Goal: Task Accomplishment & Management: Manage account settings

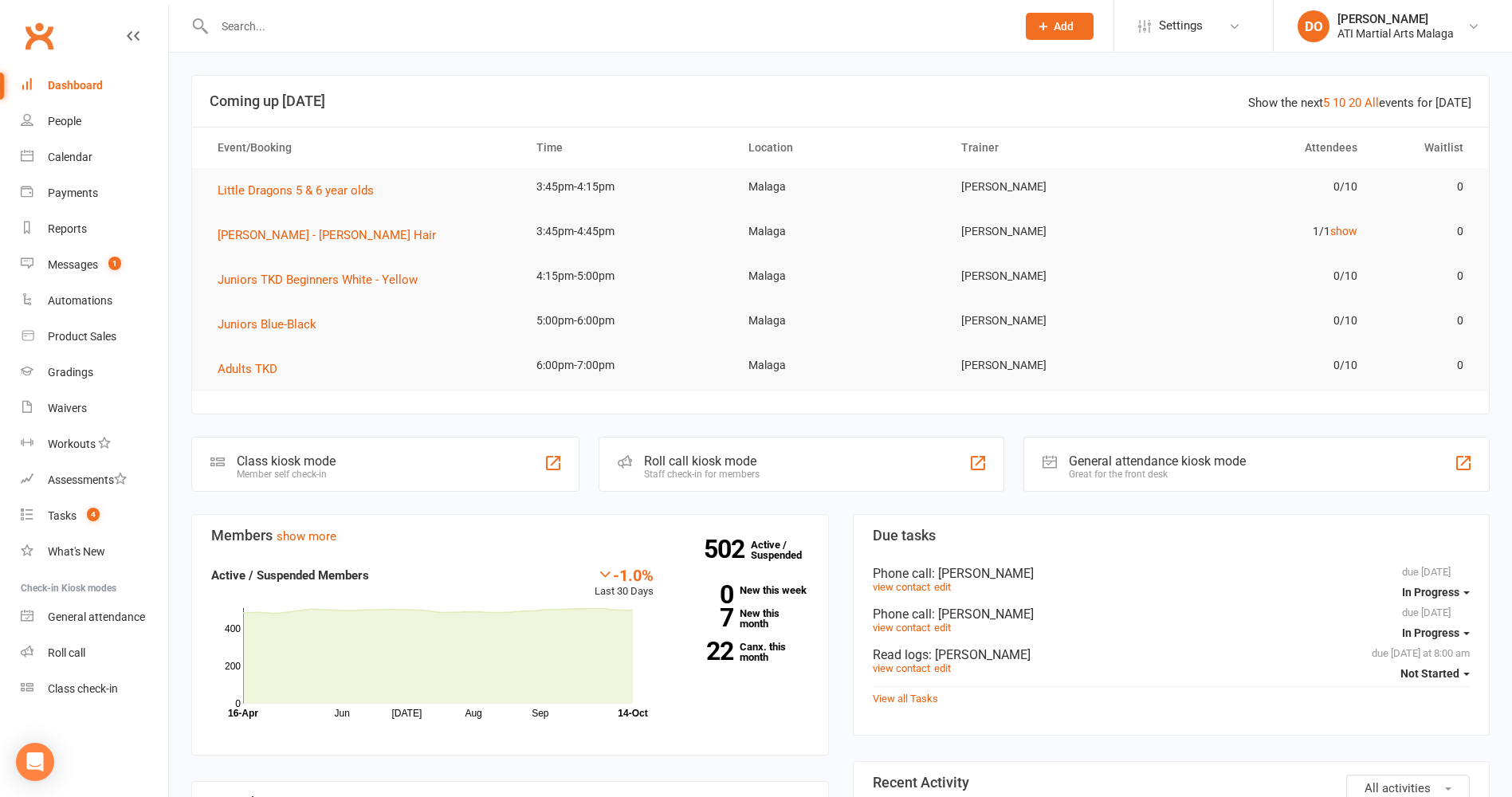
click at [571, 29] on input "text" at bounding box center [608, 26] width 796 height 22
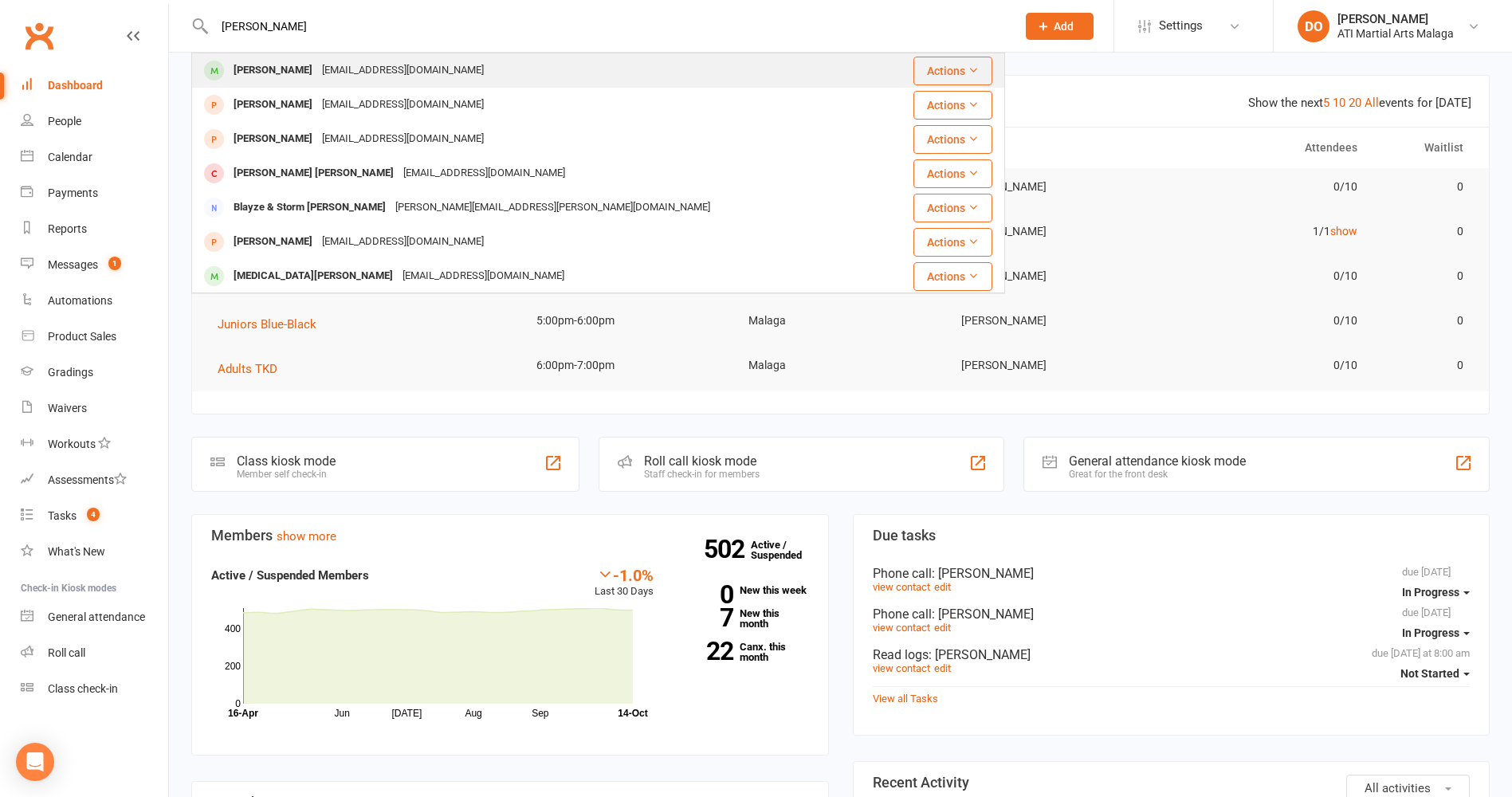
type input "[PERSON_NAME]"
click at [426, 67] on div "[EMAIL_ADDRESS][DOMAIN_NAME]" at bounding box center [403, 71] width 171 height 23
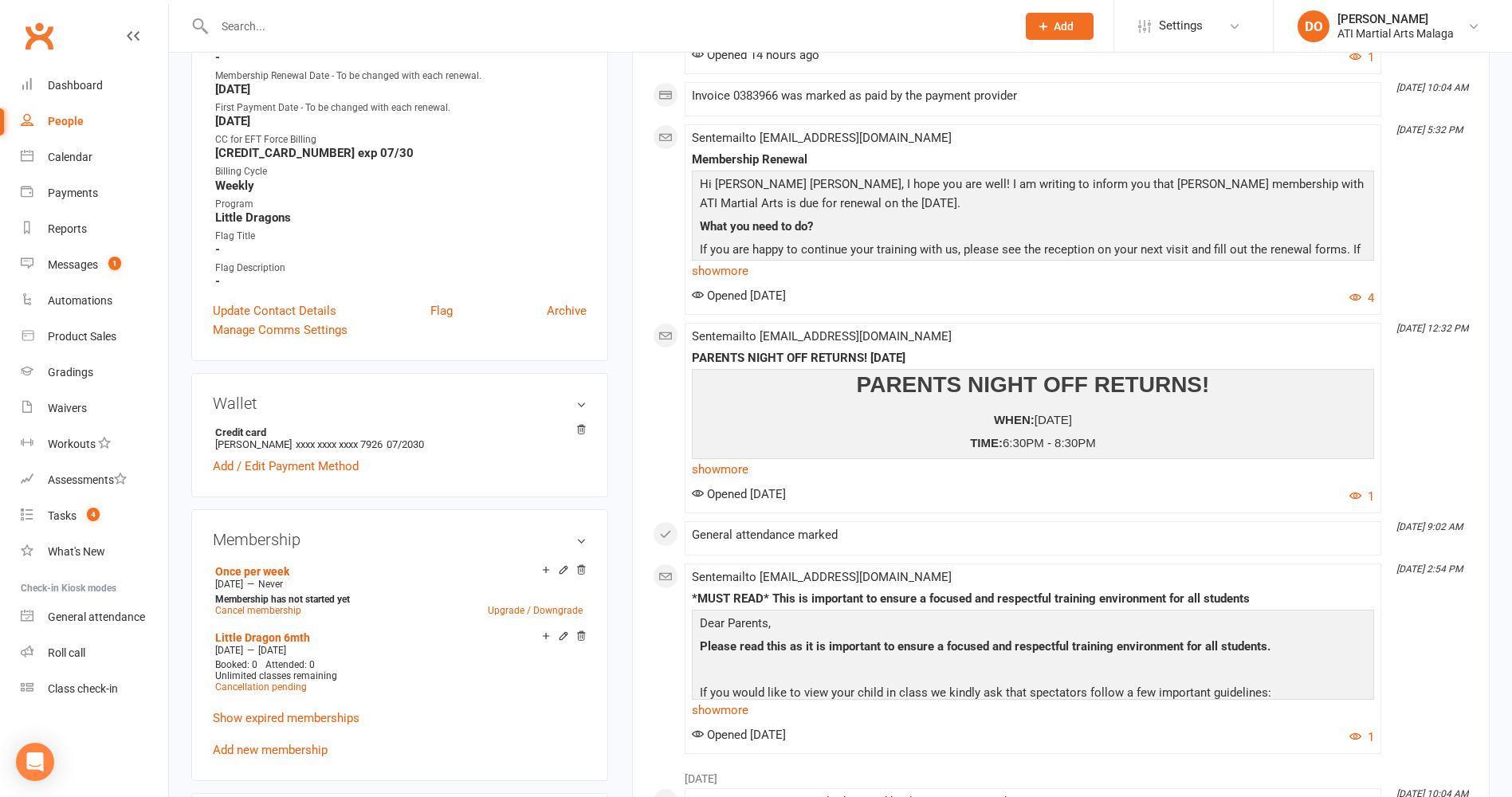
scroll to position [956, 0]
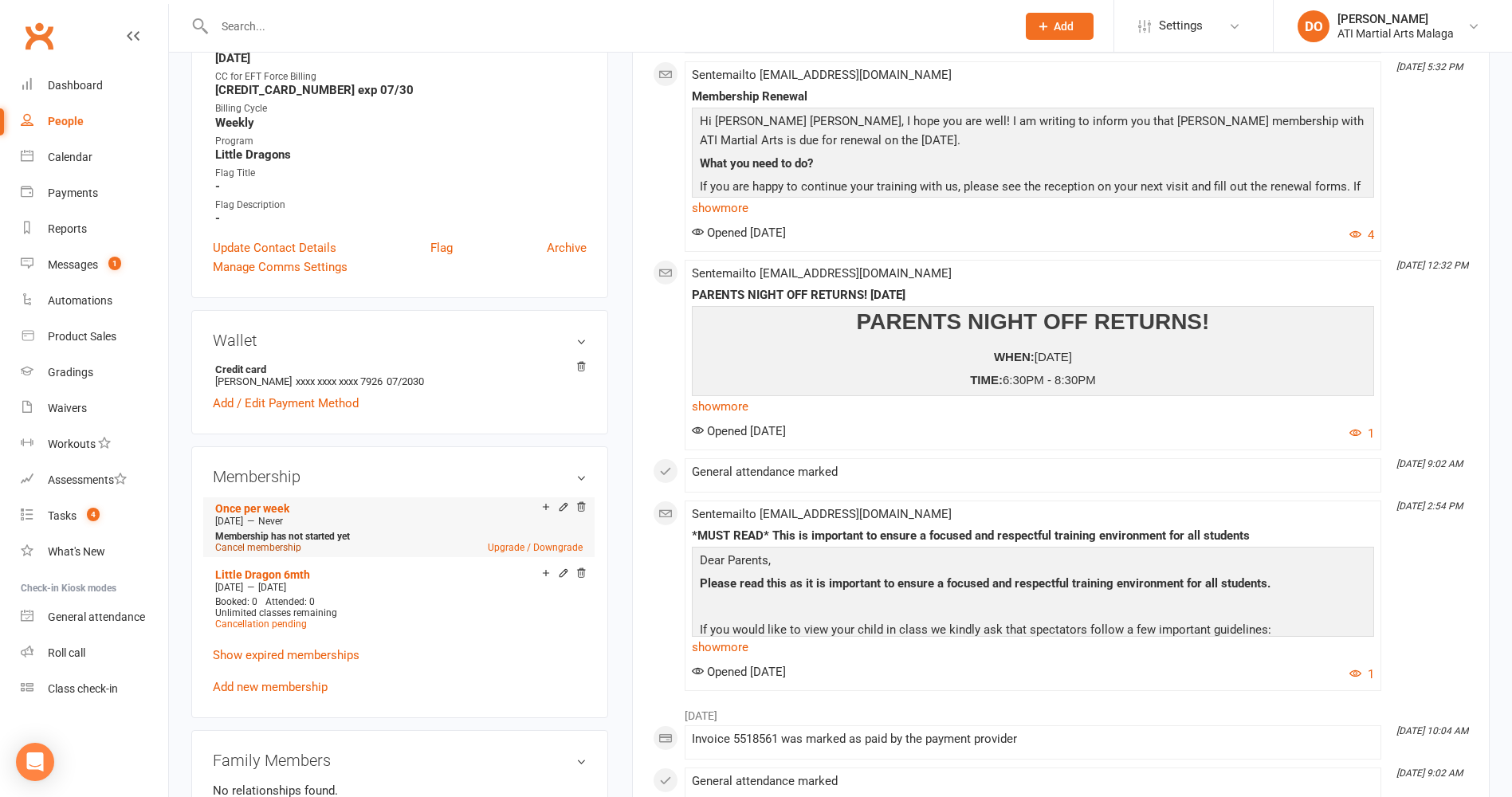
click at [292, 551] on link "Cancel membership" at bounding box center [258, 547] width 86 height 11
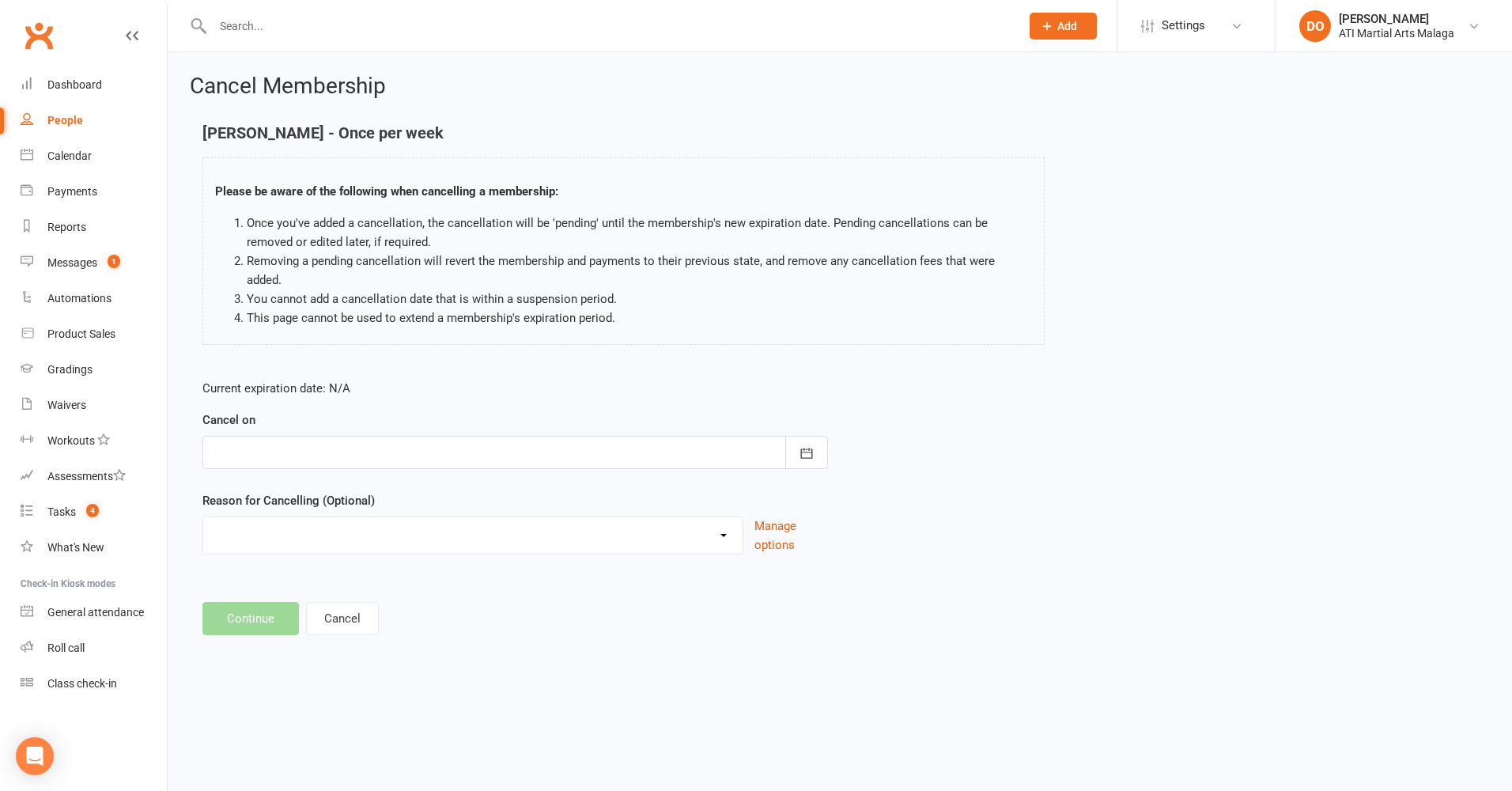
click at [472, 436] on div at bounding box center [515, 452] width 626 height 33
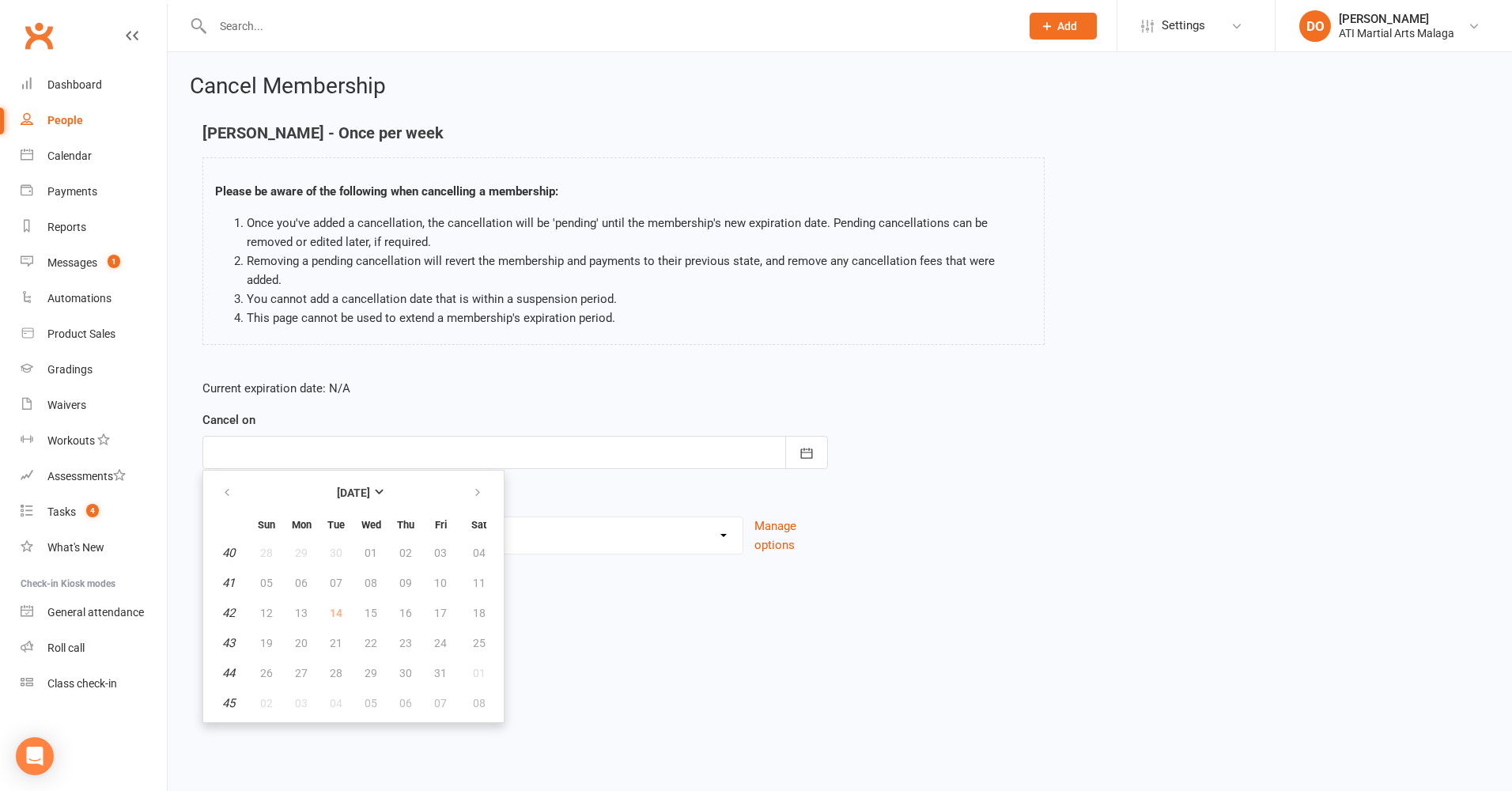
click at [885, 507] on div "Current expiration date: N/A Cancel on October 2025 Sun Mon Tue Wed Thu Fri Sat…" at bounding box center [839, 471] width 1299 height 210
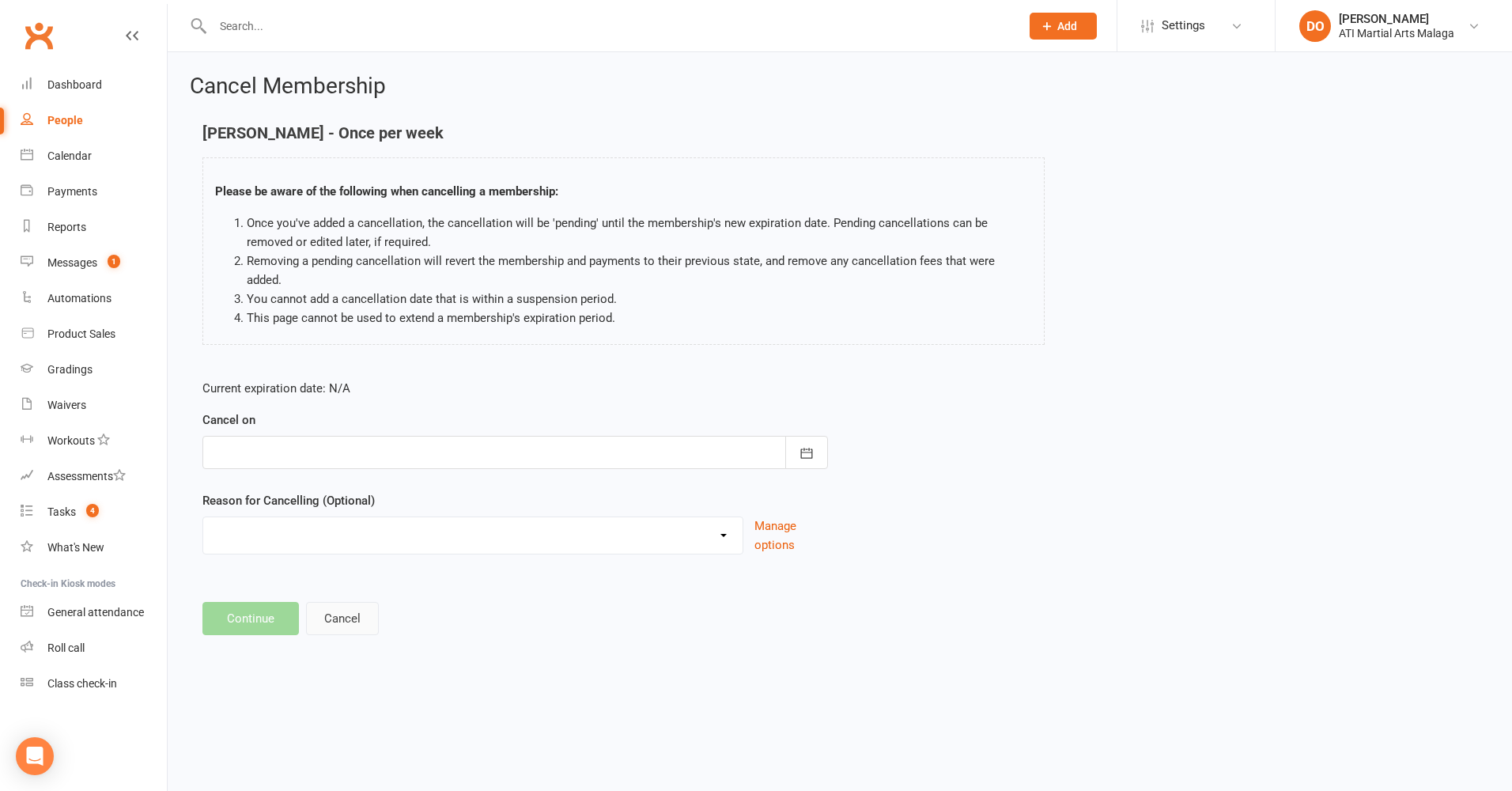
click at [353, 602] on button "Cancel" at bounding box center [342, 618] width 72 height 33
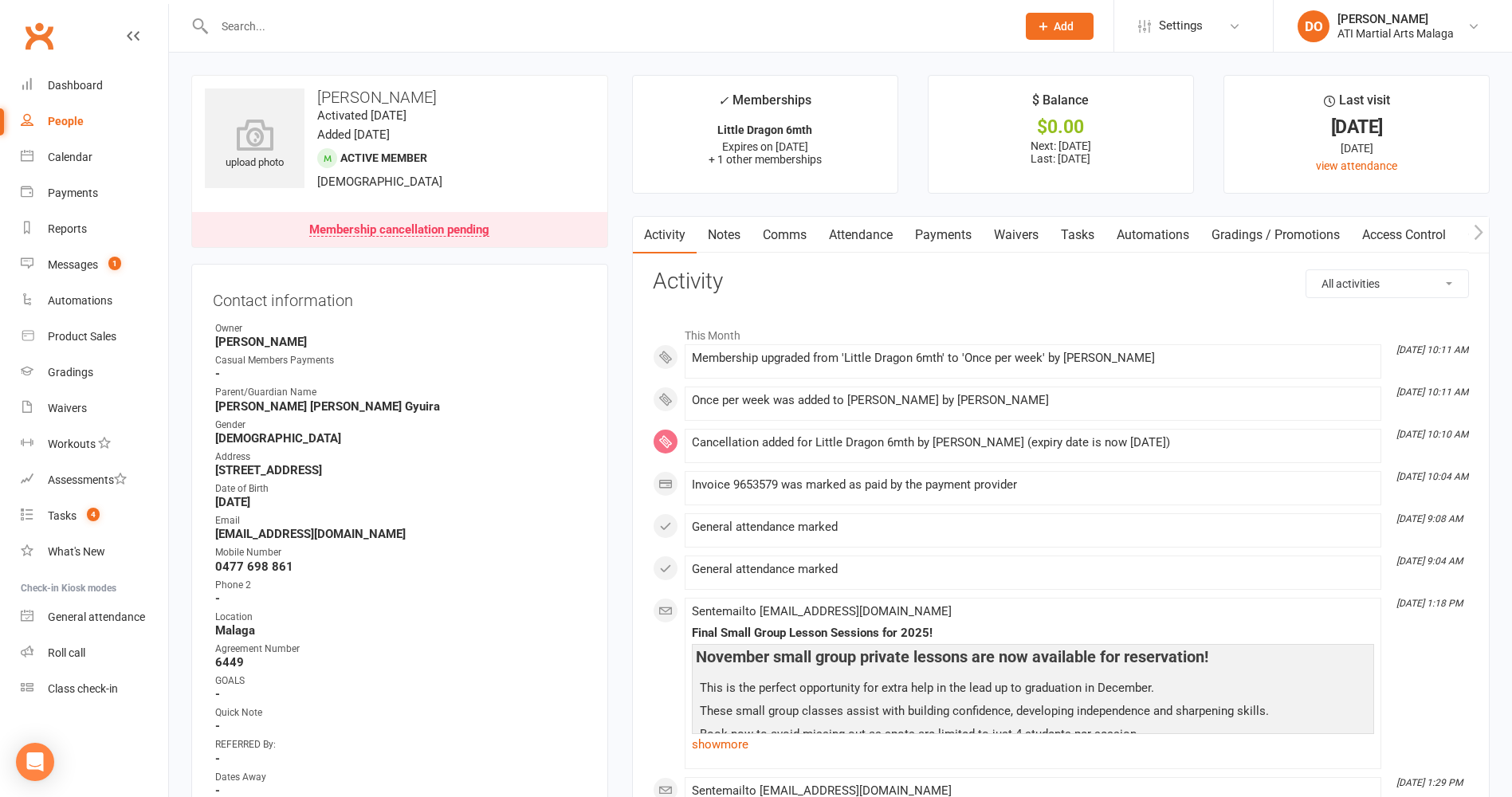
click at [950, 236] on link "Payments" at bounding box center [944, 235] width 79 height 37
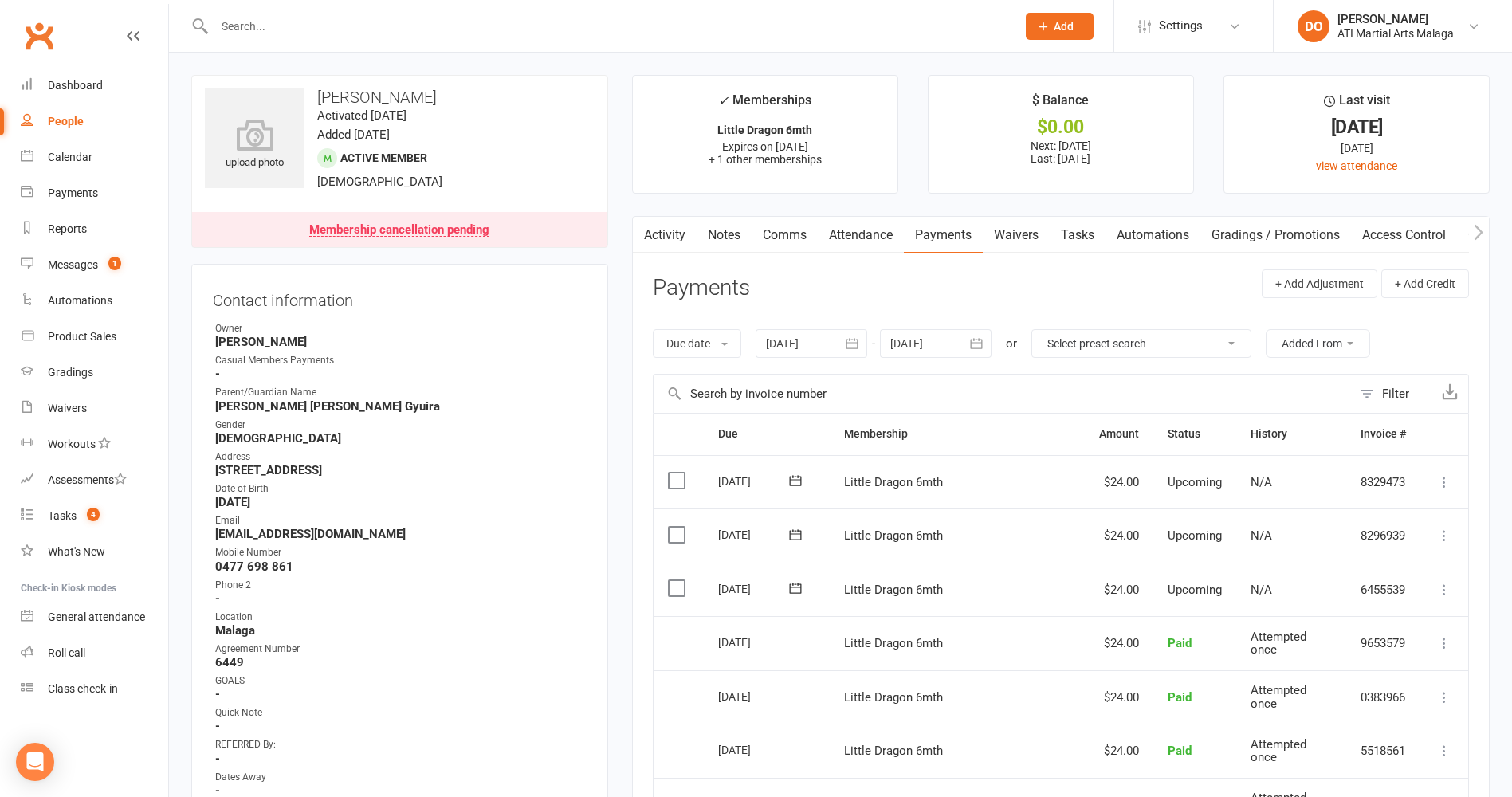
click at [981, 346] on icon "button" at bounding box center [976, 344] width 16 height 16
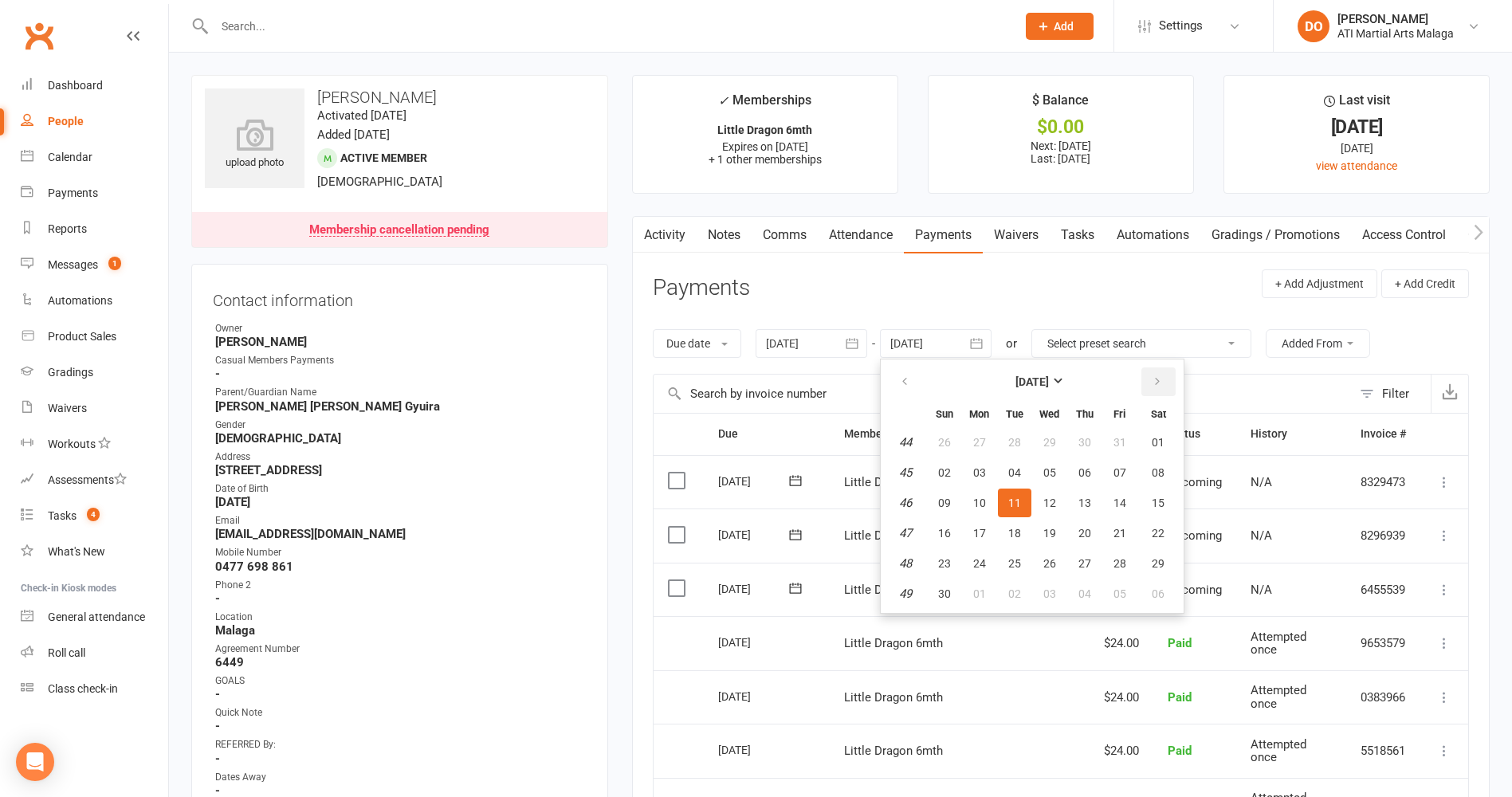
click at [1158, 385] on icon "button" at bounding box center [1157, 381] width 11 height 13
click at [1160, 385] on icon "button" at bounding box center [1157, 381] width 11 height 13
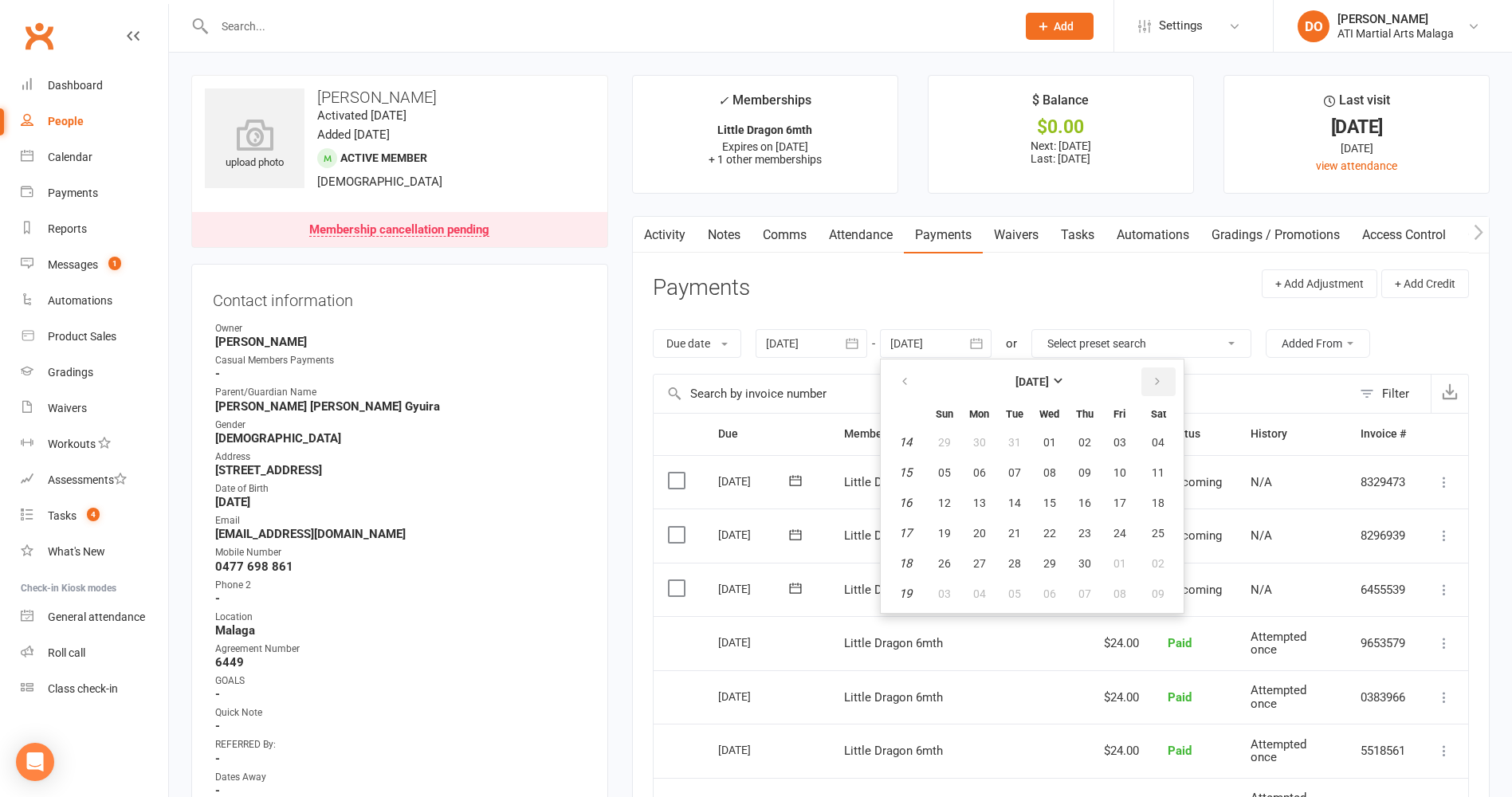
click at [1160, 385] on icon "button" at bounding box center [1157, 381] width 11 height 13
click at [1160, 563] on span "30" at bounding box center [1158, 563] width 13 height 13
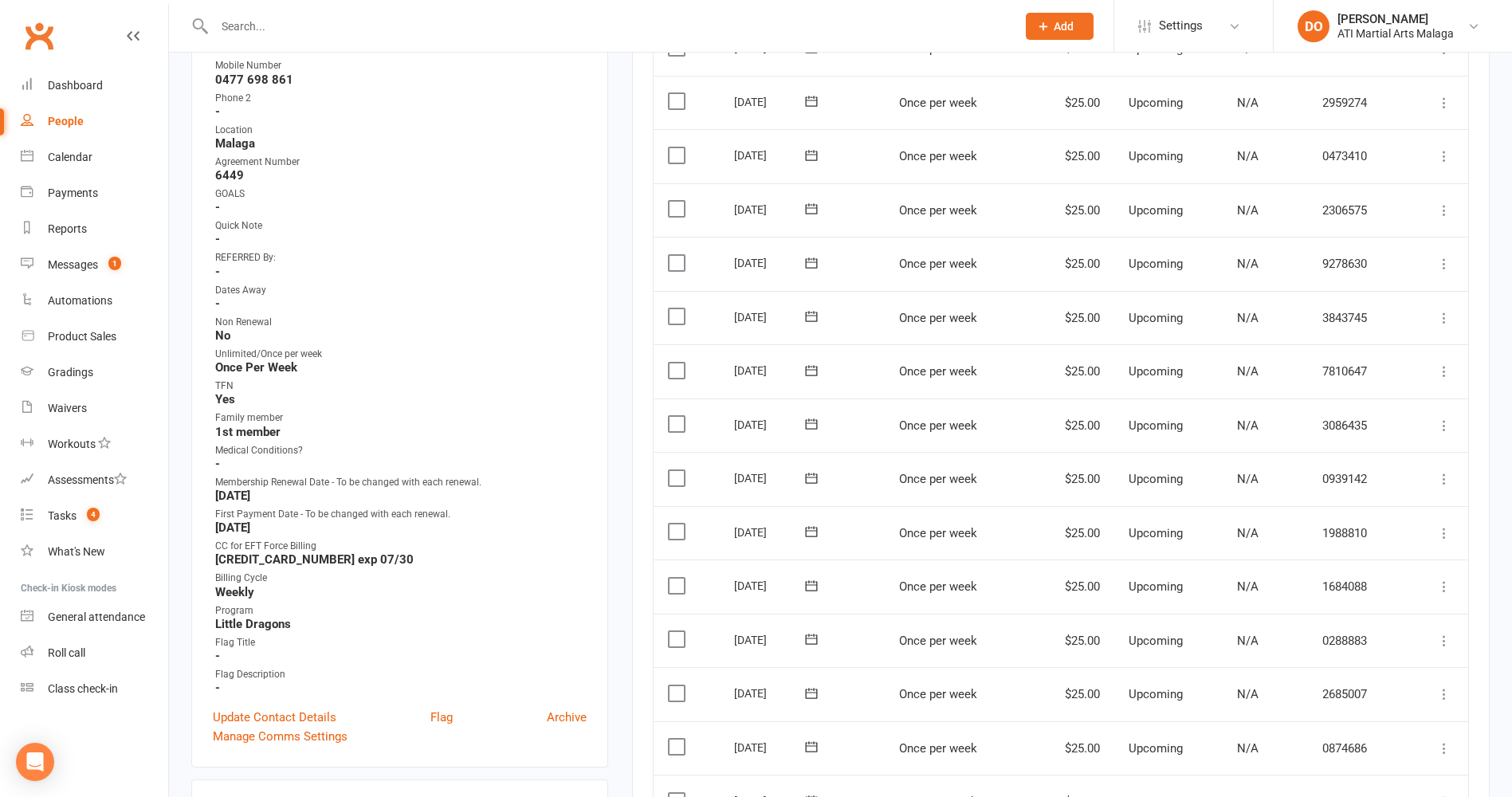
scroll to position [318, 0]
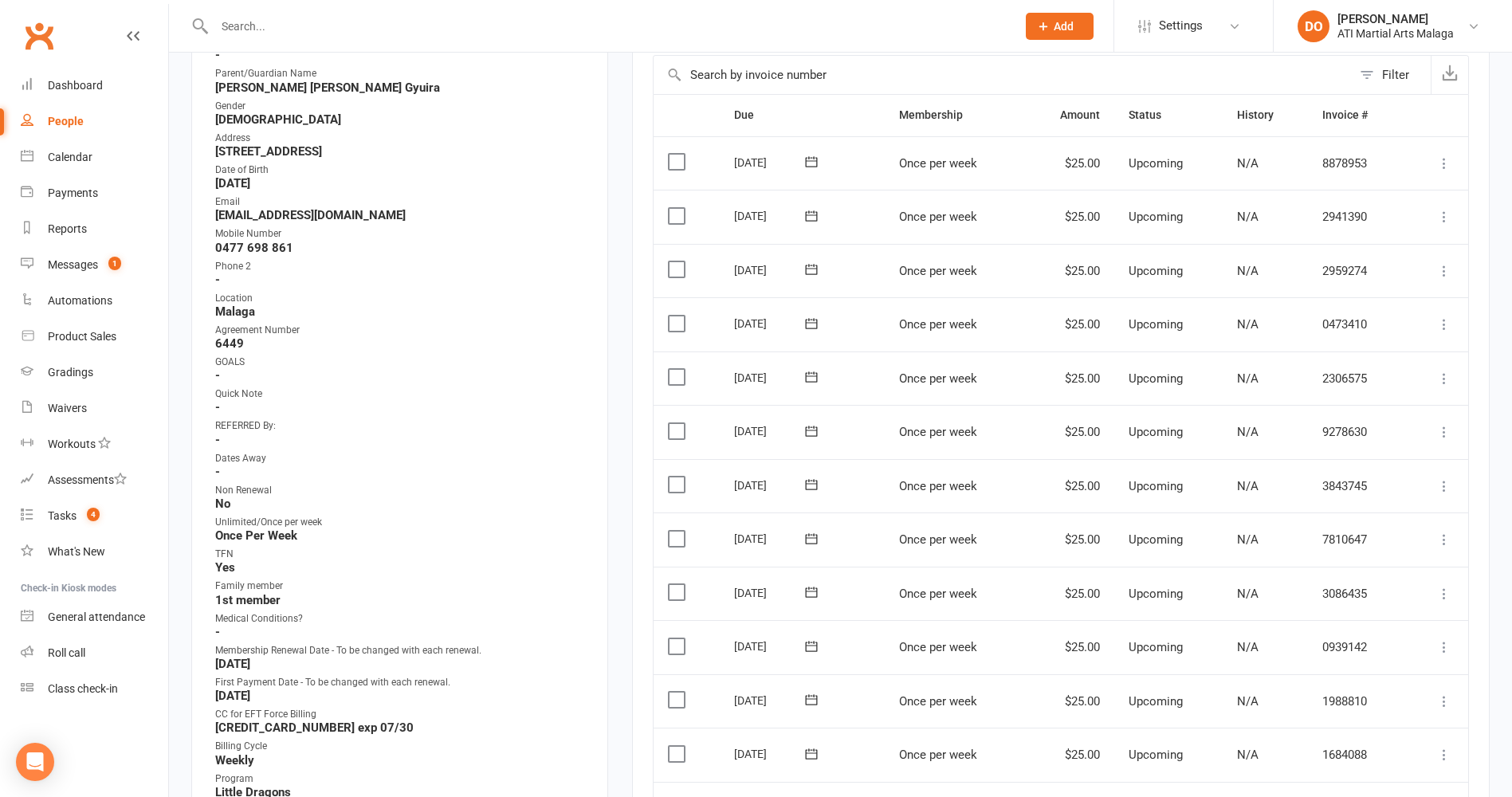
click at [680, 266] on label at bounding box center [679, 270] width 22 height 16
click at [679, 262] on input "checkbox" at bounding box center [673, 262] width 11 height 0
click at [680, 219] on label at bounding box center [679, 216] width 22 height 16
click at [679, 208] on input "checkbox" at bounding box center [673, 208] width 11 height 0
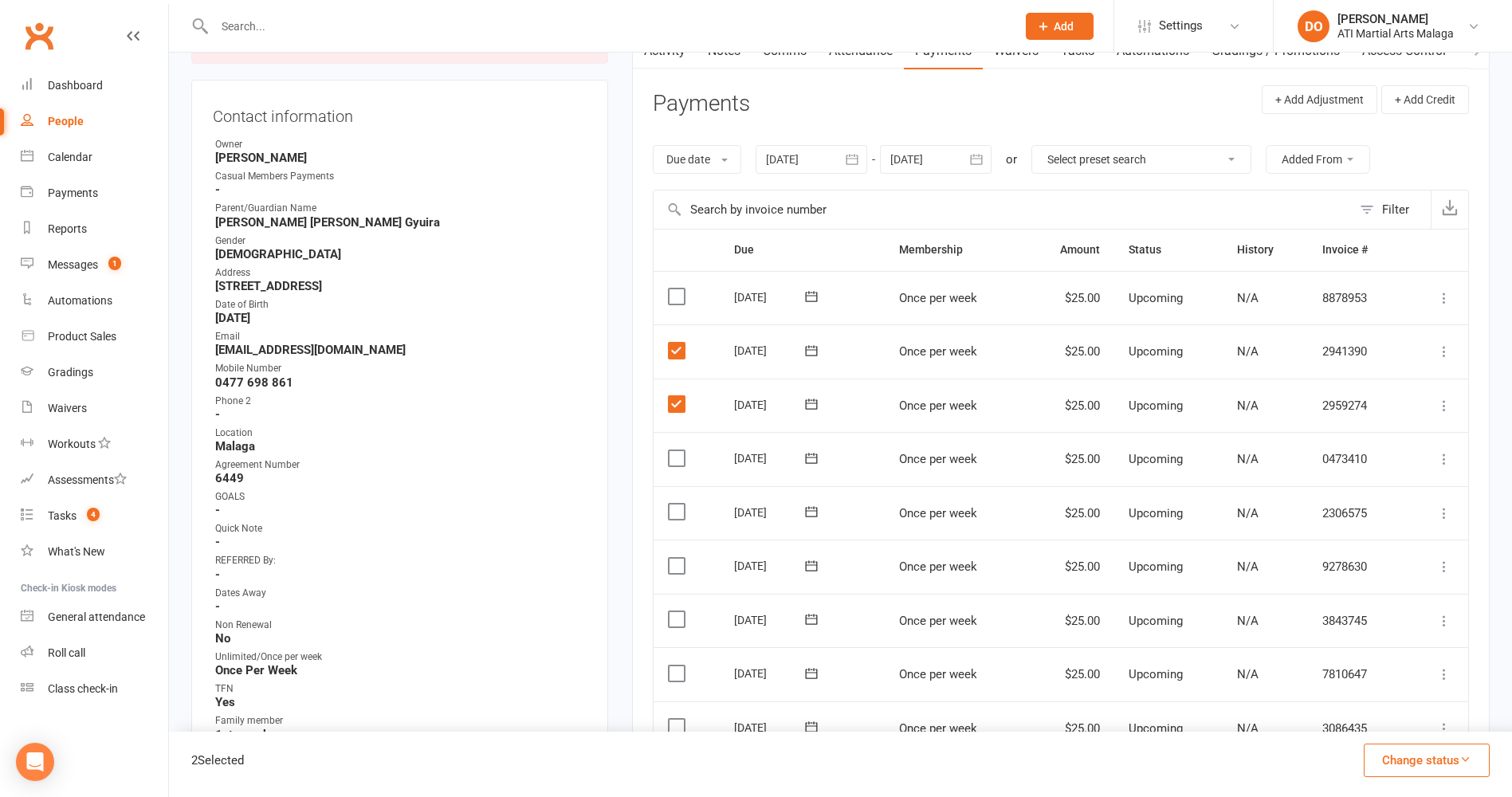
scroll to position [159, 0]
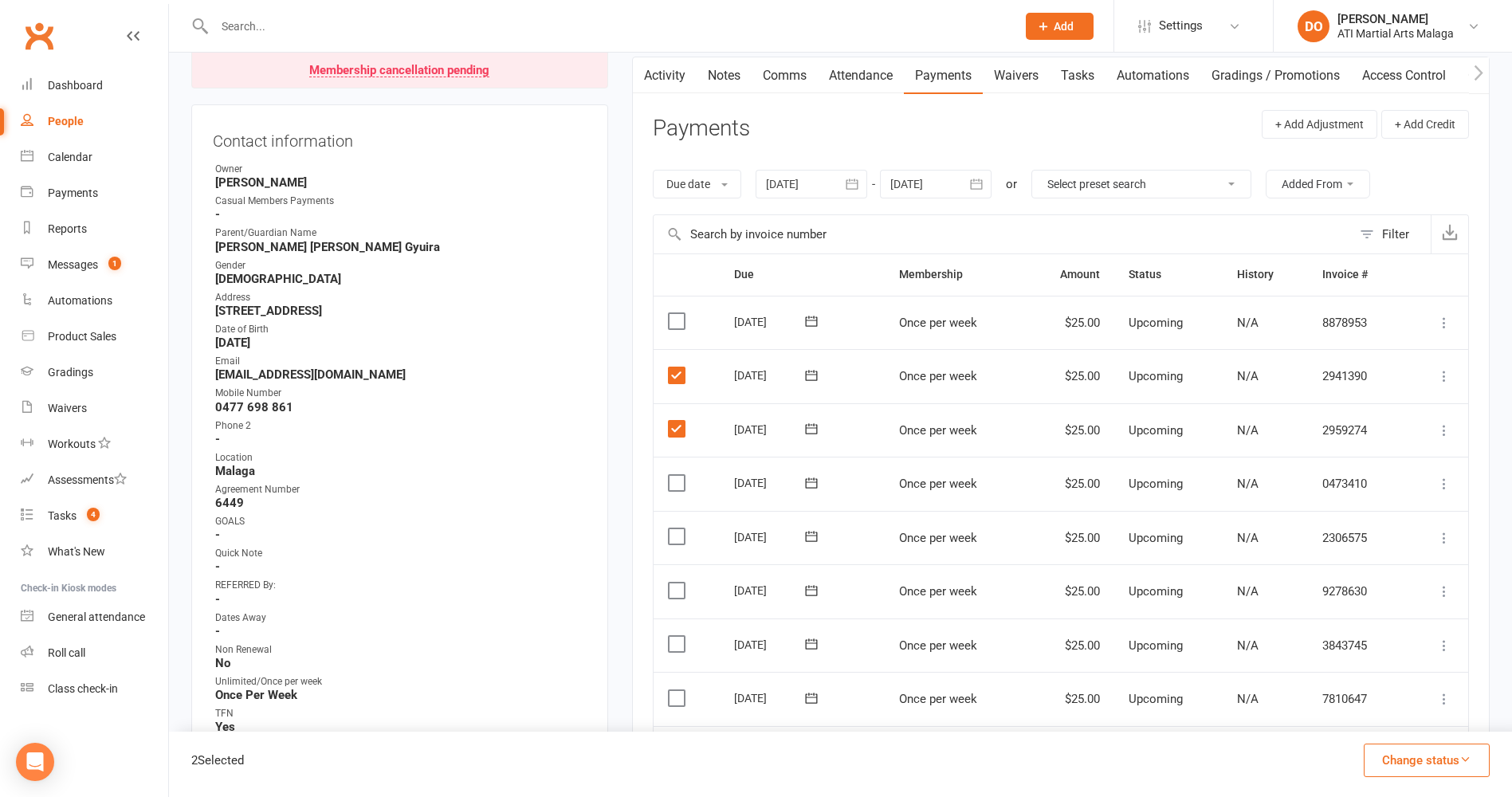
click at [983, 194] on button "button" at bounding box center [977, 184] width 29 height 29
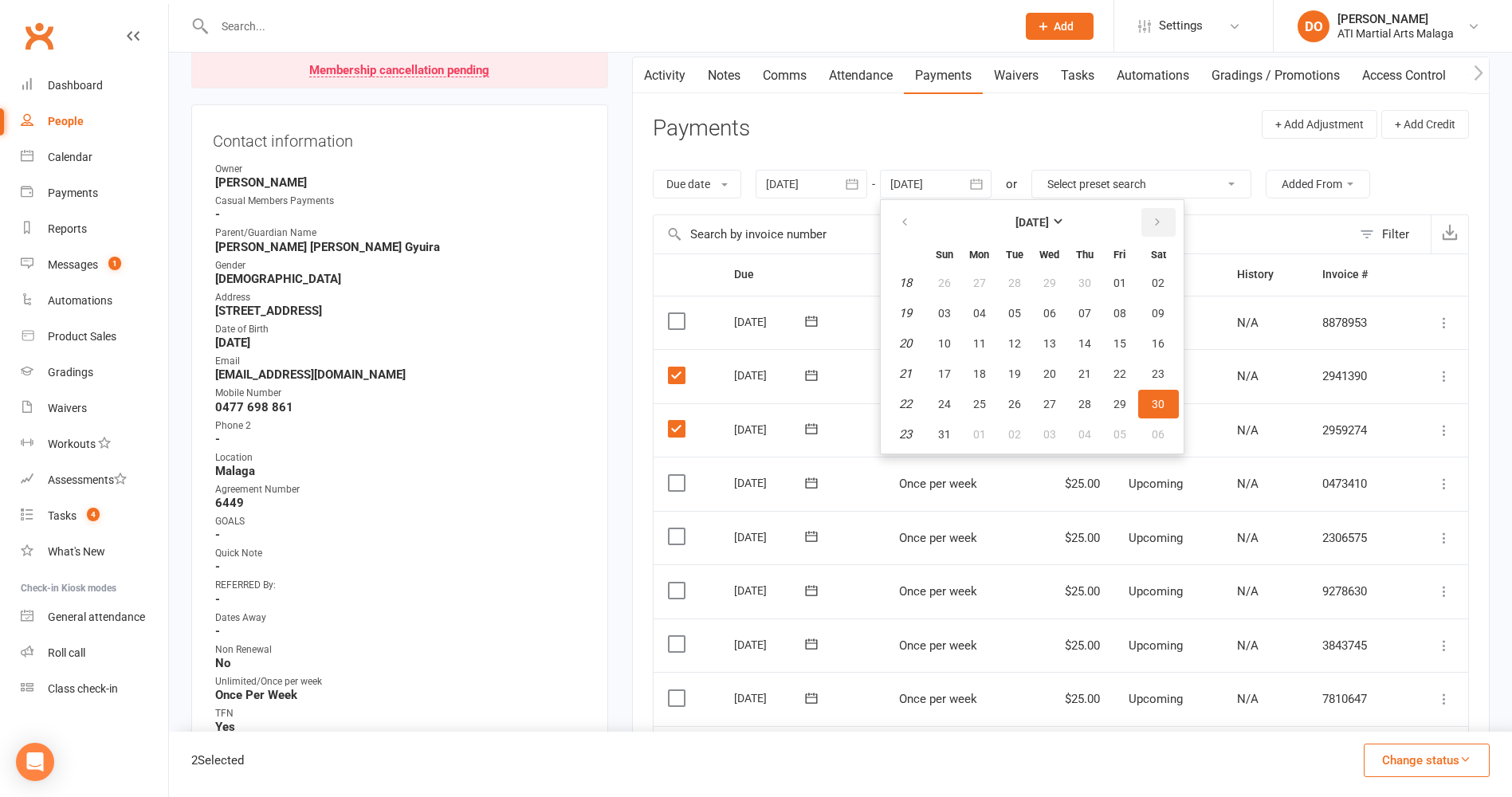
click at [1151, 224] on button "button" at bounding box center [1159, 222] width 34 height 29
click at [1165, 428] on span "11" at bounding box center [1158, 434] width 13 height 13
type input "11 Jul 2026"
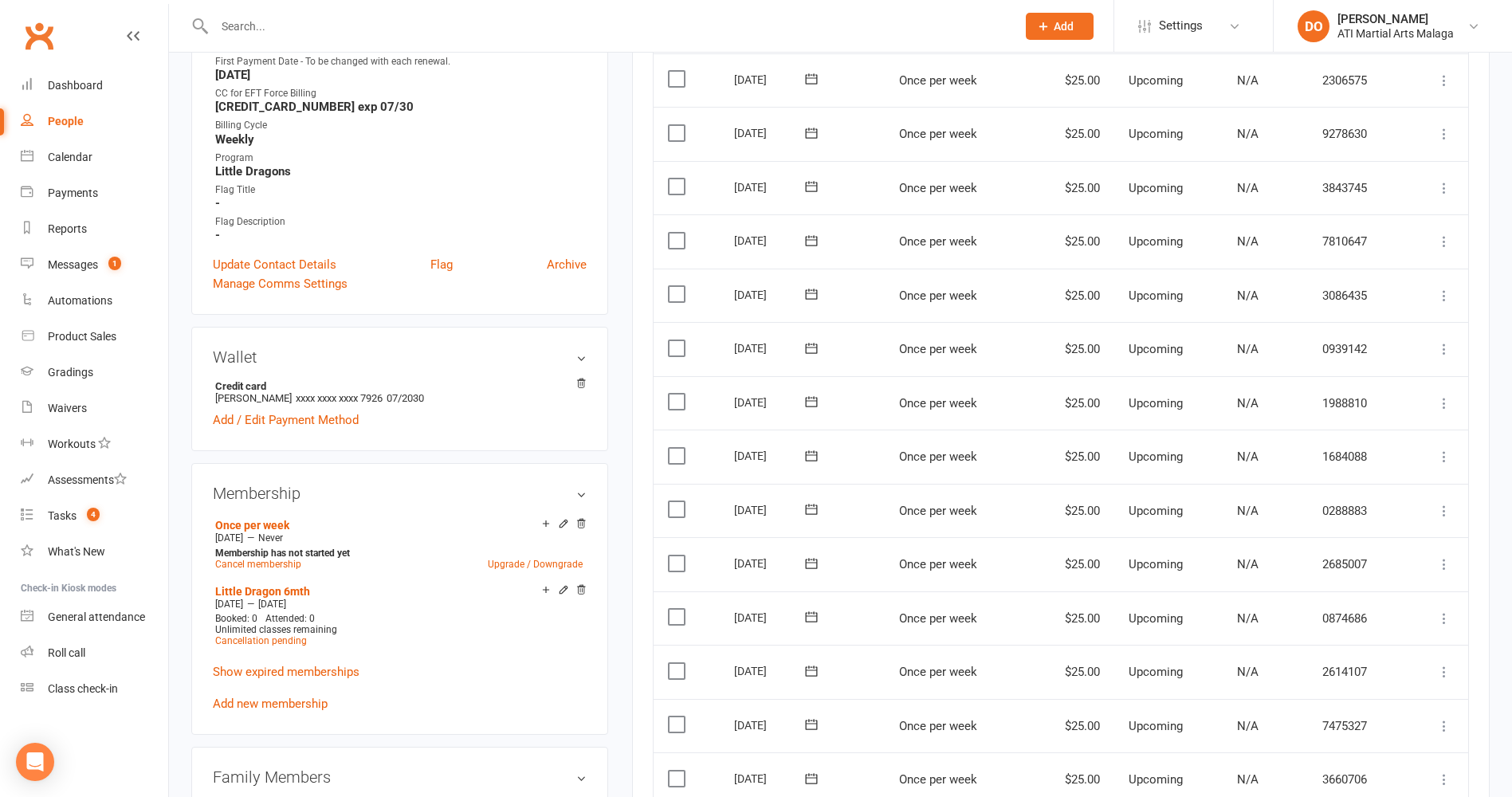
scroll to position [956, 0]
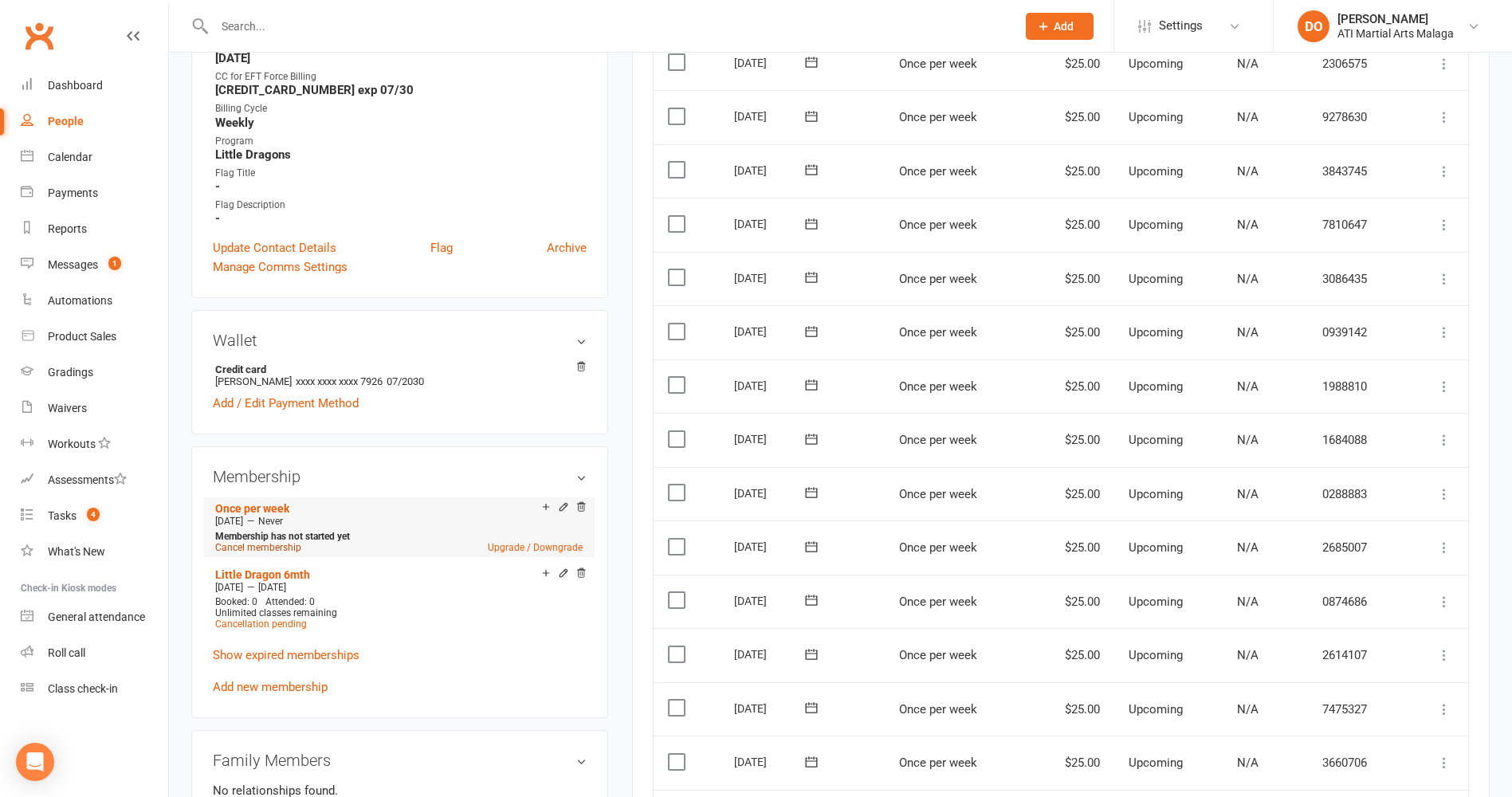
click at [295, 548] on link "Cancel membership" at bounding box center [258, 547] width 86 height 11
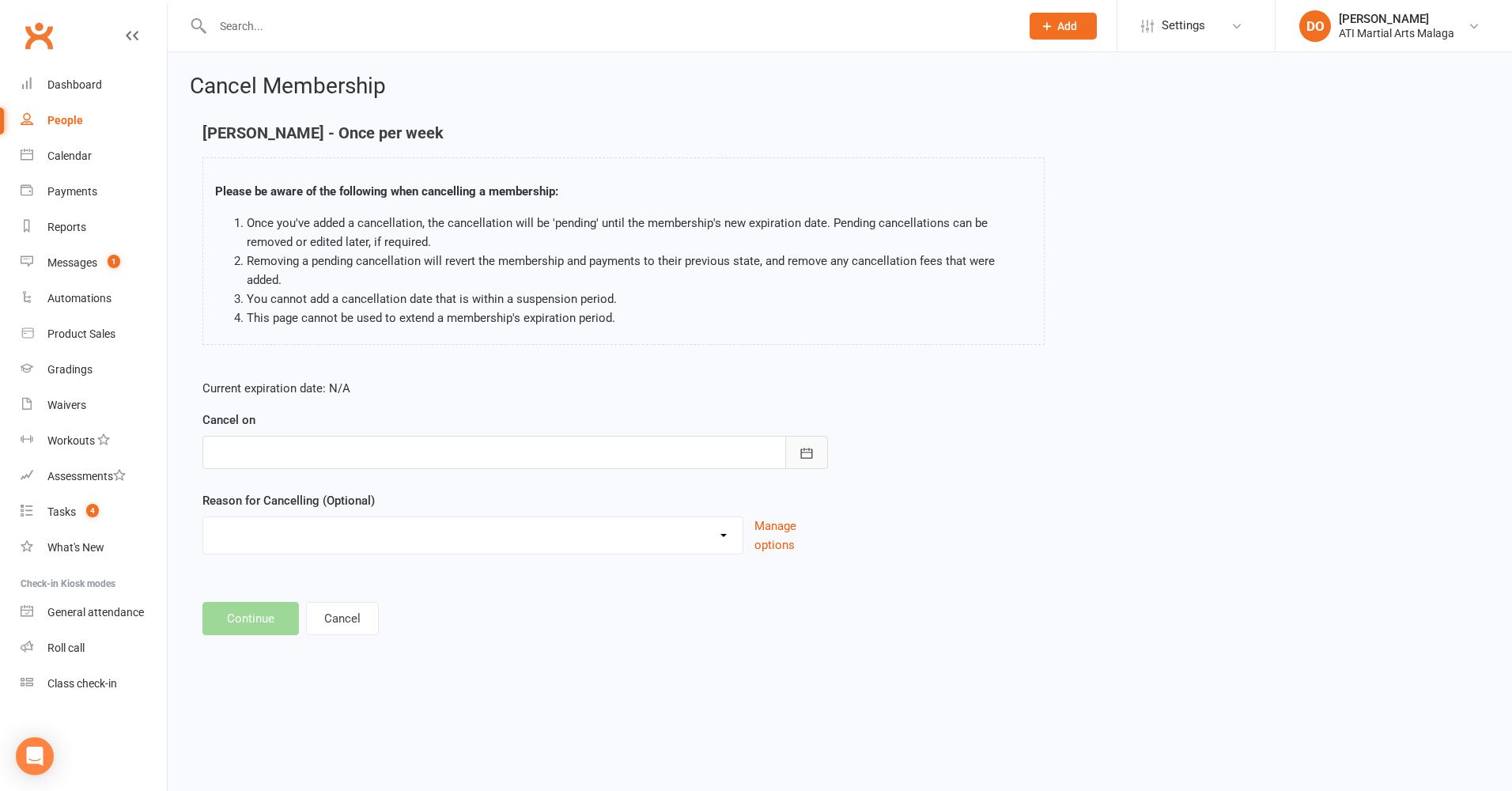
click at [800, 445] on icon "button" at bounding box center [807, 454] width 16 height 16
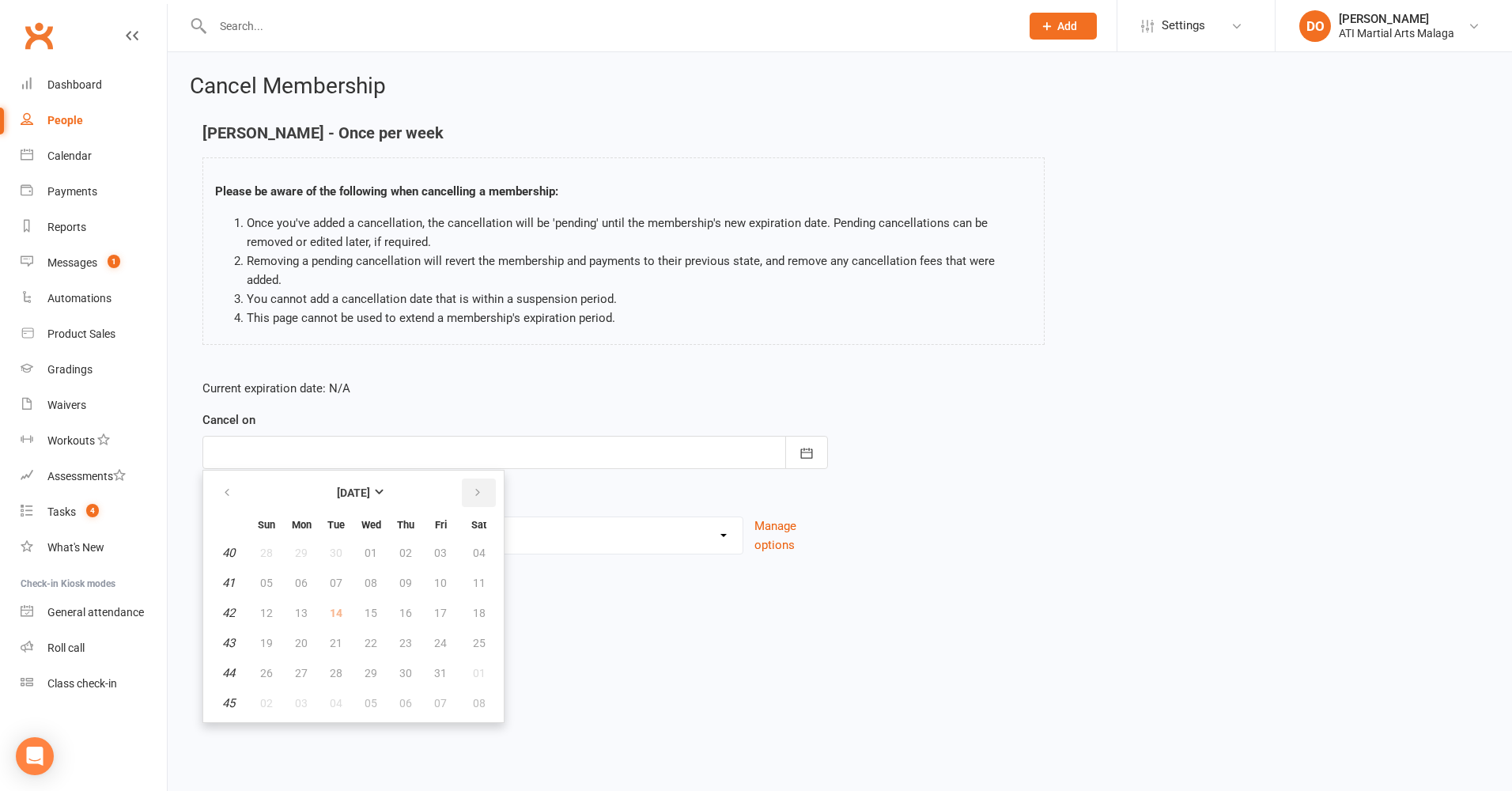
click at [476, 487] on icon "button" at bounding box center [478, 493] width 11 height 12
click at [477, 487] on icon "button" at bounding box center [478, 493] width 11 height 12
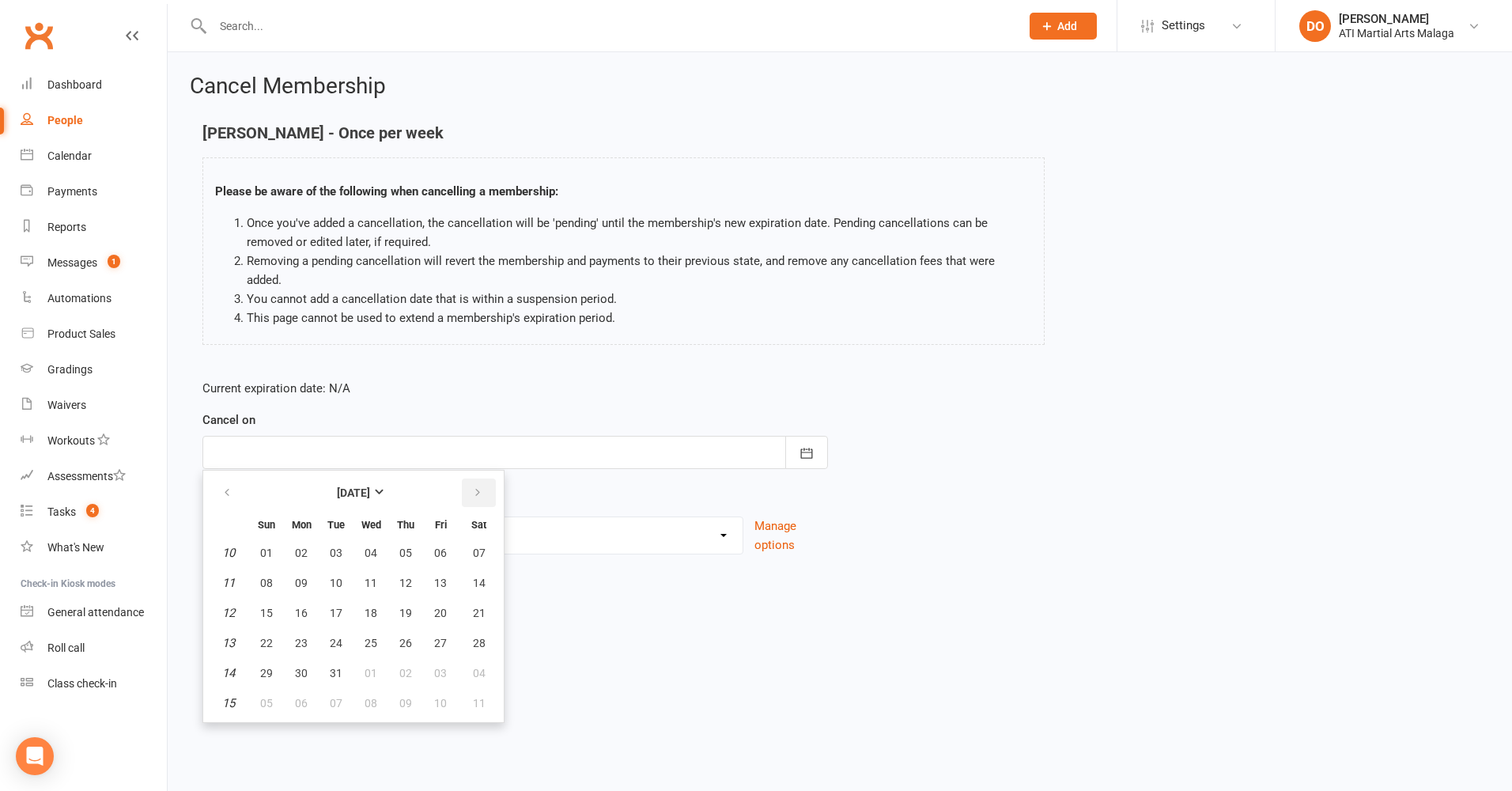
click at [477, 487] on icon "button" at bounding box center [478, 493] width 11 height 12
click at [303, 577] on span "04" at bounding box center [301, 583] width 12 height 12
type input "04 May 2026"
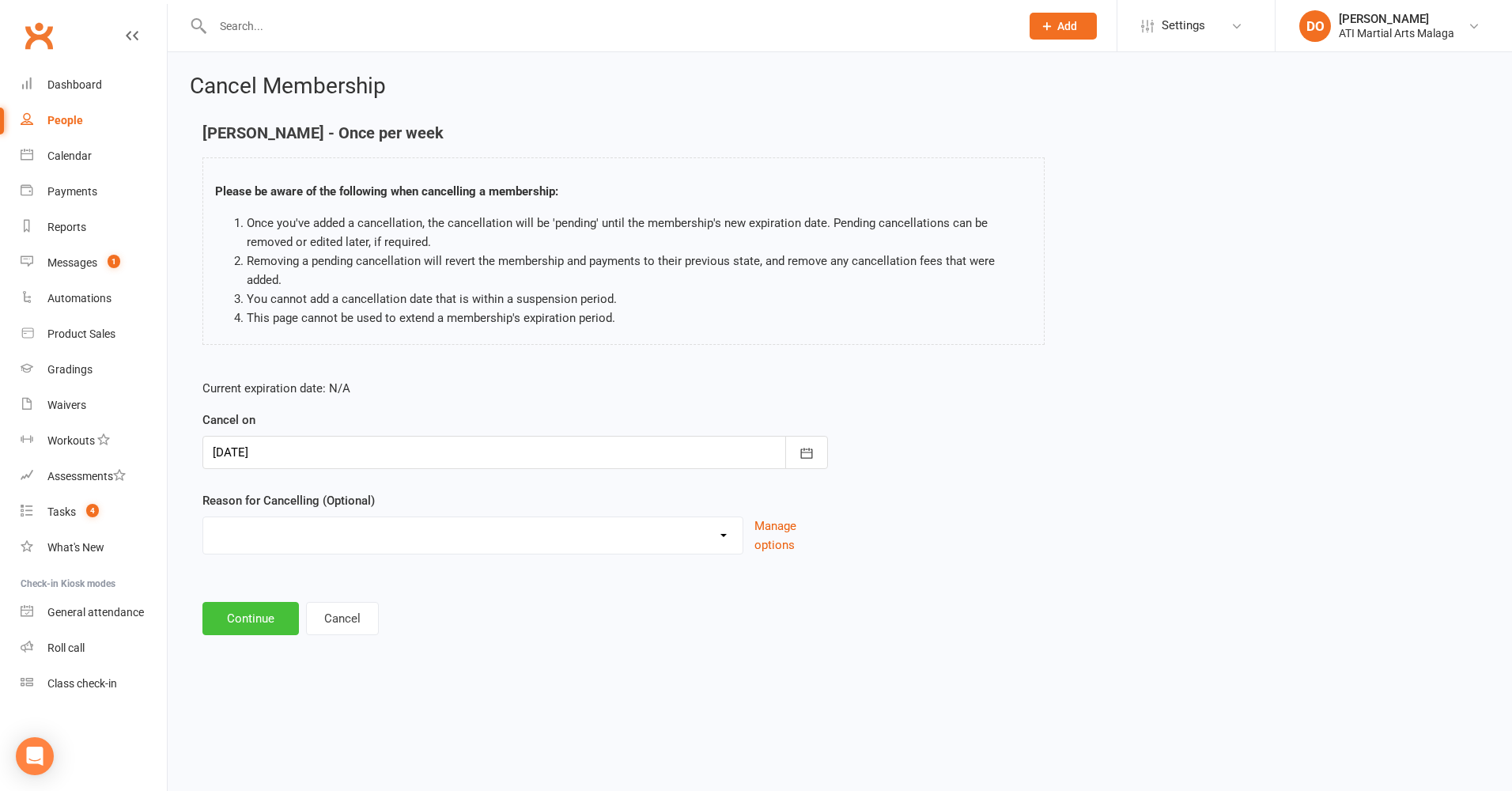
click at [271, 602] on button "Continue" at bounding box center [251, 618] width 96 height 33
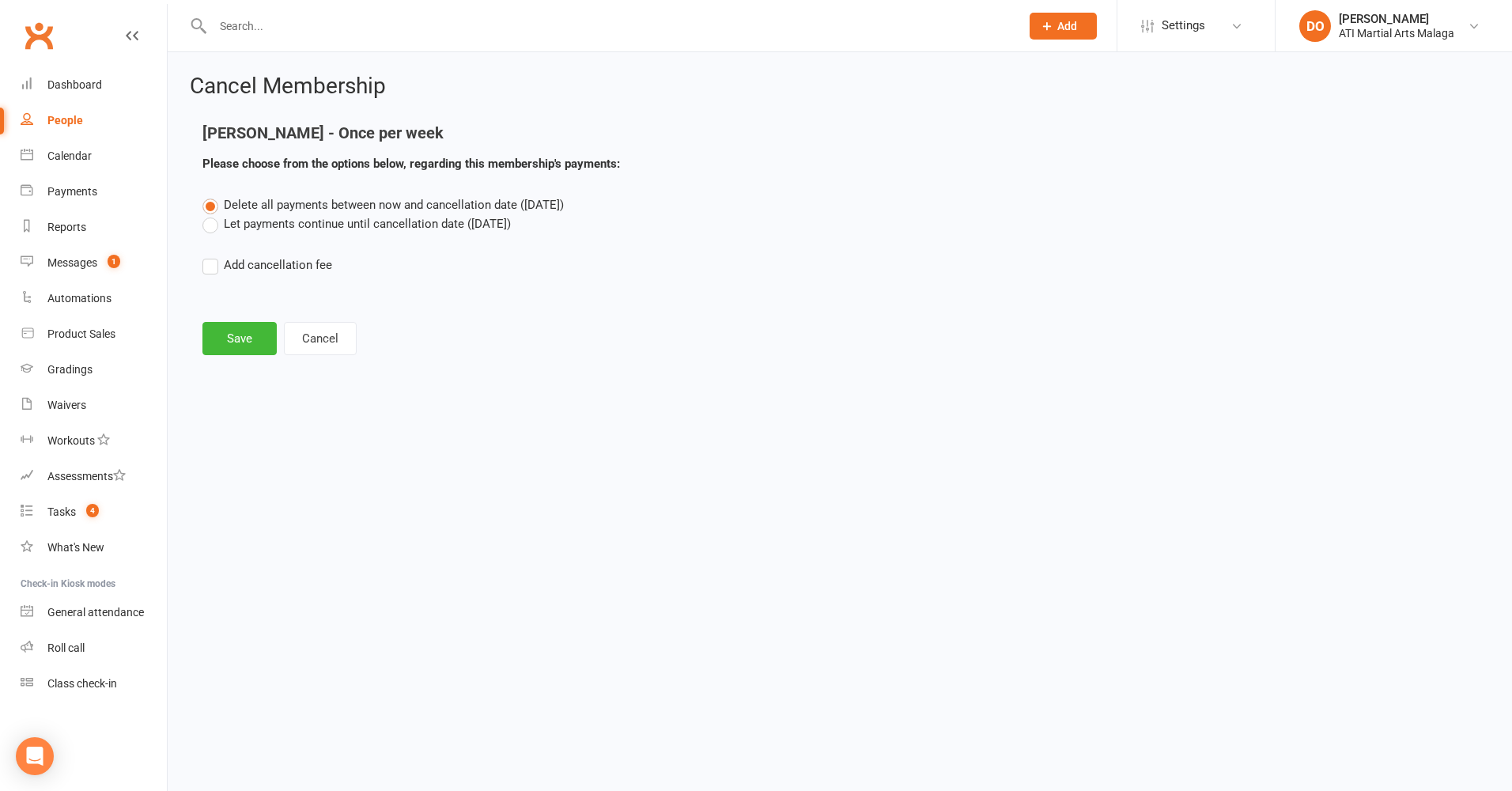
click at [216, 226] on label "Let payments continue until cancellation date (May 4, 2026)" at bounding box center [356, 223] width 308 height 19
click at [212, 214] on input "Let payments continue until cancellation date (May 4, 2026)" at bounding box center [208, 214] width 11 height 0
click at [253, 333] on button "Save" at bounding box center [239, 338] width 74 height 33
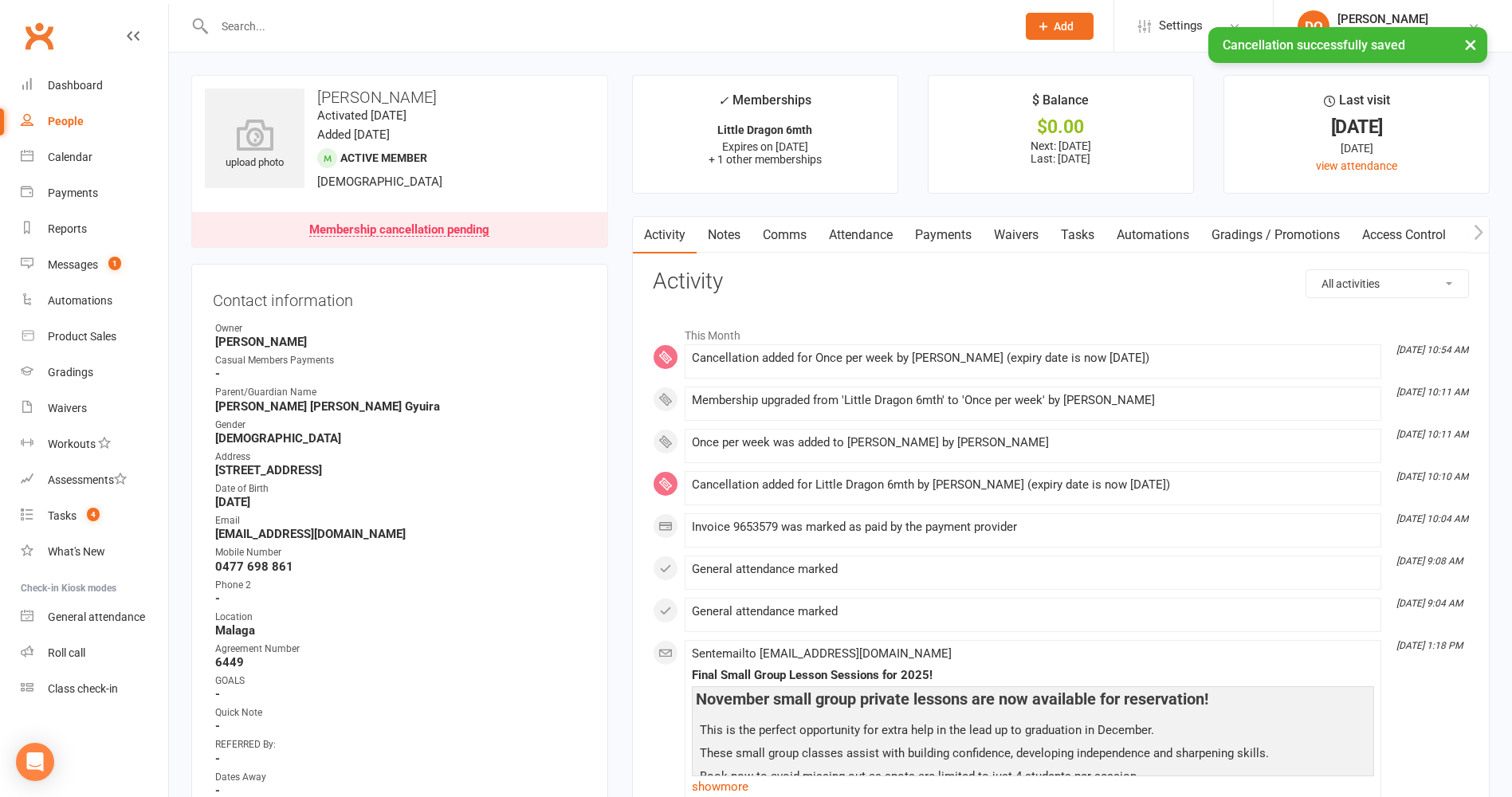
click at [938, 237] on link "Payments" at bounding box center [944, 235] width 79 height 37
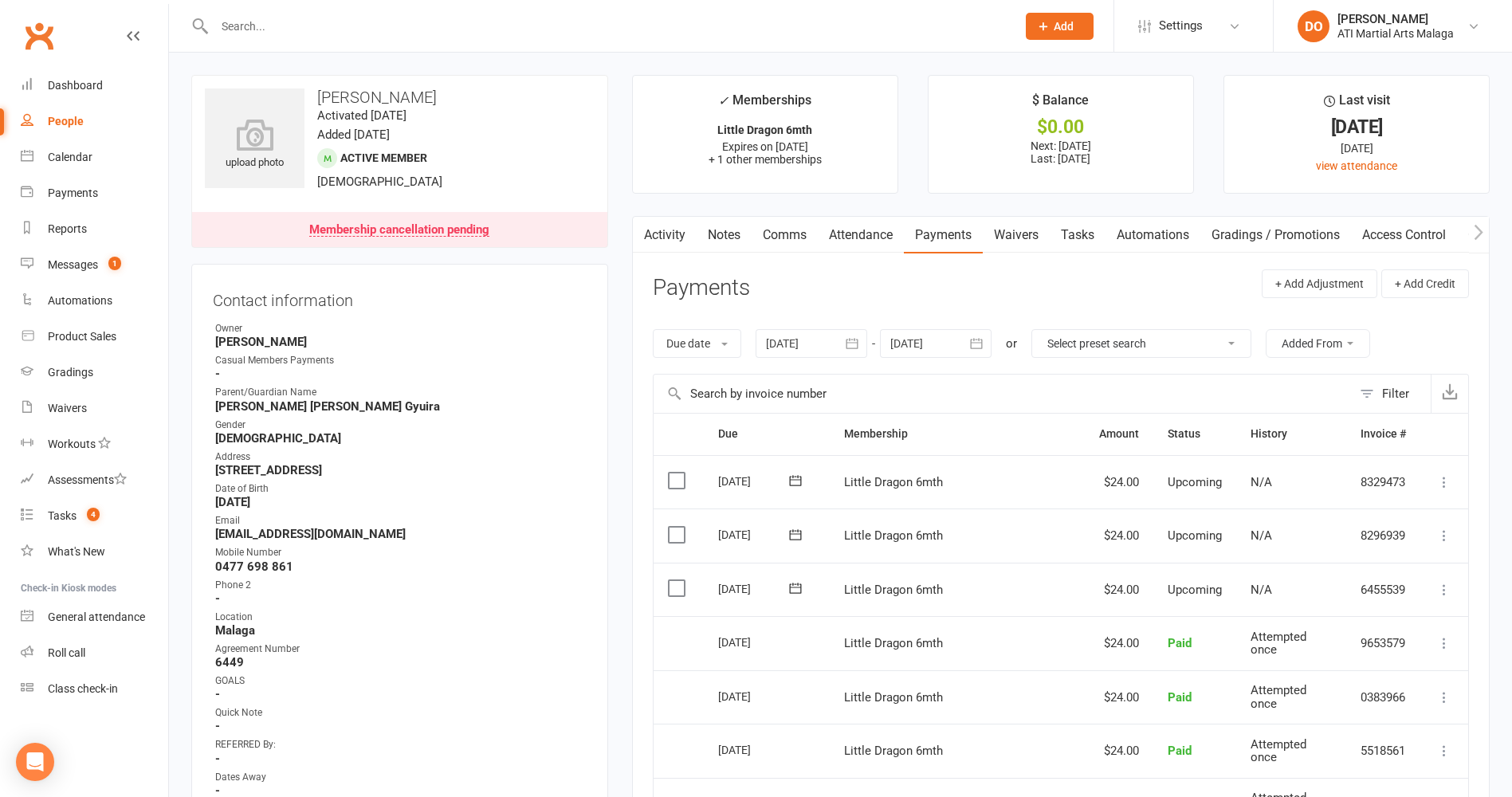
click at [977, 341] on icon "button" at bounding box center [976, 344] width 12 height 11
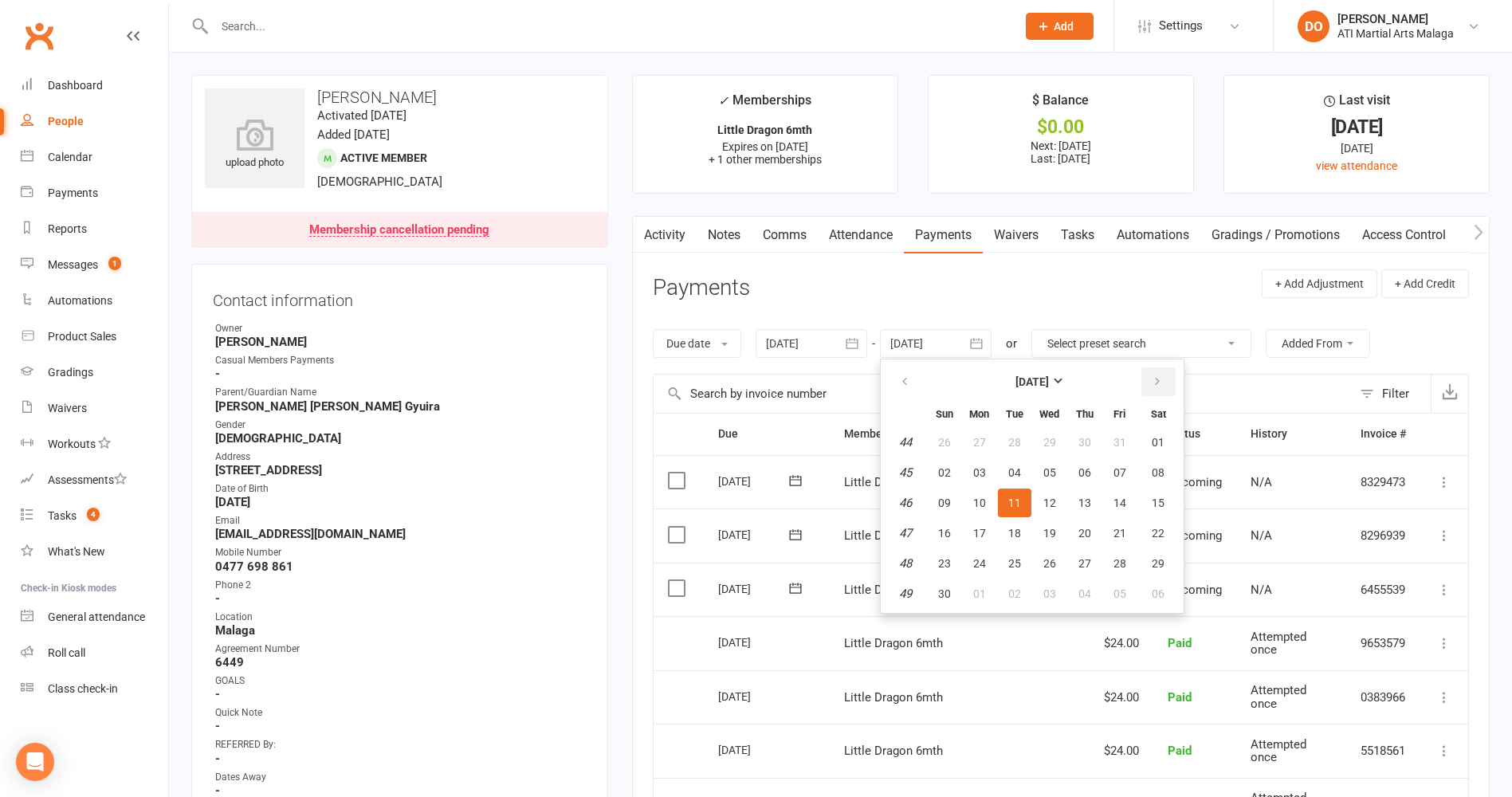
click at [1152, 381] on button "button" at bounding box center [1159, 381] width 34 height 29
click at [1099, 461] on button "12" at bounding box center [1084, 472] width 33 height 29
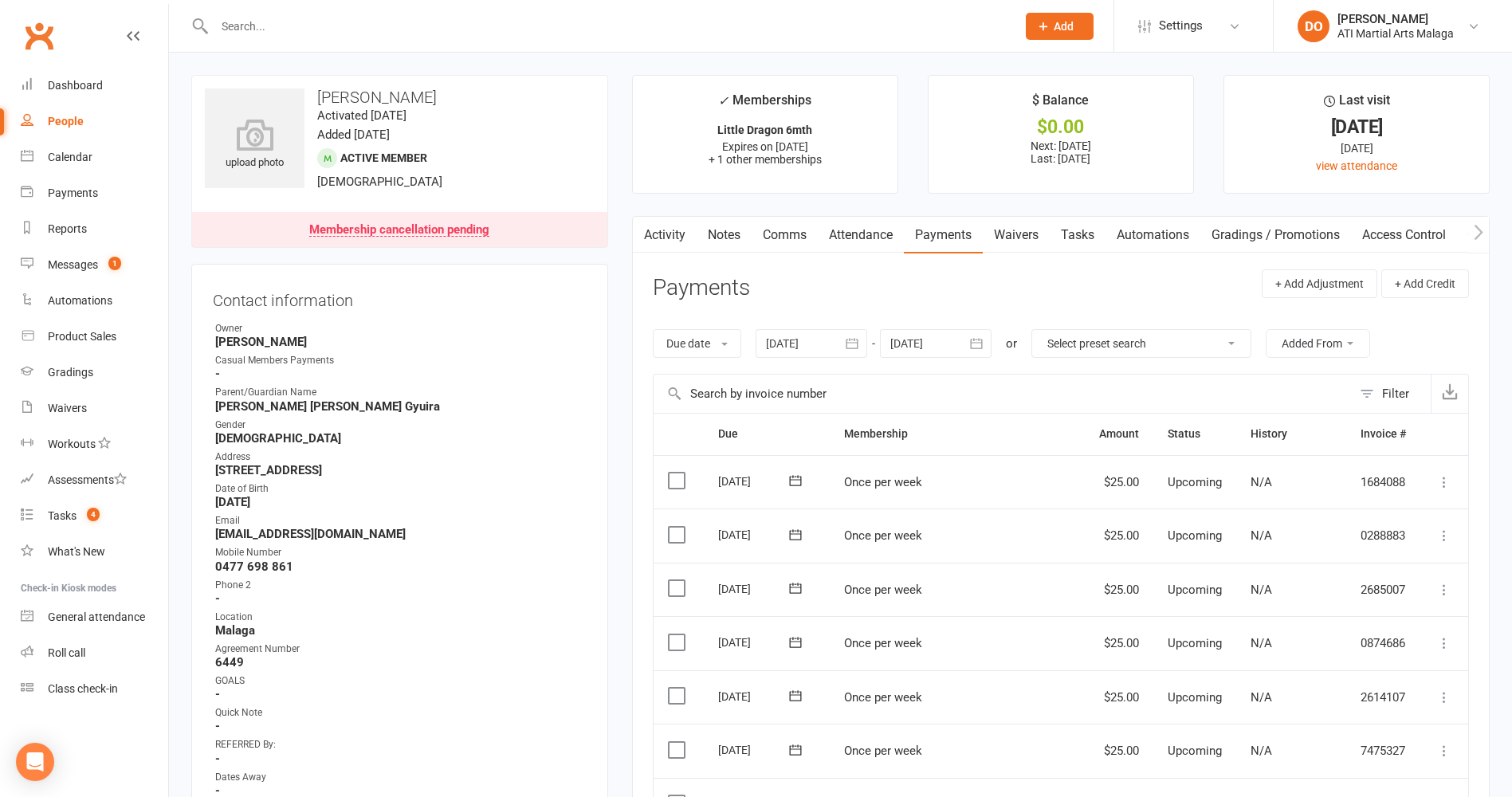
click at [981, 342] on icon "button" at bounding box center [976, 344] width 16 height 16
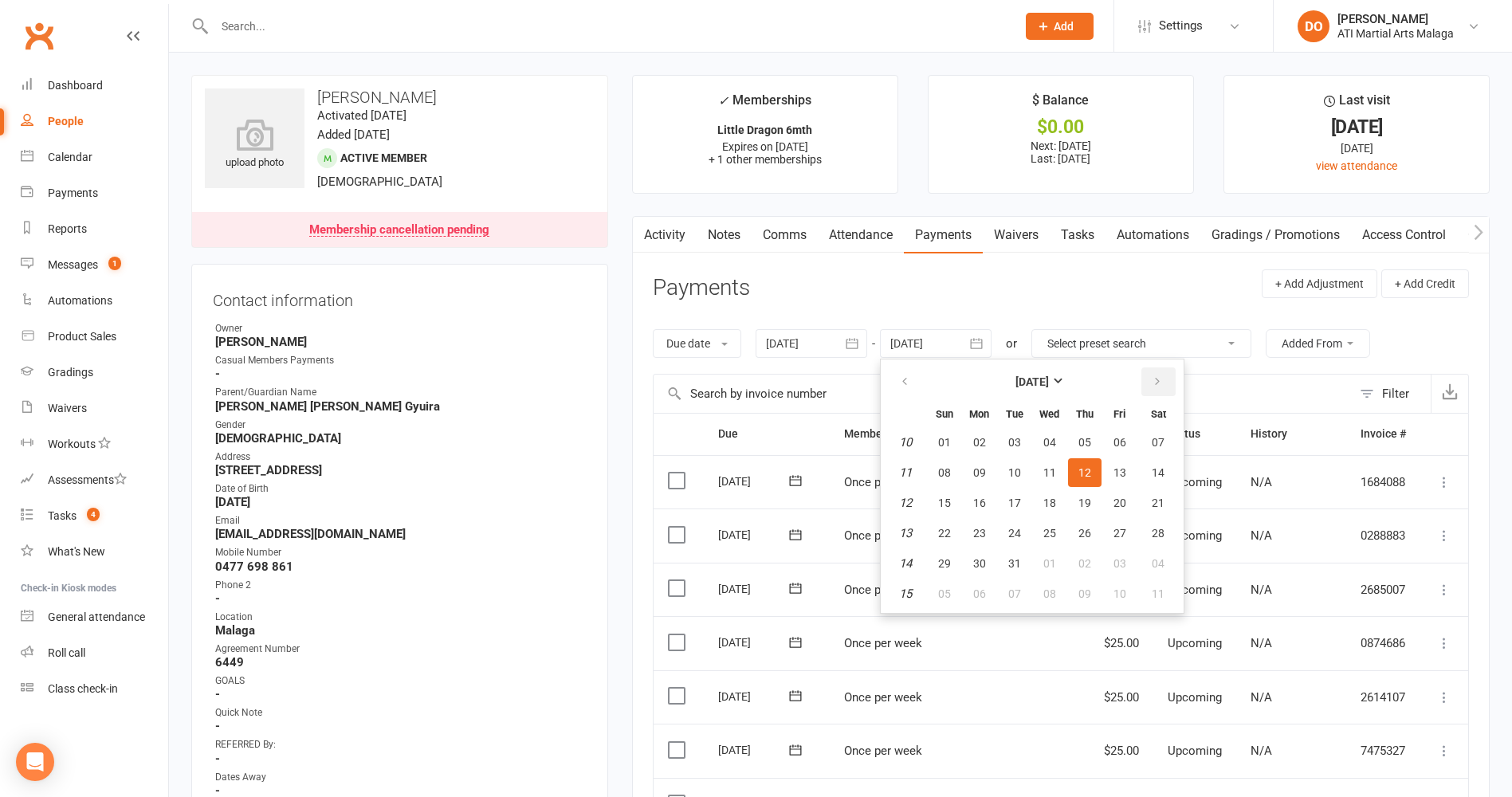
click at [1151, 381] on button "button" at bounding box center [1159, 381] width 34 height 29
click at [1156, 588] on span "06" at bounding box center [1158, 594] width 13 height 13
type input "06 Jun 2026"
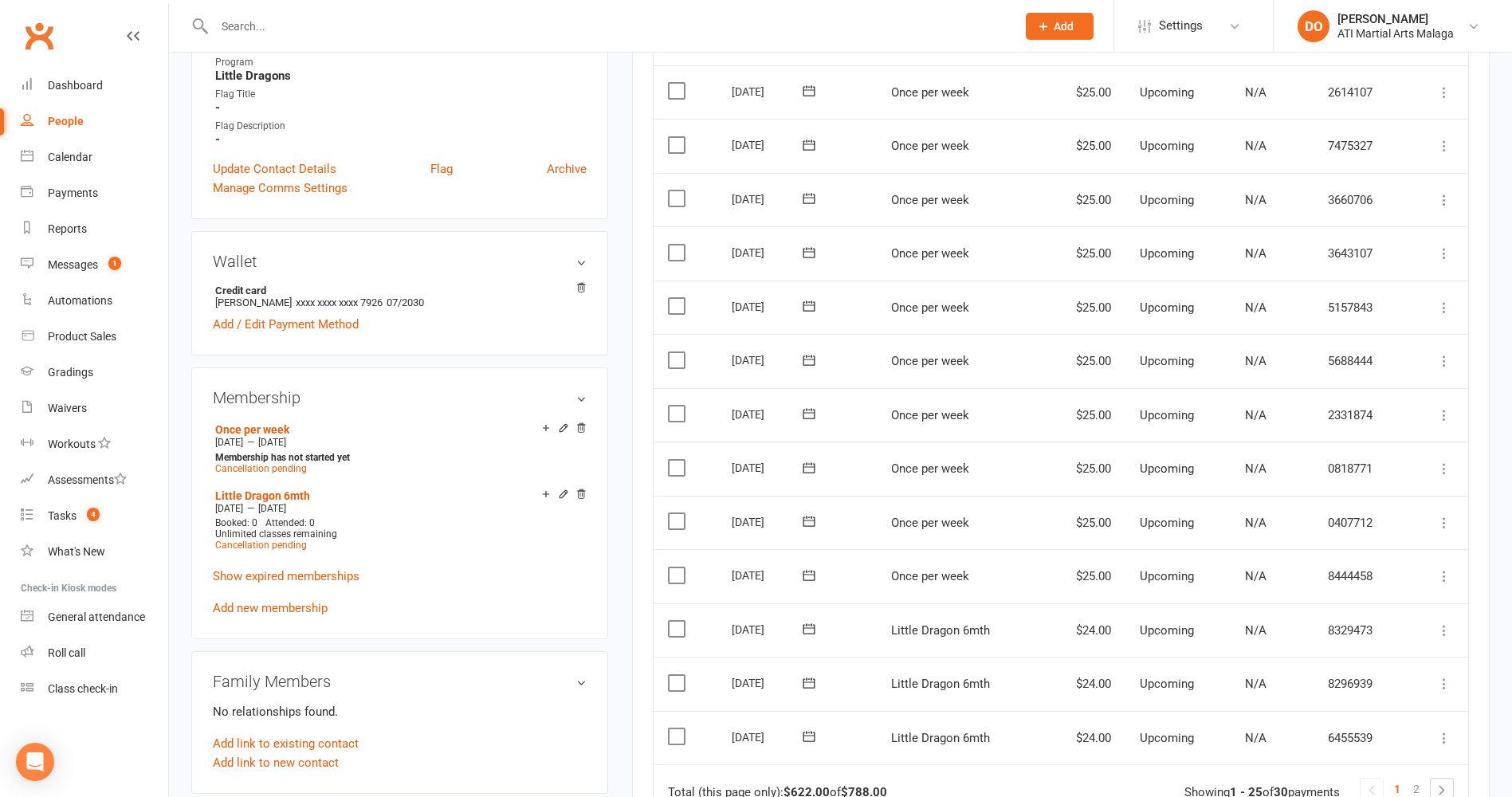
scroll to position [1036, 0]
click at [293, 466] on span "Cancellation pending" at bounding box center [261, 468] width 92 height 11
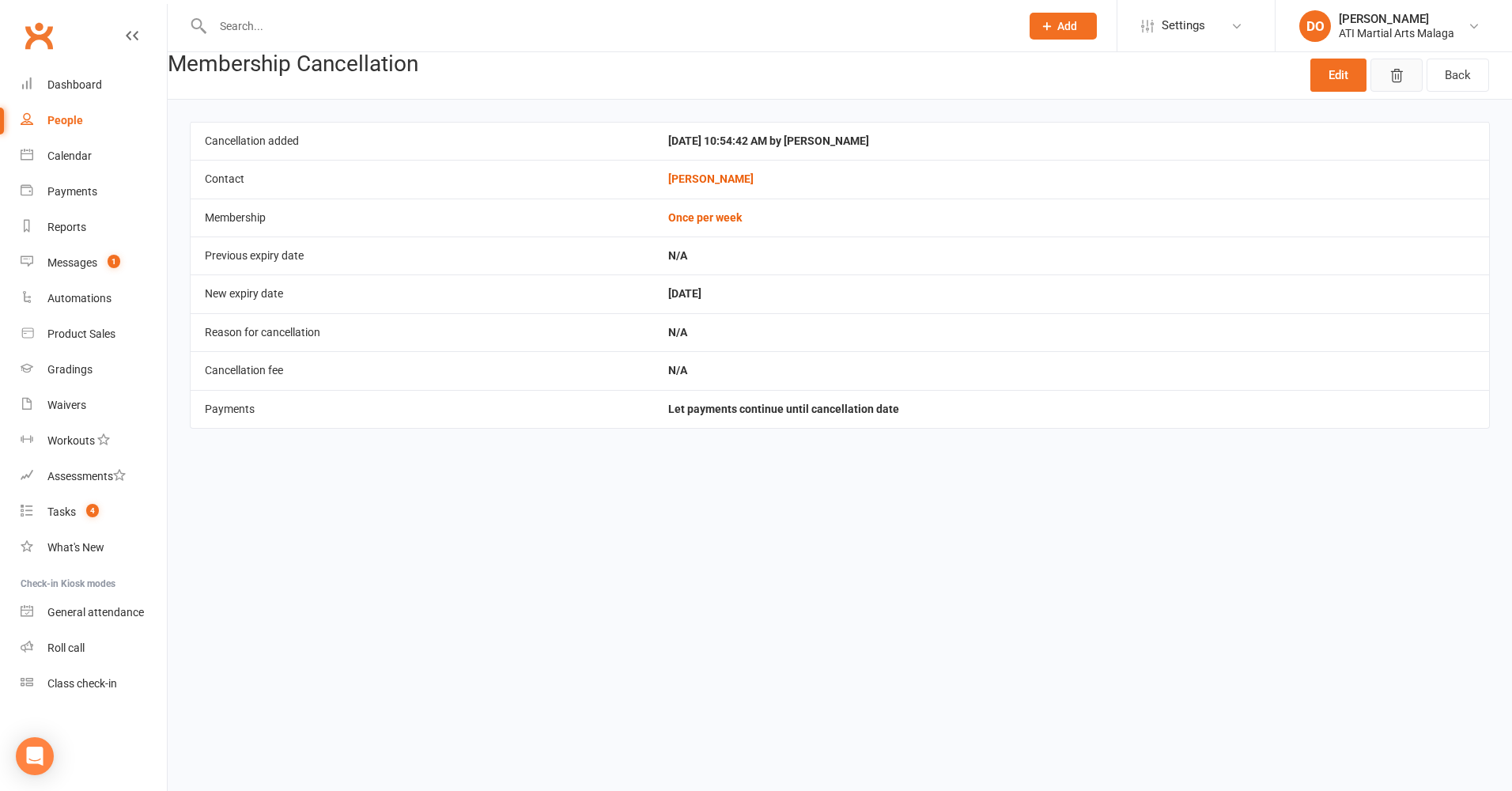
click at [1392, 82] on icon "button" at bounding box center [1396, 76] width 11 height 12
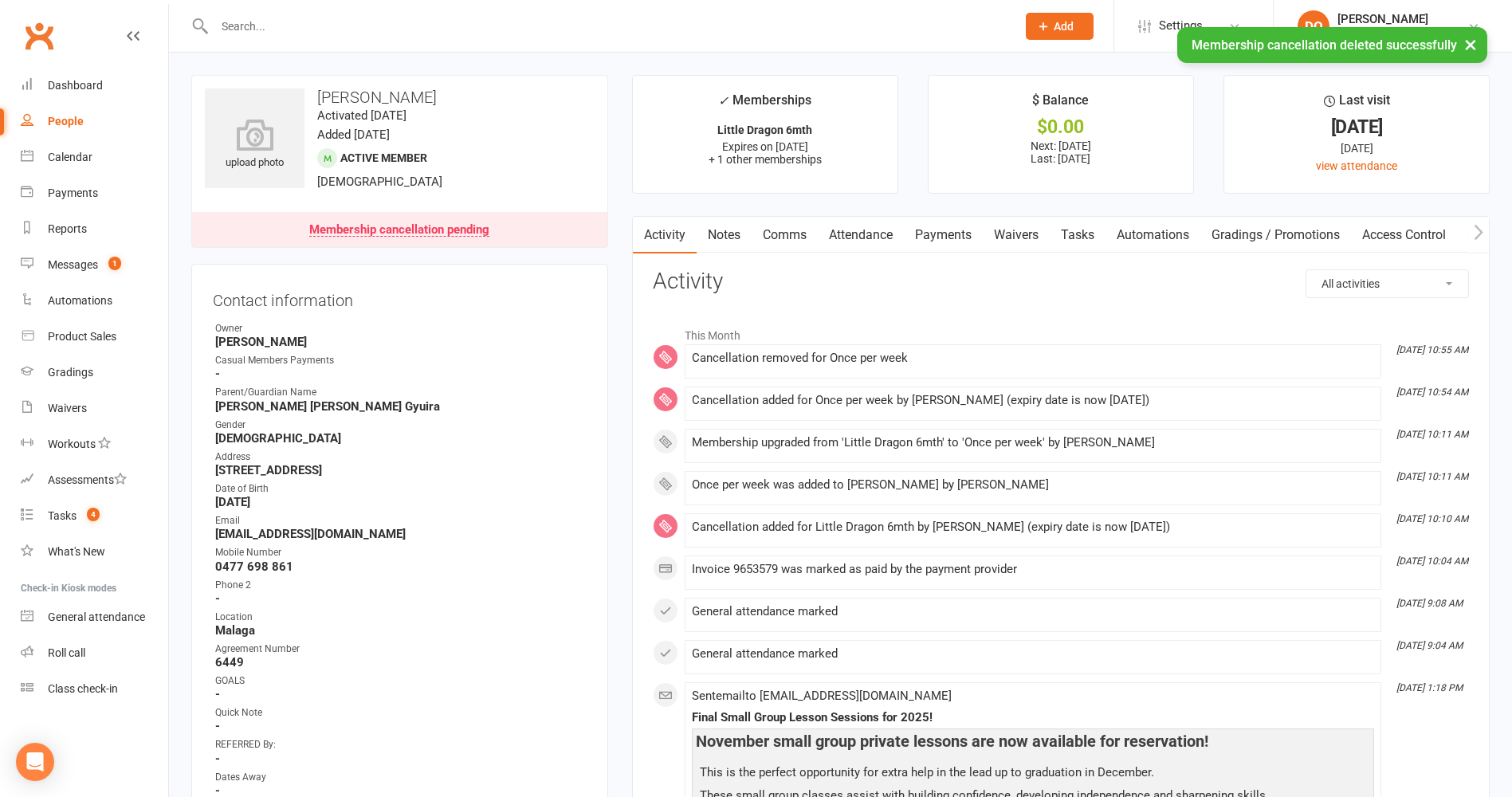
click at [968, 238] on link "Payments" at bounding box center [944, 235] width 79 height 37
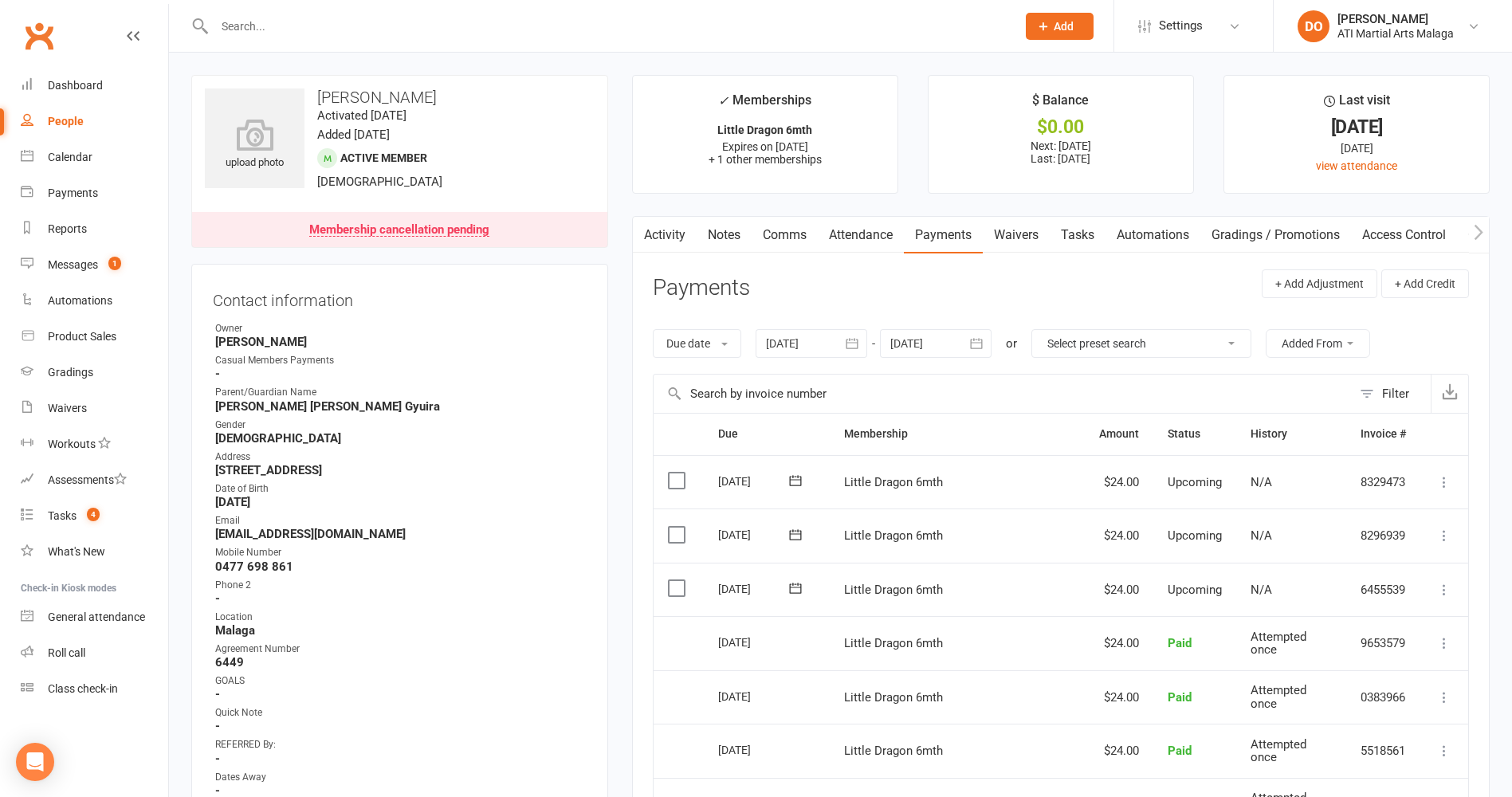
click at [1181, 291] on header "Payments + Add Adjustment + Add Credit" at bounding box center [1060, 291] width 816 height 44
click at [985, 345] on icon "button" at bounding box center [976, 344] width 16 height 16
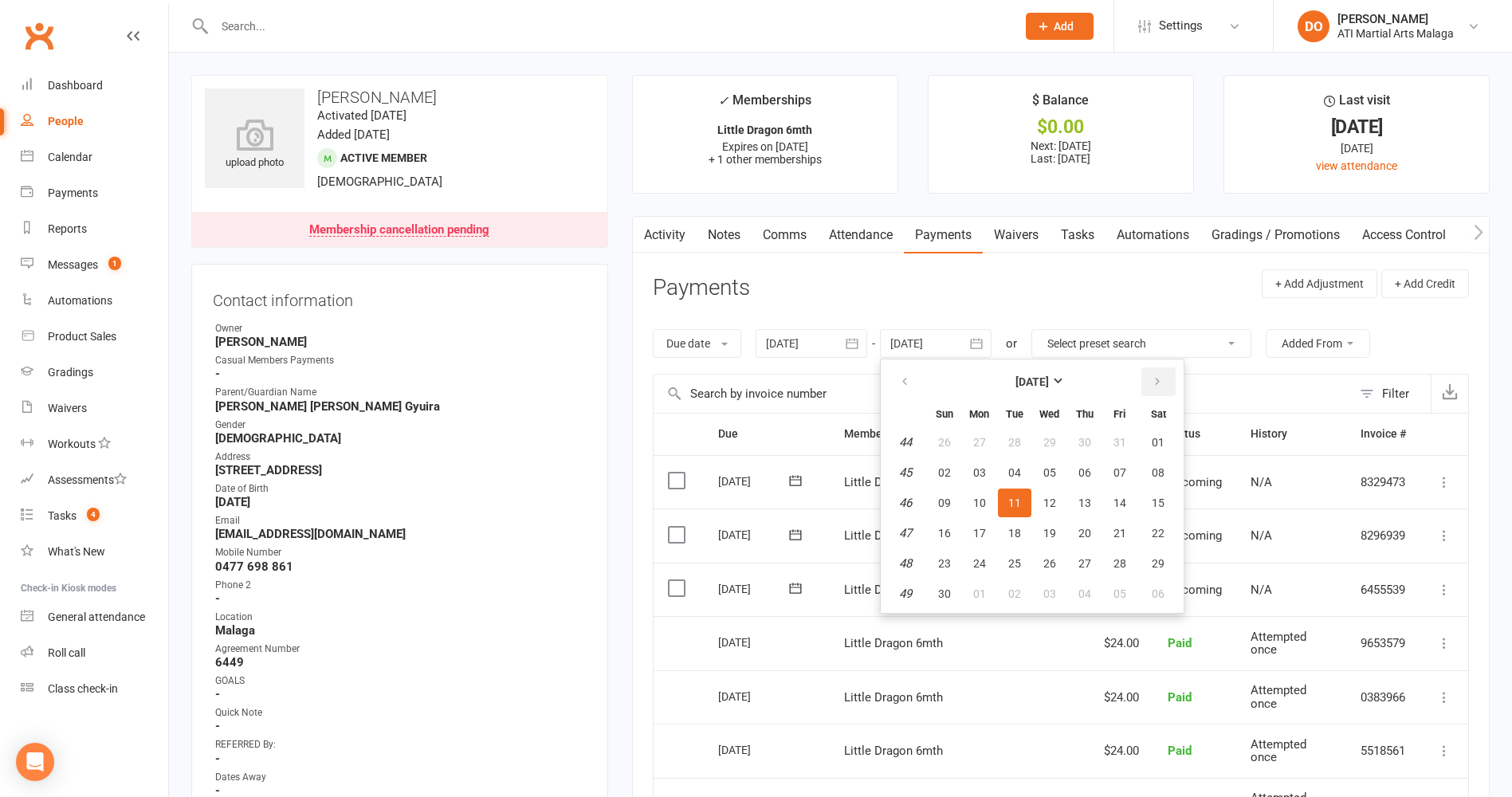
click at [1161, 382] on icon "button" at bounding box center [1157, 381] width 11 height 13
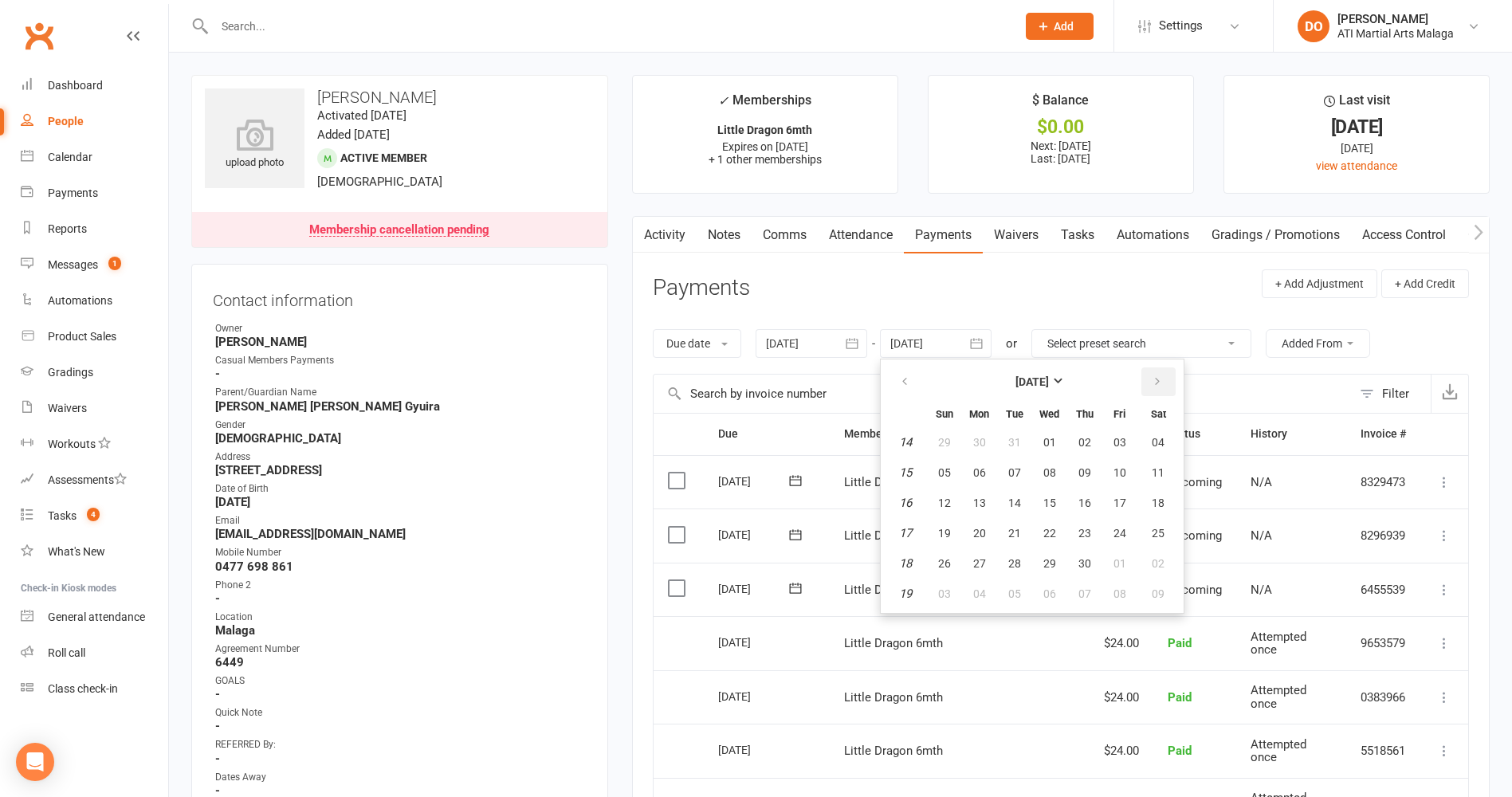
click at [1161, 382] on icon "button" at bounding box center [1157, 381] width 11 height 13
click at [1170, 537] on button "27" at bounding box center [1158, 533] width 40 height 29
type input "27 Jun 2026"
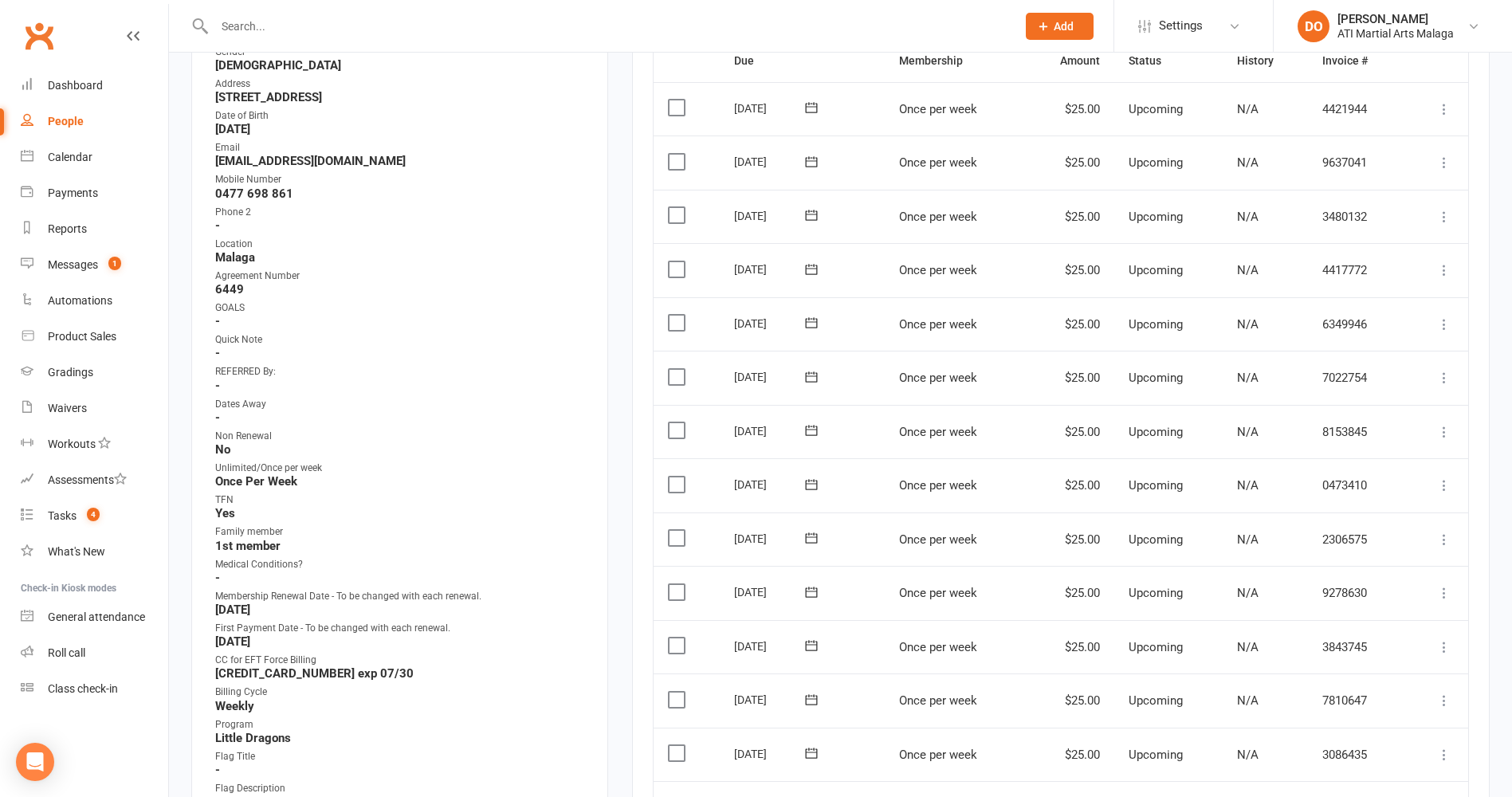
scroll to position [478, 0]
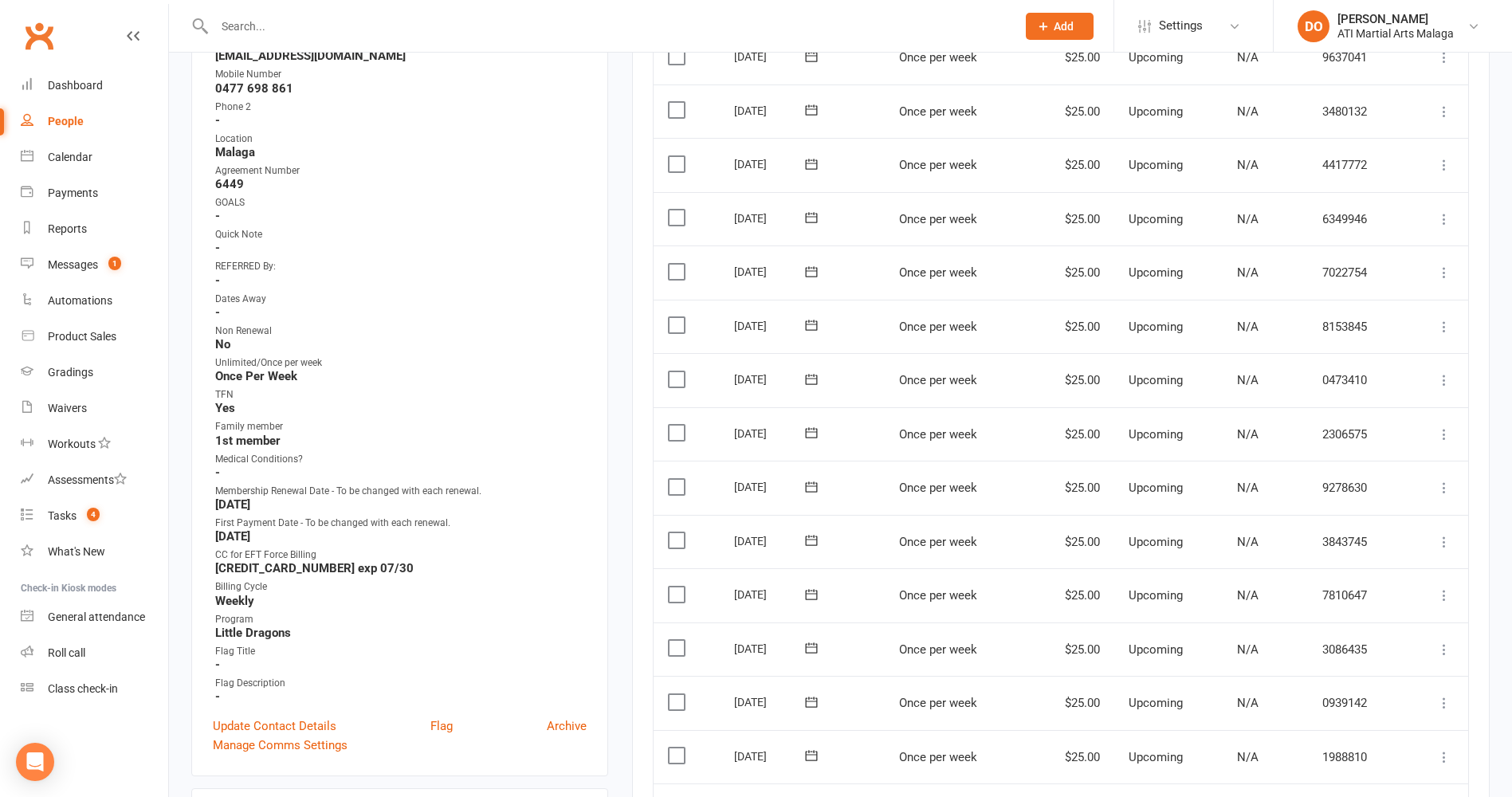
click at [677, 382] on label at bounding box center [679, 380] width 22 height 16
click at [677, 372] on input "checkbox" at bounding box center [673, 372] width 11 height 0
click at [676, 327] on label at bounding box center [679, 326] width 22 height 16
click at [676, 318] on input "checkbox" at bounding box center [673, 318] width 11 height 0
click at [678, 268] on label at bounding box center [679, 272] width 22 height 16
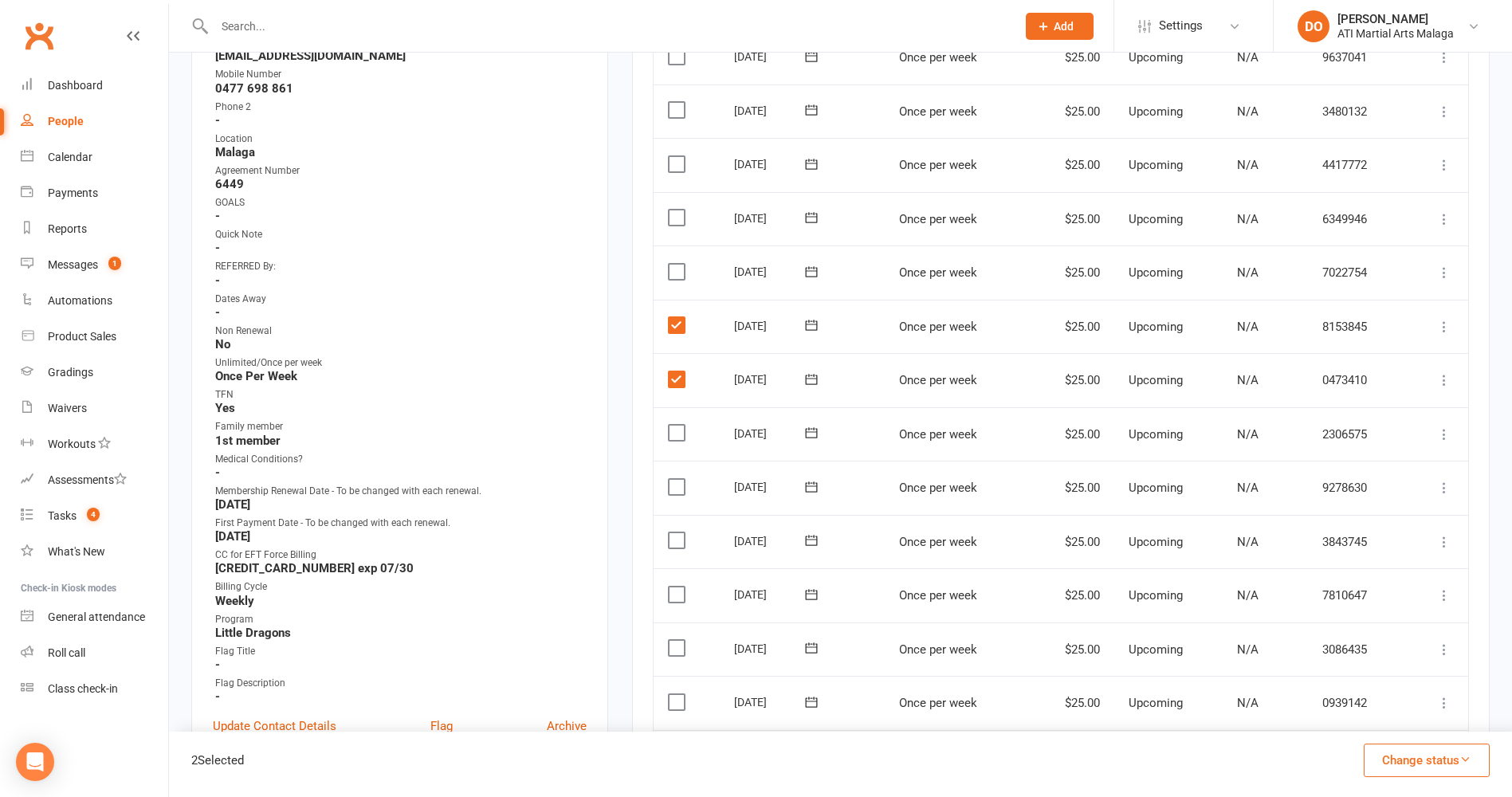
click at [678, 264] on input "checkbox" at bounding box center [673, 264] width 11 height 0
click at [681, 219] on label at bounding box center [679, 218] width 22 height 16
click at [679, 210] on input "checkbox" at bounding box center [673, 210] width 11 height 0
click at [681, 378] on label at bounding box center [679, 380] width 22 height 16
click at [679, 372] on input "checkbox" at bounding box center [673, 372] width 11 height 0
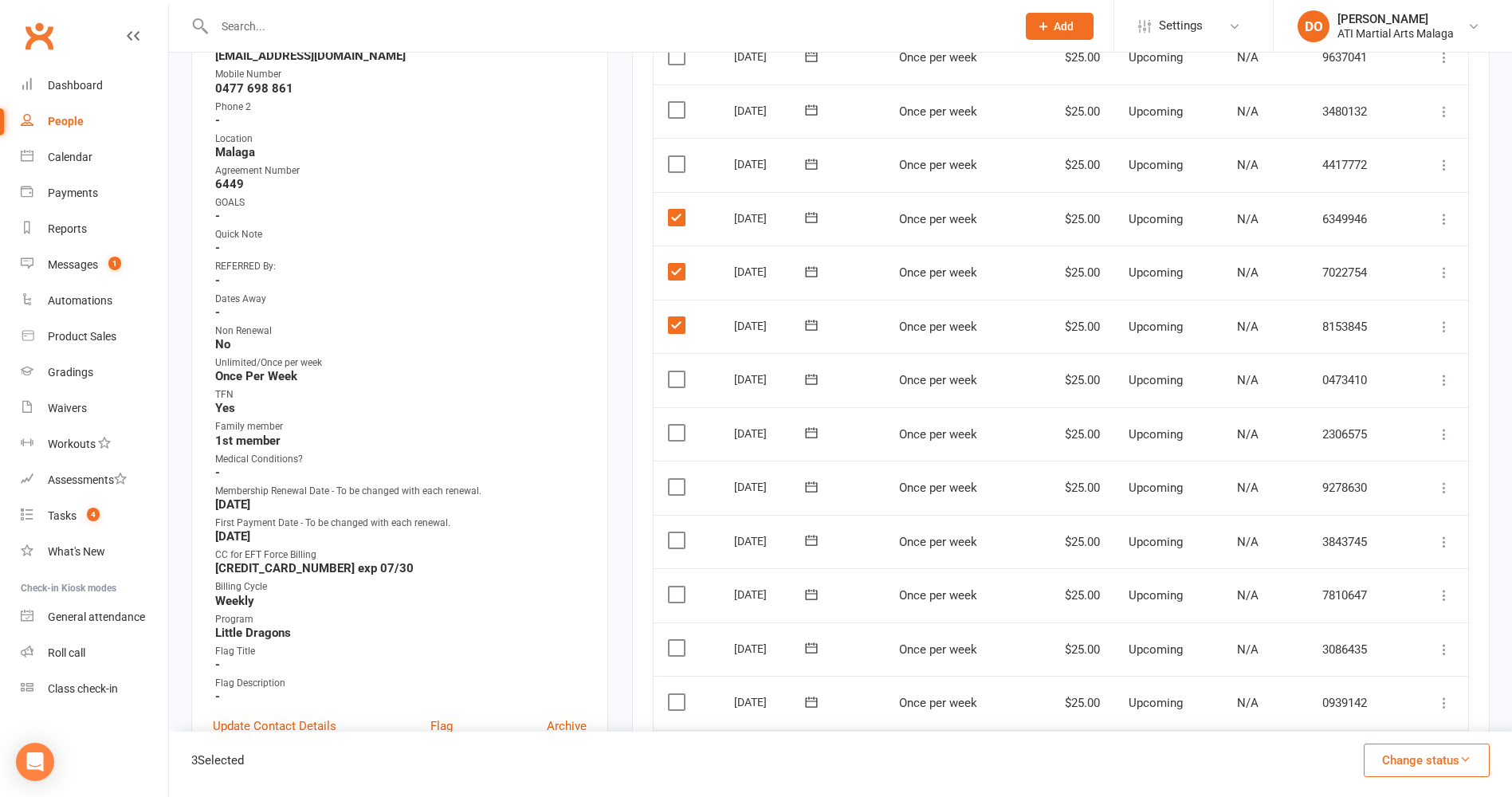
click at [679, 161] on label at bounding box center [679, 165] width 22 height 16
click at [679, 157] on input "checkbox" at bounding box center [673, 157] width 11 height 0
click at [1382, 766] on button "Change status" at bounding box center [1427, 759] width 126 height 33
click at [1386, 724] on link "Skipped" at bounding box center [1409, 717] width 158 height 31
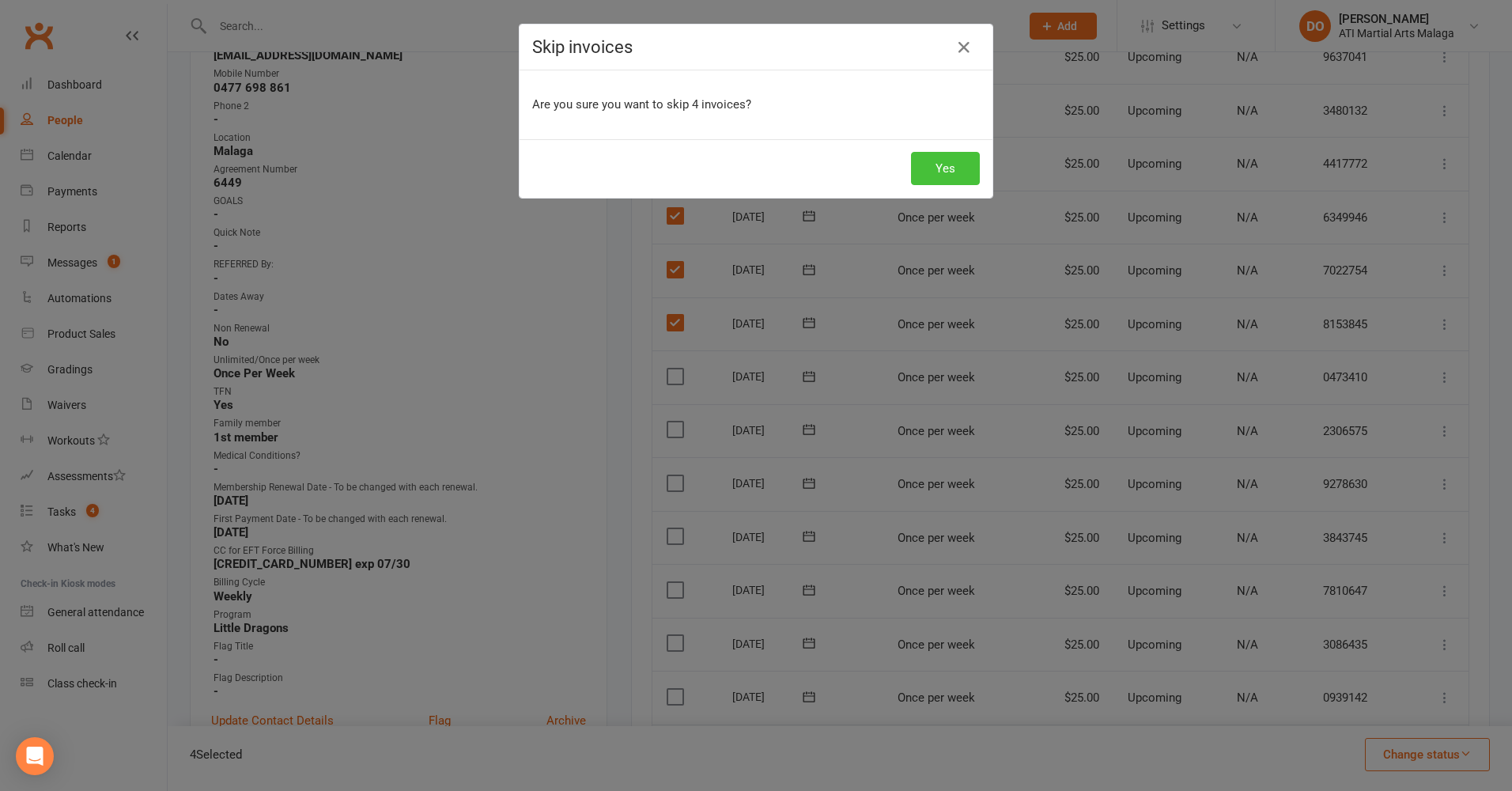
click at [966, 175] on button "Yes" at bounding box center [944, 168] width 69 height 33
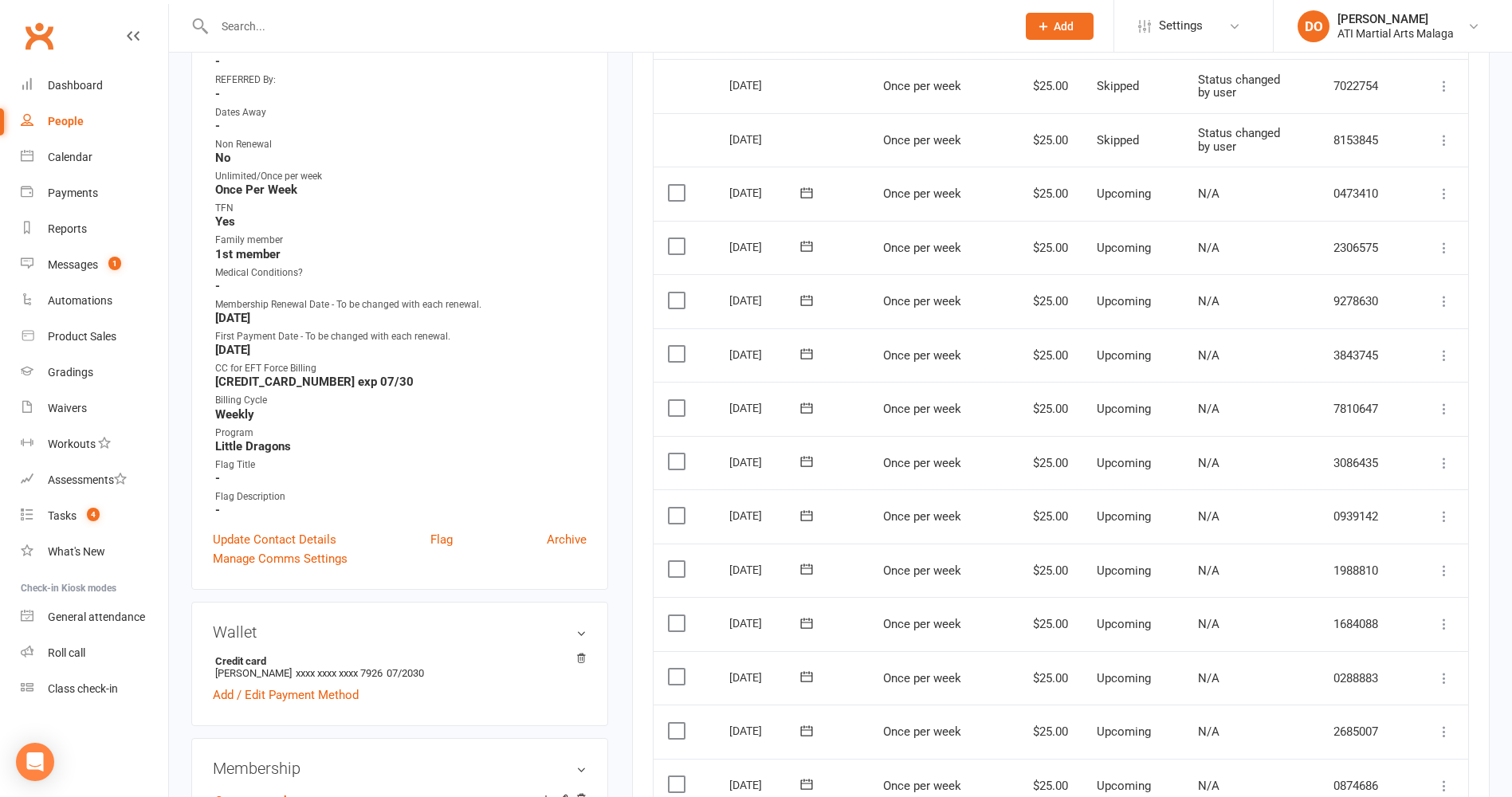
scroll to position [717, 0]
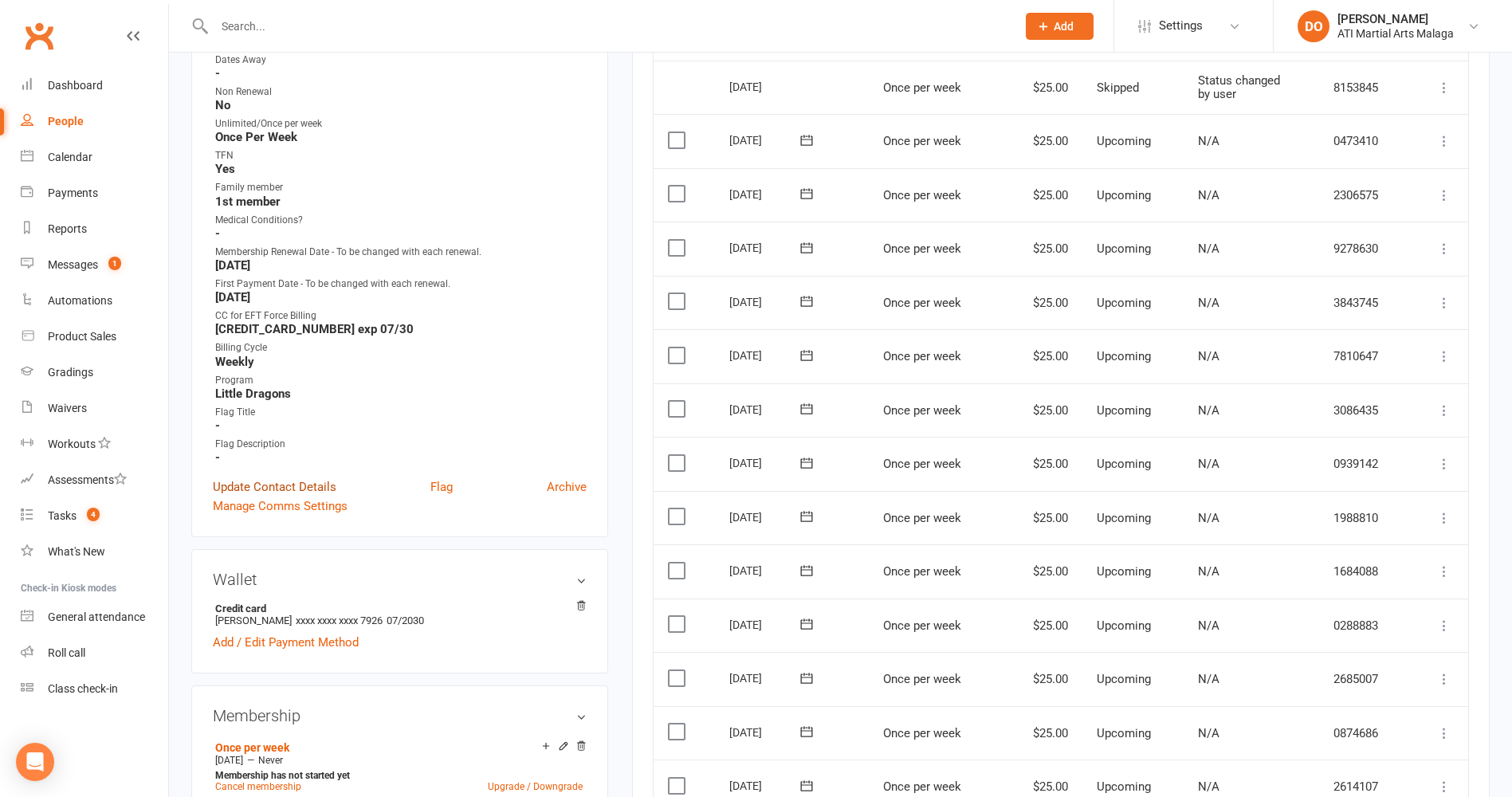
click at [306, 484] on link "Update Contact Details" at bounding box center [274, 487] width 123 height 19
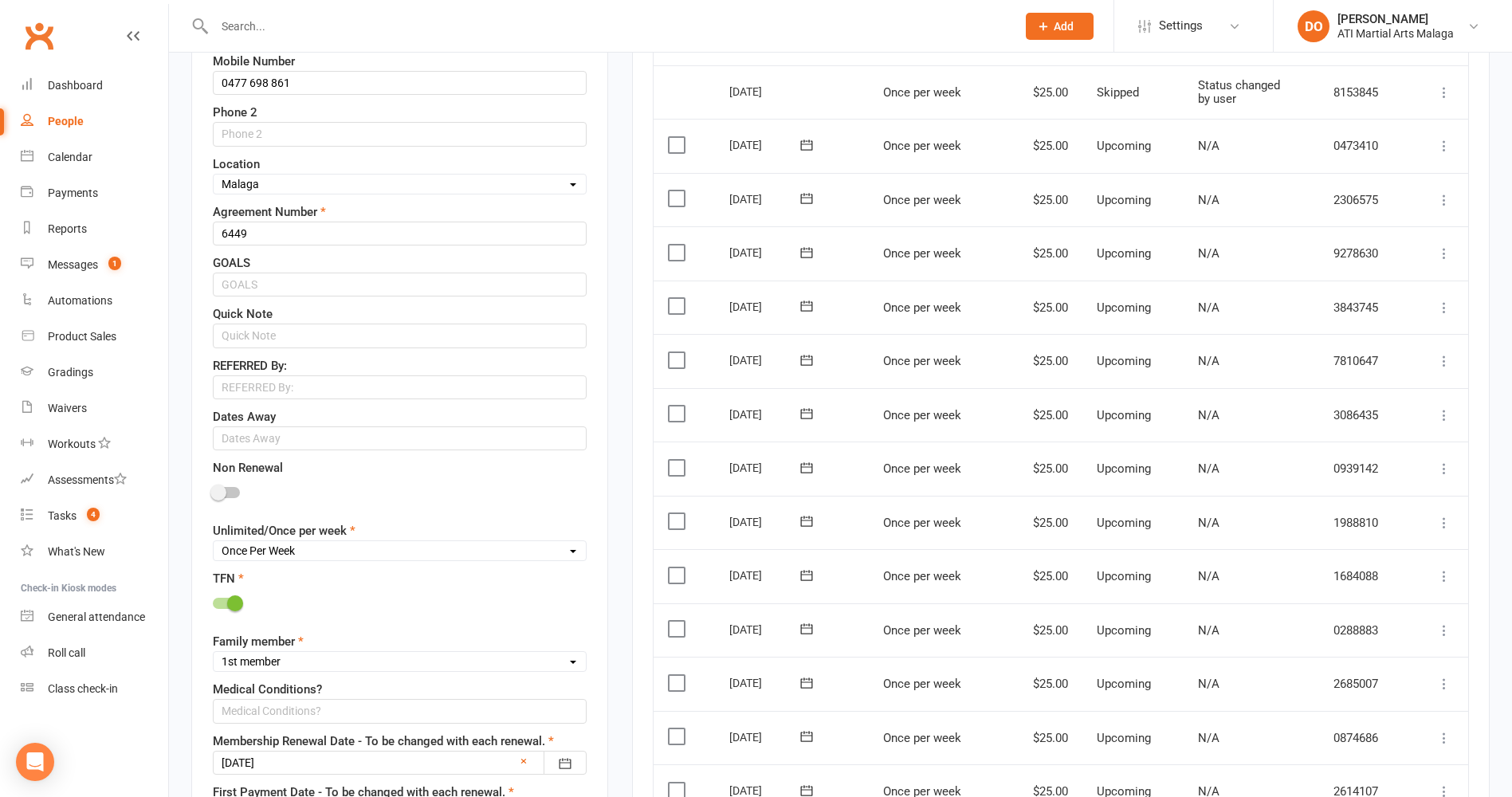
scroll to position [952, 0]
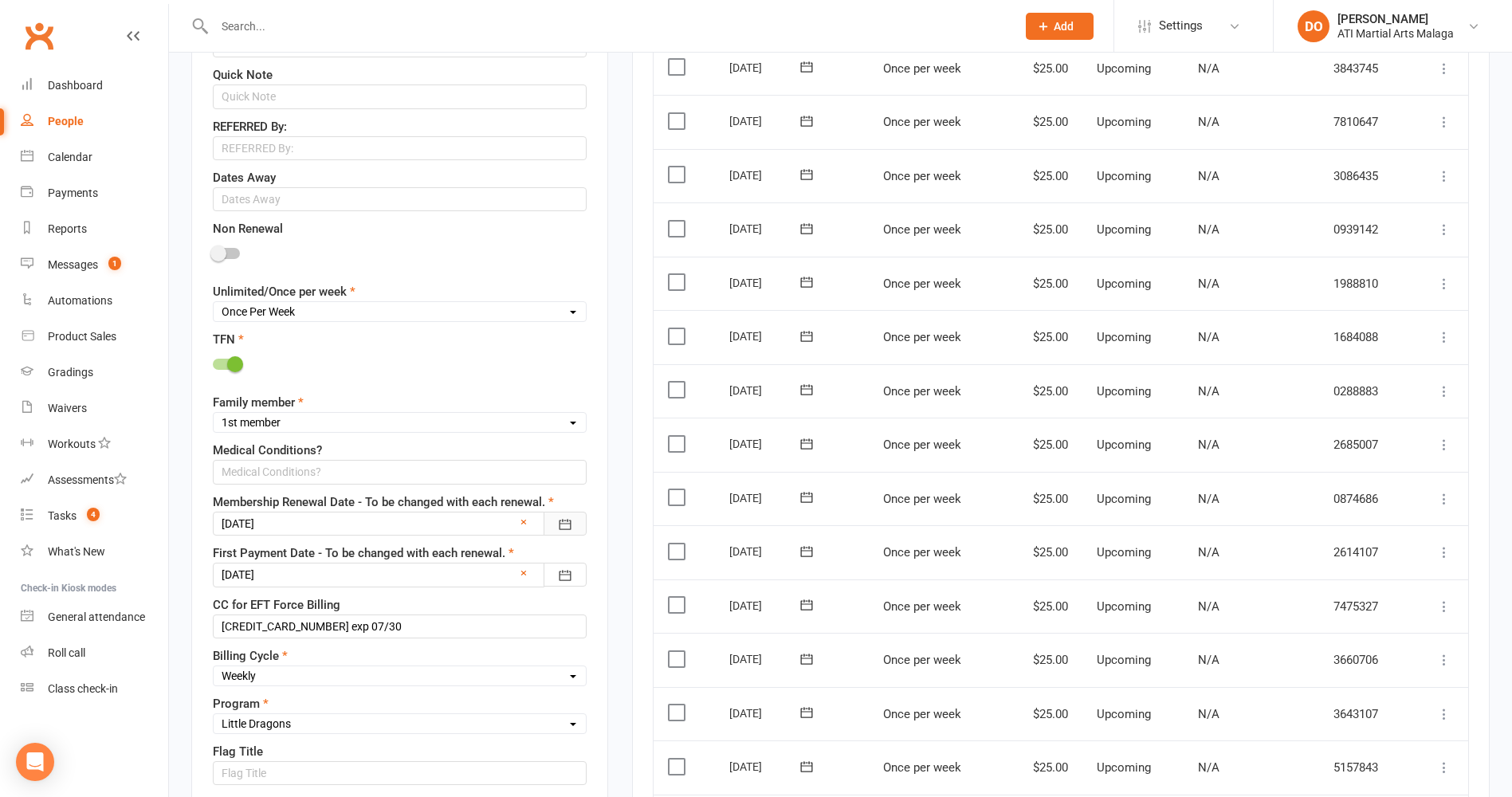
click at [562, 522] on icon "button" at bounding box center [565, 524] width 16 height 16
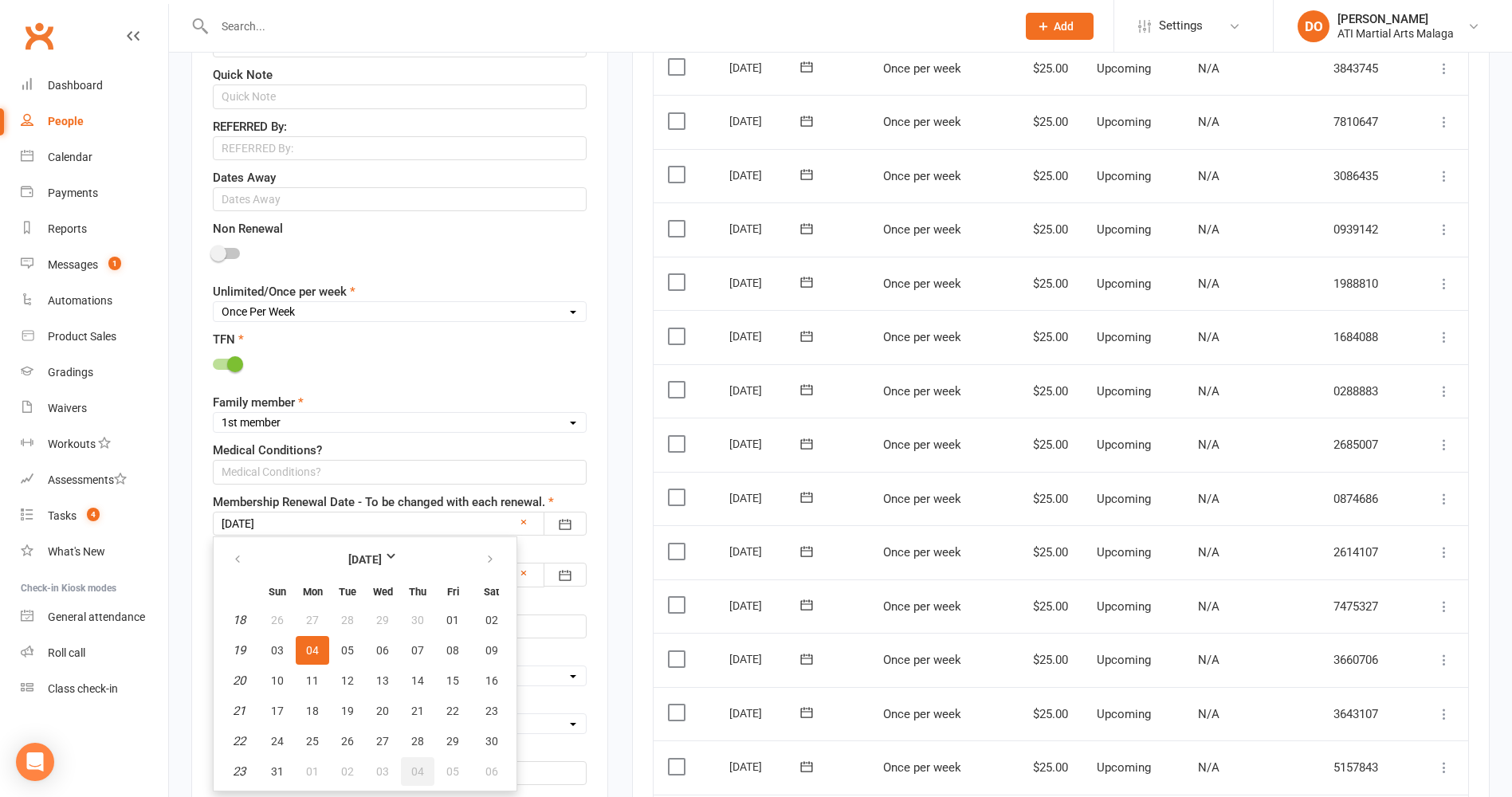
click at [414, 775] on span "04" at bounding box center [418, 771] width 13 height 13
type input "04 Jun 2026"
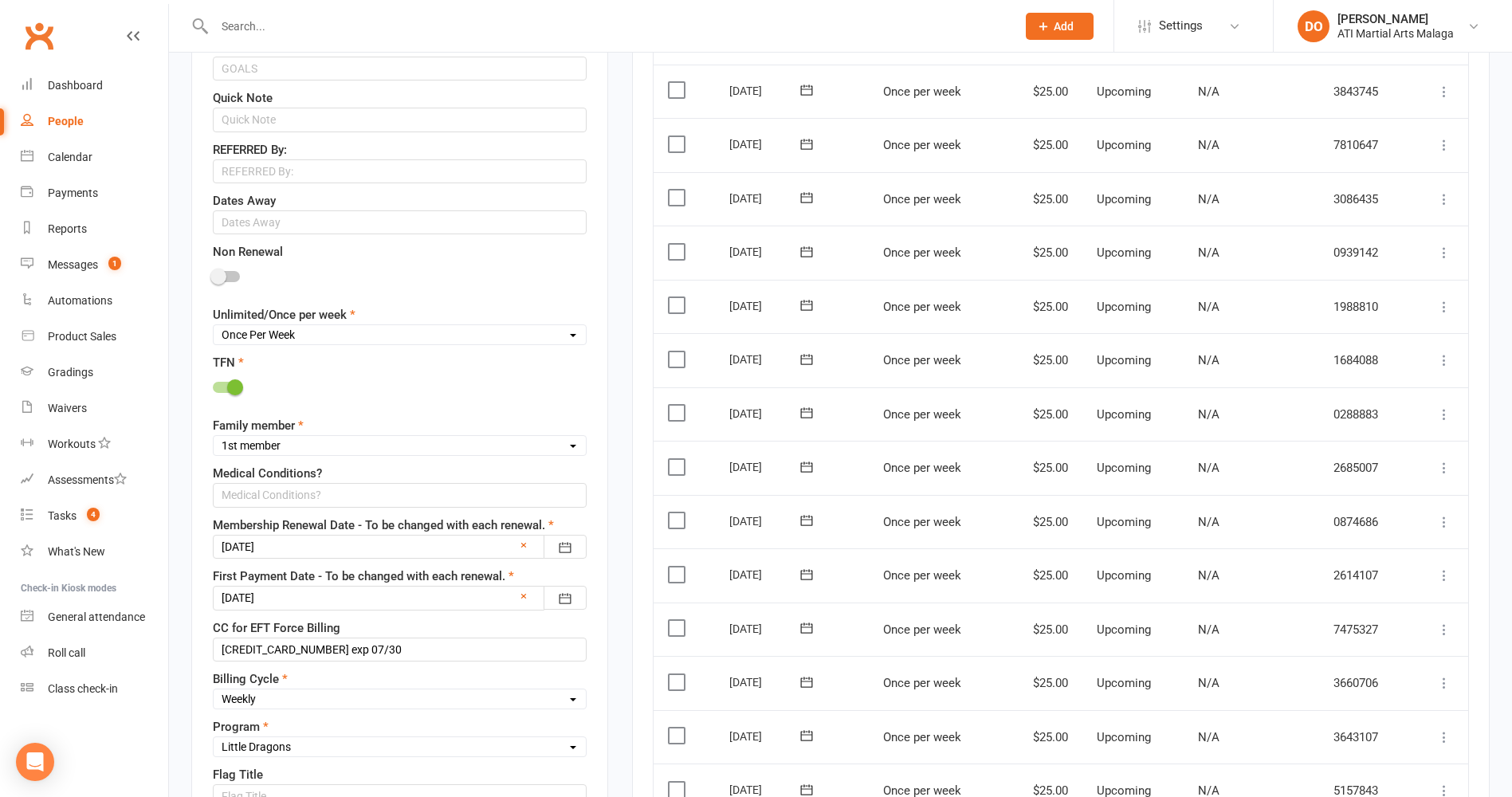
scroll to position [632, 0]
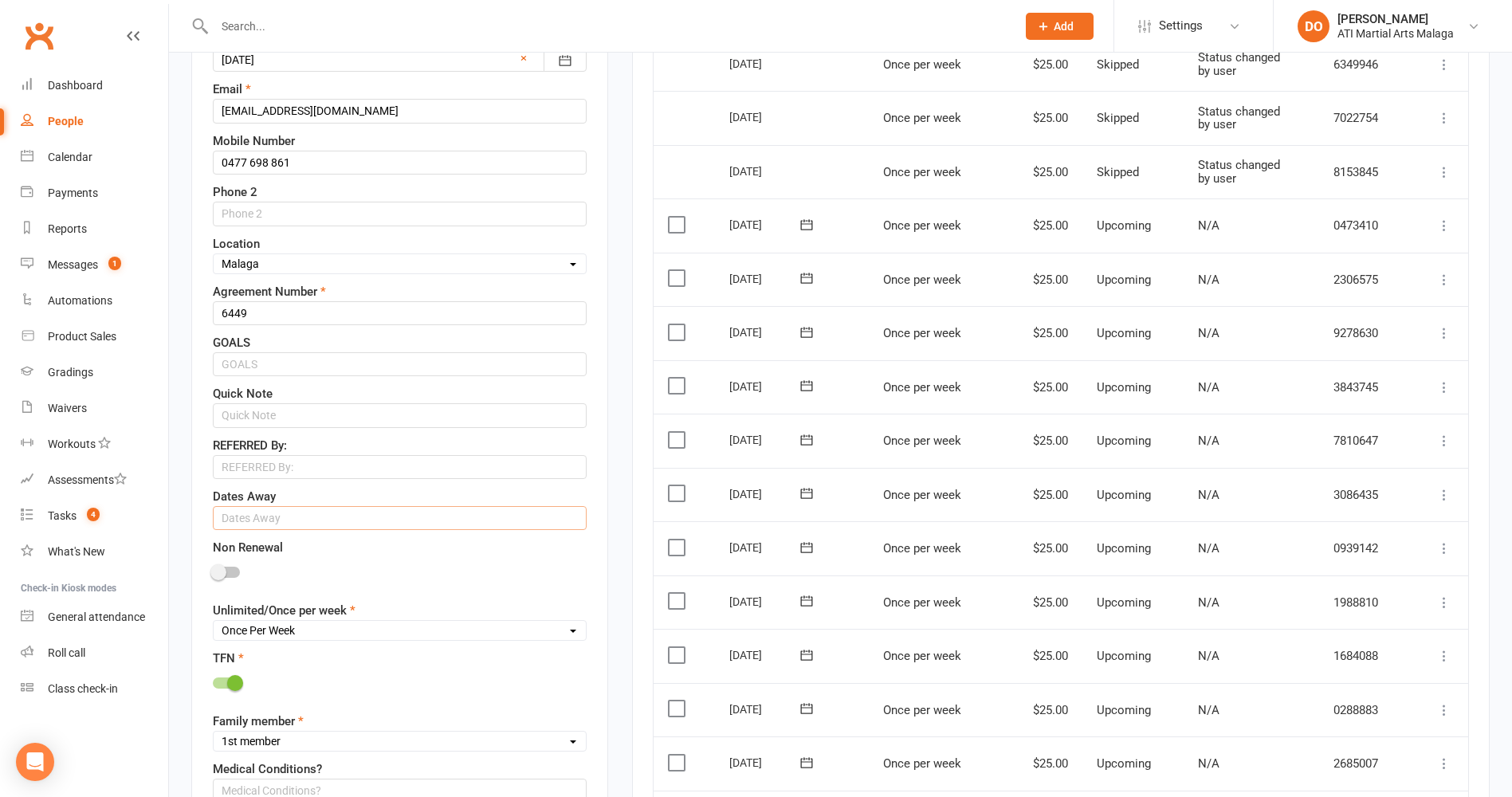
click at [262, 518] on input "text" at bounding box center [400, 518] width 374 height 24
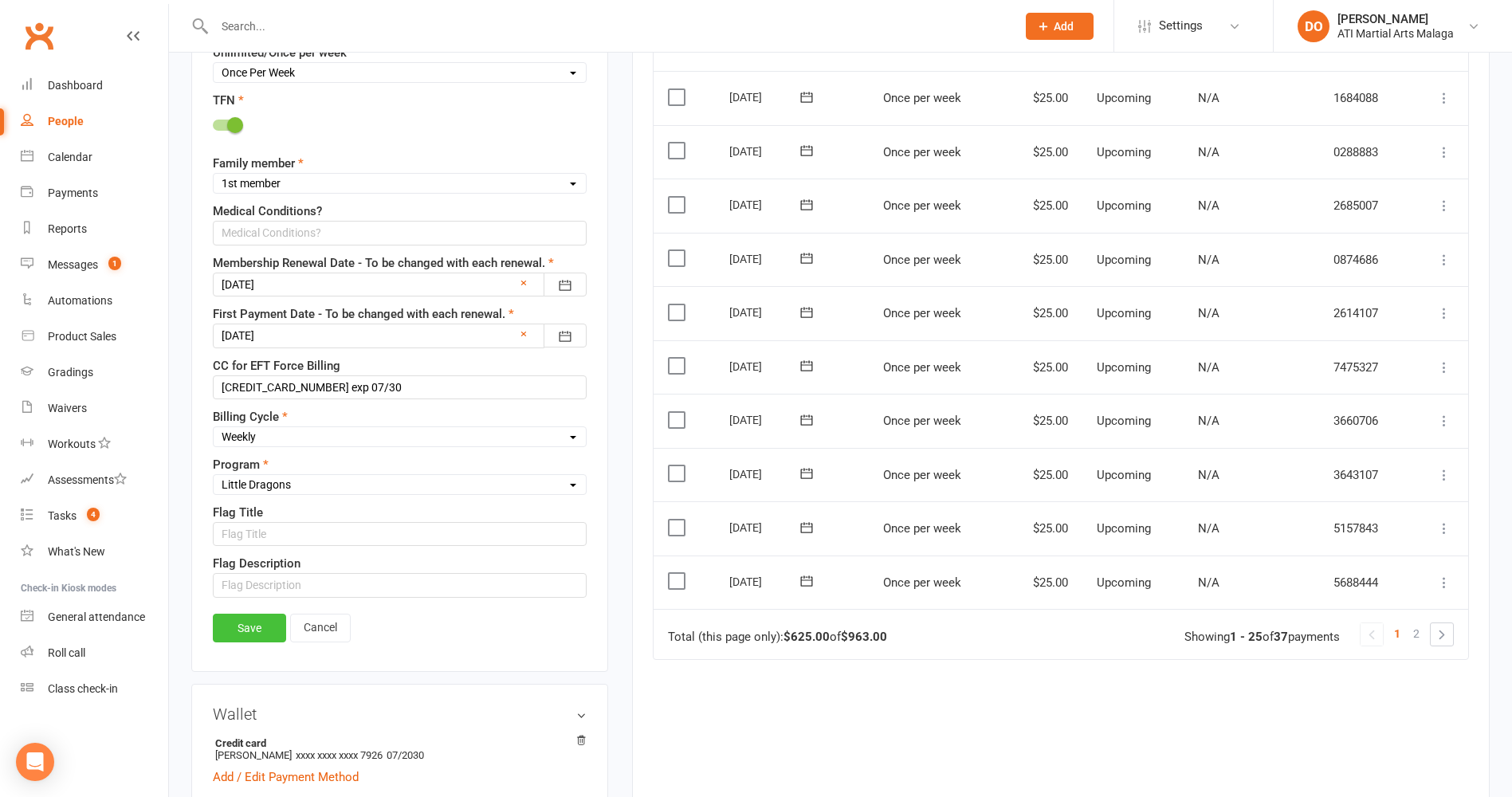
type input "08.11.25 to 08.12.25 - overseas"
click at [274, 628] on link "Save" at bounding box center [249, 628] width 73 height 29
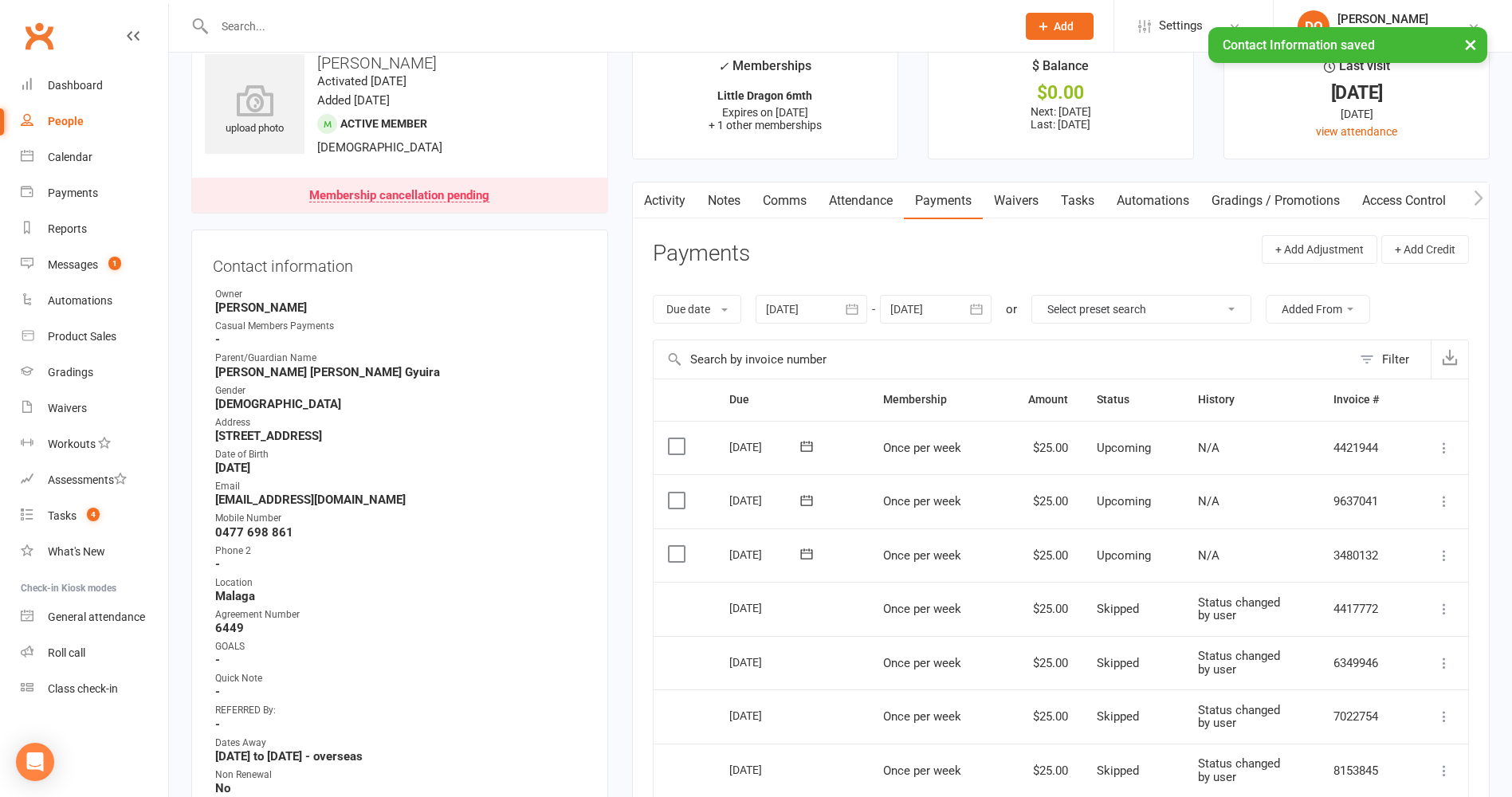
scroll to position [0, 0]
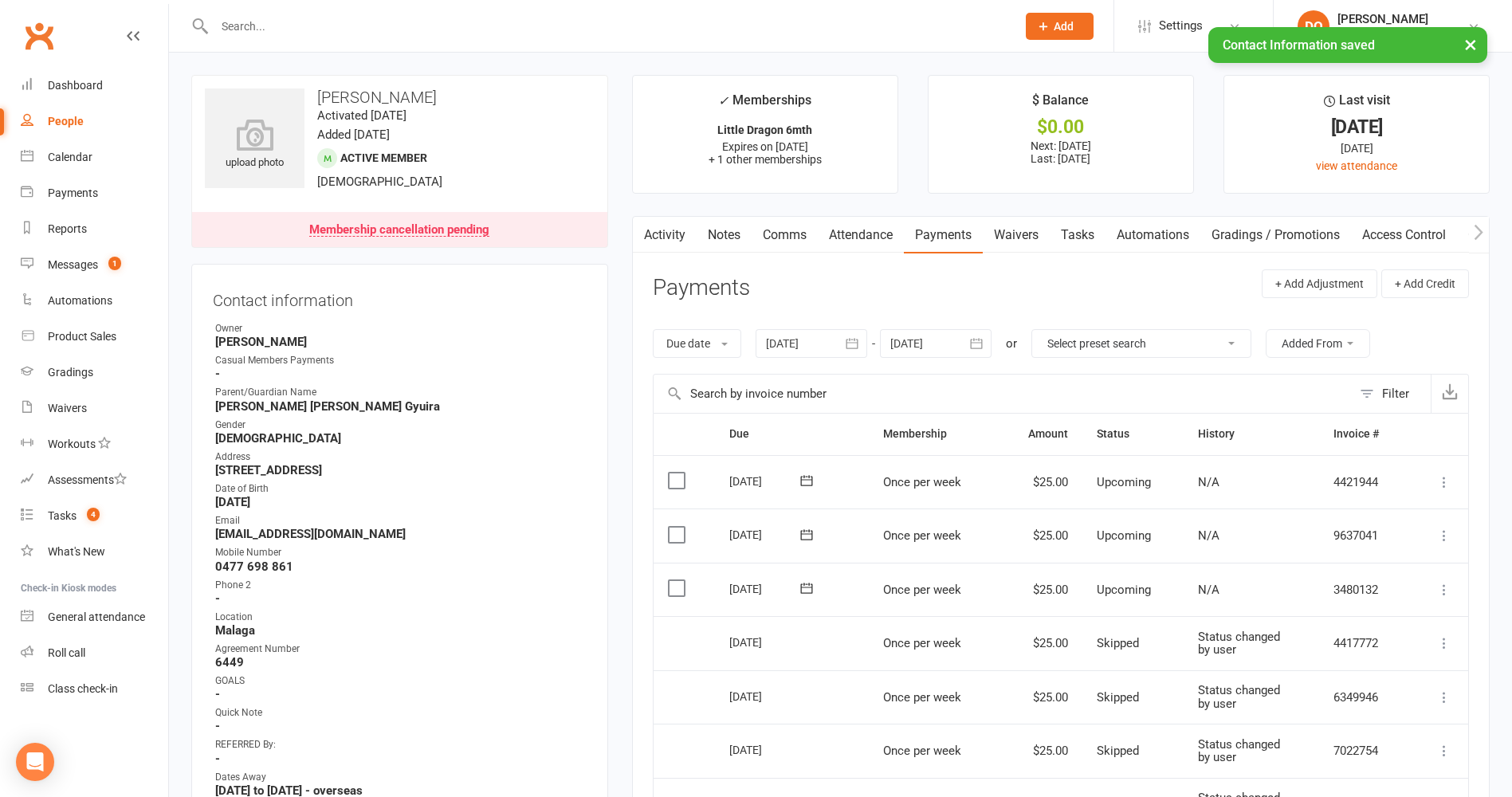
click at [740, 232] on link "Notes" at bounding box center [724, 235] width 55 height 37
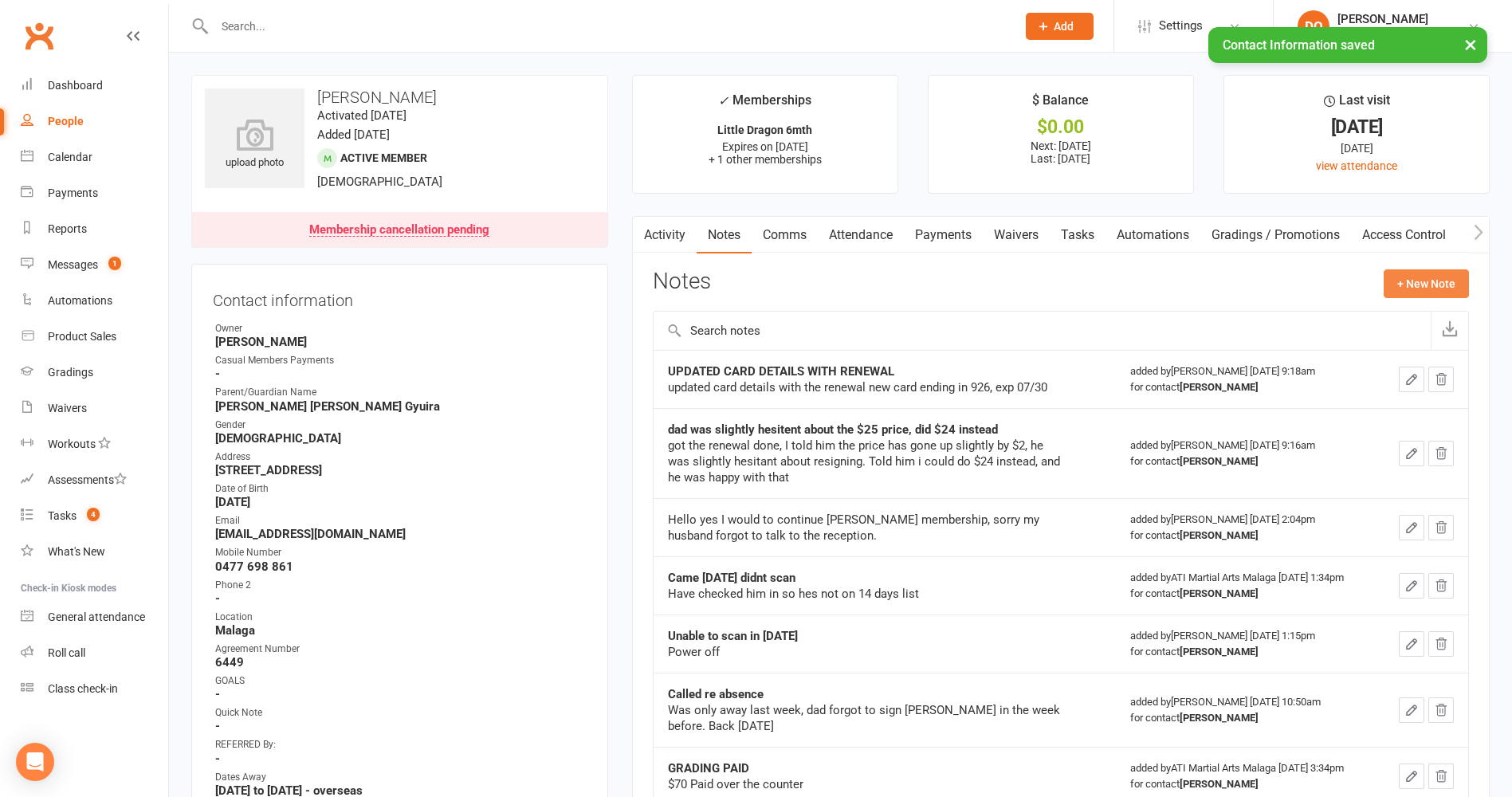
click at [1428, 281] on button "+ New Note" at bounding box center [1426, 283] width 86 height 29
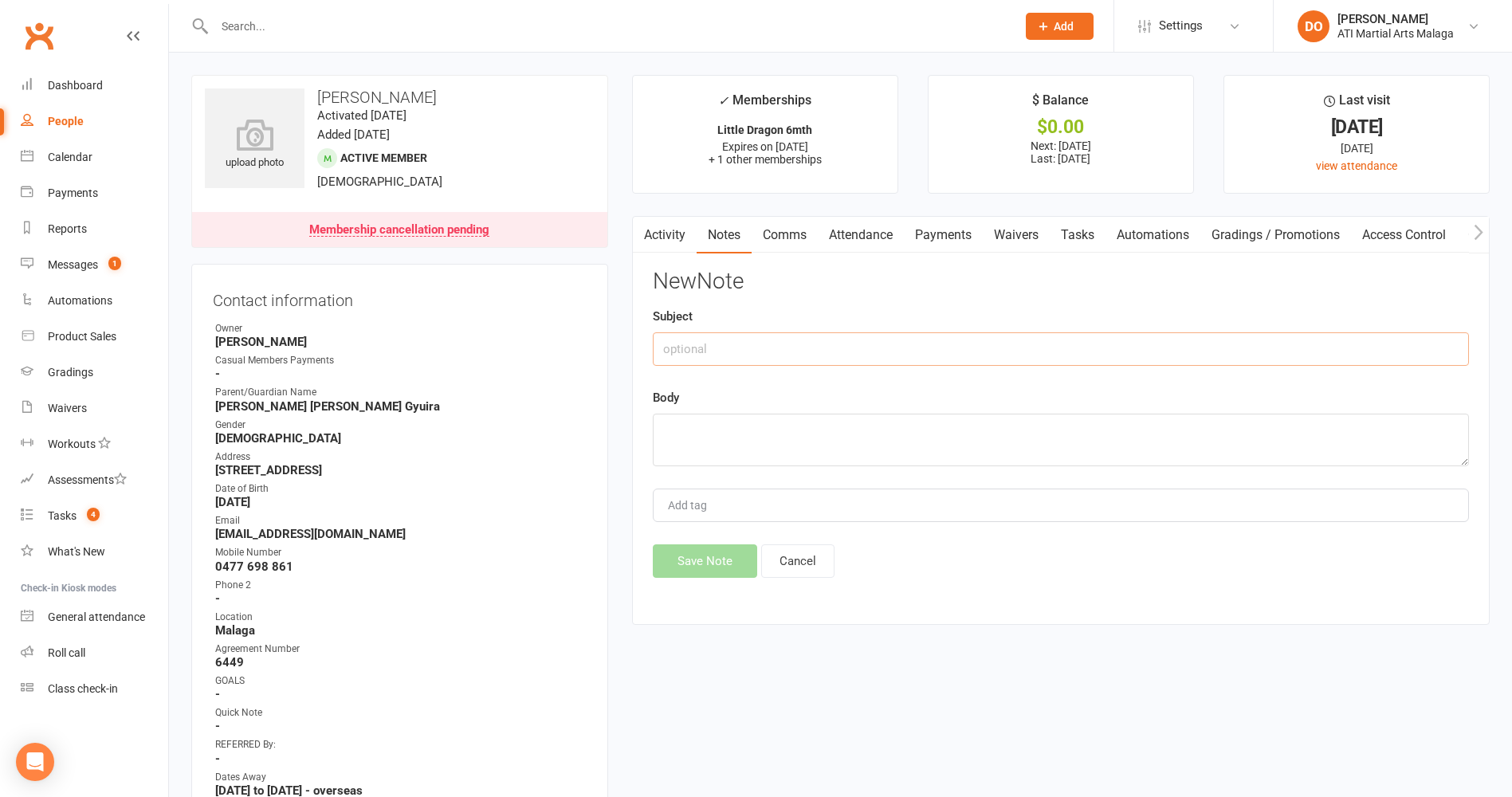
click at [882, 344] on input "text" at bounding box center [1060, 348] width 816 height 33
type input "time hold for 08.11.25 to 08.12.25 - 1 month"
click at [784, 448] on textarea at bounding box center [1060, 440] width 816 height 52
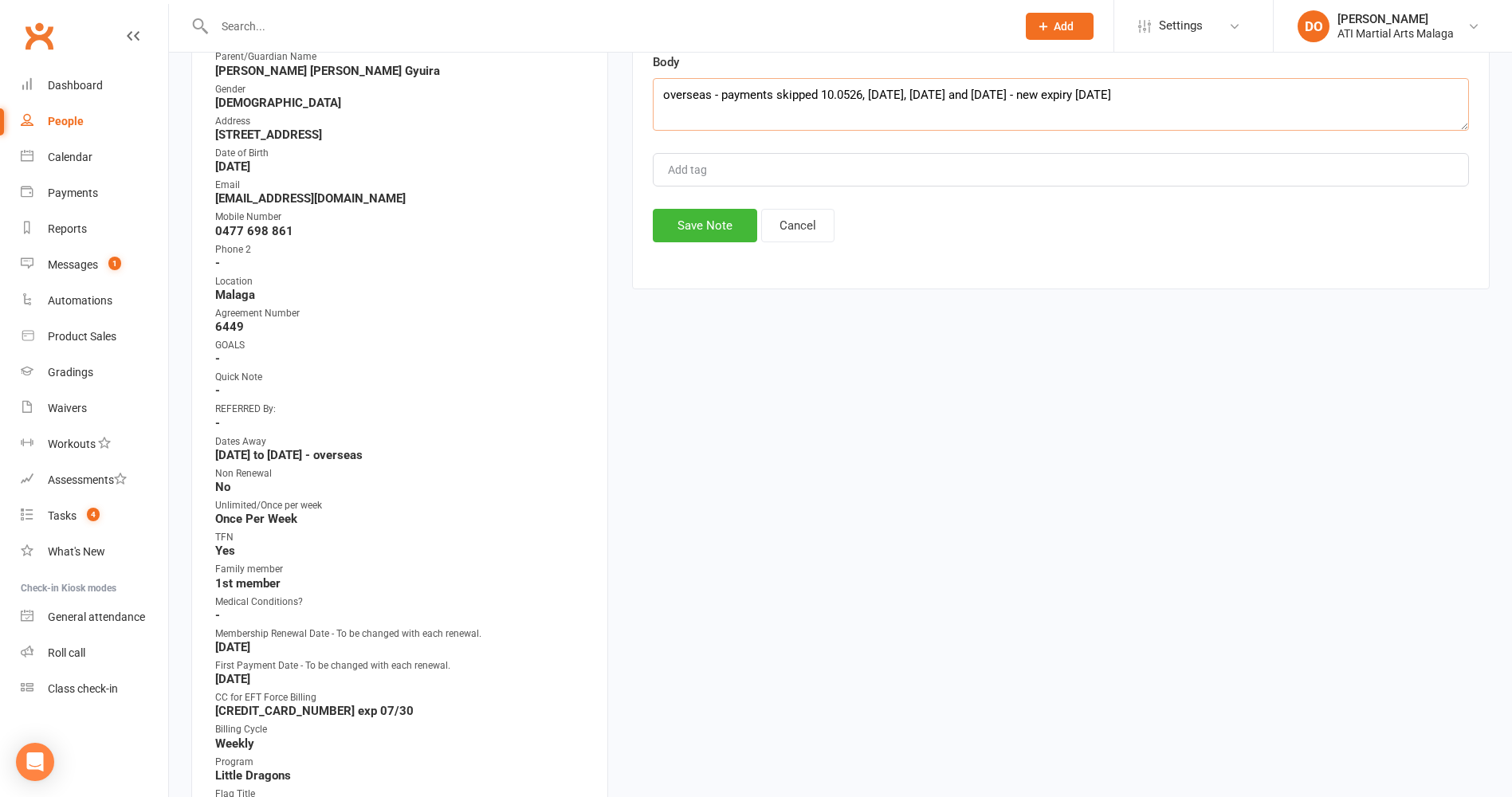
scroll to position [398, 0]
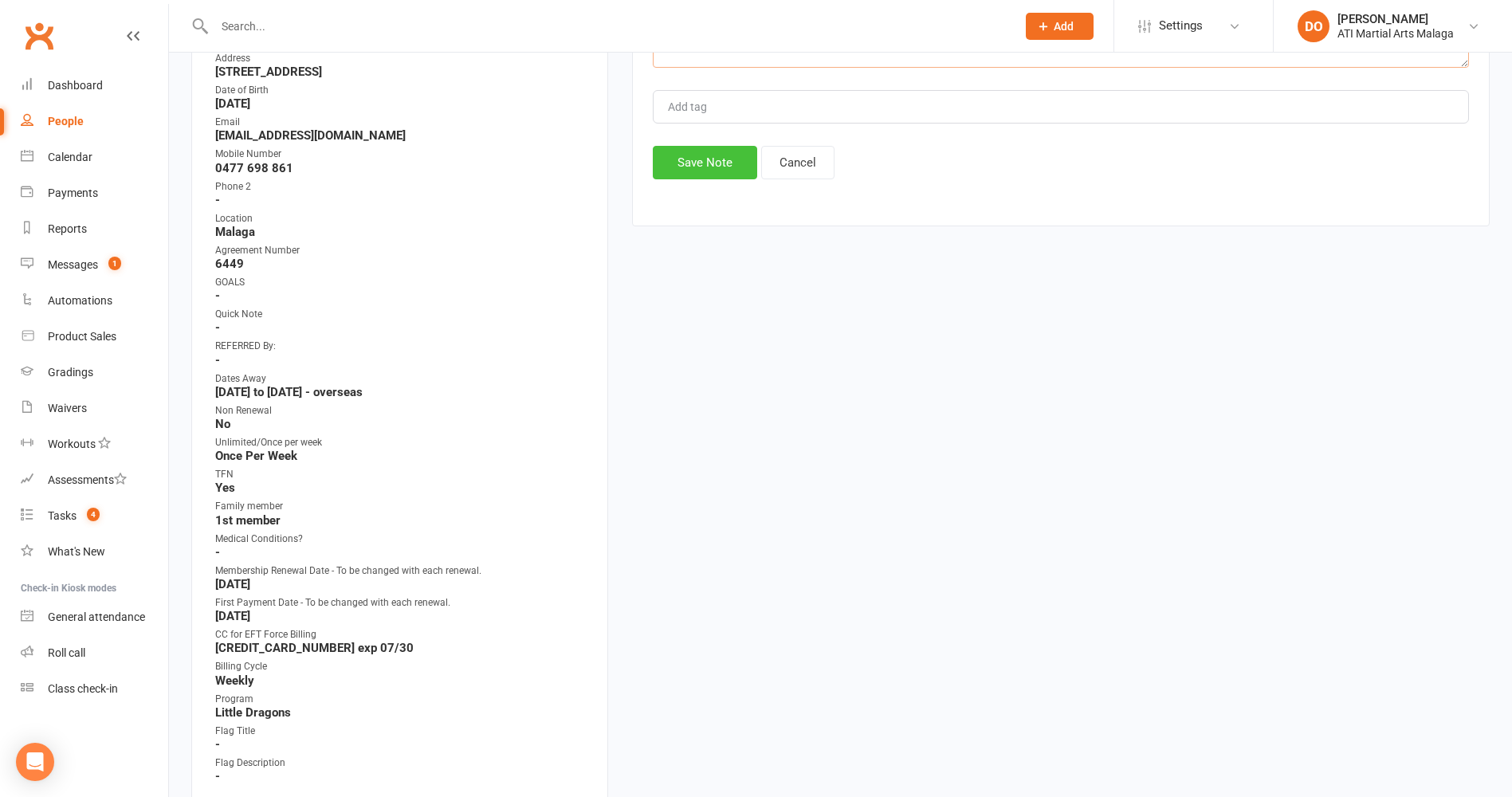
type textarea "overseas - payments skipped 10.0526, 17.05.26, 24.05.26 and 31.05.26 - new expi…"
click at [698, 156] on button "Save Note" at bounding box center [705, 162] width 104 height 33
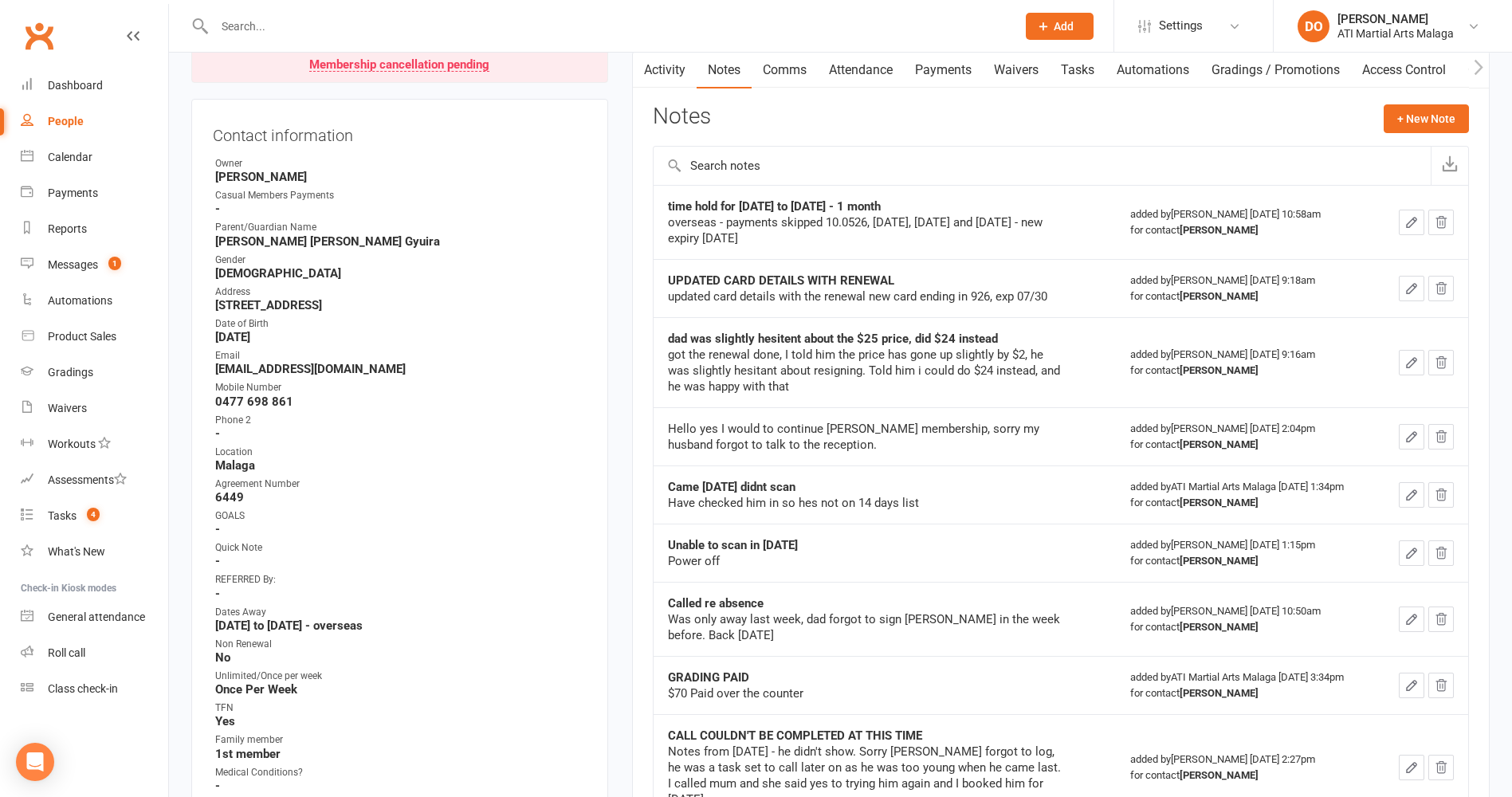
scroll to position [0, 0]
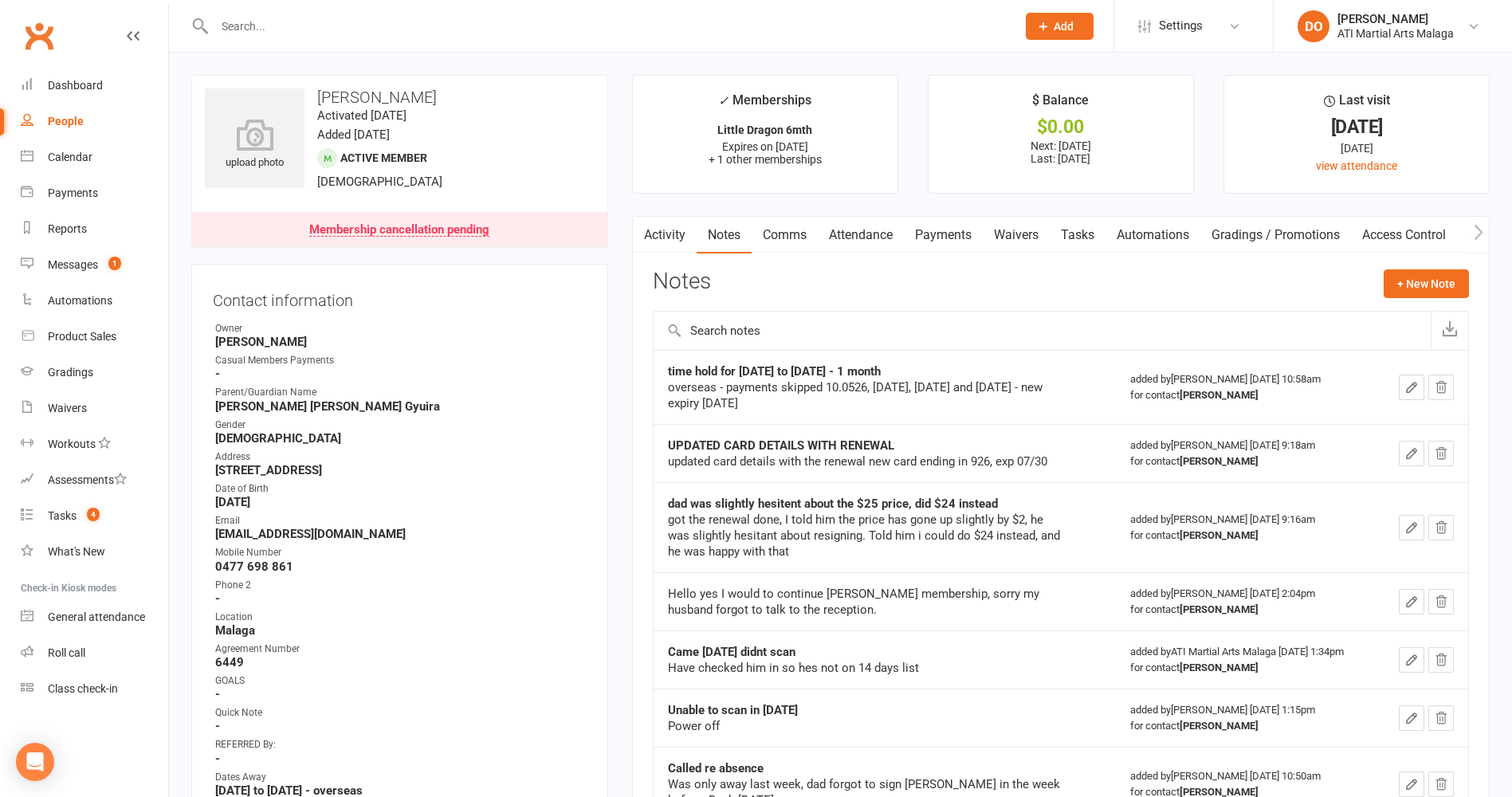
click at [841, 32] on input "text" at bounding box center [608, 26] width 796 height 22
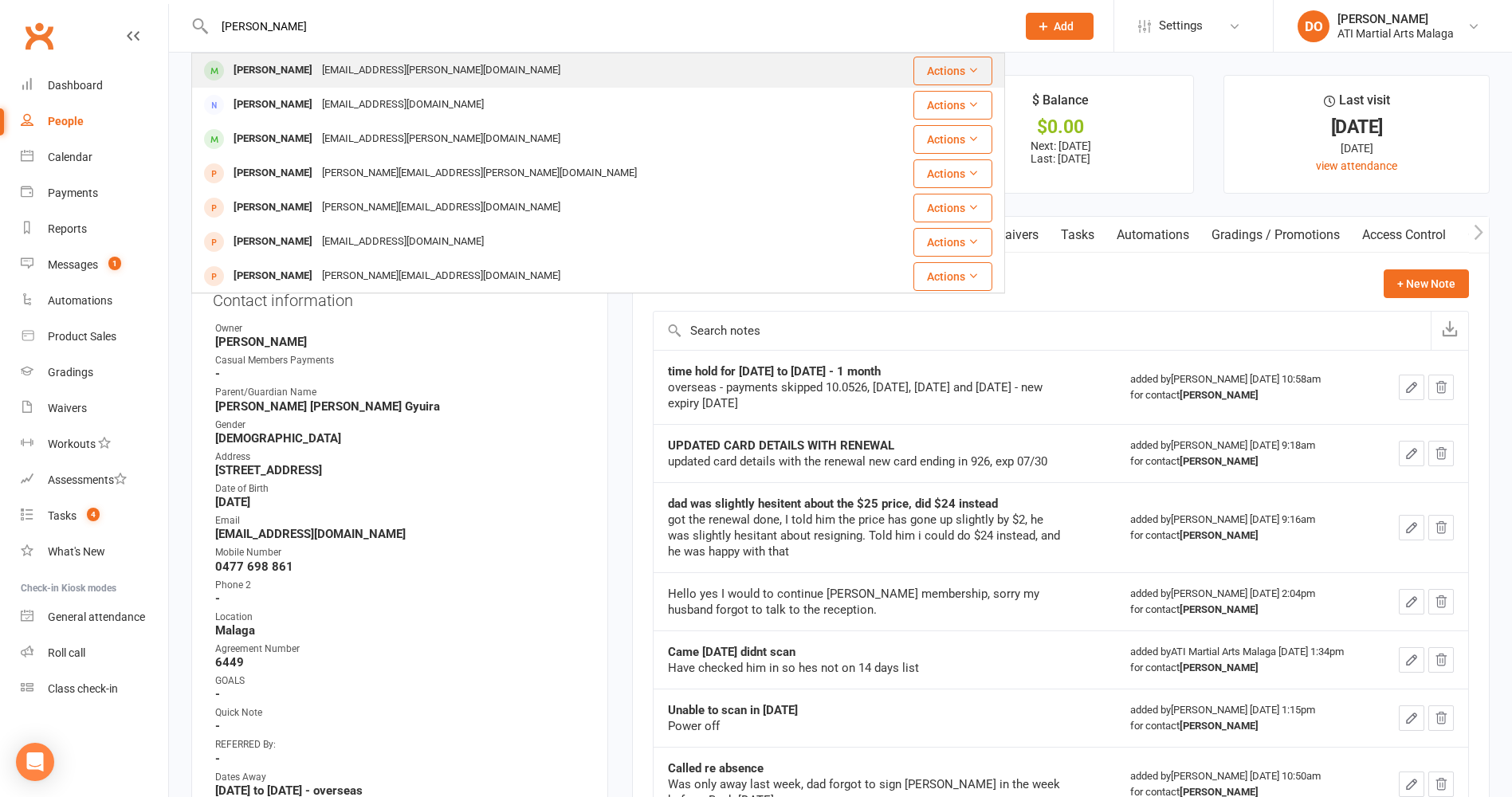
type input "michael Martino"
click at [500, 80] on div "Michael Martino da.martino@hotmail.com" at bounding box center [530, 70] width 675 height 32
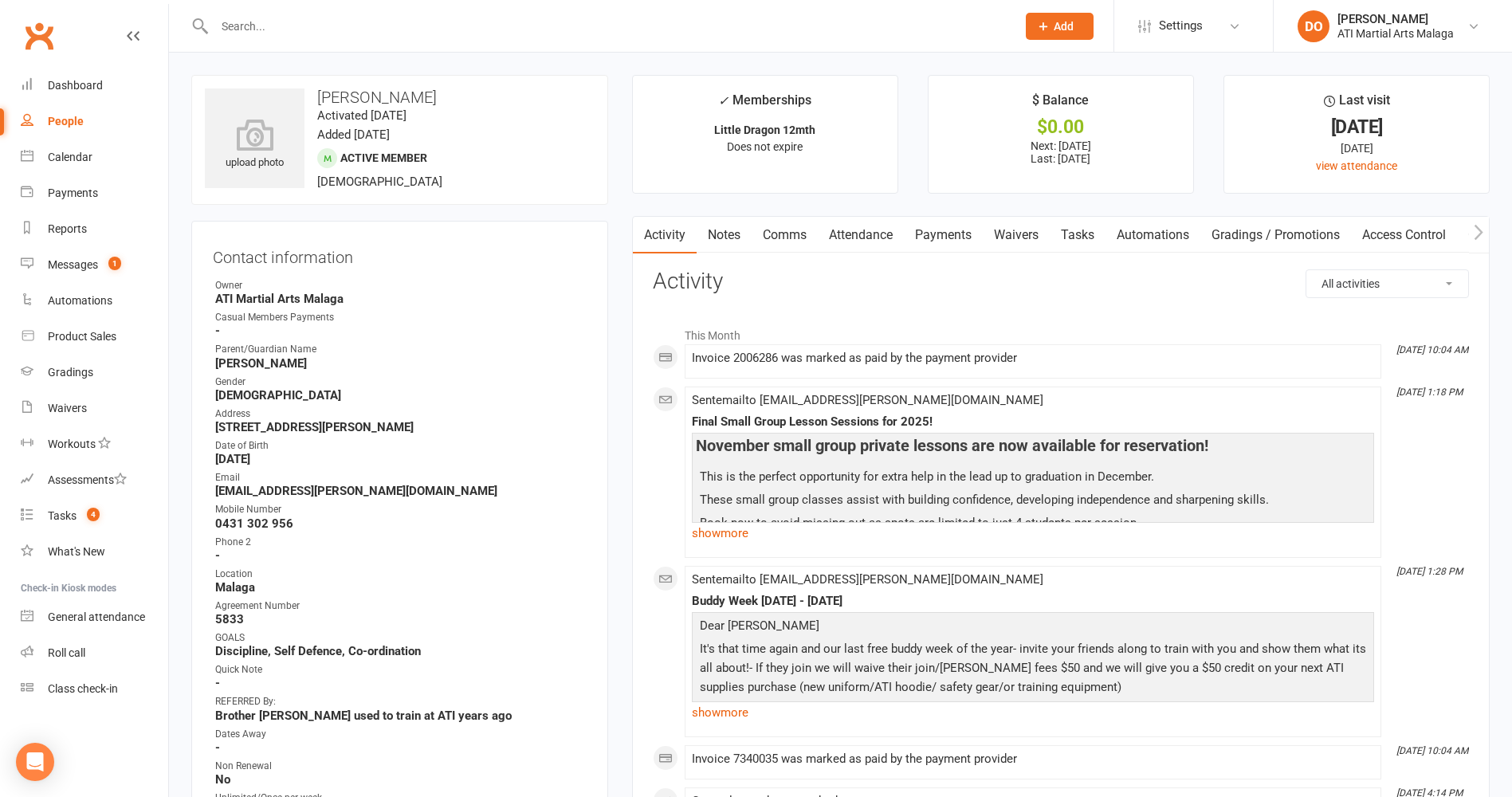
drag, startPoint x: 945, startPoint y: 241, endPoint x: 982, endPoint y: 282, distance: 55.2
click at [946, 241] on link "Payments" at bounding box center [944, 235] width 79 height 37
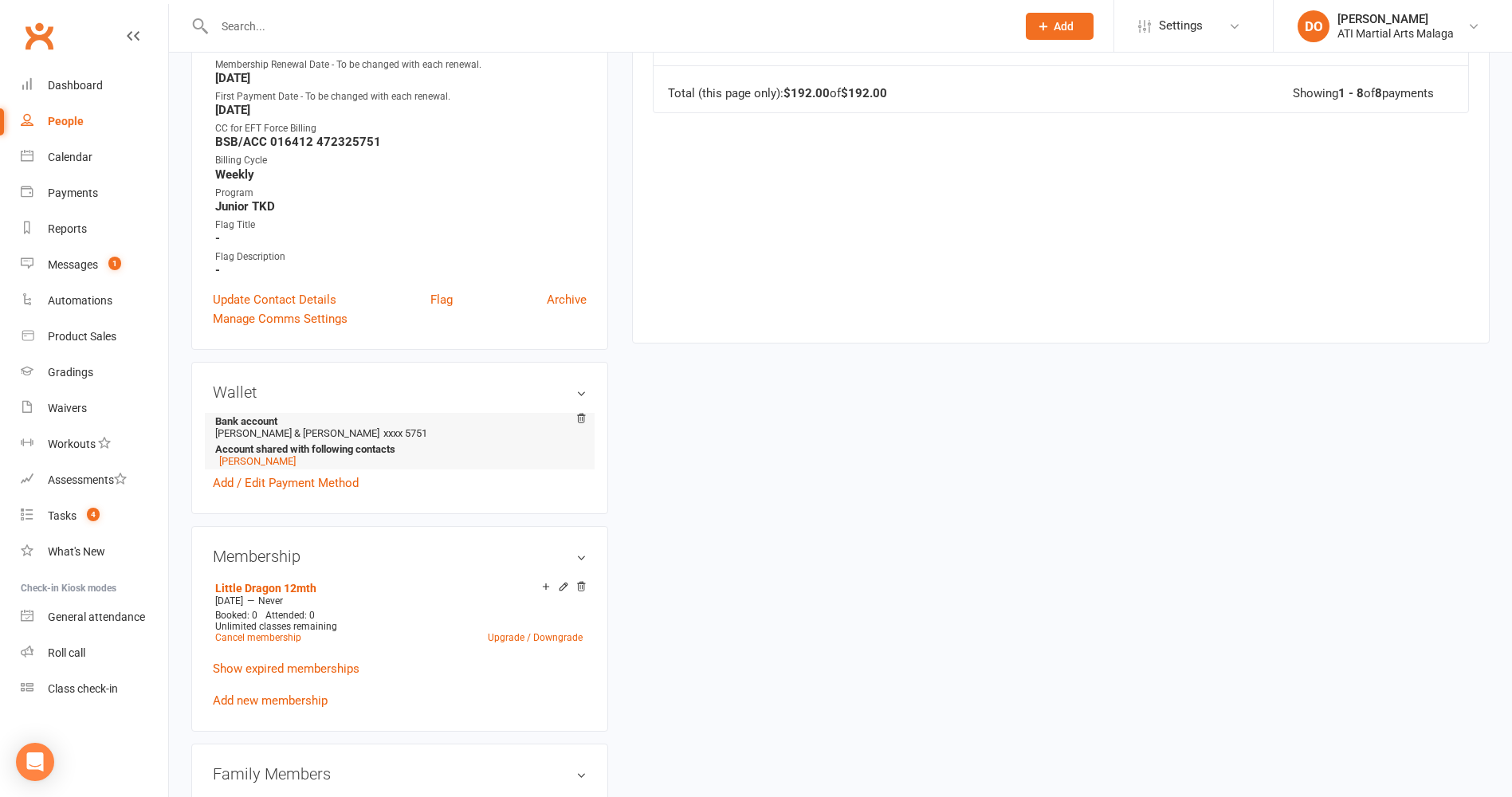
scroll to position [876, 0]
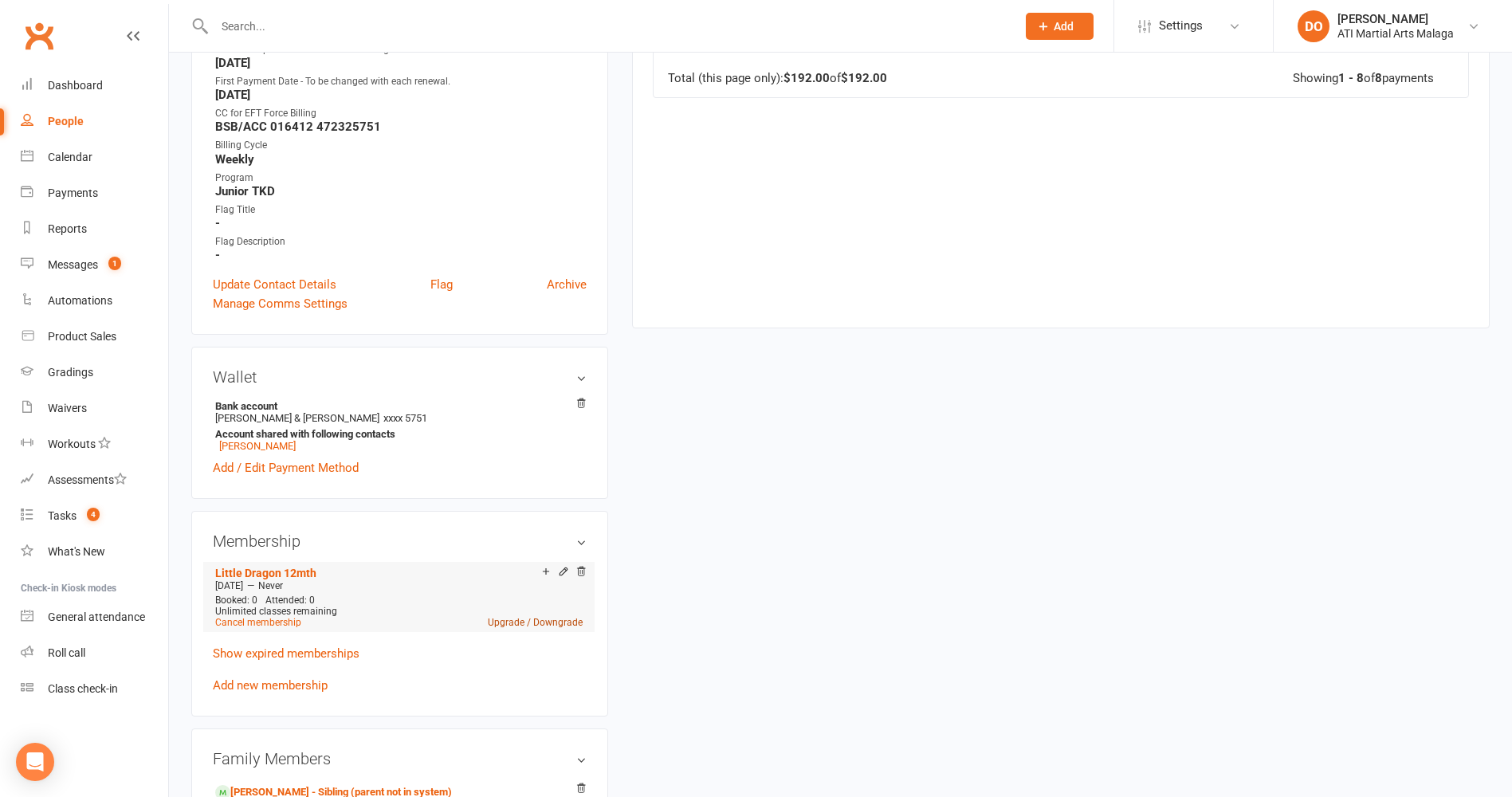
click at [536, 618] on link "Upgrade / Downgrade" at bounding box center [535, 622] width 94 height 11
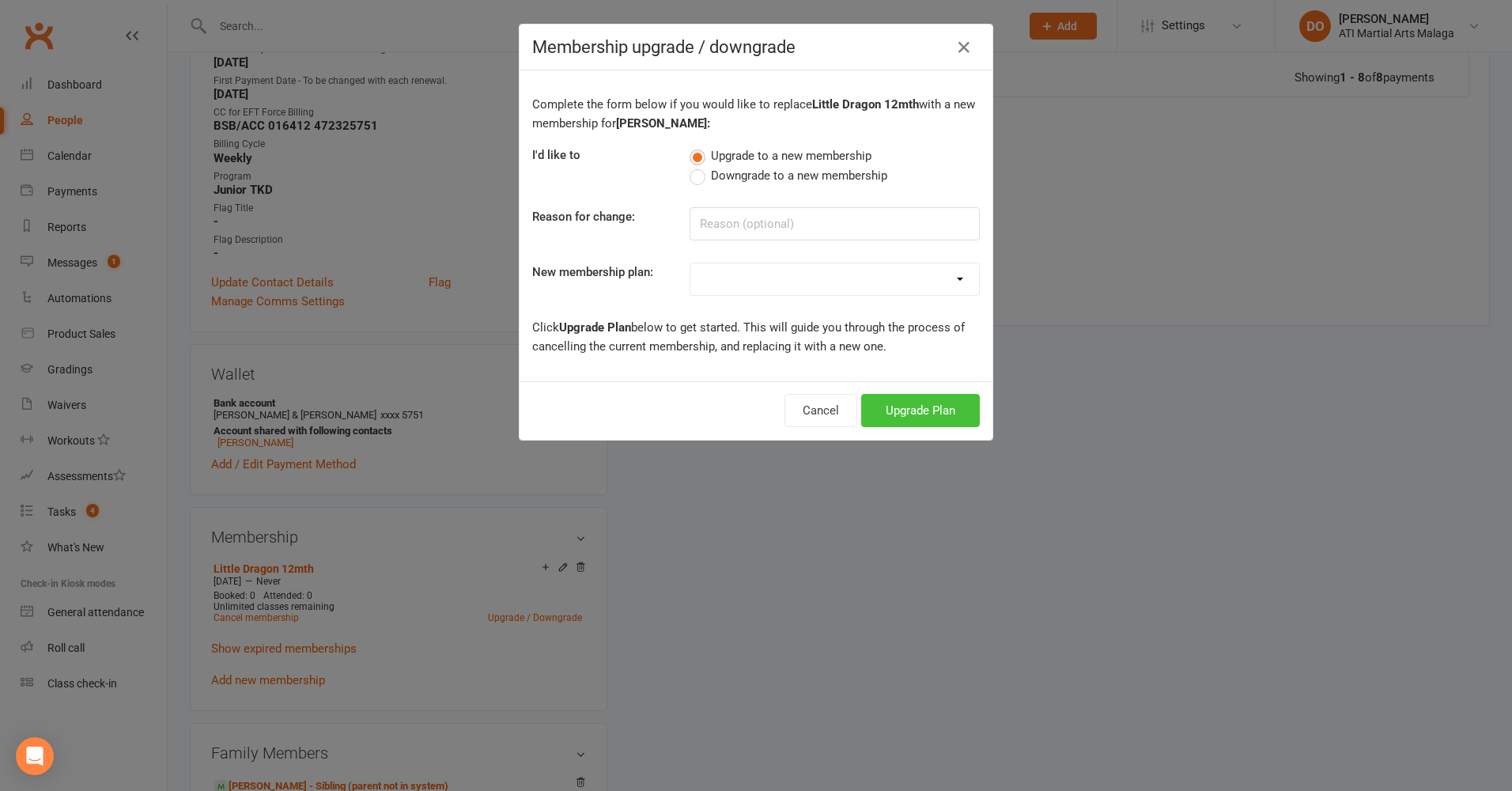
click at [898, 401] on button "Upgrade Plan" at bounding box center [920, 410] width 119 height 33
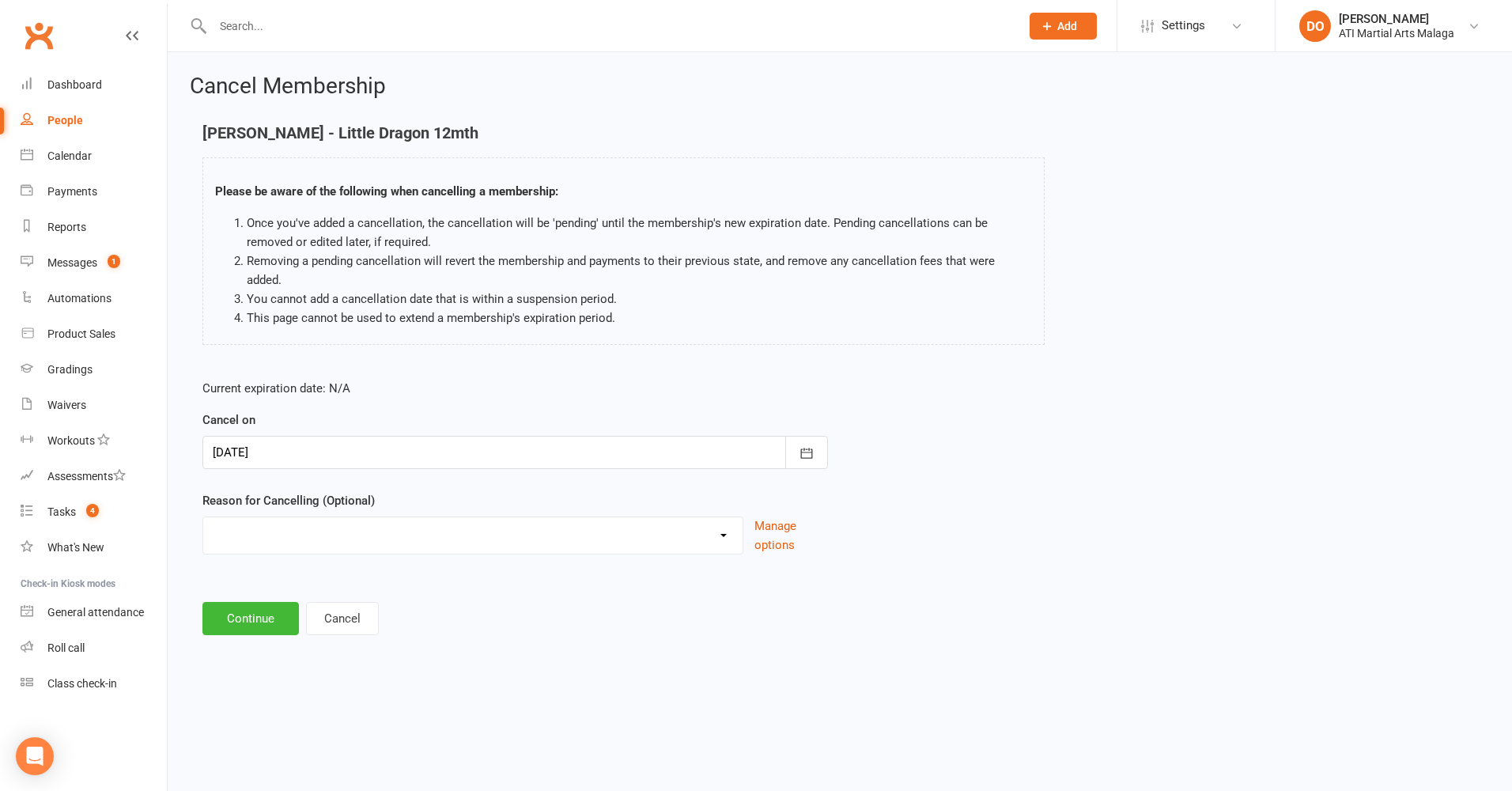
click at [446, 436] on div at bounding box center [515, 452] width 626 height 33
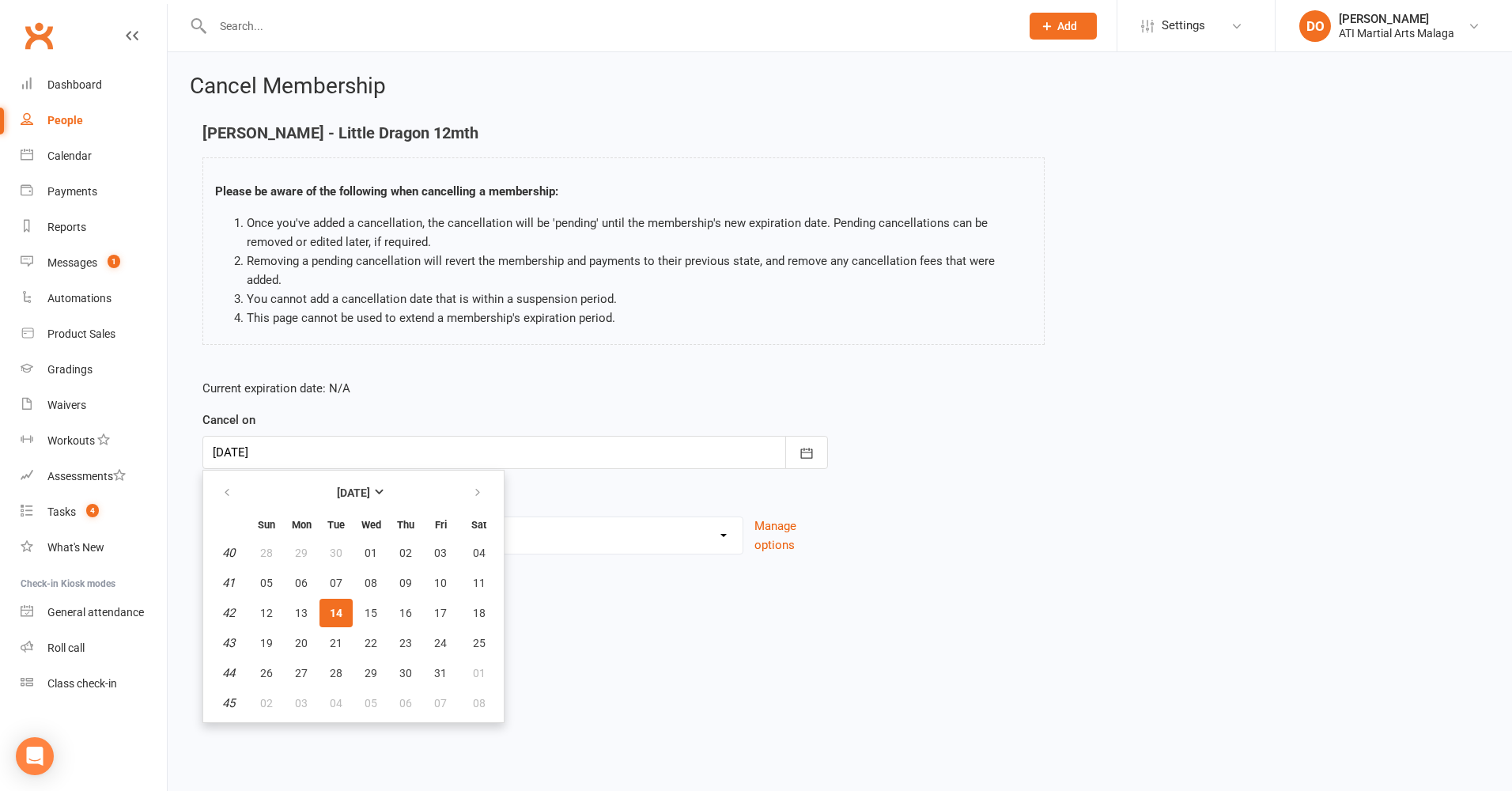
click at [571, 517] on select "Cancellation NOT APPROVED Holiday Injury Lost interest Renewing to new price Up…" at bounding box center [473, 532] width 539 height 31
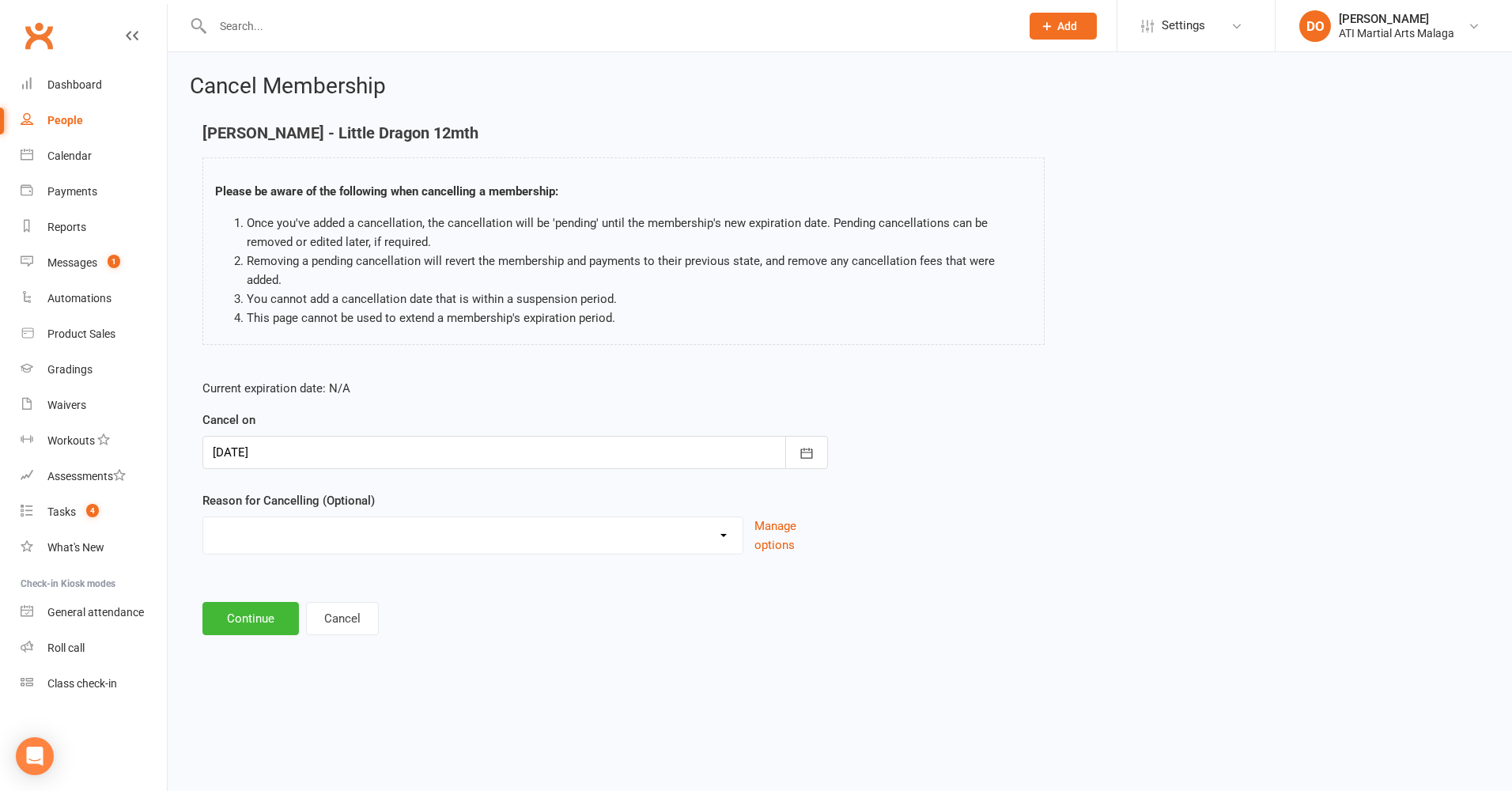
select select "4"
click at [204, 517] on select "Cancellation NOT APPROVED Holiday Injury Lost interest Renewing to new price Up…" at bounding box center [473, 532] width 539 height 31
click at [267, 605] on button "Continue" at bounding box center [251, 618] width 96 height 33
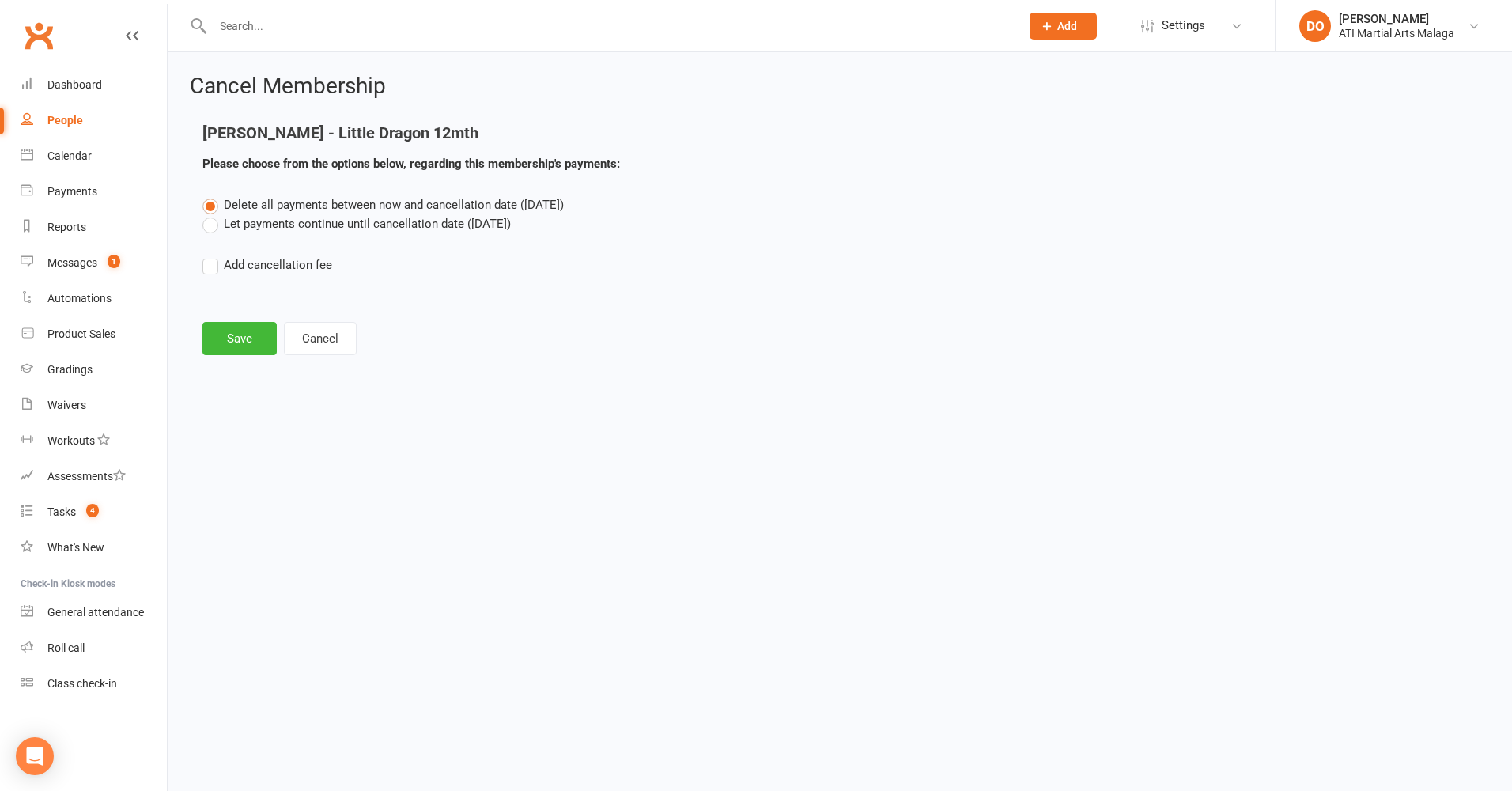
click at [204, 225] on label "Let payments continue until cancellation date (Oct 14, 2025)" at bounding box center [356, 223] width 308 height 19
click at [204, 214] on input "Let payments continue until cancellation date (Oct 14, 2025)" at bounding box center [208, 214] width 11 height 0
click at [239, 338] on button "Save" at bounding box center [239, 338] width 74 height 33
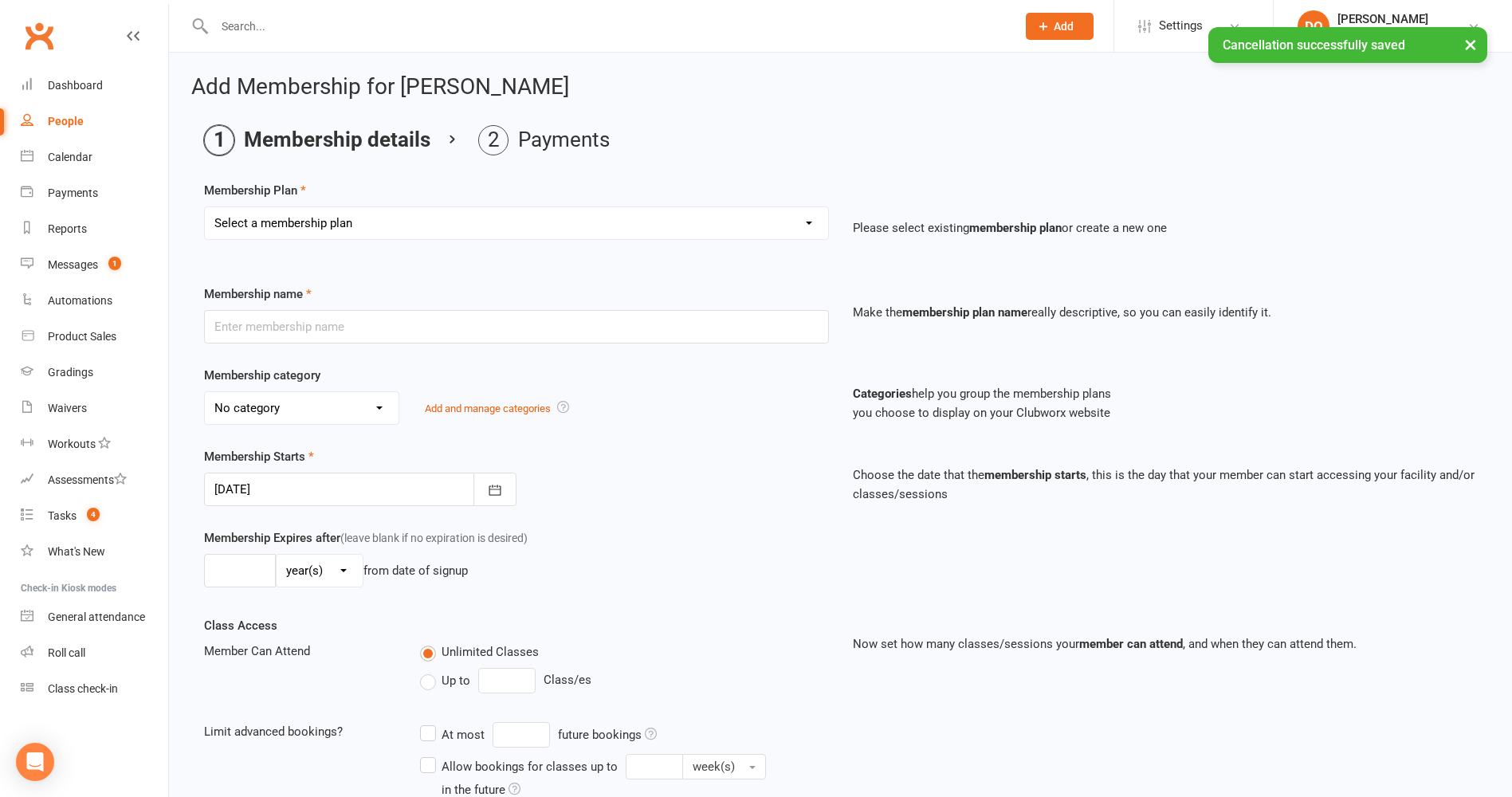
click at [348, 228] on select "Select a membership plan Create new Membership Plan Little Dragon 12mth Little …" at bounding box center [517, 222] width 624 height 31
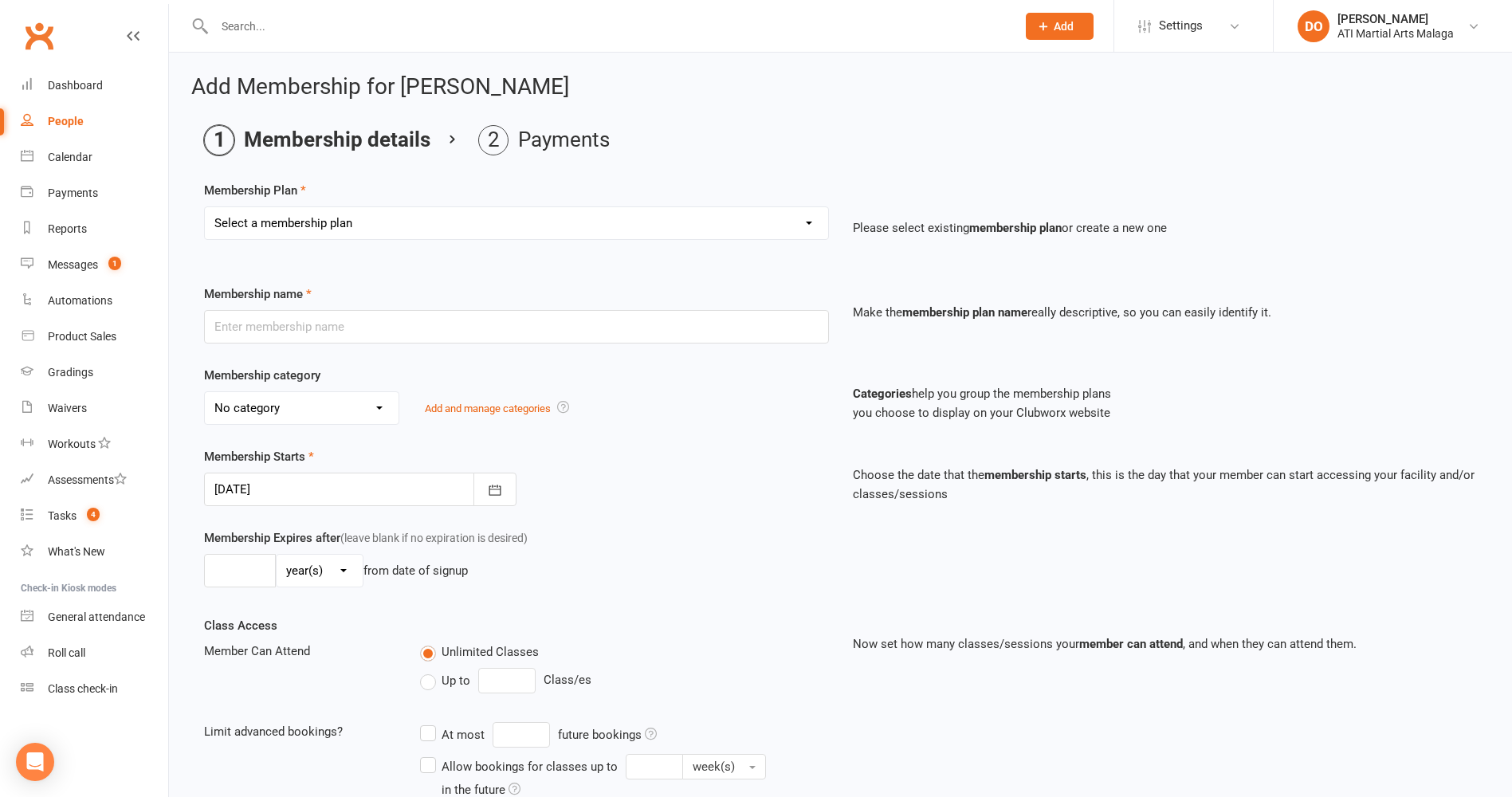
select select "26"
click at [205, 207] on select "Select a membership plan Create new Membership Plan Little Dragon 12mth Little …" at bounding box center [517, 222] width 624 height 31
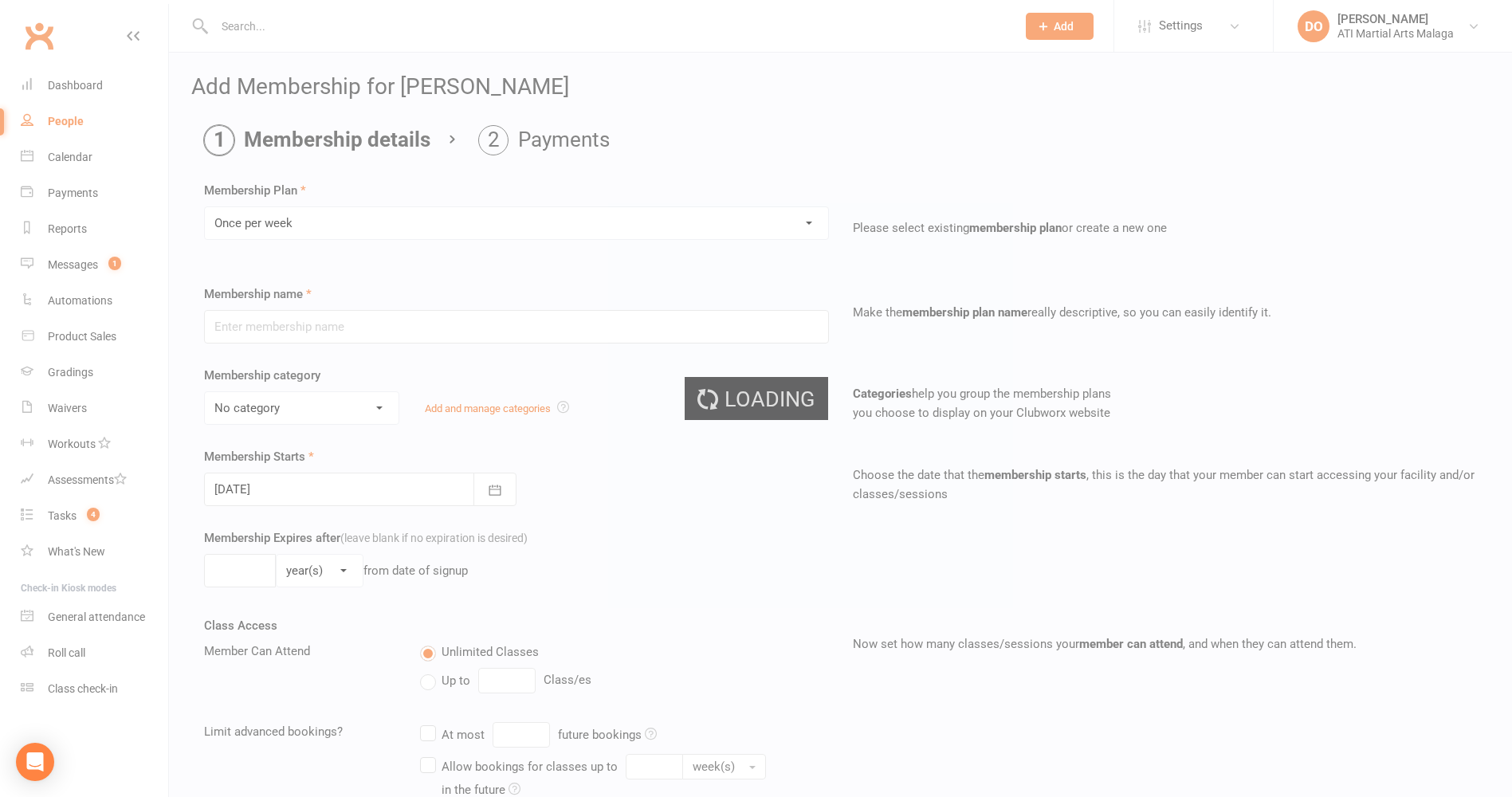
type input "Once per week"
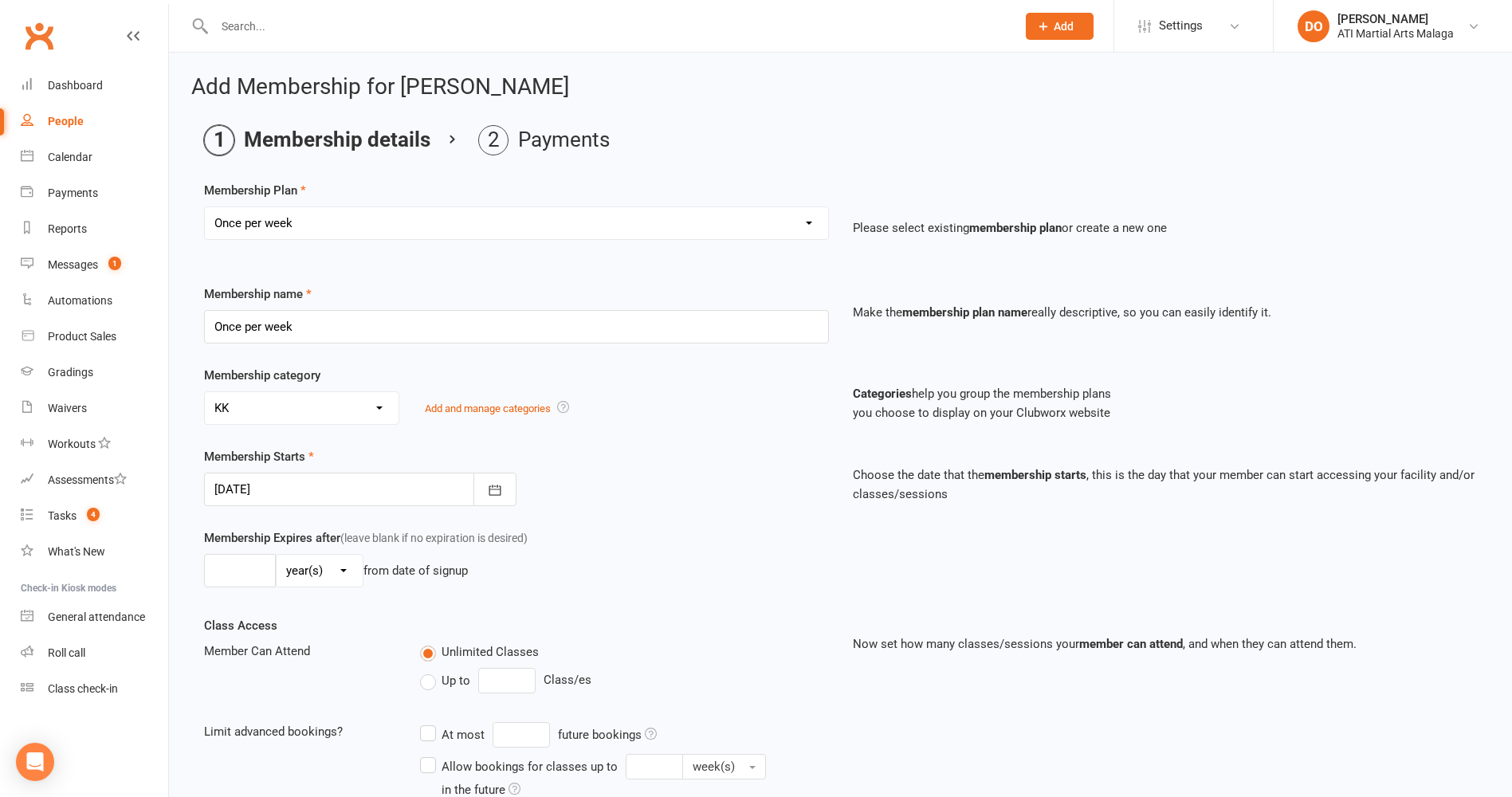
click at [296, 407] on select "No category ACADEMY - JUNIOR ACADEMY - SENIOR A-TKD BJJ BOXING Cancellation Car…" at bounding box center [302, 407] width 194 height 31
select select "11"
click at [205, 392] on select "No category ACADEMY - JUNIOR ACADEMY - SENIOR A-TKD BJJ BOXING Cancellation Car…" at bounding box center [302, 407] width 194 height 31
click at [350, 499] on div at bounding box center [360, 488] width 312 height 33
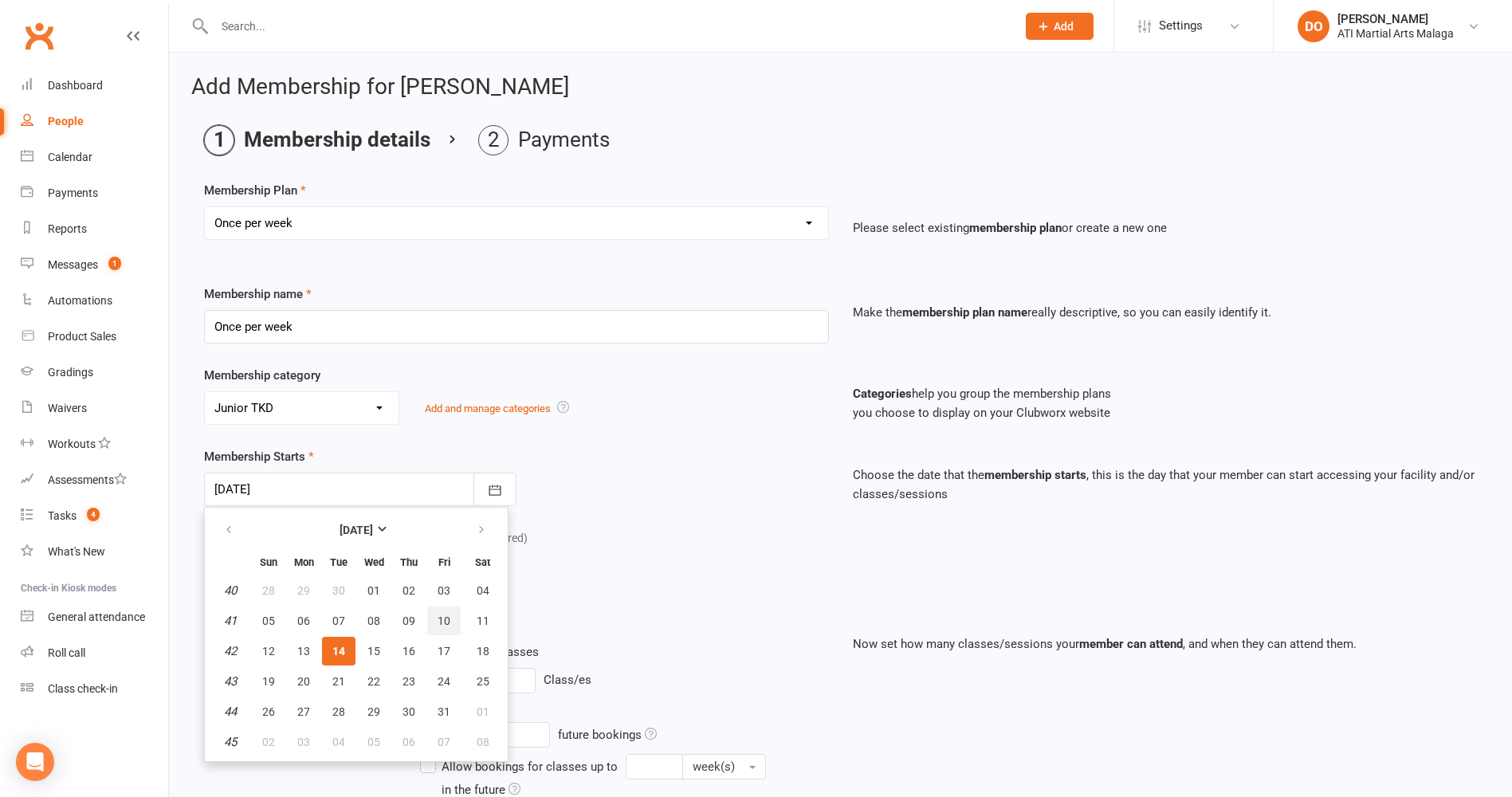
click at [449, 628] on button "10" at bounding box center [444, 621] width 33 height 29
type input "[DATE]"
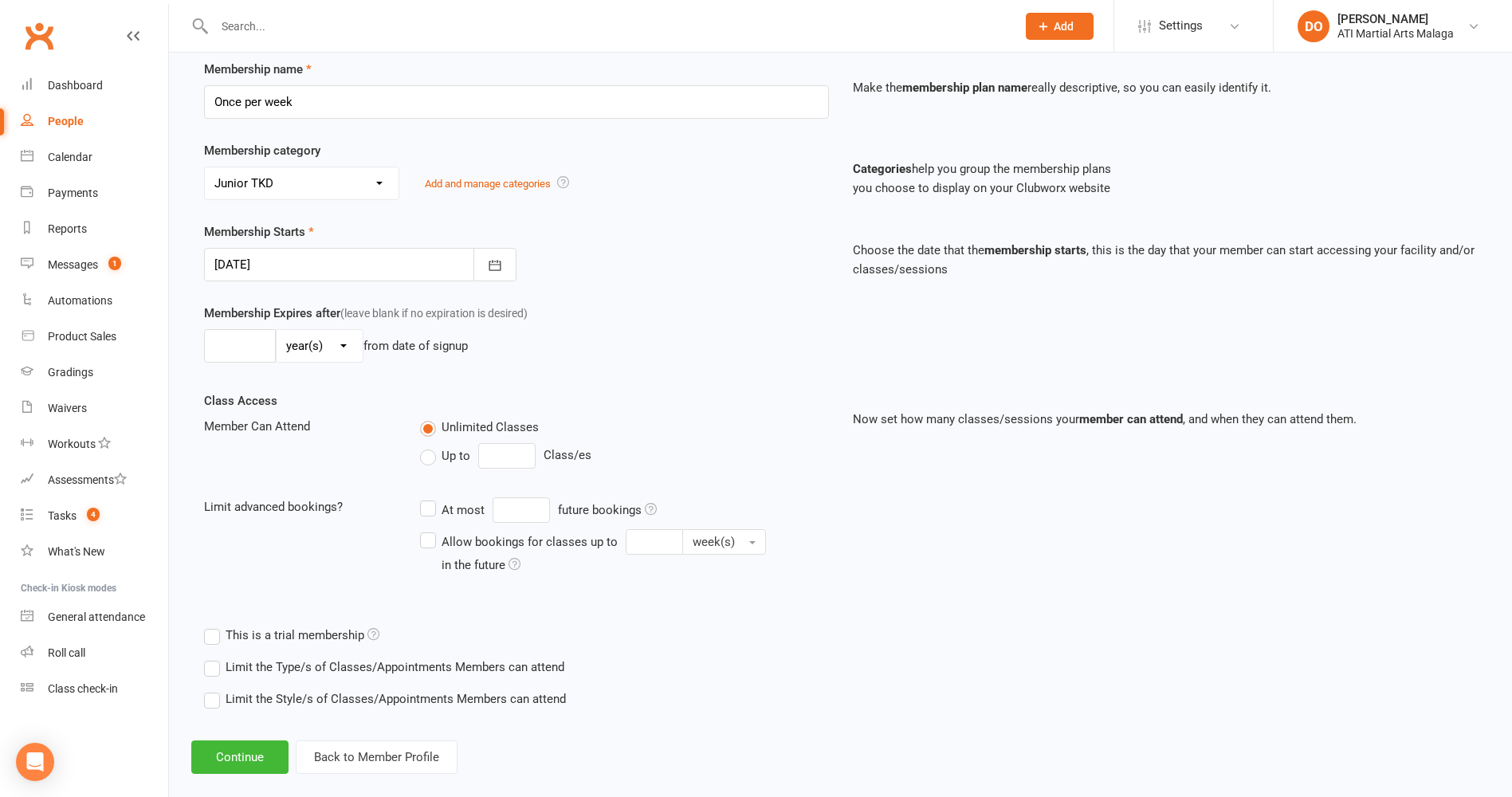
scroll to position [247, 0]
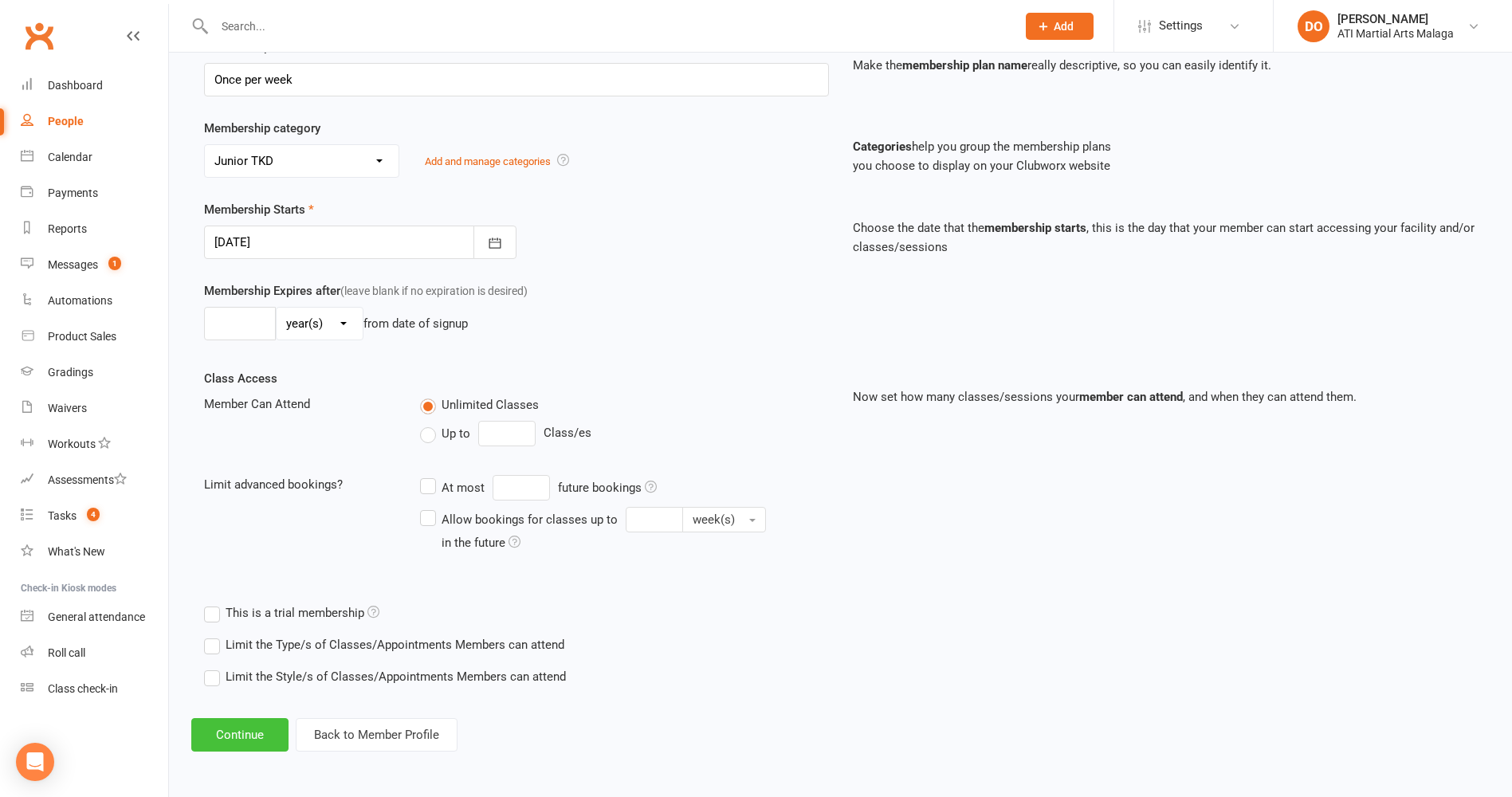
click at [222, 736] on button "Continue" at bounding box center [240, 734] width 97 height 33
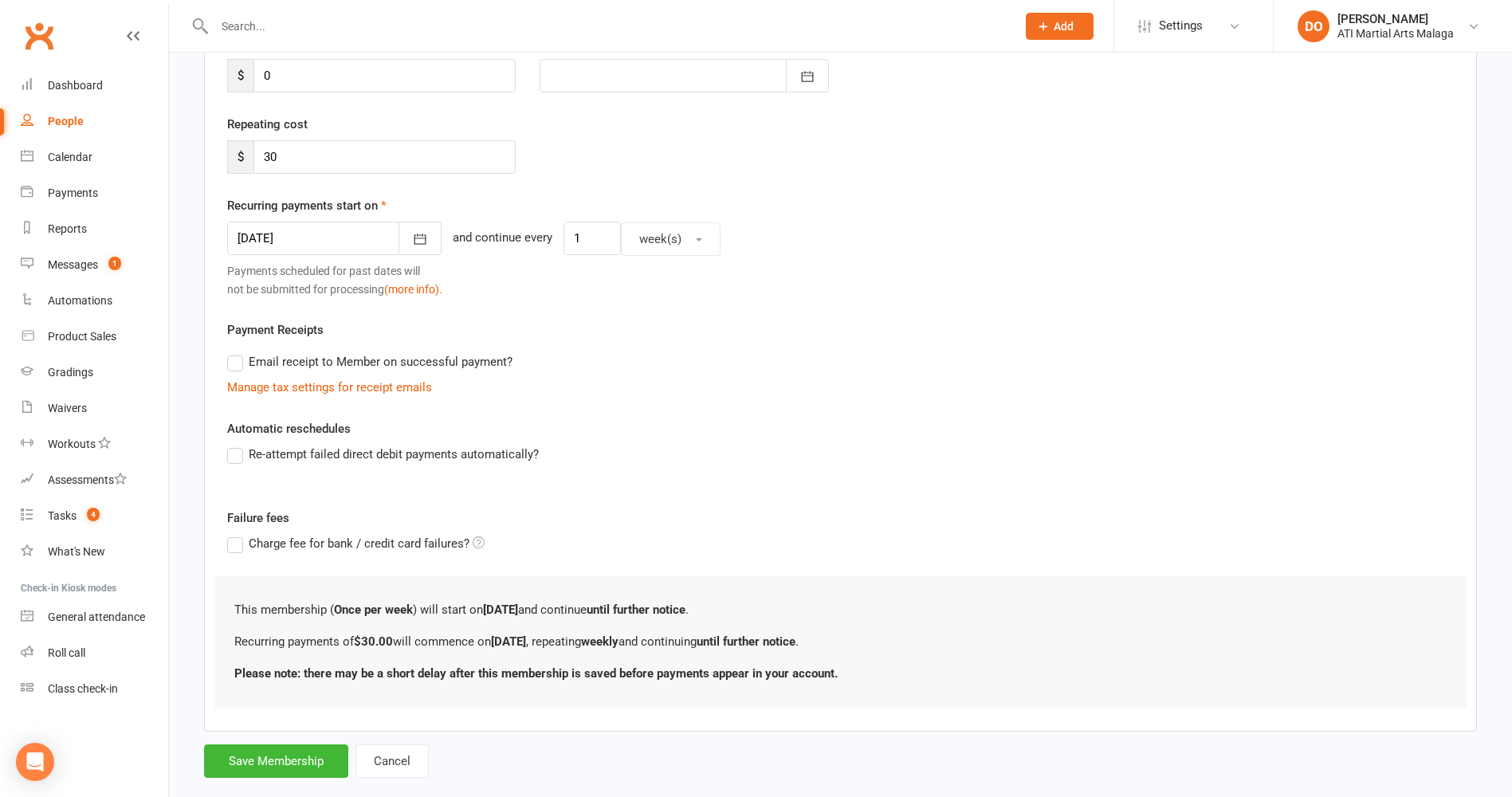
scroll to position [0, 0]
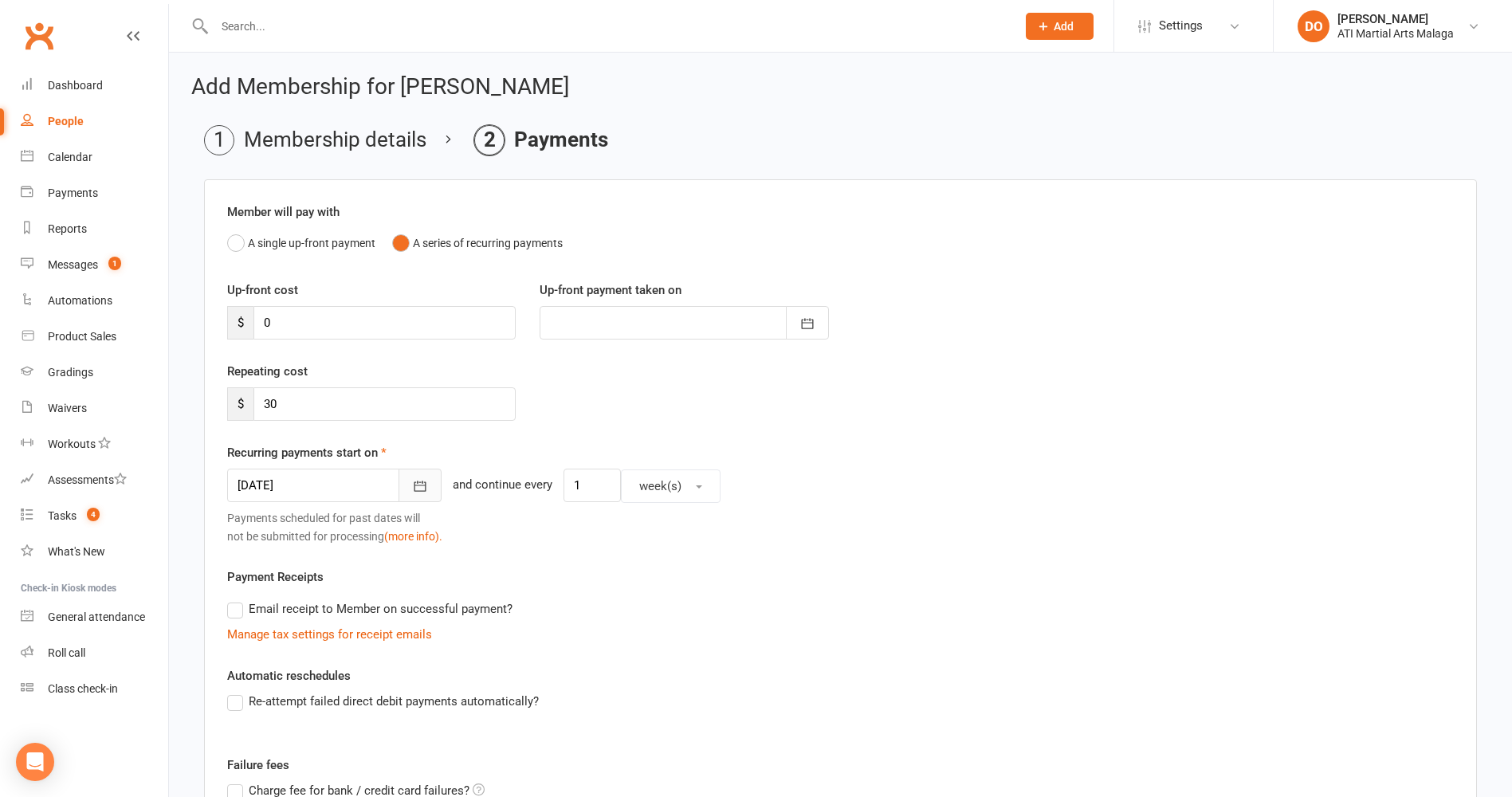
click at [412, 492] on icon "button" at bounding box center [420, 486] width 16 height 16
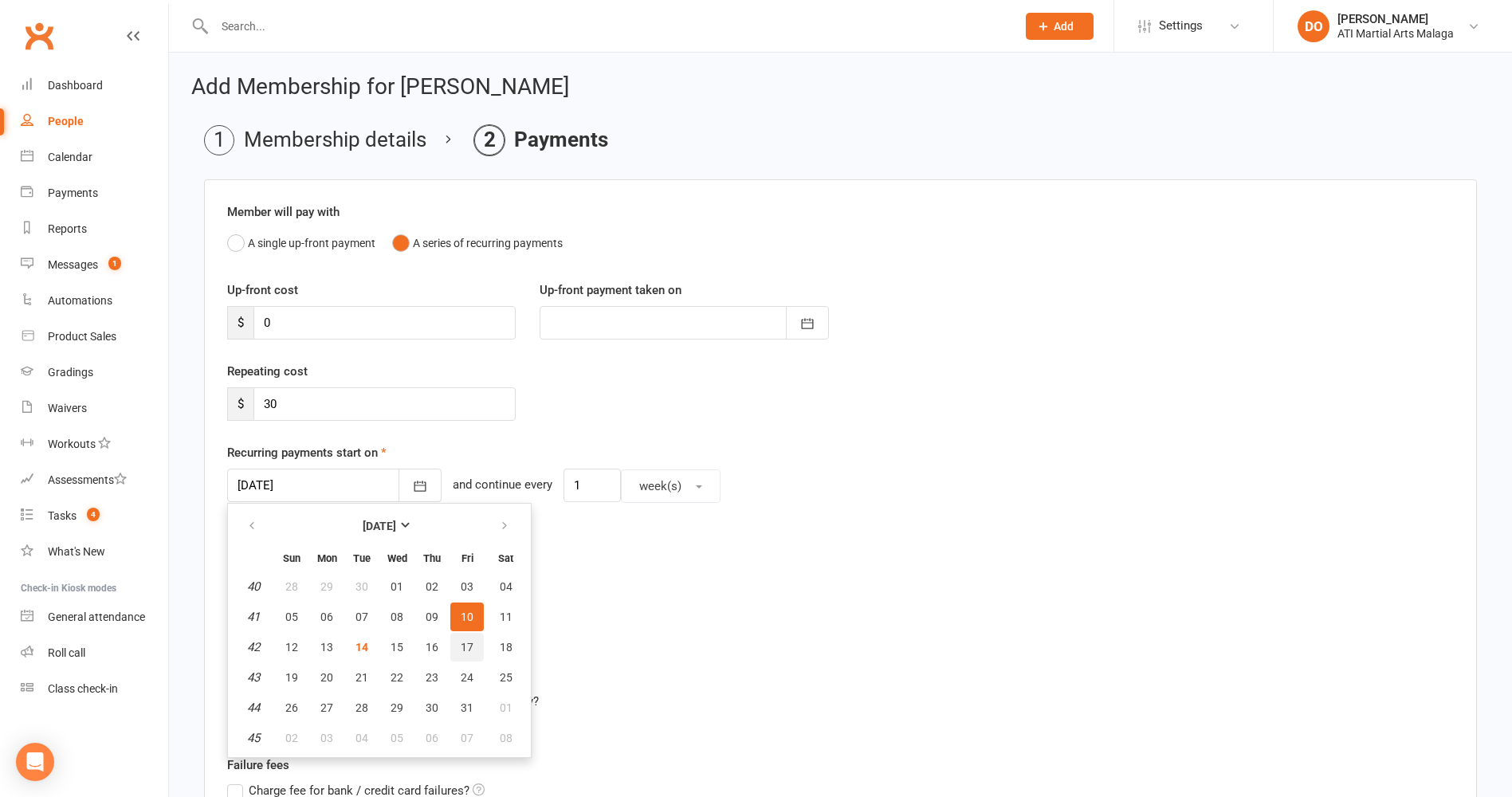
click at [463, 642] on span "17" at bounding box center [467, 647] width 13 height 13
type input "[DATE]"
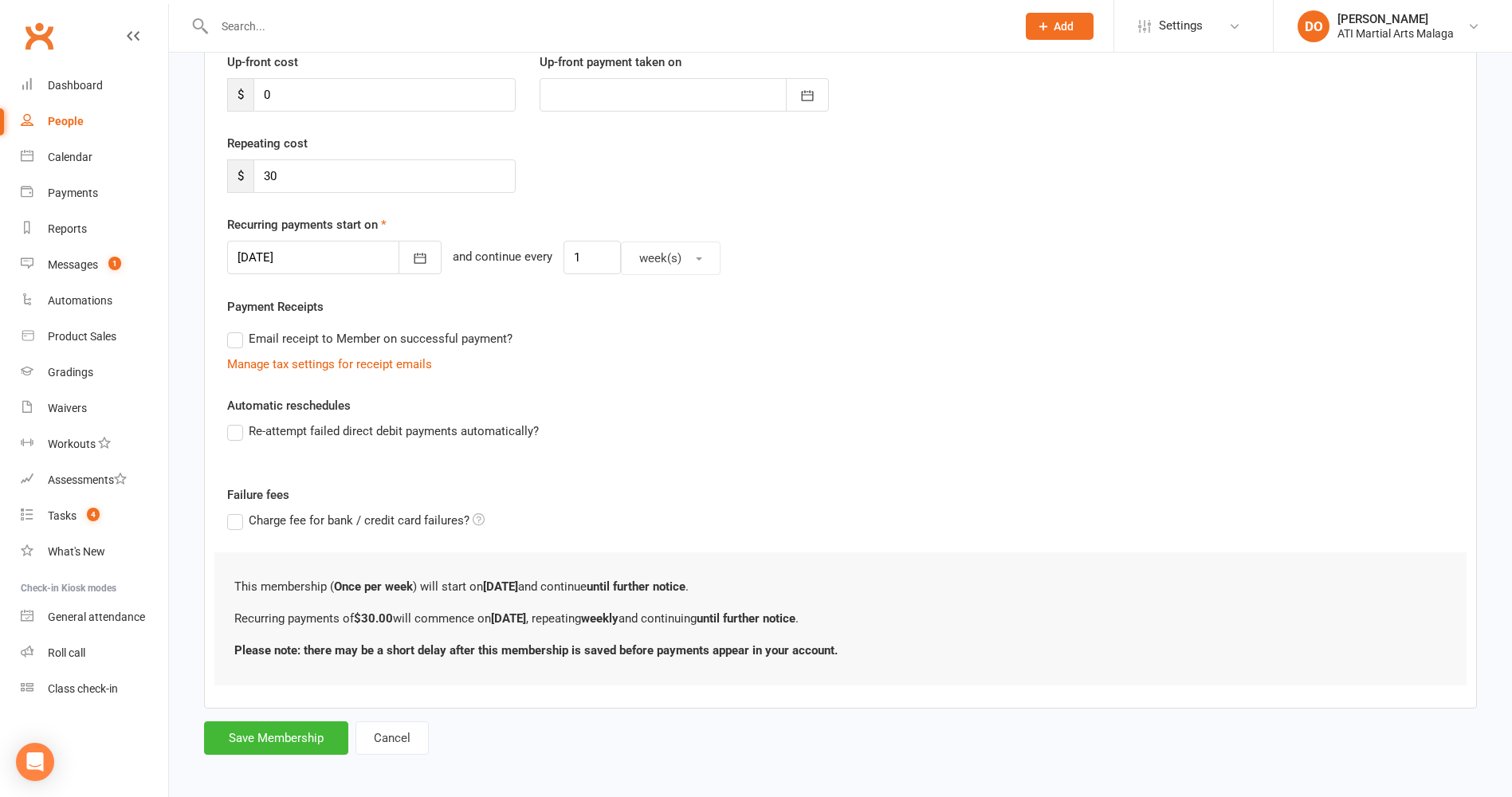
scroll to position [234, 0]
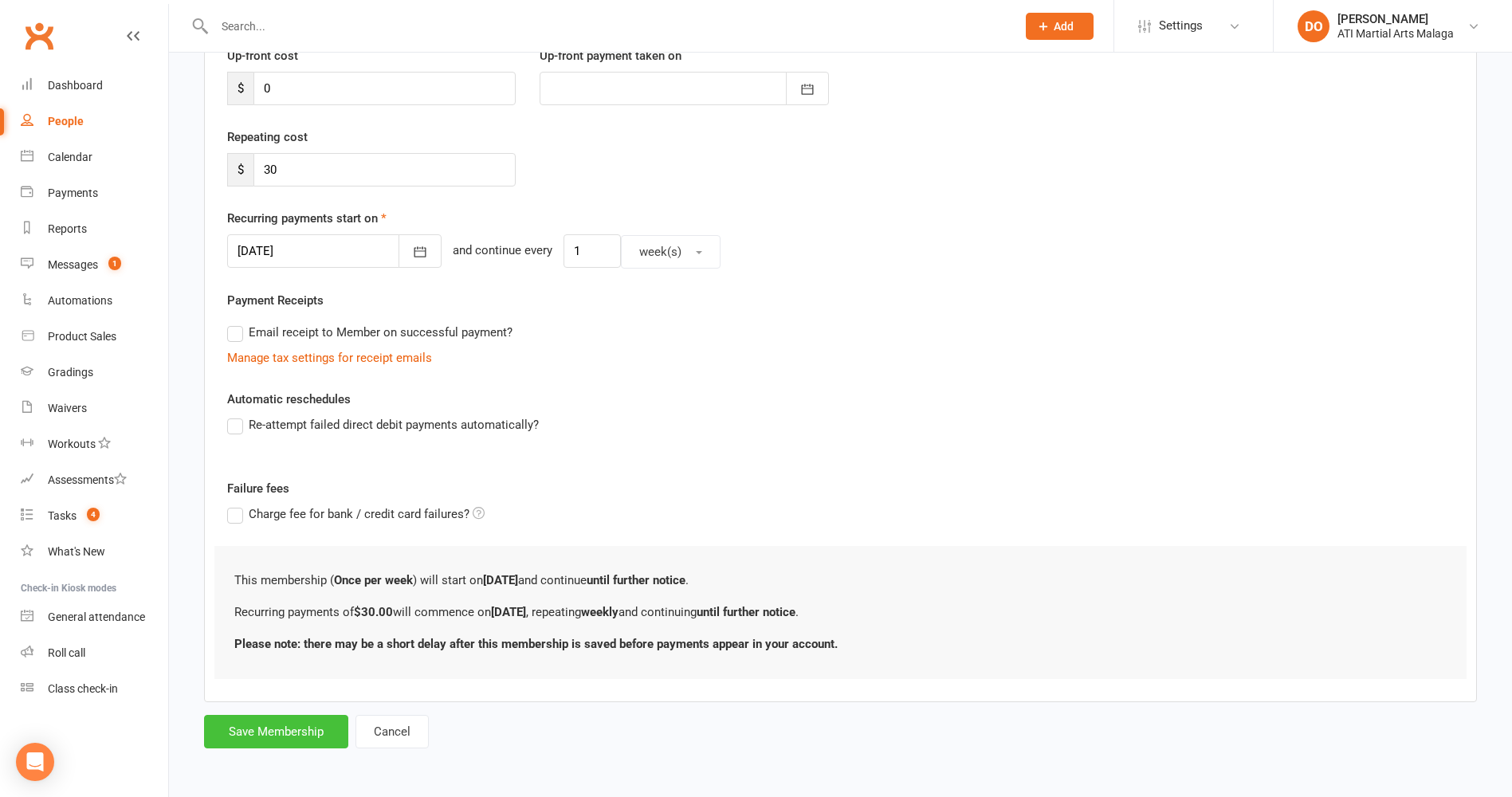
click at [293, 736] on button "Save Membership" at bounding box center [276, 731] width 144 height 33
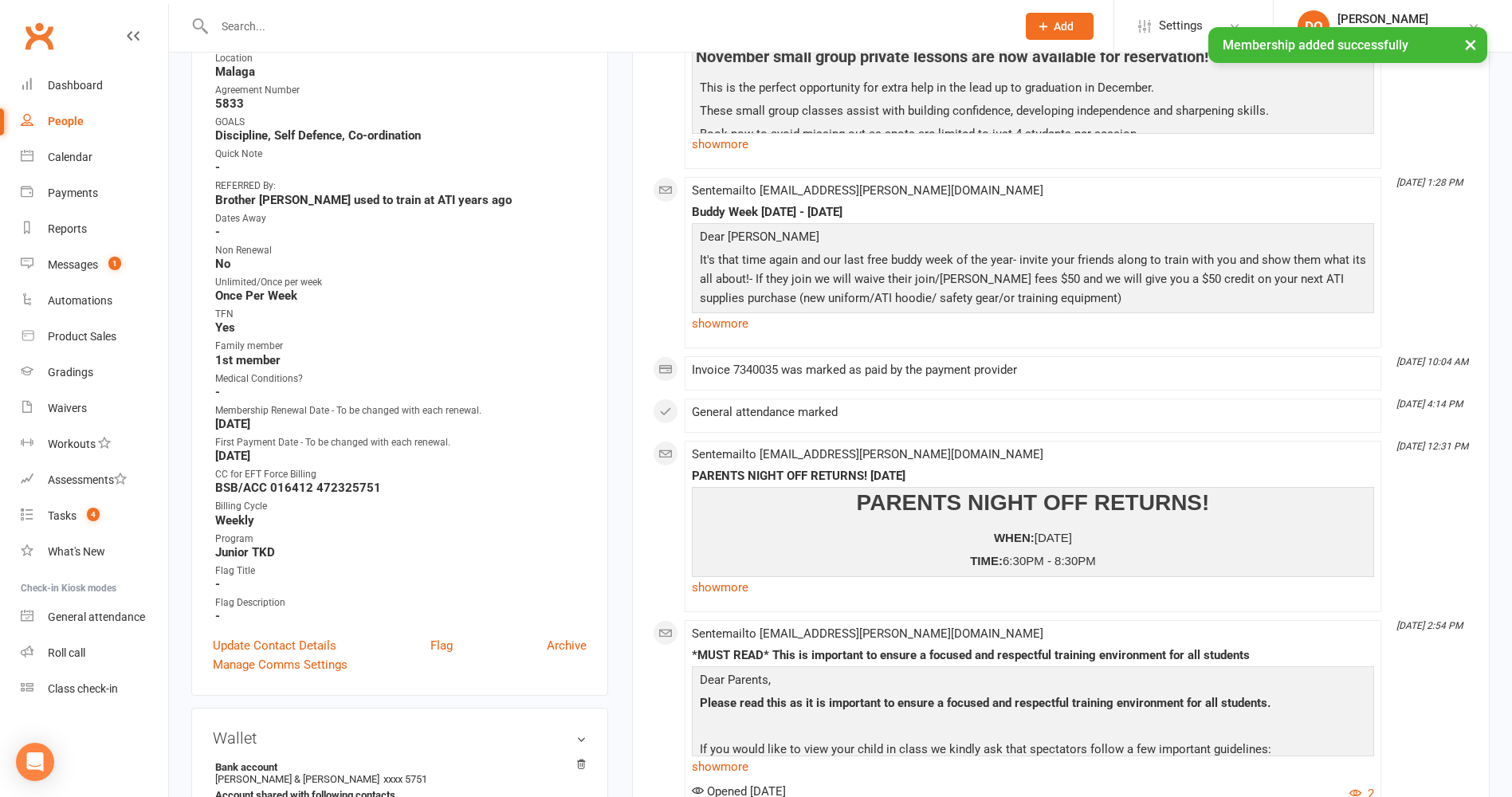
scroll to position [638, 0]
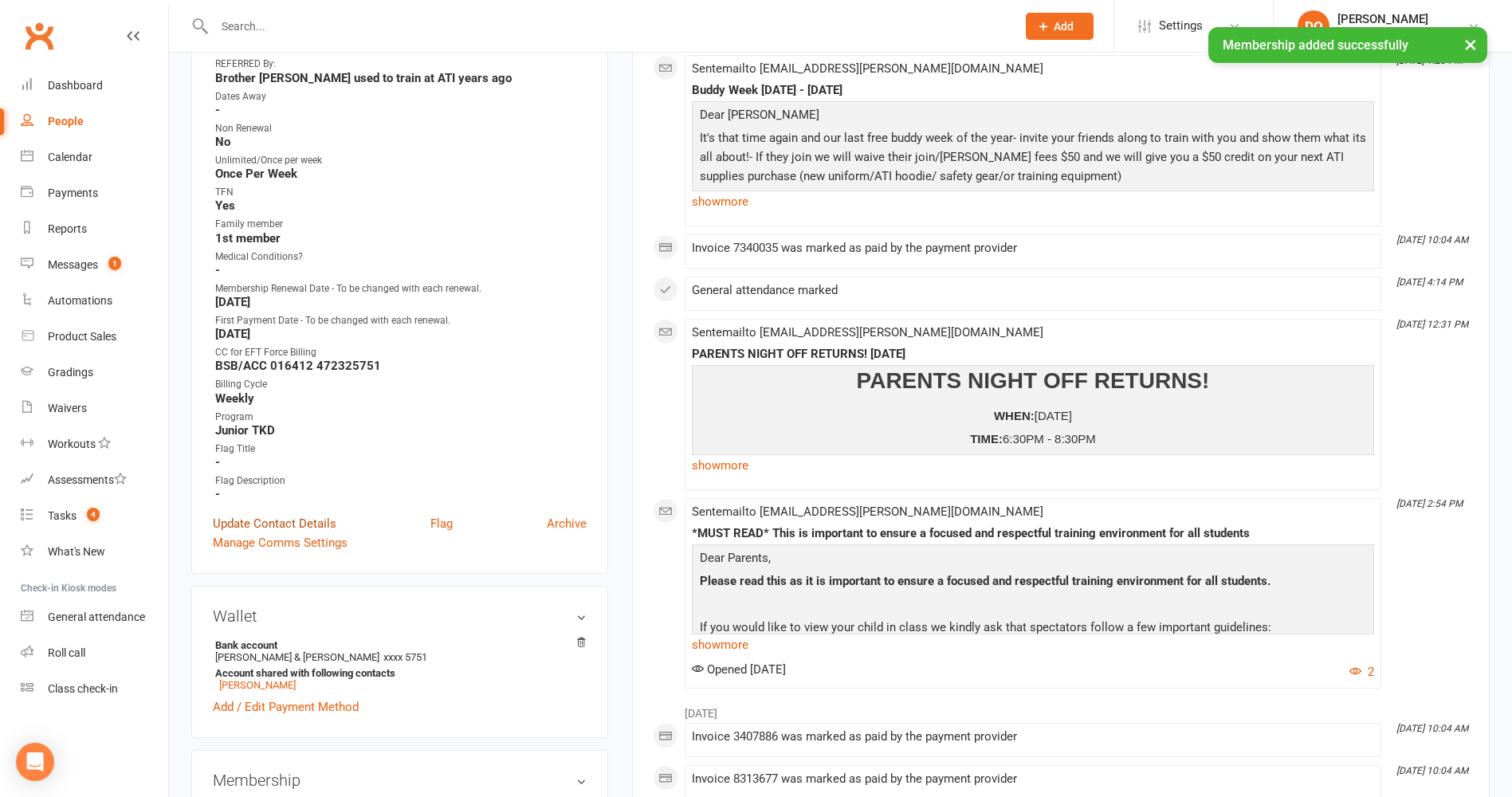
click at [290, 519] on link "Update Contact Details" at bounding box center [274, 523] width 123 height 19
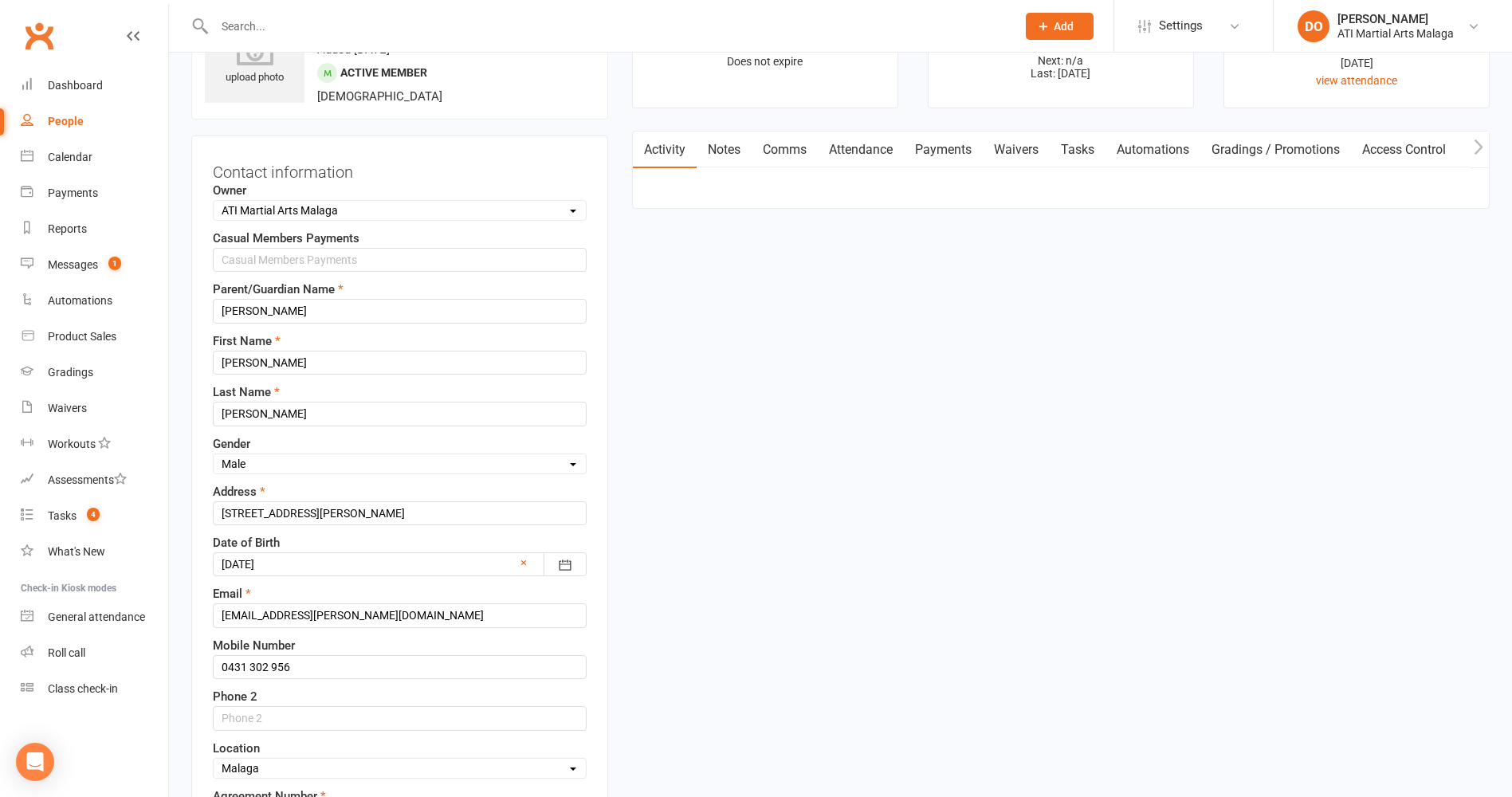
scroll to position [75, 0]
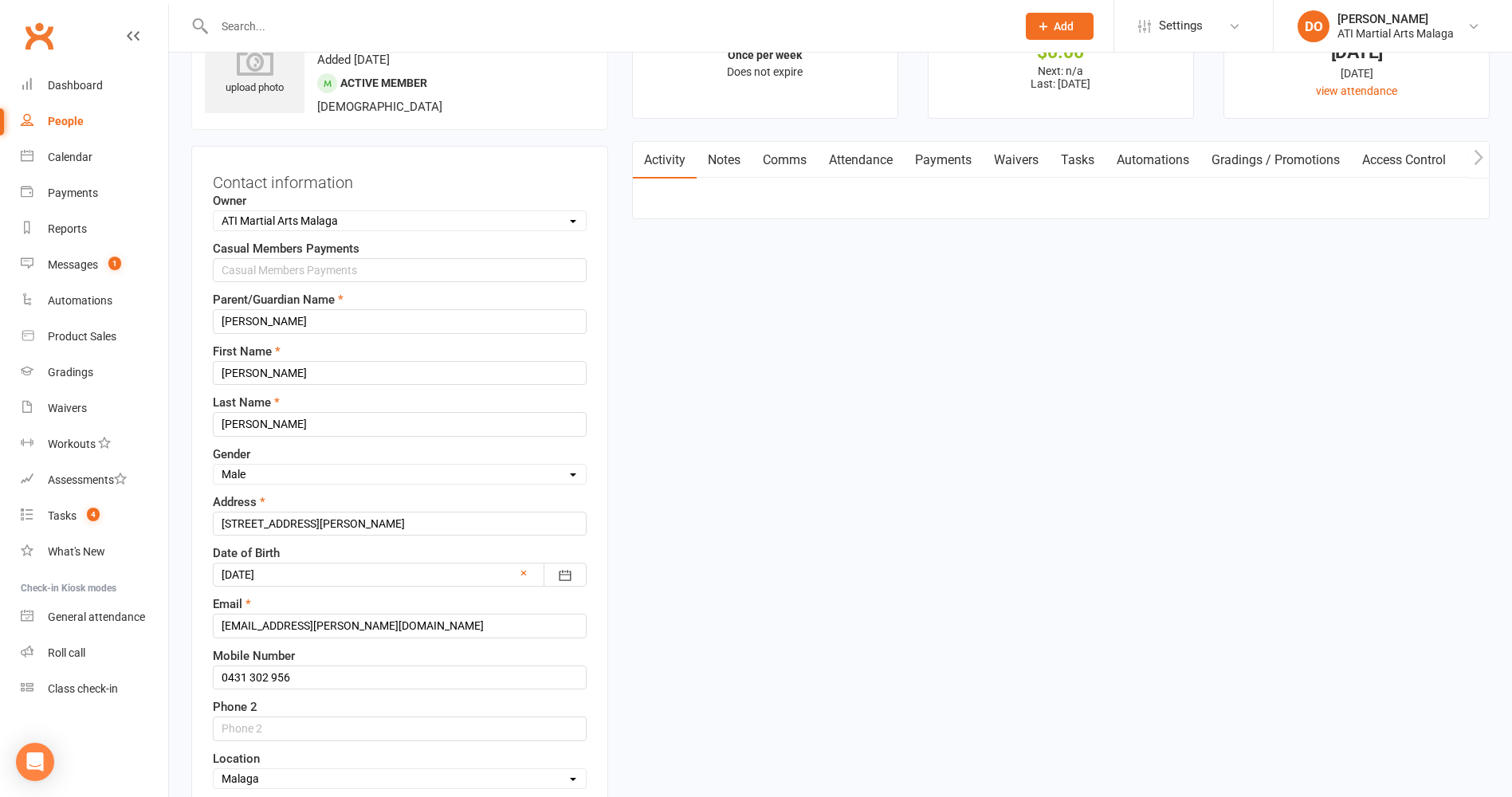
click at [418, 223] on select "Select Owner Tony Curtis Rodney Lockyer ATI Martial Arts Malaga Melissa Ferraro…" at bounding box center [400, 220] width 373 height 17
select select "11"
click at [213, 213] on select "Select Owner Tony Curtis Rodney Lockyer ATI Martial Arts Malaga Melissa Ferraro…" at bounding box center [400, 220] width 373 height 17
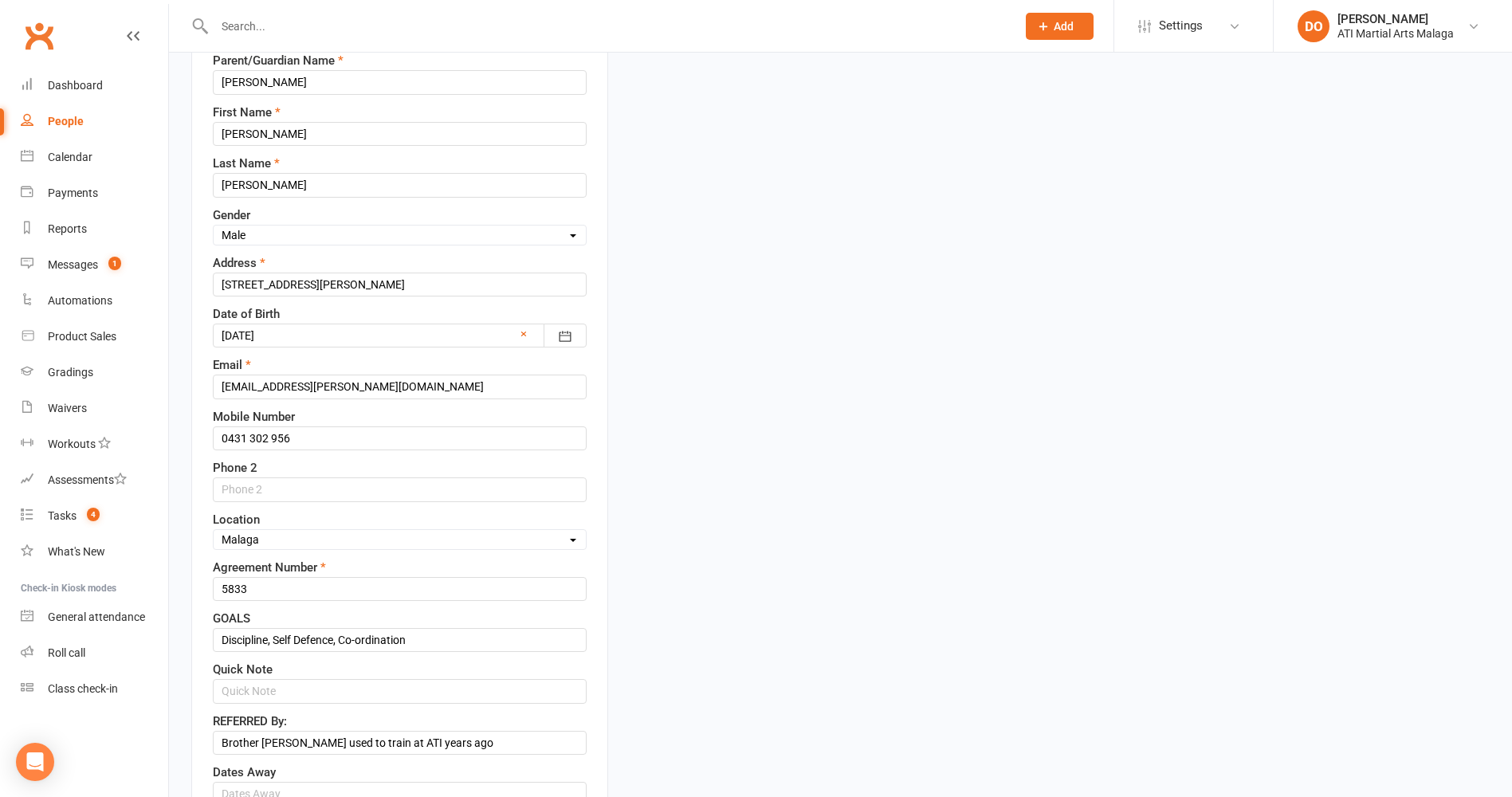
scroll to position [394, 0]
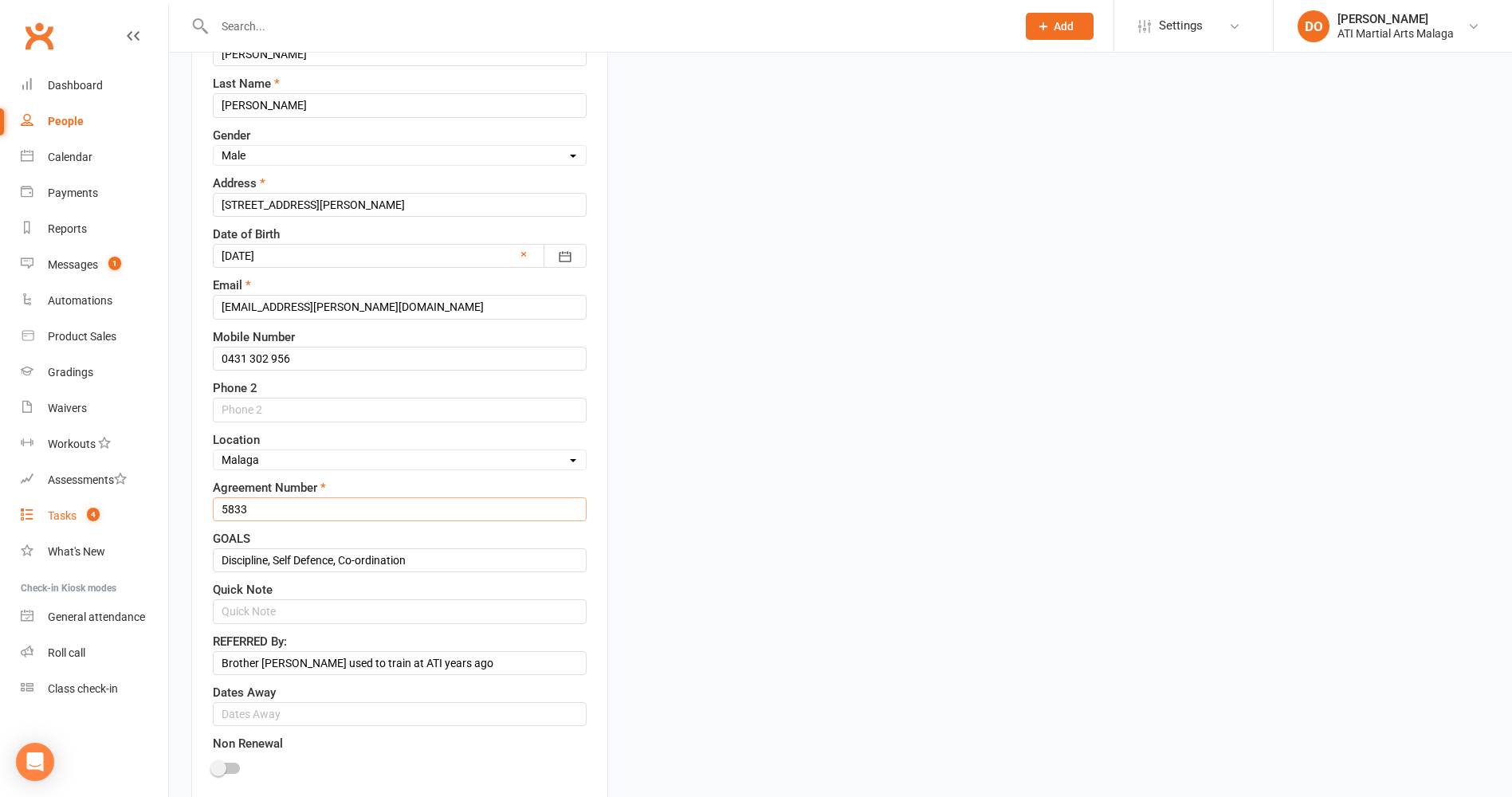
drag, startPoint x: 266, startPoint y: 512, endPoint x: 152, endPoint y: 508, distance: 114.1
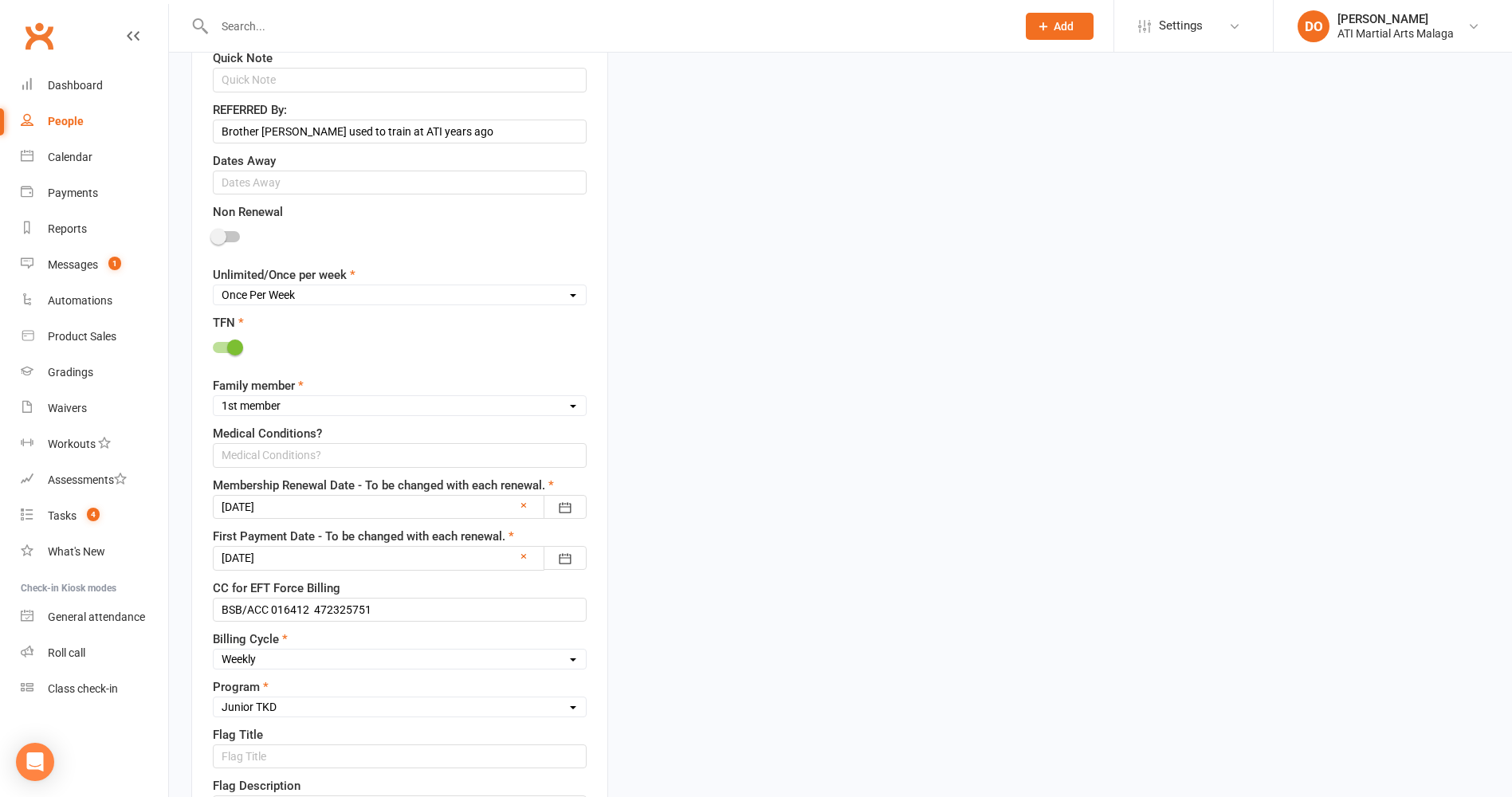
scroll to position [952, 0]
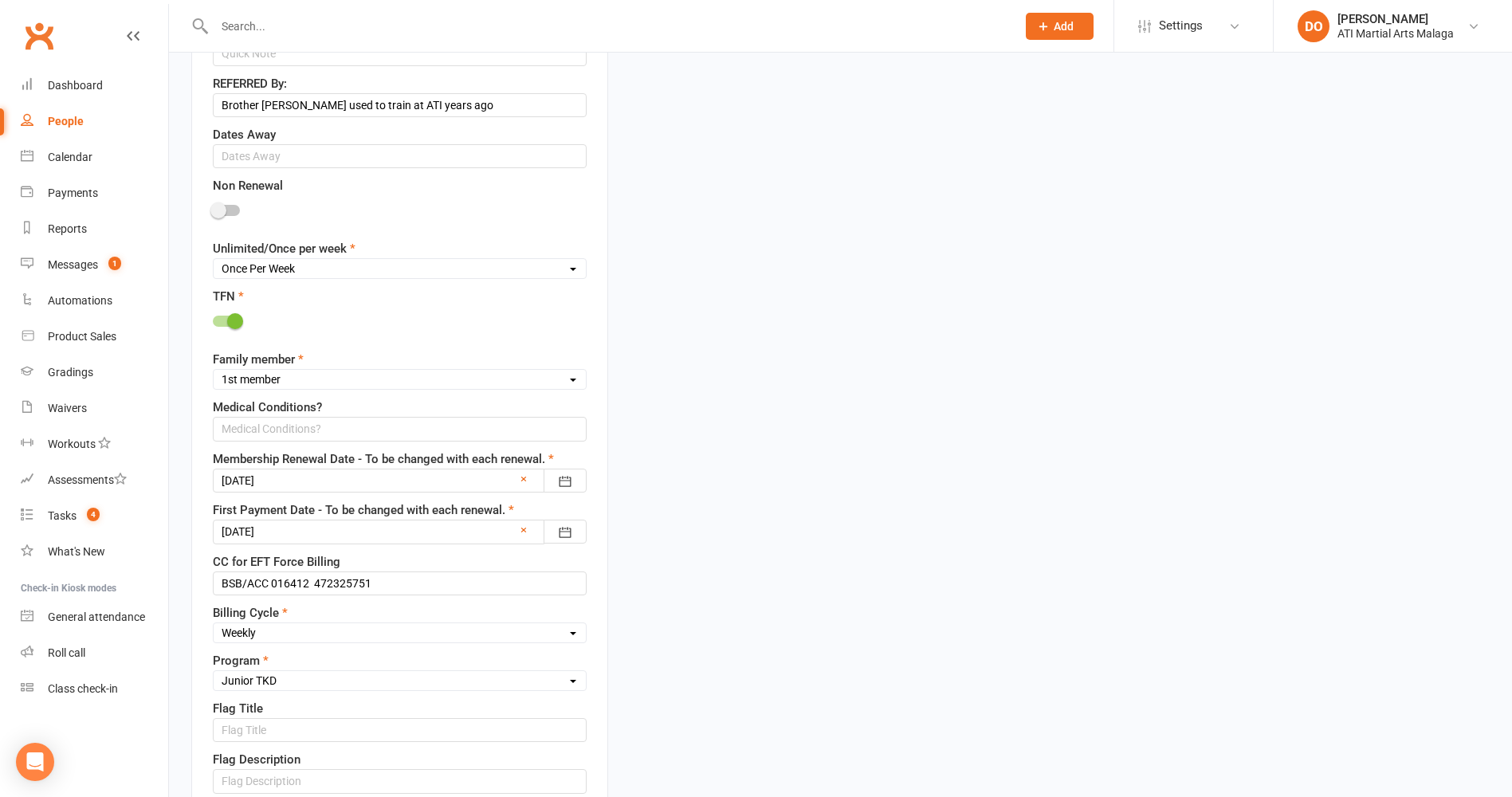
type input "6512"
click at [412, 485] on div at bounding box center [400, 480] width 374 height 24
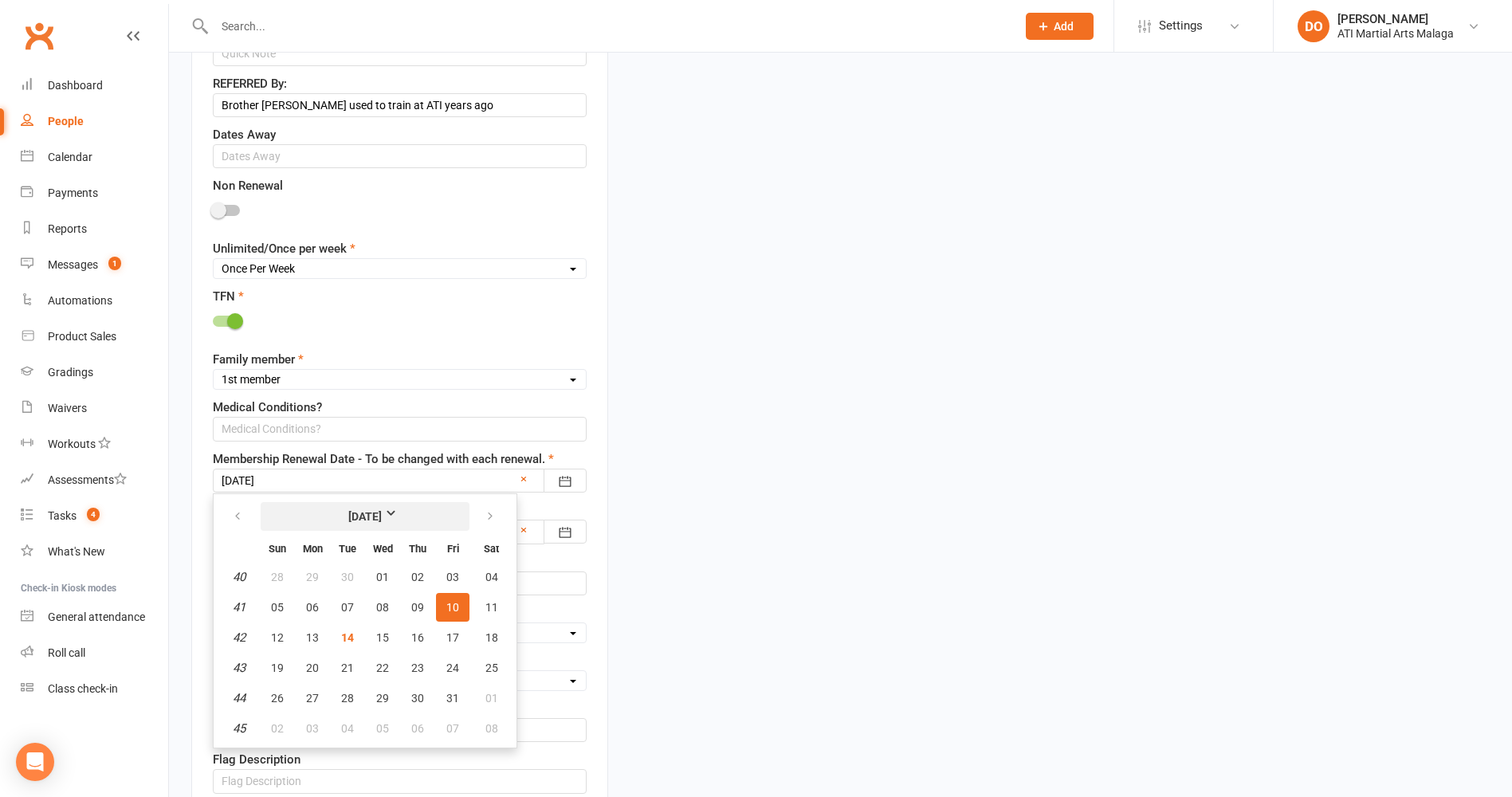
click at [352, 507] on button "[DATE]" at bounding box center [365, 516] width 209 height 29
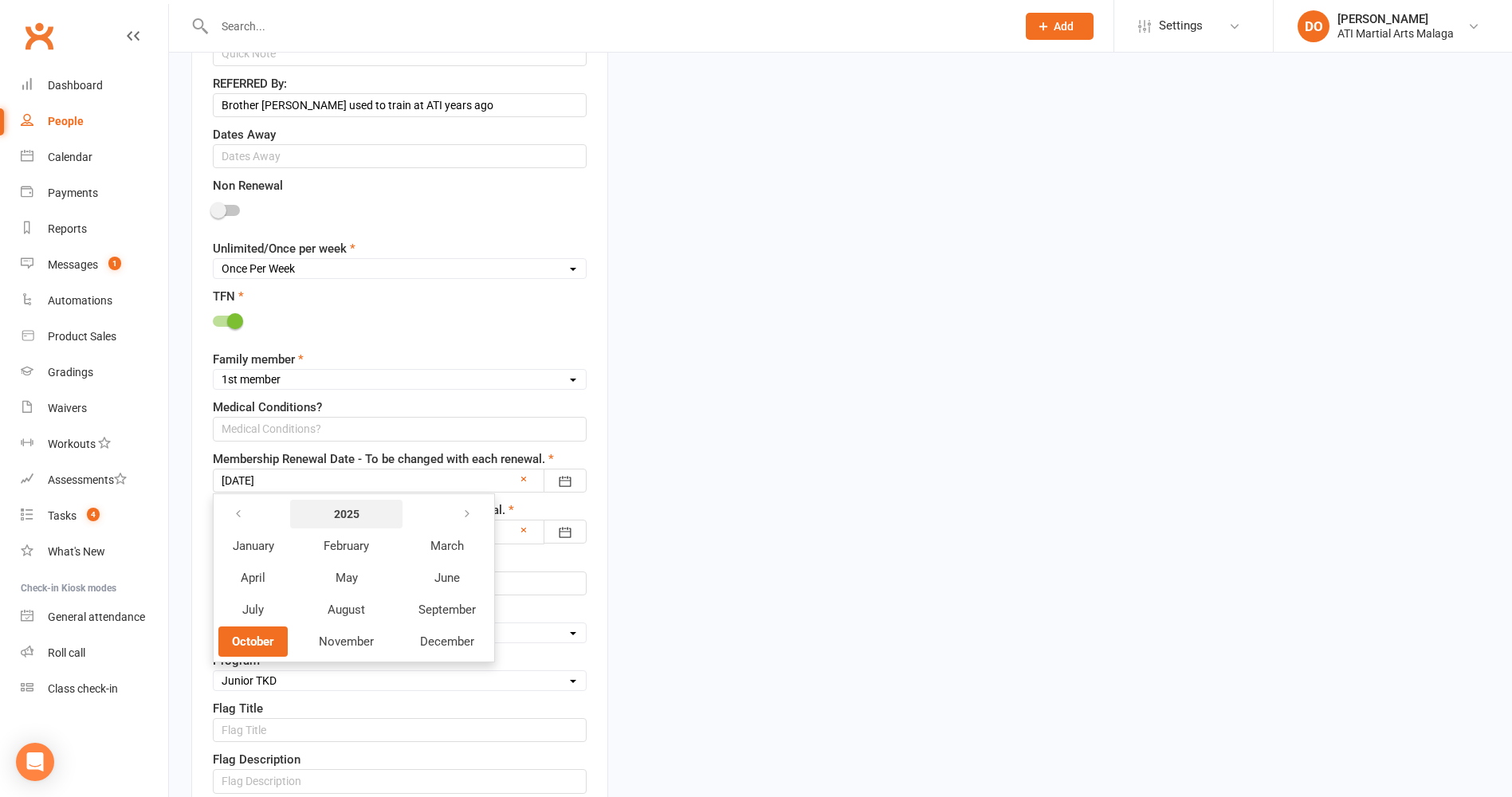
click at [357, 511] on strong "2025" at bounding box center [346, 514] width 92 height 17
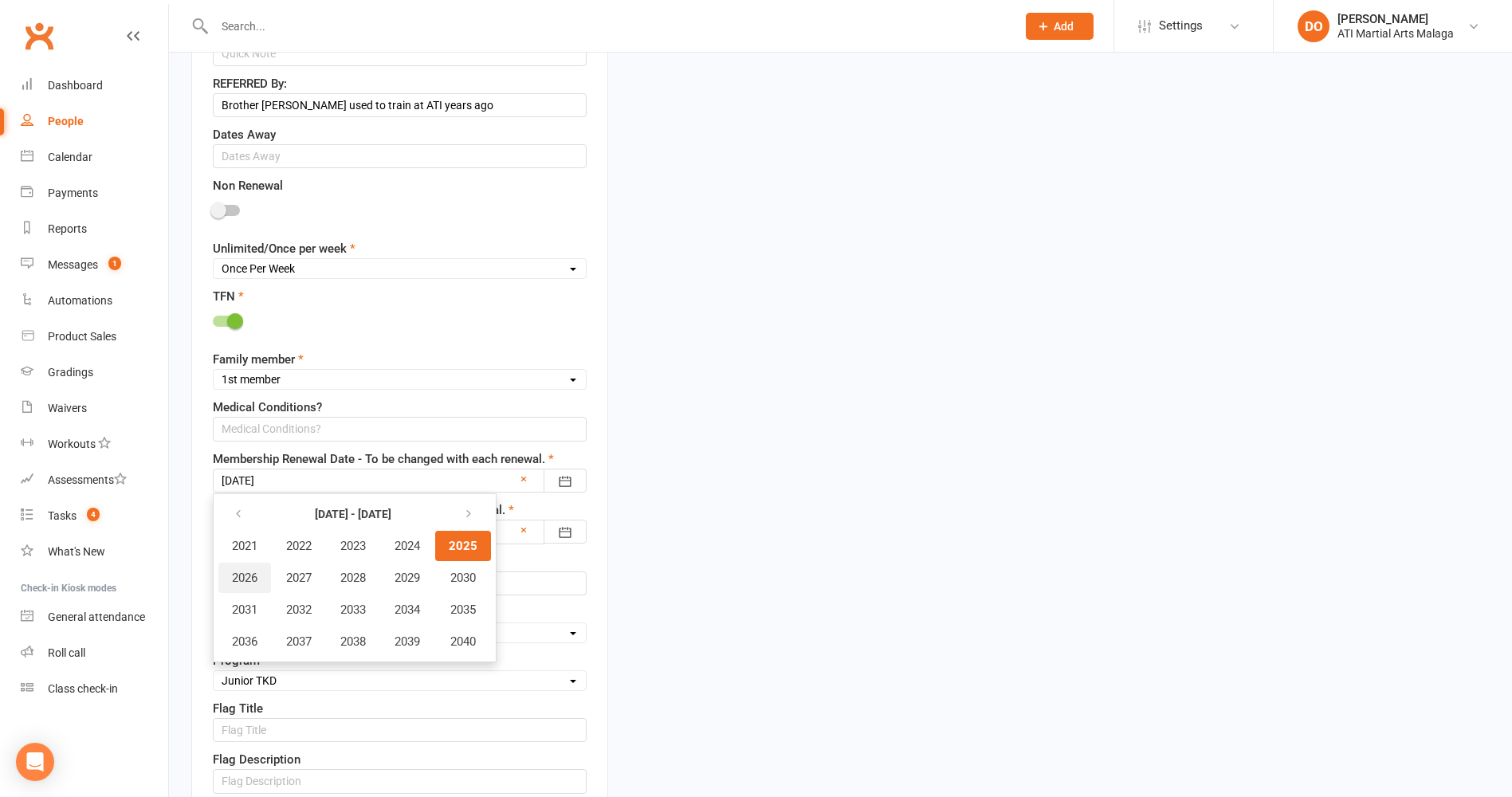
click at [251, 585] on span "2026" at bounding box center [245, 578] width 25 height 14
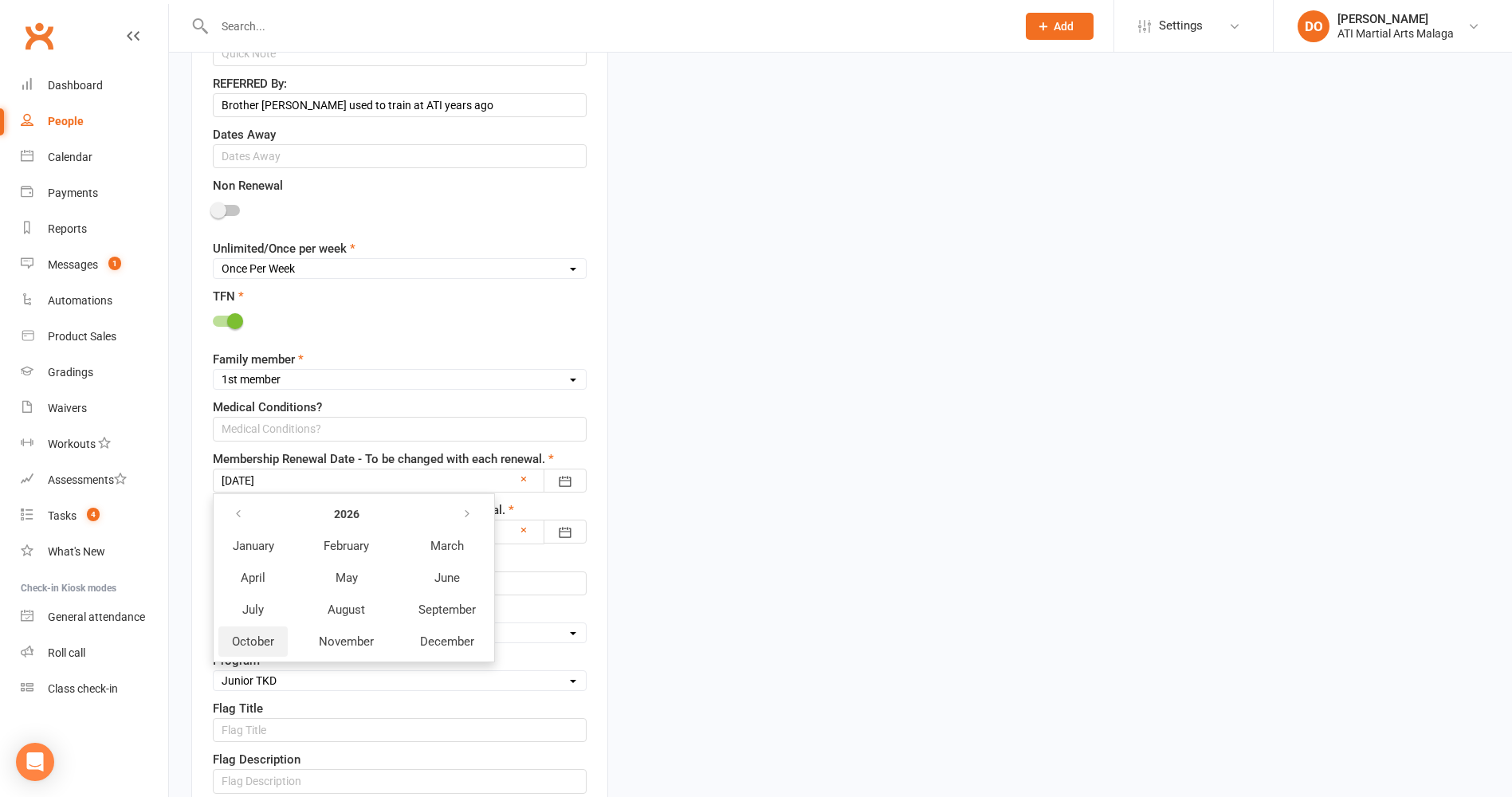
click at [260, 640] on span "October" at bounding box center [253, 641] width 42 height 14
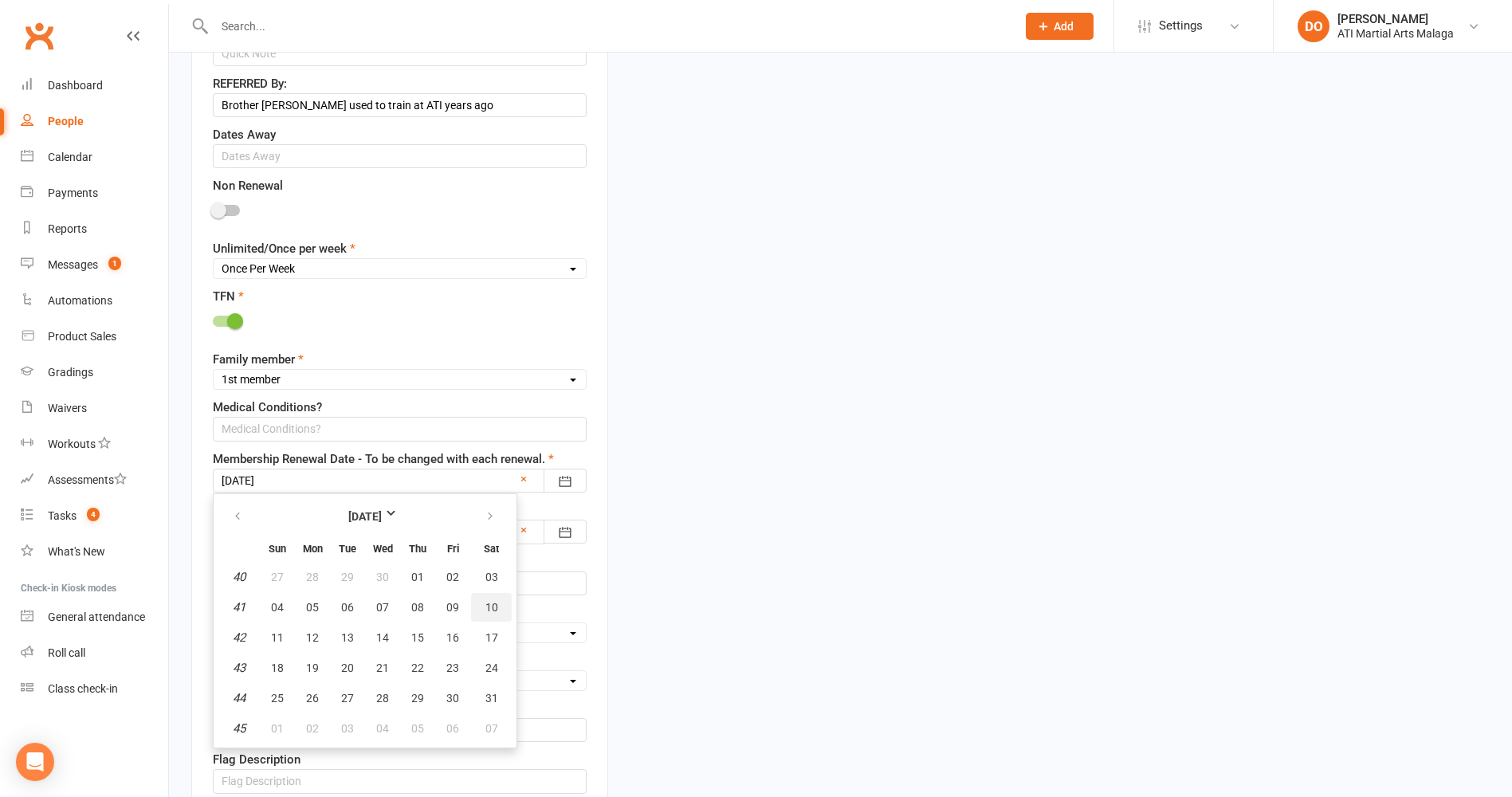
click at [491, 612] on span "10" at bounding box center [491, 607] width 13 height 13
type input "10 Oct 2026"
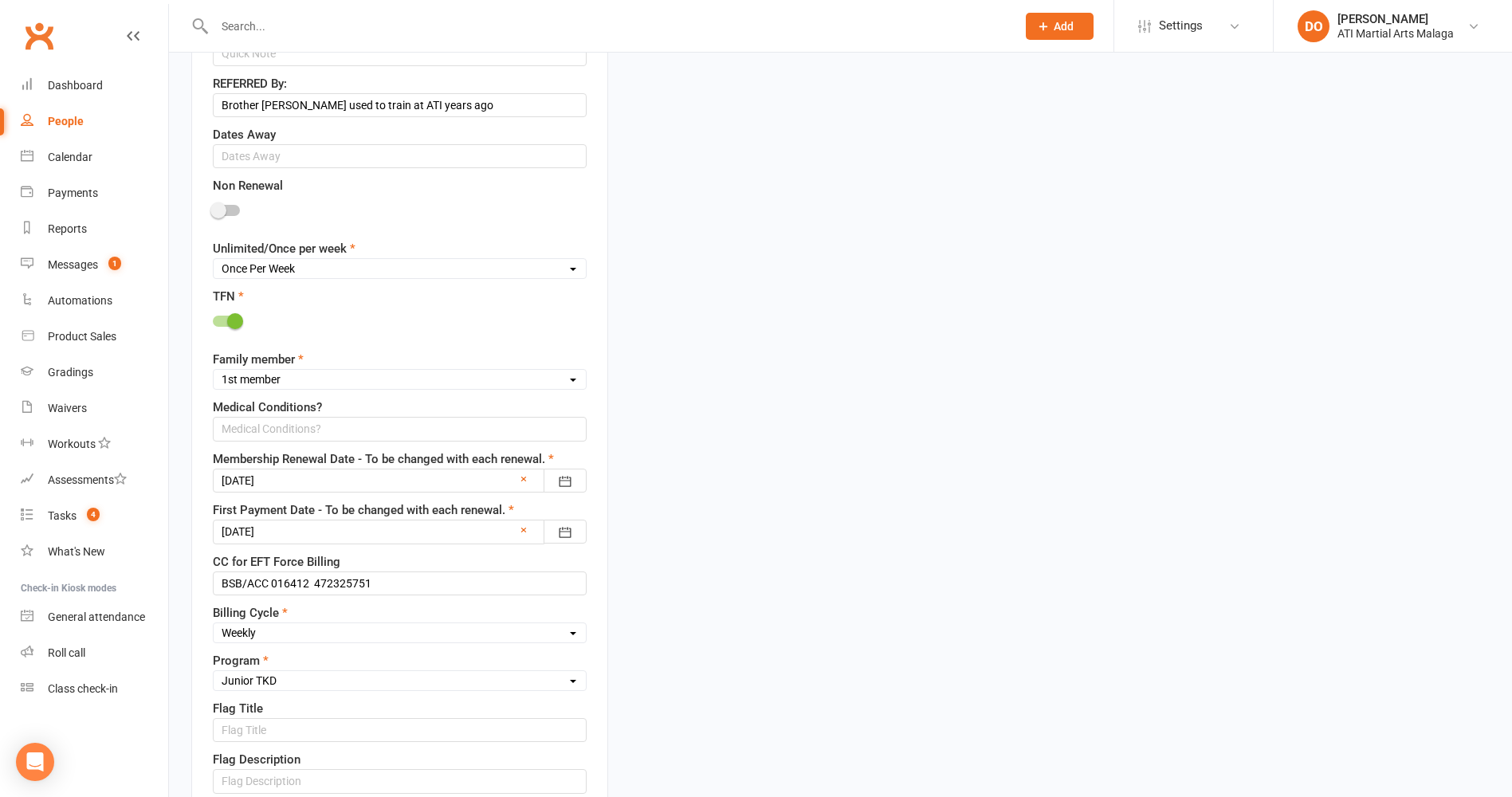
click at [447, 531] on div at bounding box center [400, 532] width 374 height 24
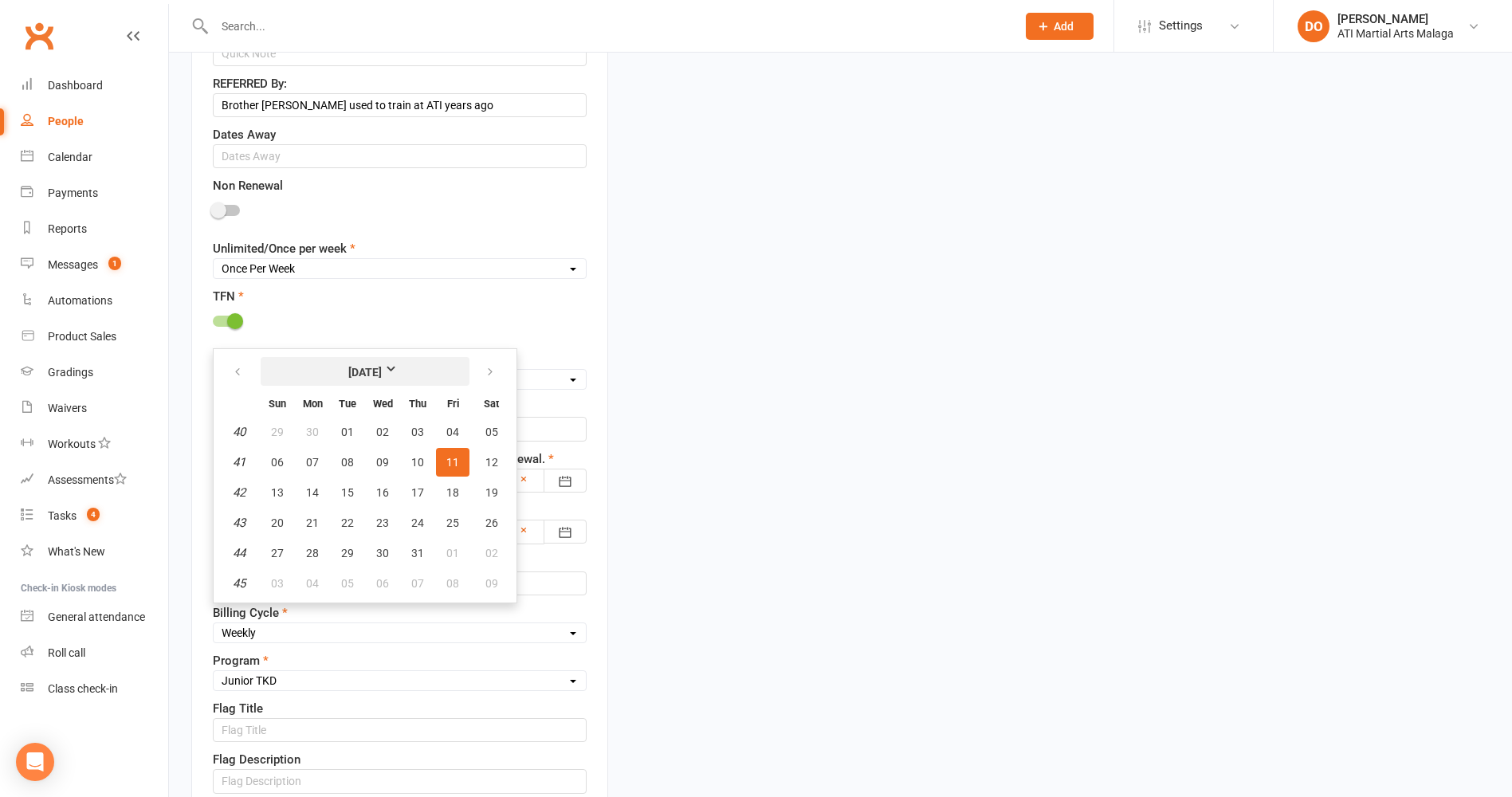
click at [388, 366] on strong "[DATE]" at bounding box center [365, 372] width 92 height 17
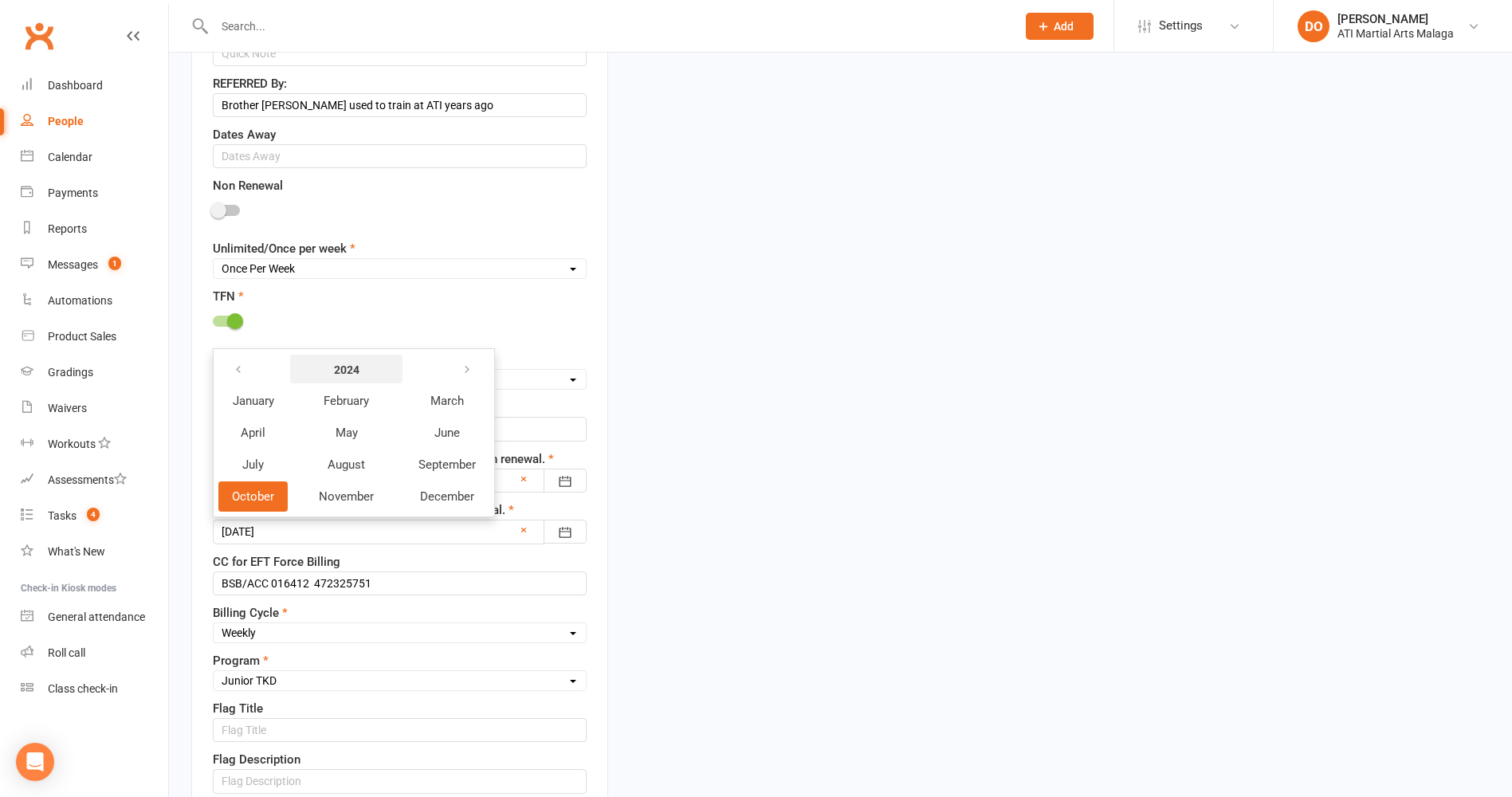
click at [353, 365] on strong "2024" at bounding box center [346, 369] width 92 height 17
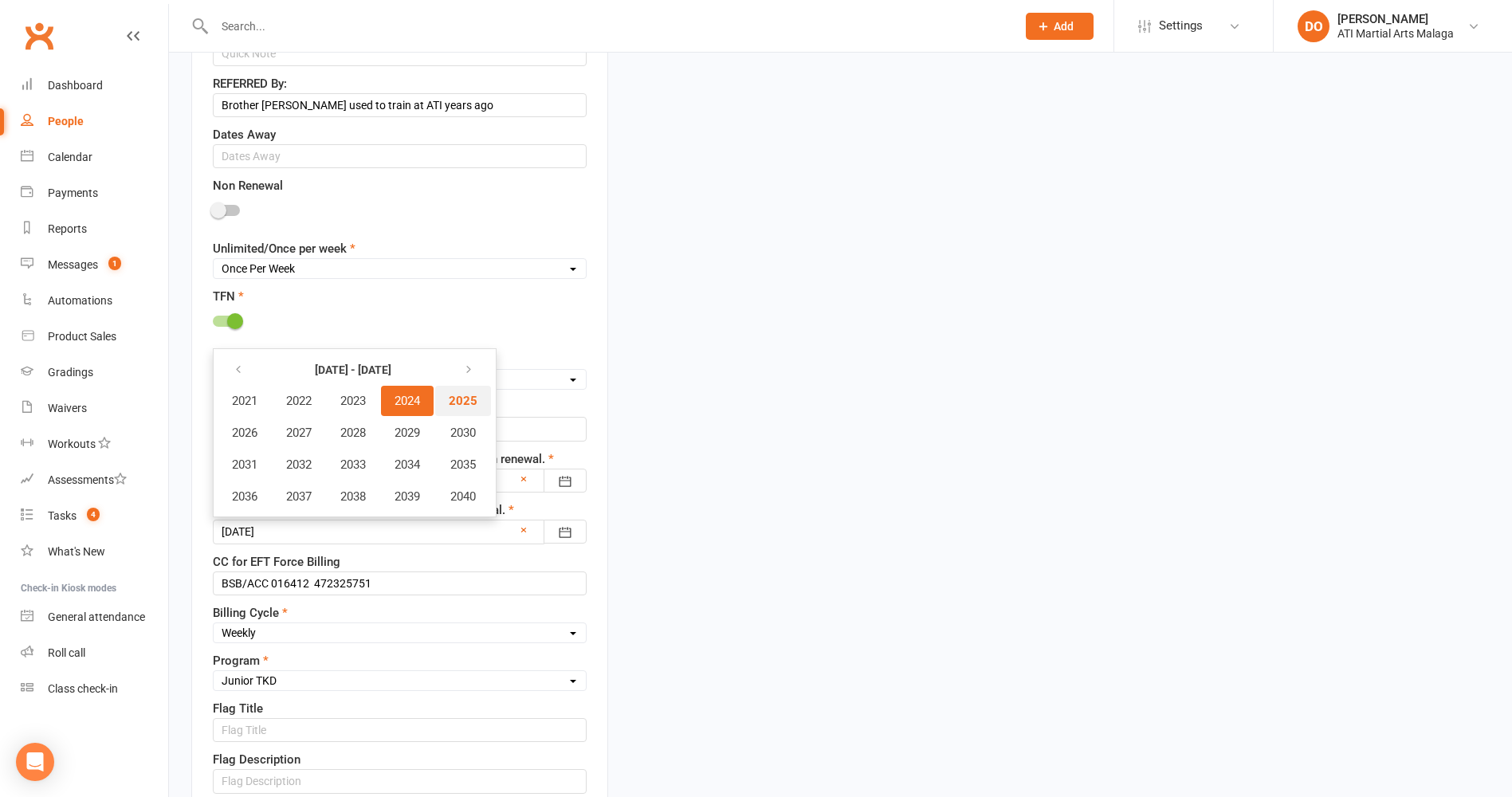
click at [464, 401] on span "2025" at bounding box center [464, 401] width 29 height 14
click at [273, 501] on span "October" at bounding box center [253, 497] width 42 height 14
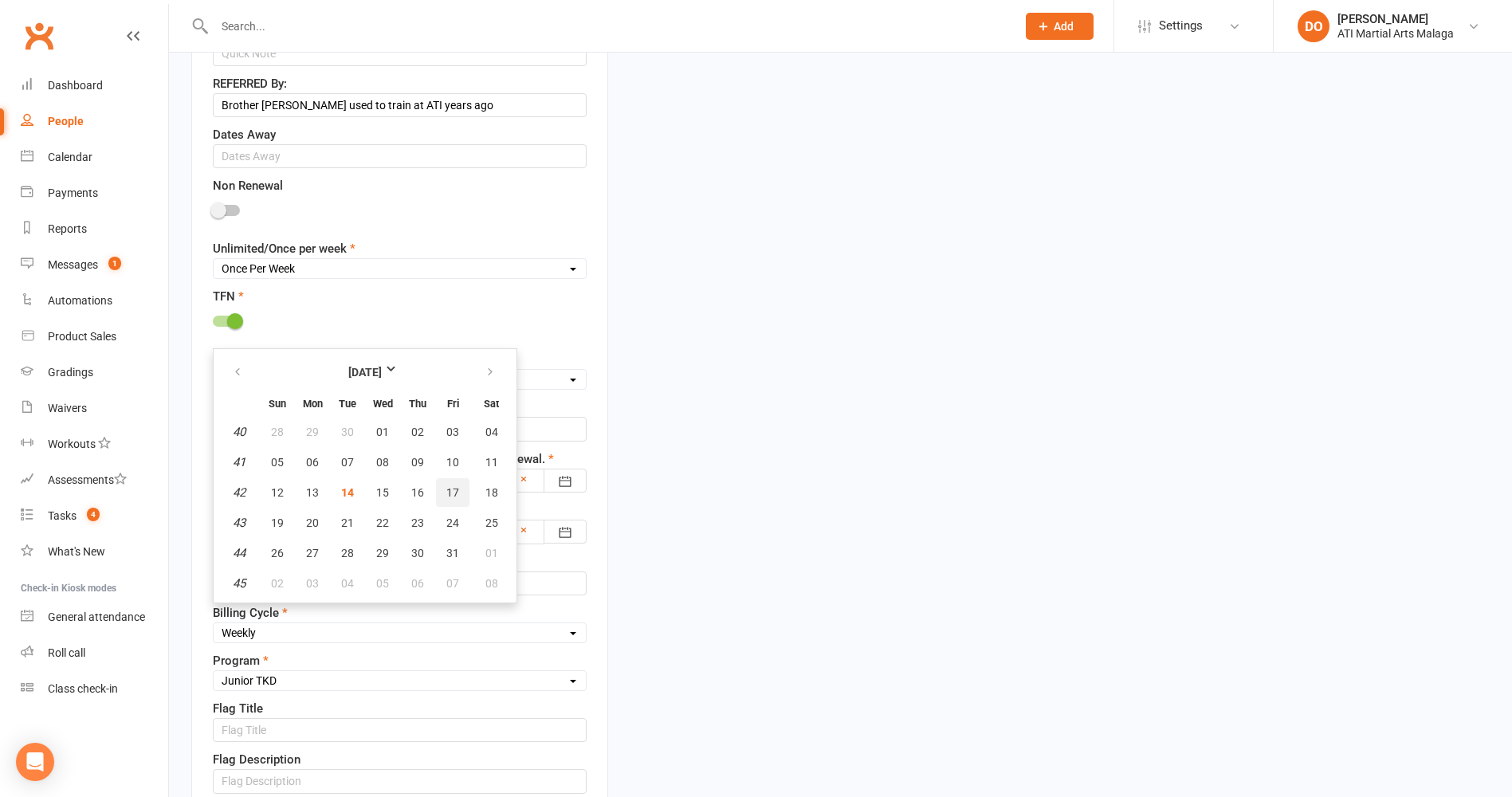
click at [457, 496] on span "17" at bounding box center [453, 492] width 13 height 13
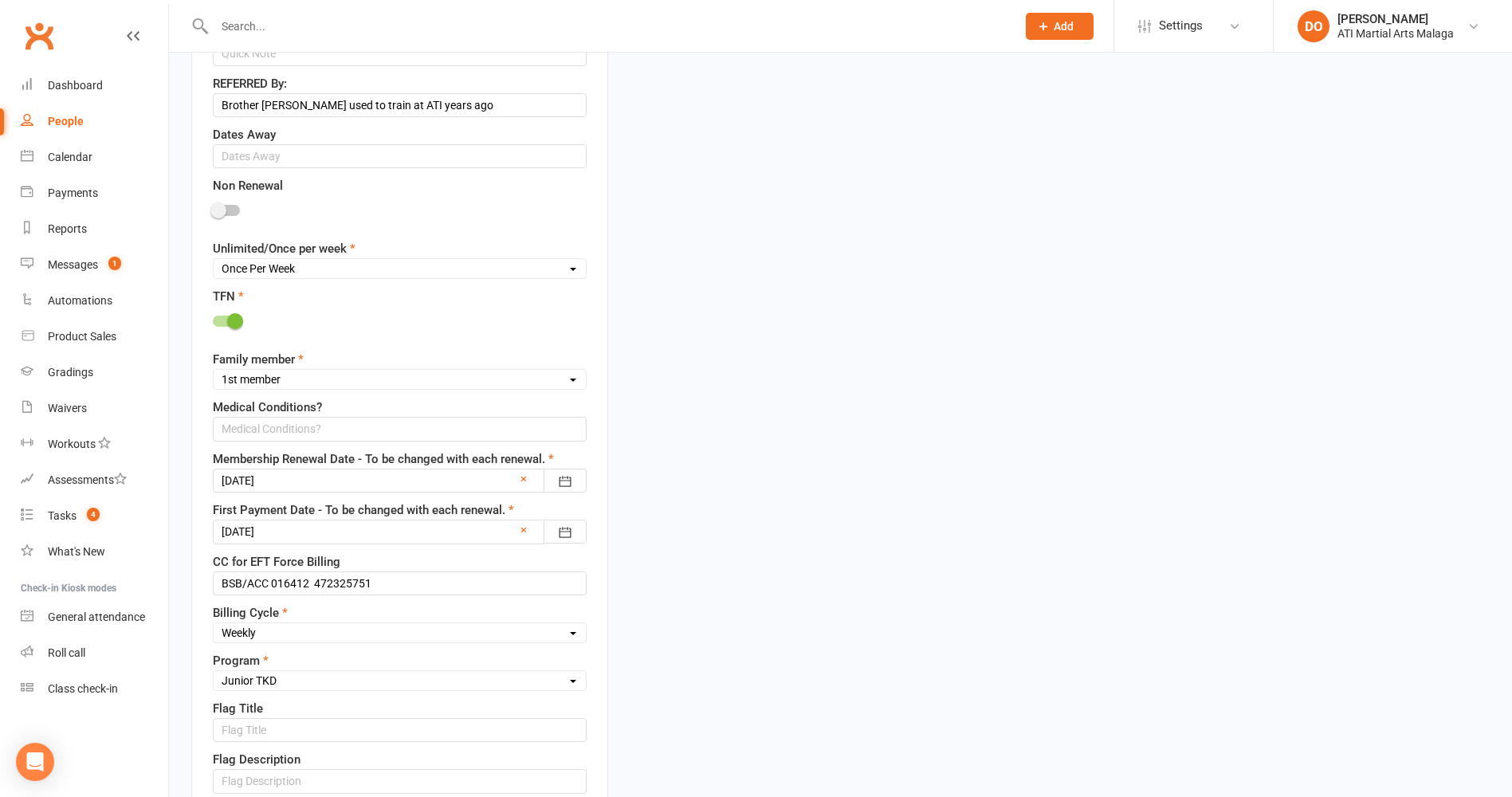
type input "[DATE]"
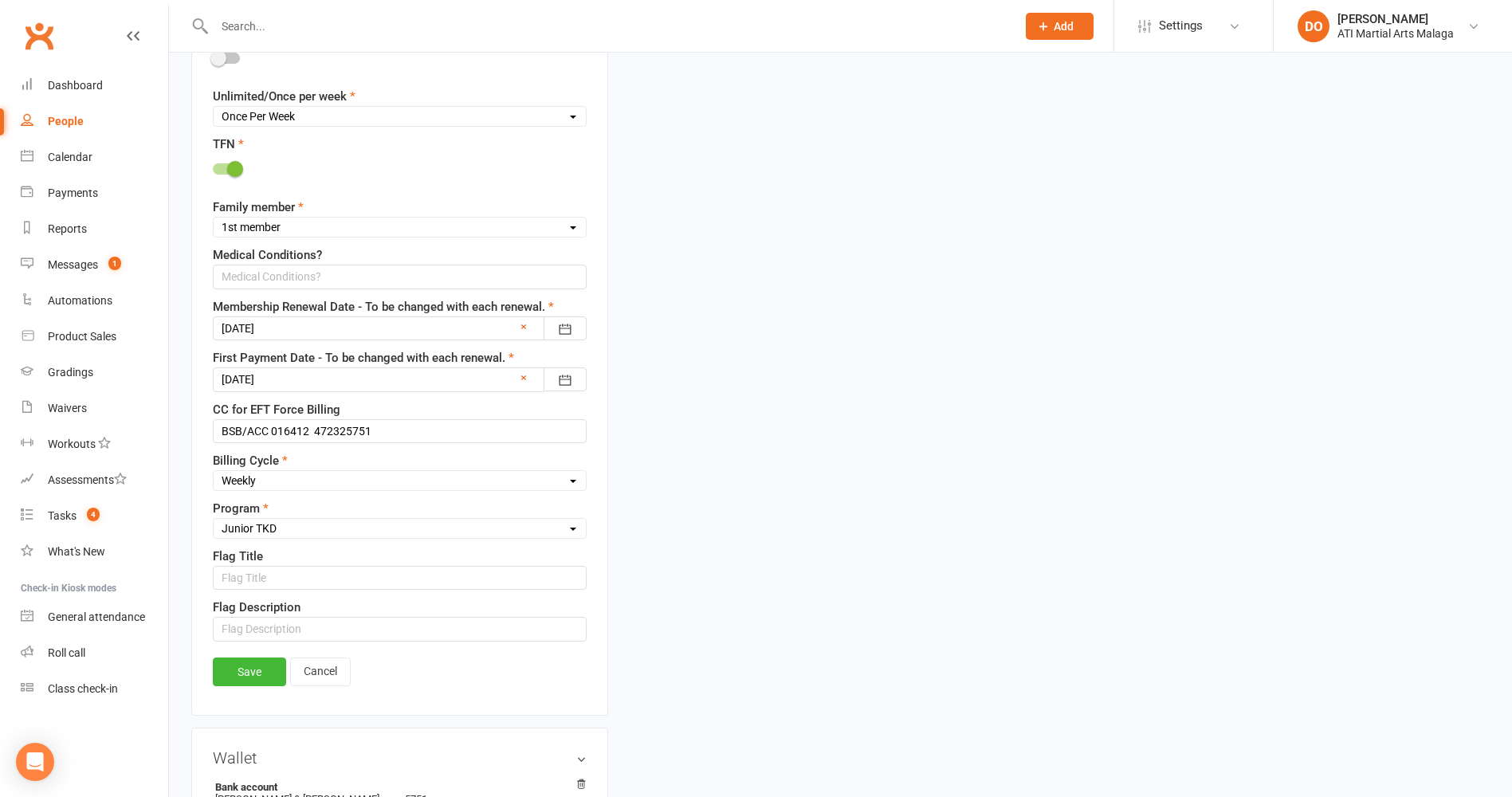
scroll to position [1190, 0]
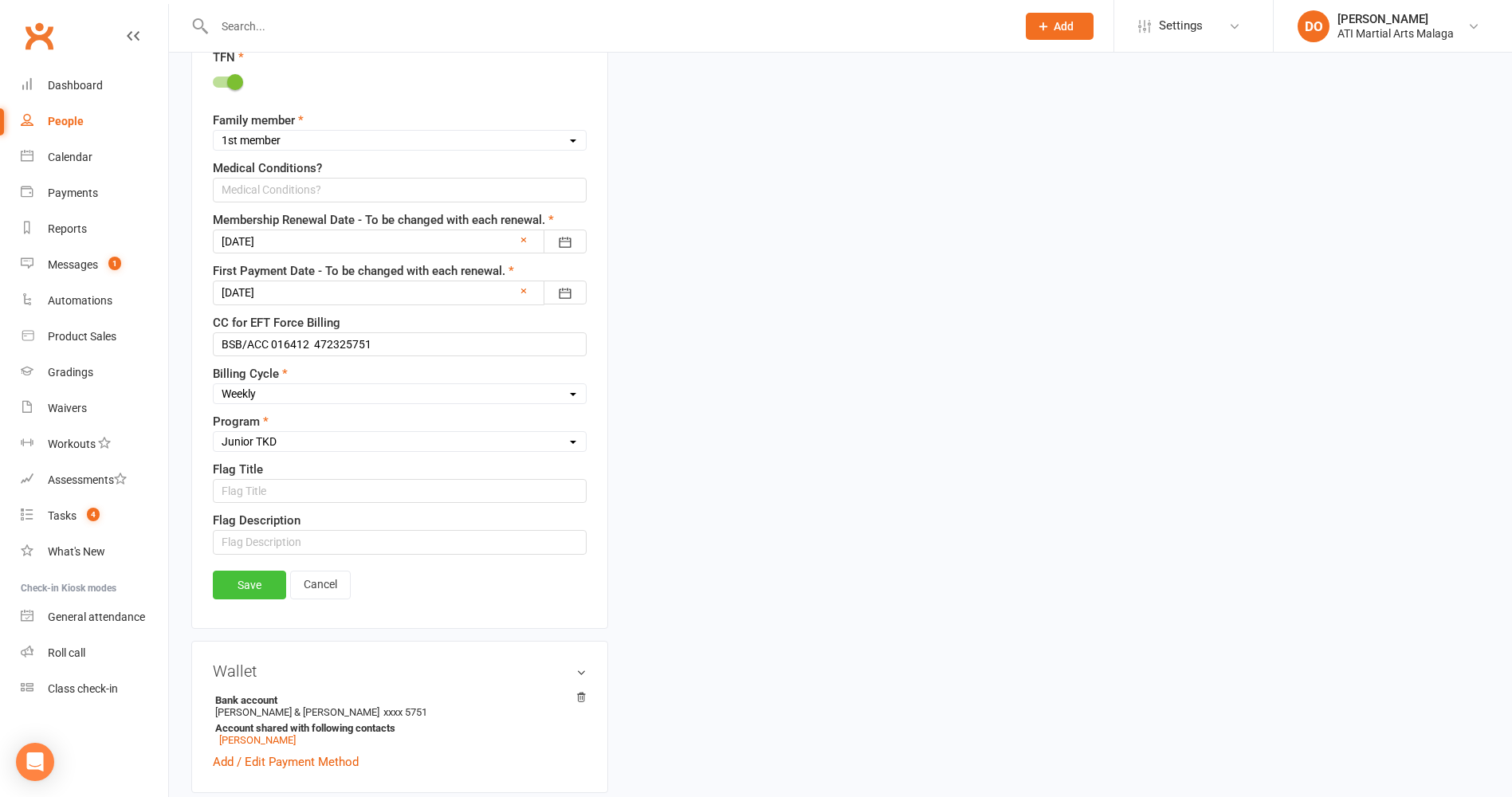
click at [262, 589] on link "Save" at bounding box center [249, 585] width 73 height 29
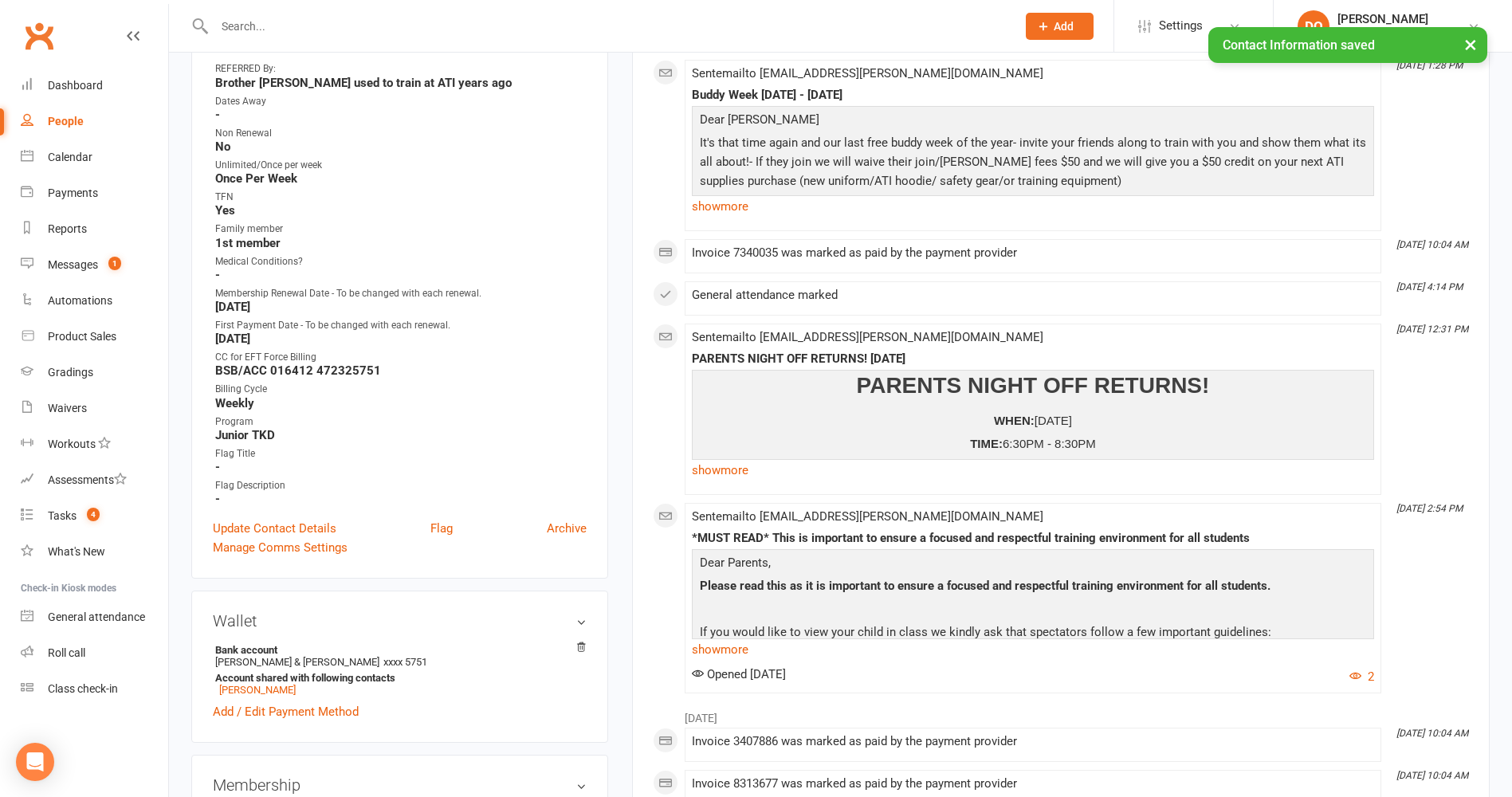
scroll to position [75, 0]
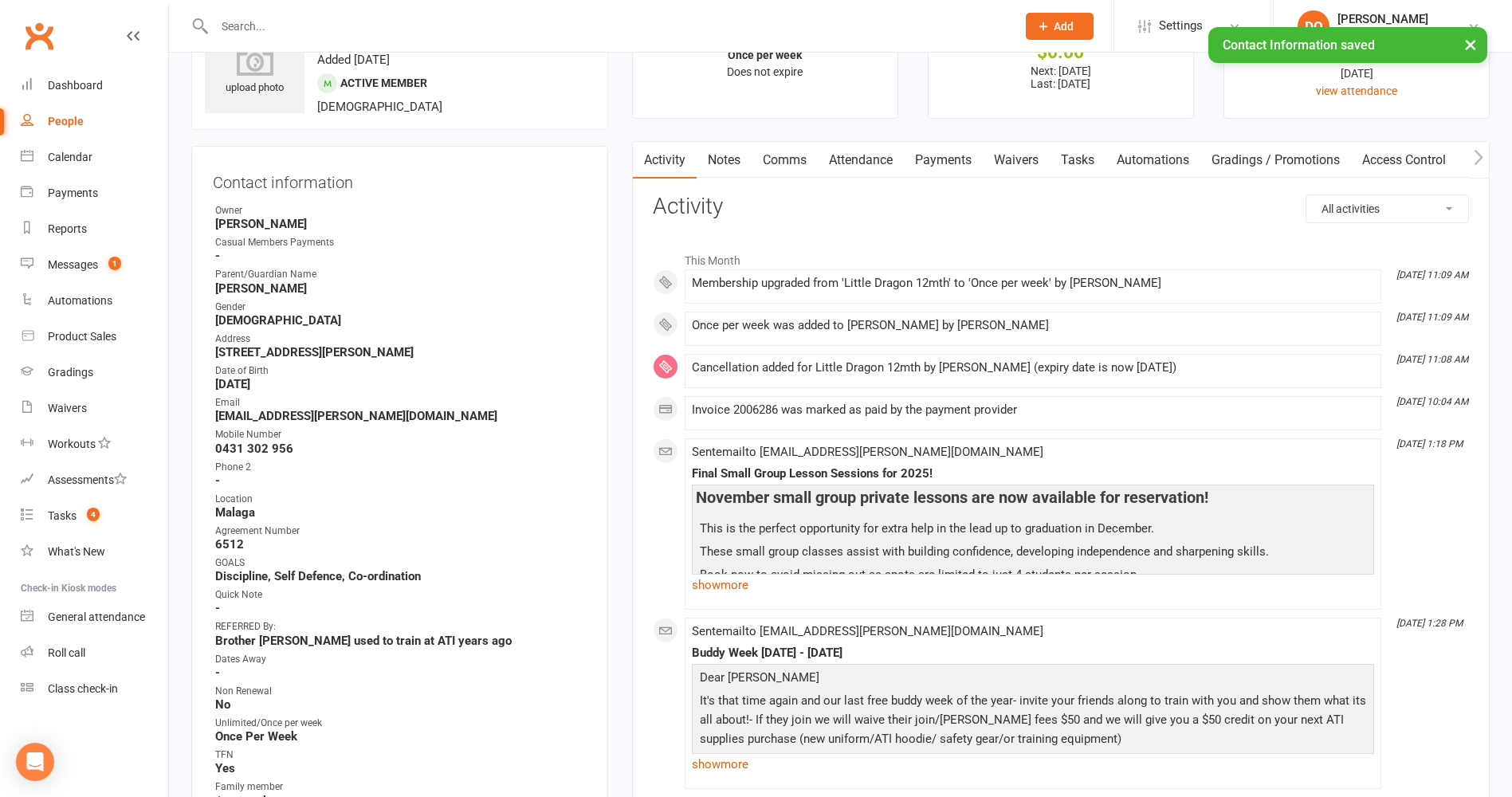
click at [961, 158] on link "Payments" at bounding box center [944, 160] width 79 height 37
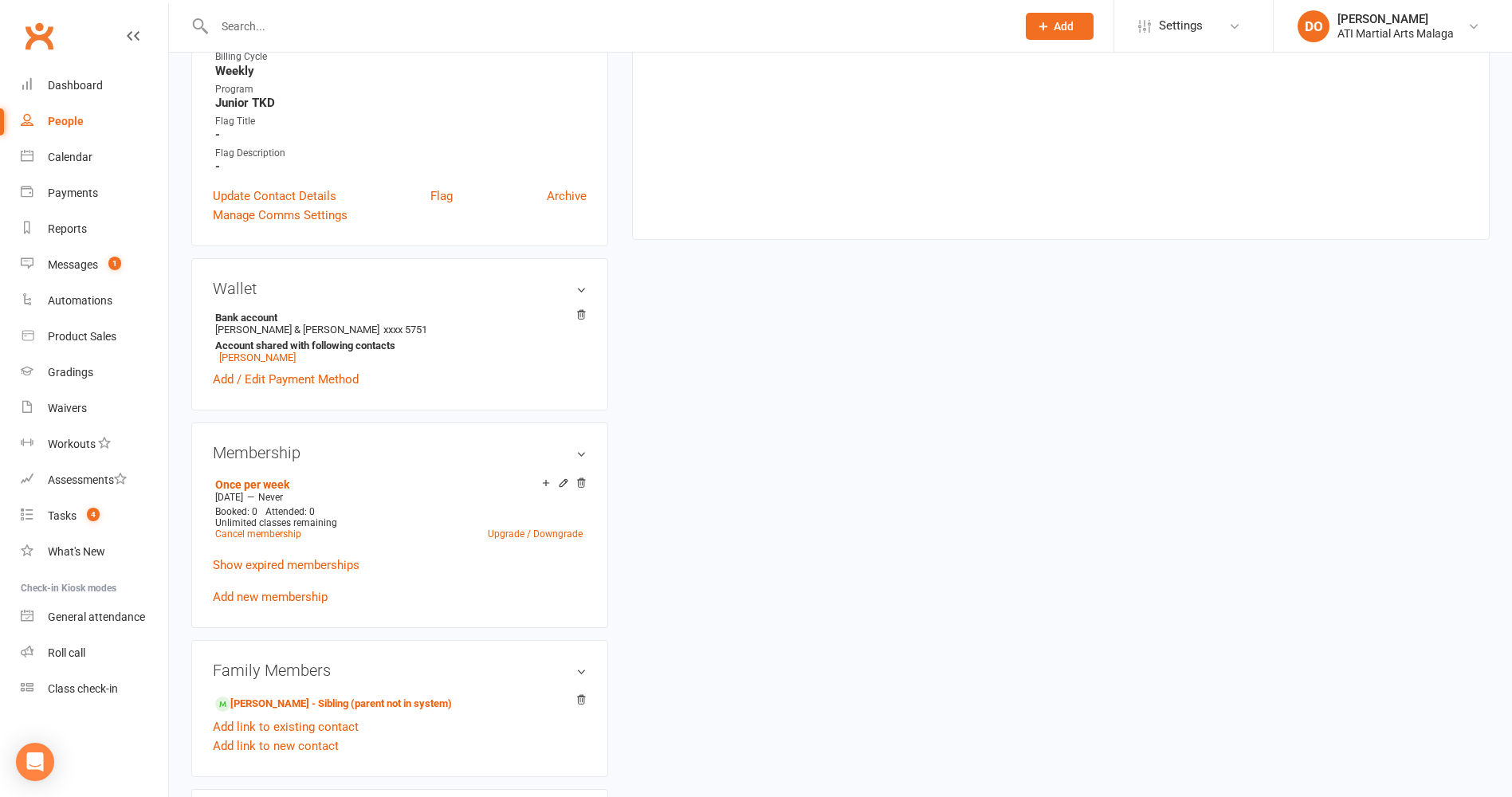
scroll to position [1031, 0]
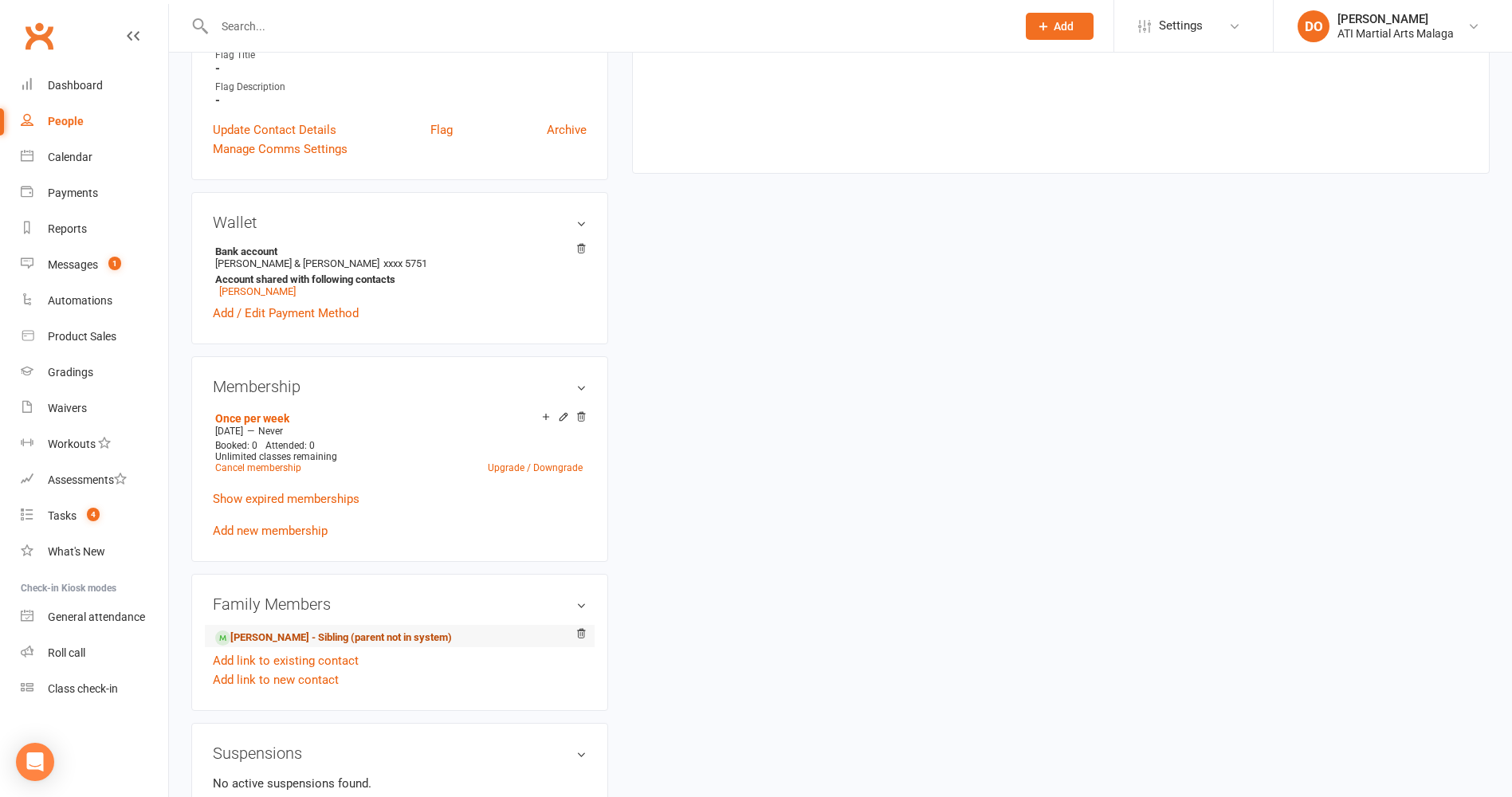
click at [274, 640] on link "Mason Martino - Sibling (parent not in system)" at bounding box center [333, 638] width 237 height 17
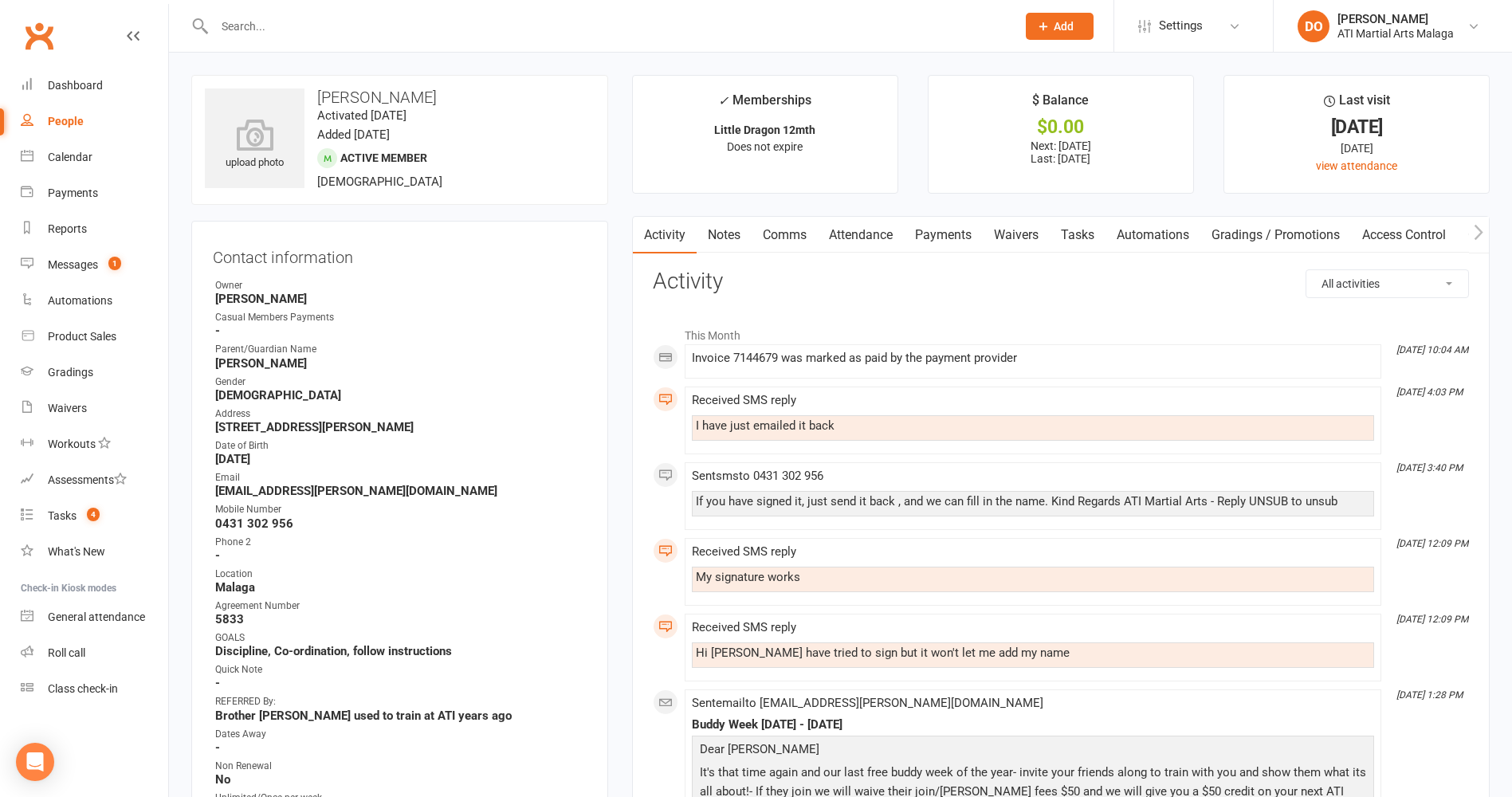
click at [941, 236] on link "Payments" at bounding box center [944, 235] width 79 height 37
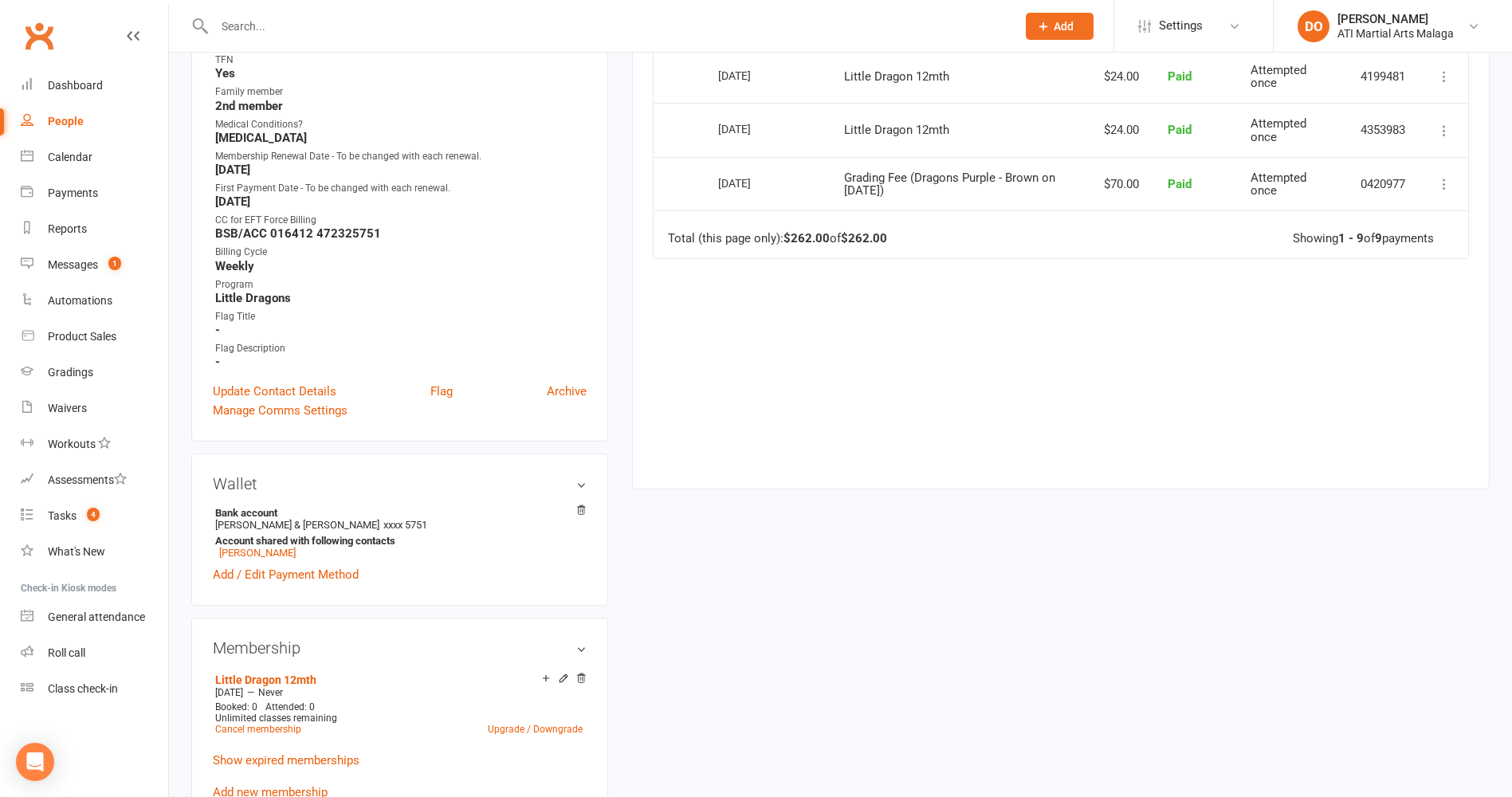
scroll to position [797, 0]
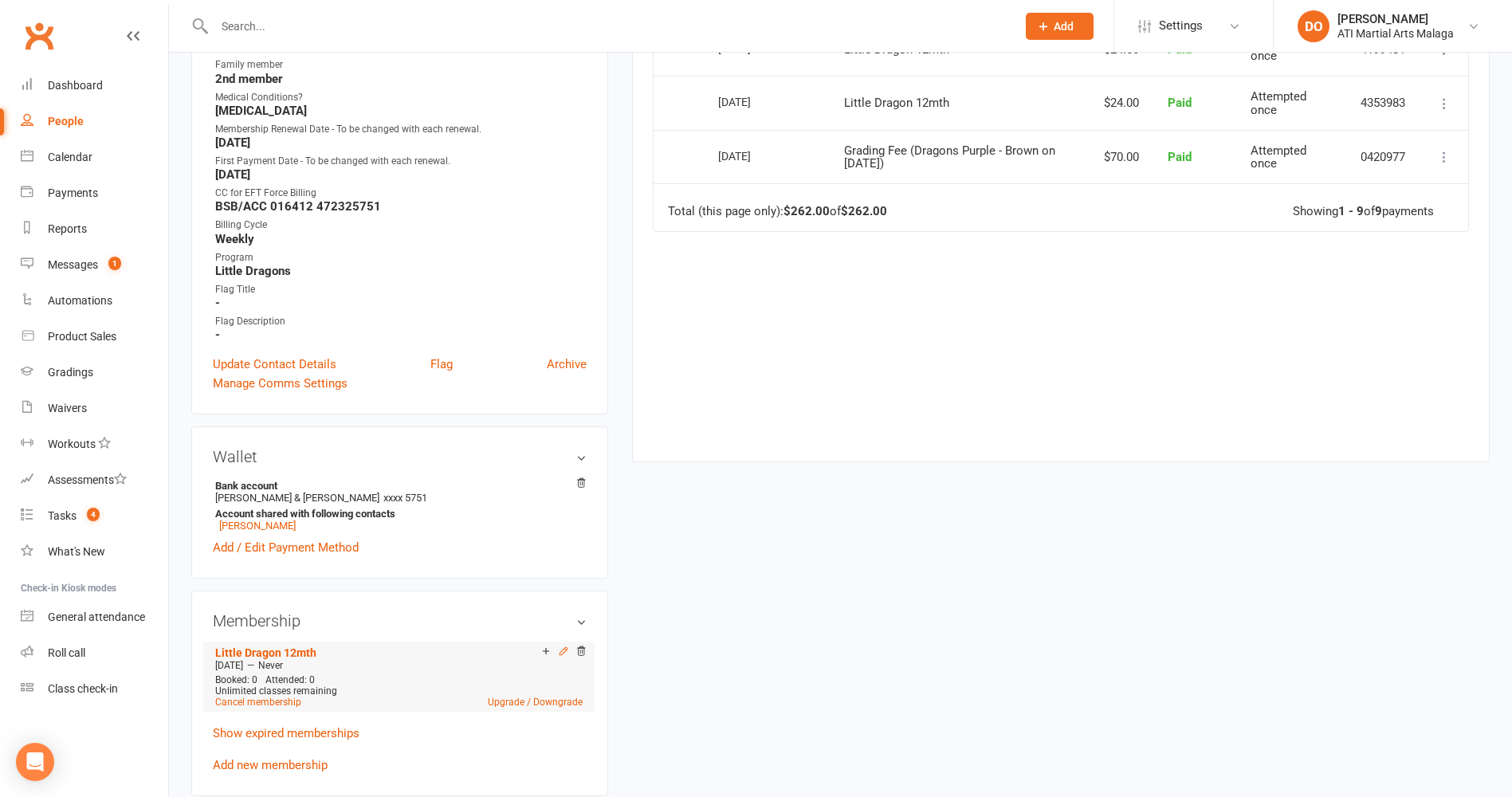
click at [562, 653] on icon at bounding box center [563, 650] width 7 height 7
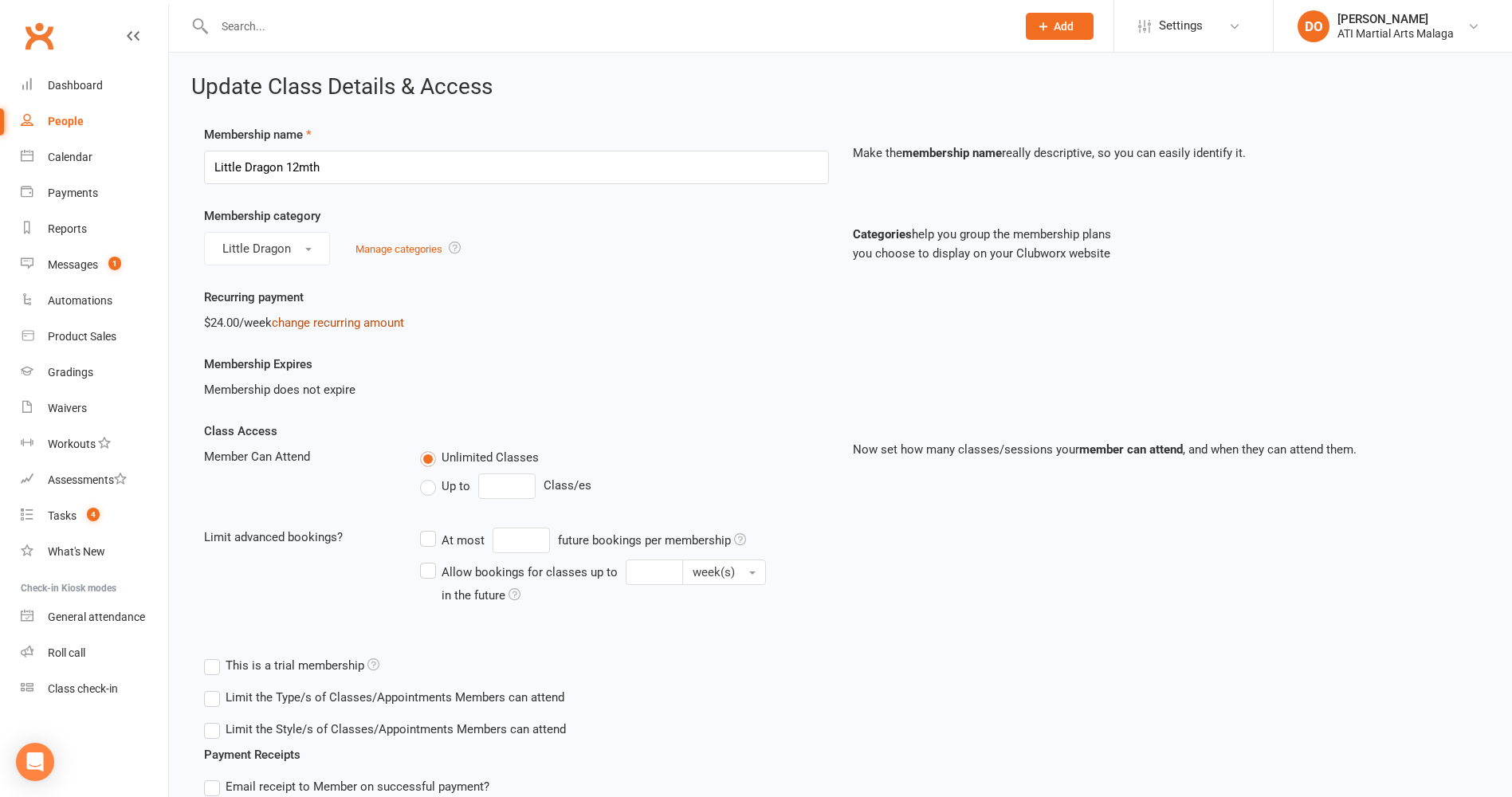
click at [343, 323] on link "change recurring amount" at bounding box center [338, 323] width 132 height 14
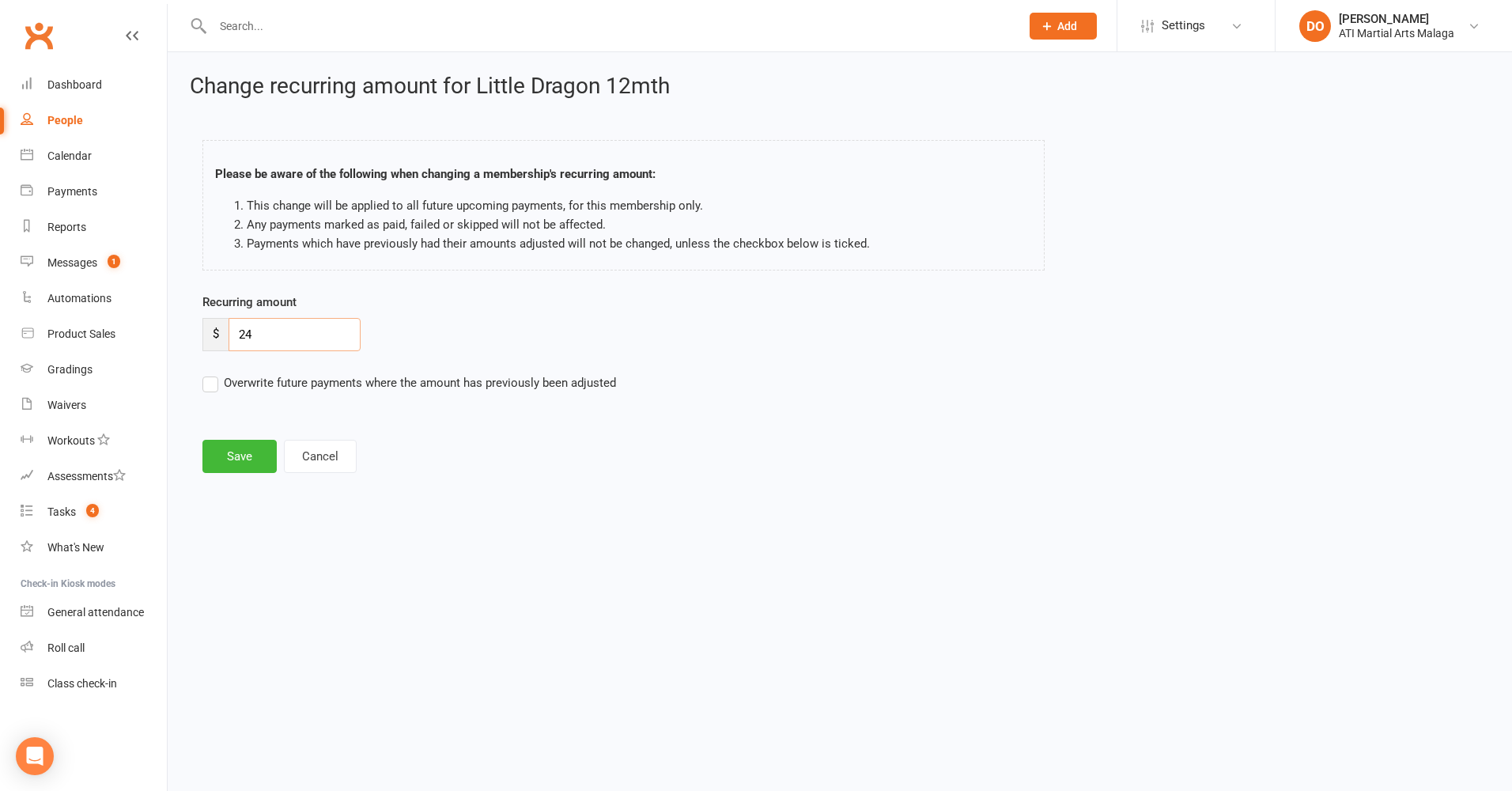
click at [204, 335] on div "$ 24" at bounding box center [281, 334] width 158 height 33
type input "25.00"
click at [239, 470] on button "Save" at bounding box center [239, 456] width 74 height 33
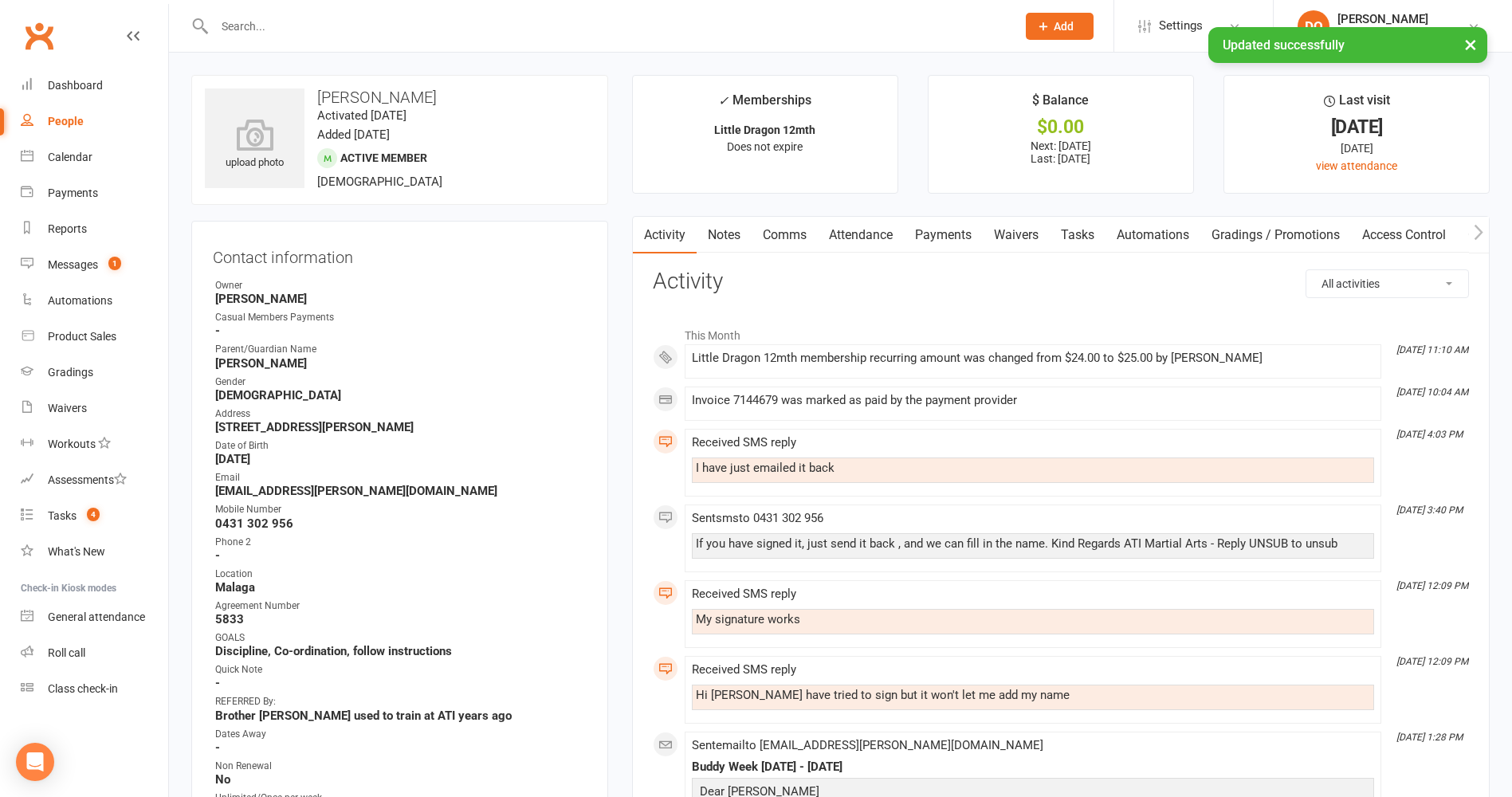
click at [950, 229] on link "Payments" at bounding box center [944, 235] width 79 height 37
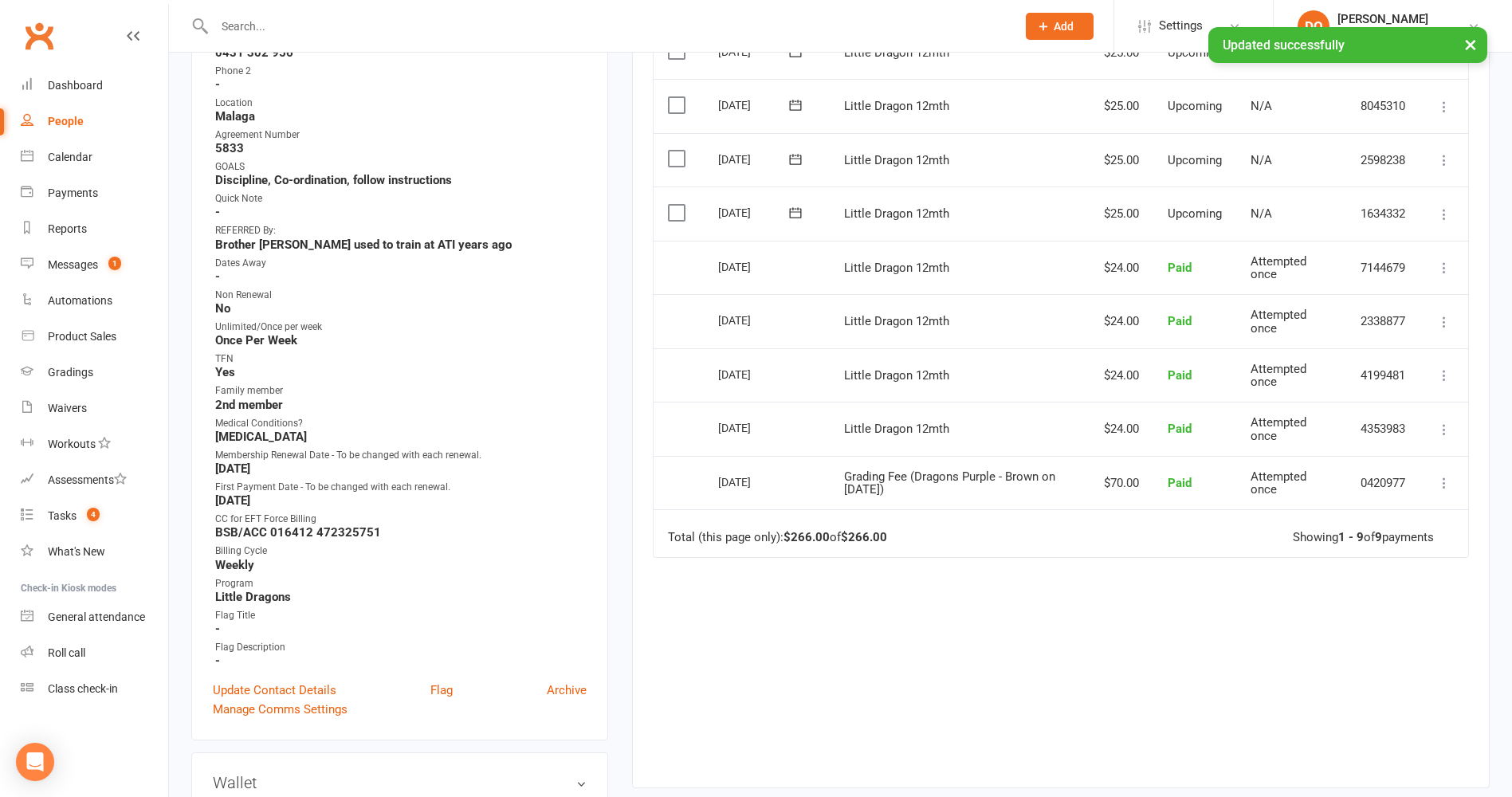
scroll to position [478, 0]
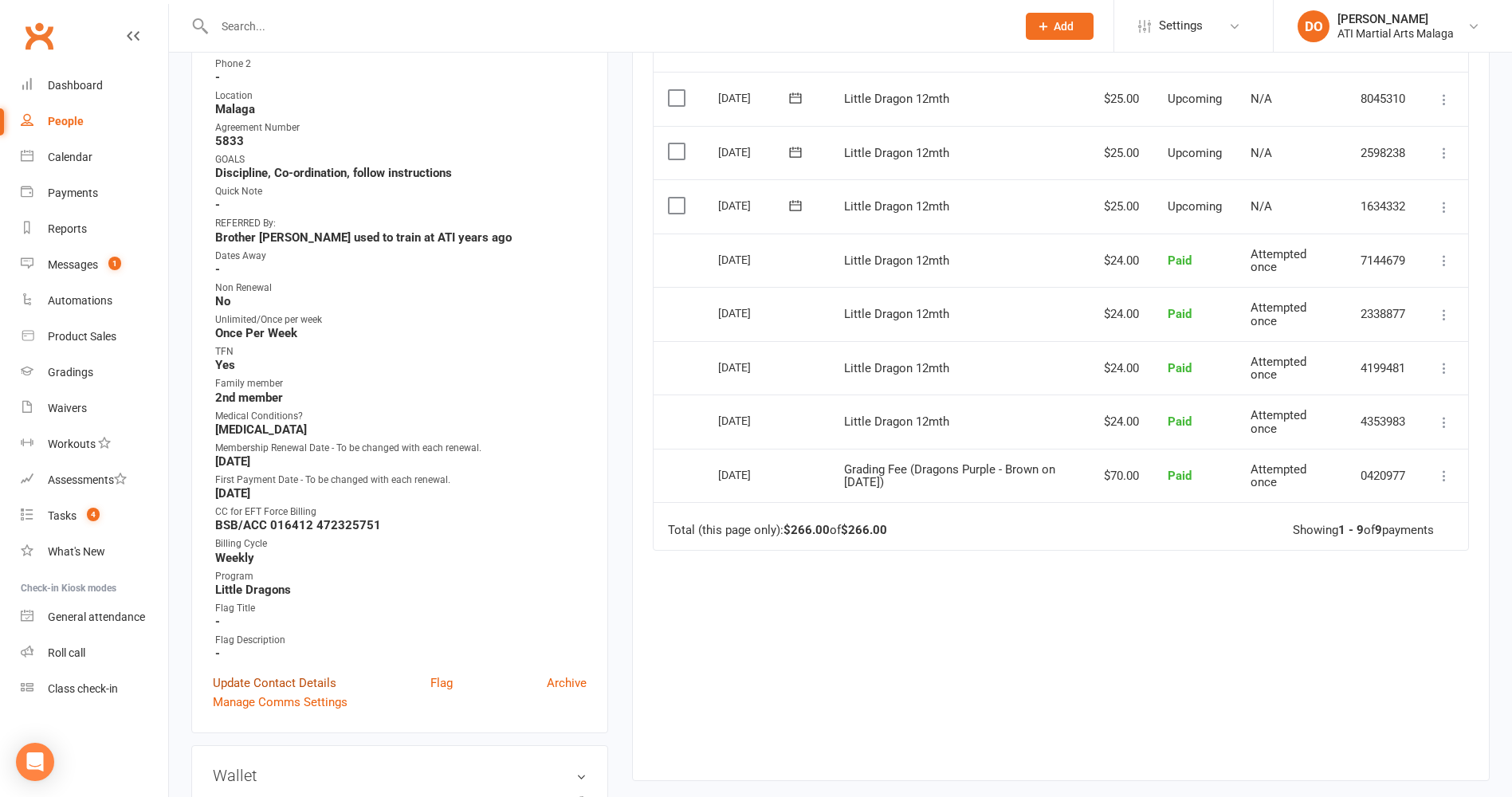
click at [261, 681] on link "Update Contact Details" at bounding box center [274, 683] width 123 height 19
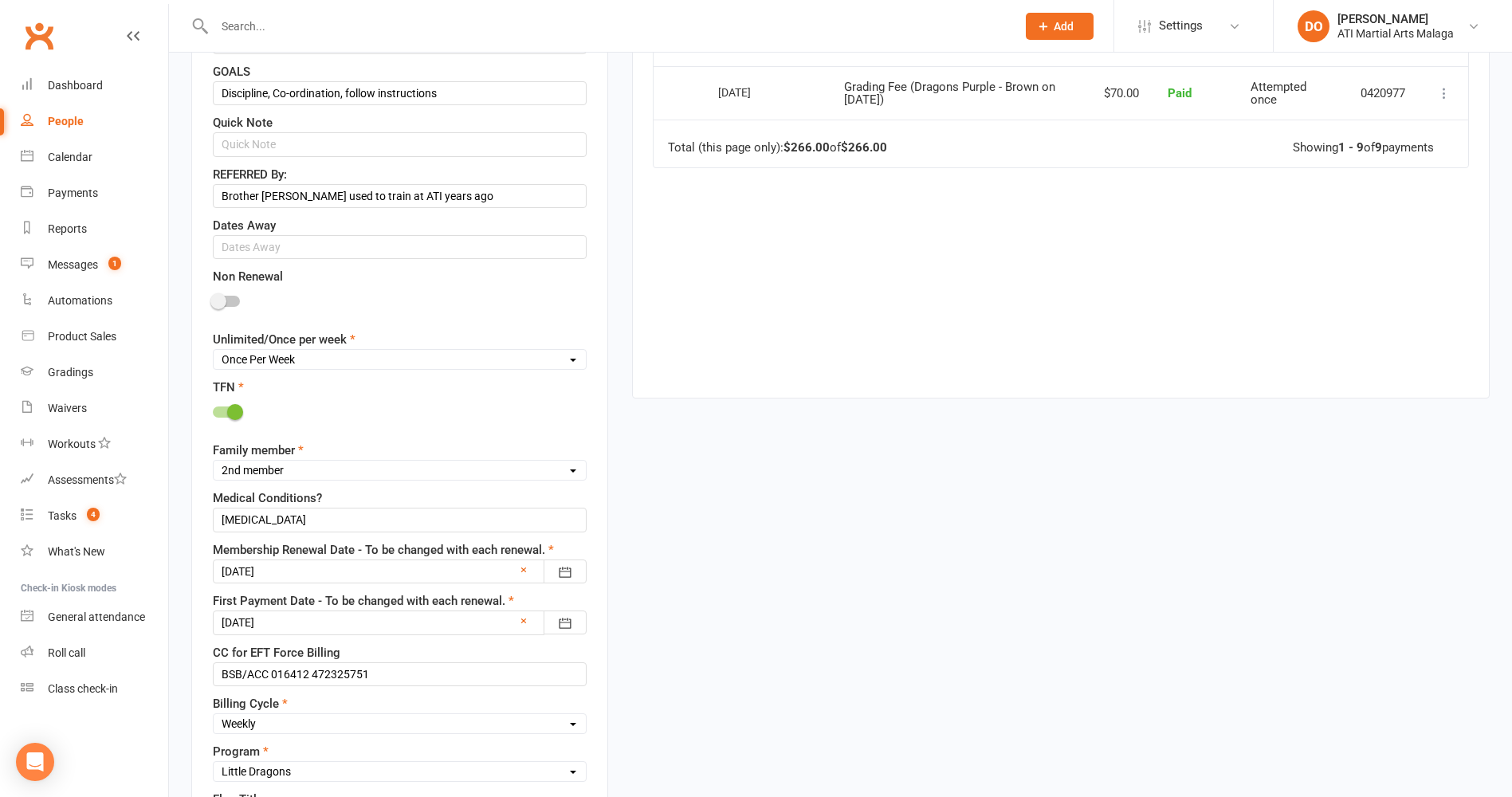
scroll to position [872, 0]
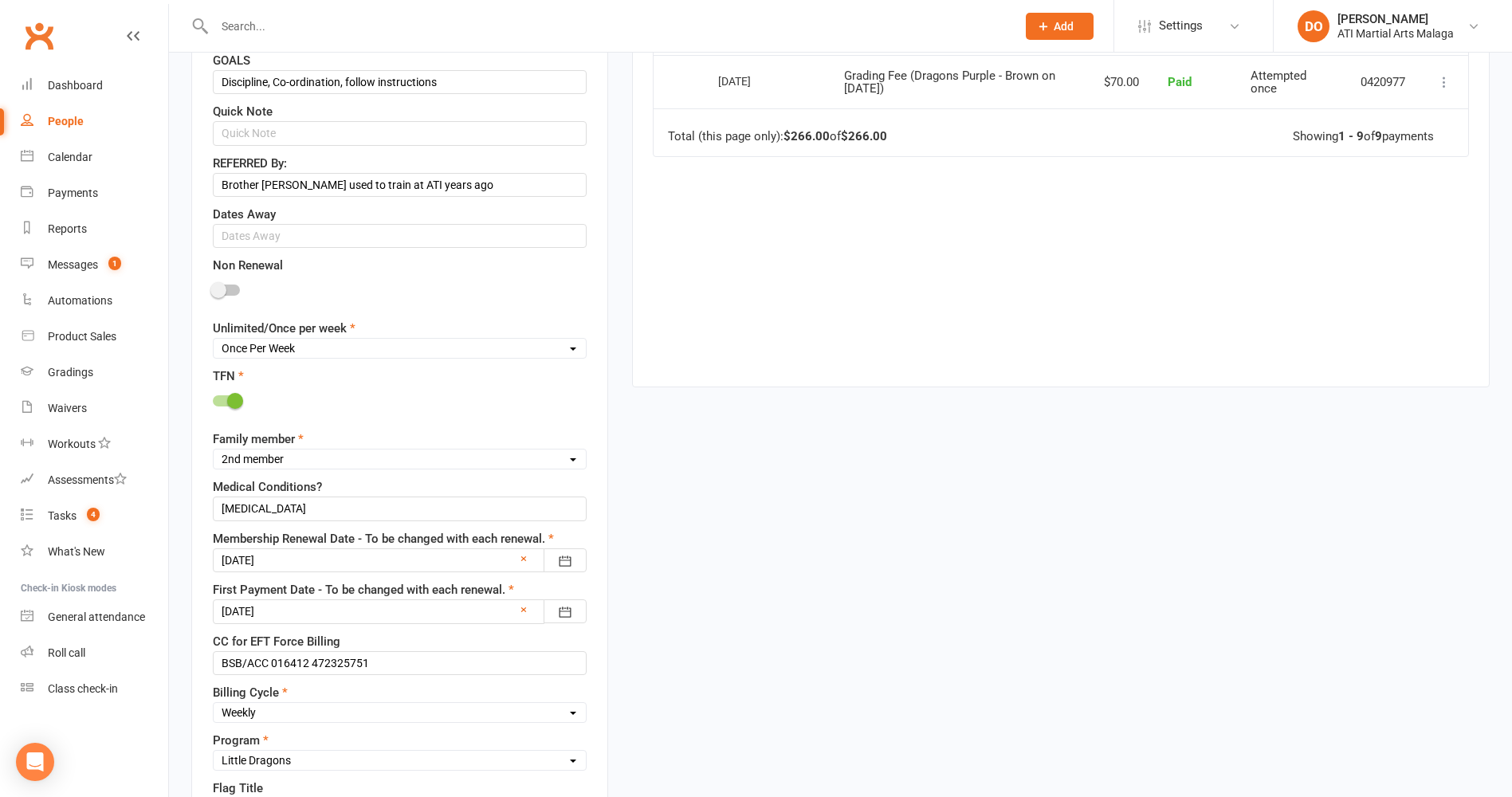
click at [281, 560] on div at bounding box center [400, 560] width 374 height 24
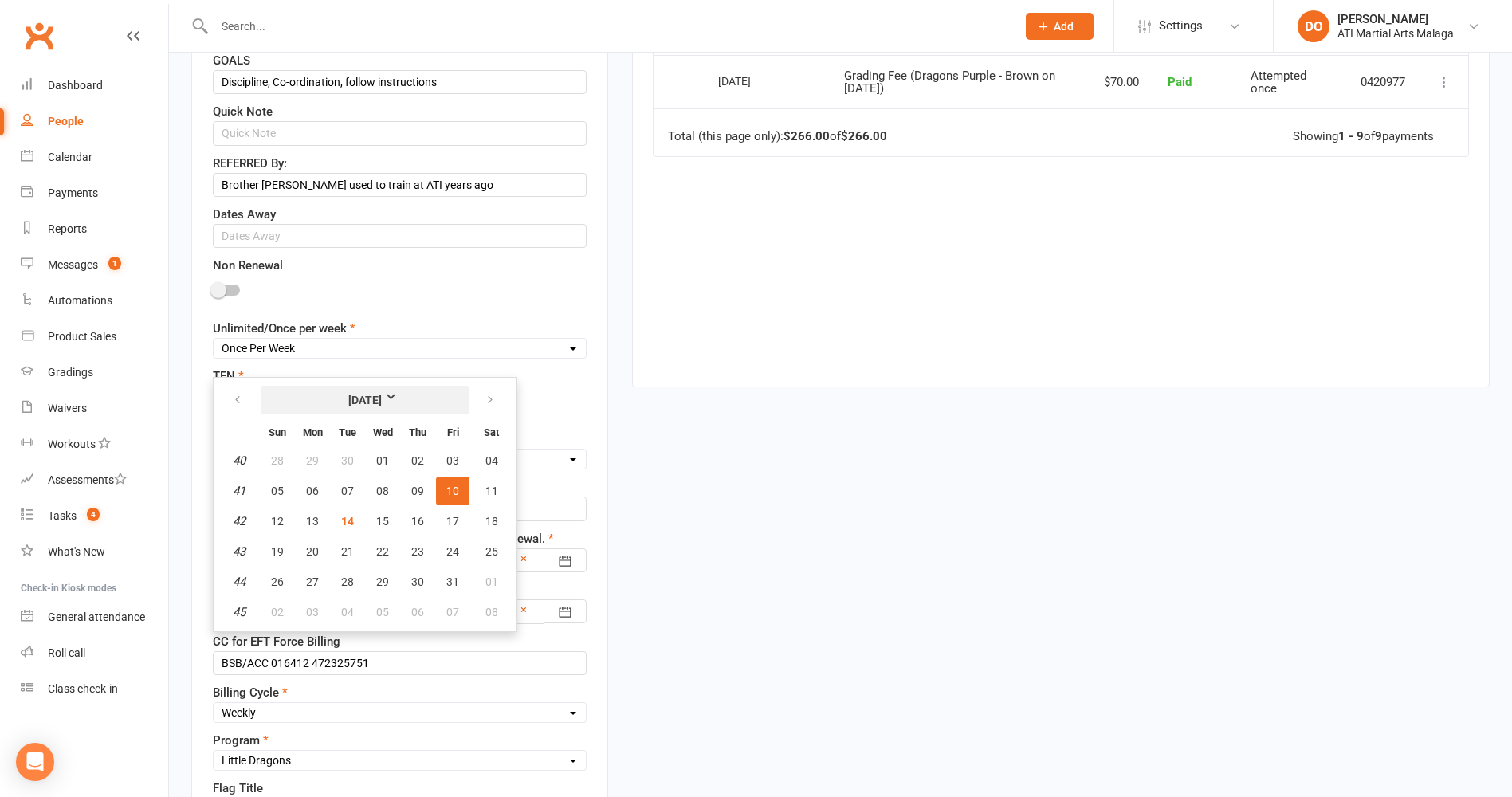
click at [369, 405] on strong "[DATE]" at bounding box center [365, 399] width 92 height 17
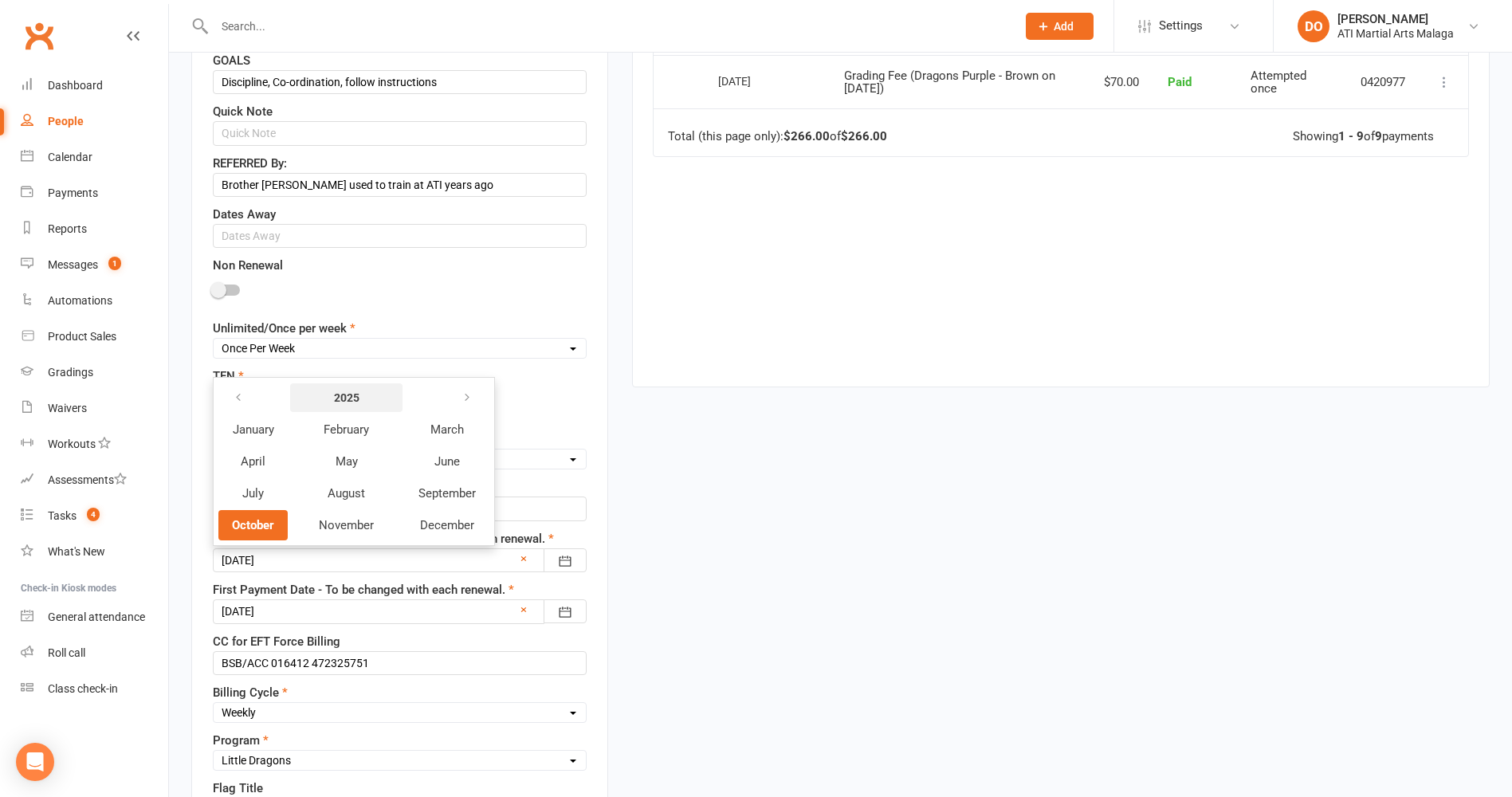
click at [336, 393] on strong "2025" at bounding box center [346, 397] width 92 height 17
click at [248, 460] on span "2026" at bounding box center [245, 461] width 25 height 14
click at [269, 523] on span "October" at bounding box center [253, 525] width 42 height 14
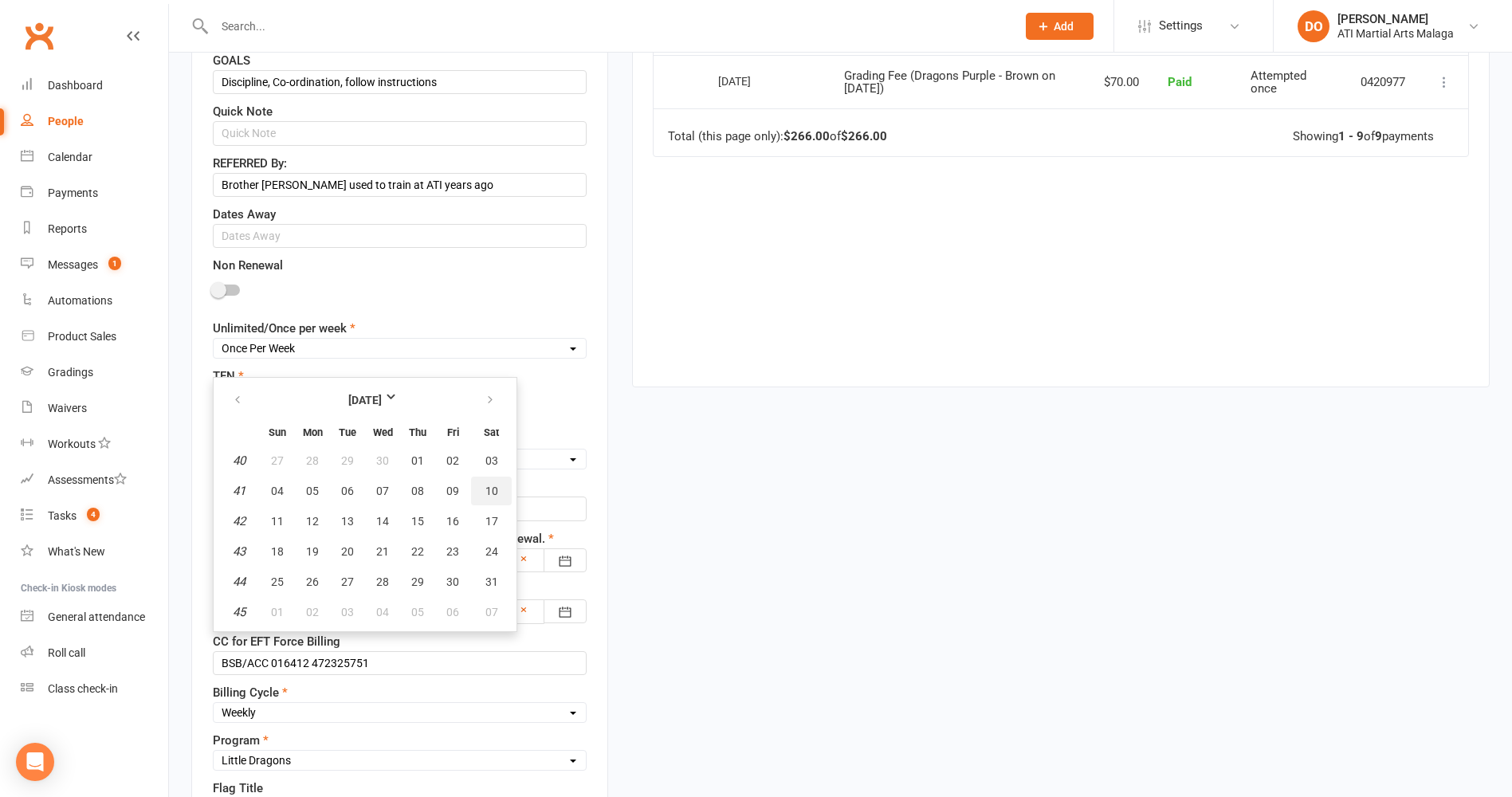
click at [493, 497] on span "10" at bounding box center [491, 491] width 13 height 13
type input "10 Oct 2026"
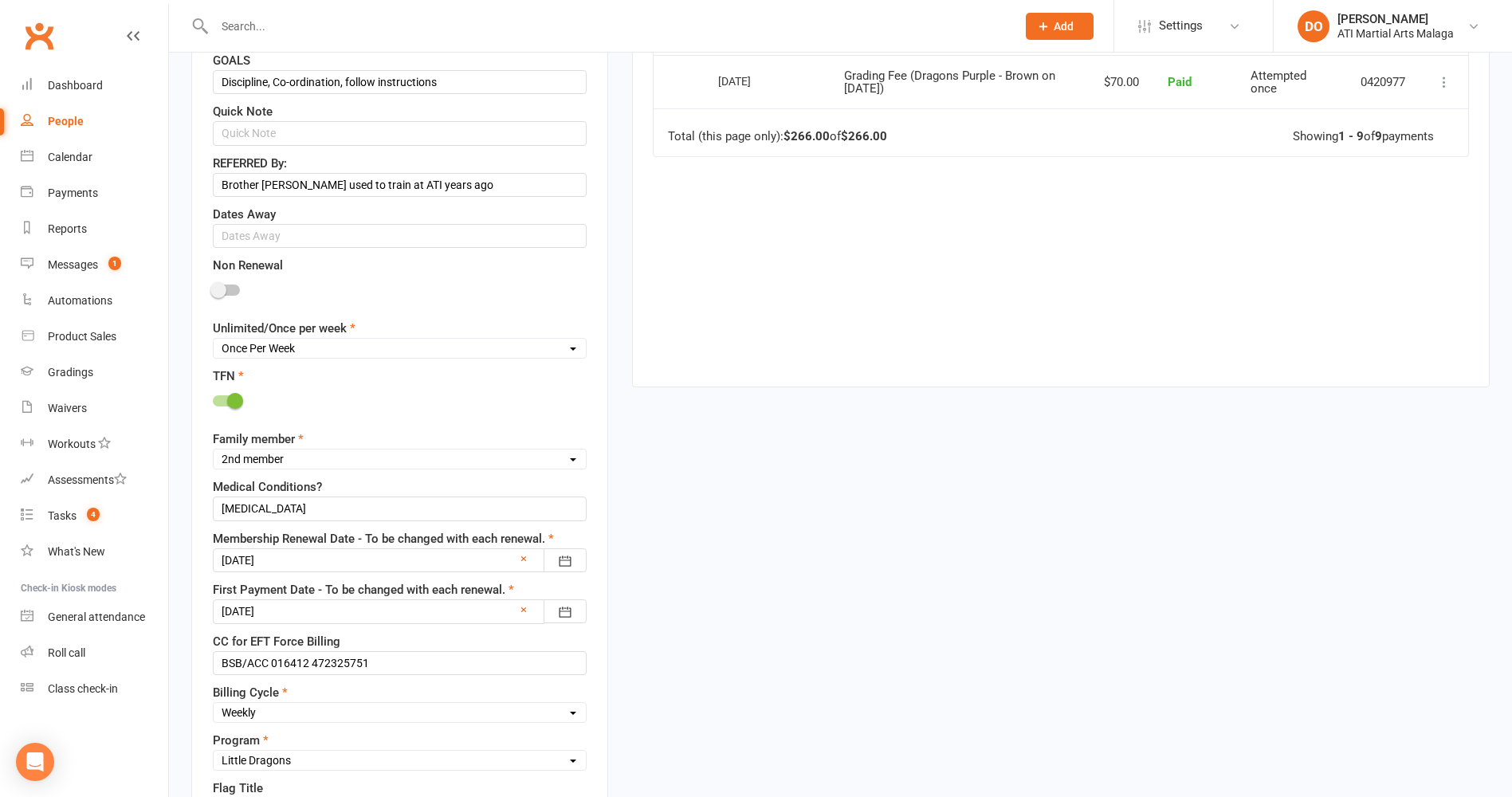
click at [433, 610] on div at bounding box center [400, 611] width 374 height 24
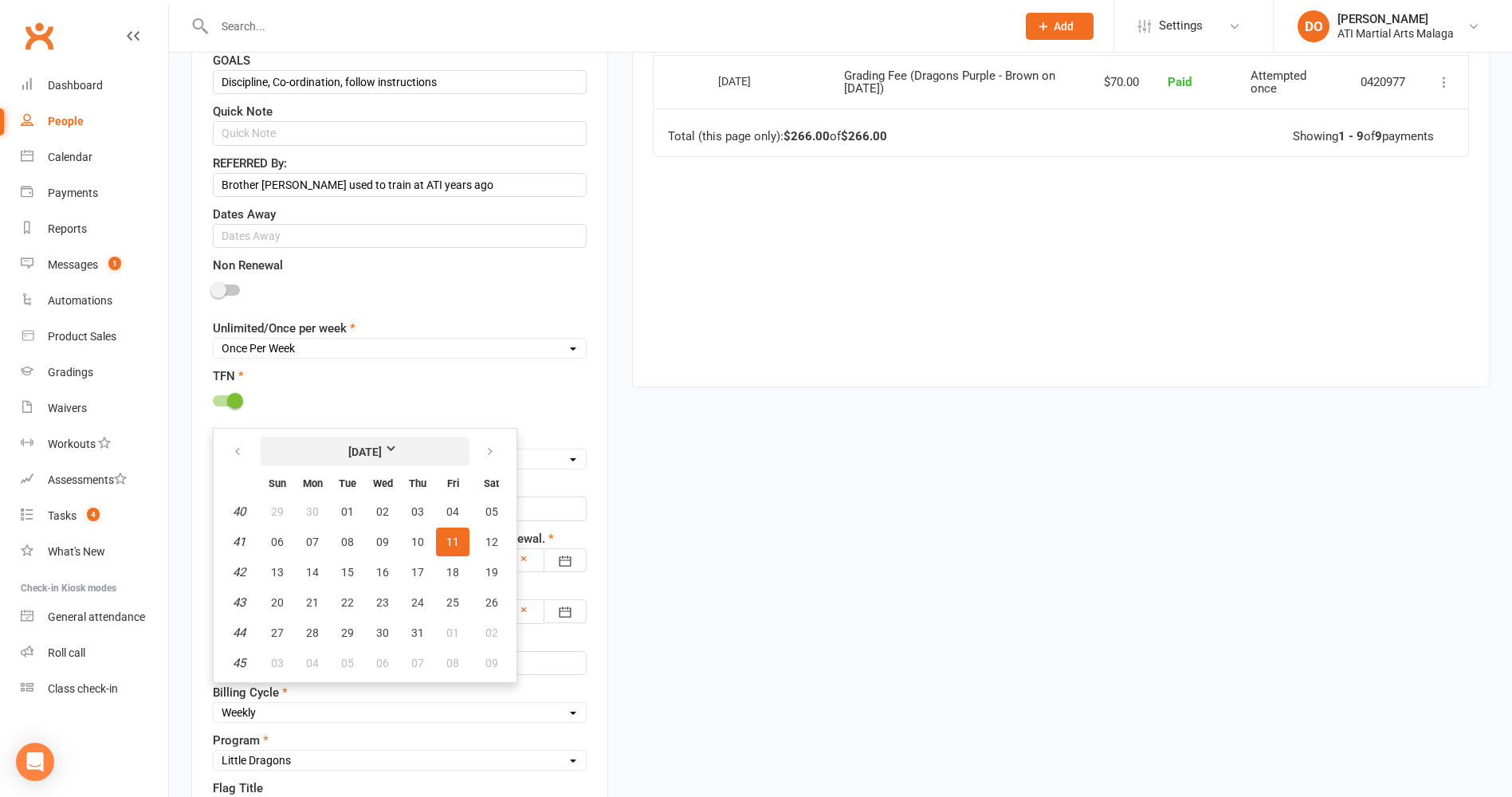
click at [394, 457] on strong "[DATE]" at bounding box center [365, 452] width 92 height 17
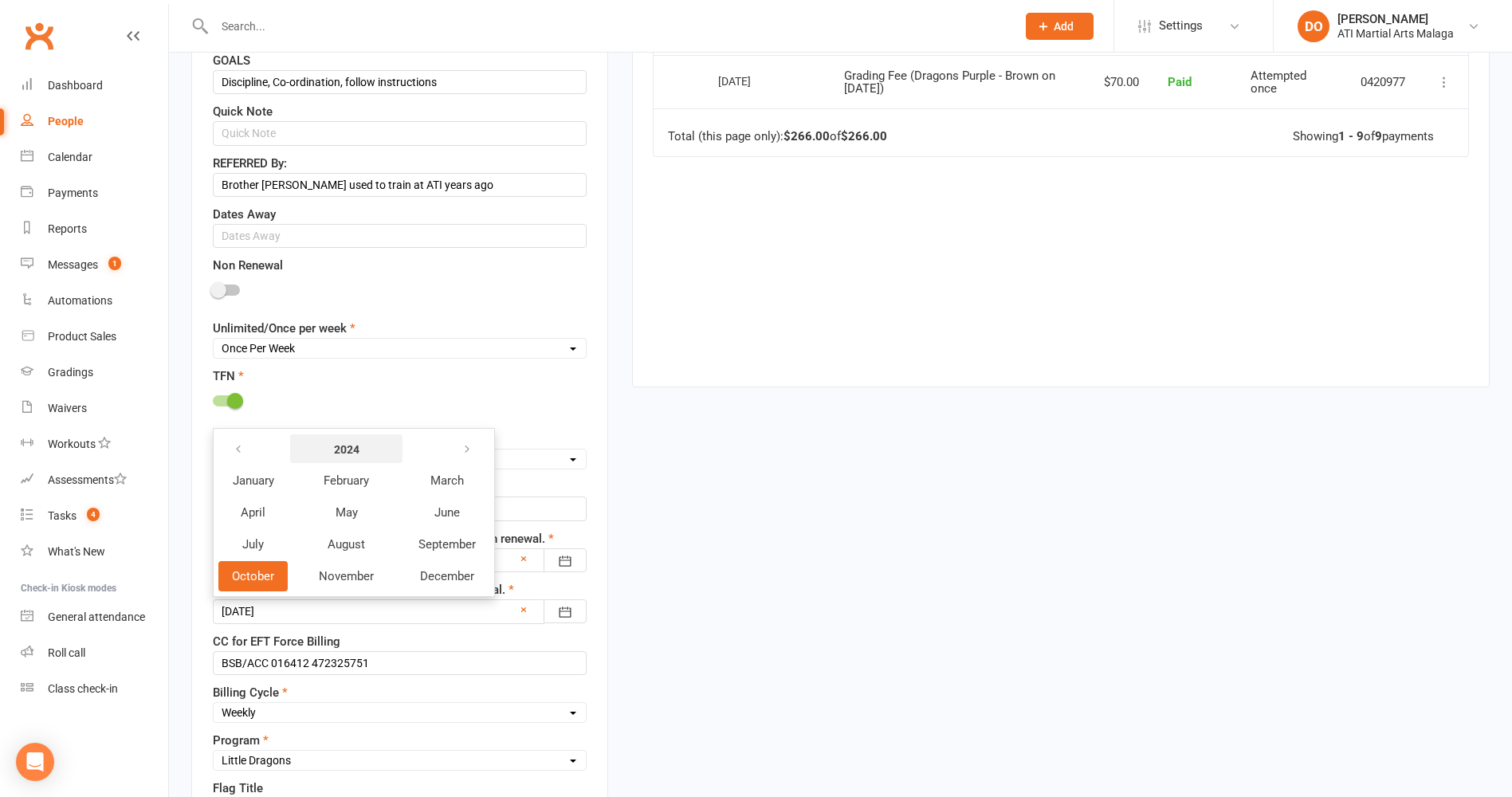
click at [338, 453] on strong "2024" at bounding box center [346, 449] width 92 height 17
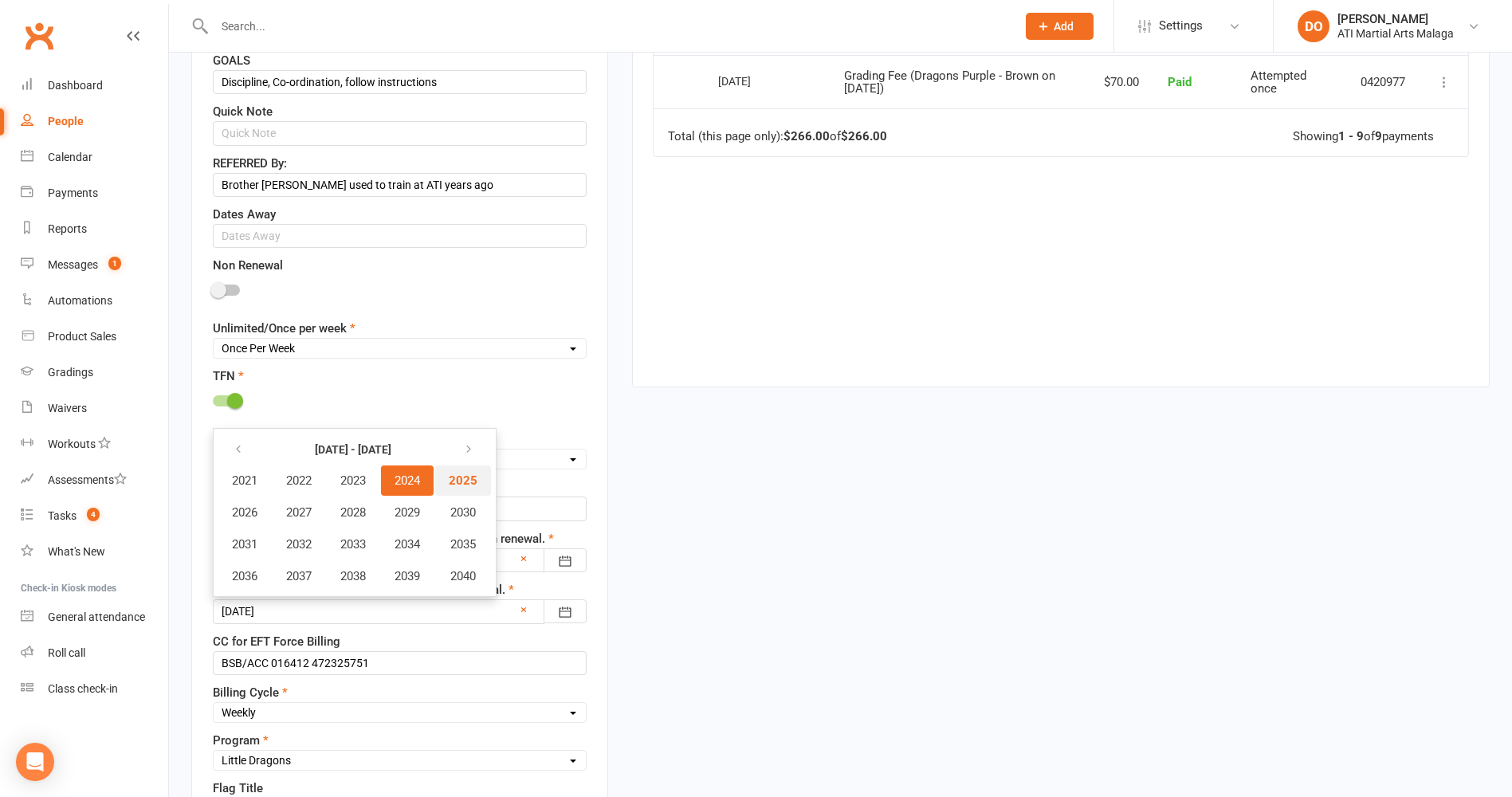
click at [472, 488] on span "2025" at bounding box center [464, 480] width 29 height 14
click at [275, 573] on button "October" at bounding box center [253, 577] width 69 height 31
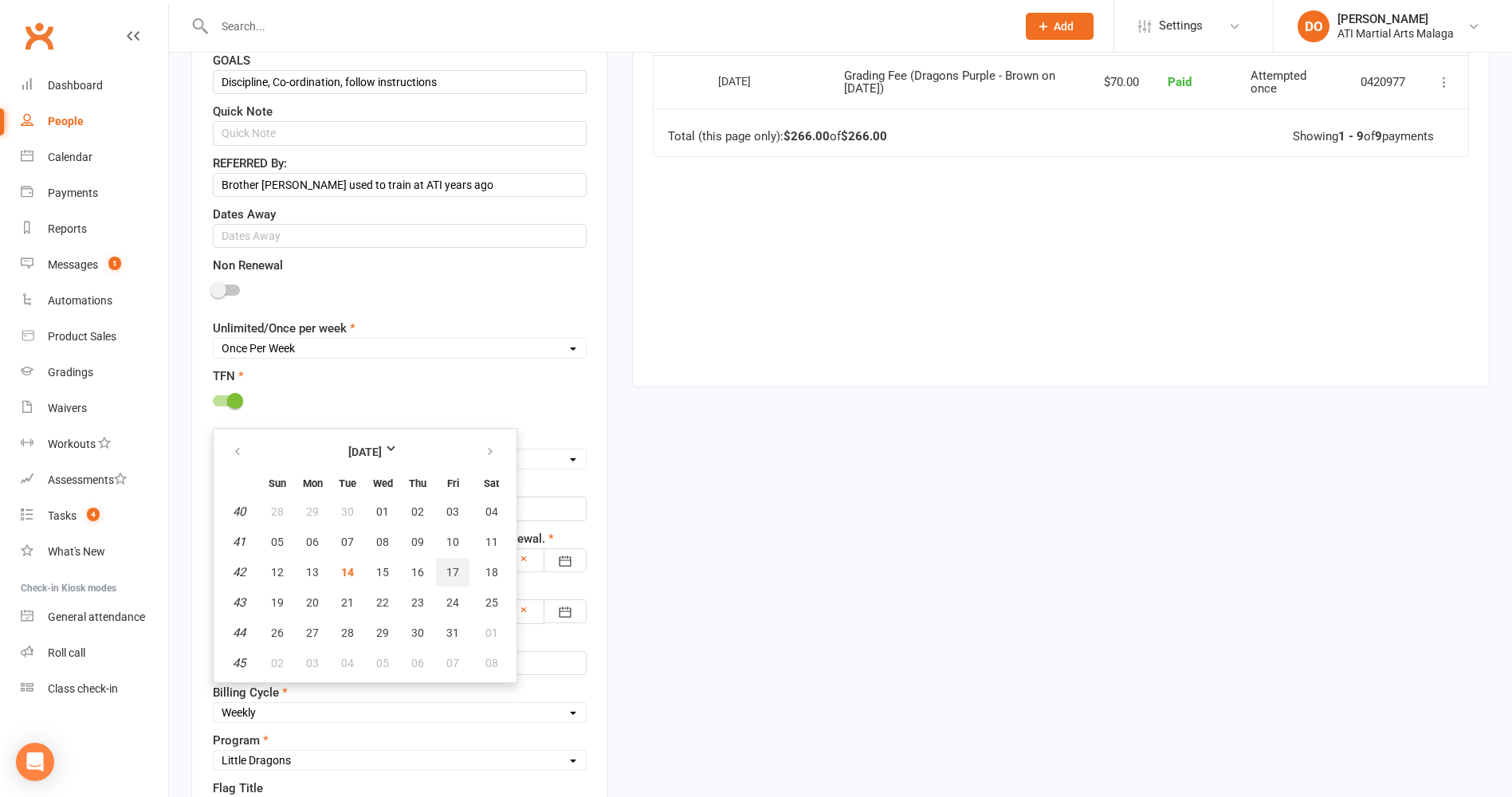
click at [451, 578] on span "17" at bounding box center [453, 572] width 13 height 13
type input "[DATE]"
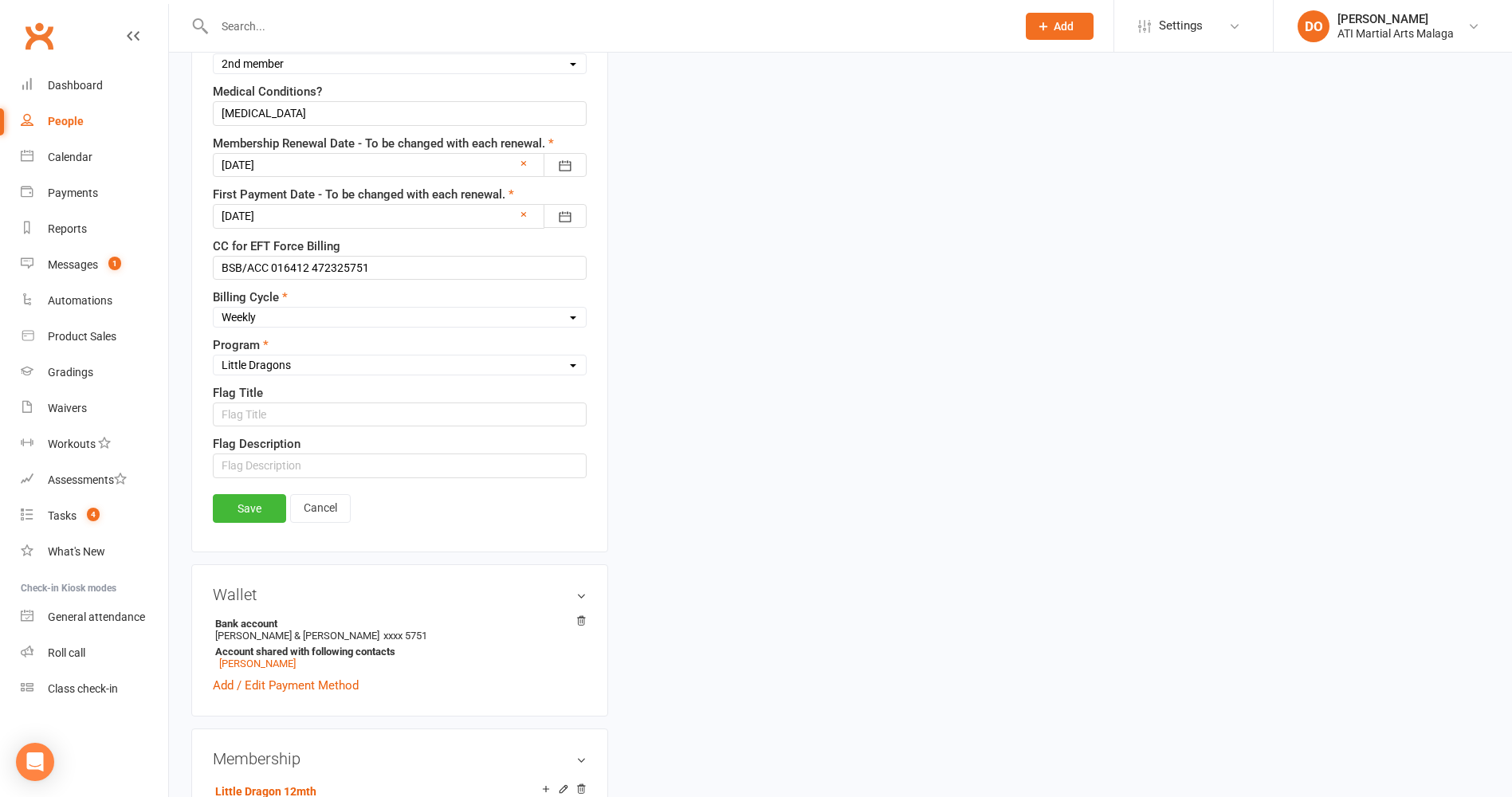
scroll to position [1270, 0]
click at [267, 517] on link "Save" at bounding box center [249, 506] width 73 height 29
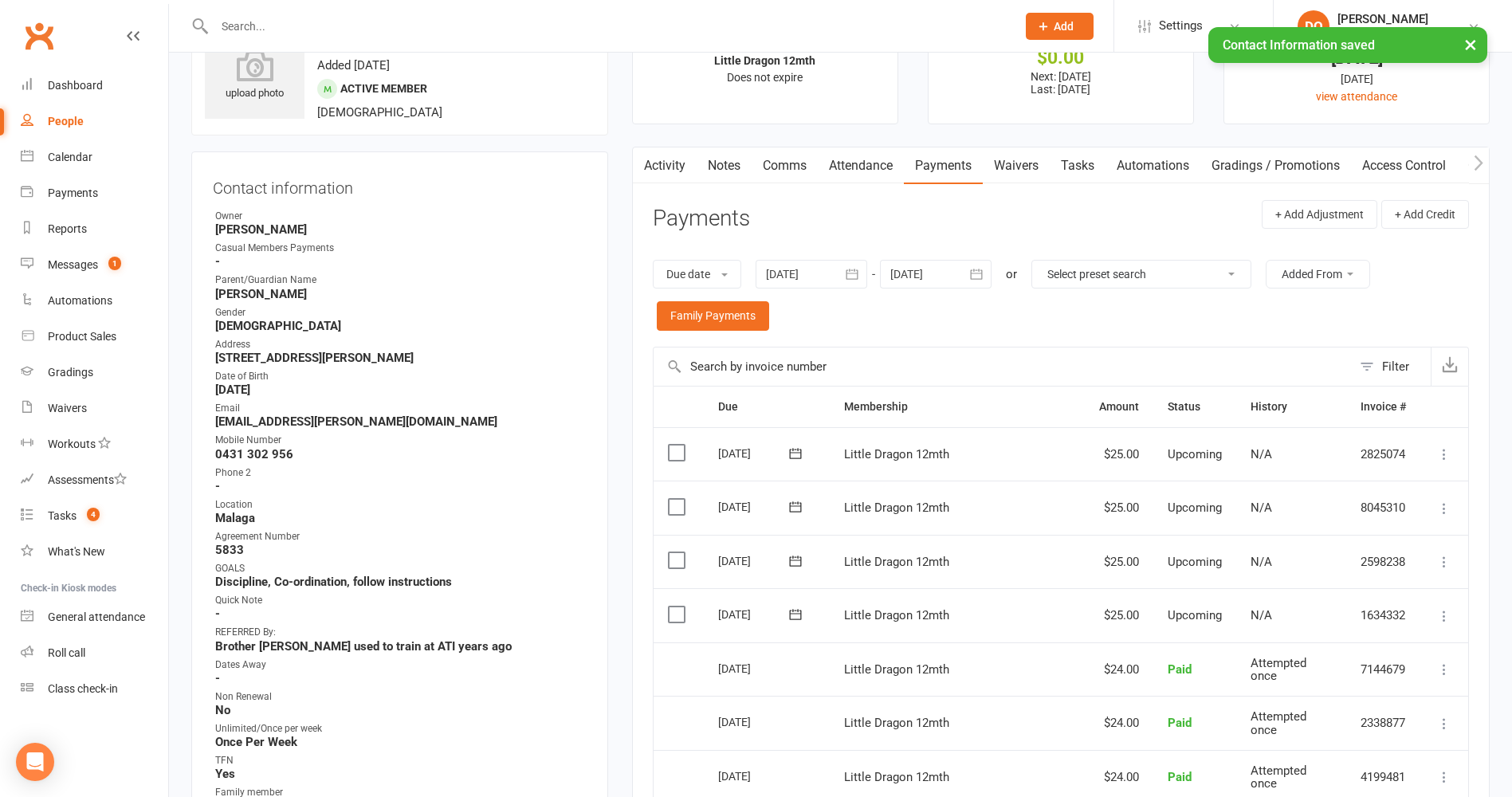
scroll to position [0, 0]
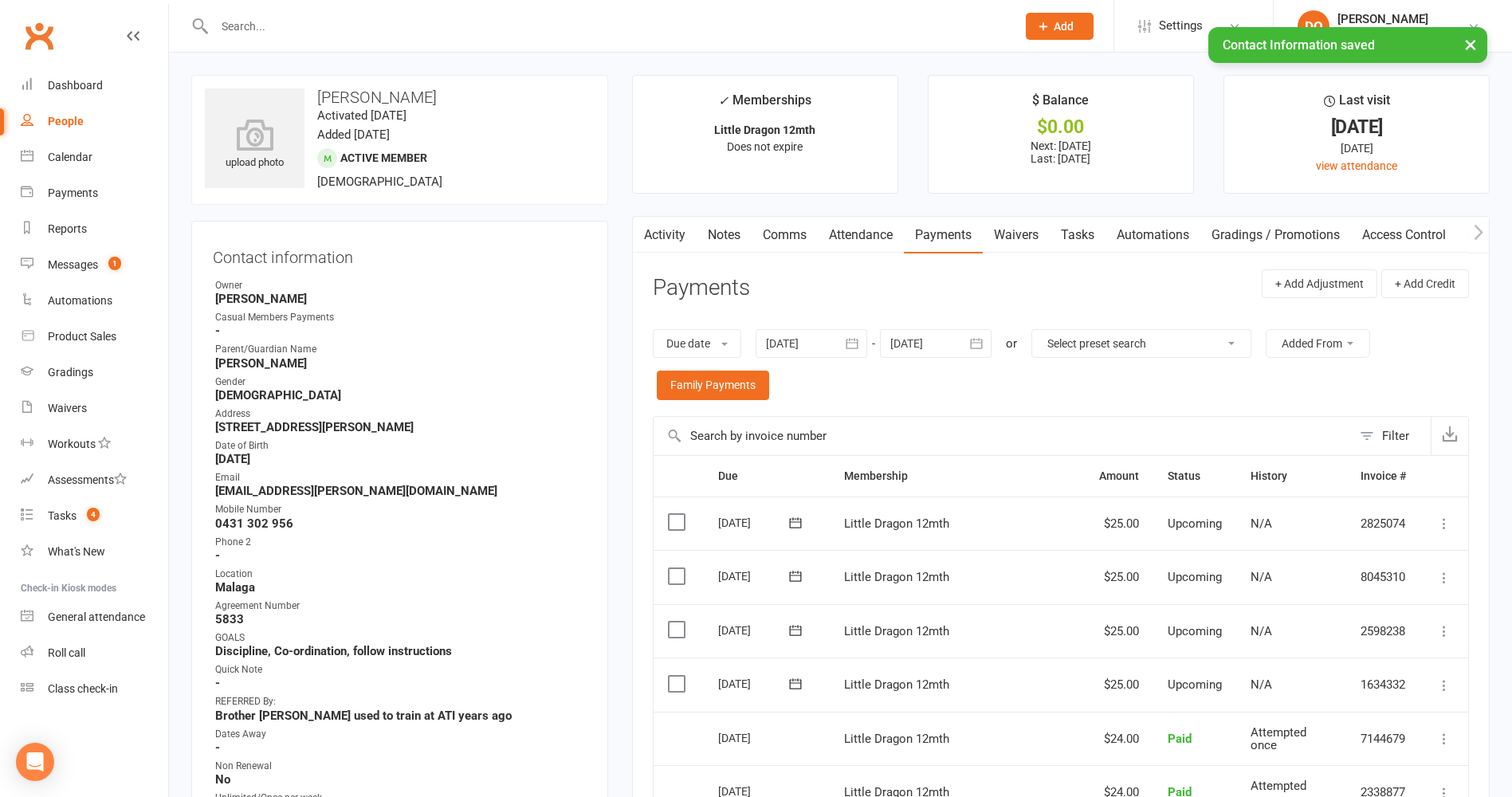
click at [721, 239] on link "Notes" at bounding box center [724, 235] width 55 height 37
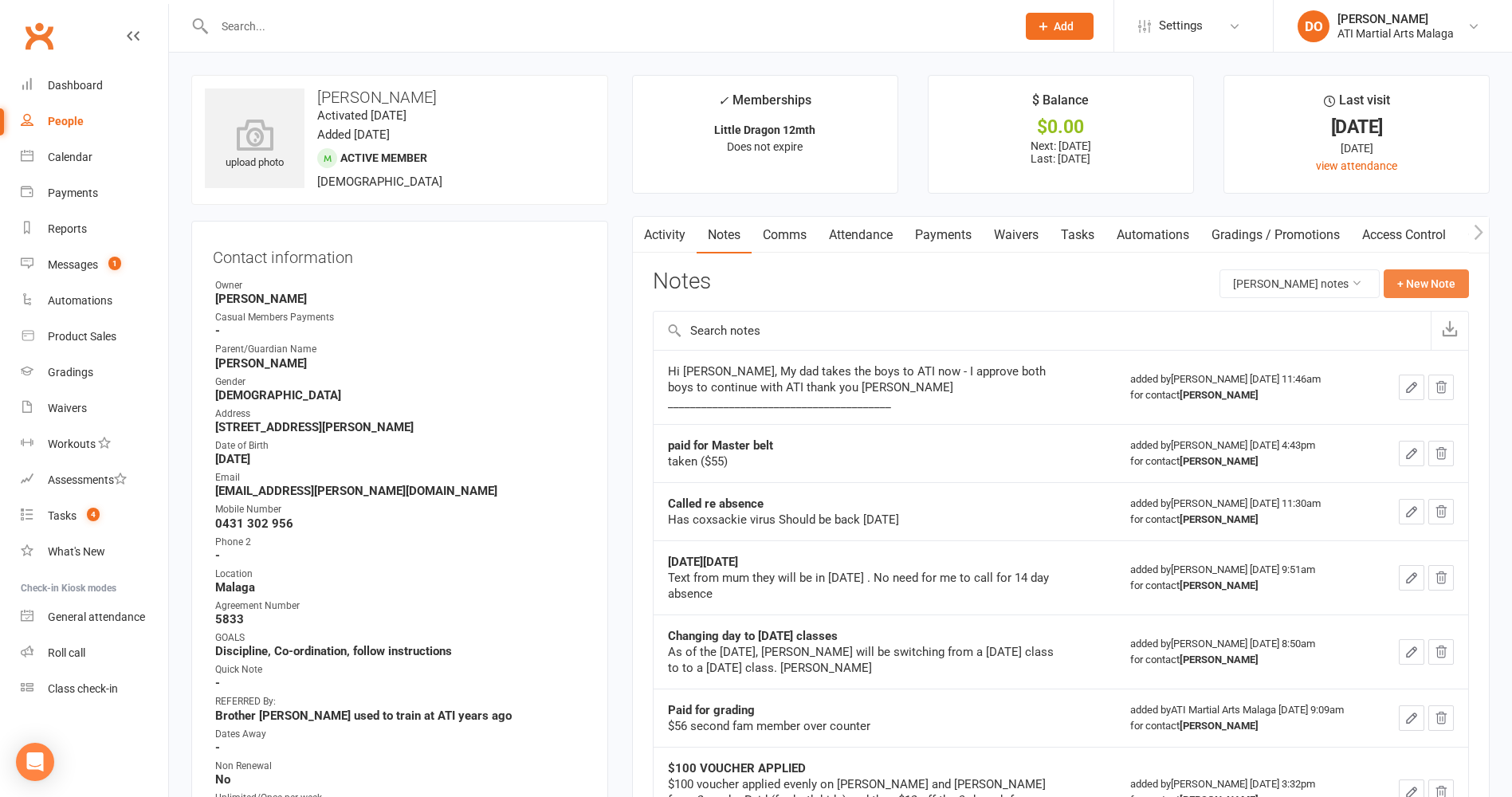
click at [1414, 286] on button "+ New Note" at bounding box center [1426, 283] width 86 height 29
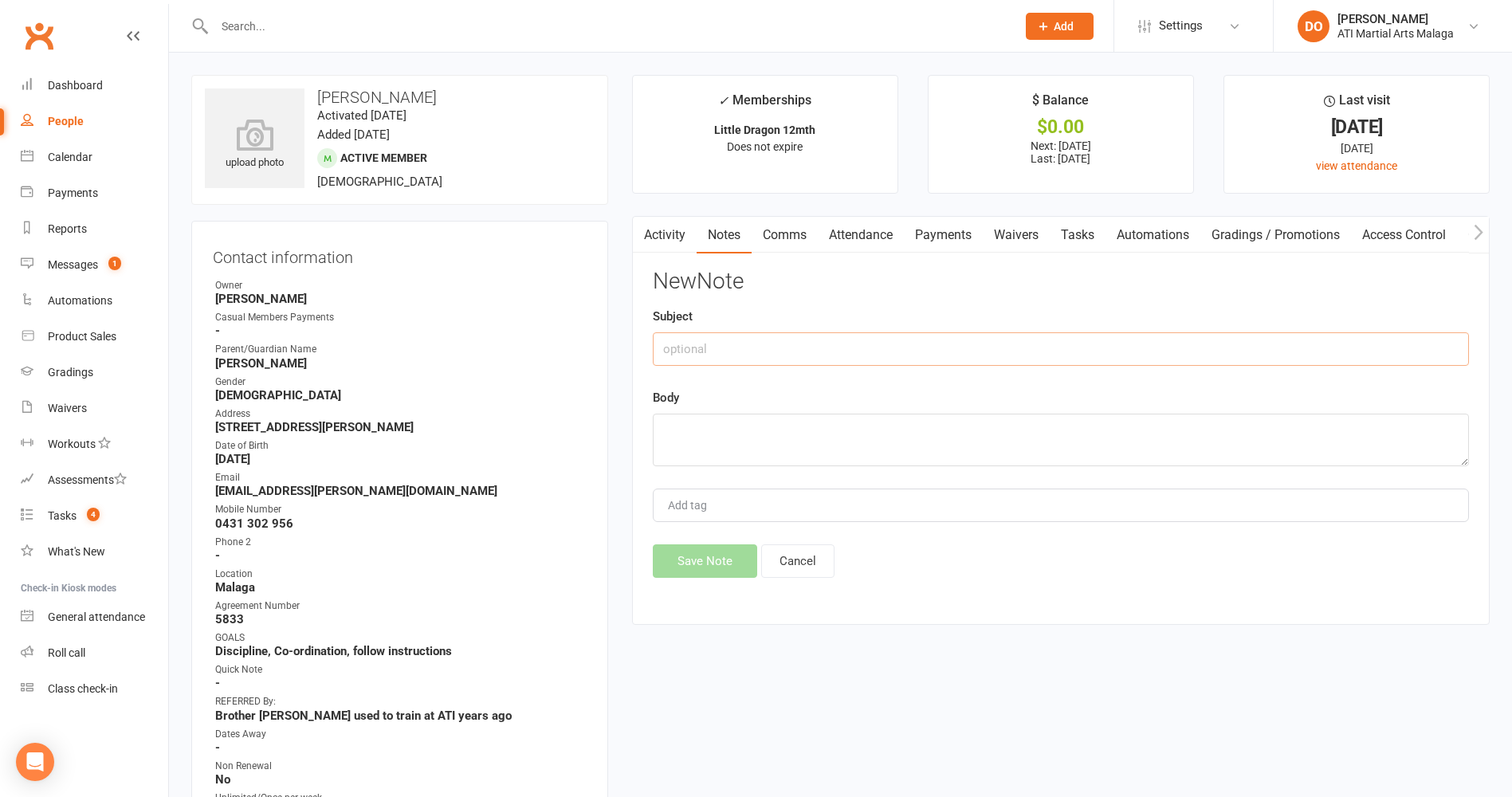
click at [935, 360] on input "text" at bounding box center [1060, 348] width 816 height 33
type input "Called Alissa (Mel away with possible fracture to wrist) explained the membersh…"
click at [868, 461] on textarea at bounding box center [1060, 440] width 816 height 52
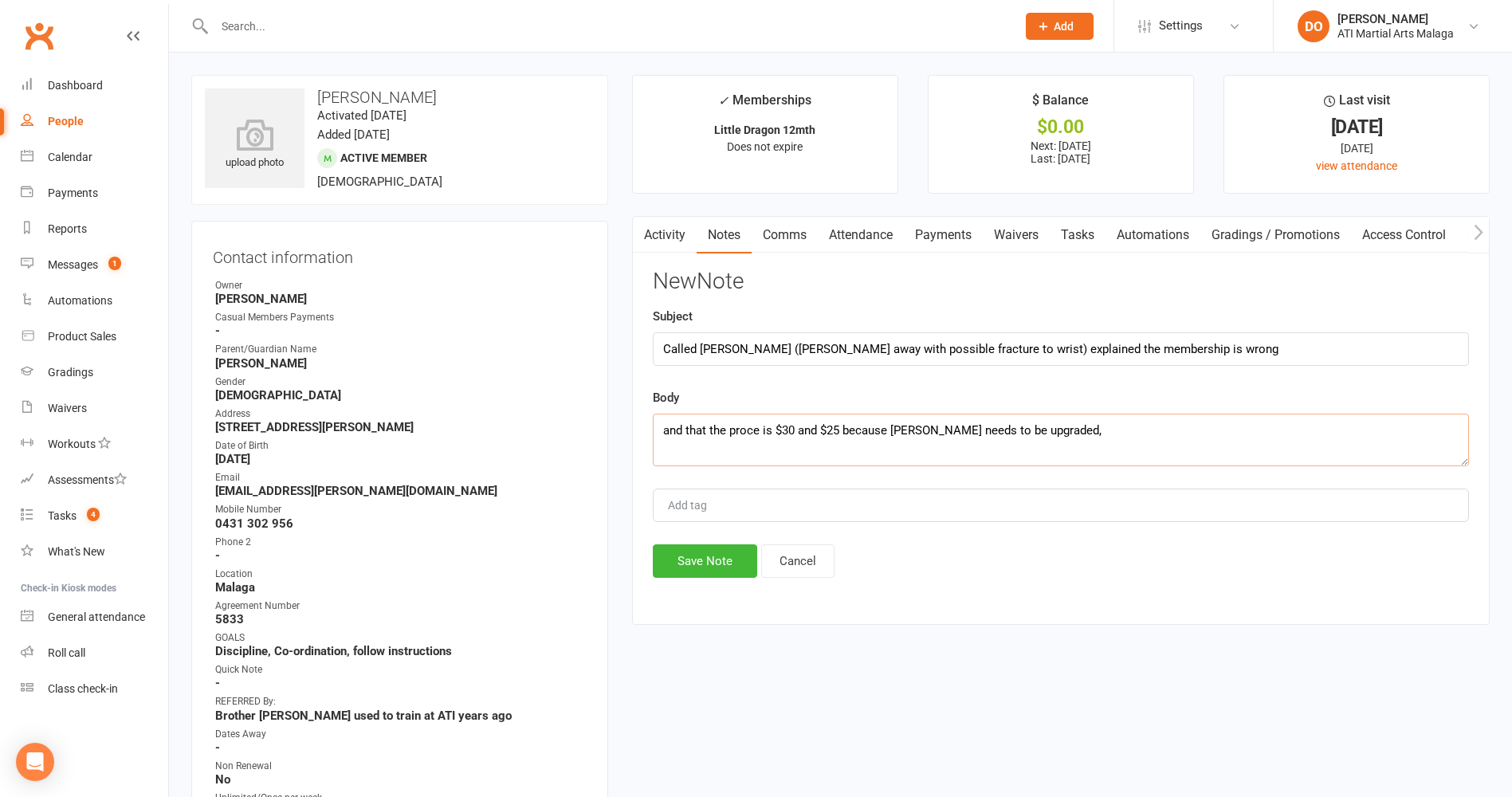
drag, startPoint x: 743, startPoint y: 430, endPoint x: 758, endPoint y: 436, distance: 16.2
click at [1101, 436] on textarea "and that the price is $30 and $25 because Michael needs to be upgraded," at bounding box center [1060, 440] width 816 height 52
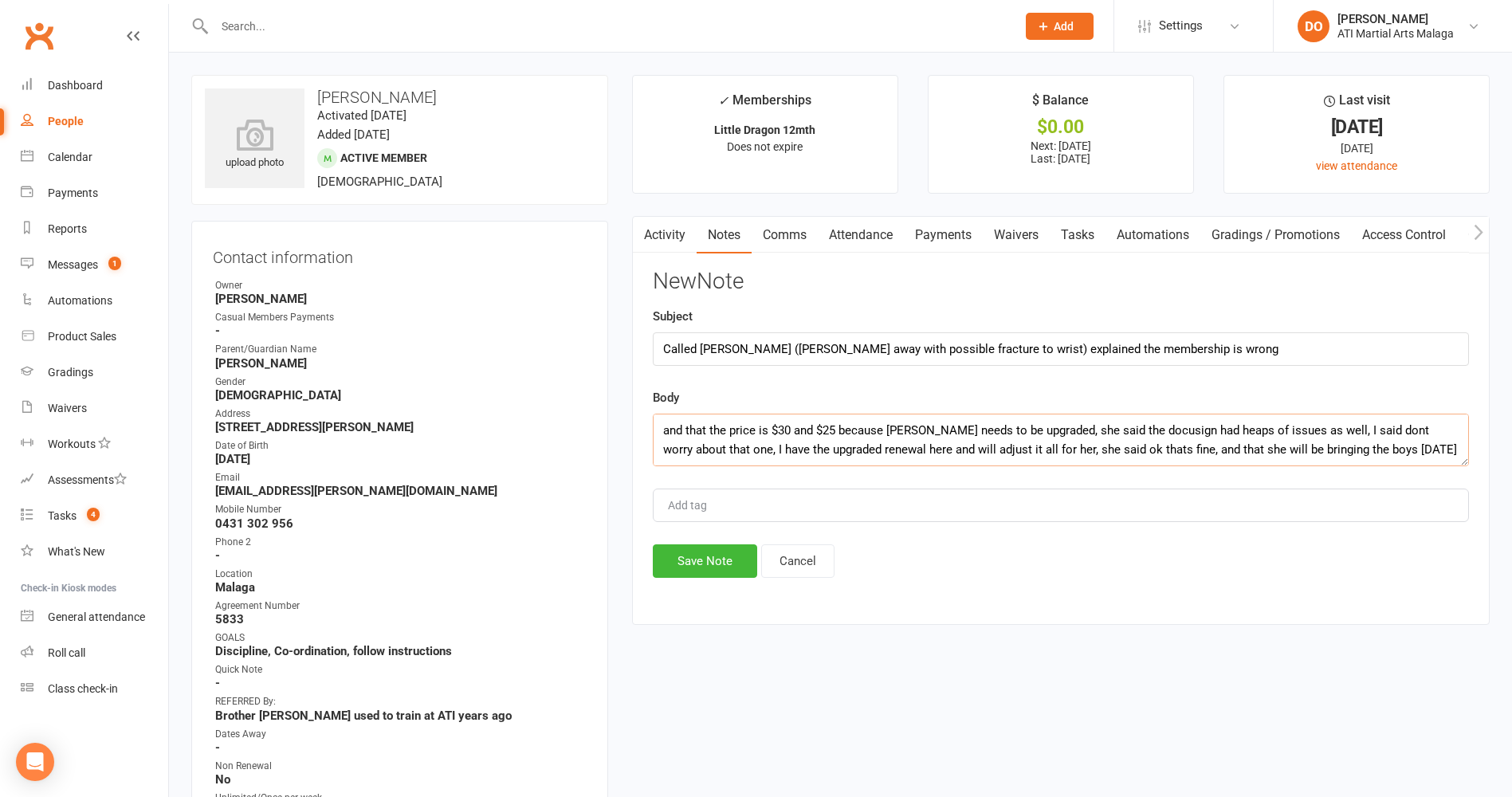
scroll to position [11, 0]
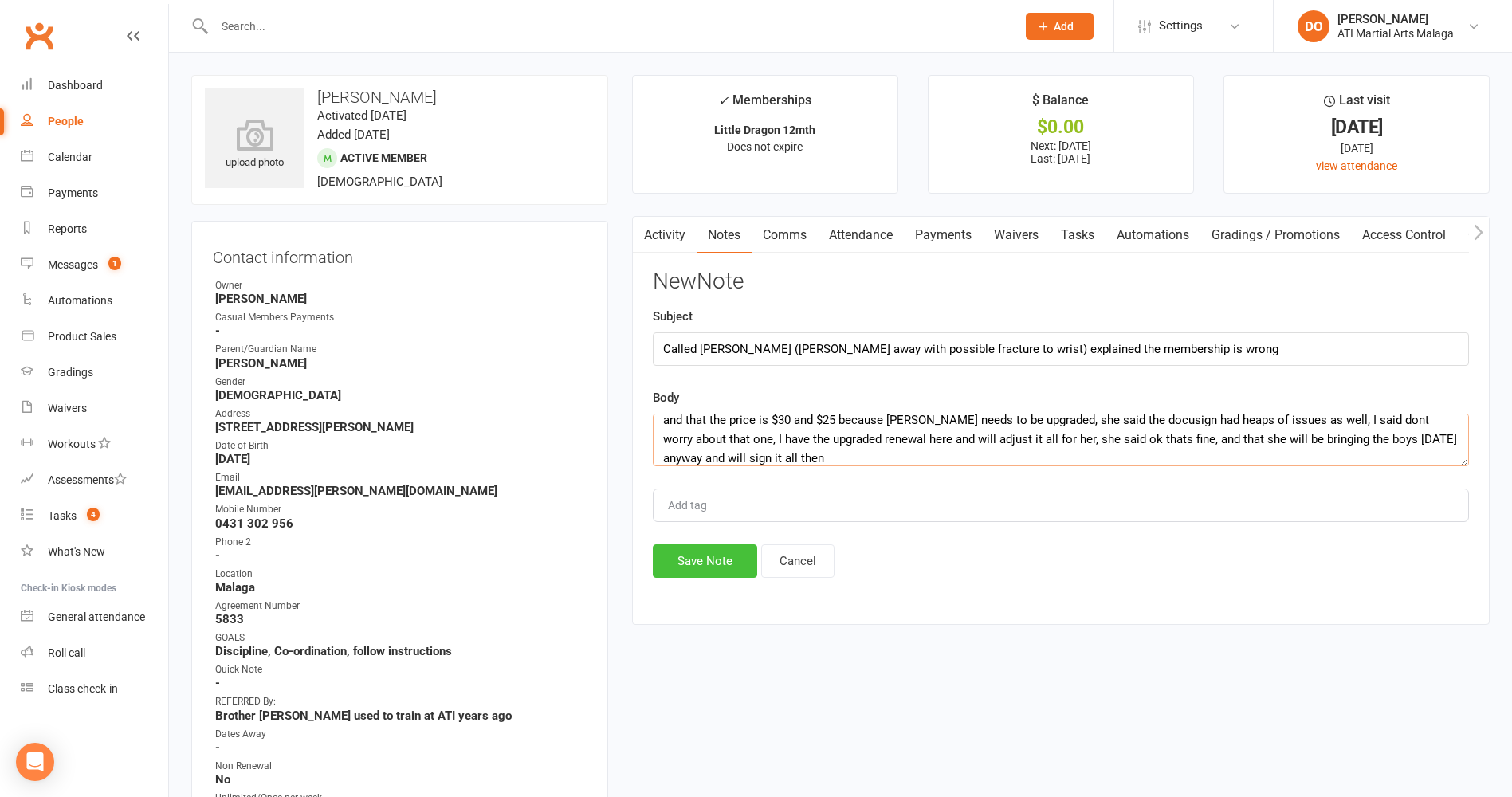
type textarea "and that the price is $30 and $25 because Michael needs to be upgraded, she sai…"
click at [744, 557] on button "Save Note" at bounding box center [705, 560] width 104 height 33
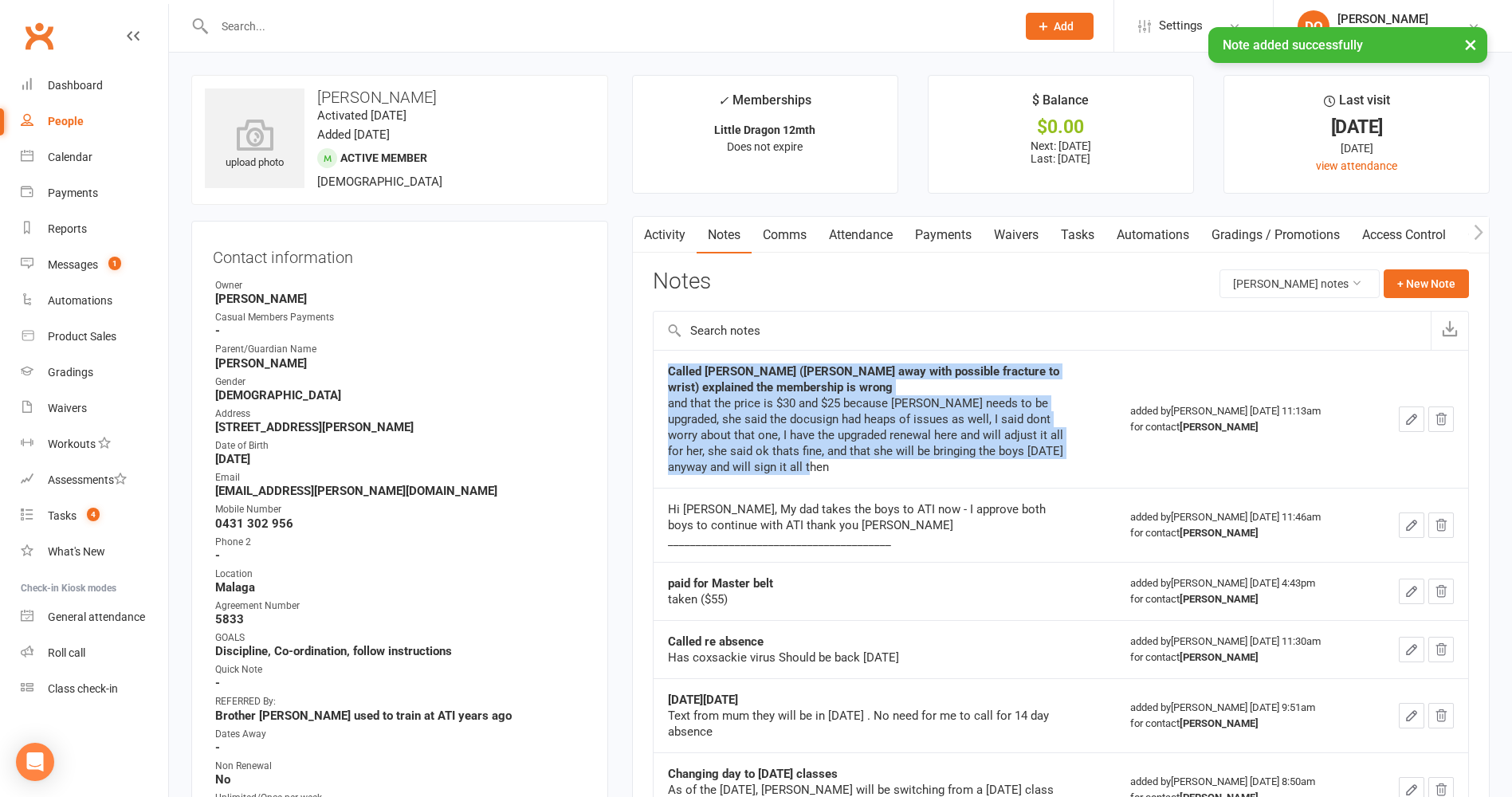
drag, startPoint x: 828, startPoint y: 476, endPoint x: 658, endPoint y: 377, distance: 196.7
click at [658, 377] on td "Called Alissa (Mel away with possible fracture to wrist) explained the membersh…" at bounding box center [885, 418] width 463 height 138
drag, startPoint x: 658, startPoint y: 377, endPoint x: 757, endPoint y: 443, distance: 119.0
copy div "Called Alissa (Mel away with possible fracture to wrist) explained the membersh…"
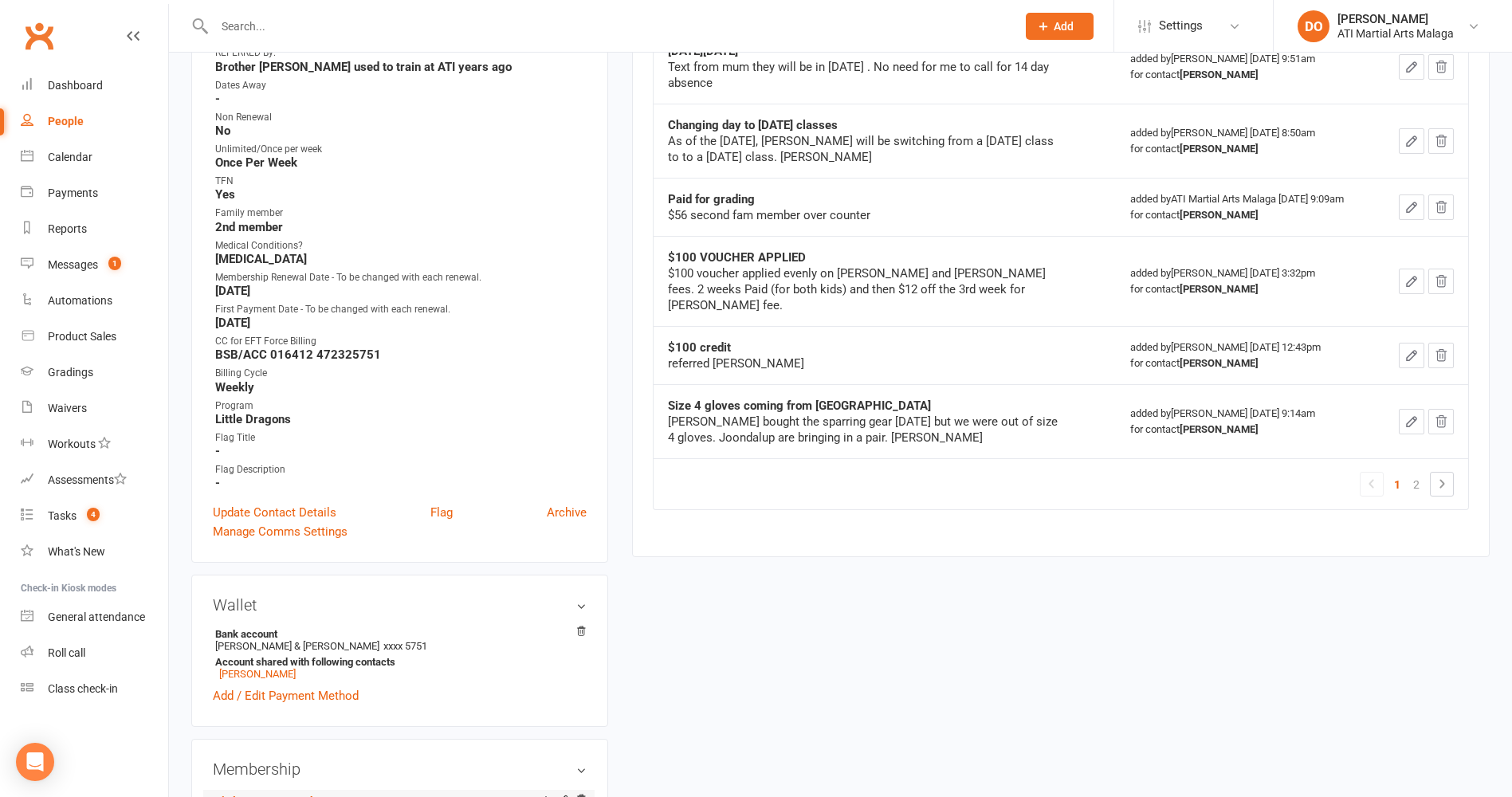
scroll to position [876, 0]
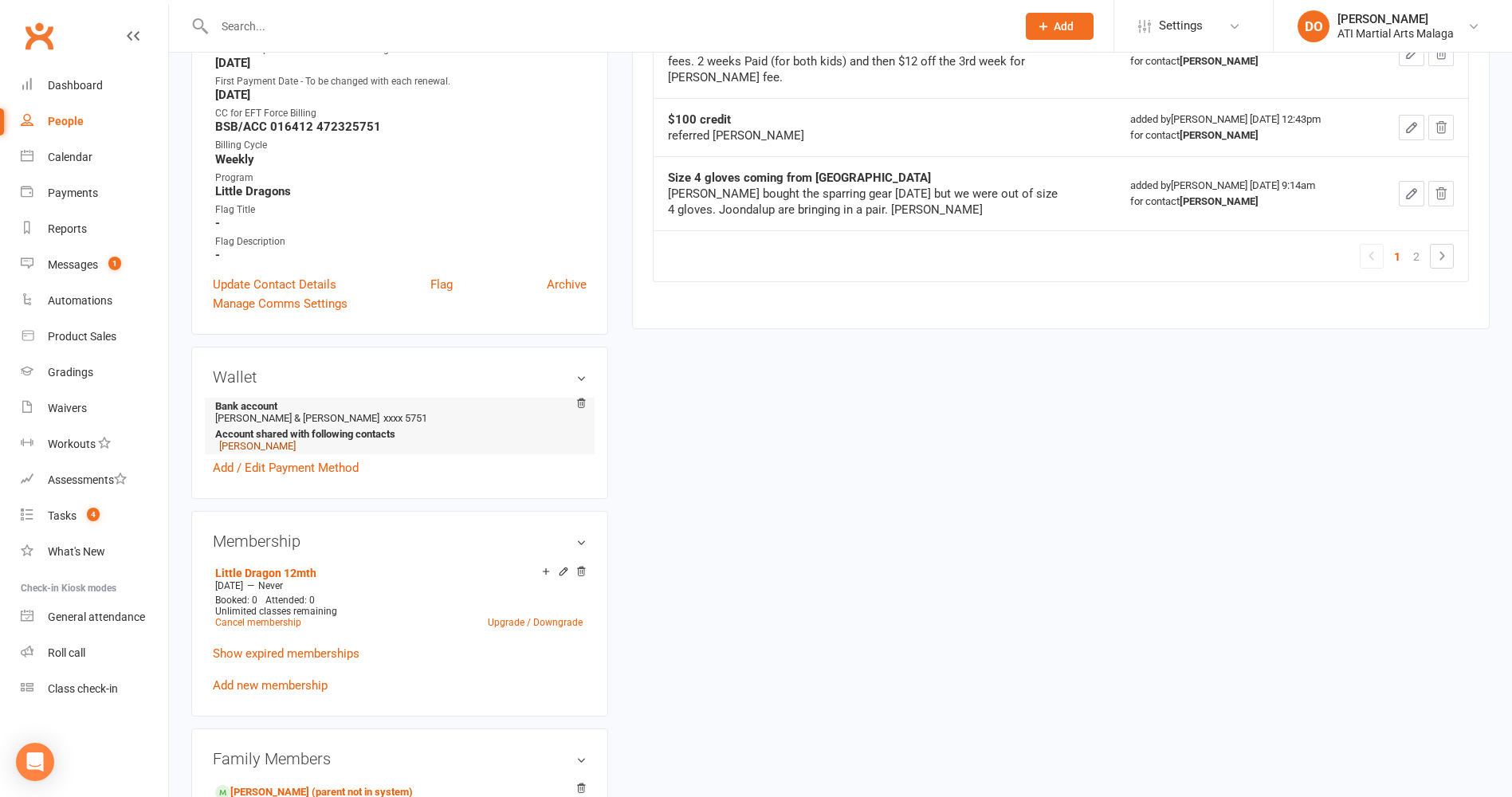
click at [284, 447] on link "Michael Martino" at bounding box center [257, 445] width 76 height 12
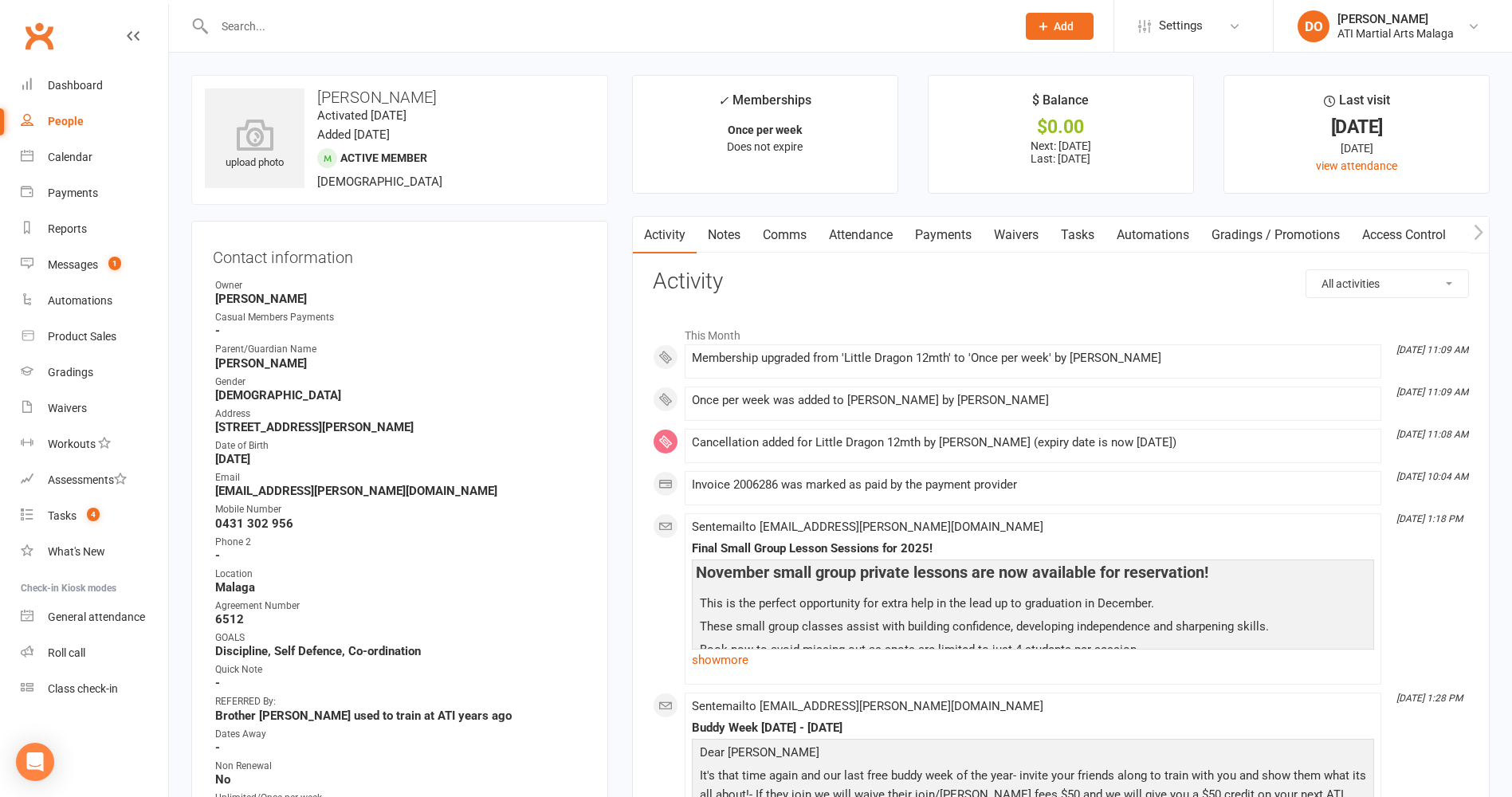
click at [726, 234] on link "Notes" at bounding box center [724, 235] width 55 height 37
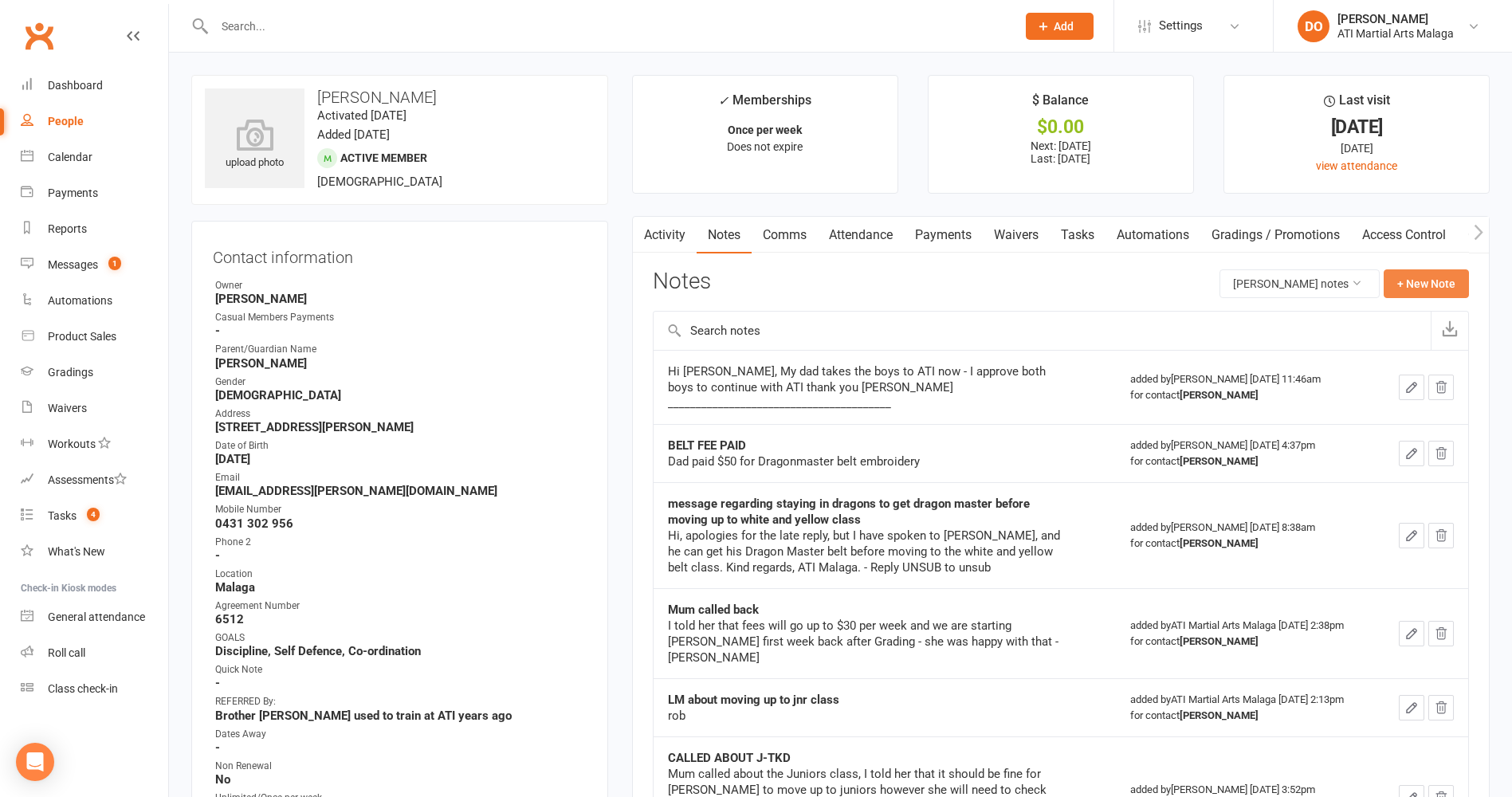
click at [1406, 277] on button "+ New Note" at bounding box center [1426, 283] width 86 height 29
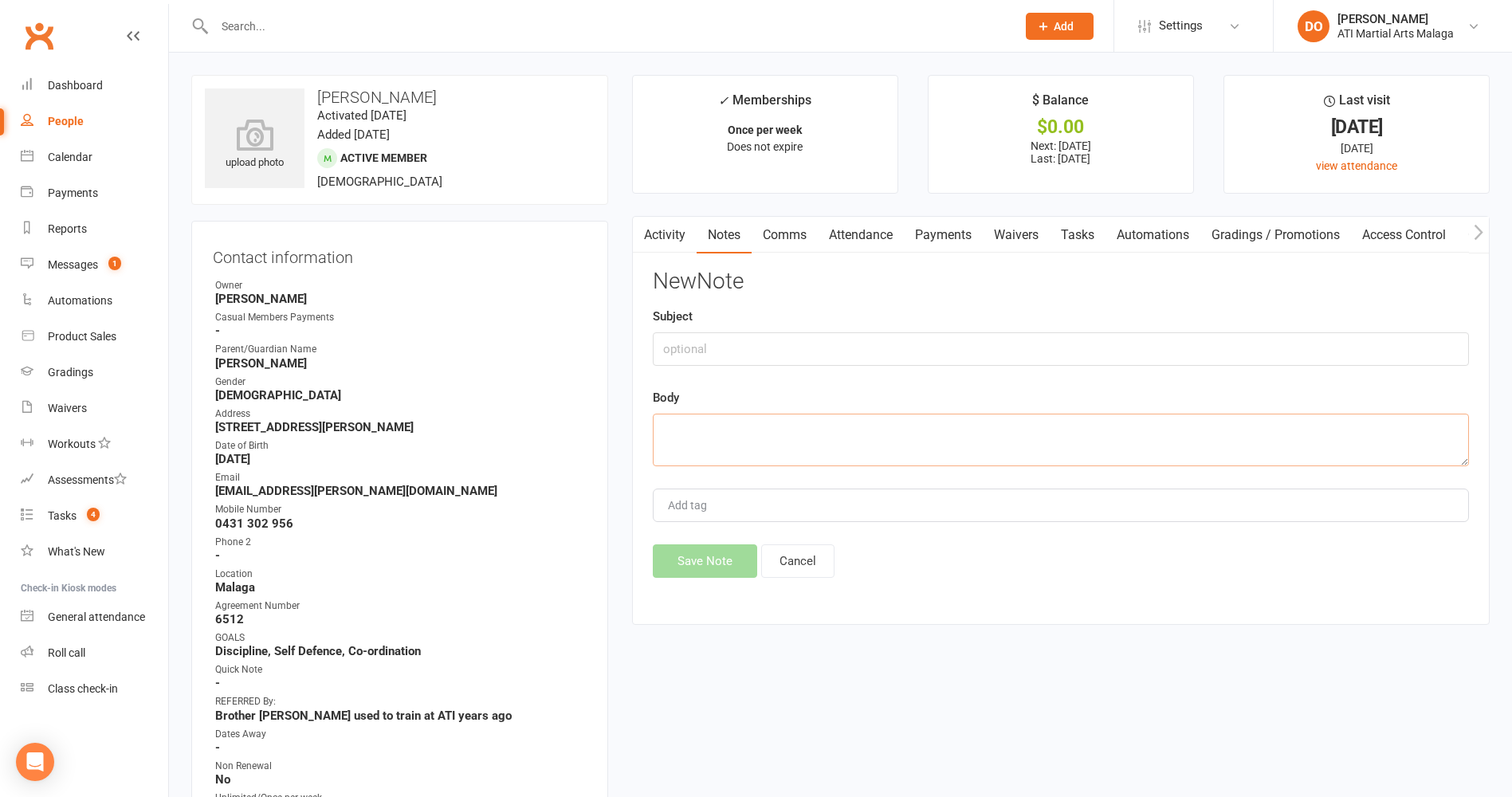
click at [816, 430] on textarea at bounding box center [1060, 440] width 816 height 52
paste textarea "Called Alissa (Mel away with possible fracture to wrist) explained the membersh…"
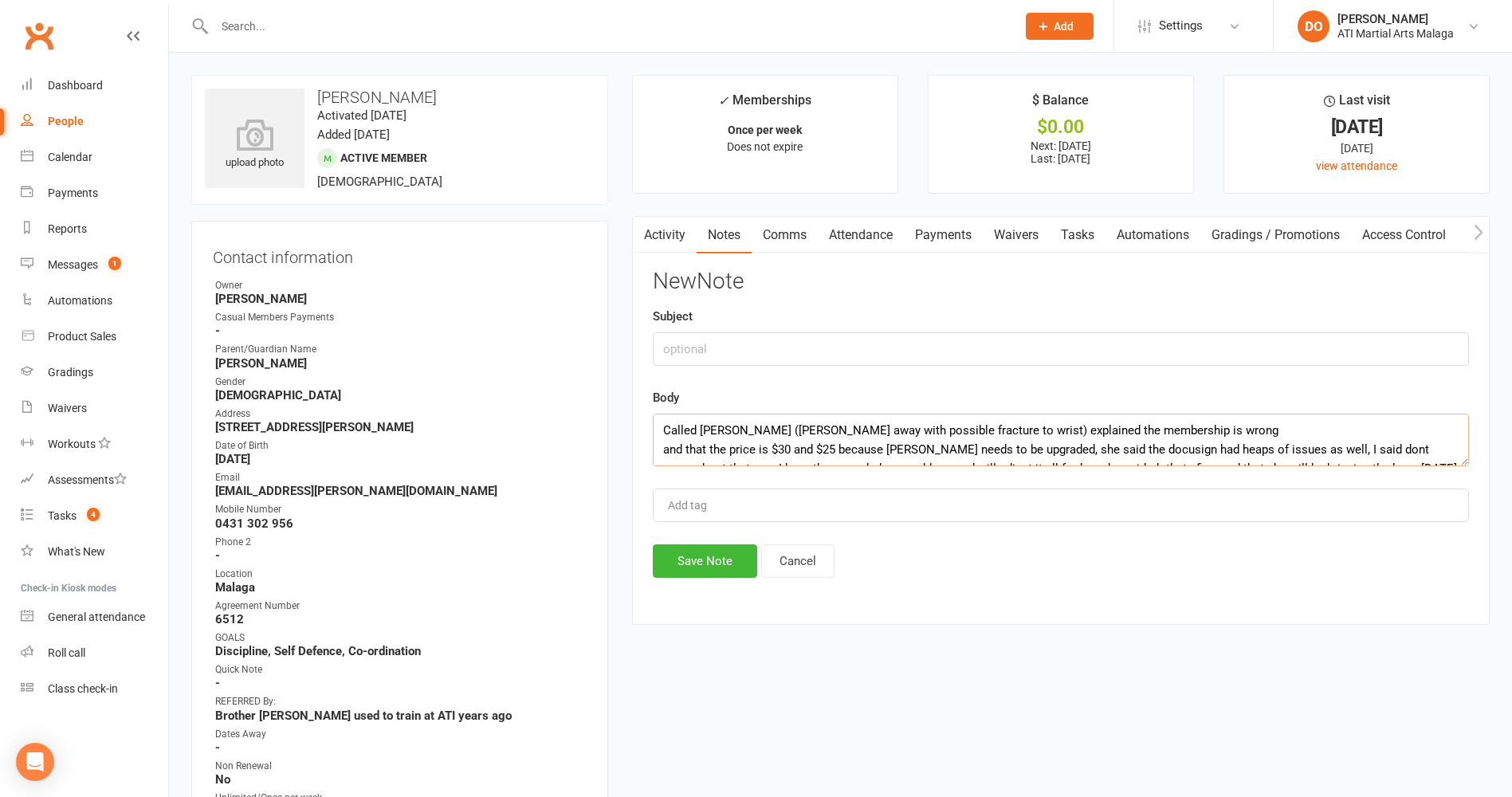
drag, startPoint x: 1181, startPoint y: 432, endPoint x: 652, endPoint y: 438, distance: 529.0
click at [652, 438] on textarea "Called Alissa (Mel away with possible fracture to wrist) explained the membersh…" at bounding box center [1060, 440] width 816 height 52
type textarea "and that the price is $30 and $25 because Michael needs to be upgraded, she sai…"
click at [772, 354] on input "text" at bounding box center [1060, 348] width 816 height 33
paste input "Called Alissa (Mel away with possible fracture to wrist) explained the membersh…"
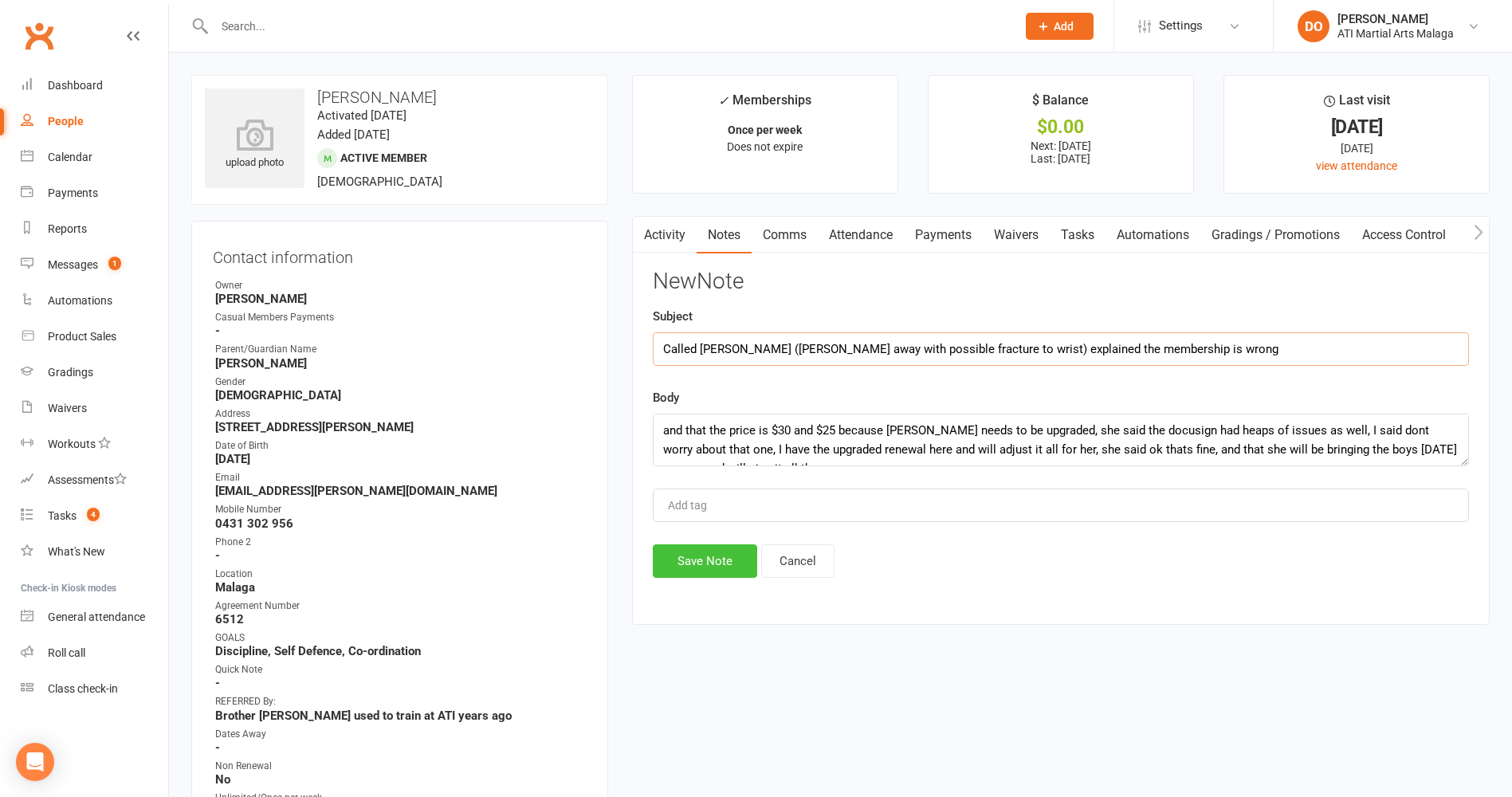
type input "Called Alissa (Mel away with possible fracture to wrist) explained the membersh…"
click at [719, 555] on button "Save Note" at bounding box center [705, 560] width 104 height 33
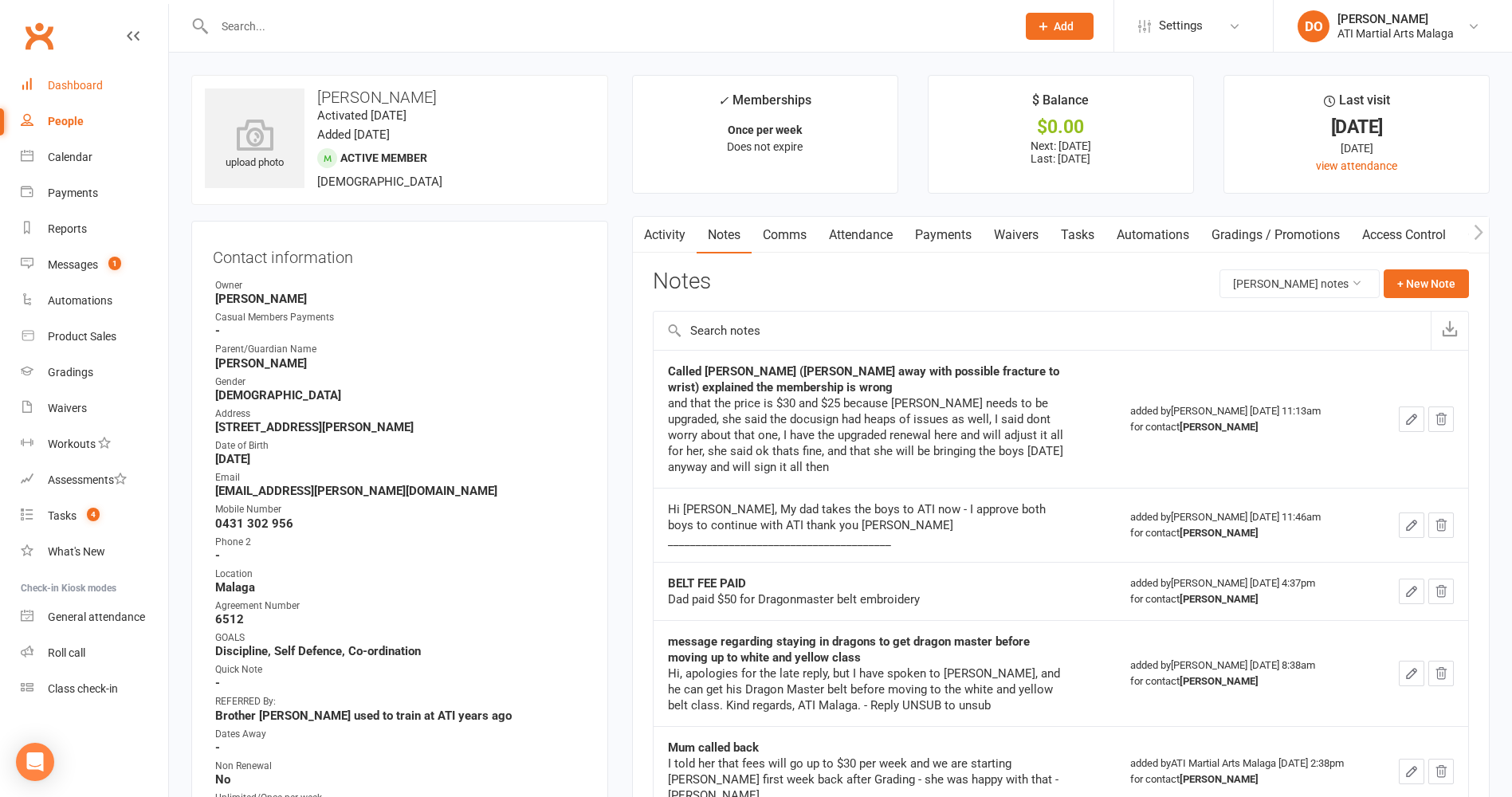
drag, startPoint x: 80, startPoint y: 86, endPoint x: 163, endPoint y: 115, distance: 87.9
click at [80, 86] on div "Dashboard" at bounding box center [75, 85] width 55 height 13
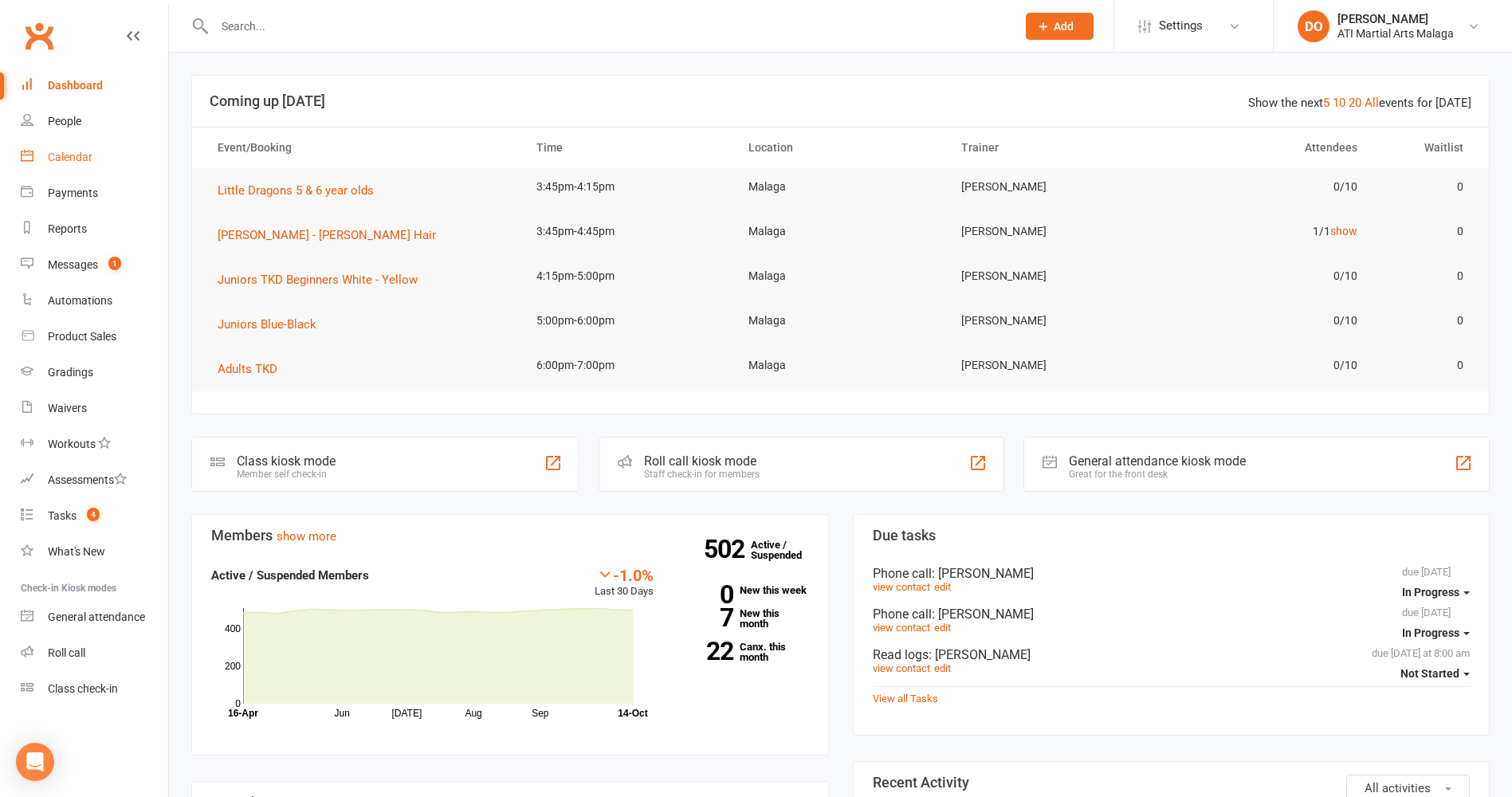
click at [73, 148] on link "Calendar" at bounding box center [94, 157] width 148 height 36
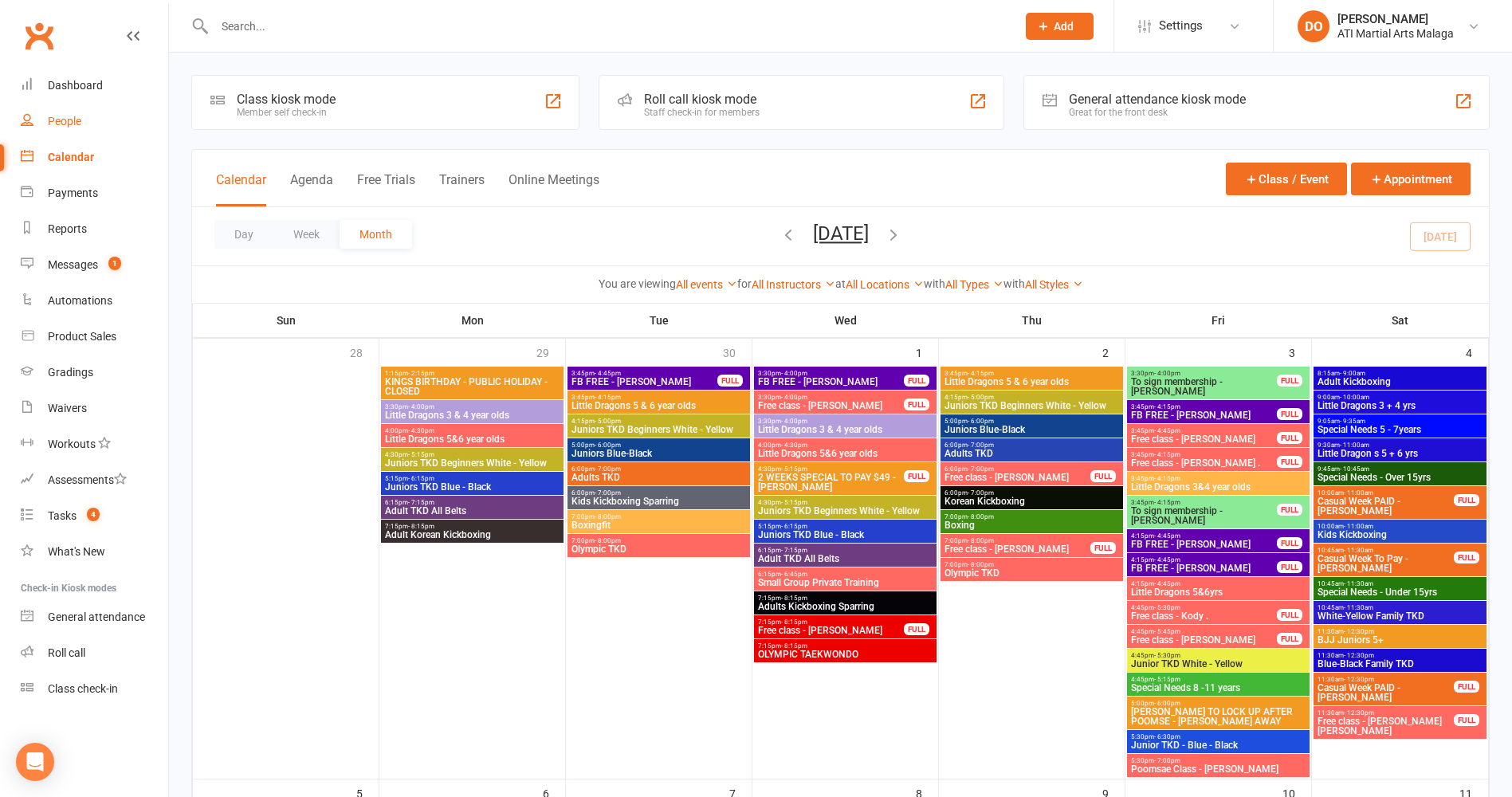
click at [68, 121] on div "People" at bounding box center [64, 121] width 33 height 13
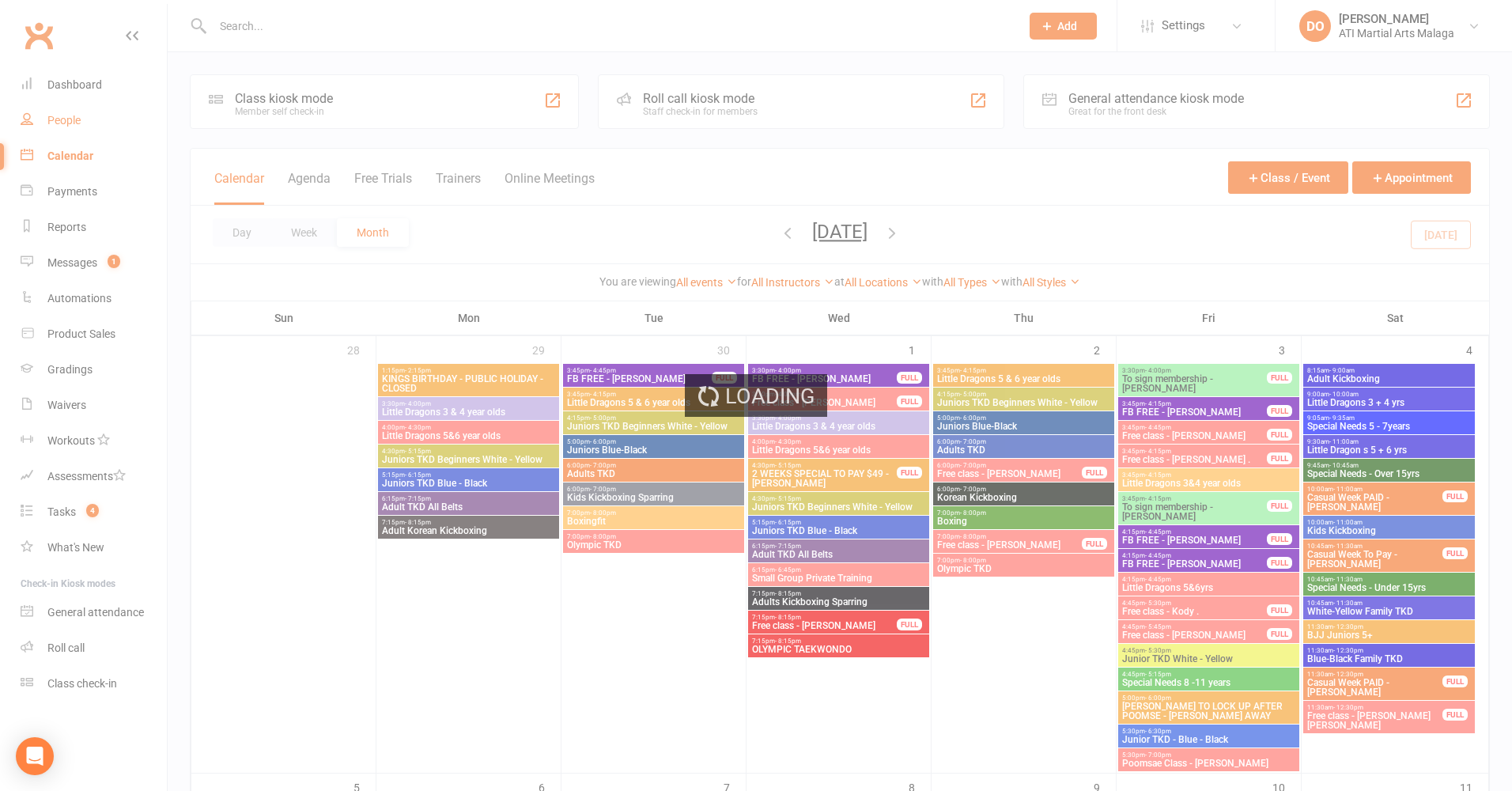
select select "100"
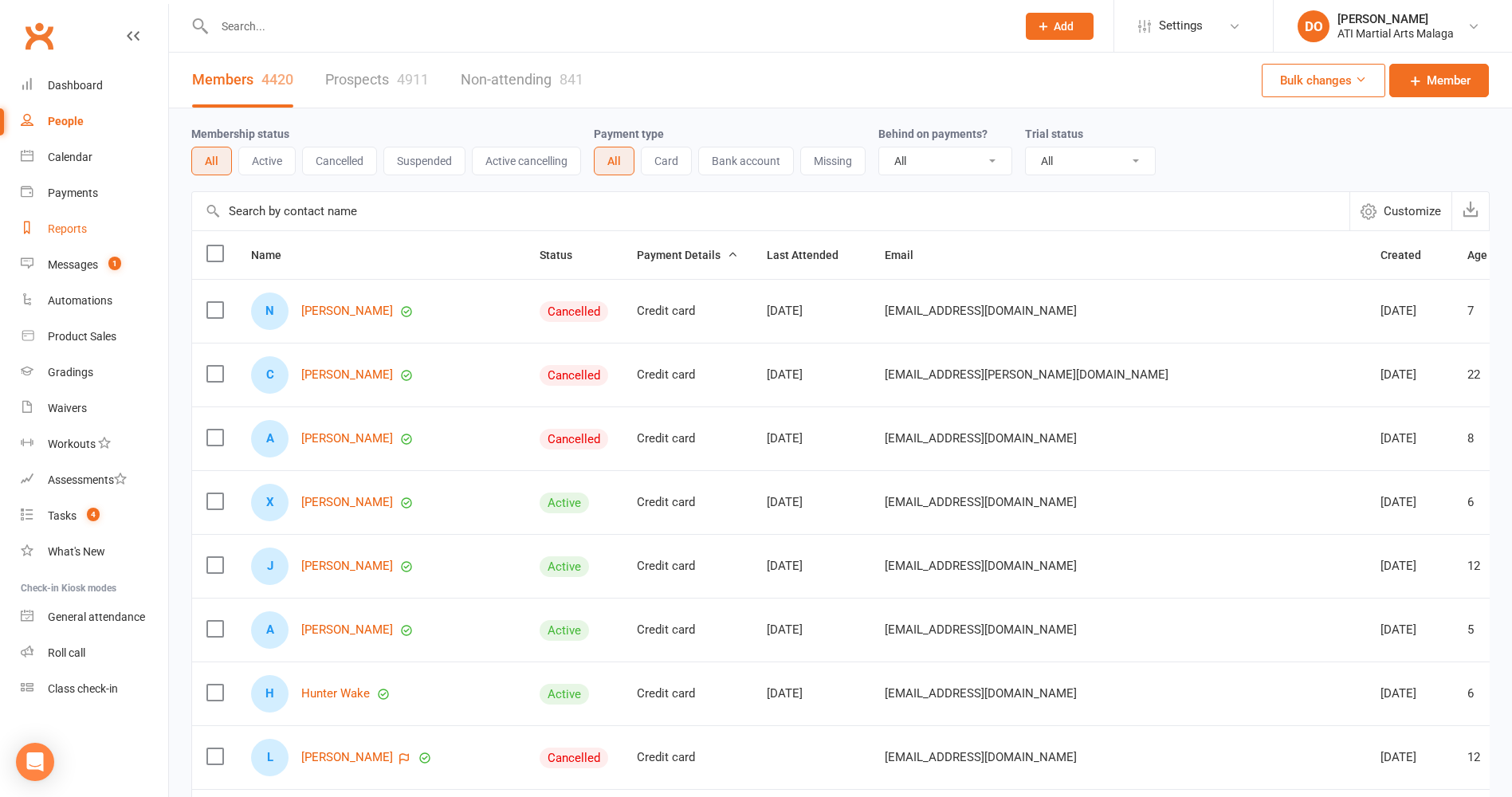
click at [68, 222] on div "Reports" at bounding box center [67, 228] width 39 height 13
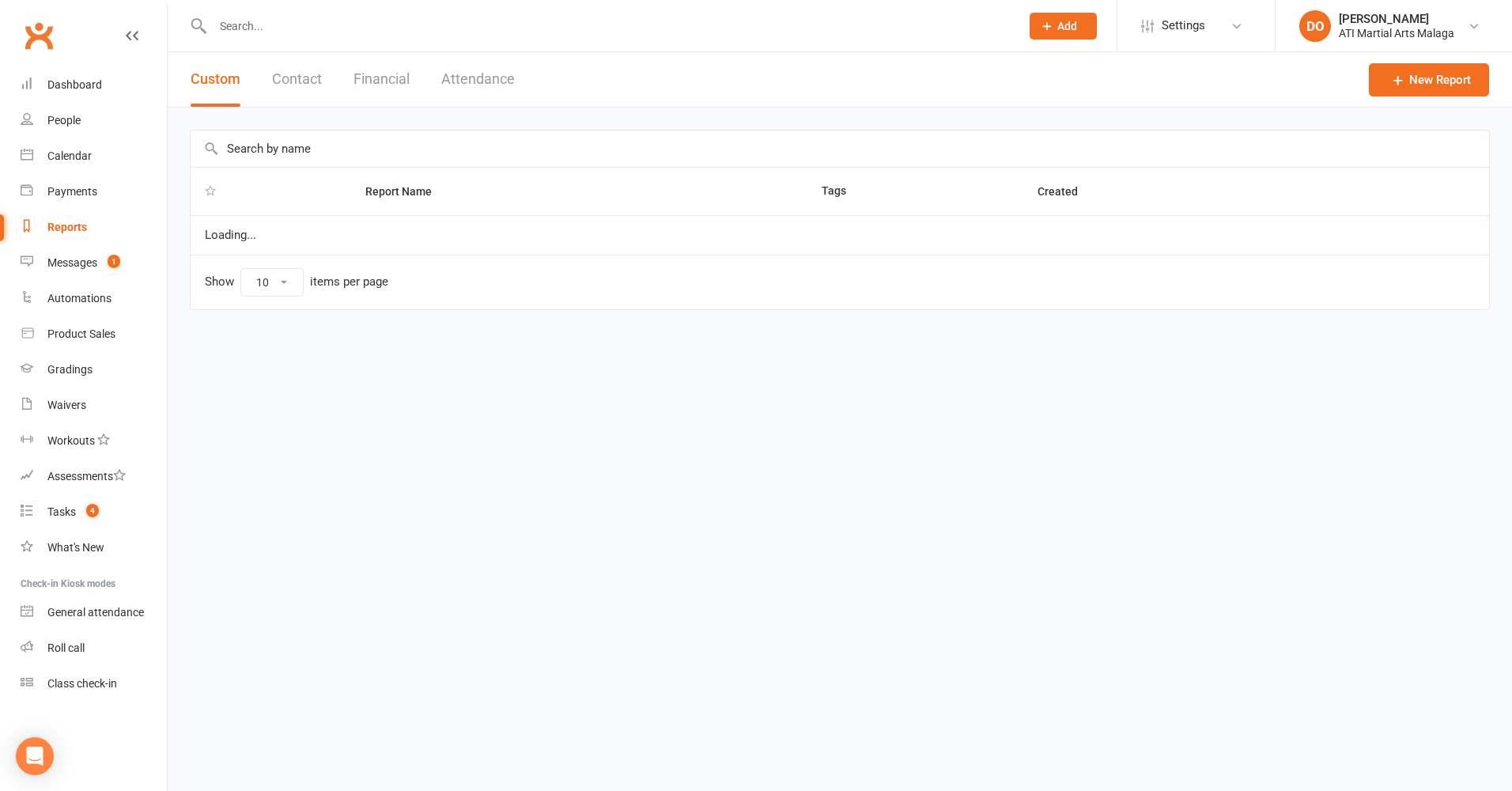
select select "100"
click at [381, 77] on button "Financial" at bounding box center [381, 79] width 56 height 54
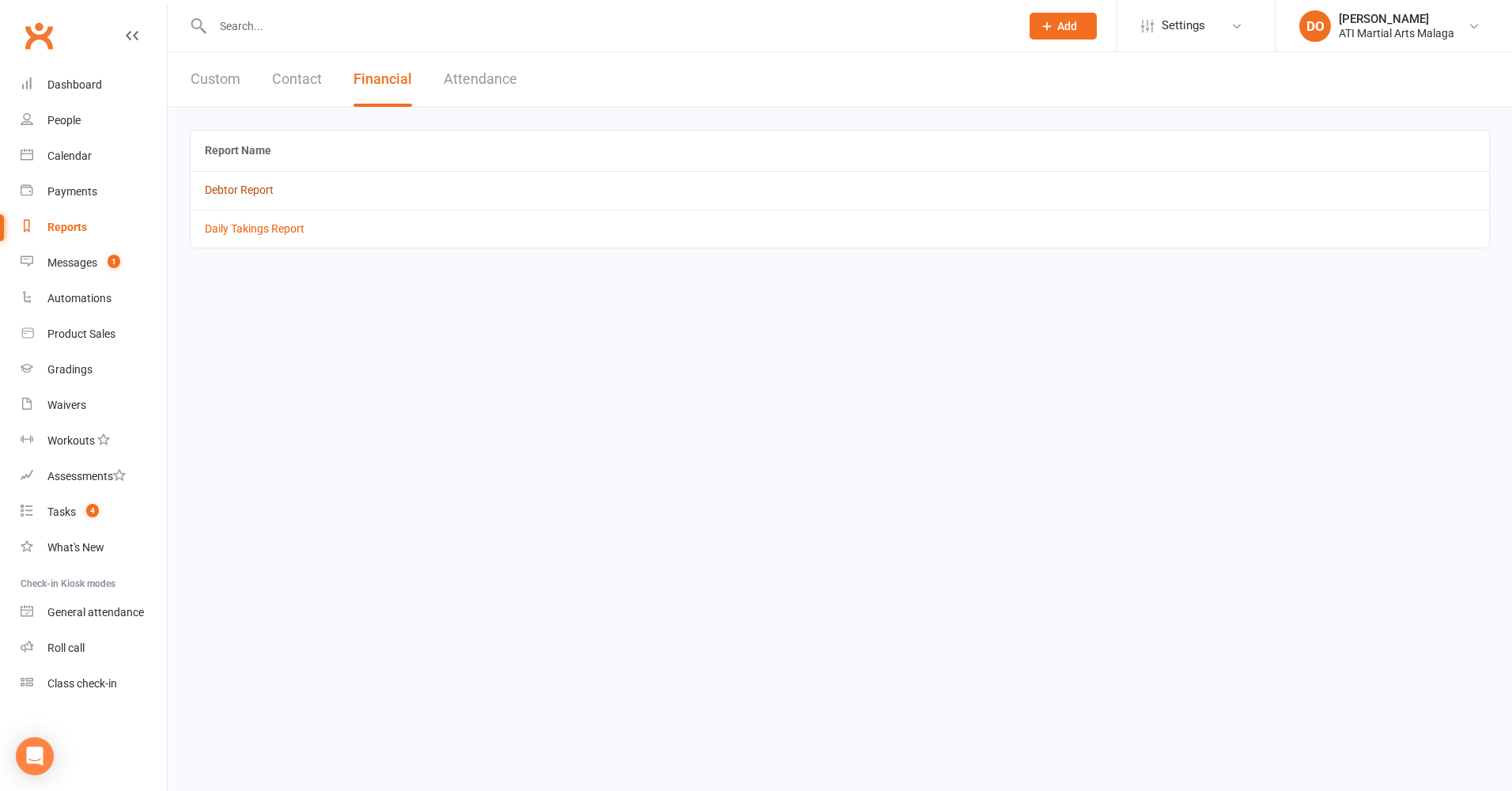
click at [231, 190] on link "Debtor Report" at bounding box center [238, 190] width 69 height 12
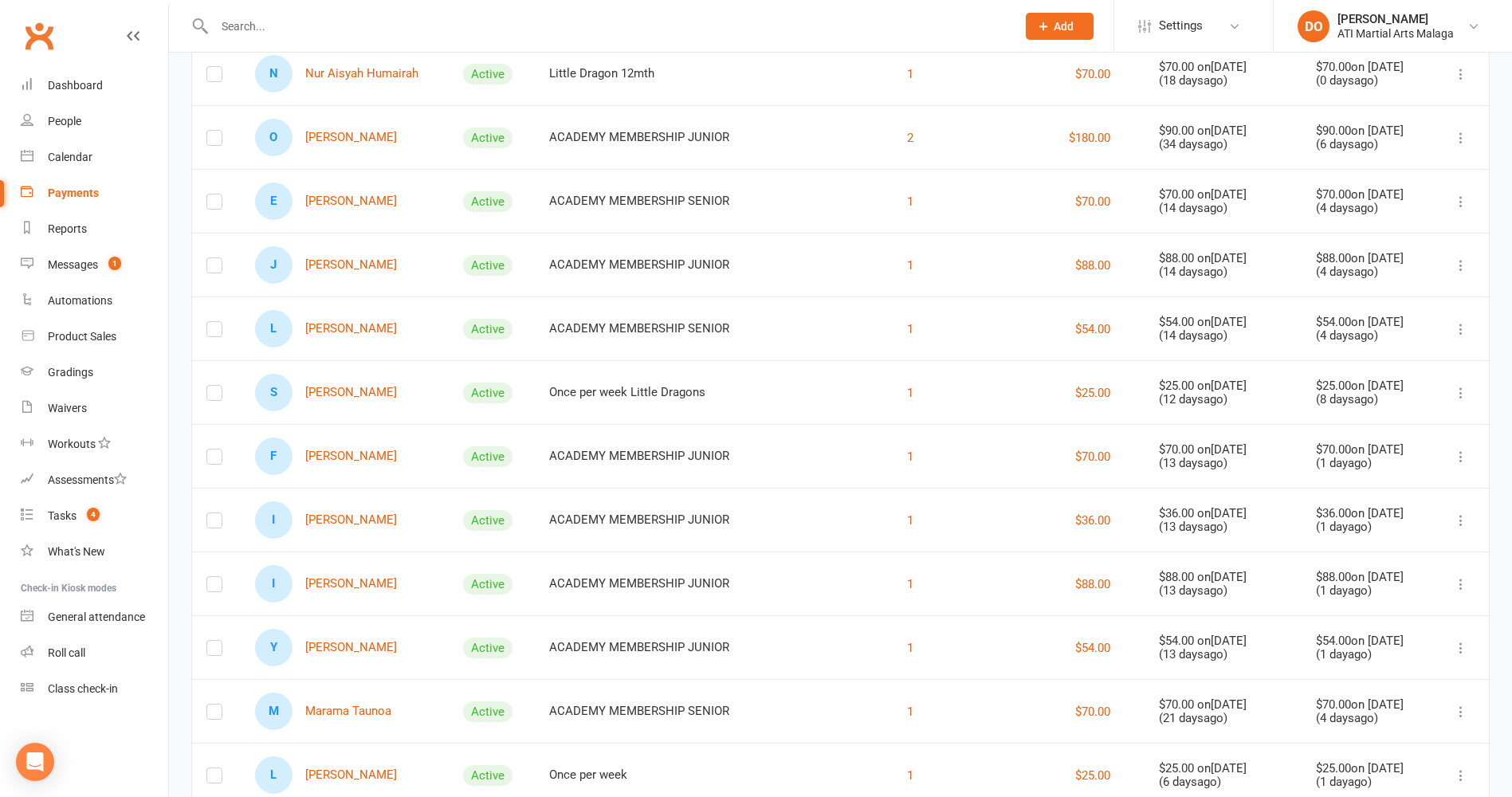
scroll to position [702, 0]
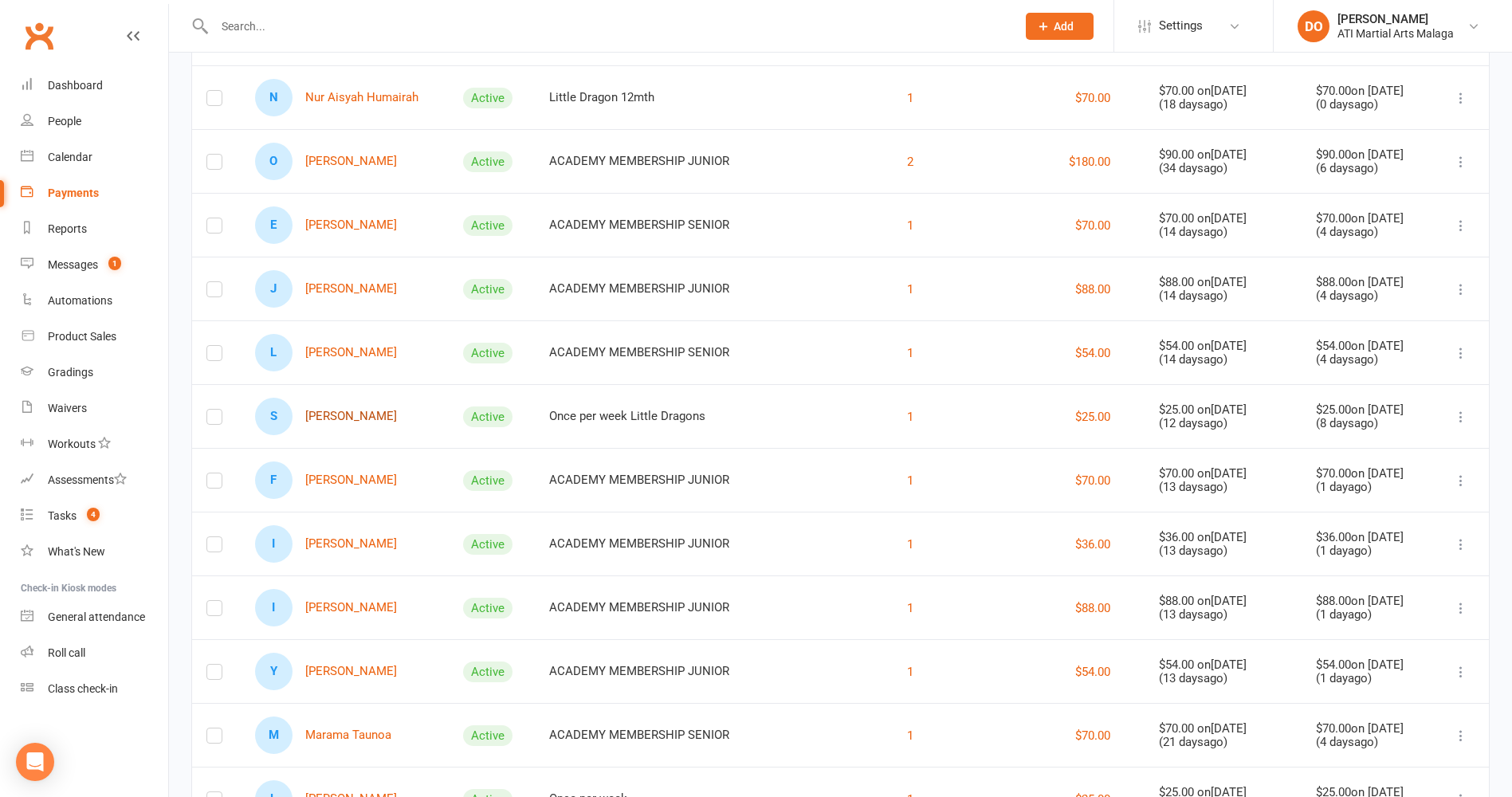
click at [345, 421] on link "S Stirling Leslie" at bounding box center [326, 416] width 142 height 38
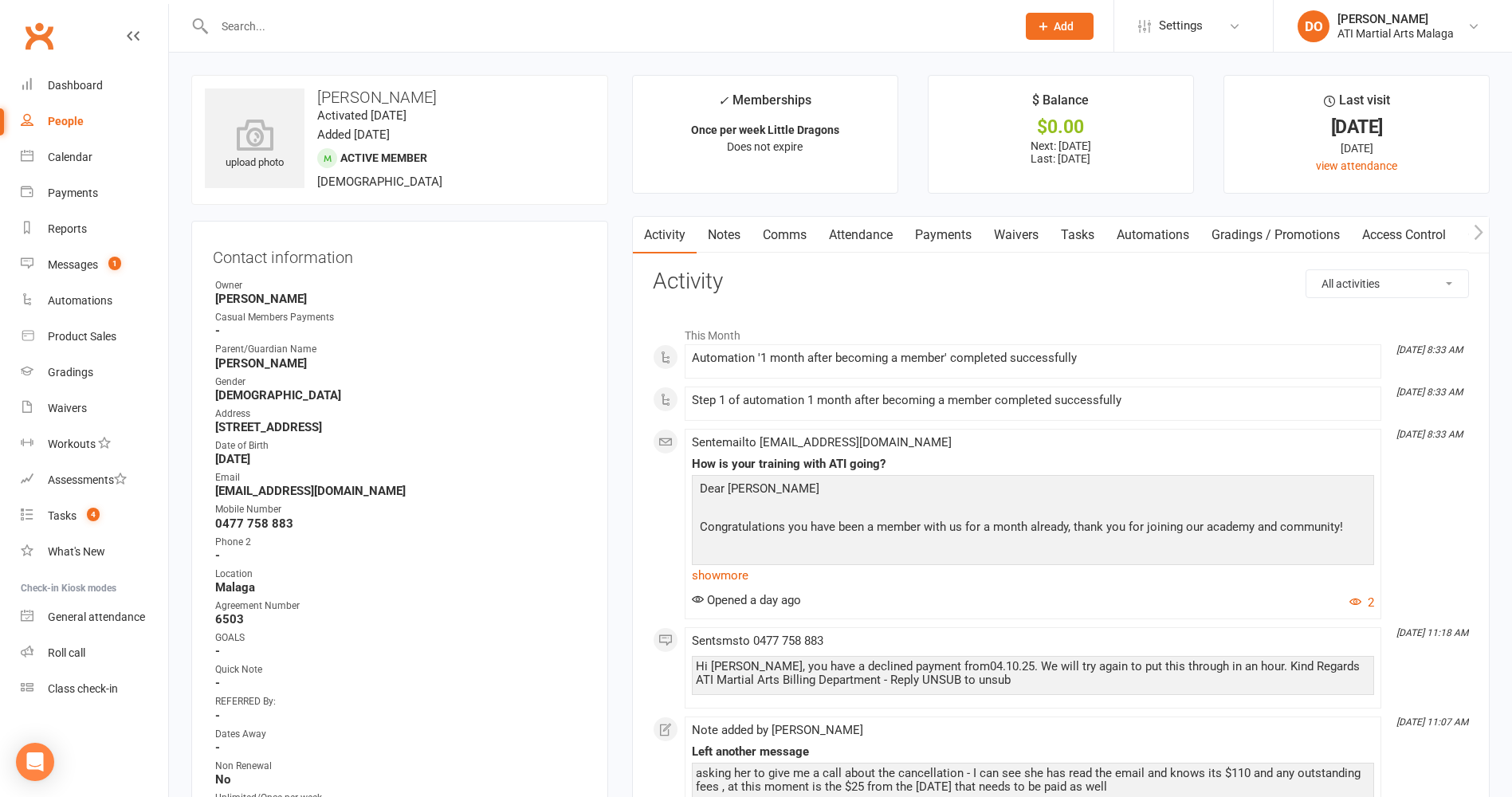
click at [953, 241] on link "Payments" at bounding box center [944, 235] width 79 height 37
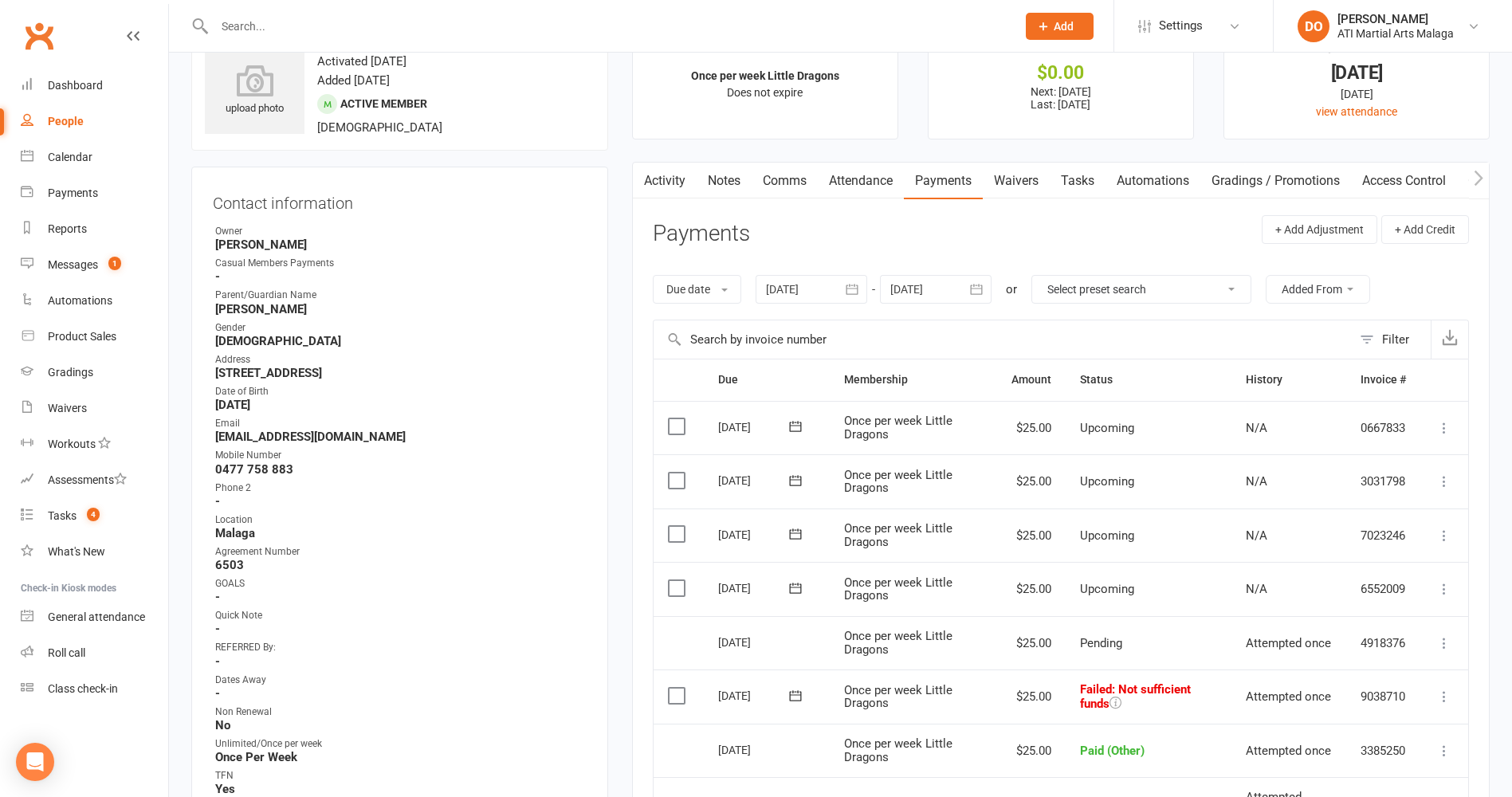
scroll to position [80, 0]
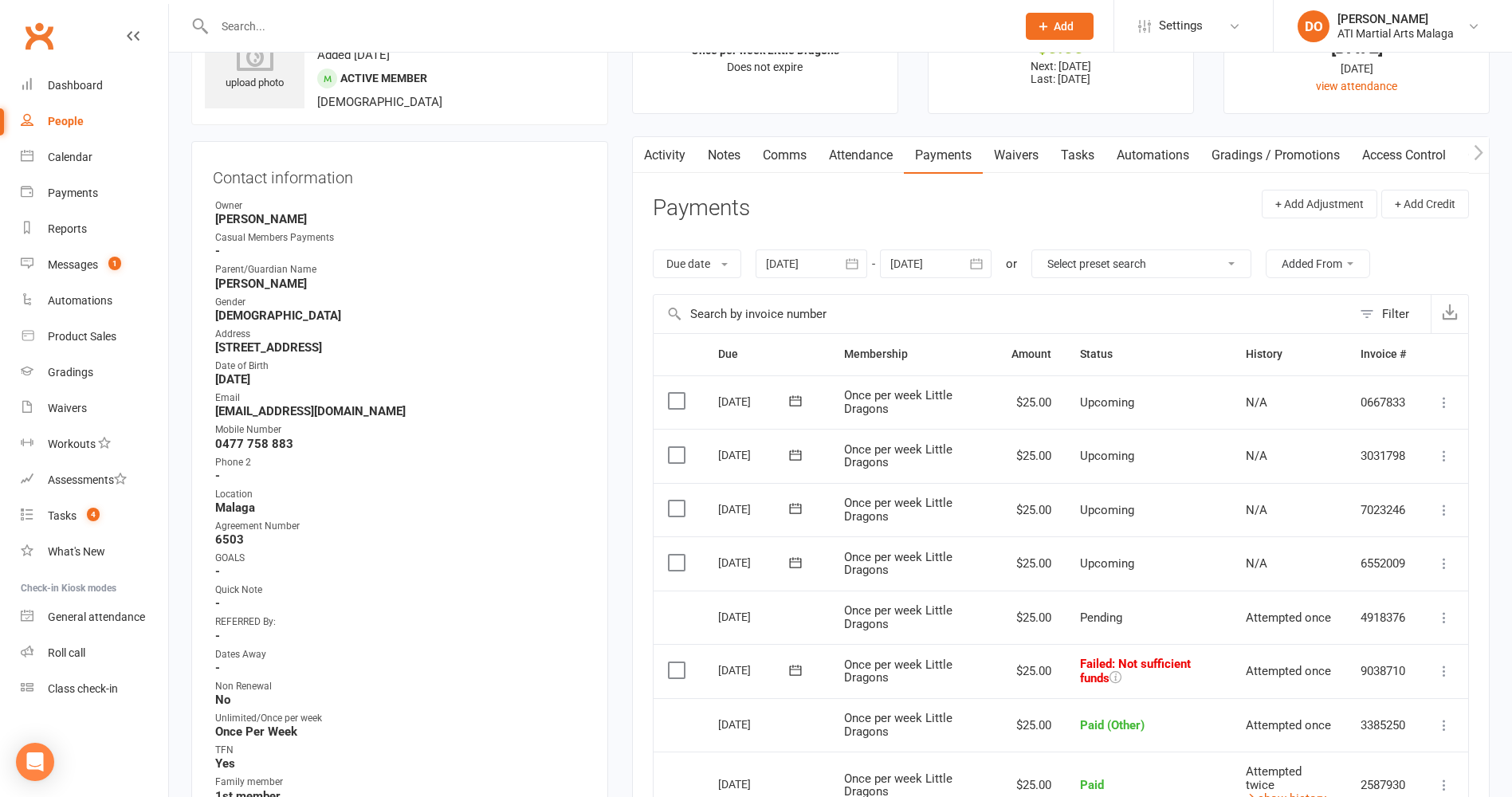
click at [726, 168] on link "Notes" at bounding box center [724, 155] width 55 height 37
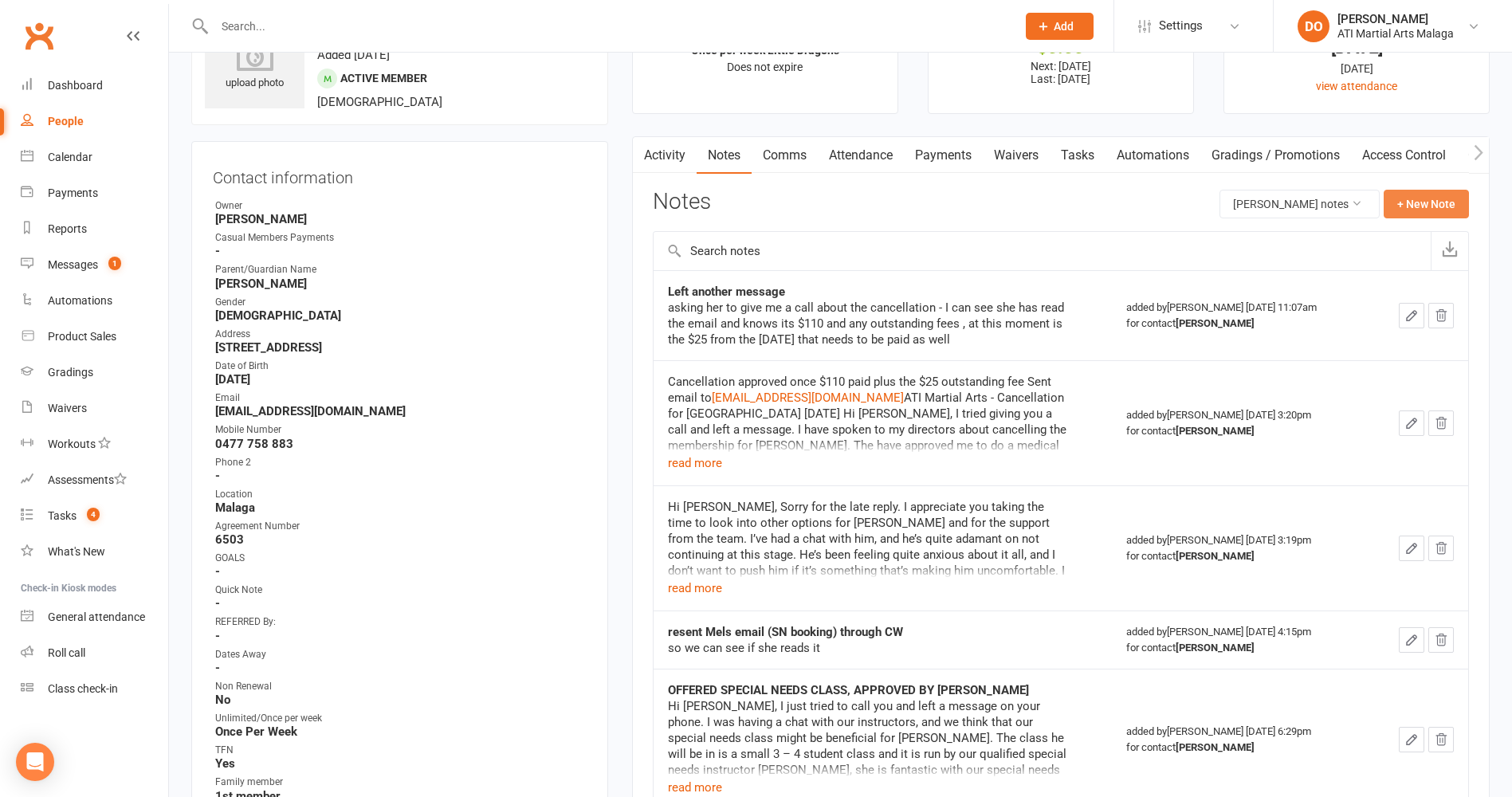
click at [1410, 213] on button "+ New Note" at bounding box center [1426, 204] width 86 height 29
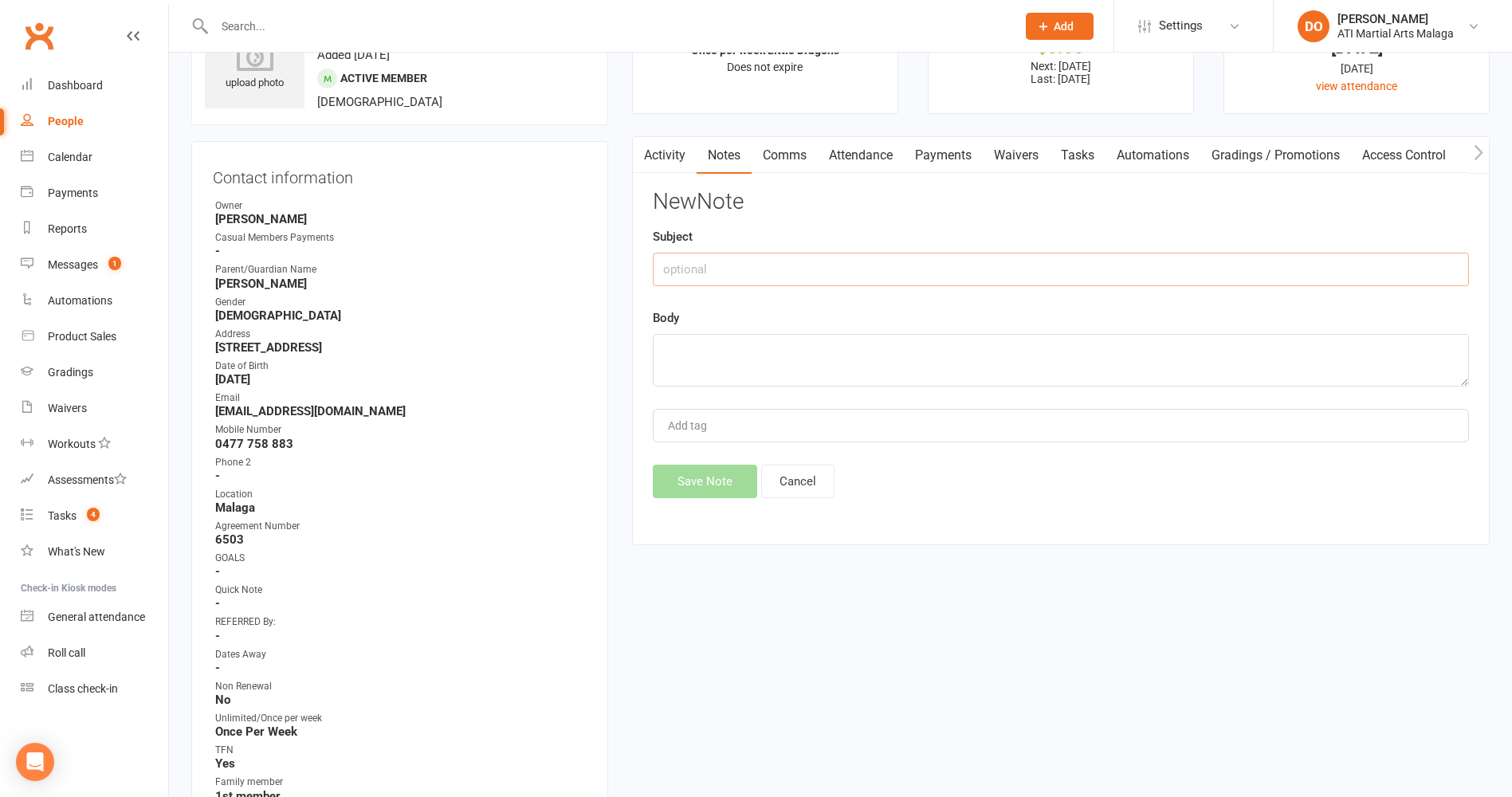
click at [833, 271] on input "text" at bounding box center [1060, 269] width 816 height 33
type input "Left another message"
click at [695, 349] on textarea at bounding box center [1060, 360] width 816 height 52
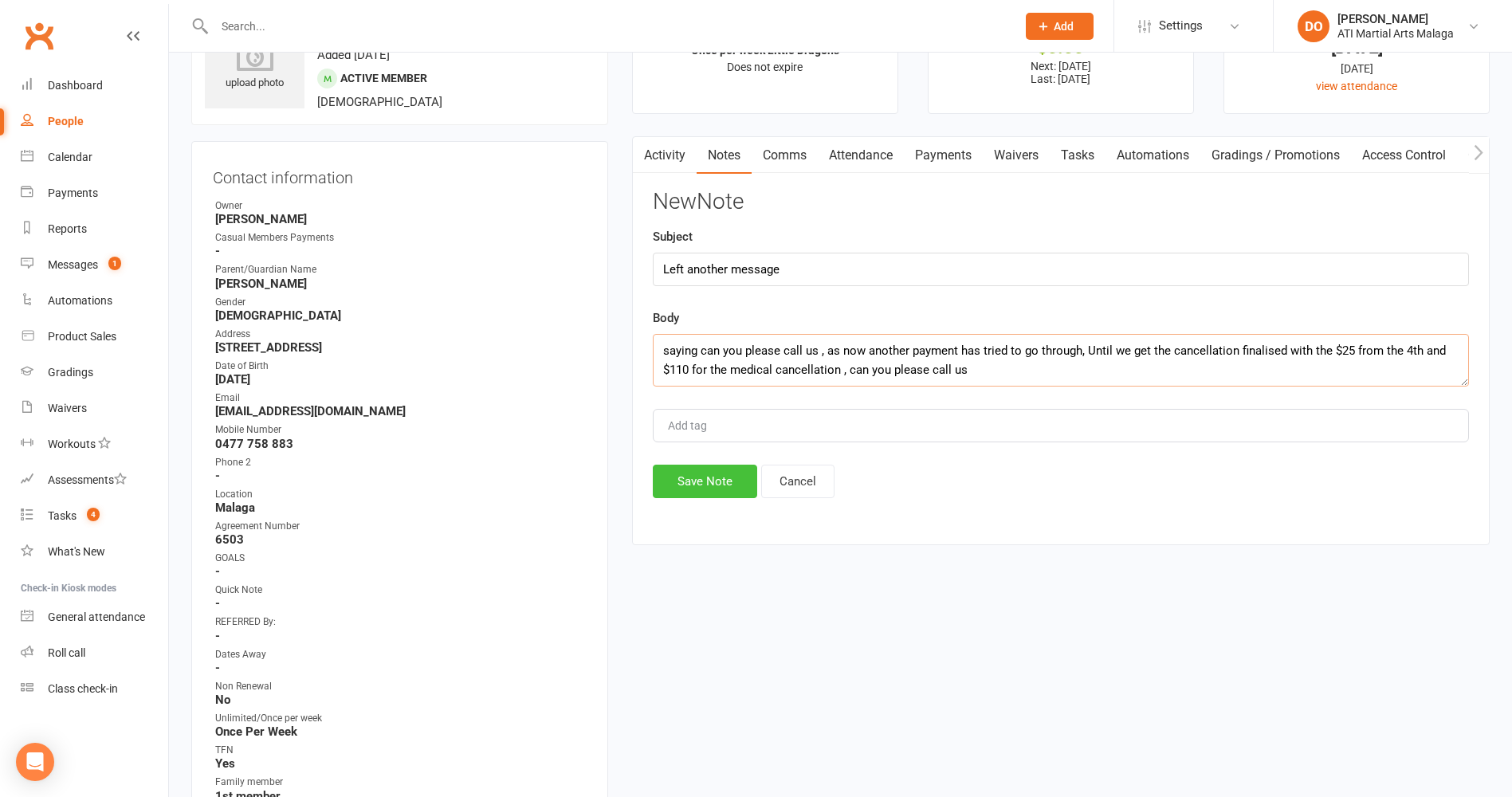
type textarea "saying can you please call us , as now another payment has tried to go through,…"
click at [709, 486] on button "Save Note" at bounding box center [705, 480] width 104 height 33
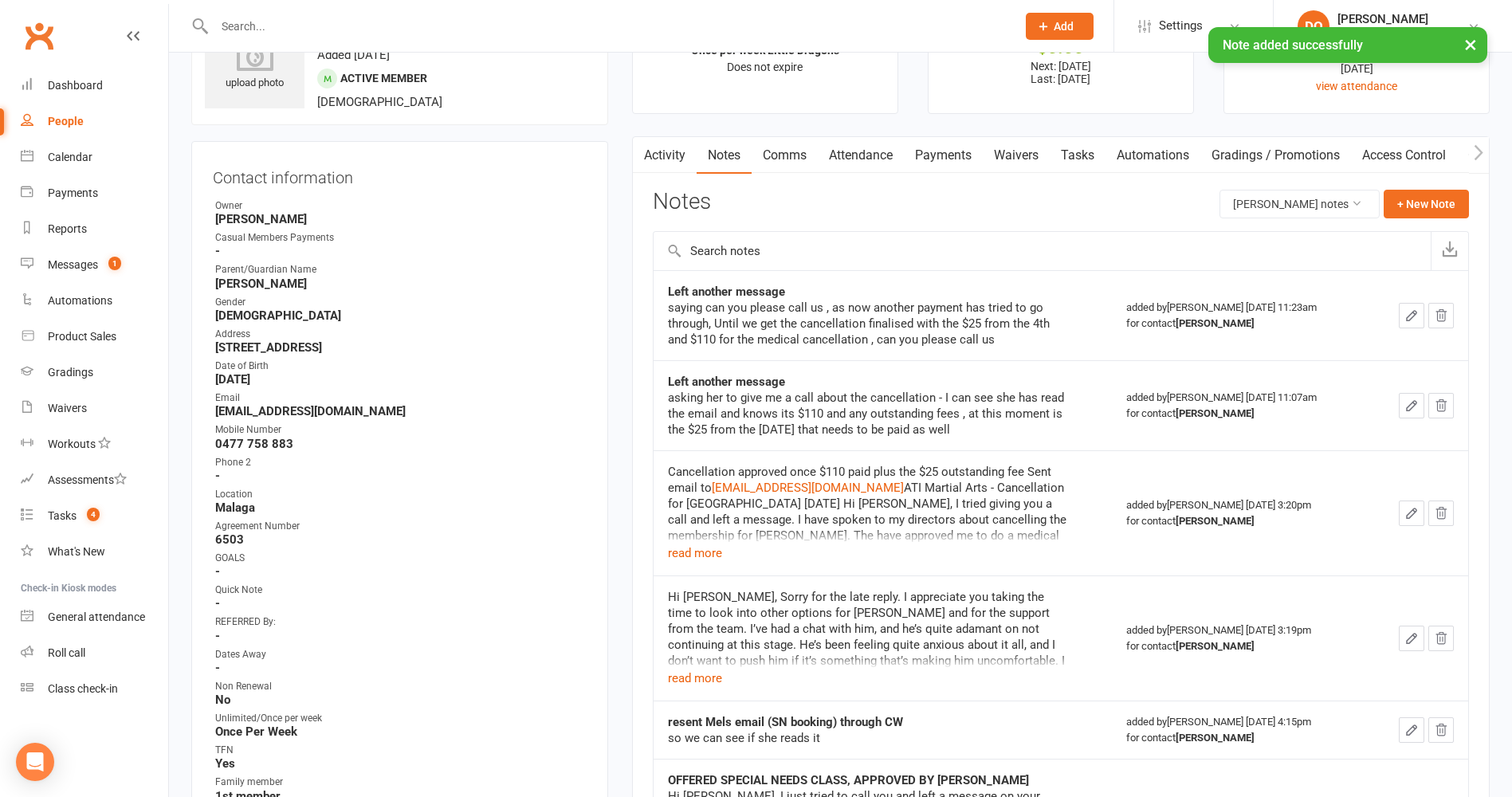
click at [782, 153] on link "Comms" at bounding box center [785, 155] width 67 height 37
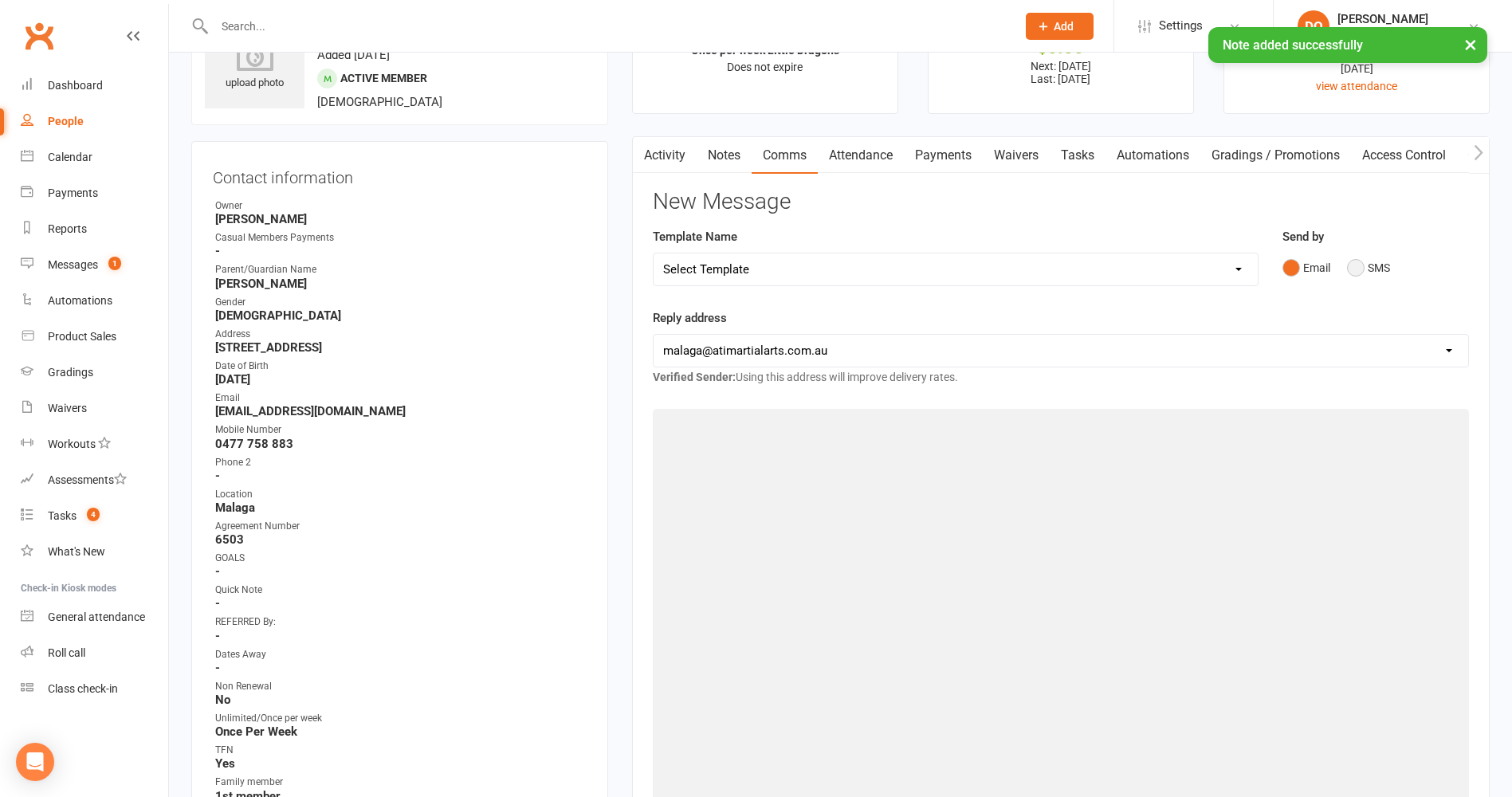
click at [1361, 269] on button "SMS" at bounding box center [1369, 268] width 43 height 31
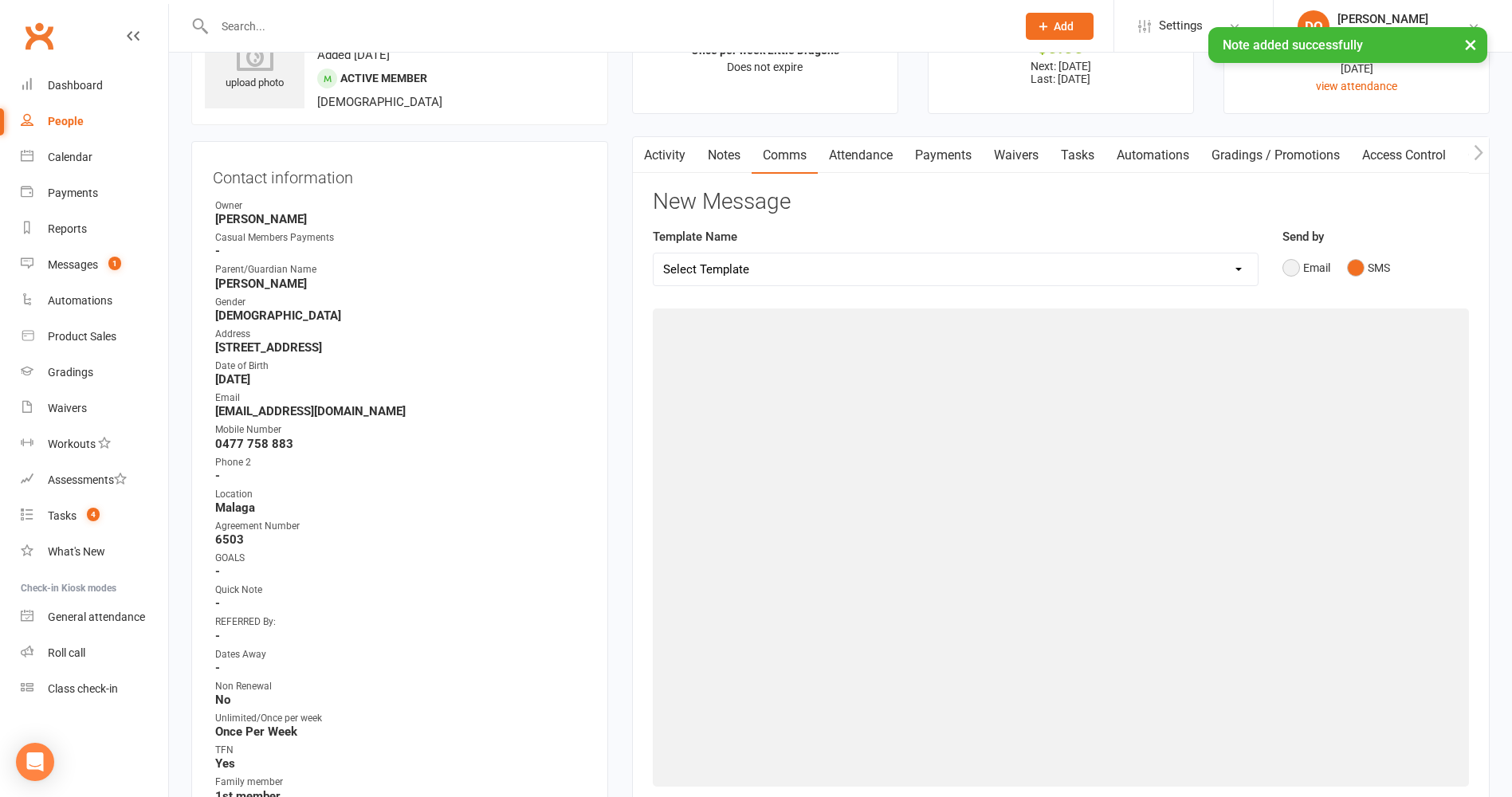
click at [1287, 271] on button "Email" at bounding box center [1306, 268] width 48 height 31
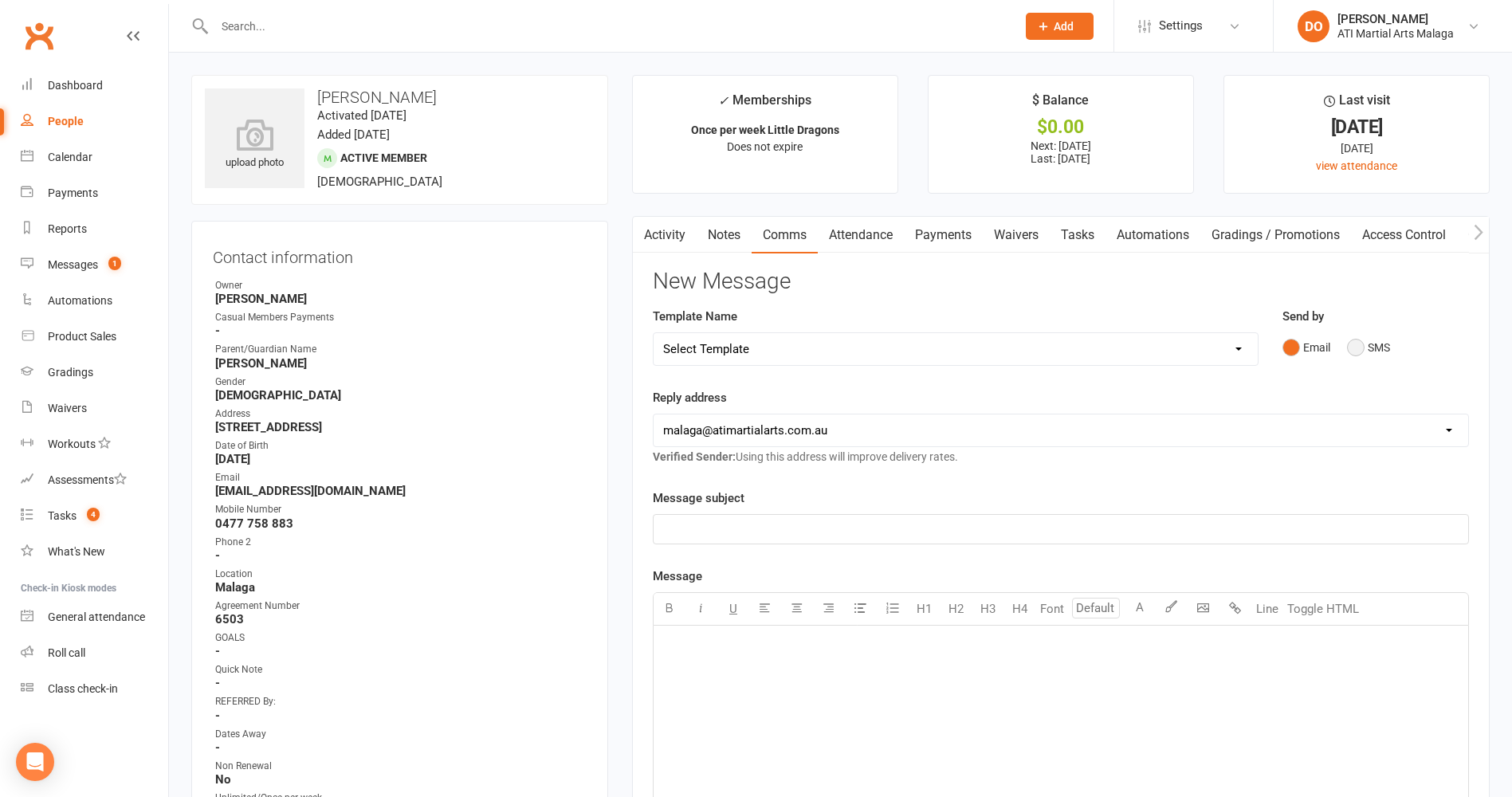
click at [1354, 346] on button "SMS" at bounding box center [1369, 347] width 43 height 31
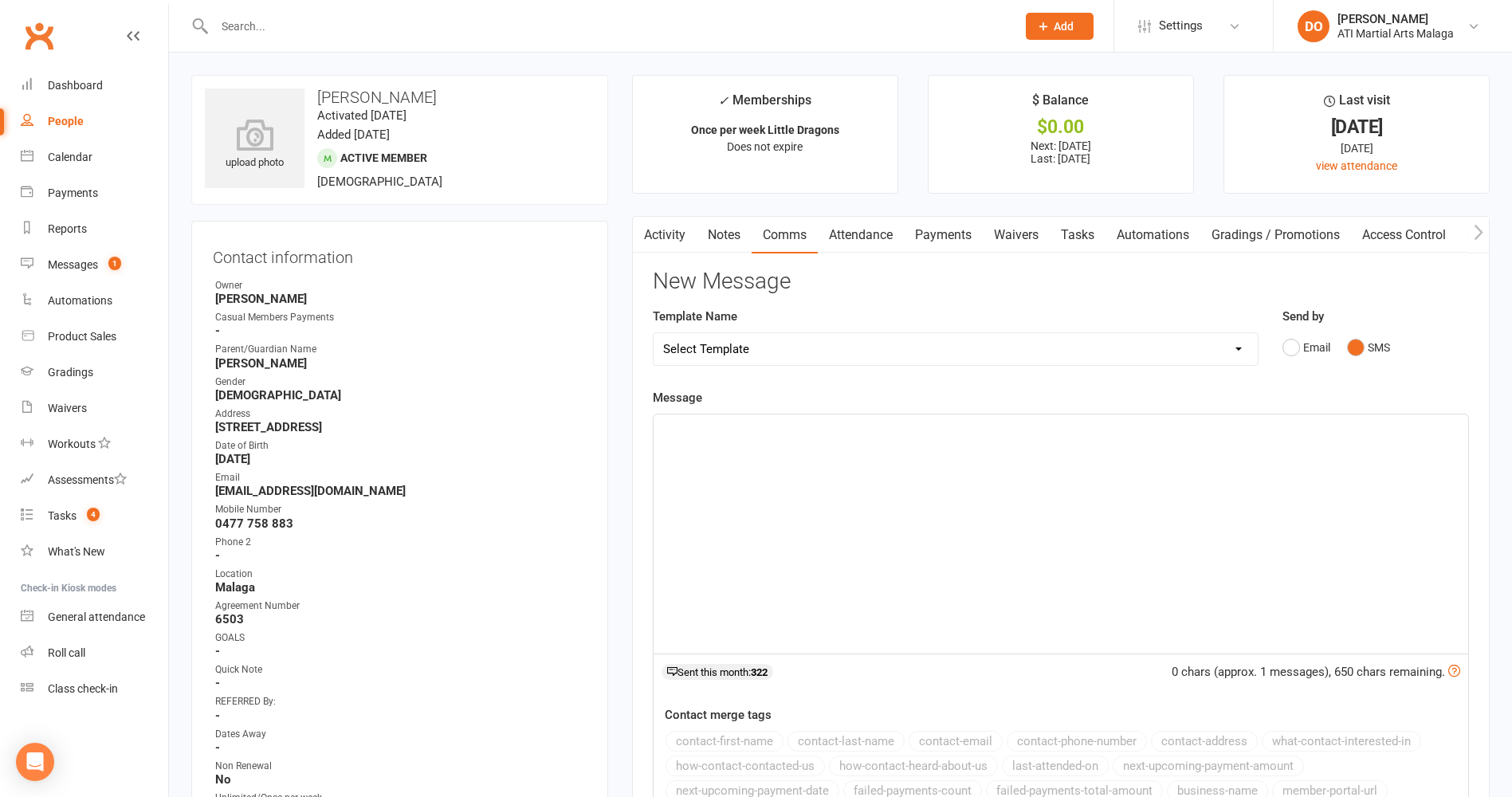
click at [1113, 464] on div "﻿" at bounding box center [1060, 534] width 814 height 239
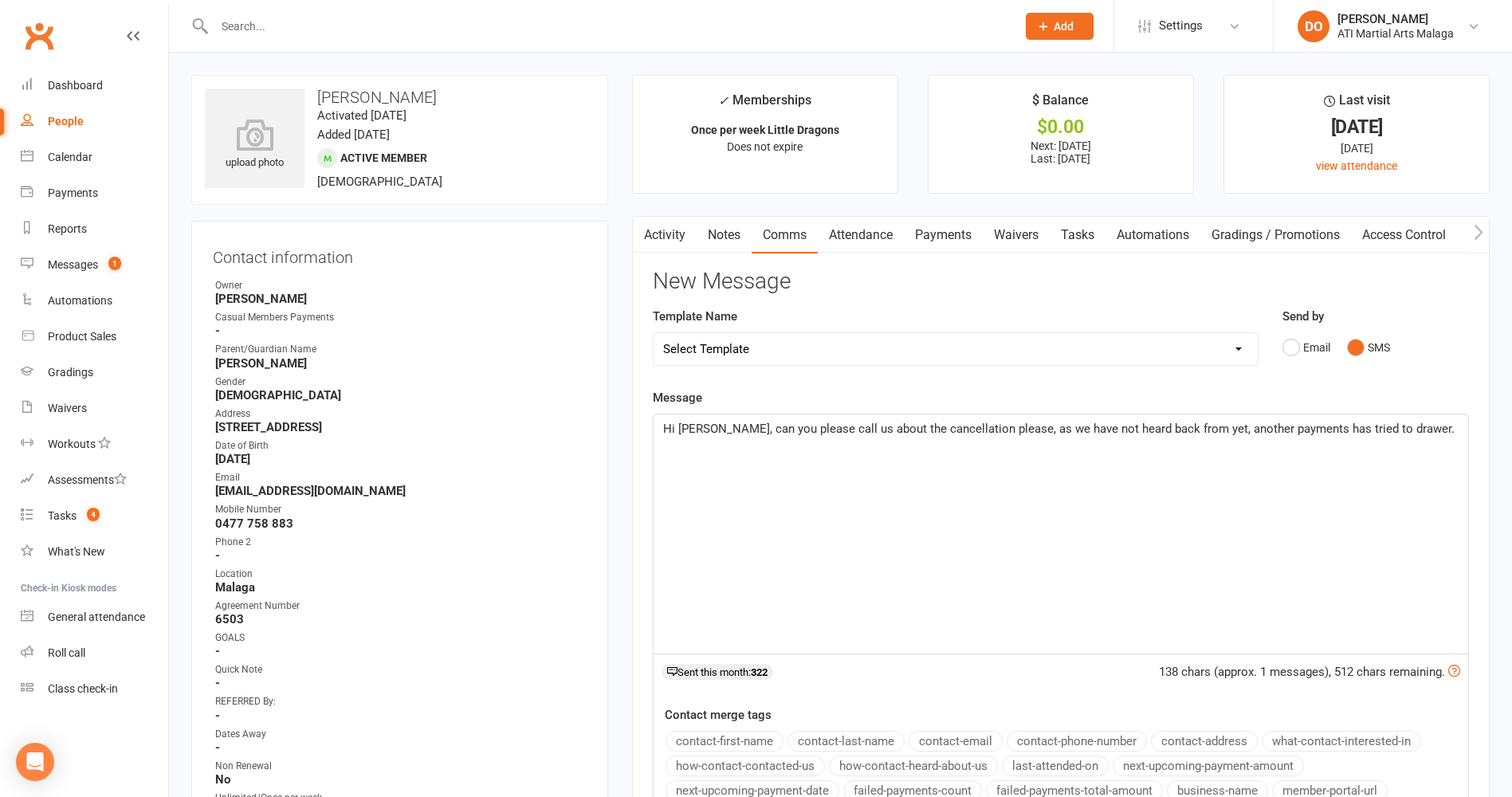
click at [1162, 429] on span "Hi [PERSON_NAME], can you please call us about the cancellation please, as we h…" at bounding box center [1059, 429] width 792 height 14
click at [1424, 427] on p "Hi [PERSON_NAME], can you please call us about the cancellation please, as we h…" at bounding box center [1061, 438] width 796 height 39
click at [1012, 449] on p "Hi [PERSON_NAME], can you please call us about the cancellation please, as we h…" at bounding box center [1061, 438] width 796 height 39
click at [1139, 499] on div "Hi [PERSON_NAME], can you please call us about the cancellation please, as we h…" at bounding box center [1060, 534] width 814 height 239
click at [1013, 555] on div "Hi [PERSON_NAME], can you please call us about the cancellation please, as we h…" at bounding box center [1060, 534] width 814 height 239
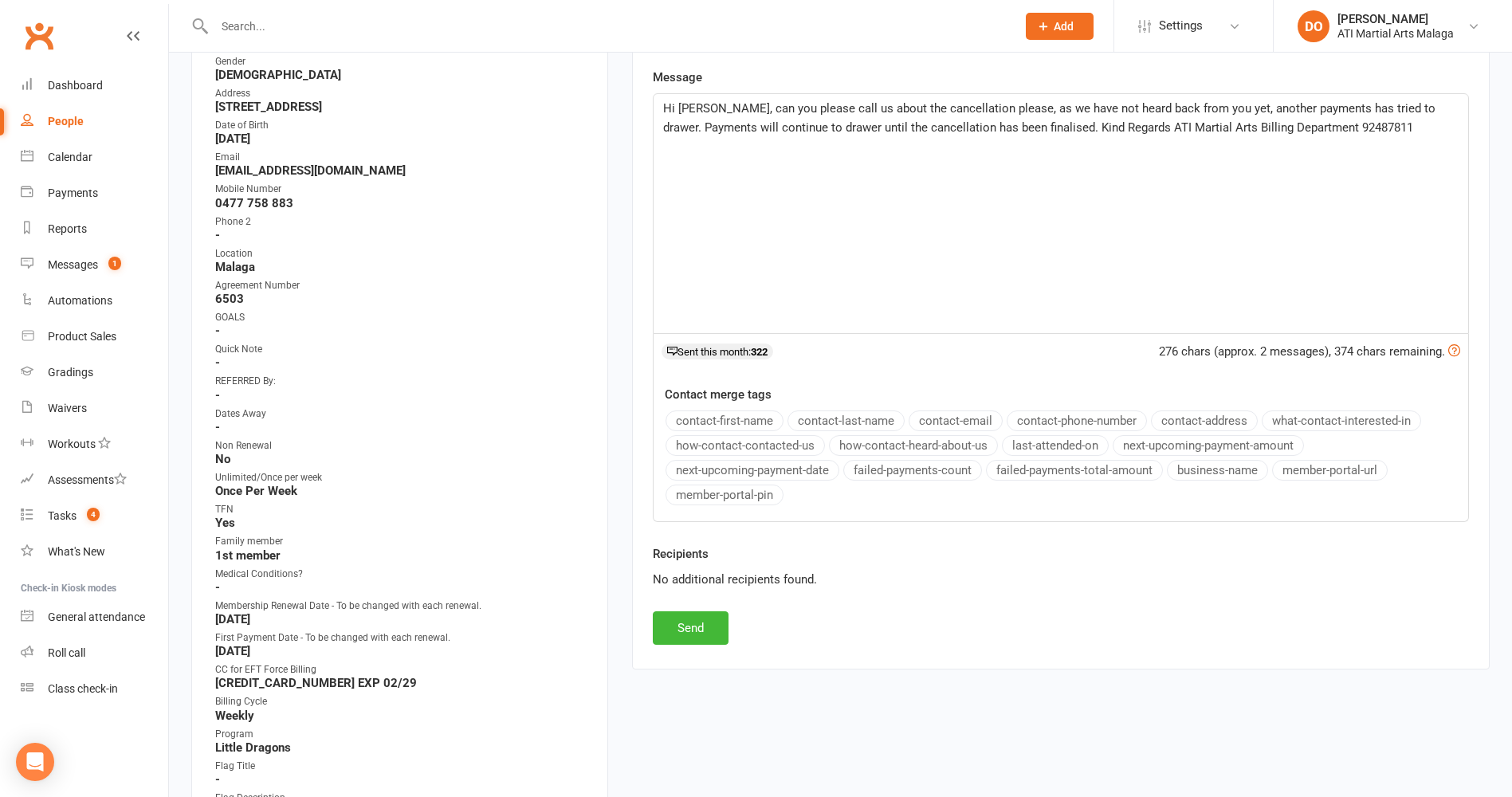
scroll to position [398, 0]
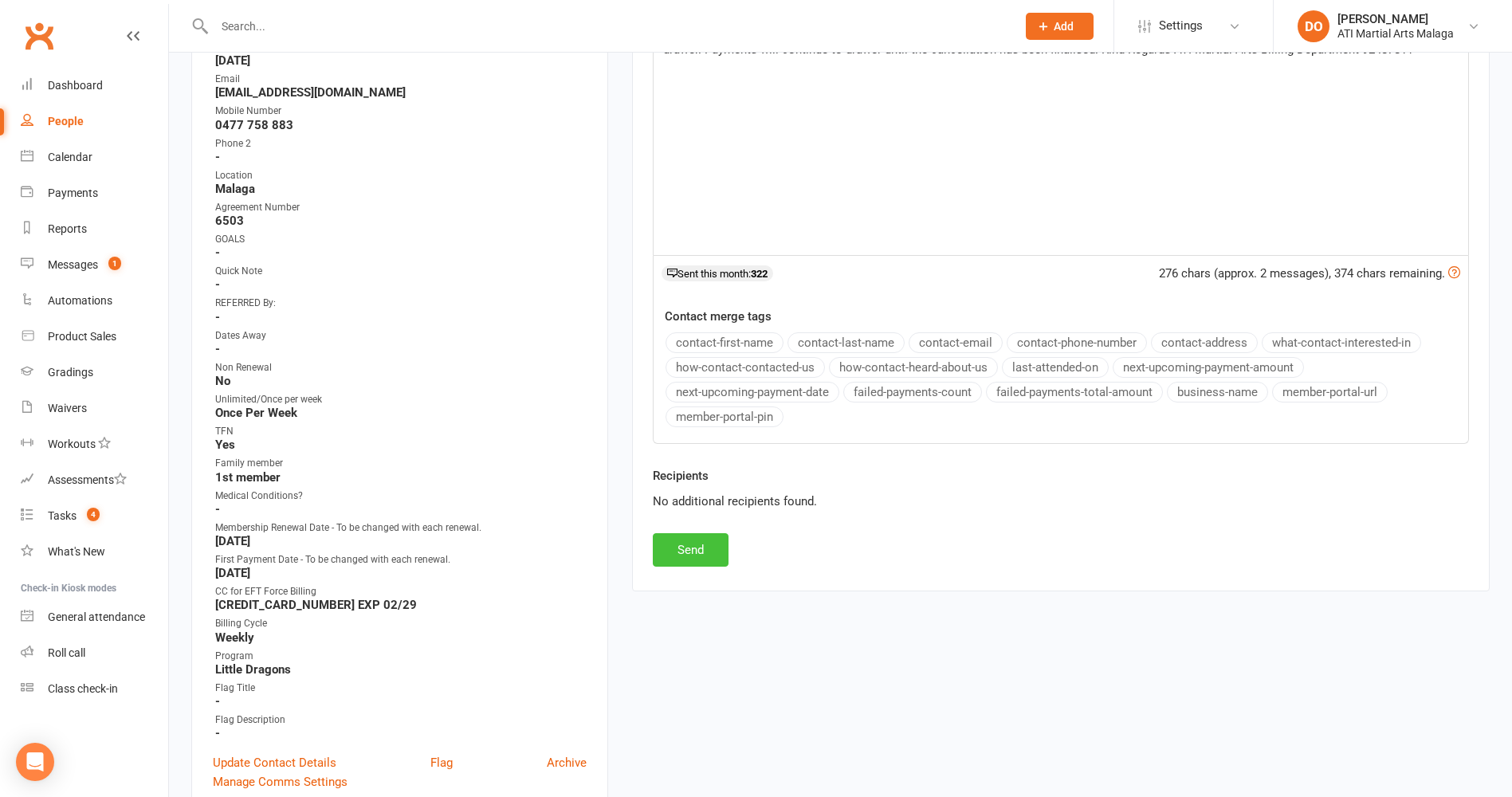
click at [711, 554] on button "Send" at bounding box center [690, 550] width 76 height 33
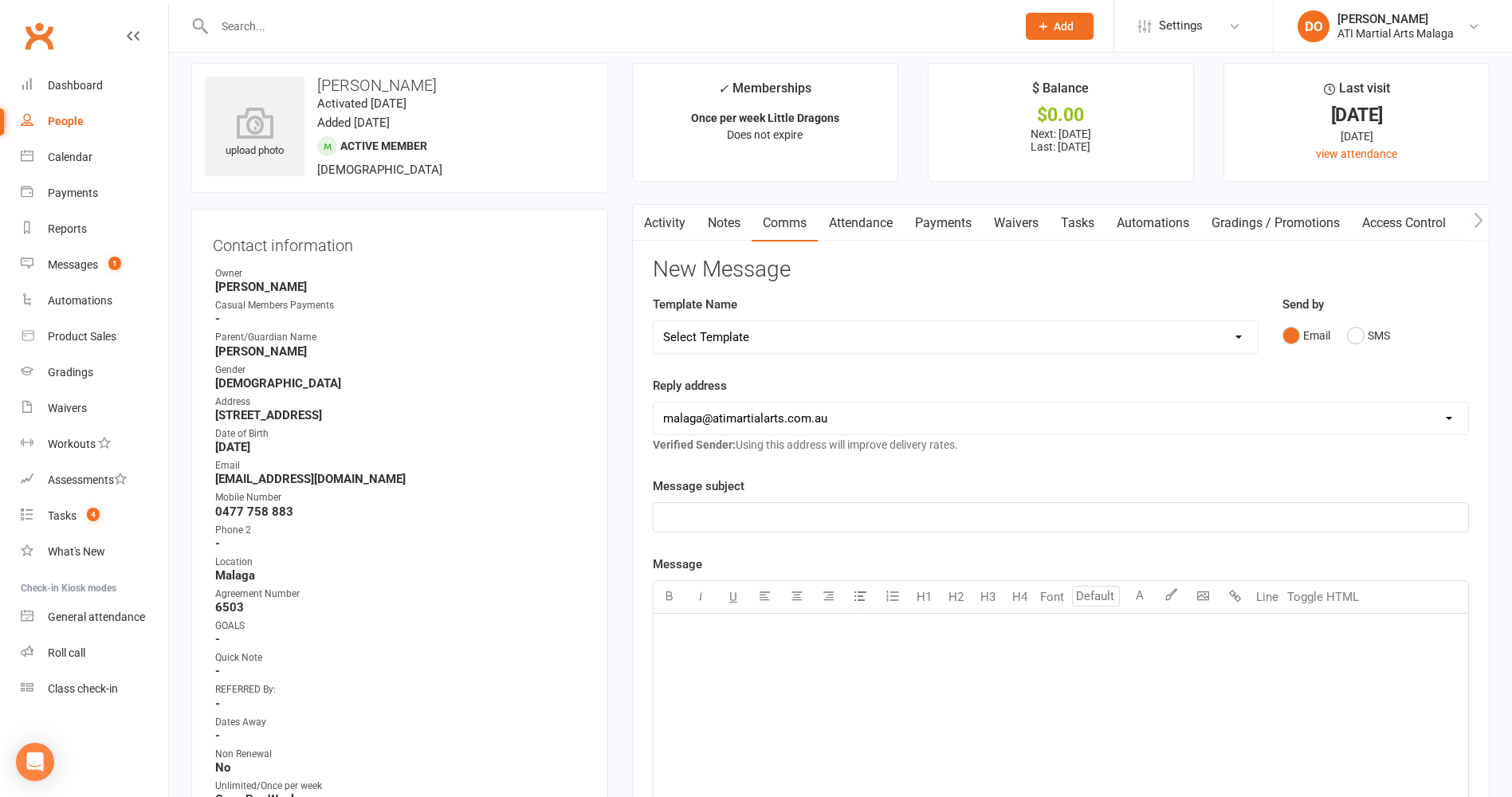
scroll to position [0, 0]
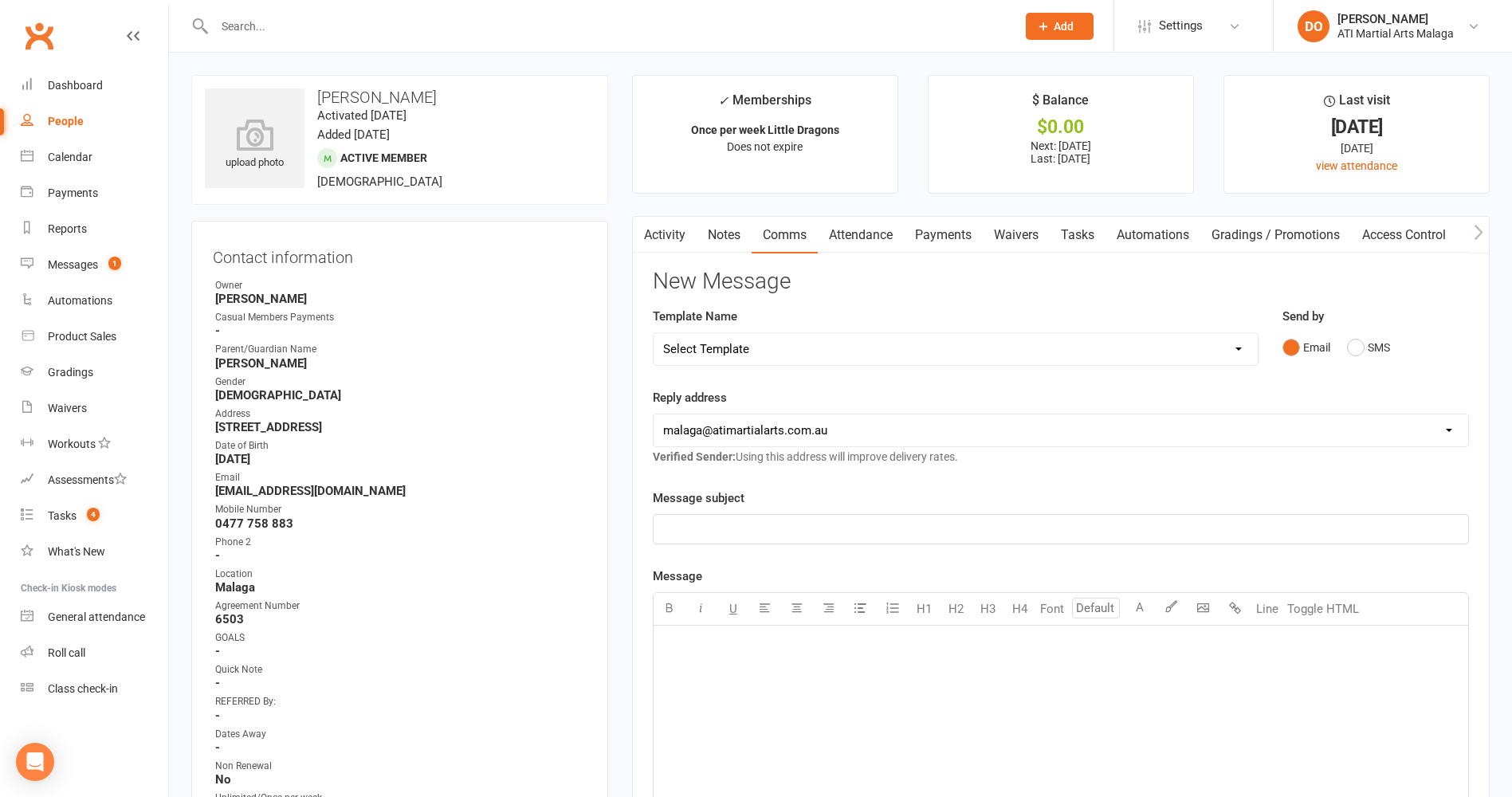
click at [945, 237] on link "Payments" at bounding box center [944, 235] width 79 height 37
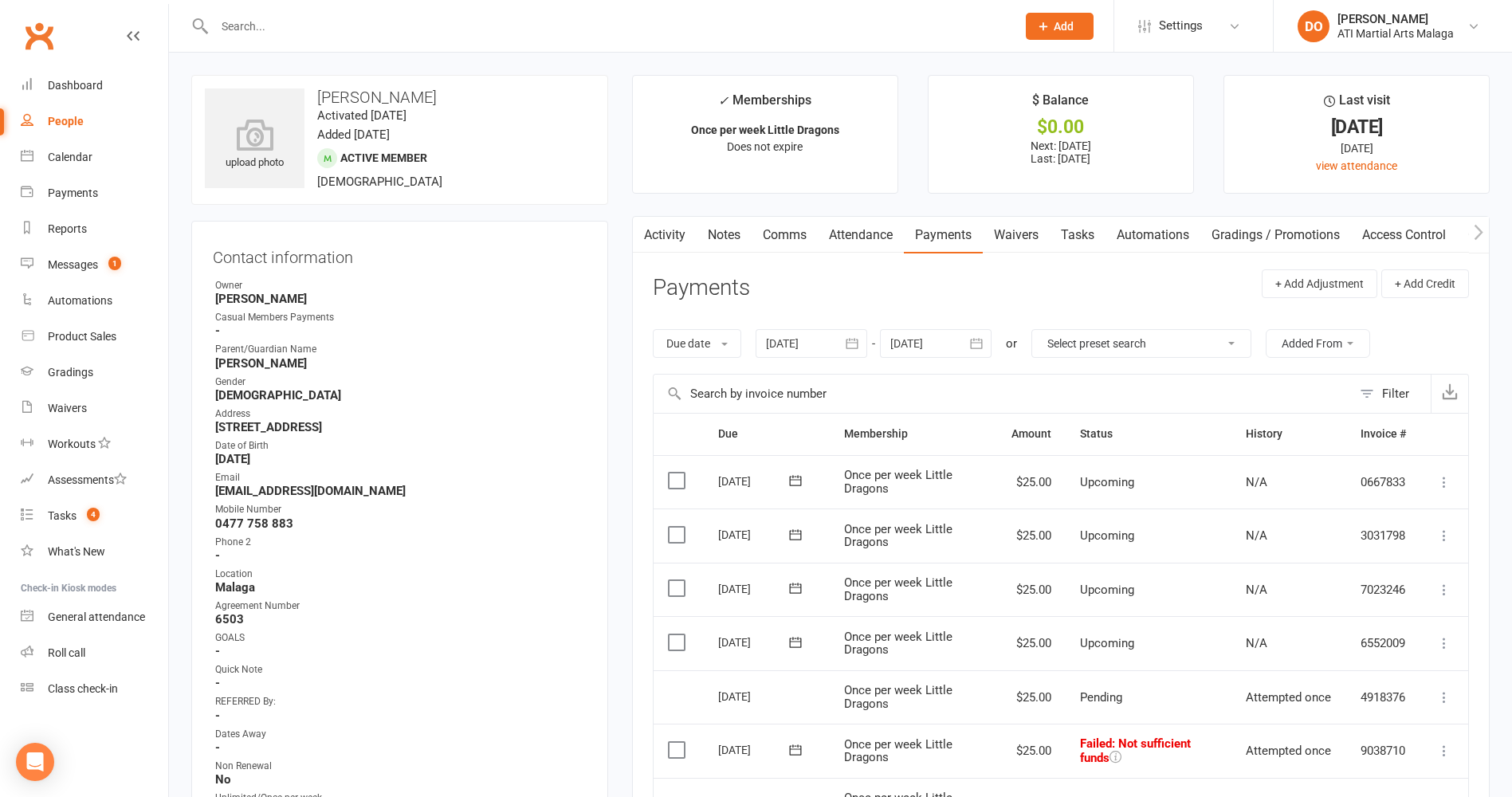
click at [788, 232] on link "Comms" at bounding box center [785, 235] width 67 height 37
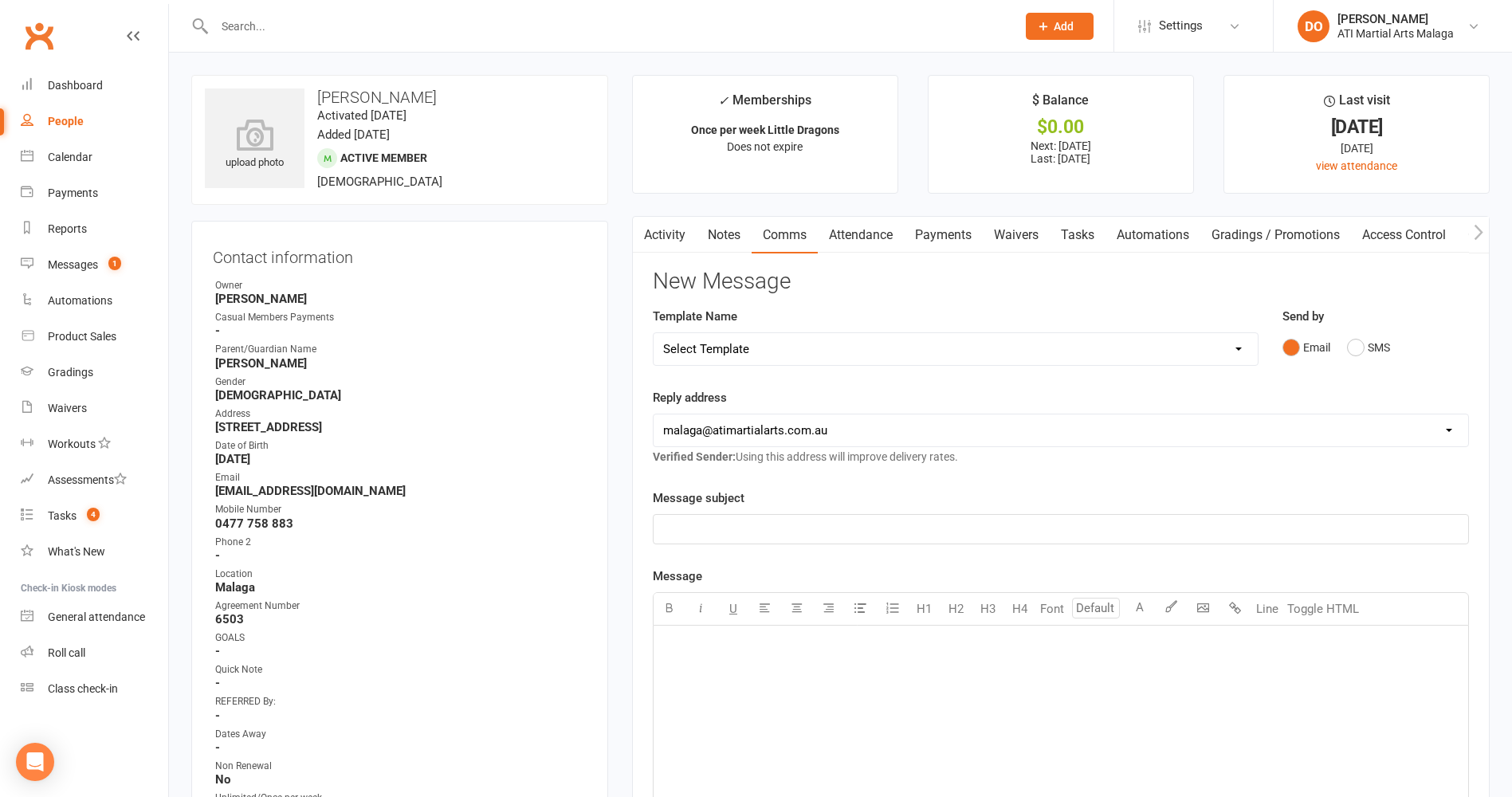
click at [906, 677] on div "﻿" at bounding box center [1060, 745] width 814 height 239
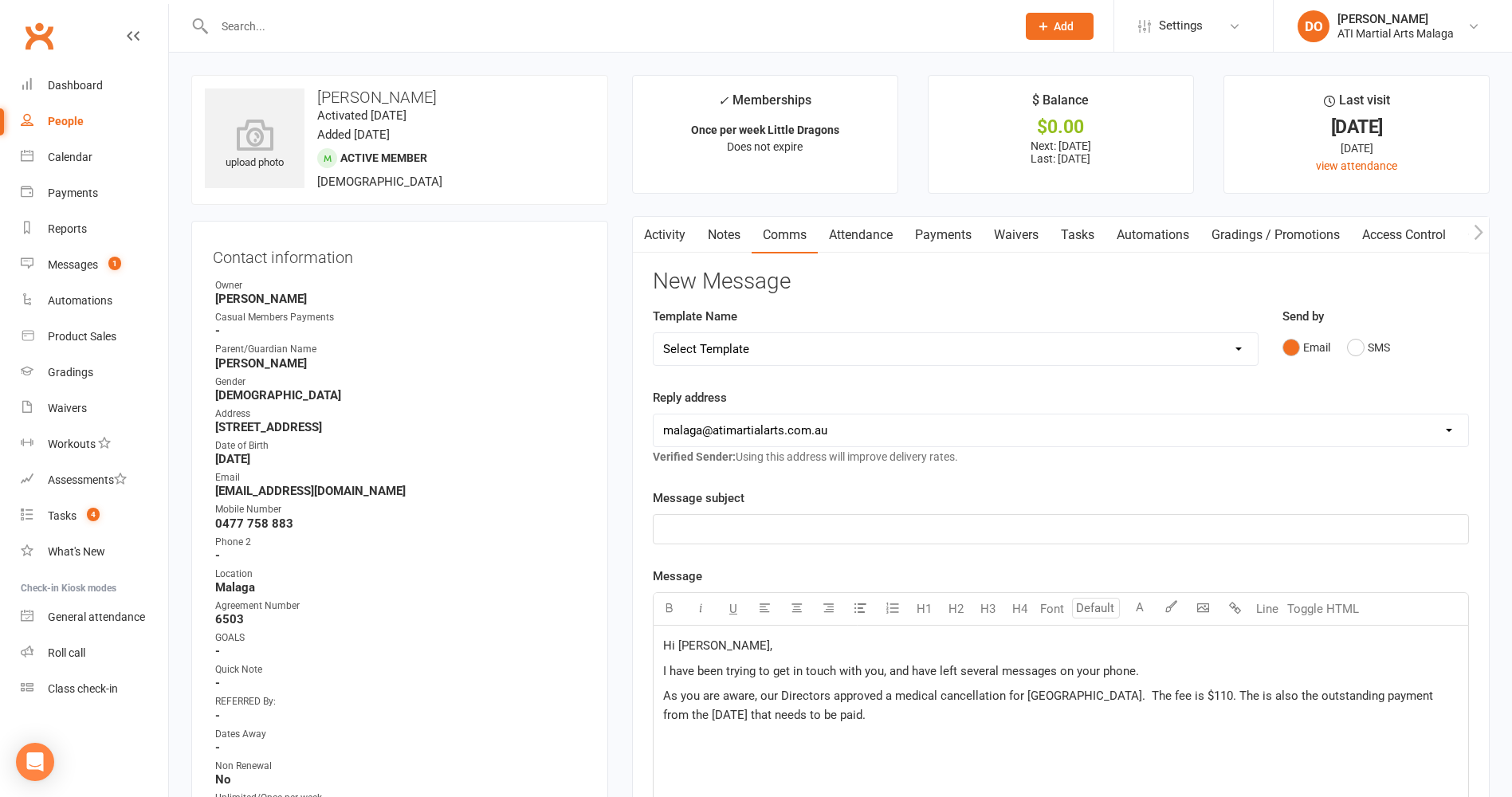
click at [898, 762] on div "Hi [PERSON_NAME], I have been trying to get in touch with you, and have left se…" at bounding box center [1060, 745] width 814 height 239
drag, startPoint x: 814, startPoint y: 700, endPoint x: 897, endPoint y: 734, distance: 89.7
click at [897, 734] on p at bounding box center [1061, 739] width 796 height 19
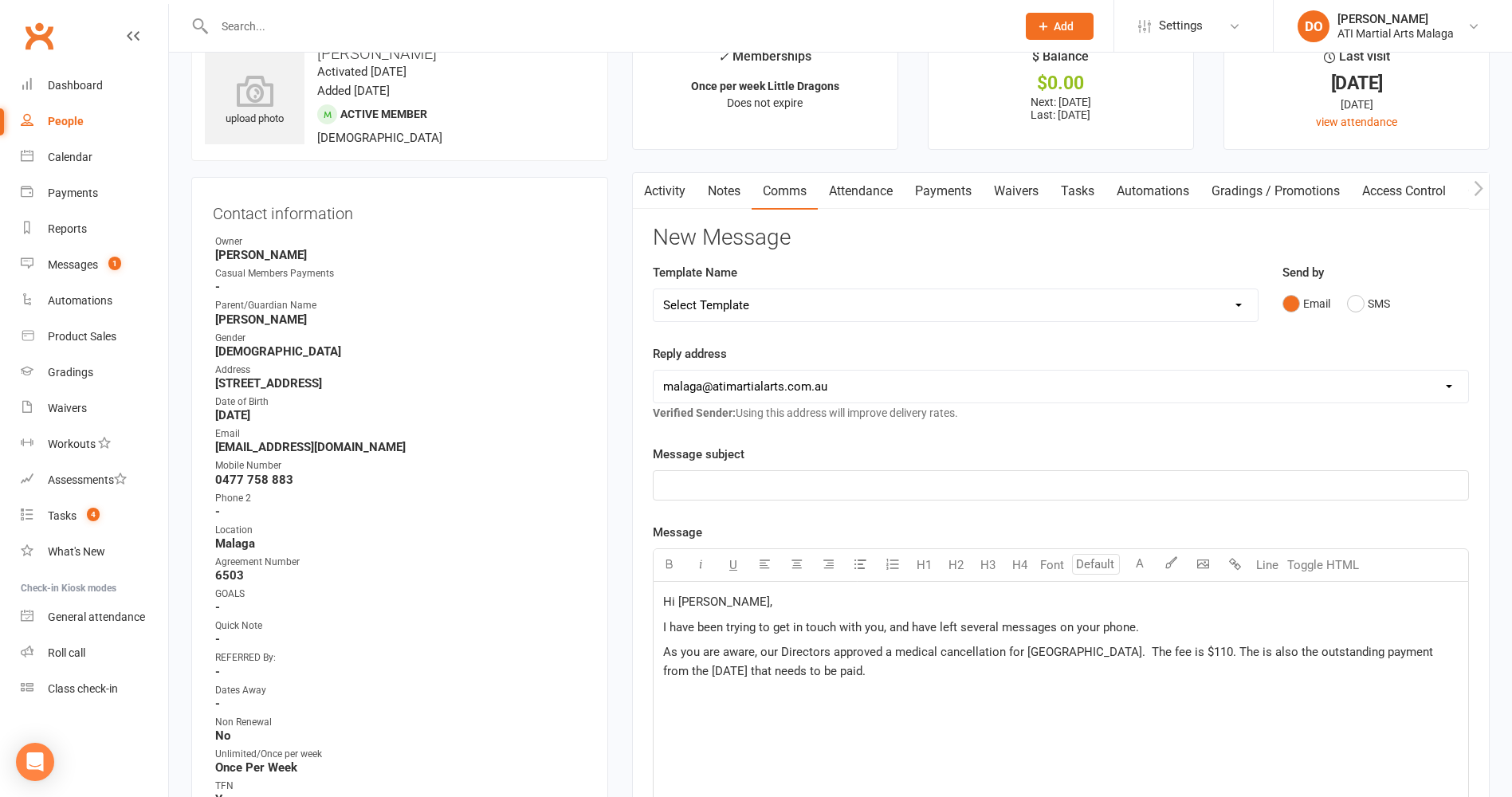
scroll to position [80, 0]
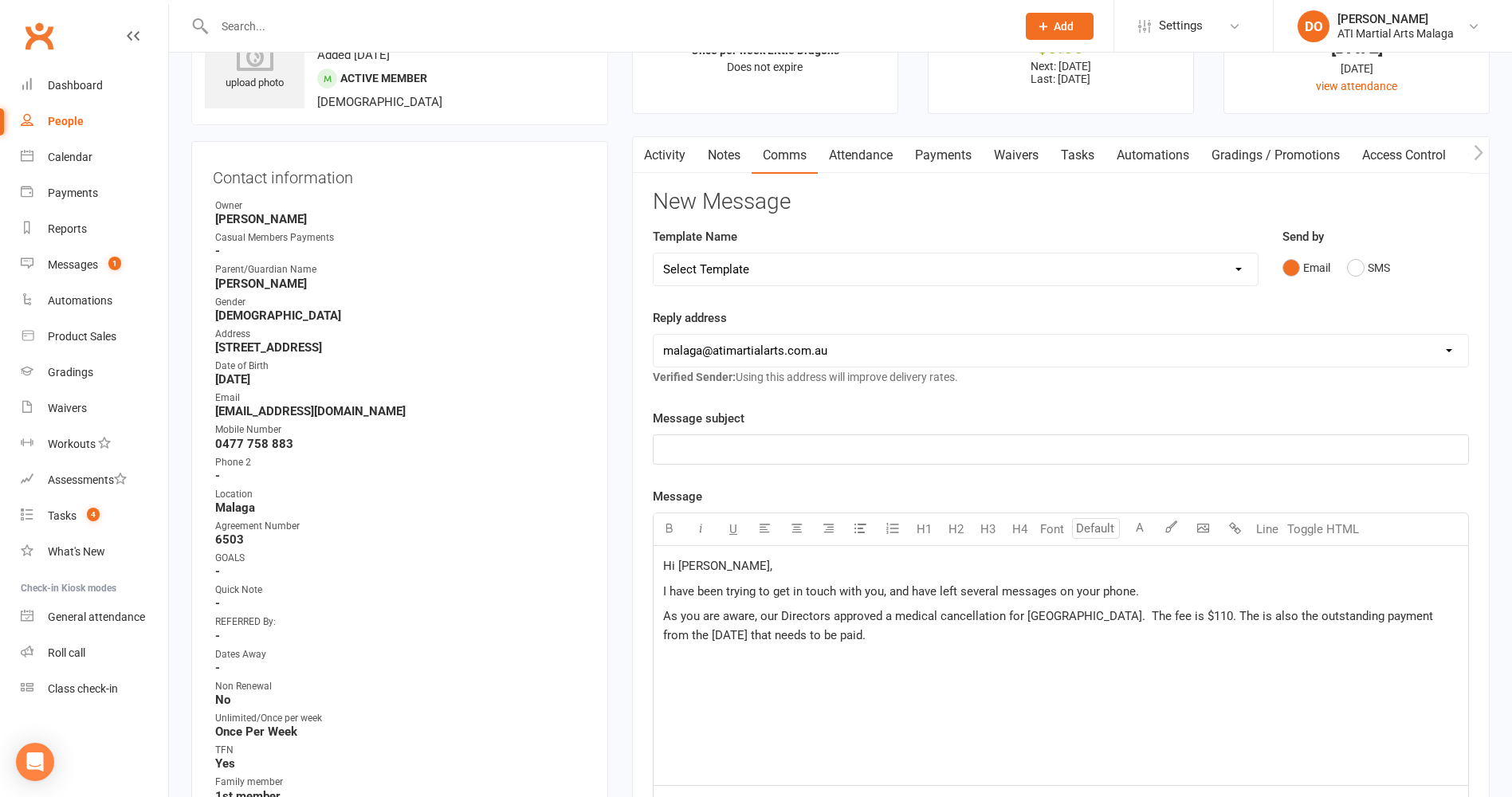
click at [856, 638] on p "As you are aware, our Directors approved a medical cancellation for [GEOGRAPHIC…" at bounding box center [1061, 625] width 796 height 39
click at [871, 691] on div "Hi [PERSON_NAME], I have been trying to get in touch with you, and have left se…" at bounding box center [1060, 666] width 814 height 239
click at [877, 683] on p "As the cancellation needs to be paid to finalise it, before the membership will…" at bounding box center [1061, 670] width 796 height 39
click at [765, 663] on span "As the cancellation needs to be paid to finalise it, before the membership will…" at bounding box center [1044, 669] width 761 height 33
click at [982, 743] on div "Hi [PERSON_NAME], I have been trying to get in touch with you, and have left se…" at bounding box center [1060, 666] width 814 height 239
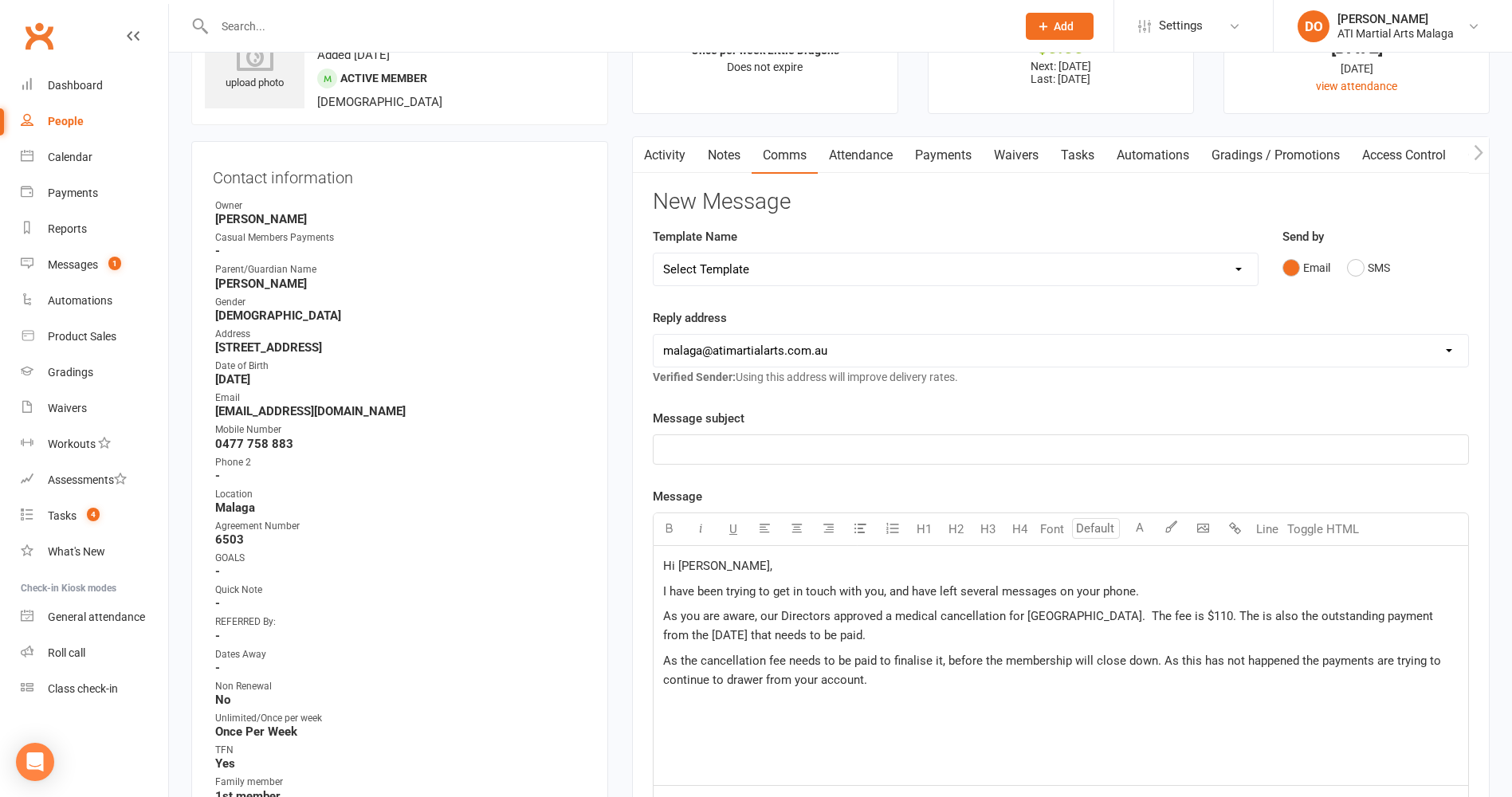
click at [1040, 687] on p "As the cancellation fee needs to be paid to finalise it, before the membership …" at bounding box center [1061, 670] width 796 height 39
drag, startPoint x: 943, startPoint y: 661, endPoint x: 652, endPoint y: 660, distance: 291.0
click at [653, 660] on div "Hi [PERSON_NAME], I have been trying to get in touch with you, and have left se…" at bounding box center [1060, 666] width 814 height 239
click at [1048, 725] on p at bounding box center [1061, 730] width 796 height 19
click at [800, 690] on div "Hi [PERSON_NAME], I have been trying to get in touch with you, and have left se…" at bounding box center [1060, 666] width 814 height 239
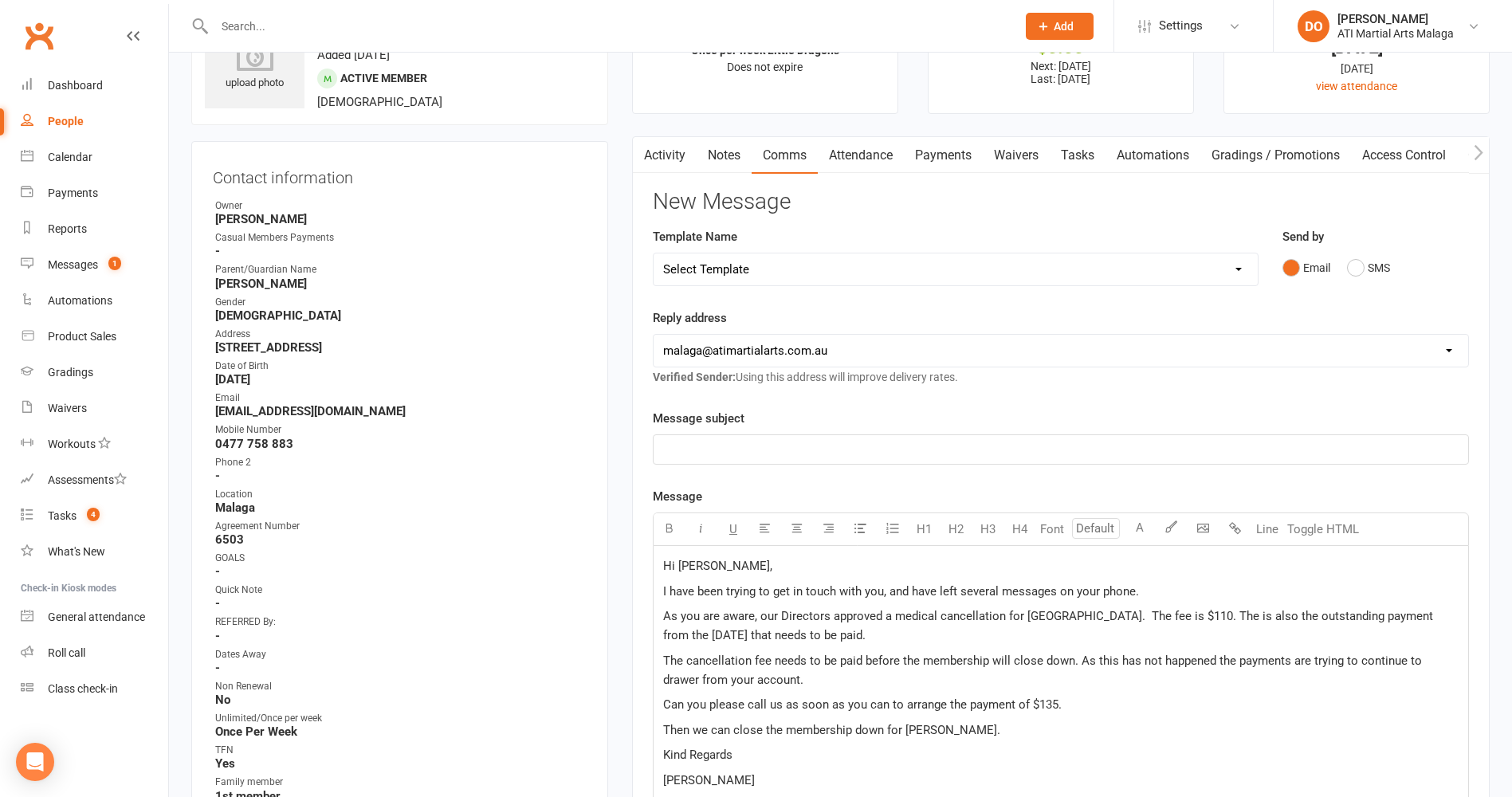
scroll to position [487, 0]
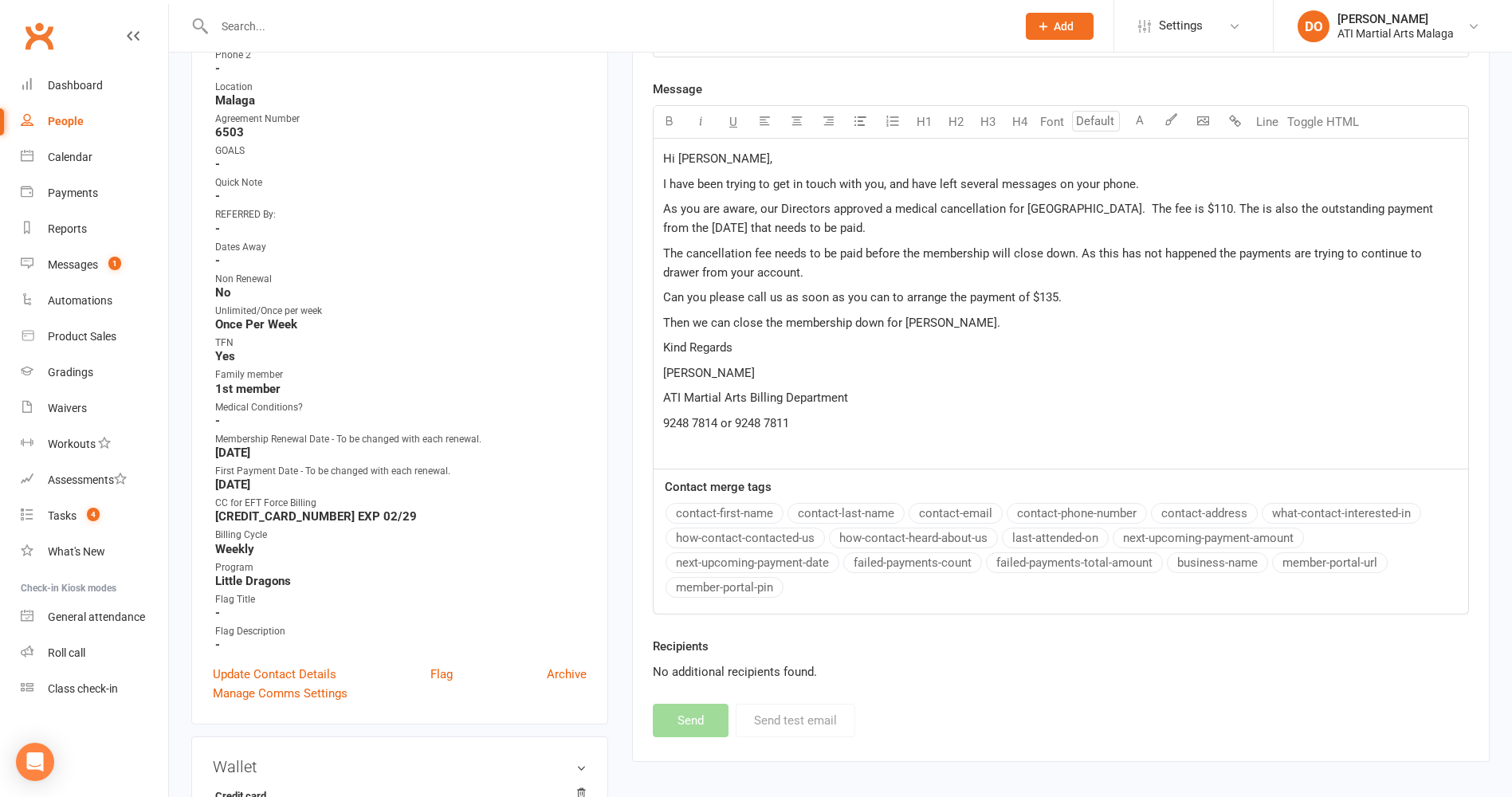
click at [657, 150] on div "Hi [PERSON_NAME], I have been trying to get in touch with you, and have left se…" at bounding box center [1060, 303] width 814 height 330
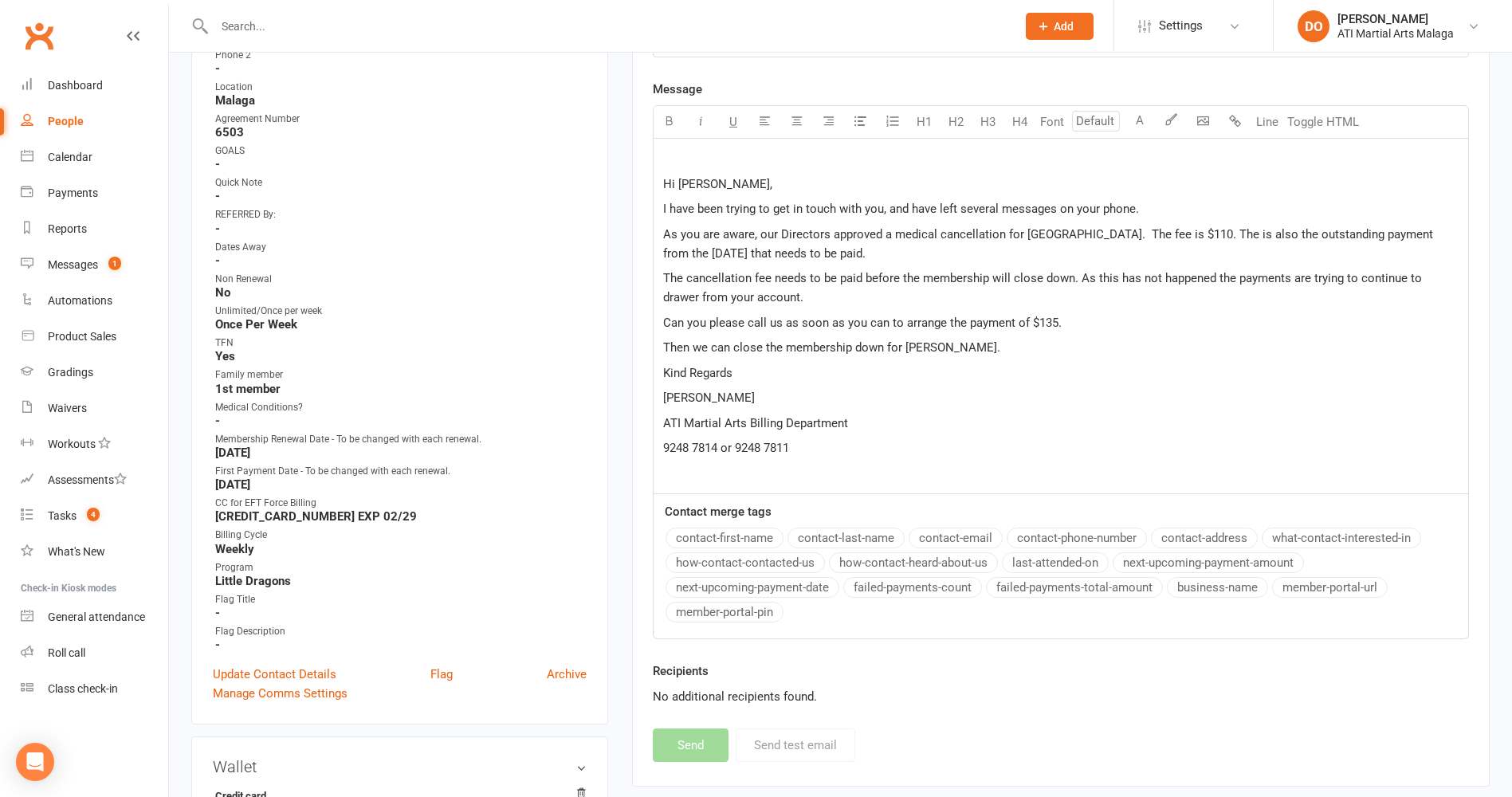
click at [677, 157] on p "﻿" at bounding box center [1061, 158] width 796 height 19
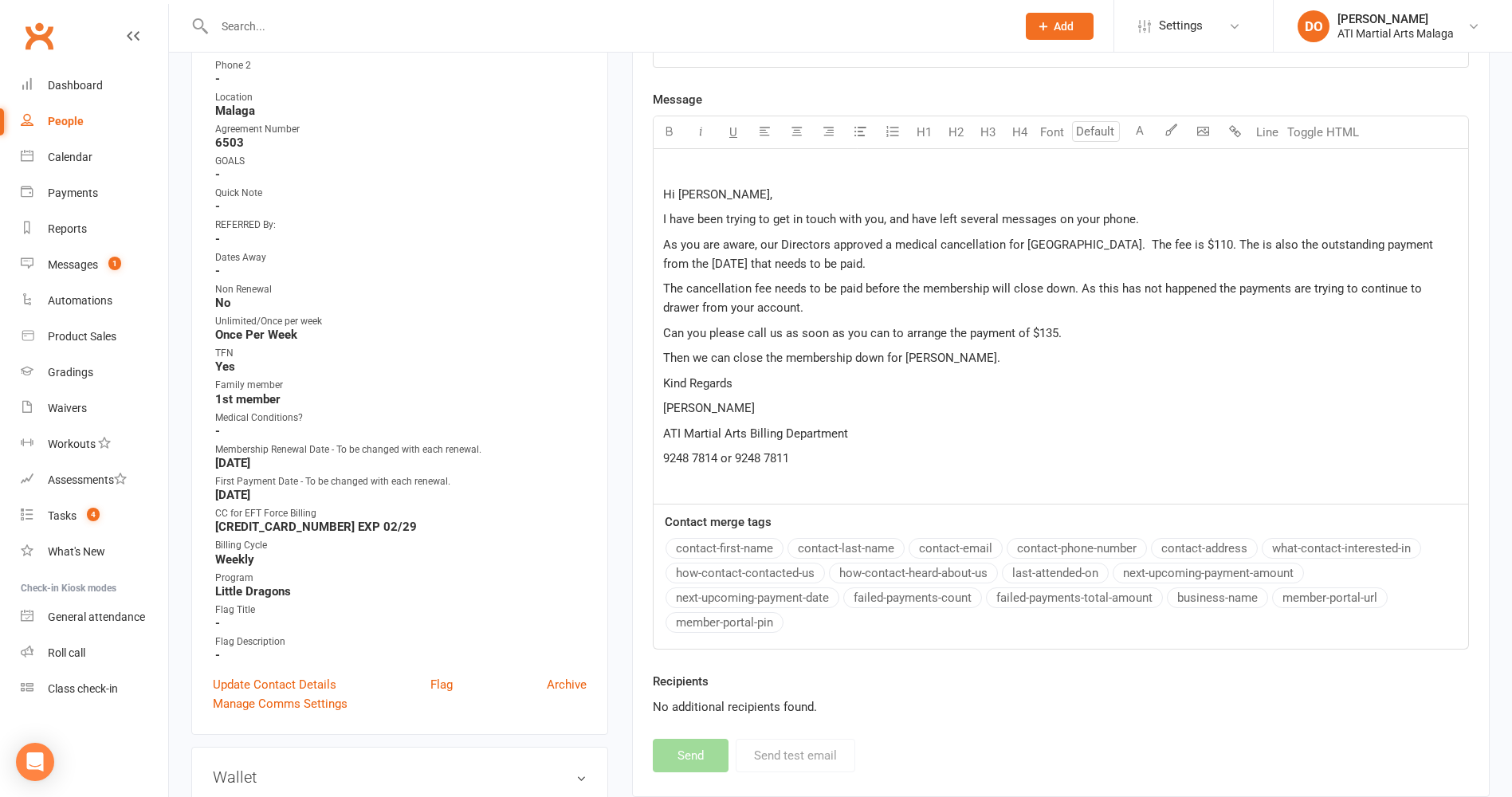
scroll to position [327, 0]
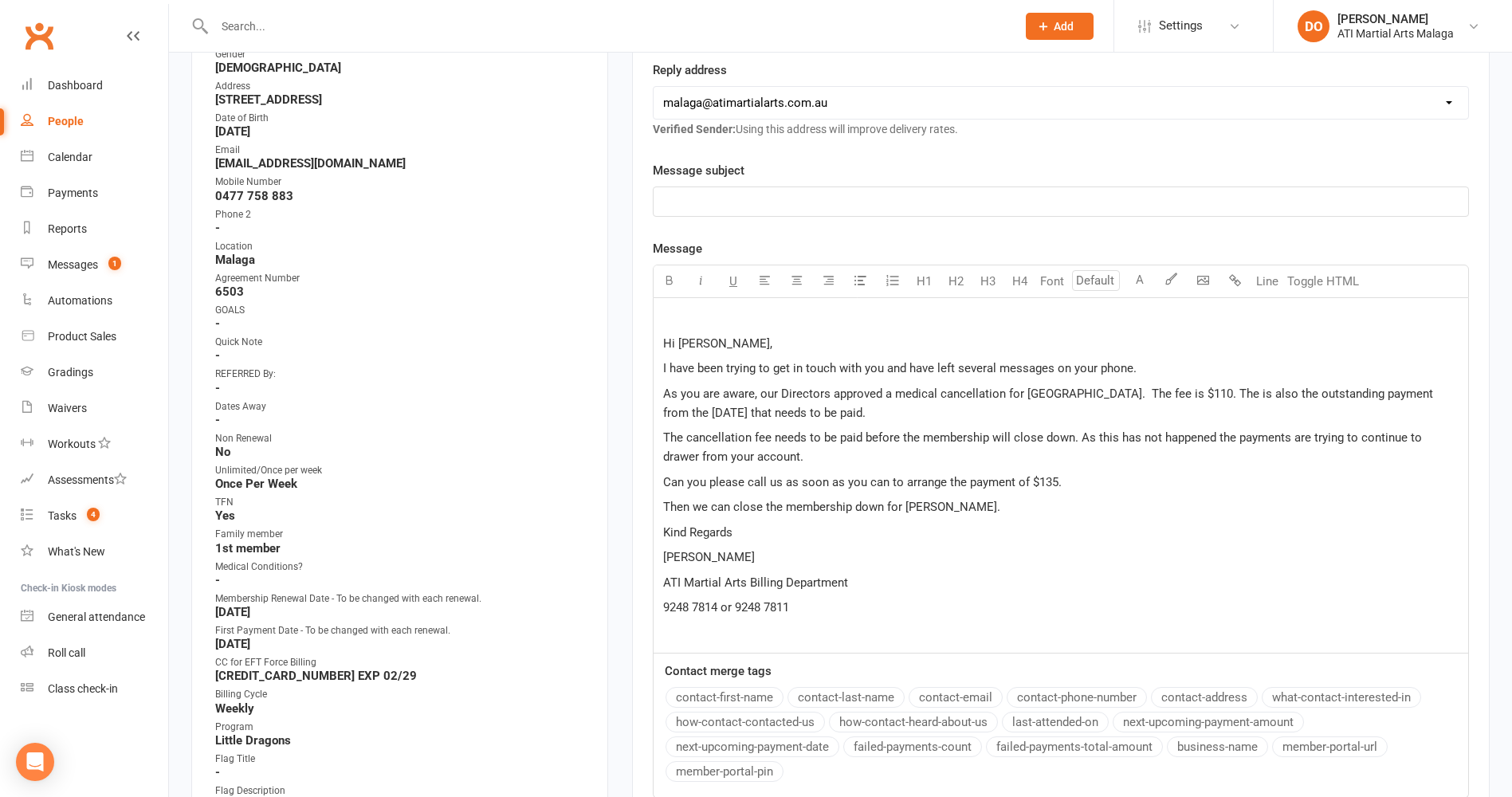
click at [1025, 526] on p "Kind Regards" at bounding box center [1061, 532] width 796 height 19
click at [692, 317] on p "﻿" at bounding box center [1061, 318] width 796 height 19
click at [1009, 573] on p "ATI Martial Arts Billing Department" at bounding box center [1061, 582] width 796 height 19
click at [779, 207] on p "﻿" at bounding box center [1061, 201] width 796 height 19
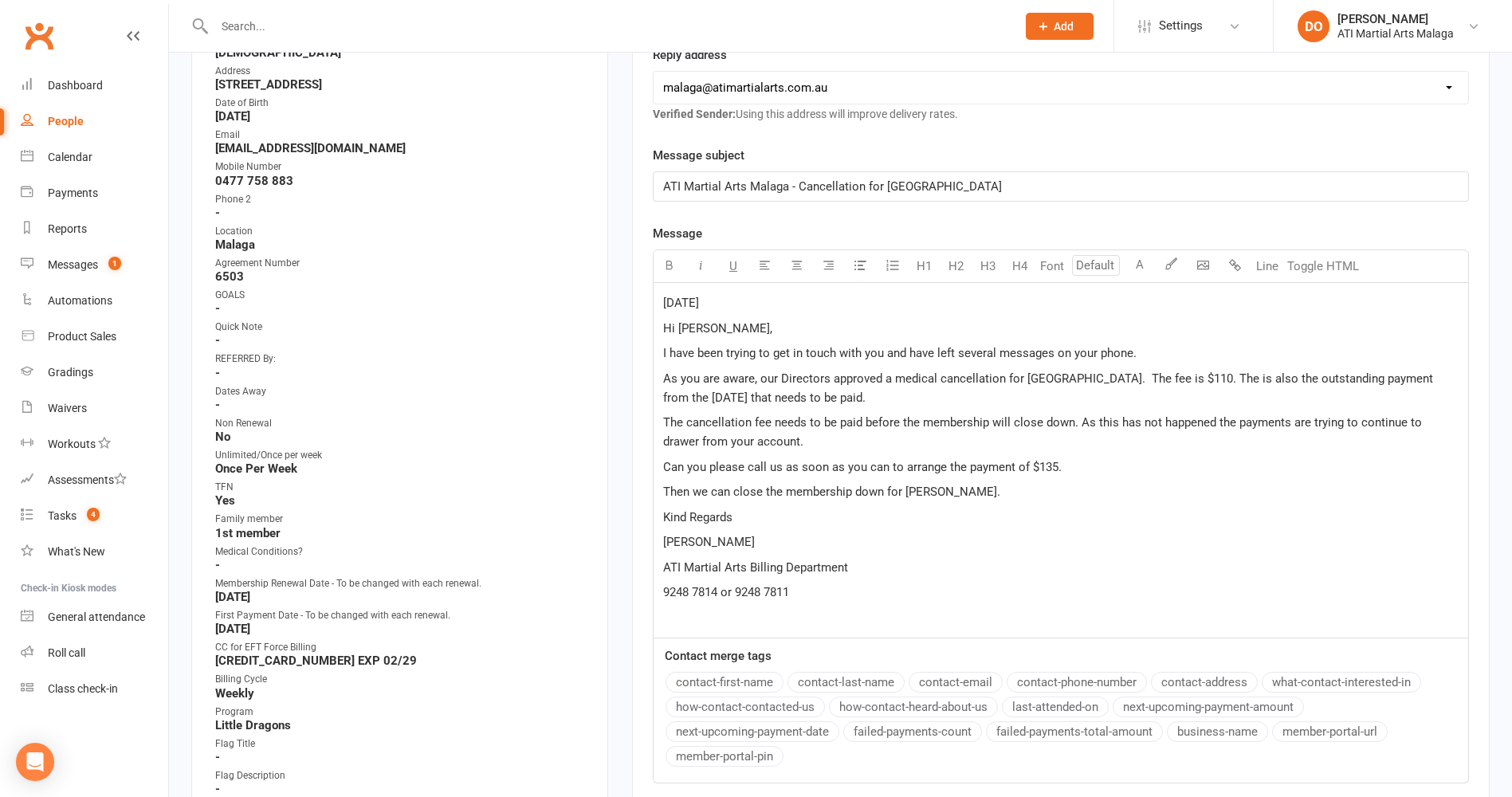
scroll to position [646, 0]
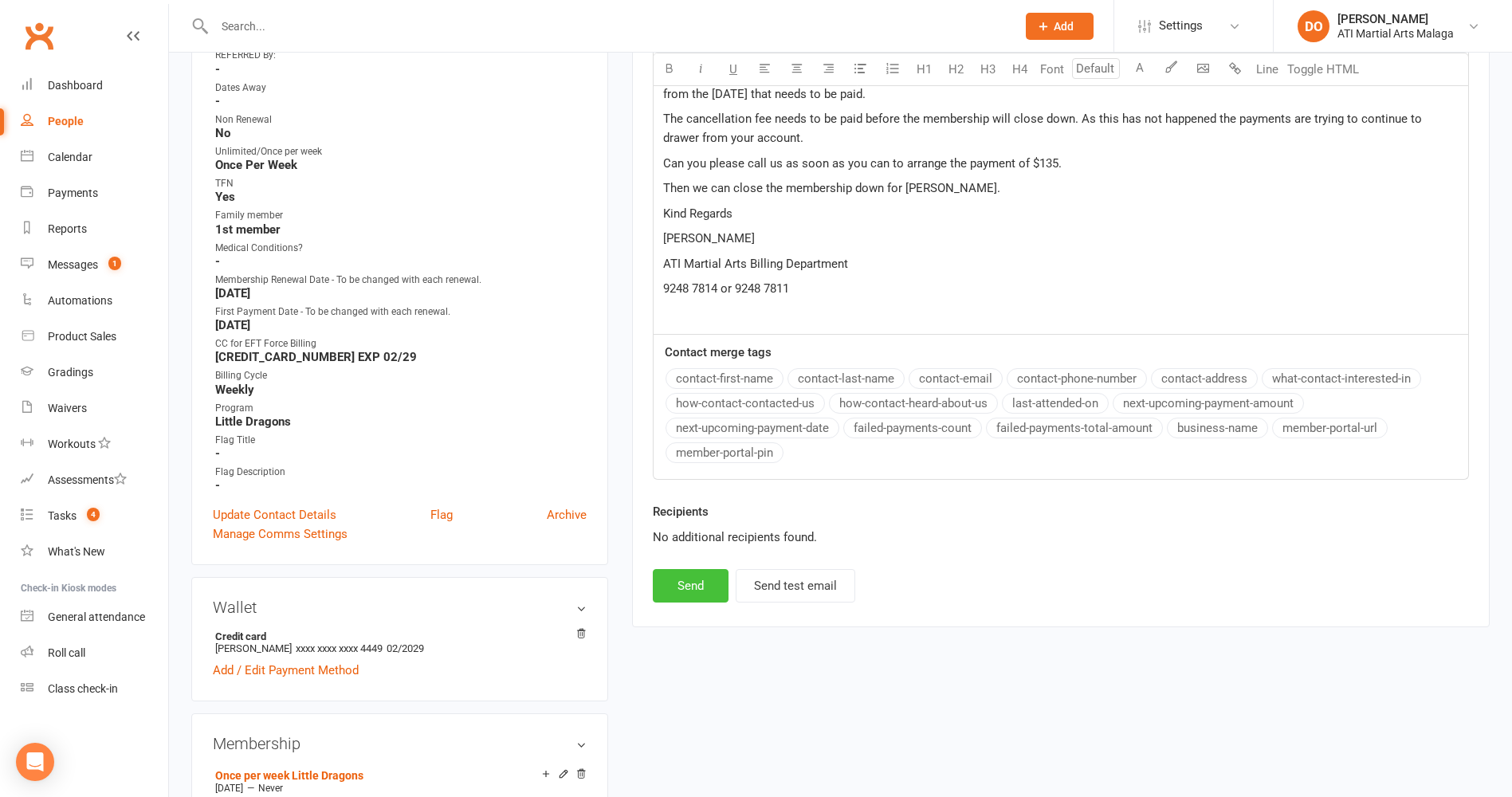
click at [720, 589] on button "Send" at bounding box center [690, 585] width 76 height 33
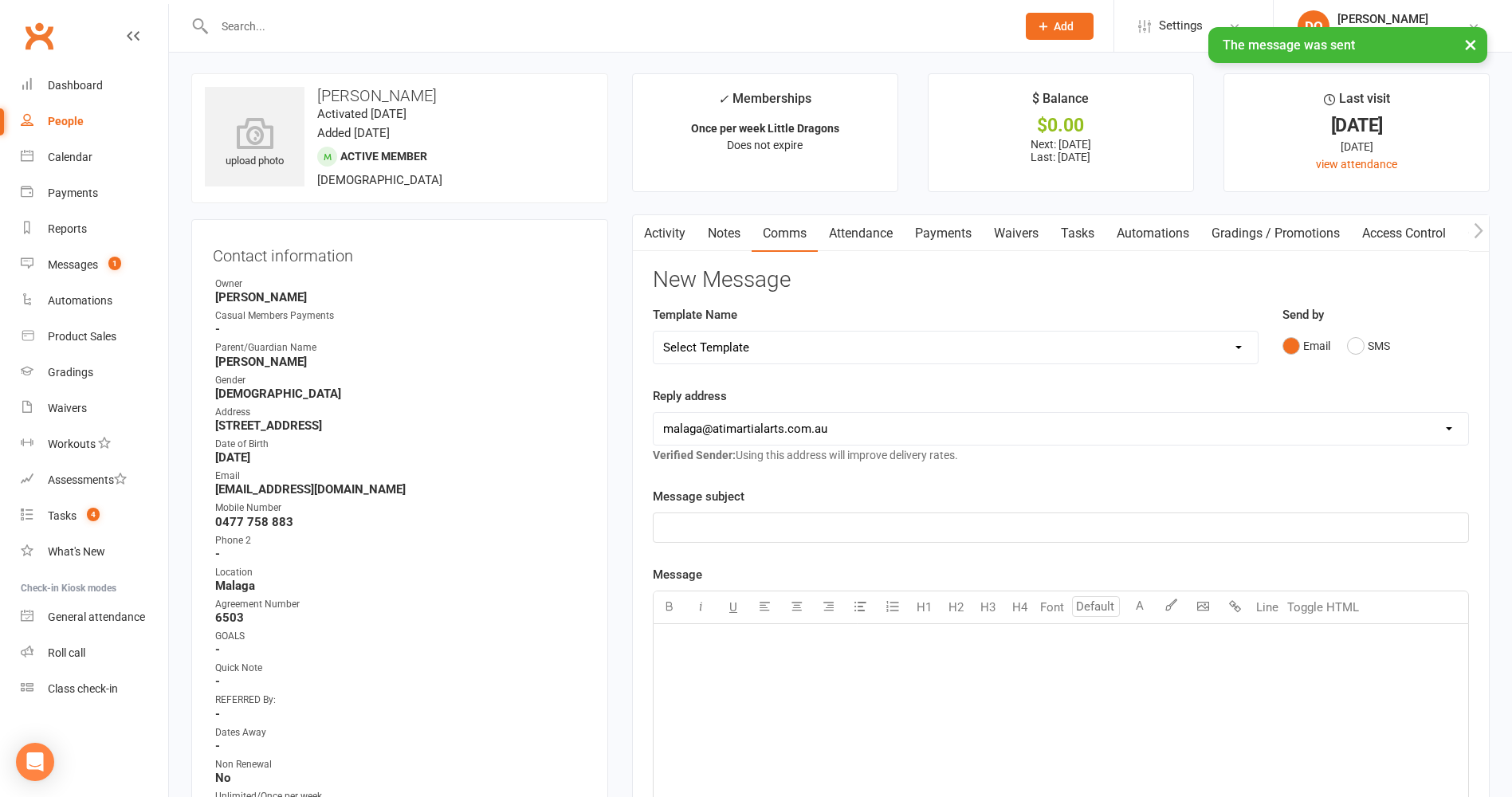
scroll to position [0, 0]
click at [759, 27] on div "× The message was sent" at bounding box center [745, 27] width 1491 height 0
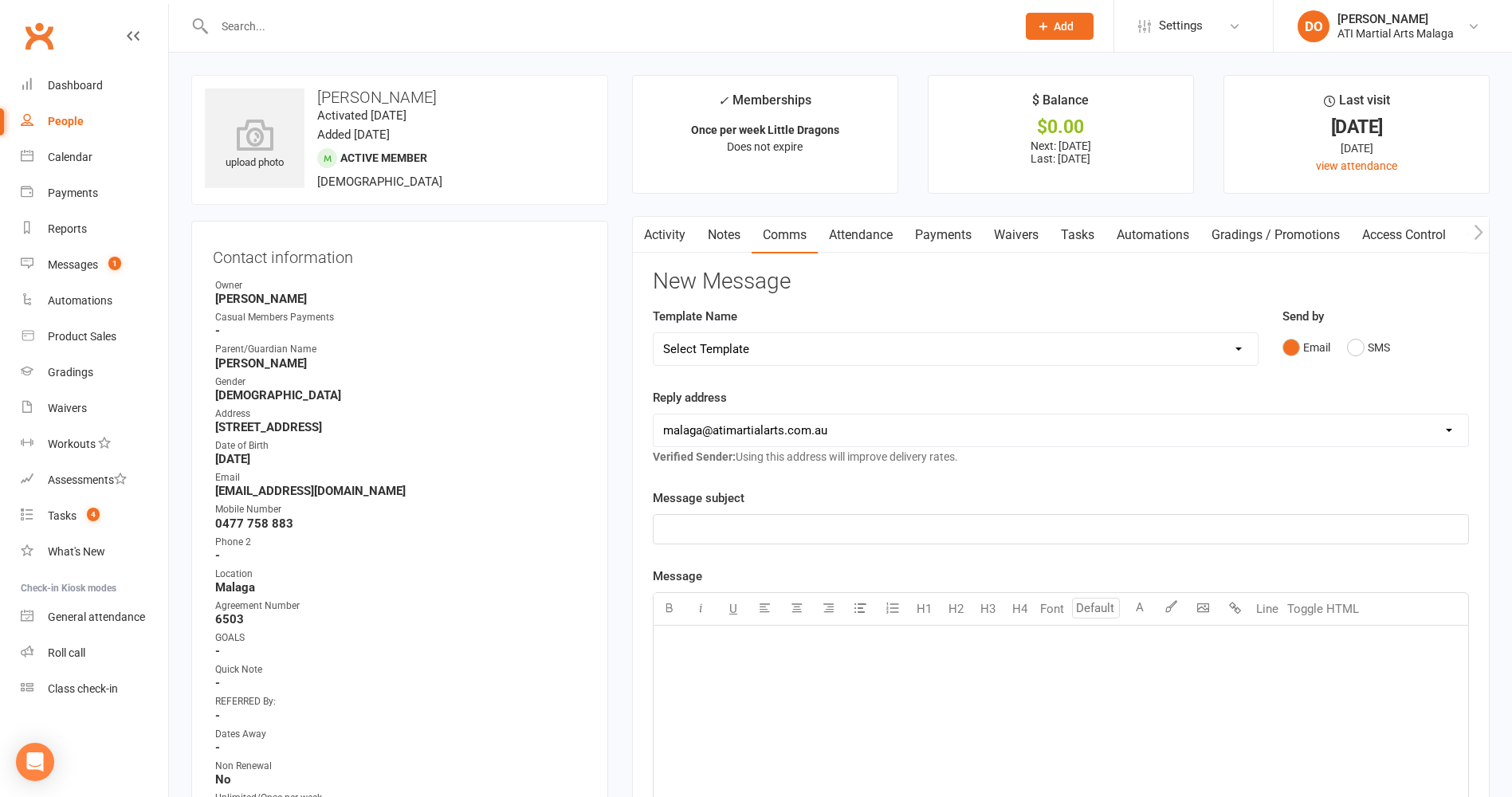
click at [715, 39] on div at bounding box center [598, 26] width 814 height 52
click at [718, 26] on input "text" at bounding box center [608, 26] width 796 height 22
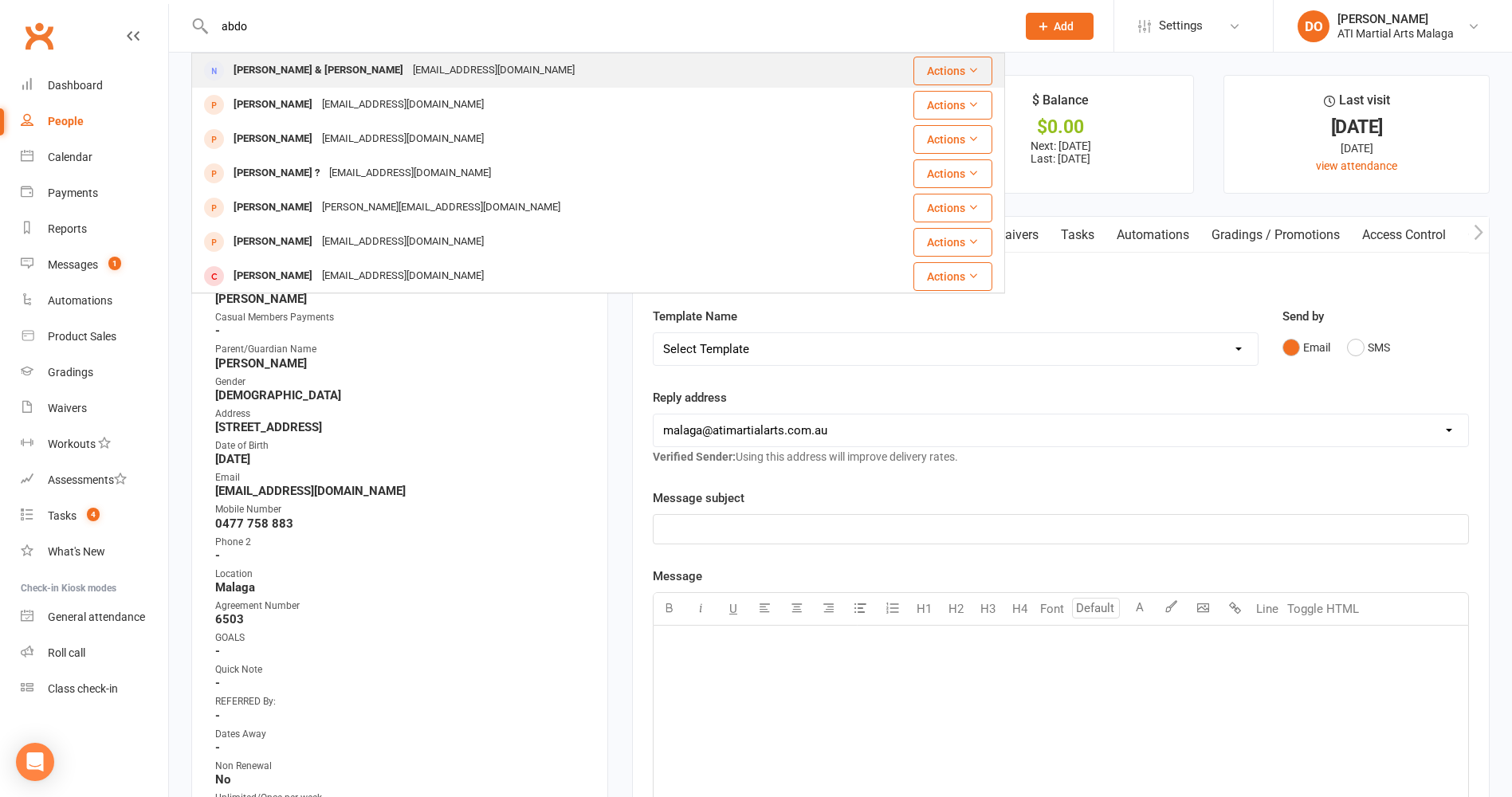
type input "abdo"
click at [409, 78] on div "[EMAIL_ADDRESS][DOMAIN_NAME]" at bounding box center [494, 71] width 171 height 23
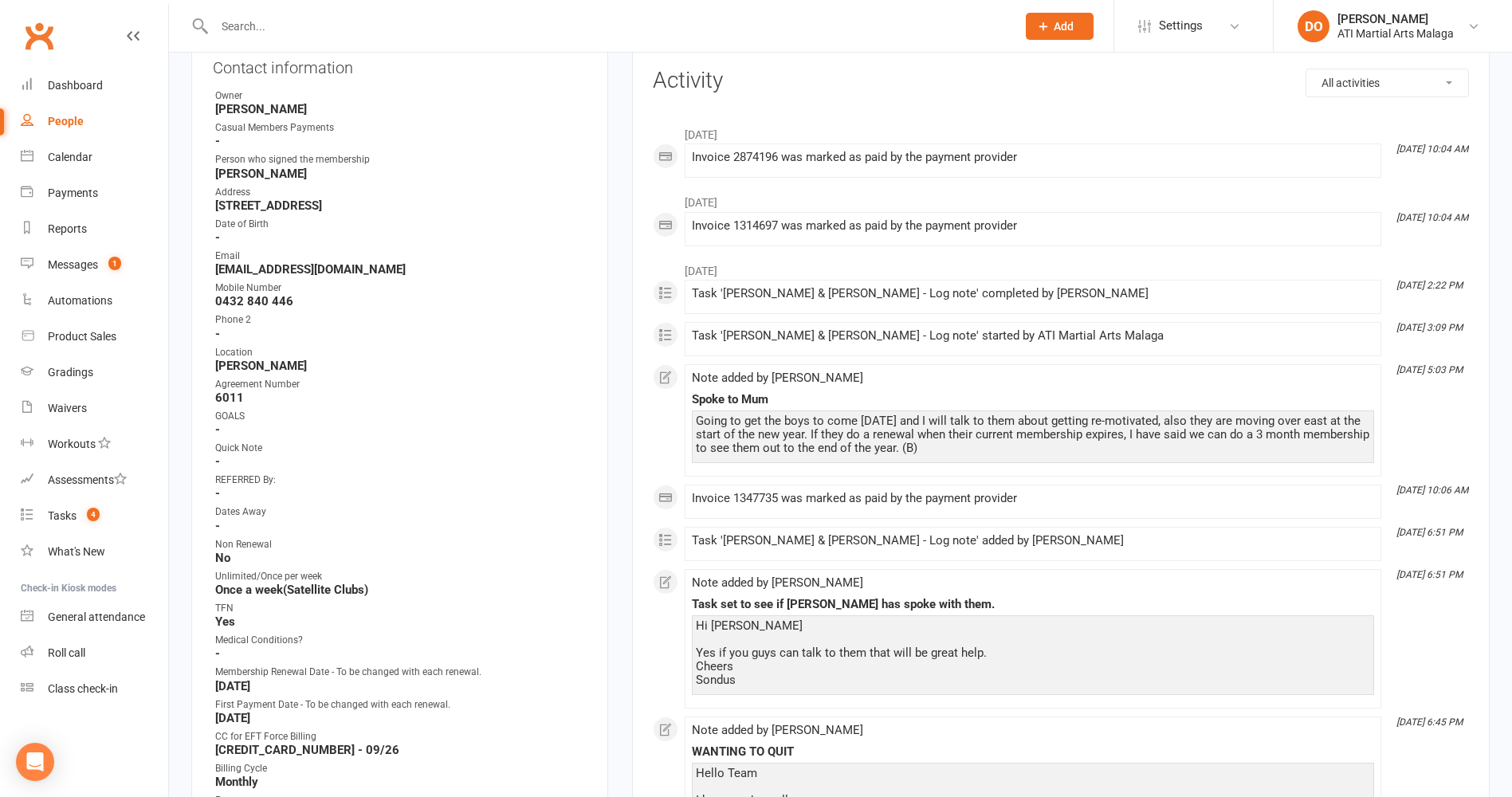
scroll to position [159, 0]
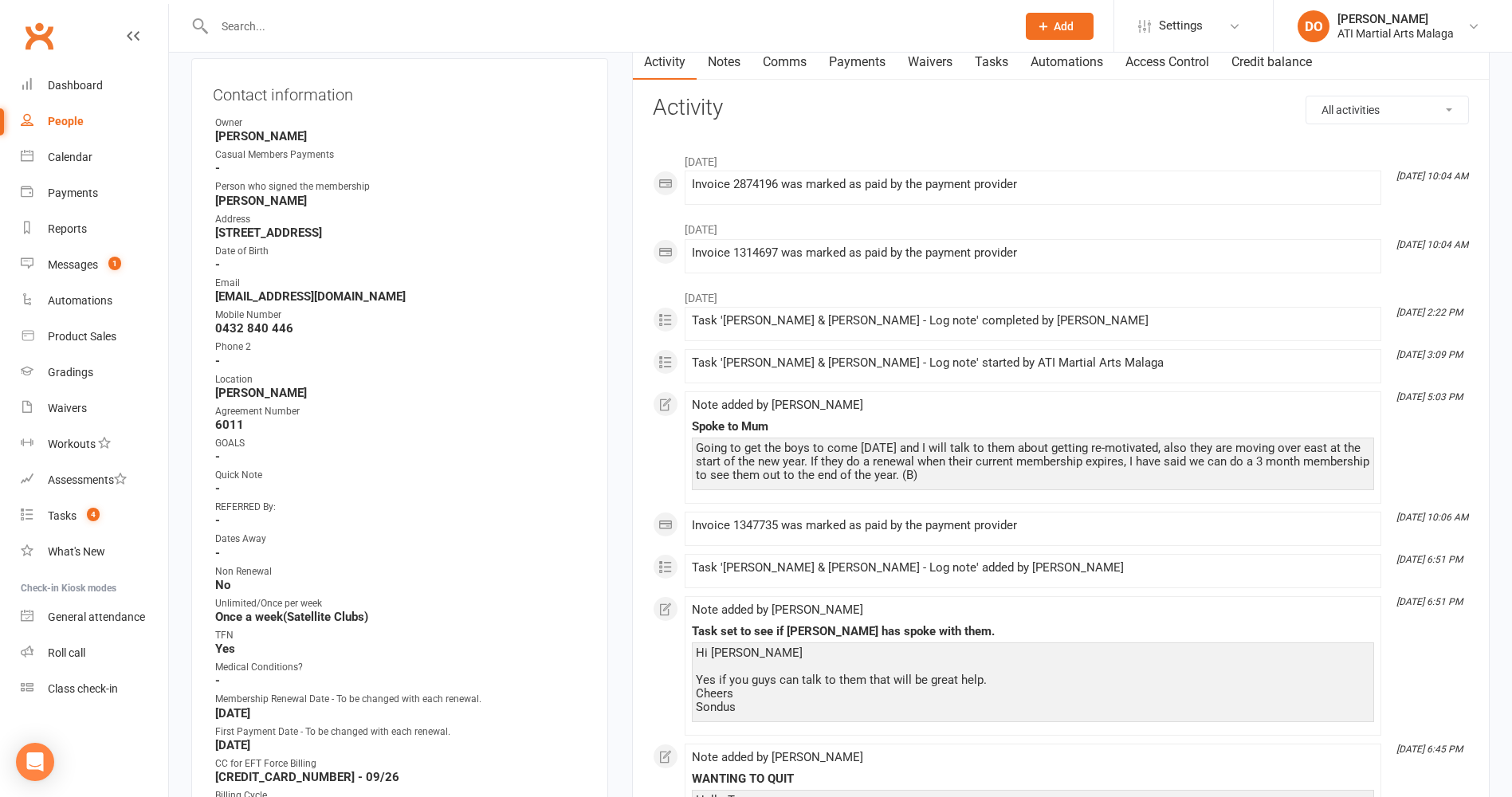
click at [864, 69] on link "Payments" at bounding box center [858, 62] width 79 height 37
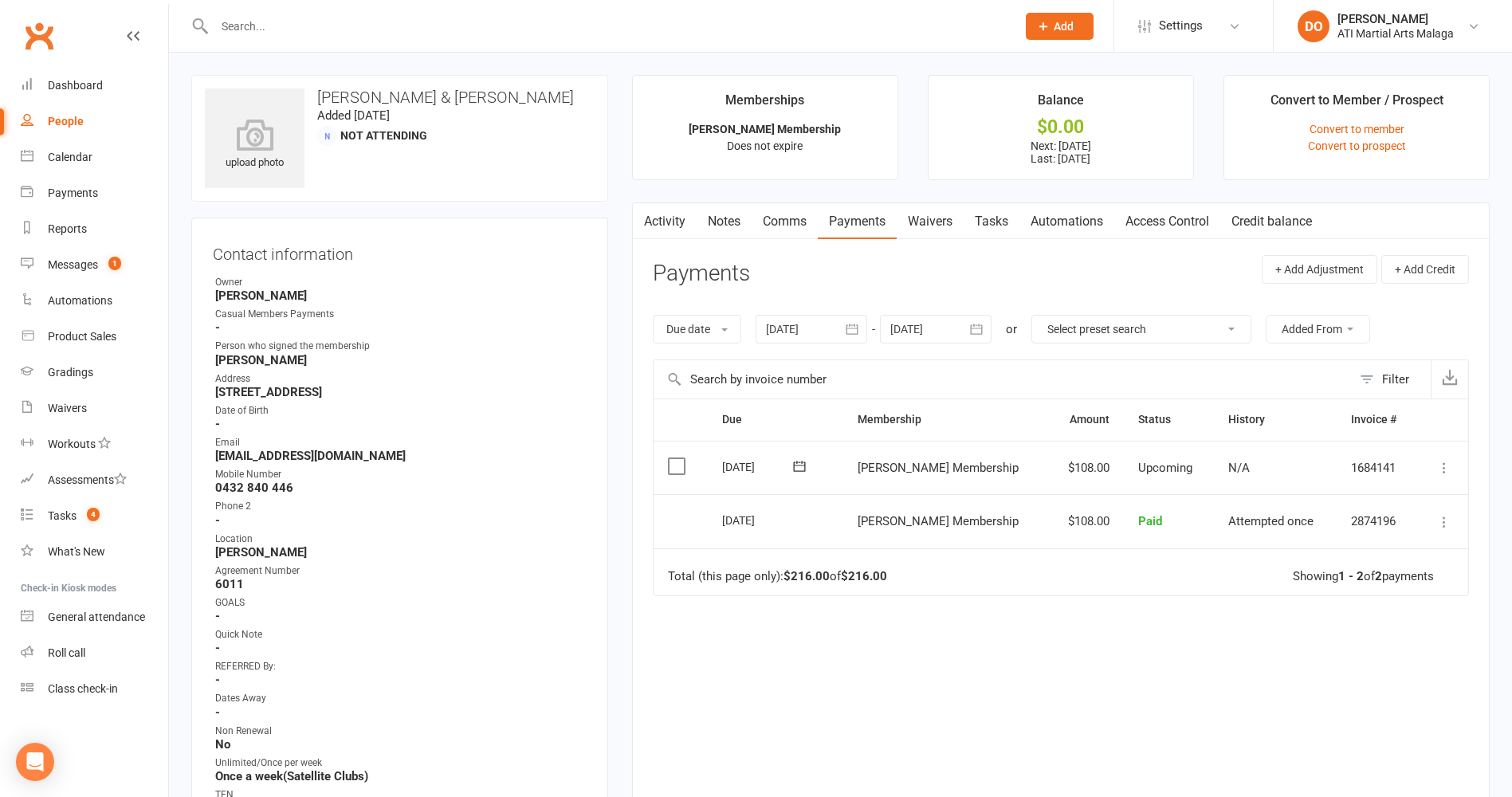
click at [848, 22] on input "text" at bounding box center [608, 26] width 796 height 22
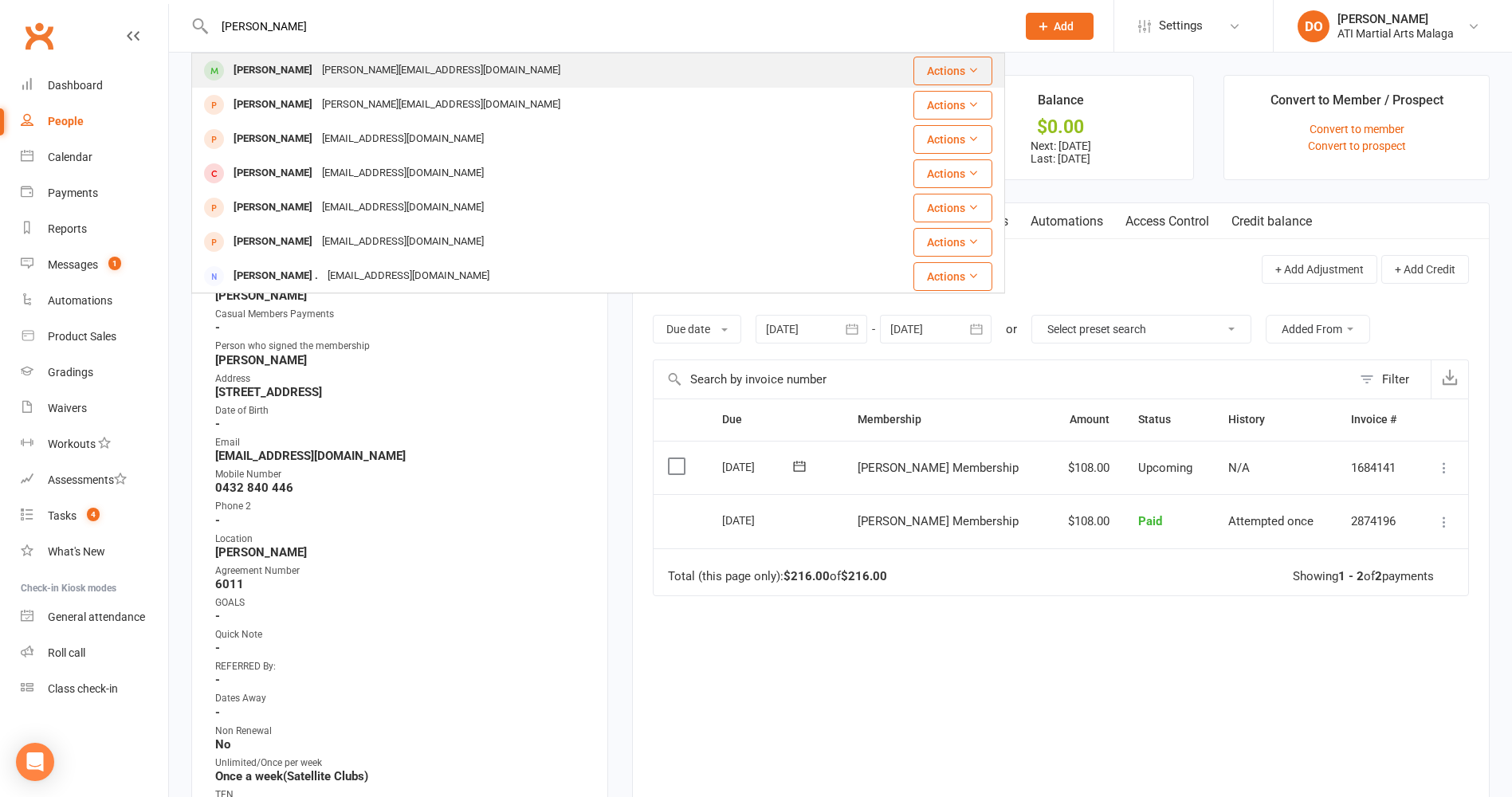
type input "[PERSON_NAME]"
click at [305, 67] on div "[PERSON_NAME]" at bounding box center [273, 71] width 88 height 23
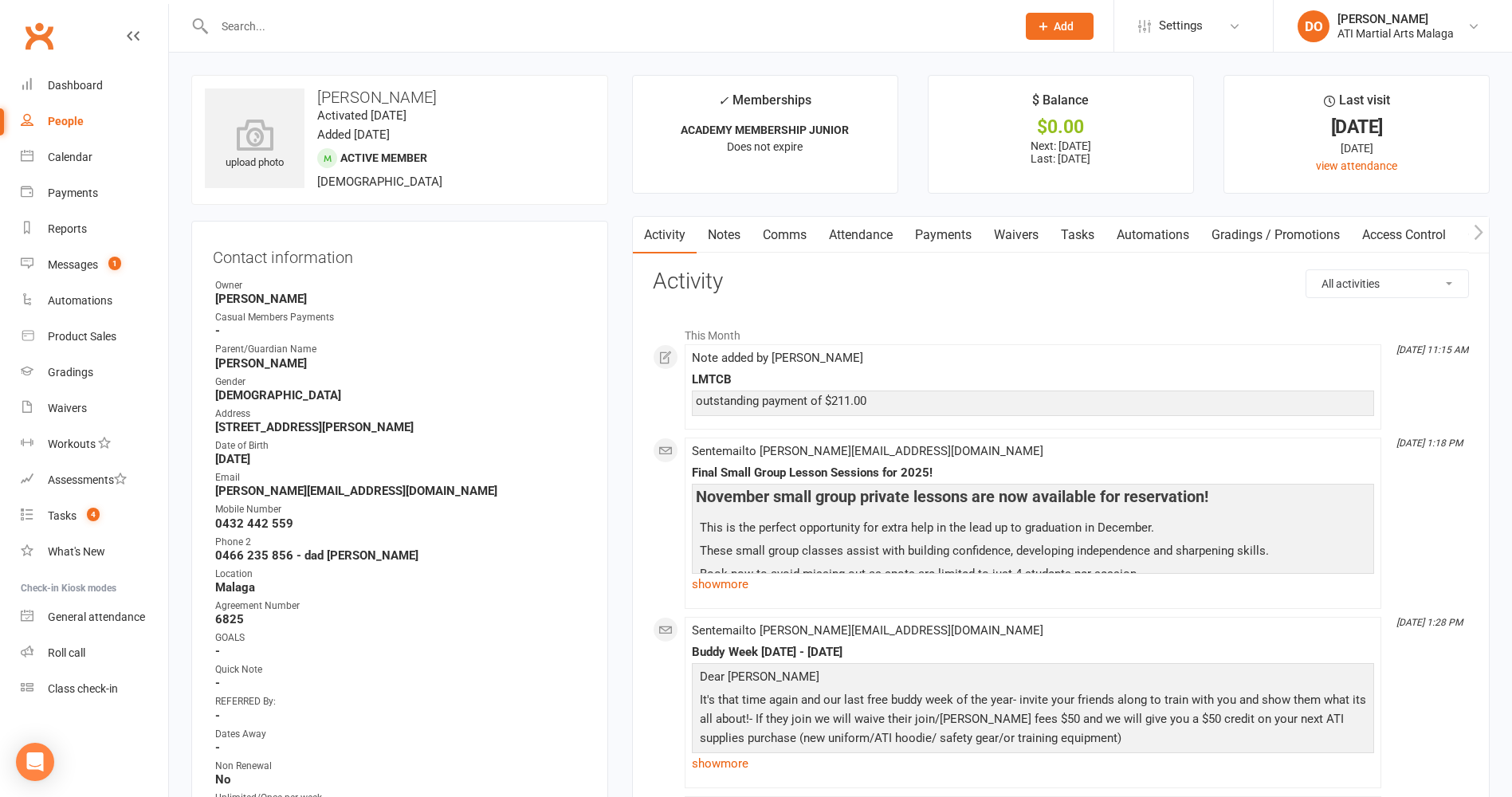
click at [962, 235] on link "Payments" at bounding box center [944, 235] width 79 height 37
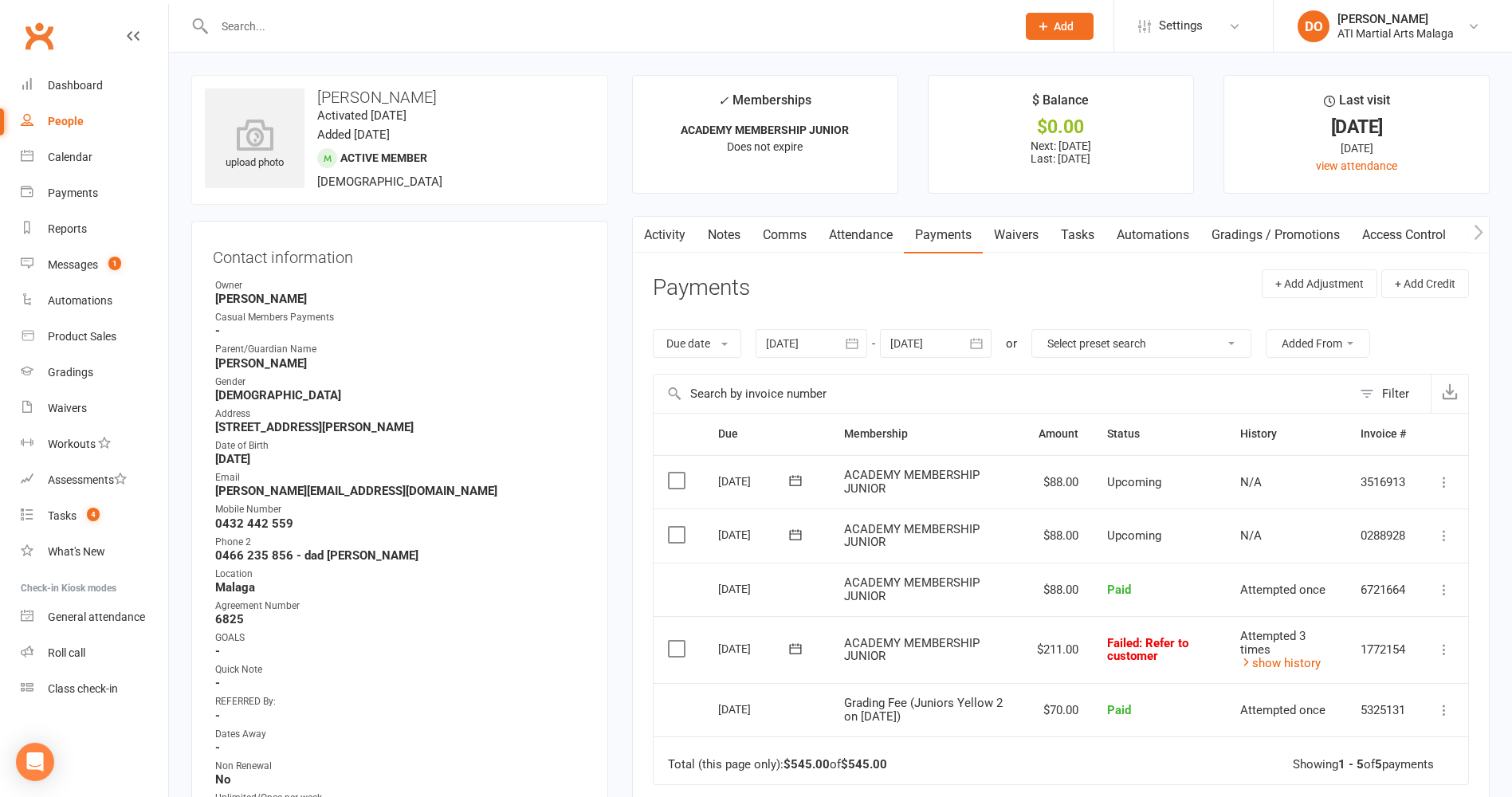
drag, startPoint x: 663, startPoint y: 234, endPoint x: 674, endPoint y: 233, distance: 11.0
click at [667, 235] on link "Activity" at bounding box center [664, 235] width 64 height 37
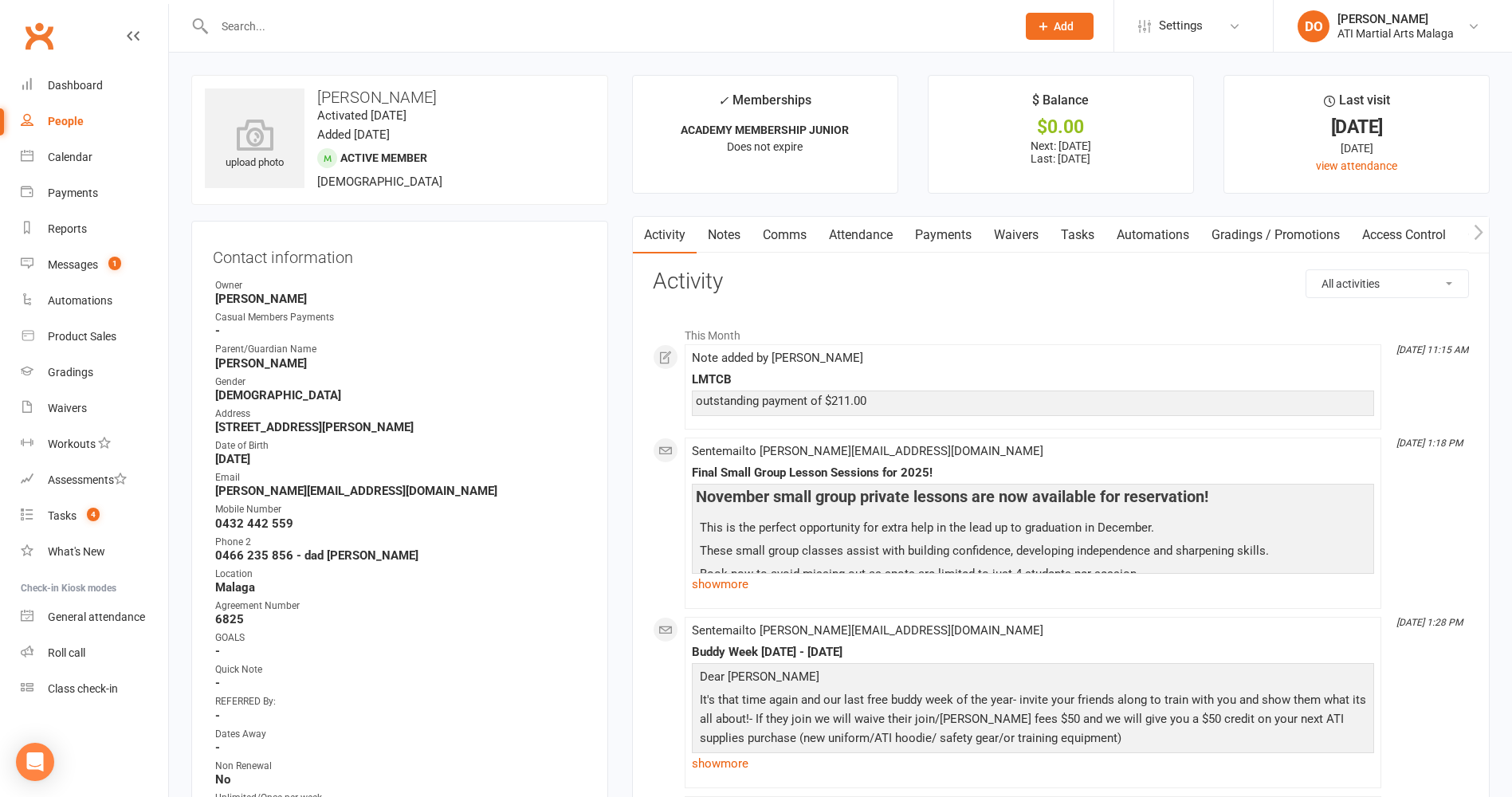
drag, startPoint x: 716, startPoint y: 241, endPoint x: 898, endPoint y: 294, distance: 189.6
click at [716, 243] on link "Notes" at bounding box center [724, 235] width 55 height 37
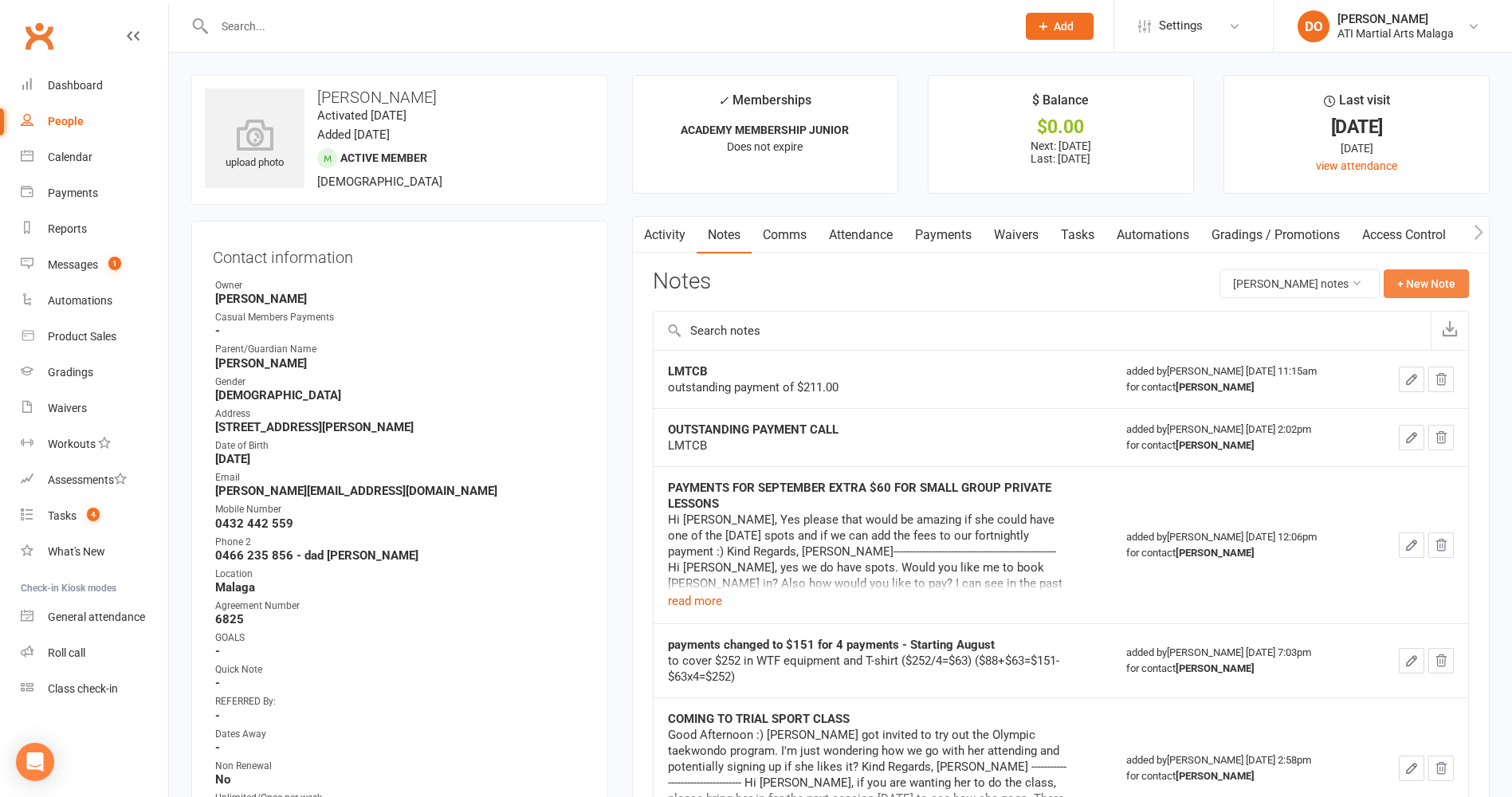
click at [1424, 292] on button "+ New Note" at bounding box center [1426, 283] width 86 height 29
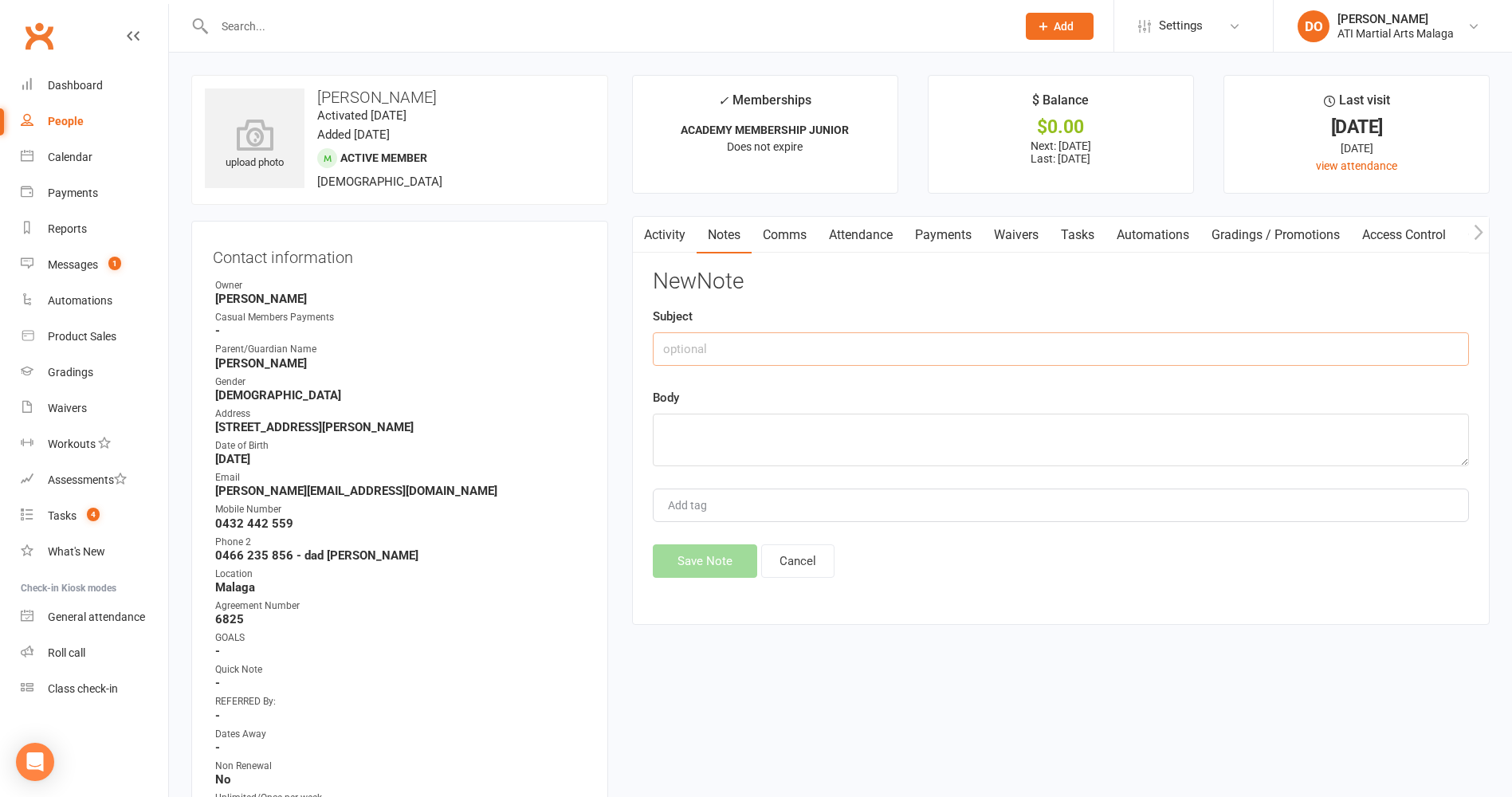
click at [894, 350] on input "text" at bounding box center [1060, 348] width 816 height 33
type input "LMTCB"
click at [855, 429] on textarea at bounding box center [1060, 440] width 816 height 52
type textarea "outstanding $211"
click at [683, 552] on button "Save Note" at bounding box center [705, 560] width 104 height 33
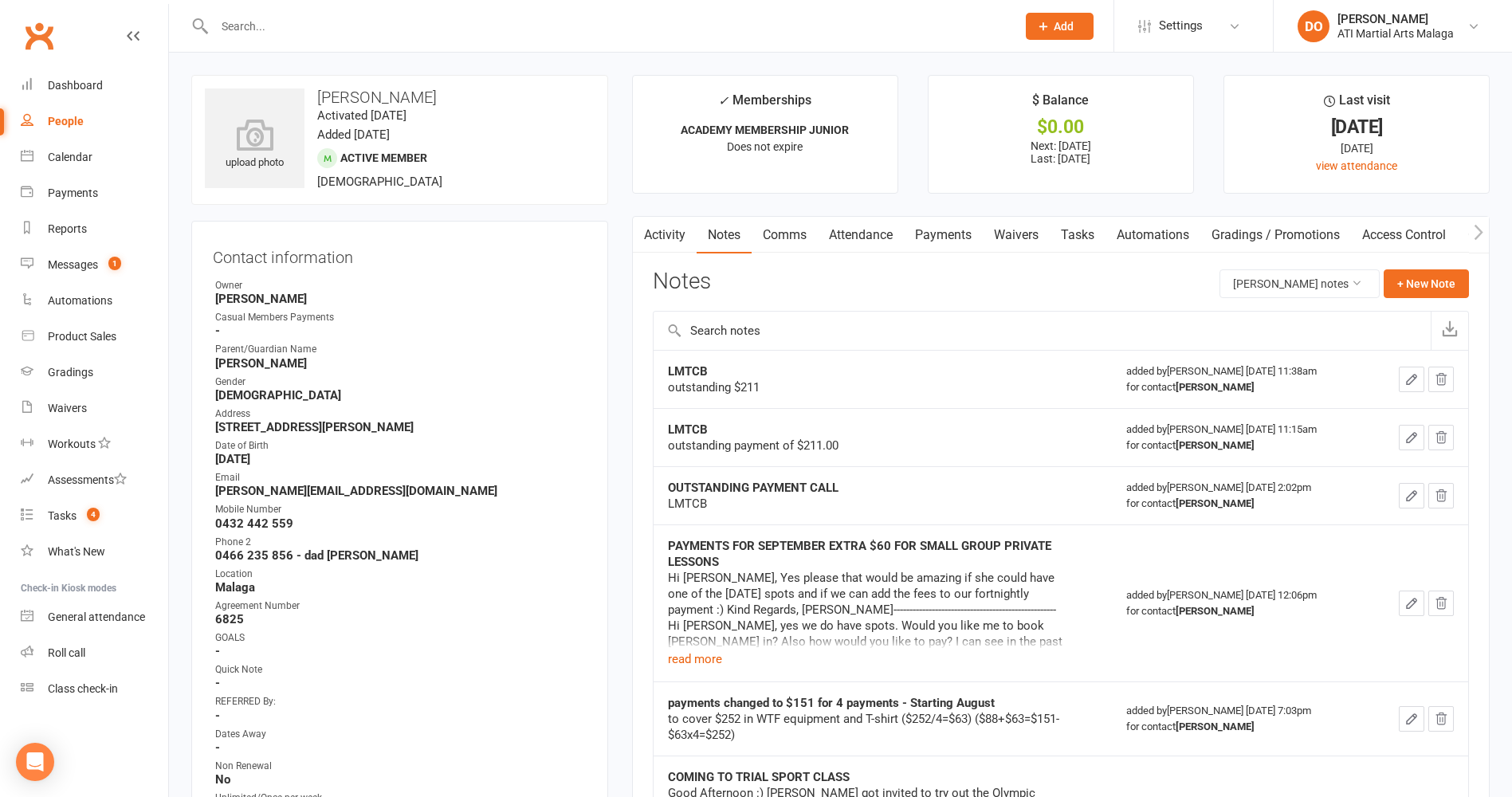
click at [782, 25] on input "text" at bounding box center [608, 26] width 796 height 22
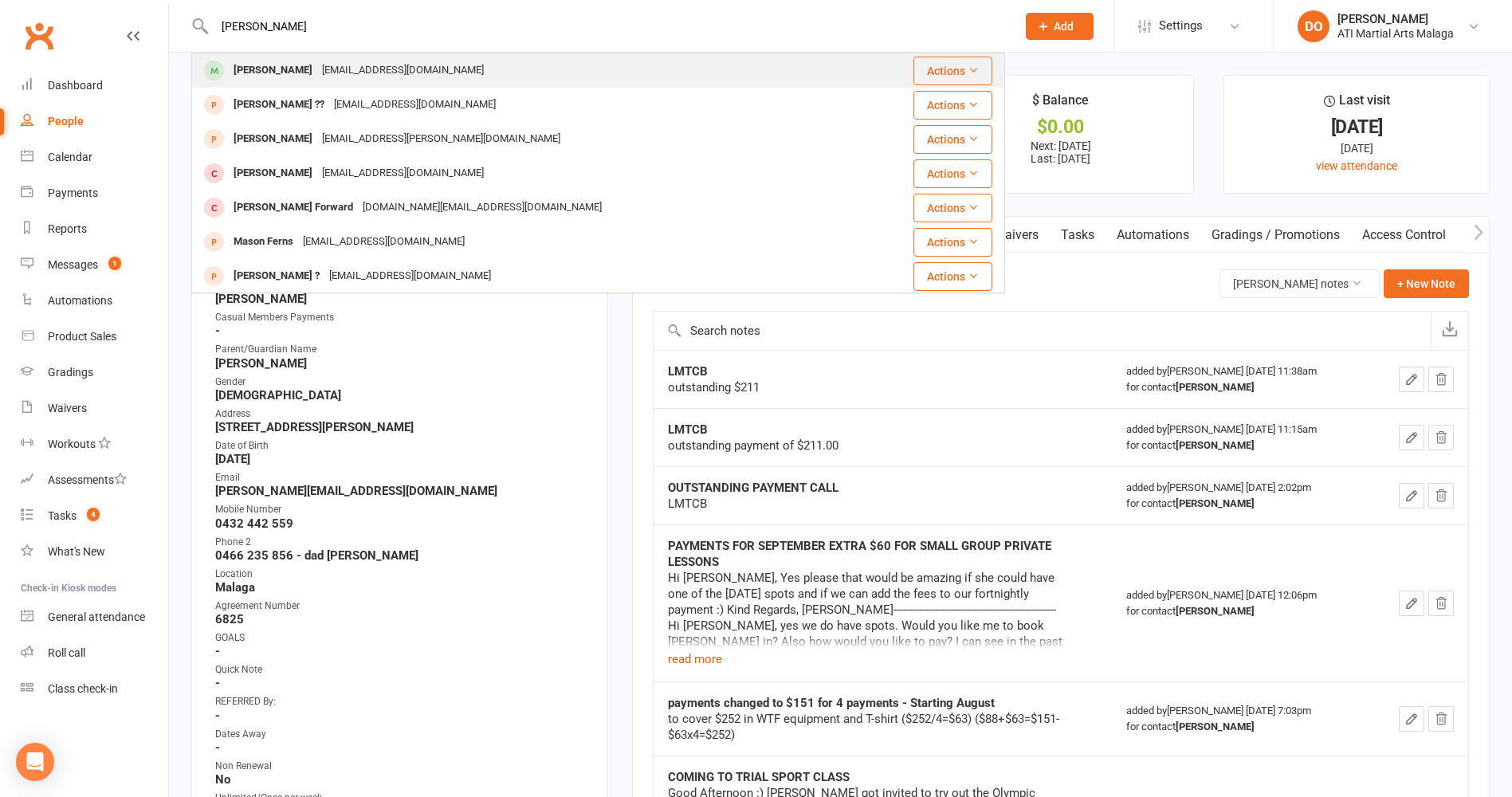
type input "[PERSON_NAME]"
click at [532, 67] on div "[PERSON_NAME] [EMAIL_ADDRESS][DOMAIN_NAME]" at bounding box center [526, 70] width 666 height 32
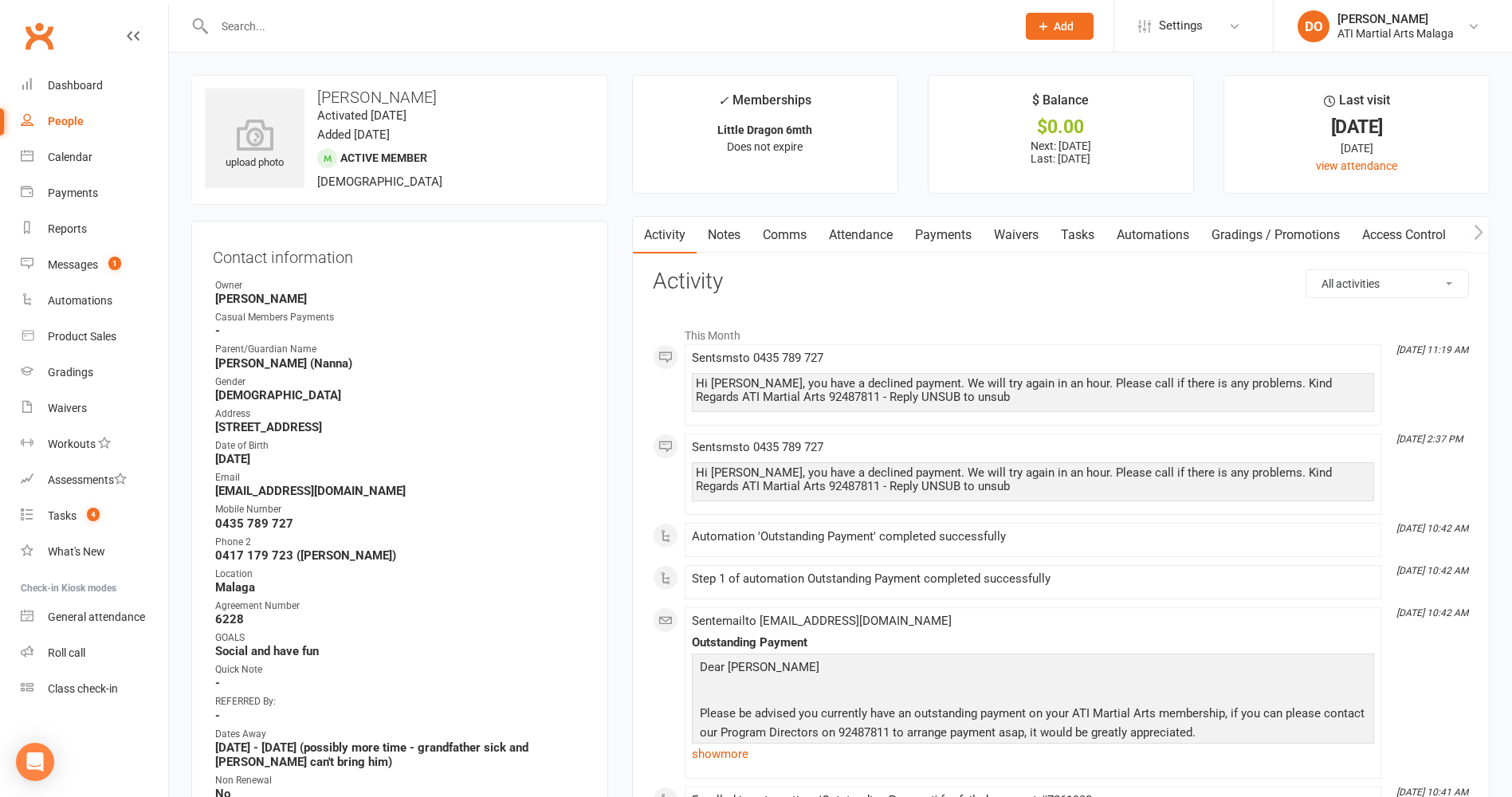
drag, startPoint x: 932, startPoint y: 228, endPoint x: 970, endPoint y: 275, distance: 60.4
click at [932, 228] on link "Payments" at bounding box center [944, 235] width 79 height 37
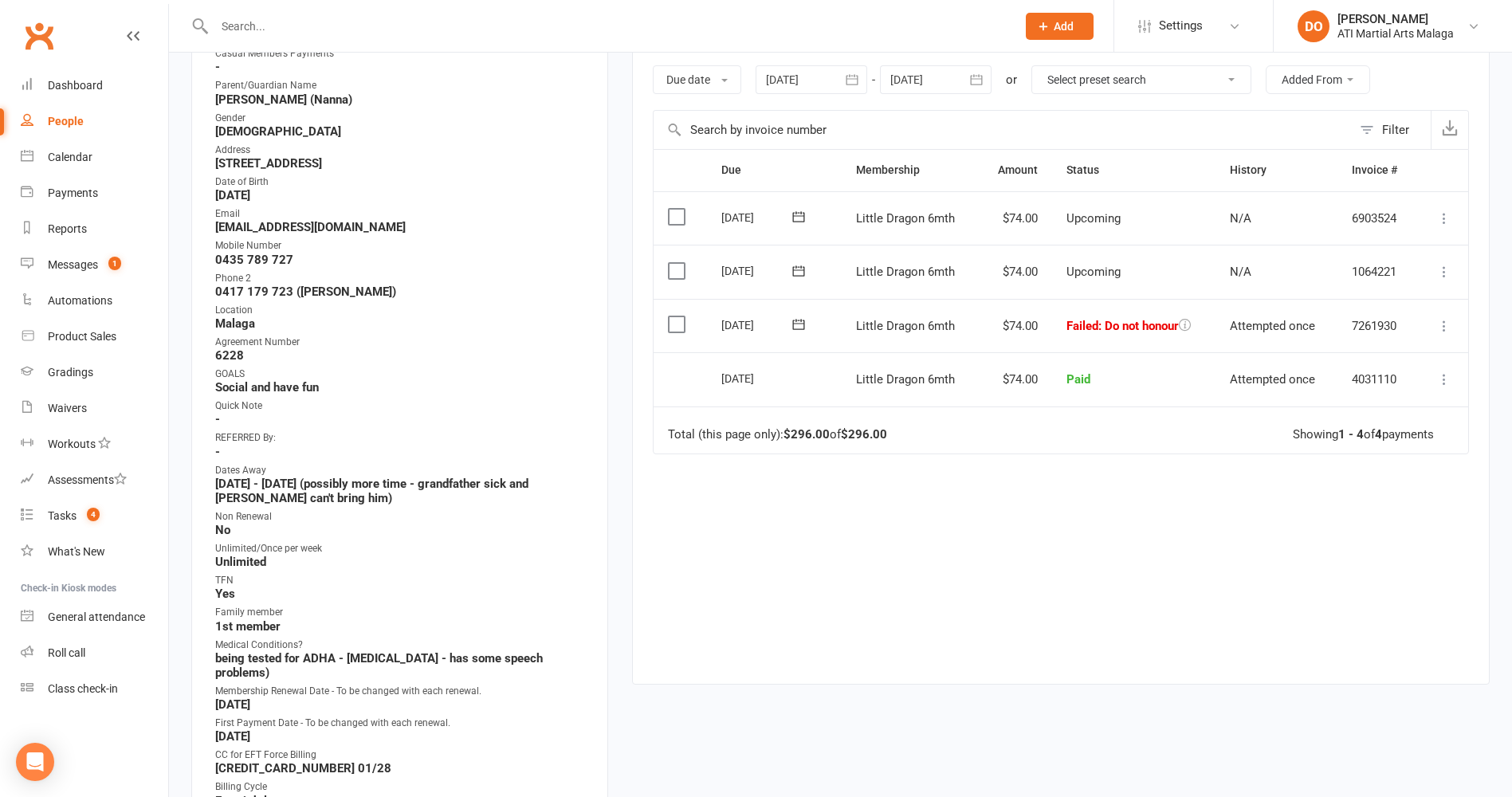
scroll to position [239, 0]
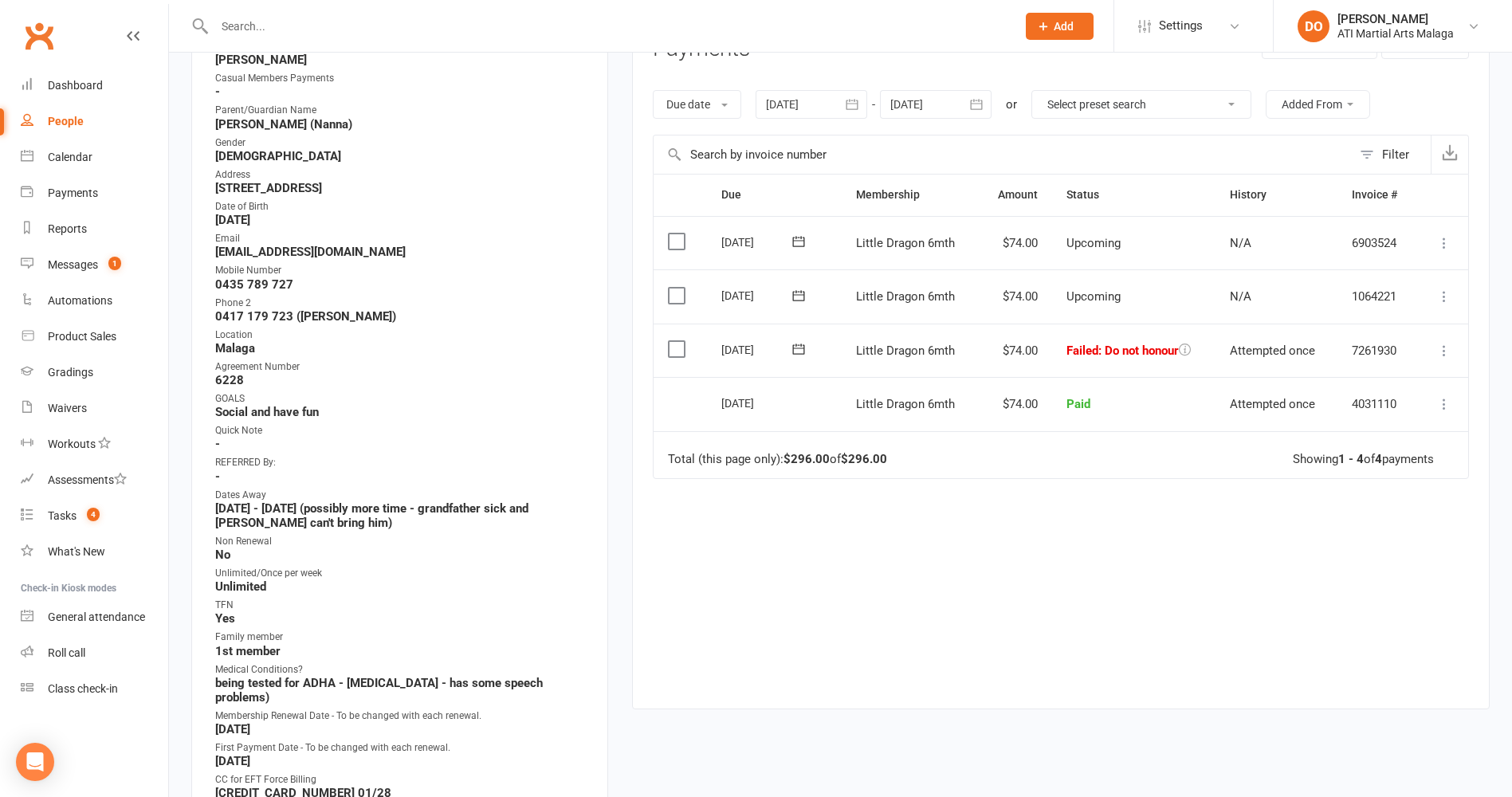
click at [671, 353] on label at bounding box center [679, 349] width 22 height 16
click at [671, 341] on input "checkbox" at bounding box center [673, 341] width 11 height 0
click at [1385, 770] on button "Change status" at bounding box center [1427, 759] width 126 height 33
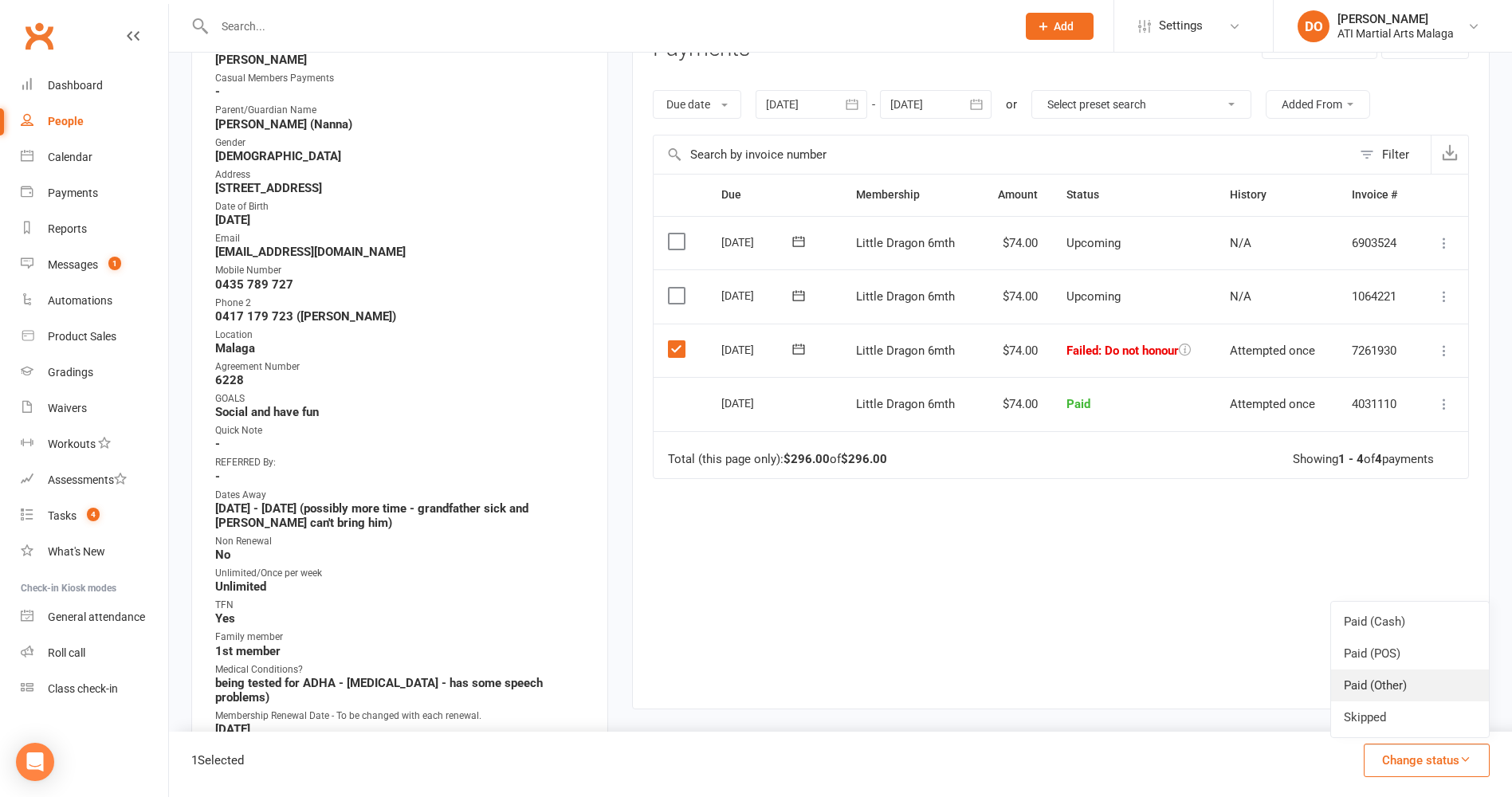
click at [1376, 691] on link "Paid (Other)" at bounding box center [1409, 685] width 158 height 31
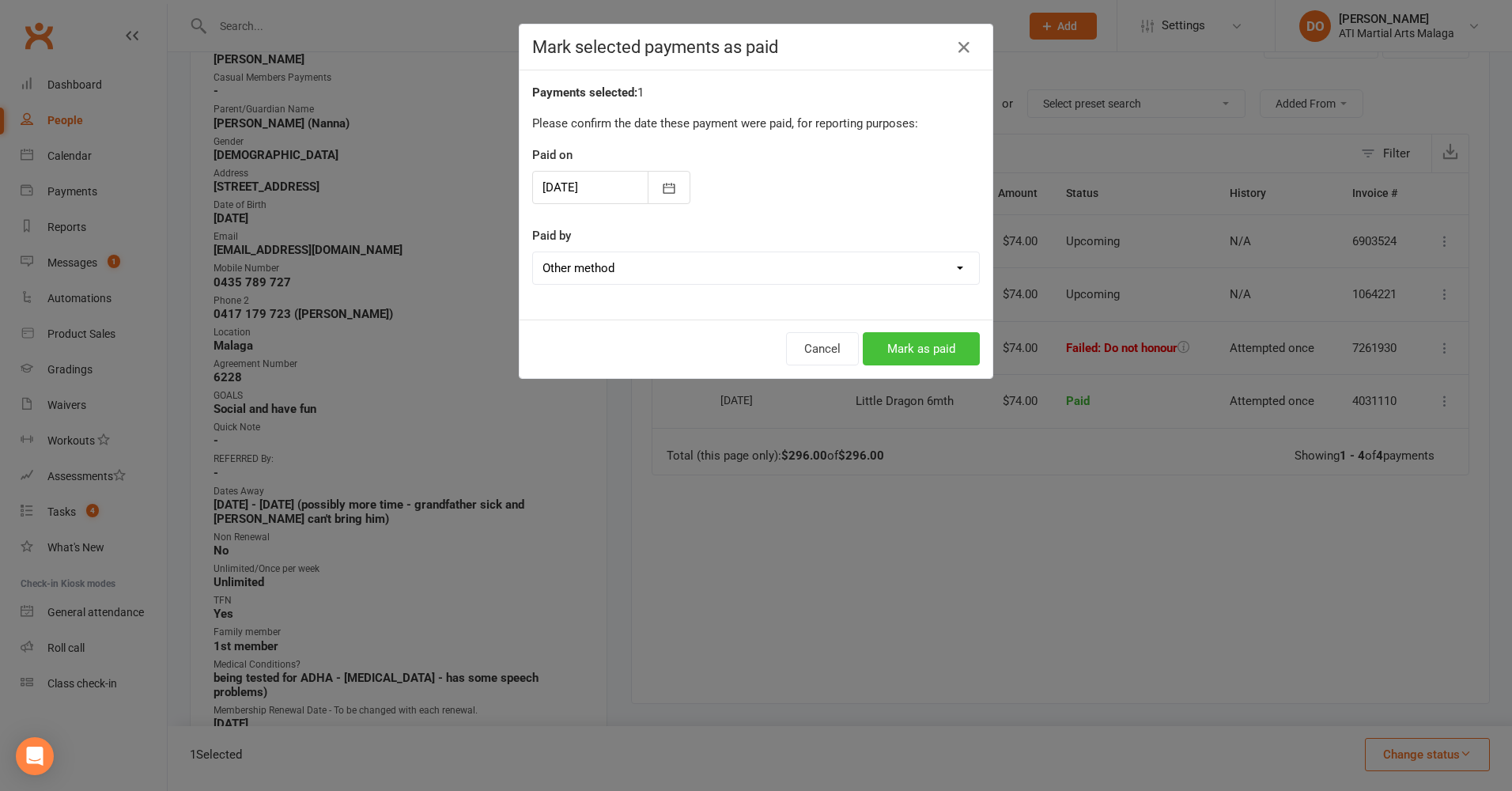
click at [932, 347] on button "Mark as paid" at bounding box center [920, 348] width 117 height 33
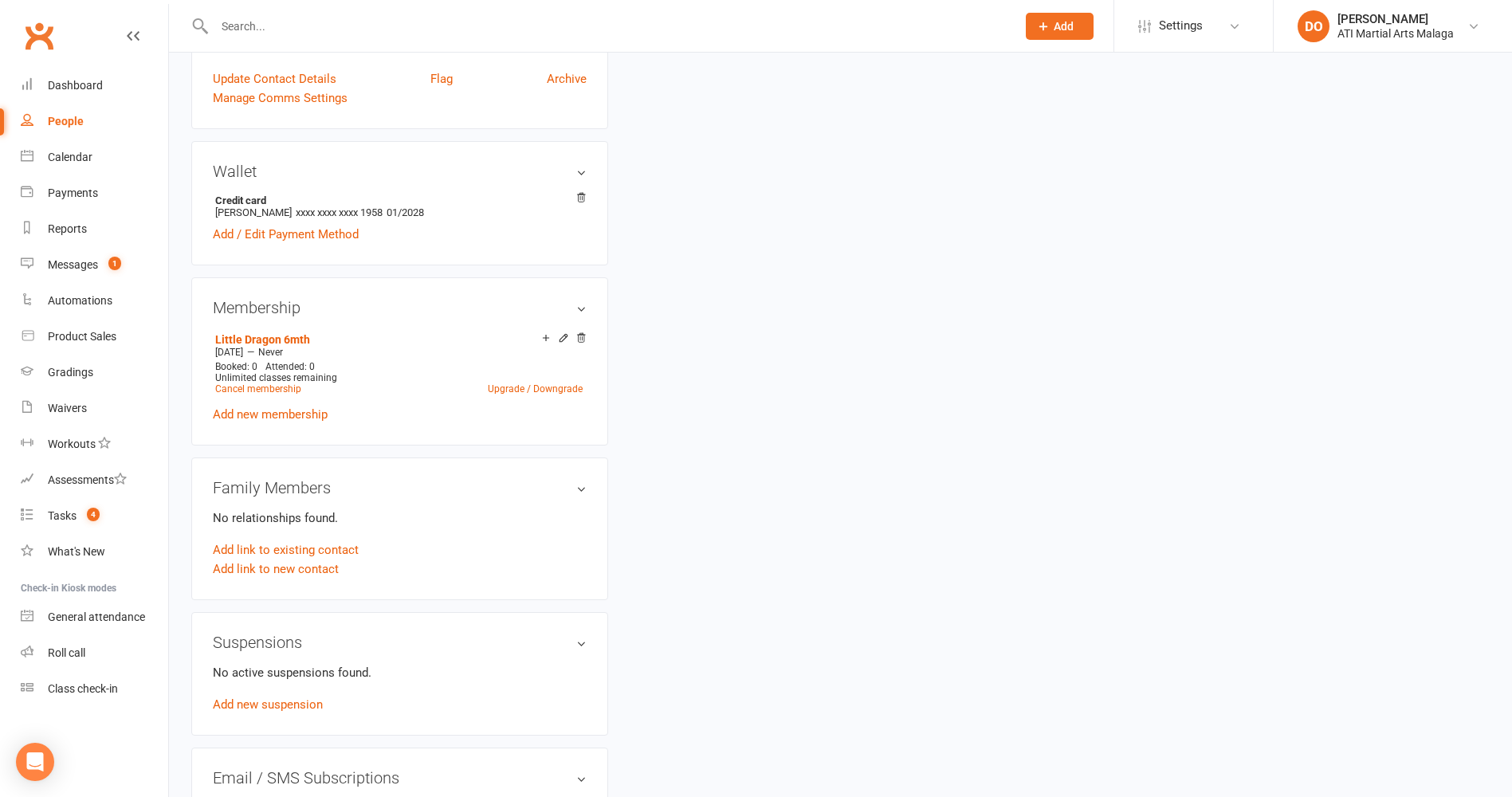
scroll to position [1036, 0]
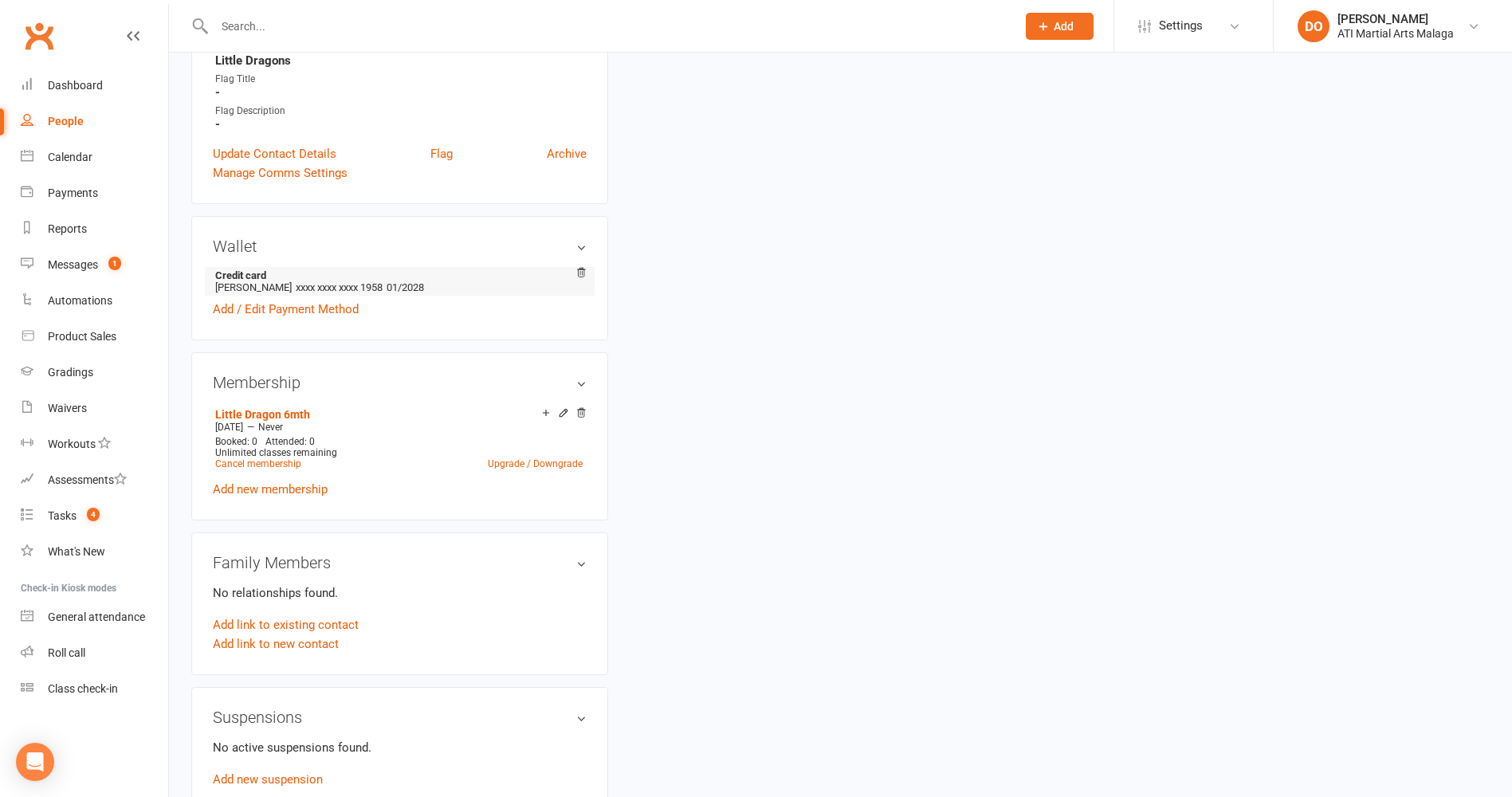
drag, startPoint x: 294, startPoint y: 275, endPoint x: 217, endPoint y: 275, distance: 77.0
click at [217, 275] on li "Credit card [PERSON_NAME] xxxx xxxx xxxx 1958 01/2028" at bounding box center [400, 282] width 374 height 29
drag, startPoint x: 217, startPoint y: 275, endPoint x: 248, endPoint y: 273, distance: 31.1
copy li "[PERSON_NAME]"
click at [334, 300] on link "Add / Edit Payment Method" at bounding box center [286, 309] width 146 height 19
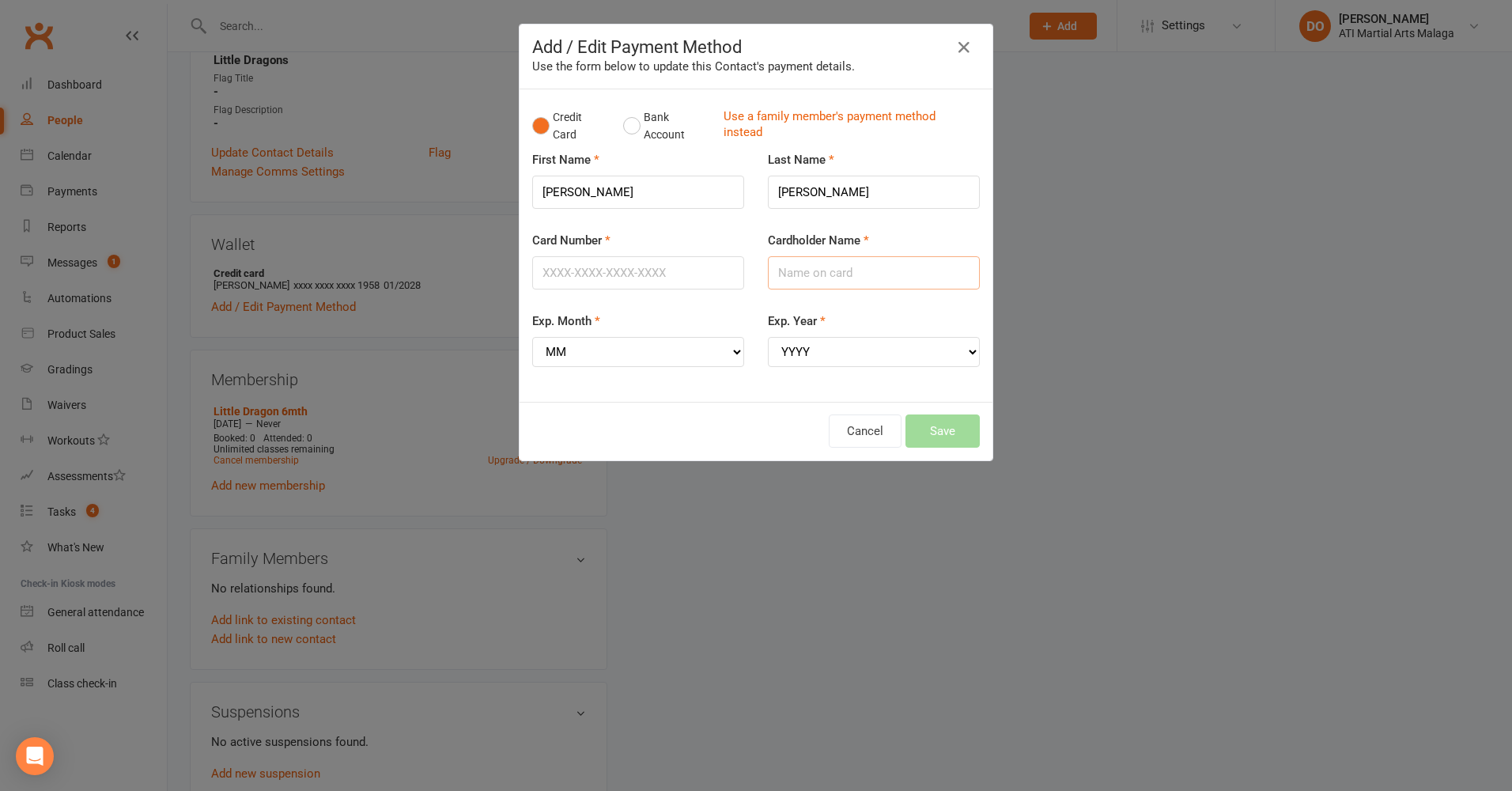
click at [795, 278] on input "Cardholder Name" at bounding box center [873, 272] width 212 height 33
paste input "[PERSON_NAME]"
type input "[PERSON_NAME]"
click at [692, 277] on input "Card Number" at bounding box center [637, 272] width 212 height 33
type input "[CREDIT_CARD_NUMBER]"
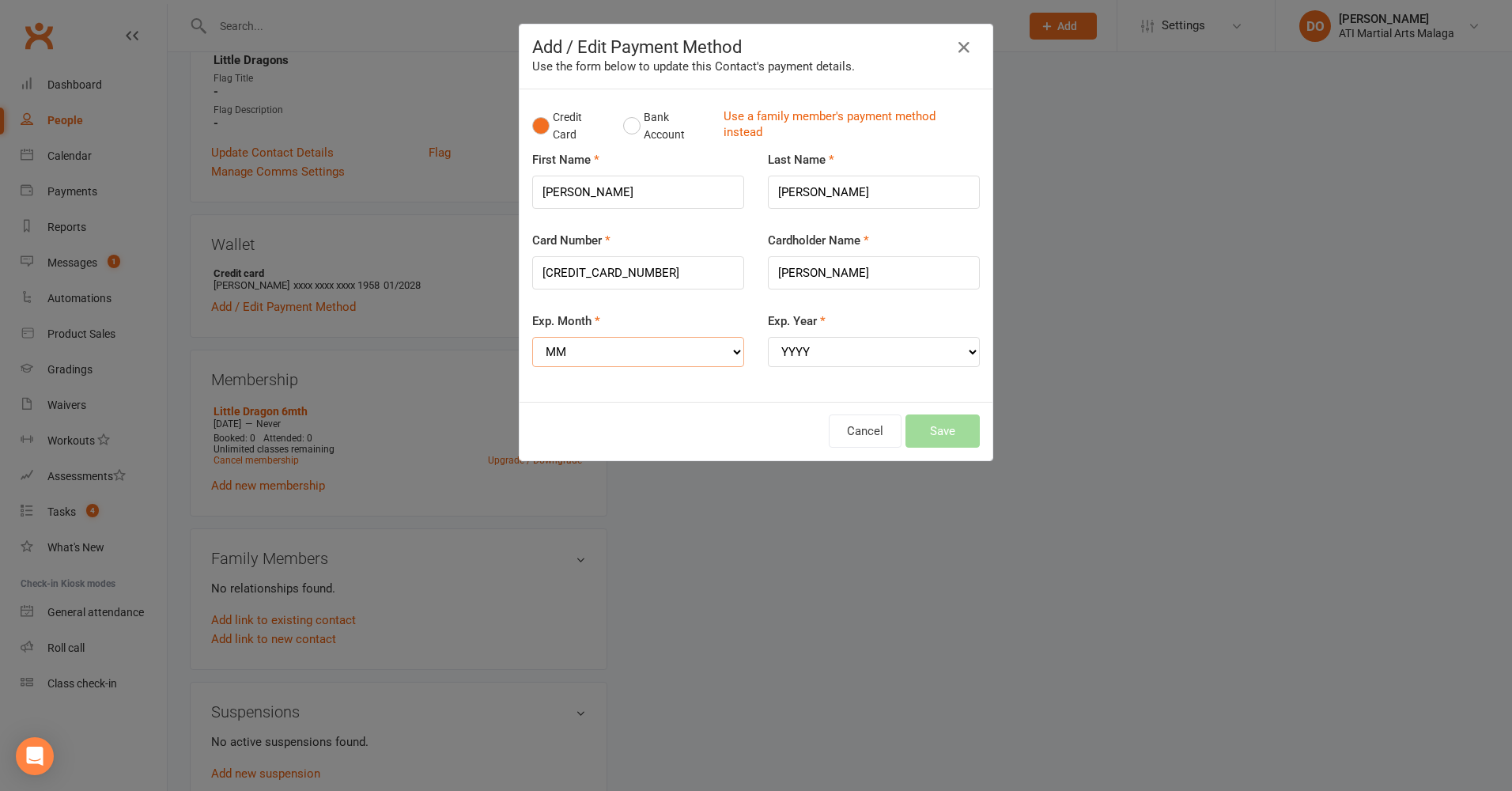
click at [651, 355] on select "MM 01 02 03 04 05 06 07 08 09 10 11 12" at bounding box center [637, 352] width 212 height 30
select select "10"
click at [532, 337] on select "MM 01 02 03 04 05 06 07 08 09 10 11 12" at bounding box center [637, 352] width 212 height 30
click at [886, 358] on select "YYYY 2025 2026 2027 2028 2029 2030 2031 2032 2033 2034" at bounding box center [873, 352] width 212 height 30
select select "2028"
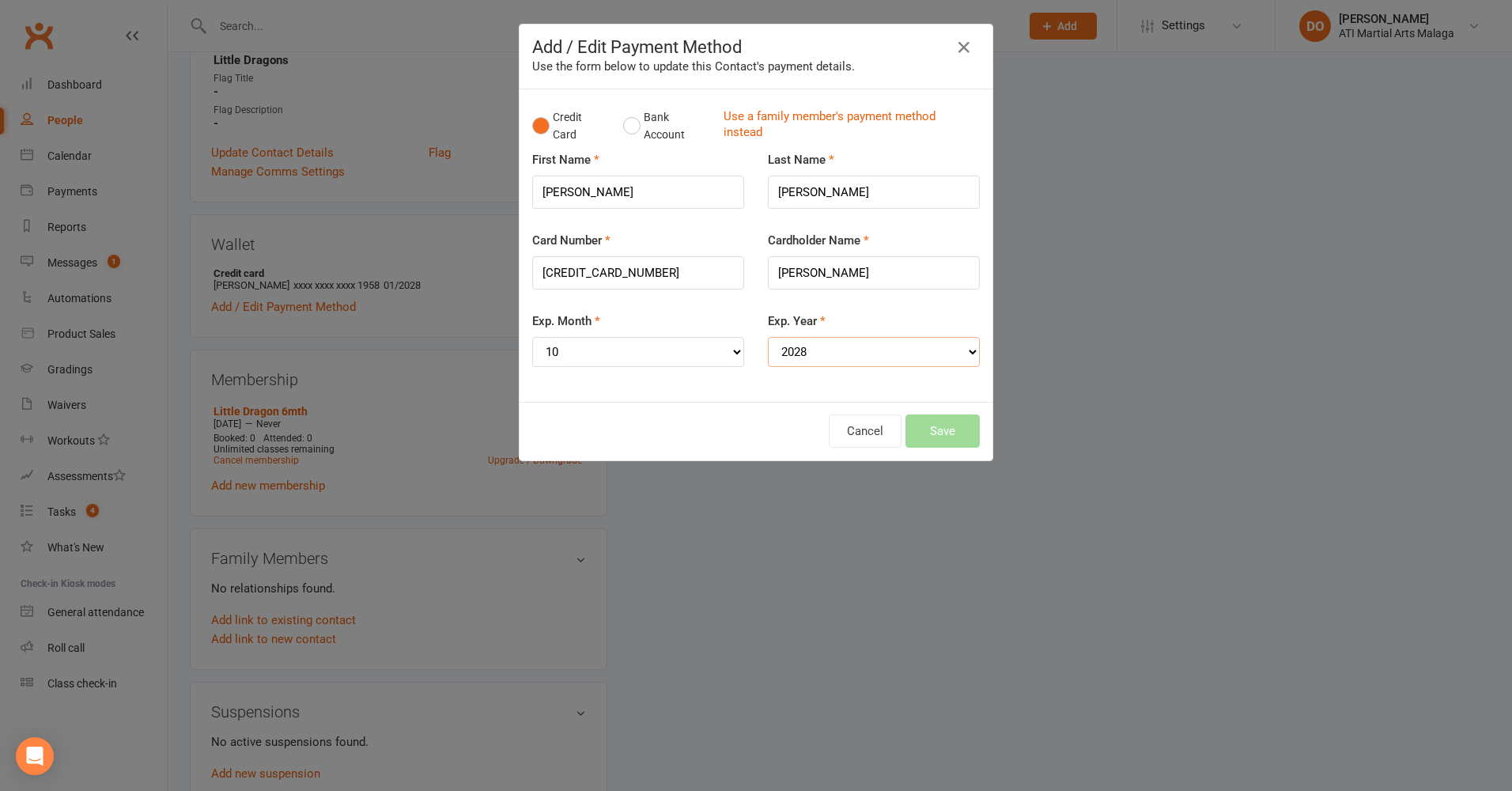
click at [768, 337] on select "YYYY 2025 2026 2027 2028 2029 2030 2031 2032 2033 2034" at bounding box center [873, 352] width 212 height 30
drag, startPoint x: 931, startPoint y: 422, endPoint x: 948, endPoint y: 433, distance: 20.2
click at [931, 423] on button "Save" at bounding box center [942, 430] width 74 height 33
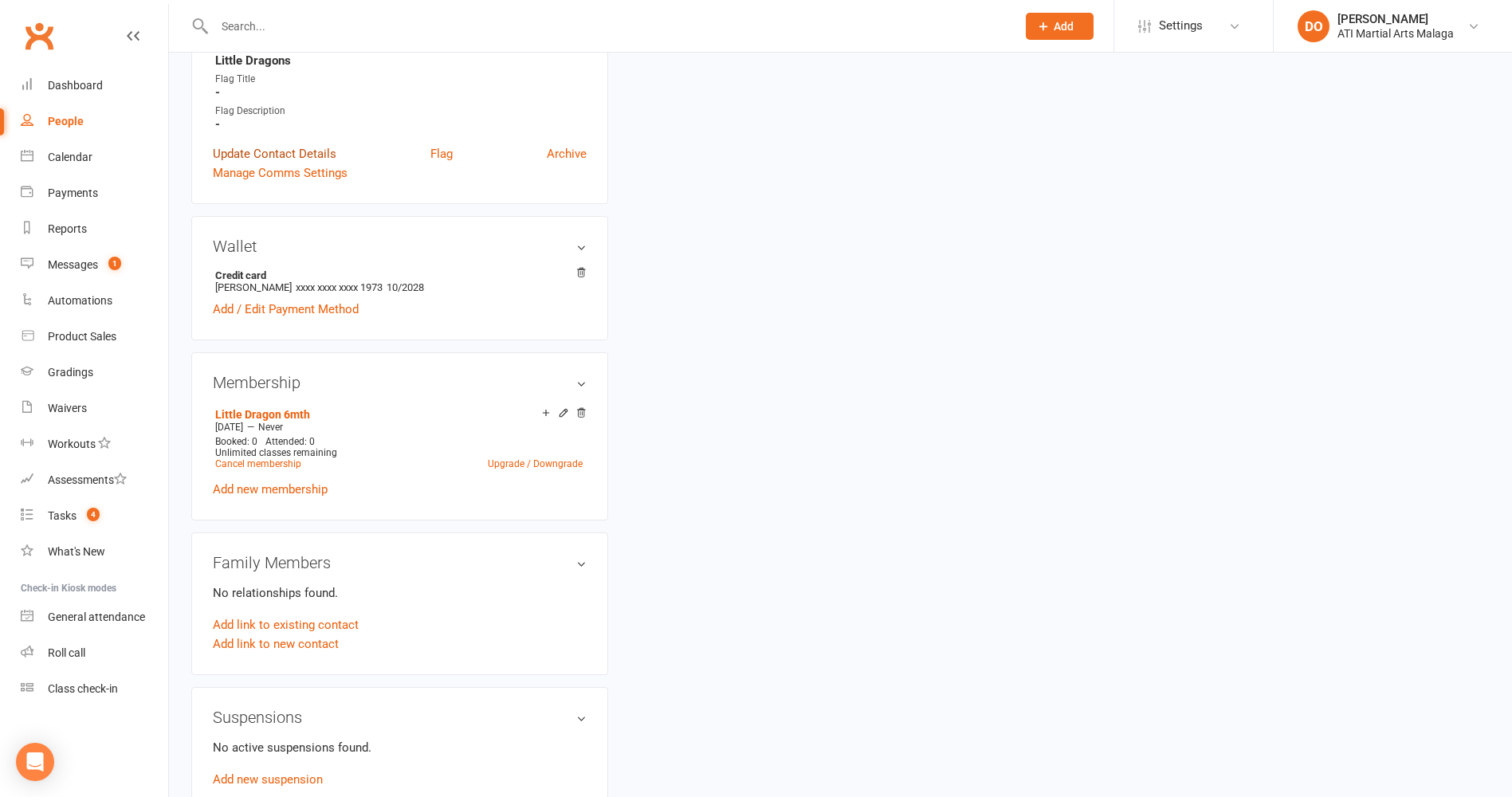
click at [295, 144] on link "Update Contact Details" at bounding box center [274, 153] width 123 height 19
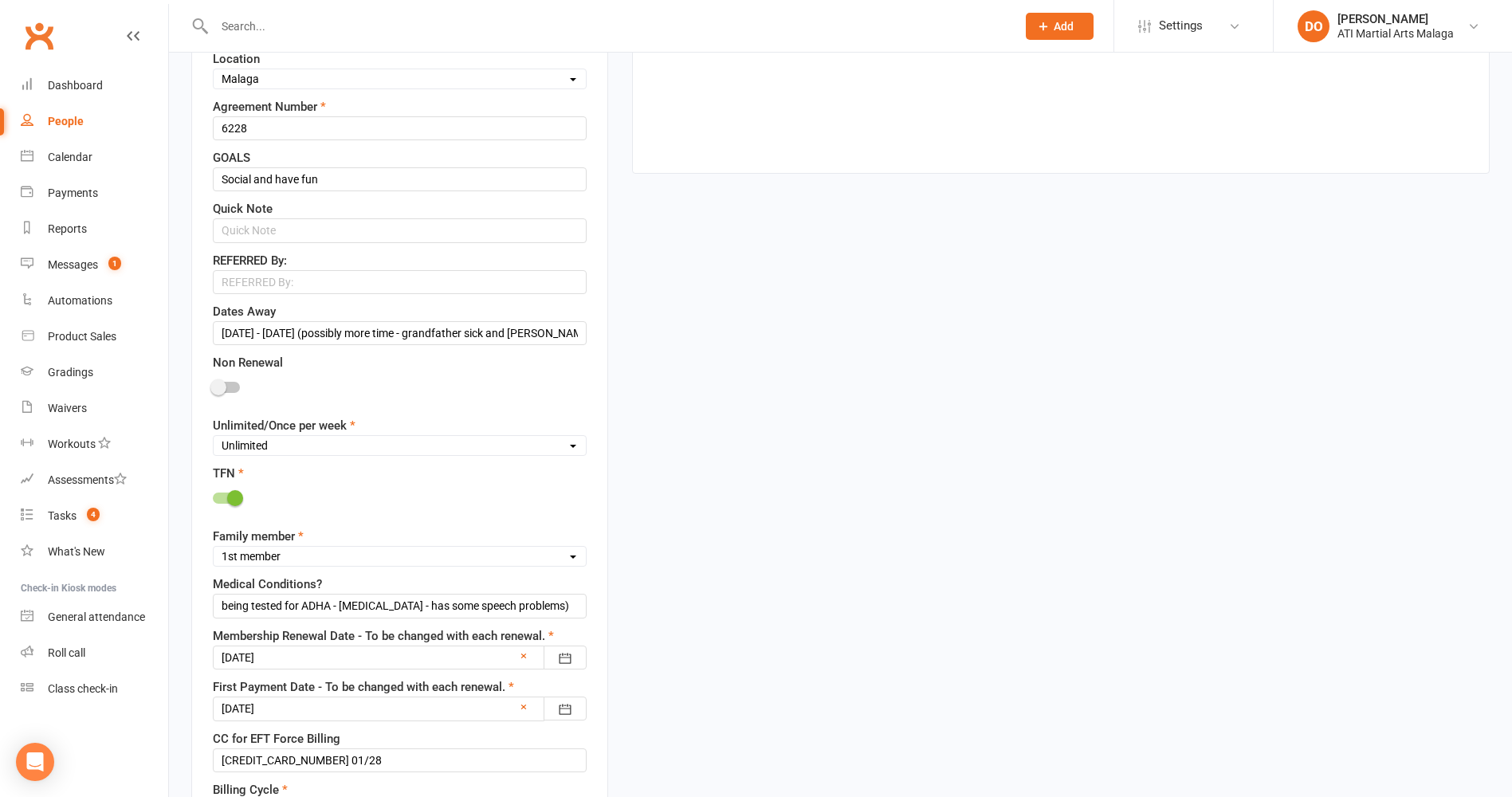
scroll to position [952, 0]
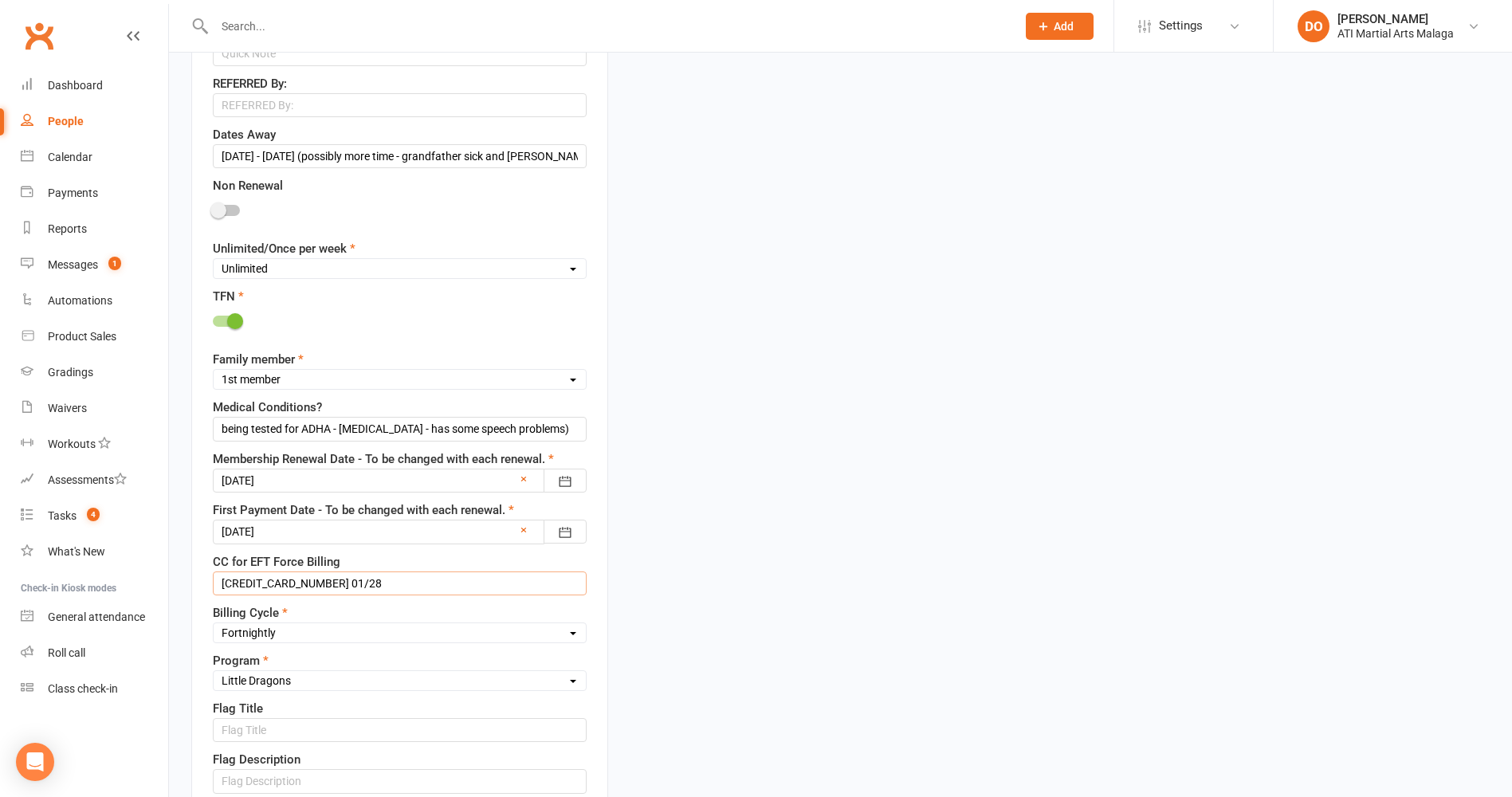
drag, startPoint x: 370, startPoint y: 584, endPoint x: 185, endPoint y: 568, distance: 185.7
click at [185, 568] on div "upload photo [PERSON_NAME] Activated [DATE] Added [DATE] Active member [DEMOGRA…" at bounding box center [400, 535] width 441 height 2824
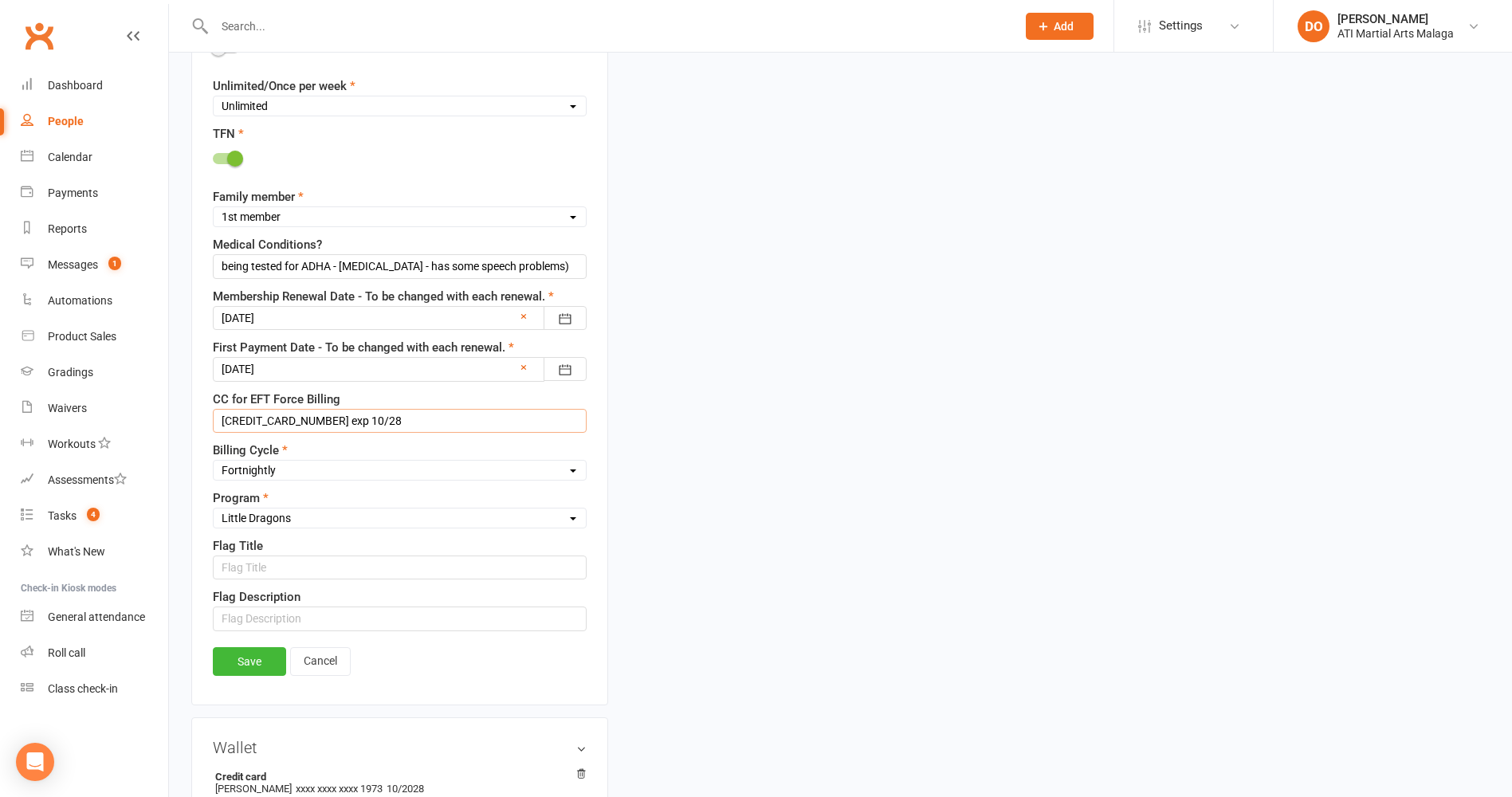
scroll to position [1429, 0]
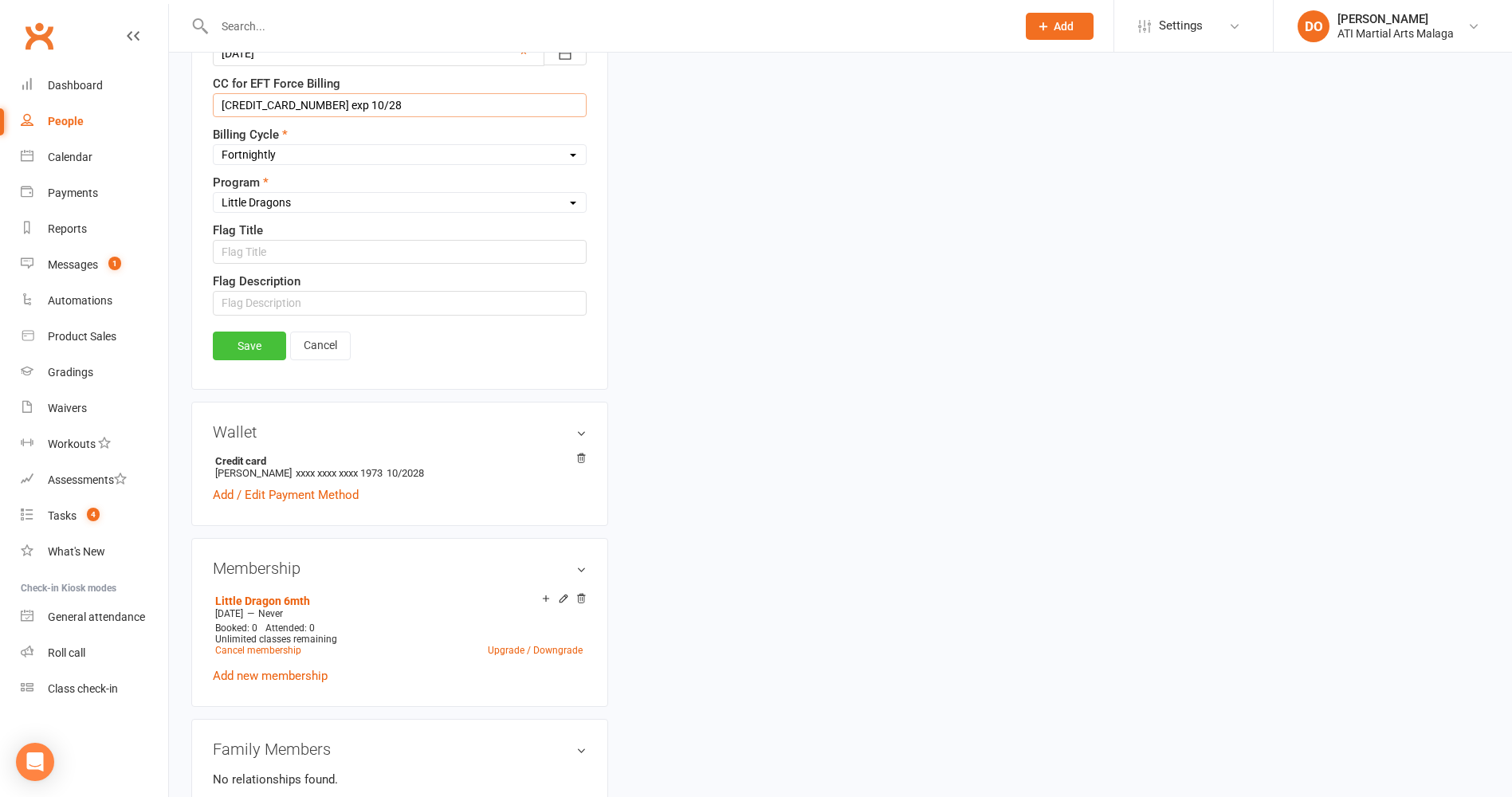
type input "[CREDIT_CARD_NUMBER] exp 10/28"
click at [252, 353] on link "Save" at bounding box center [249, 346] width 73 height 29
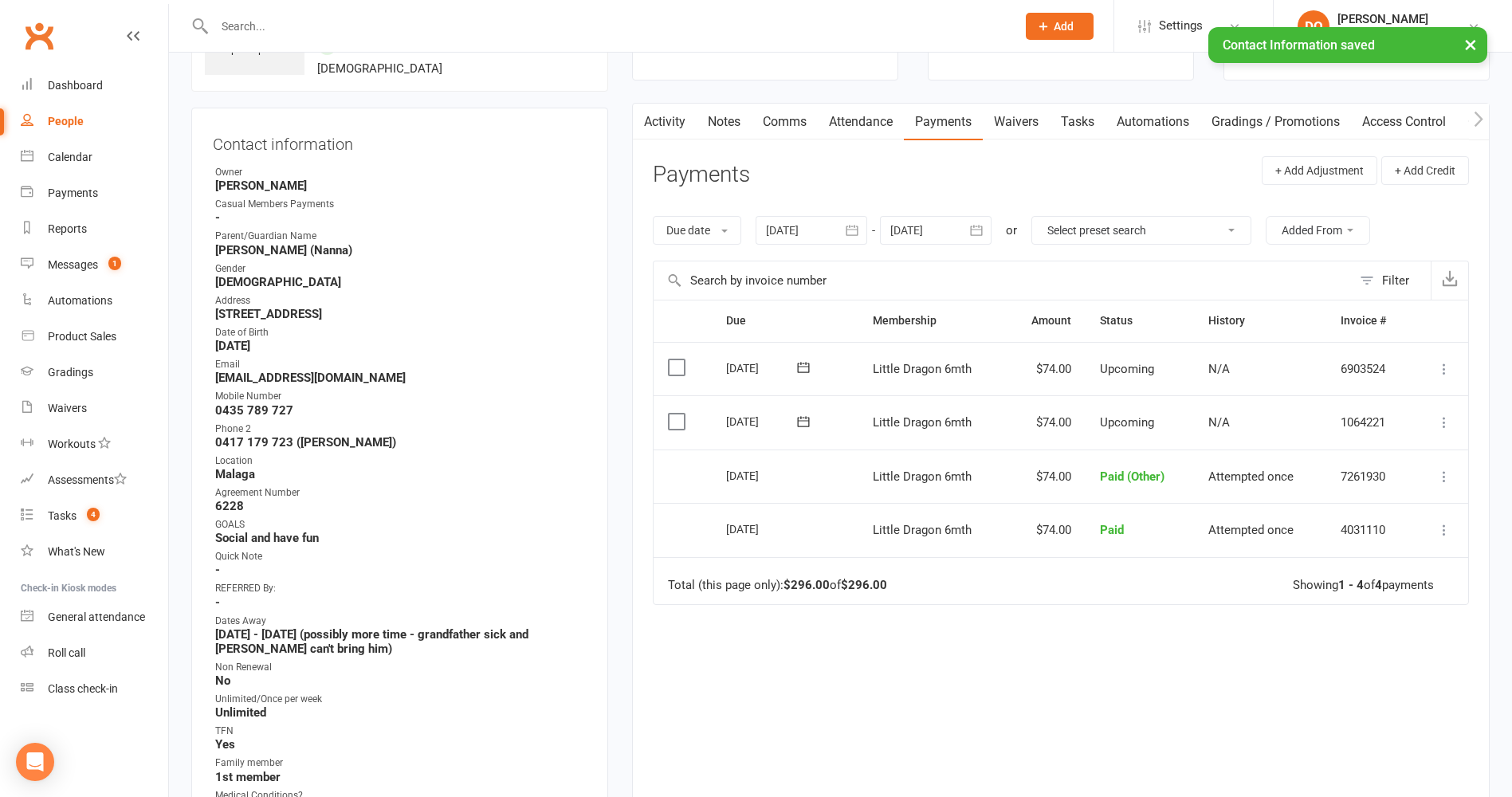
scroll to position [0, 0]
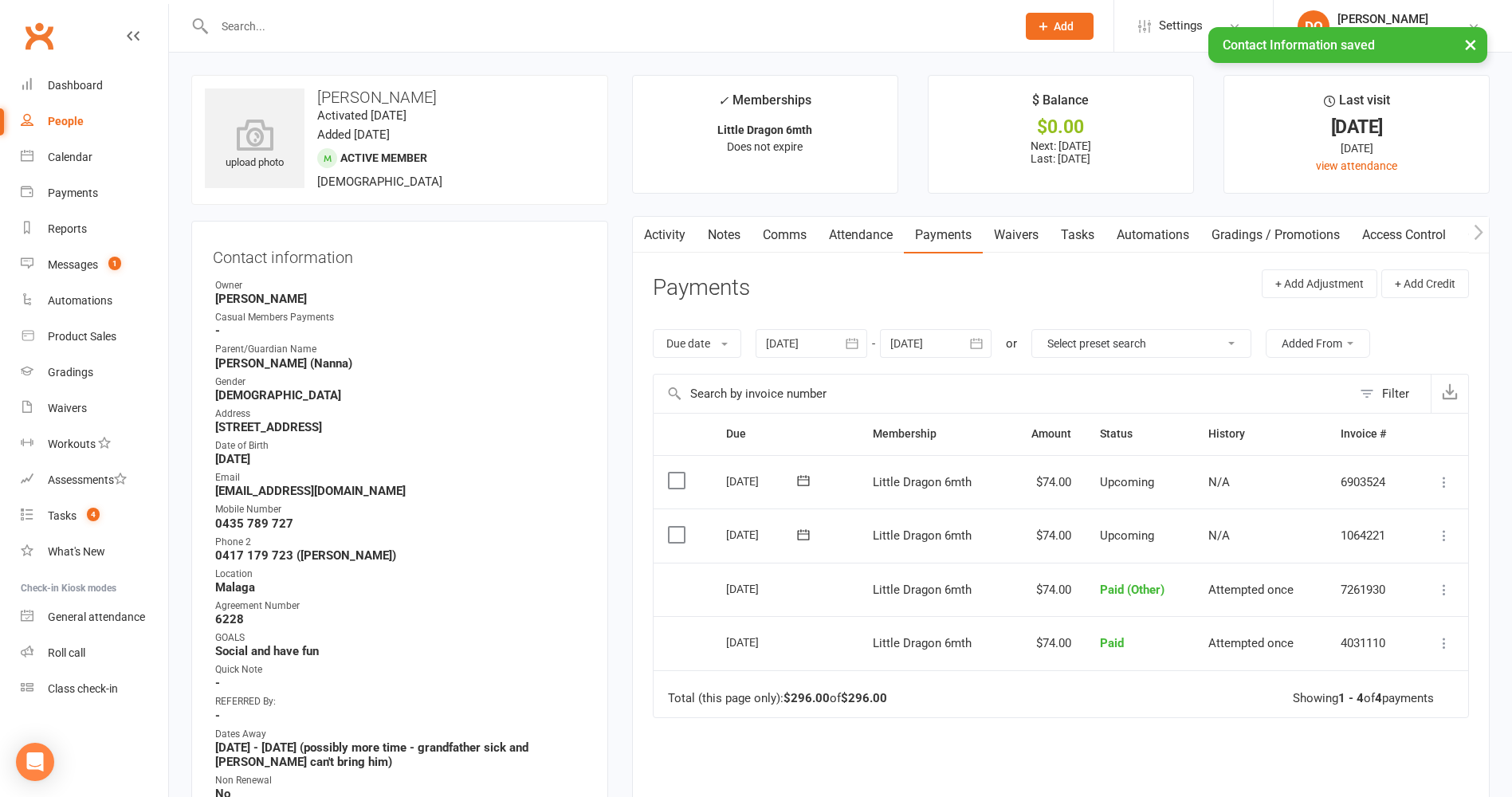
click at [740, 231] on link "Notes" at bounding box center [724, 235] width 55 height 37
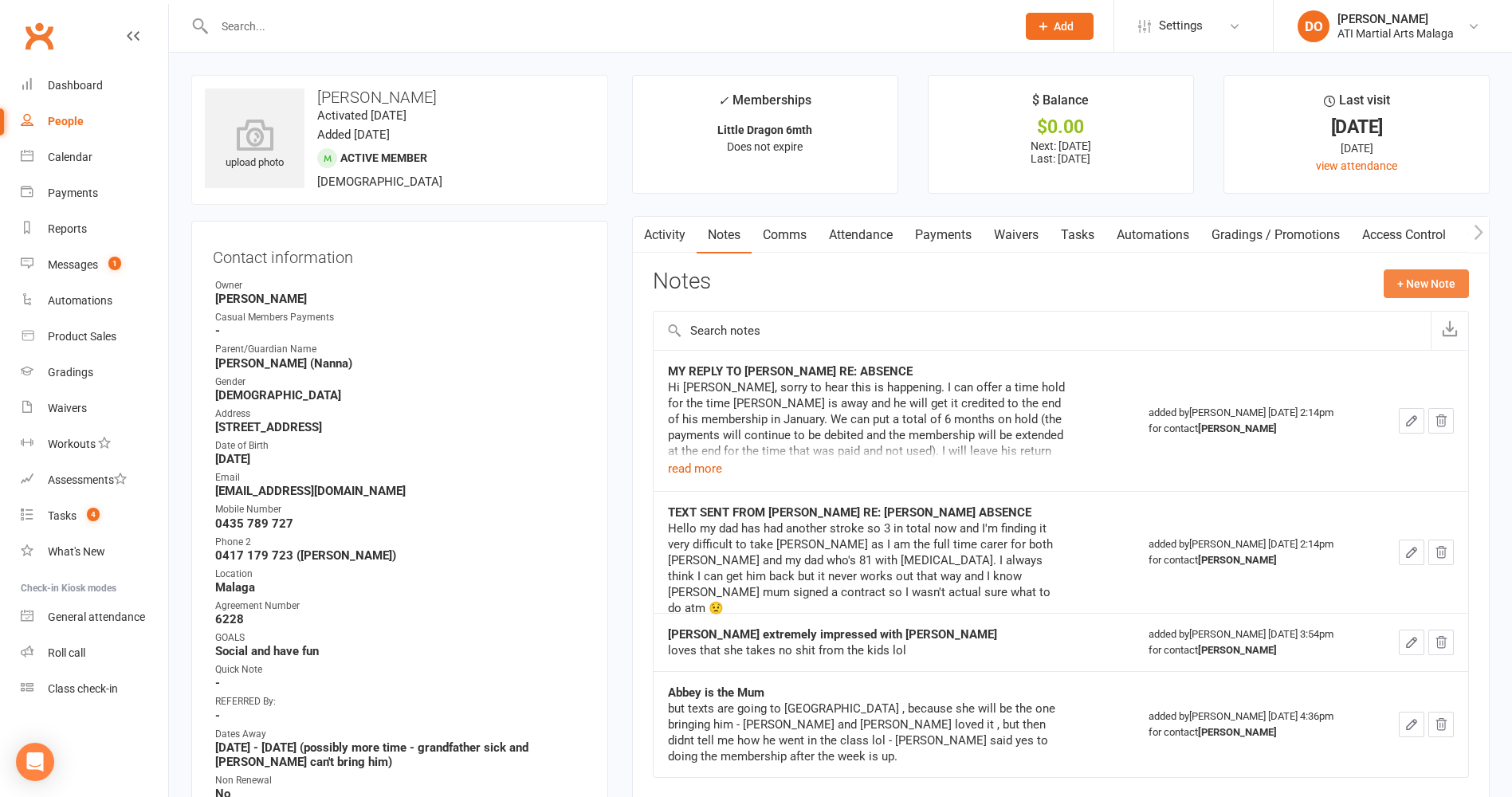
click at [1412, 293] on button "+ New Note" at bounding box center [1426, 283] width 86 height 29
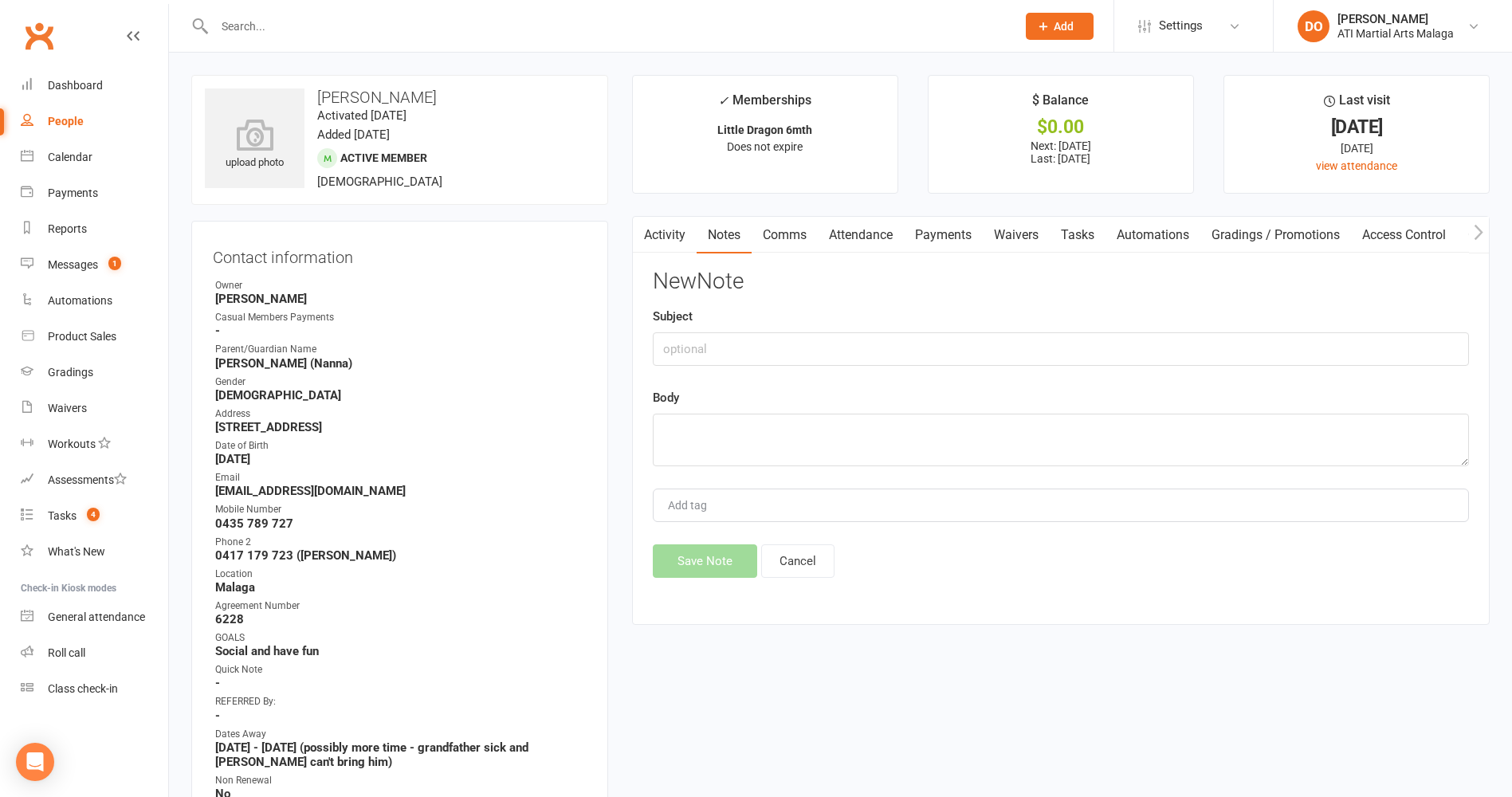
click at [957, 24] on input "text" at bounding box center [608, 26] width 796 height 22
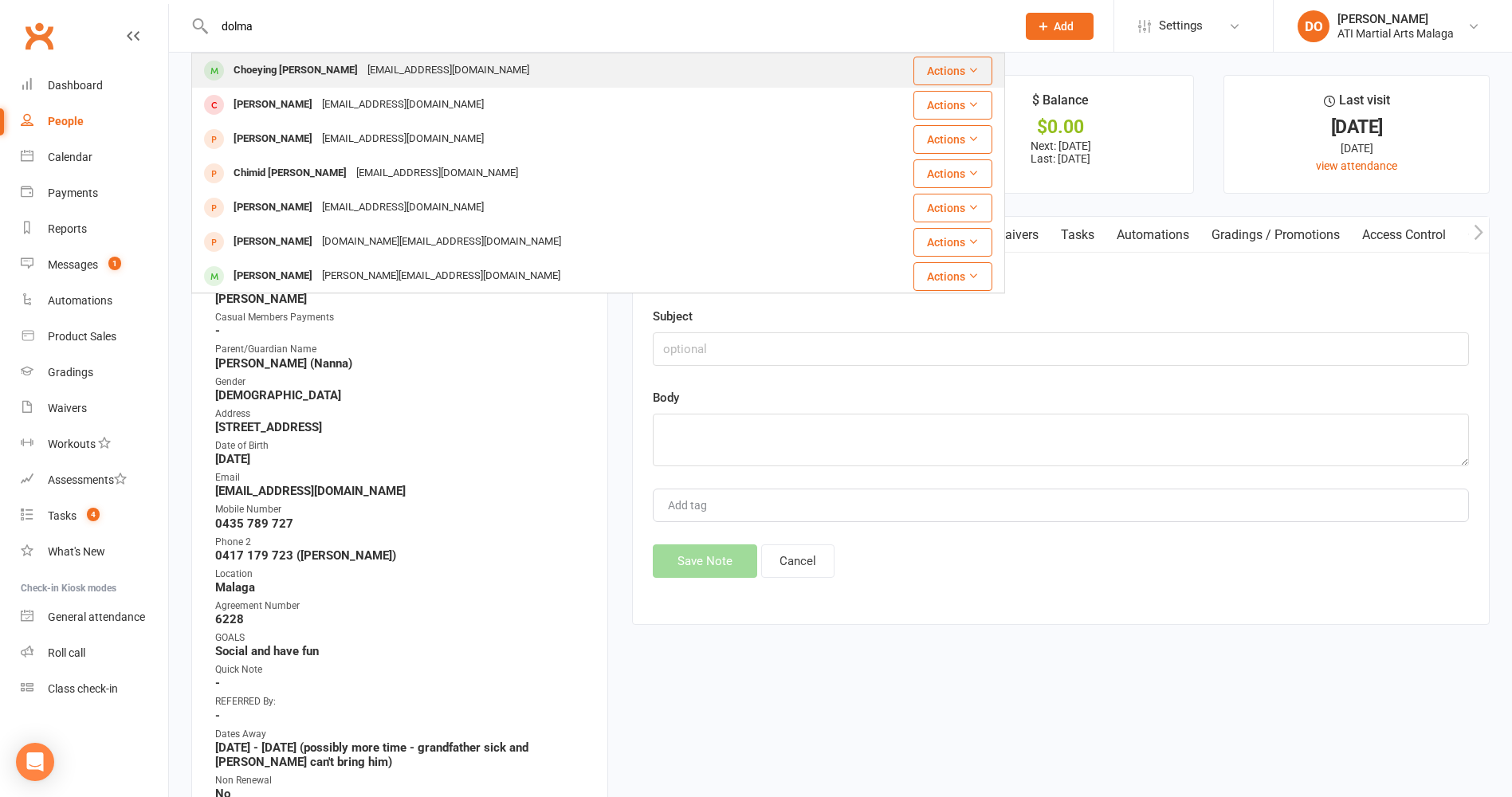
type input "dolma"
click at [390, 64] on div "[EMAIL_ADDRESS][DOMAIN_NAME]" at bounding box center [448, 71] width 171 height 23
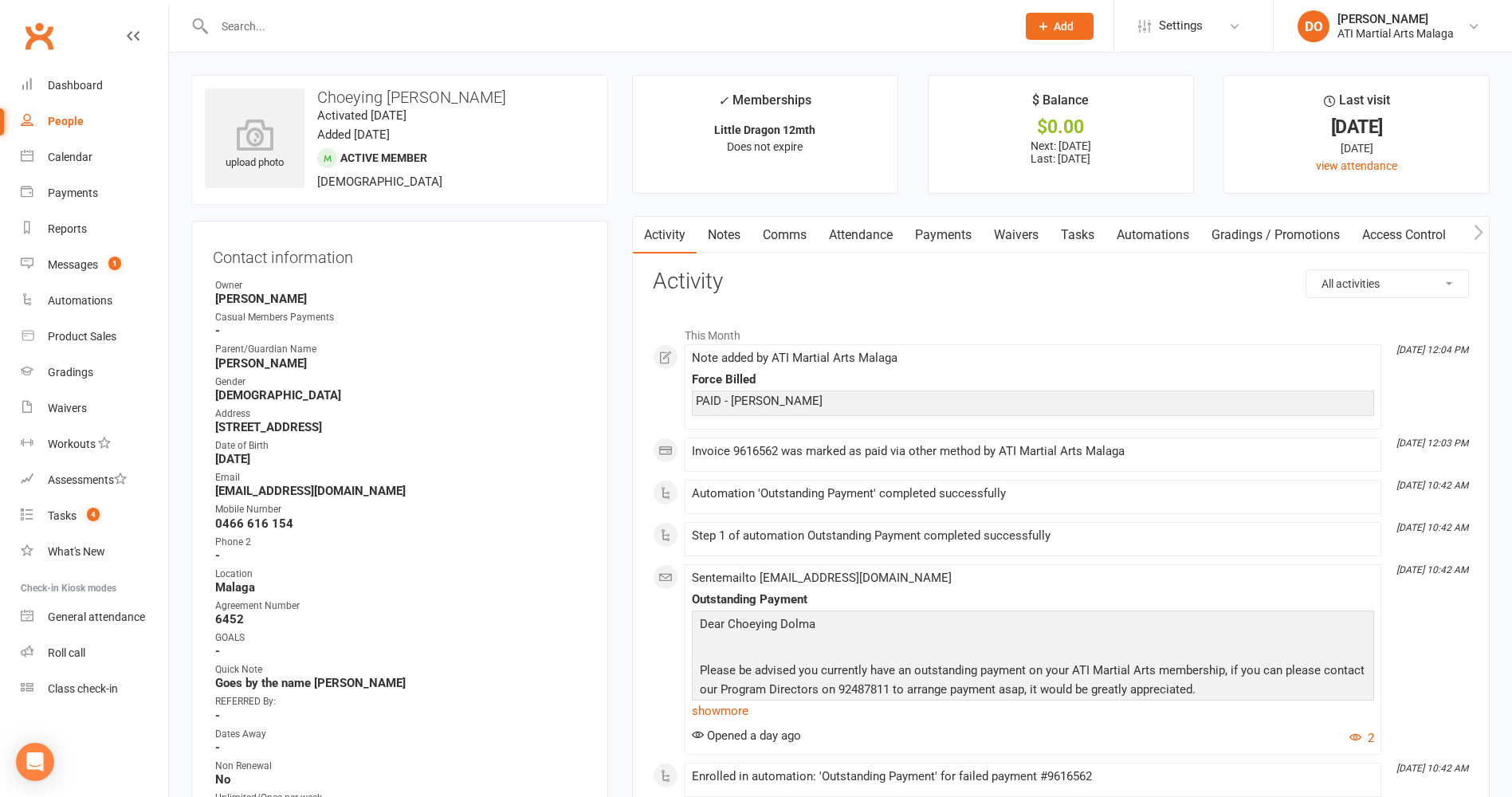
click at [933, 239] on link "Payments" at bounding box center [944, 235] width 79 height 37
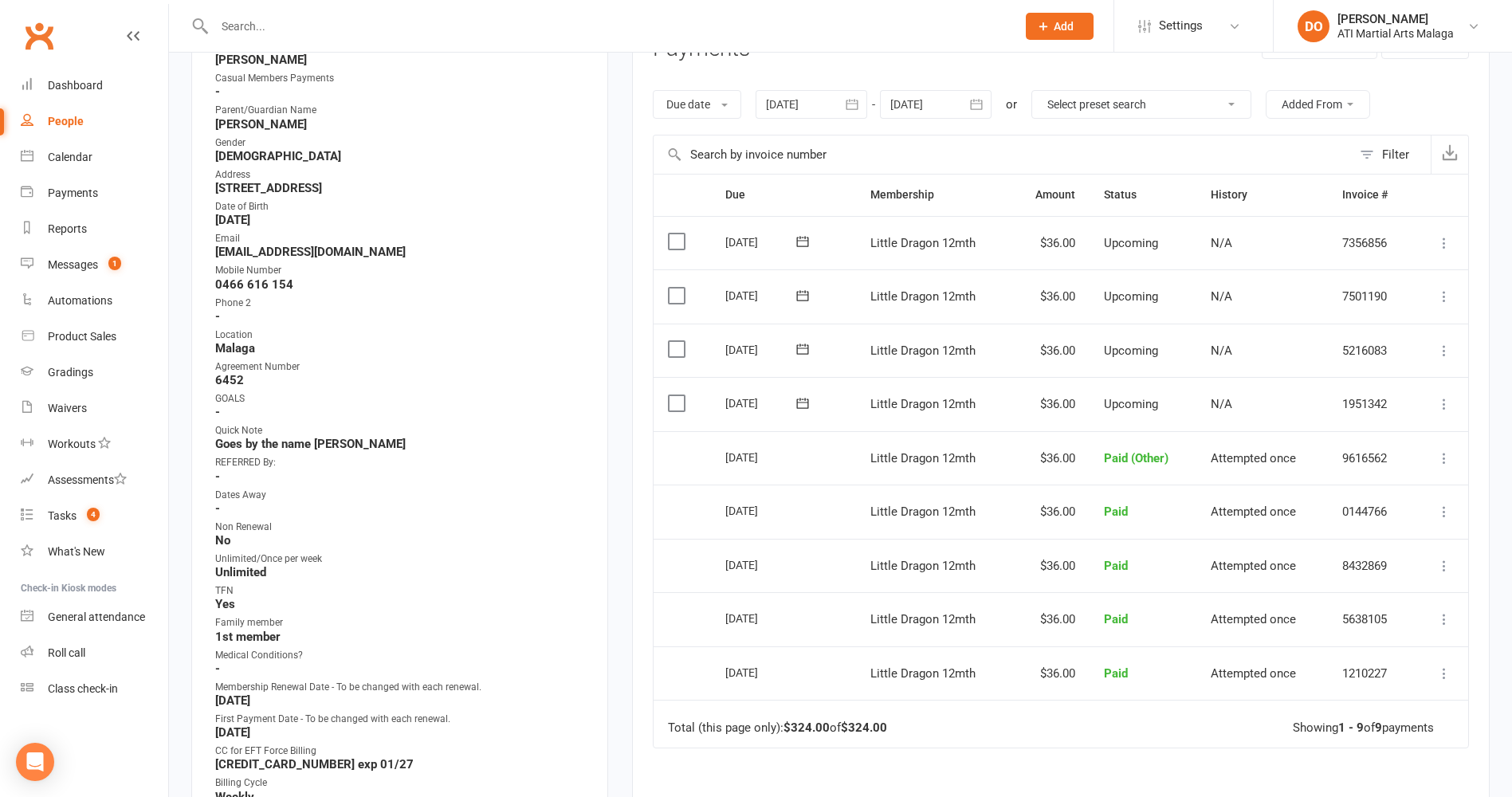
scroll to position [159, 0]
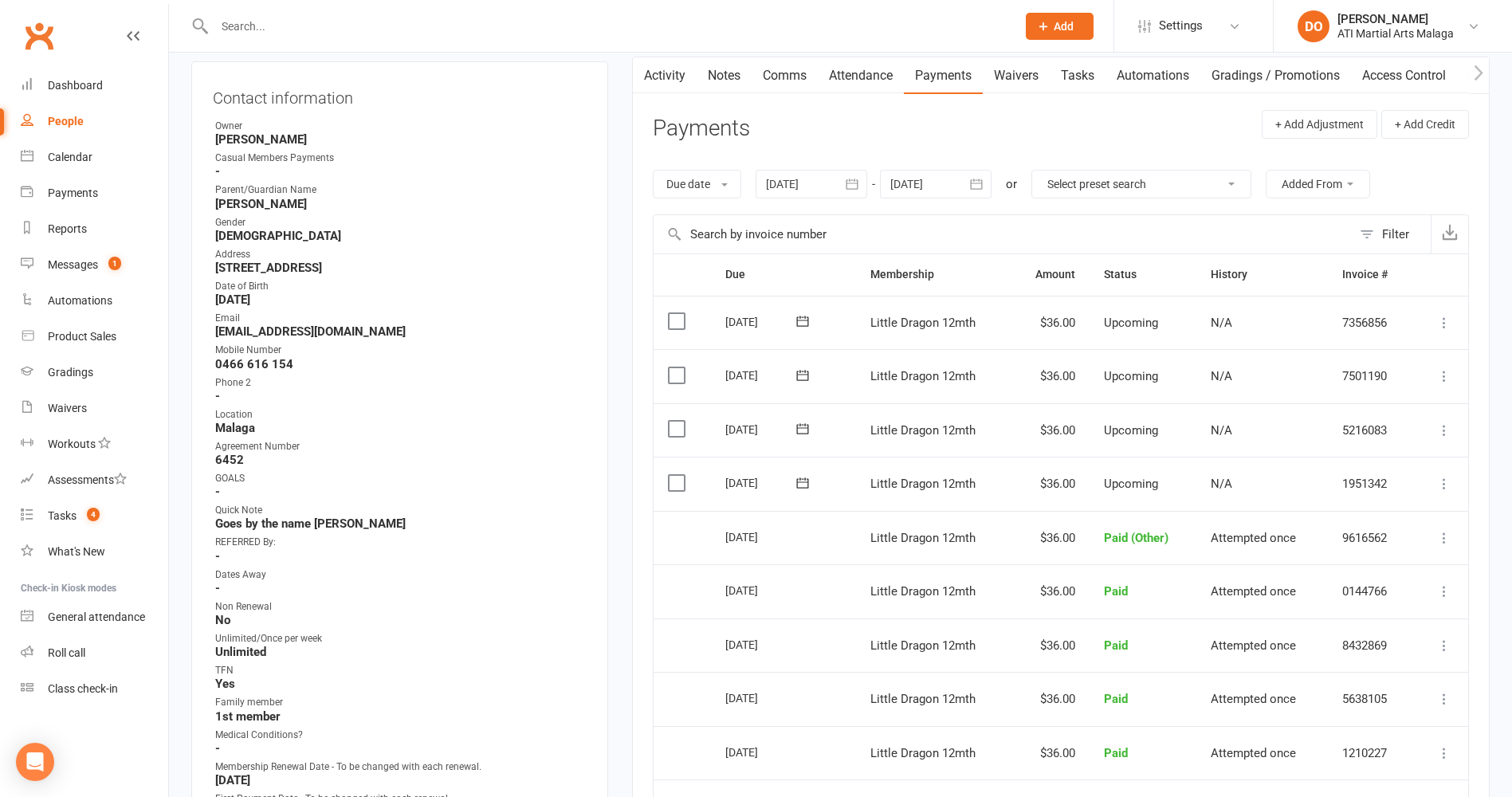
click at [663, 73] on link "Activity" at bounding box center [664, 76] width 64 height 37
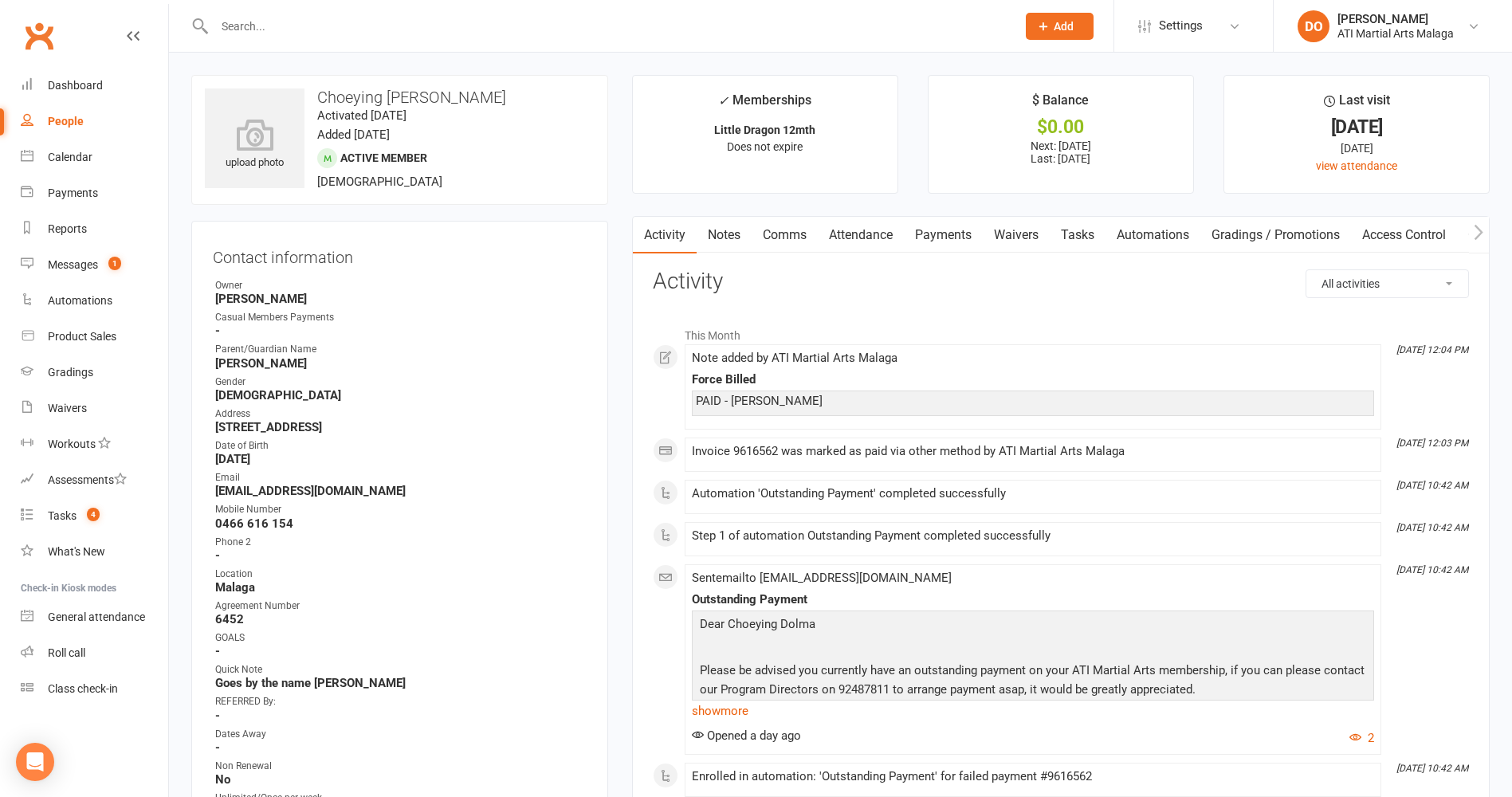
click at [940, 235] on link "Payments" at bounding box center [944, 235] width 79 height 37
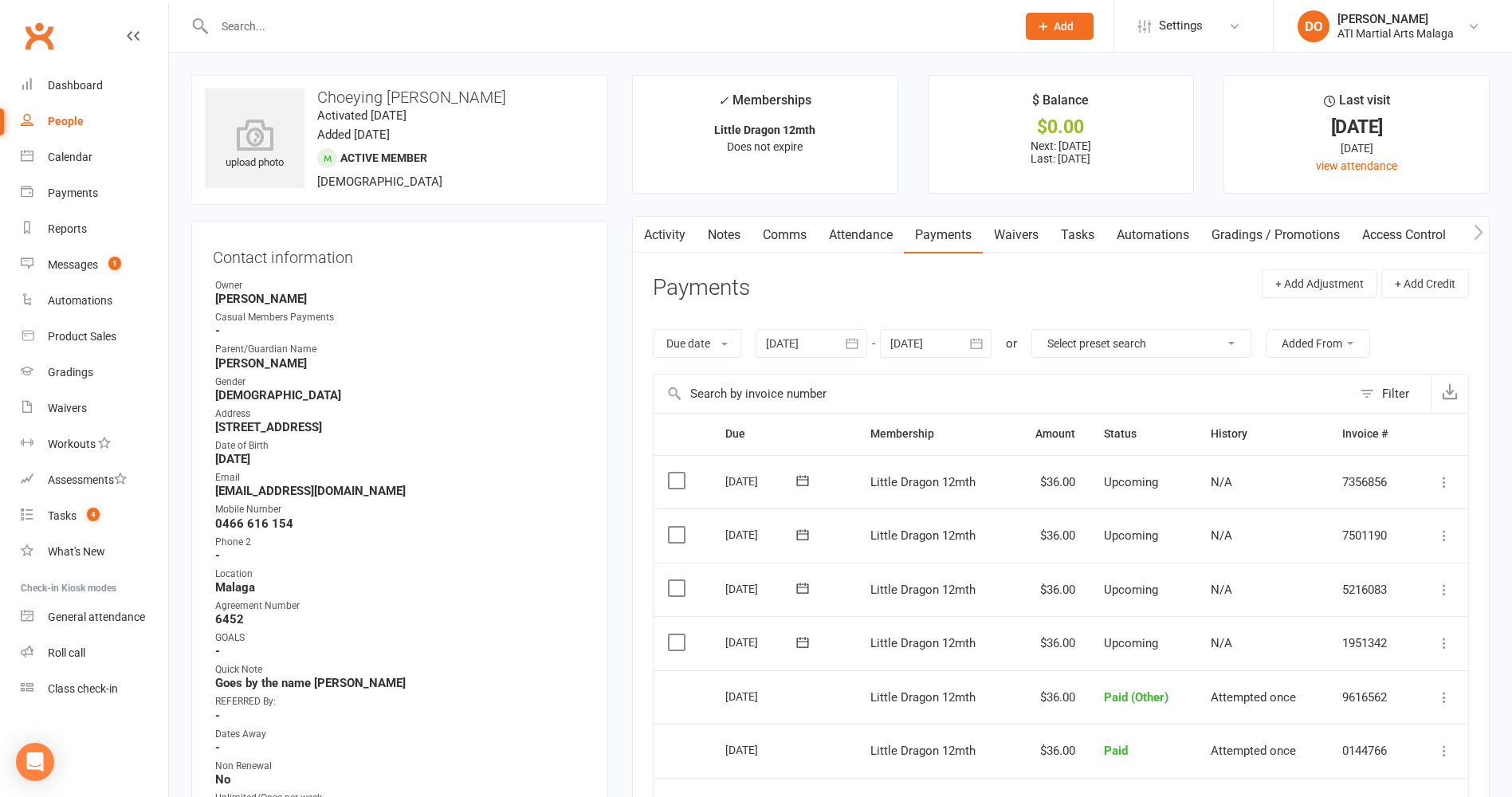
click at [707, 30] on input "text" at bounding box center [608, 26] width 796 height 22
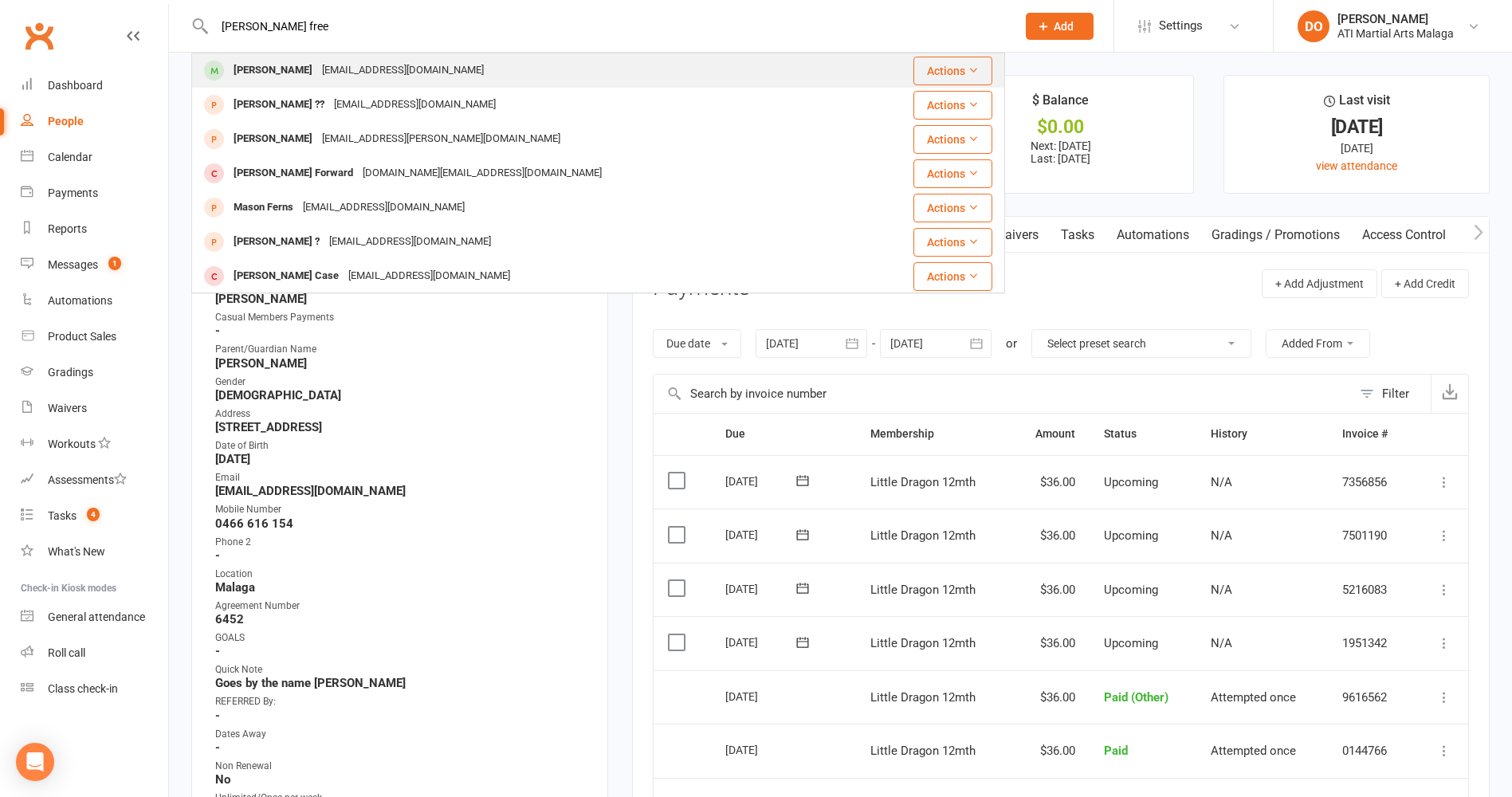
type input "[PERSON_NAME] free"
click at [398, 69] on div "[EMAIL_ADDRESS][DOMAIN_NAME]" at bounding box center [403, 71] width 171 height 23
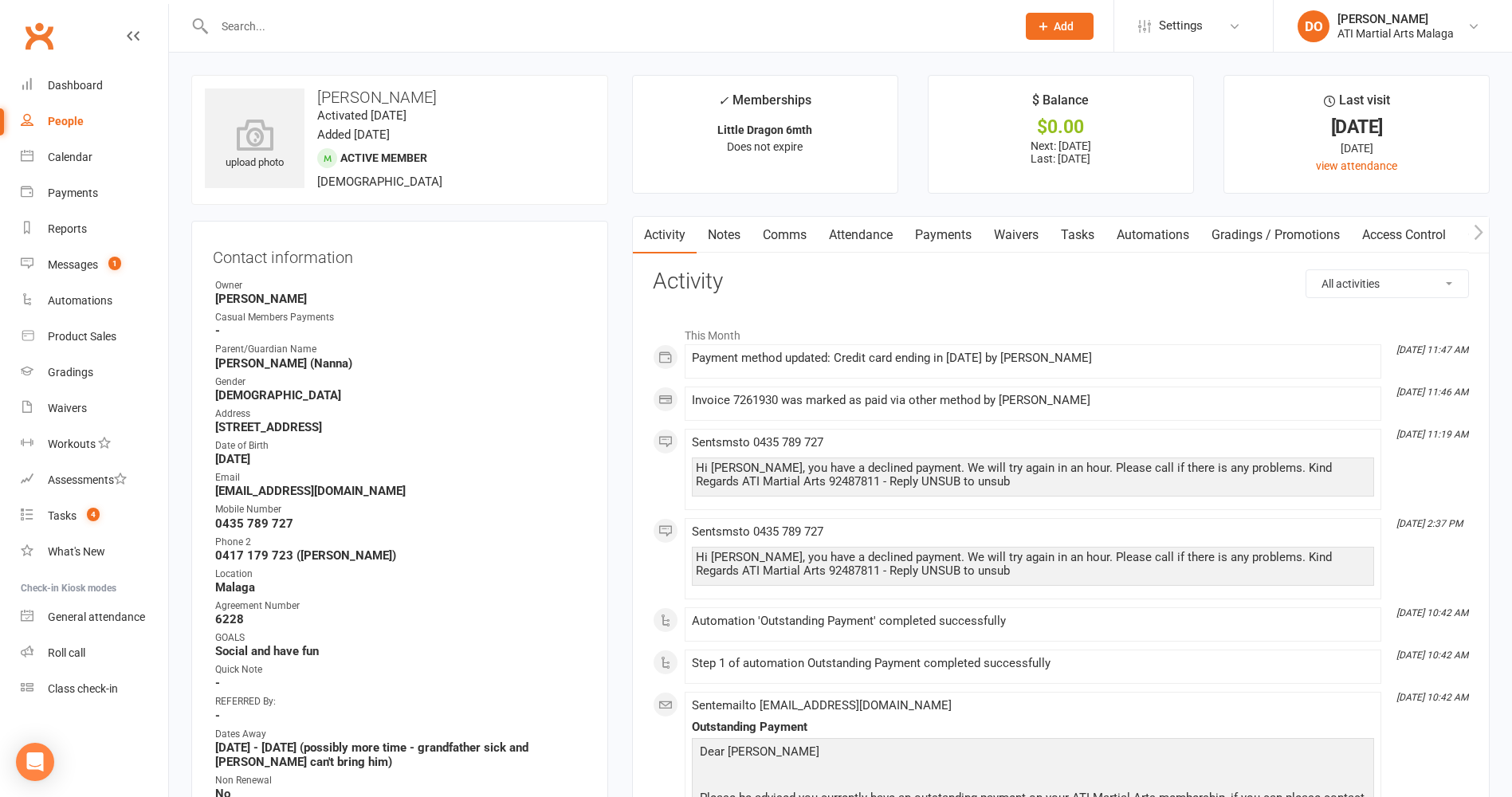
click at [735, 239] on link "Notes" at bounding box center [724, 235] width 55 height 37
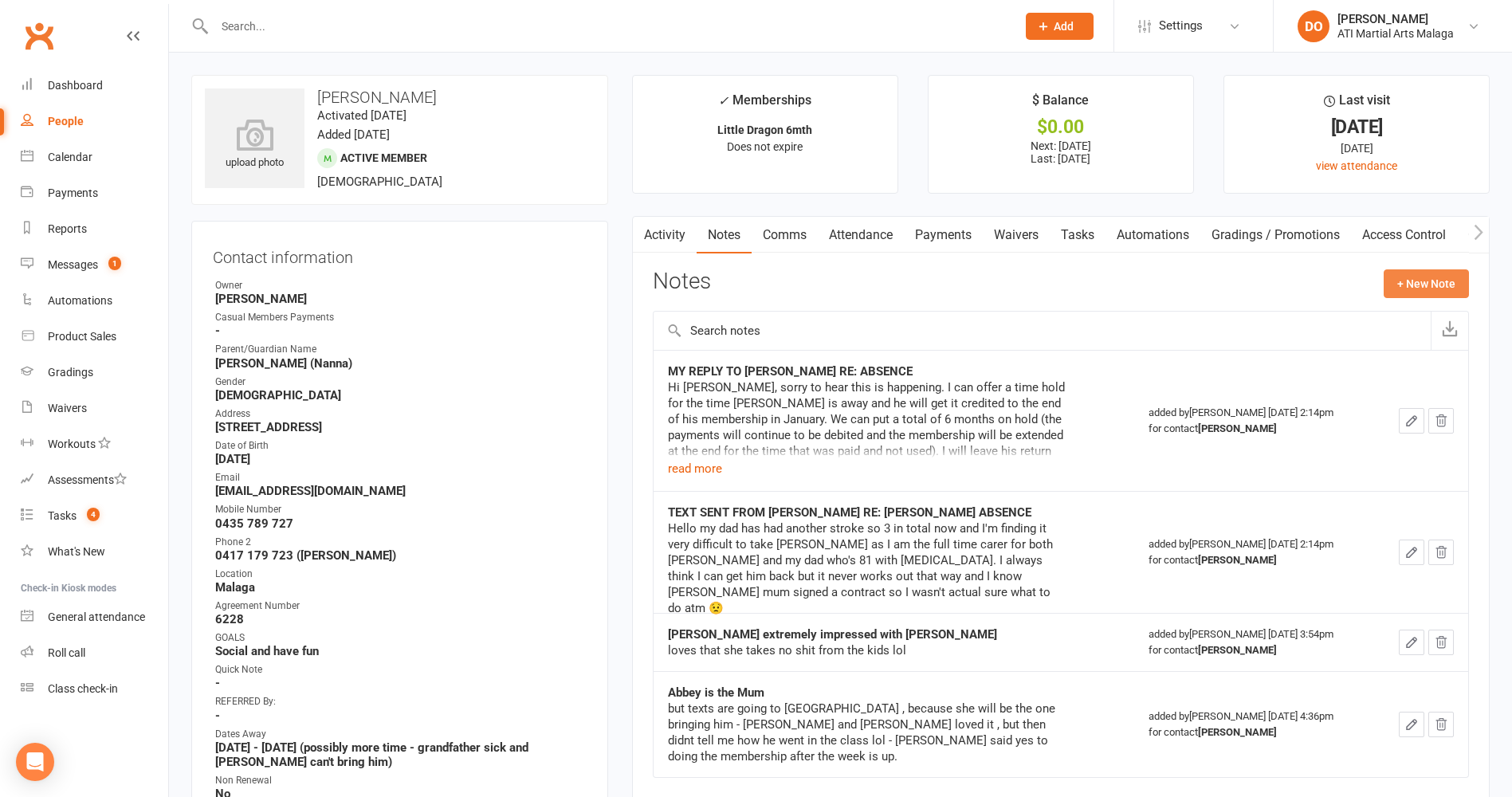
click at [1413, 283] on button "+ New Note" at bounding box center [1426, 283] width 86 height 29
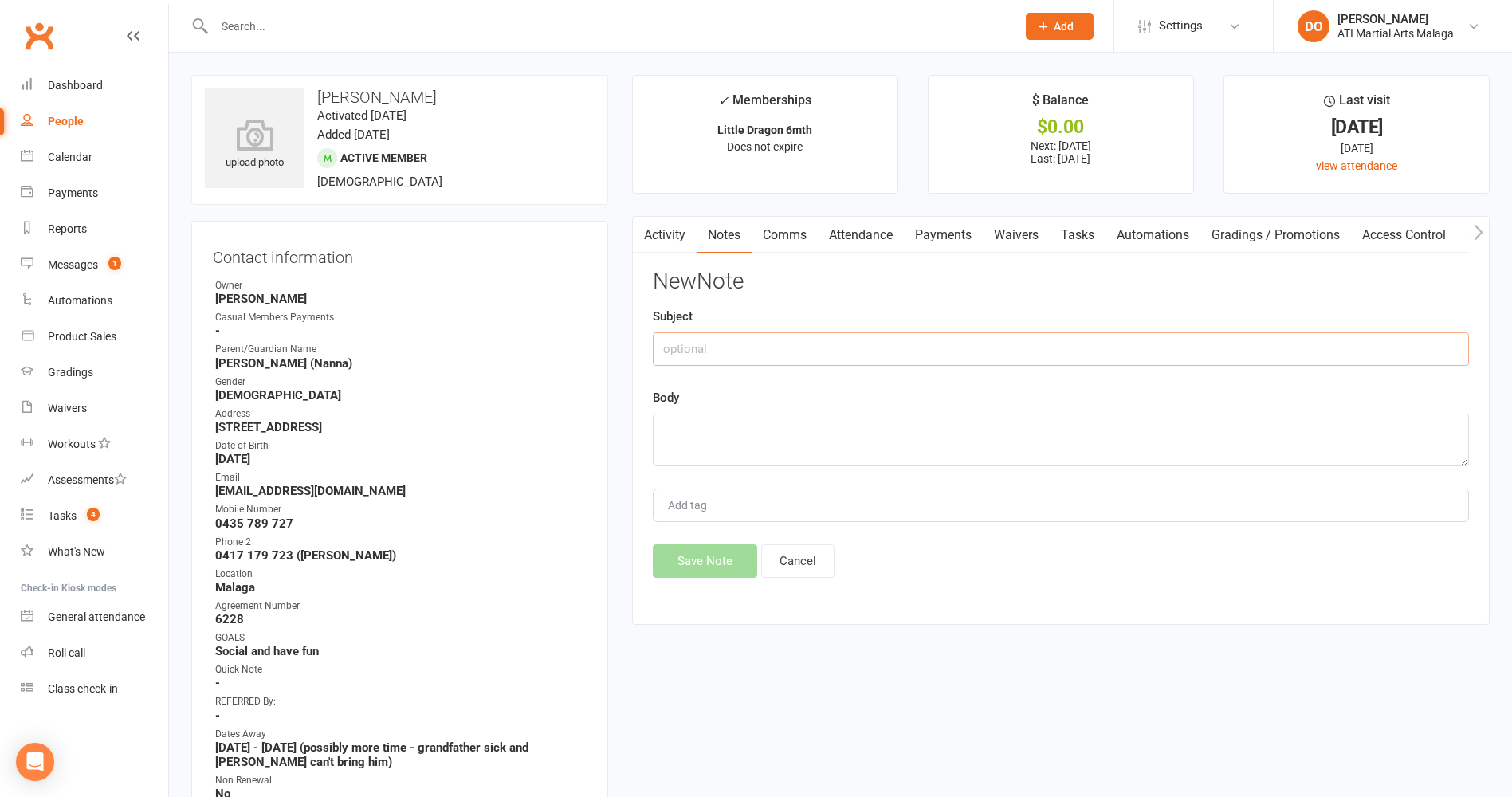
click at [871, 351] on input "text" at bounding box center [1060, 348] width 816 height 33
type input "Card updated by [PERSON_NAME] over the phone"
click at [852, 438] on textarea at bounding box center [1060, 440] width 816 height 52
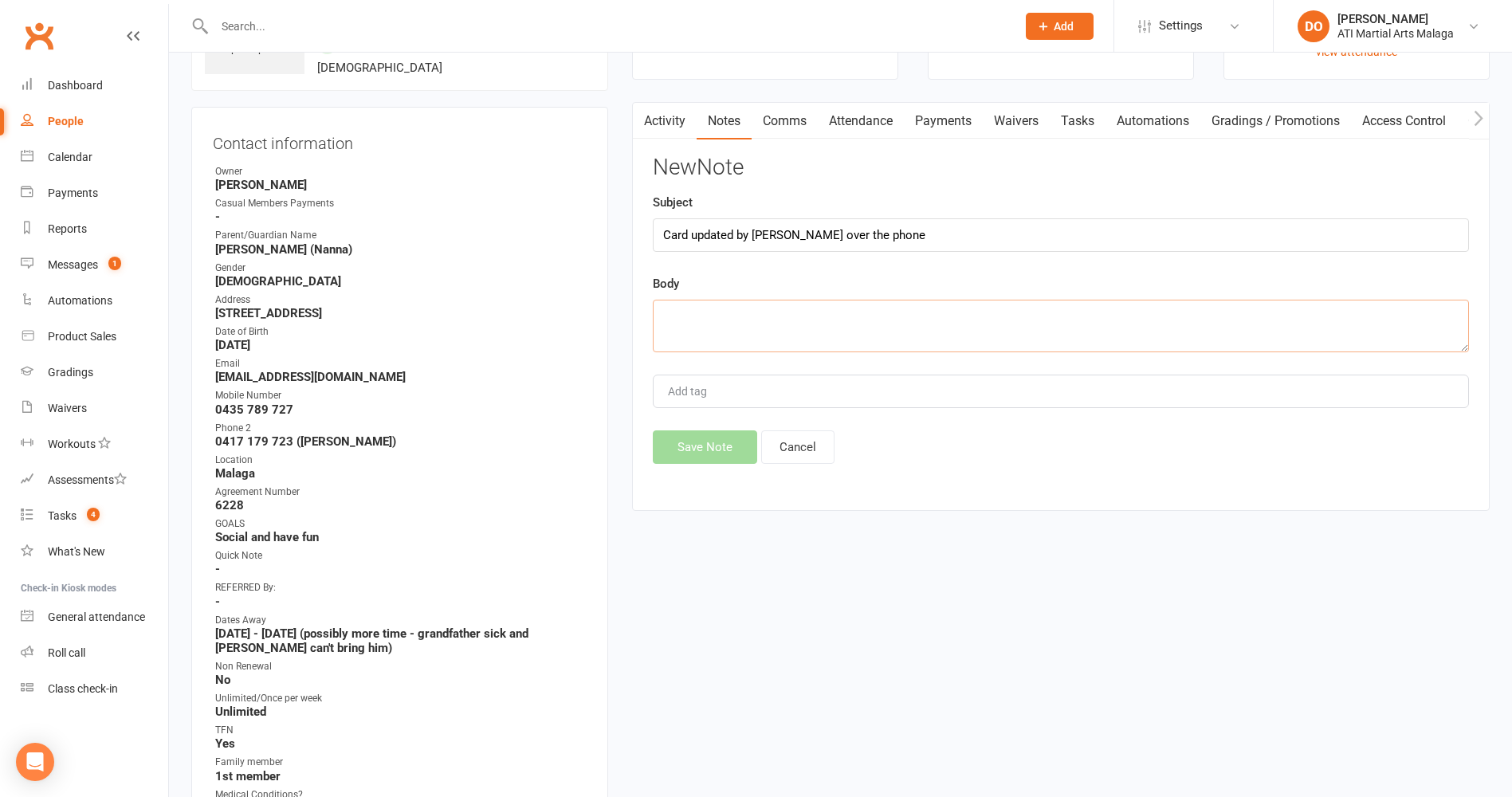
scroll to position [239, 0]
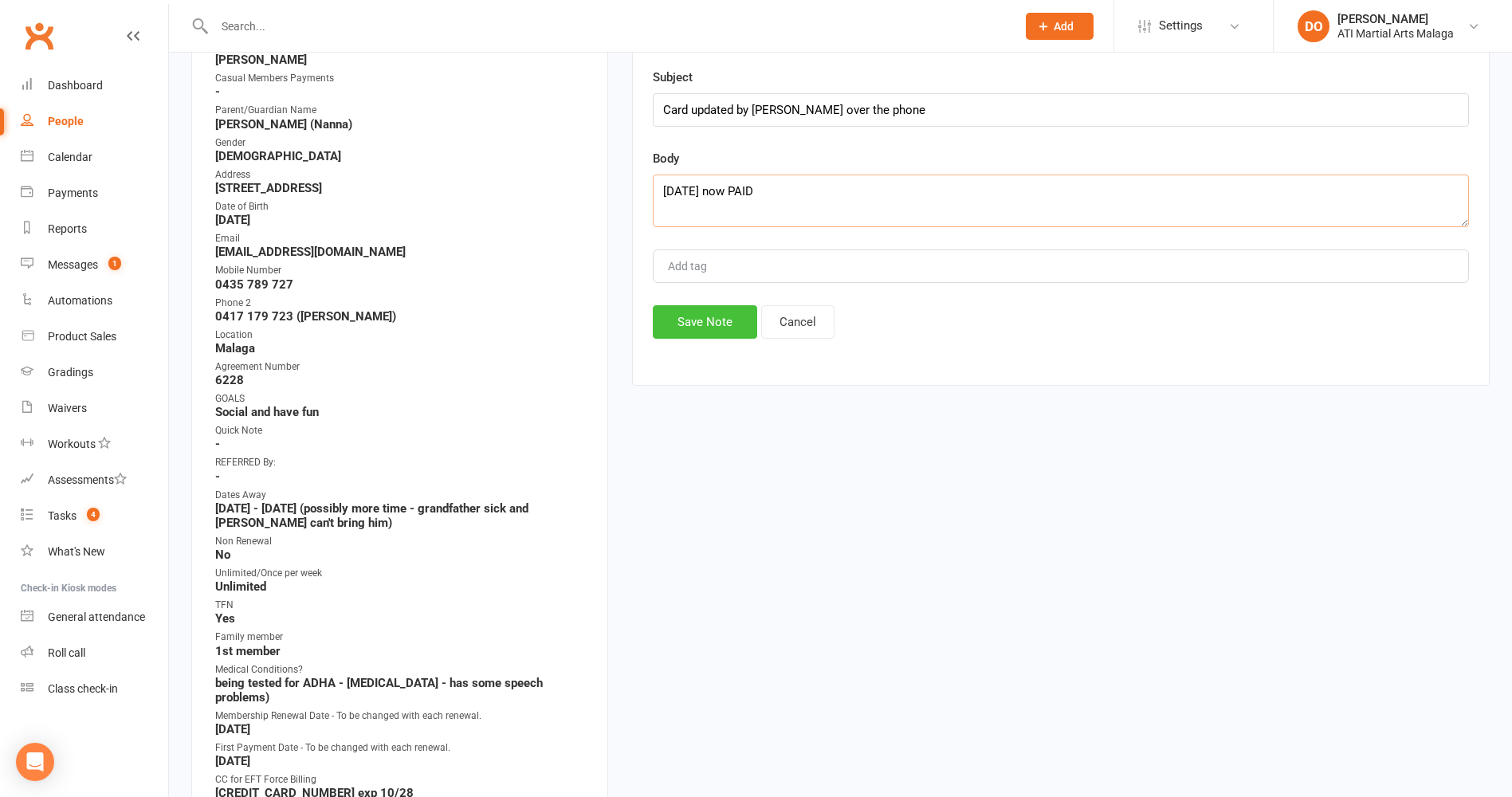
type textarea "[DATE] now PAID"
click at [706, 321] on button "Save Note" at bounding box center [705, 321] width 104 height 33
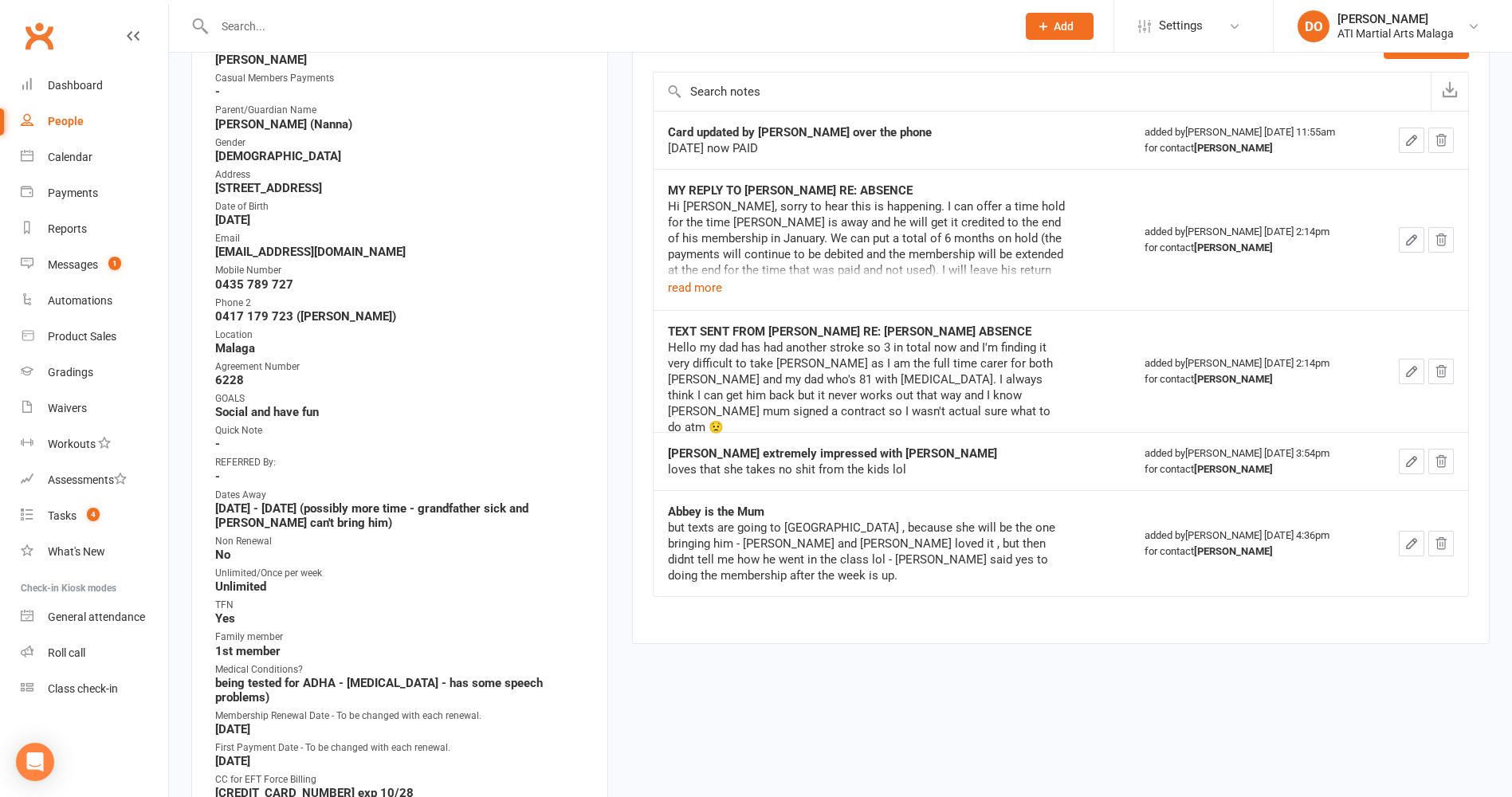
click at [977, 18] on input "text" at bounding box center [608, 26] width 796 height 22
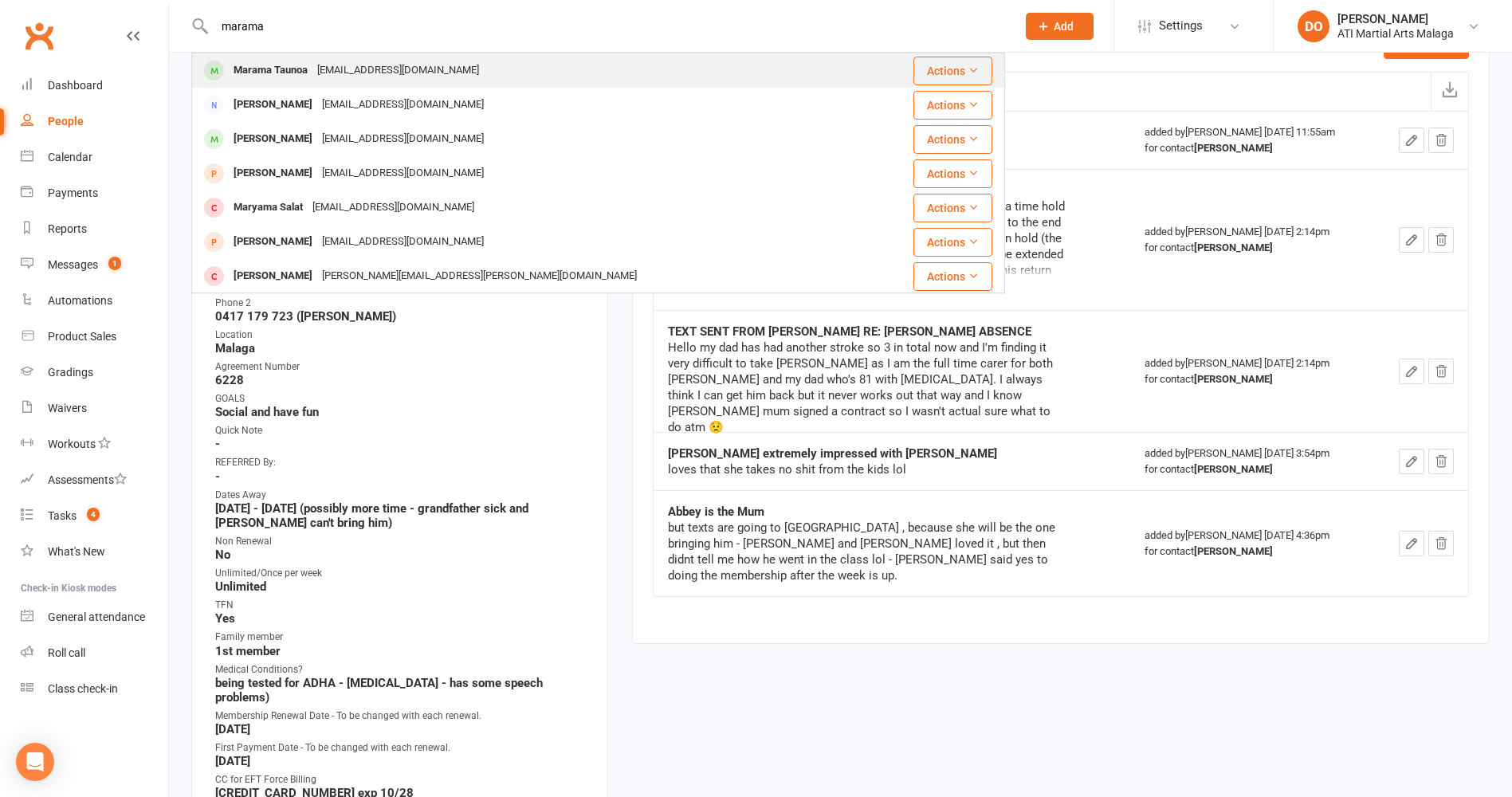
type input "marama"
click at [446, 73] on div "[EMAIL_ADDRESS][DOMAIN_NAME]" at bounding box center [398, 71] width 171 height 23
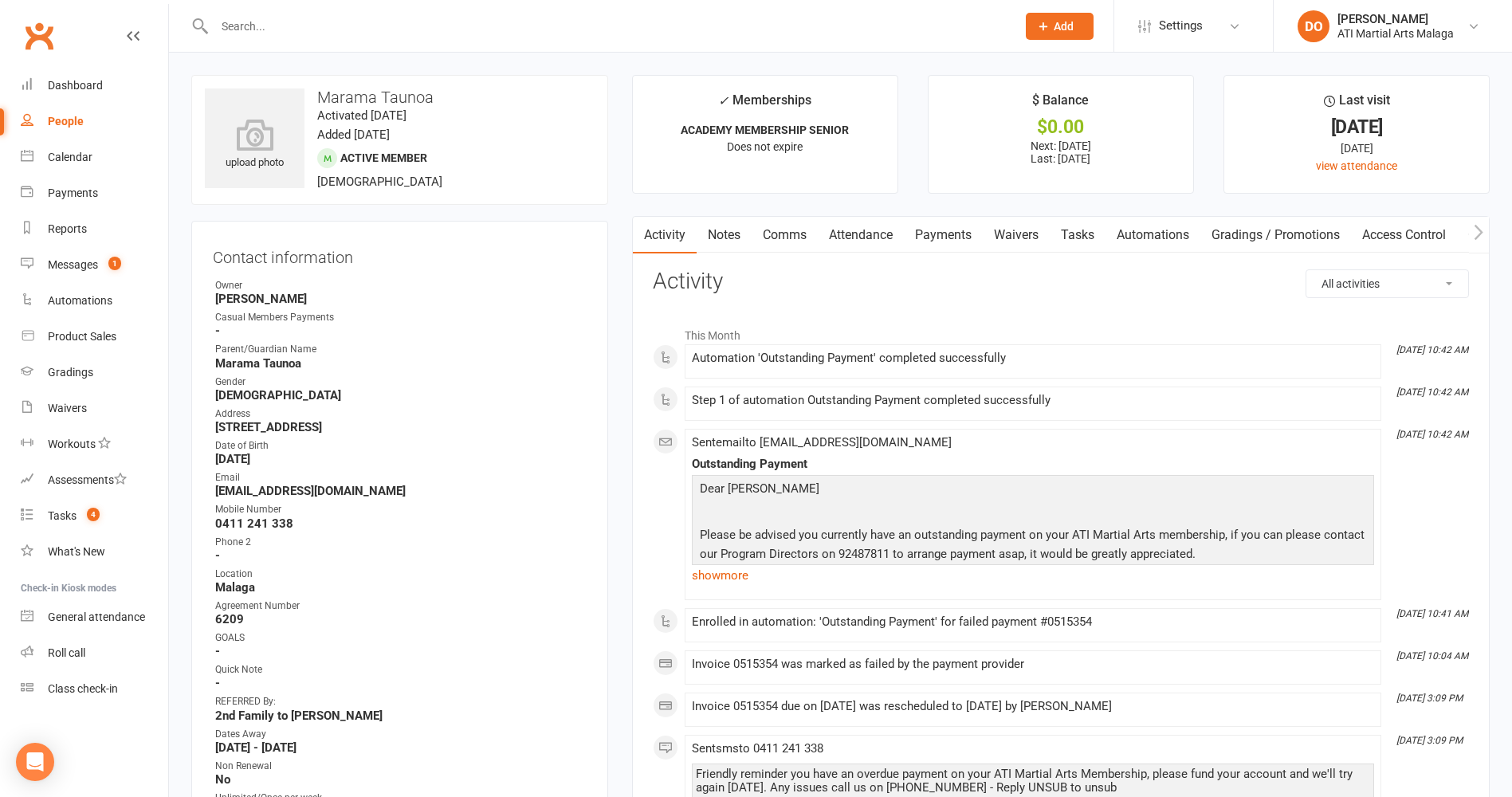
click at [946, 234] on link "Payments" at bounding box center [944, 235] width 79 height 37
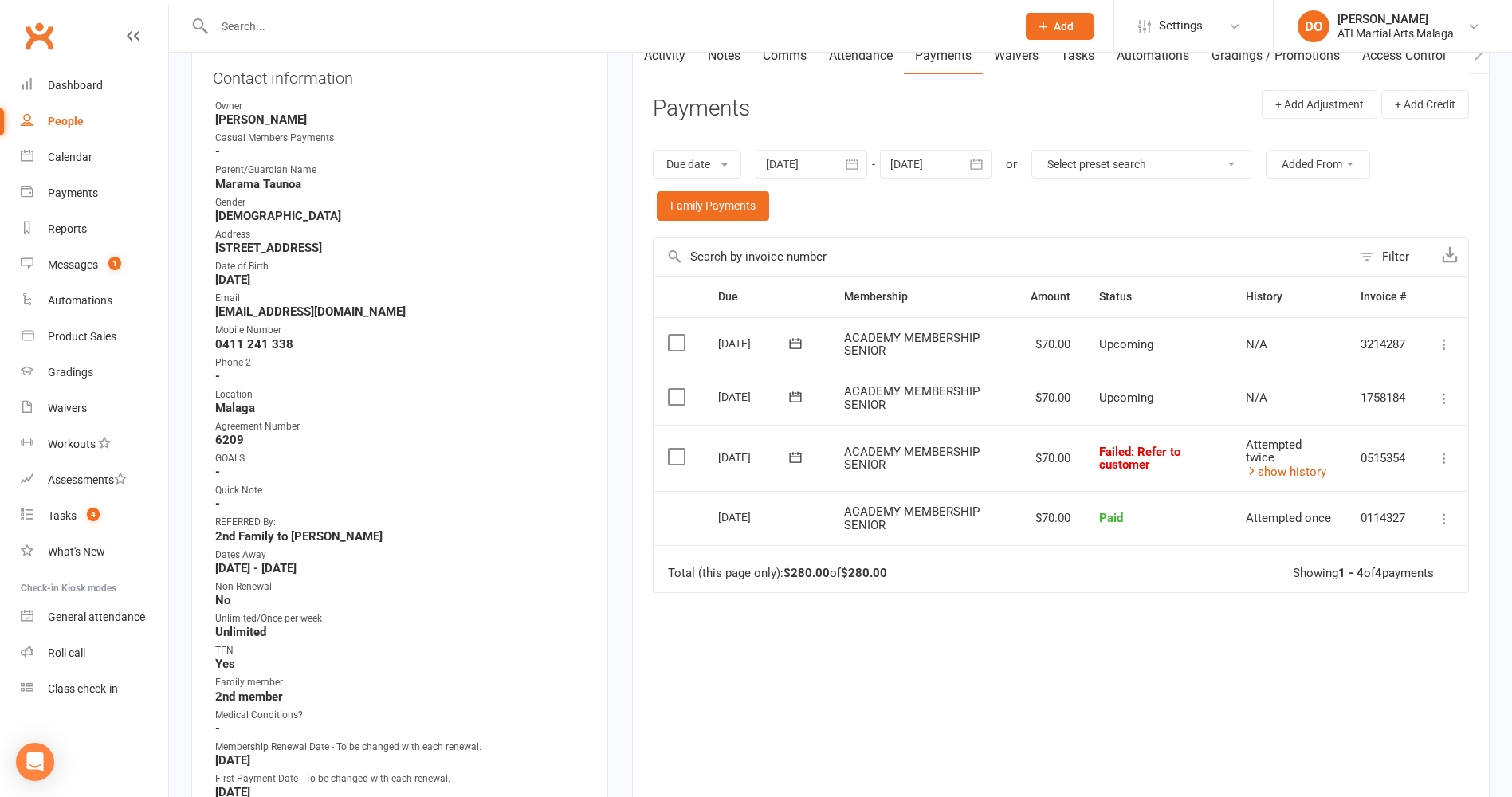
scroll to position [239, 0]
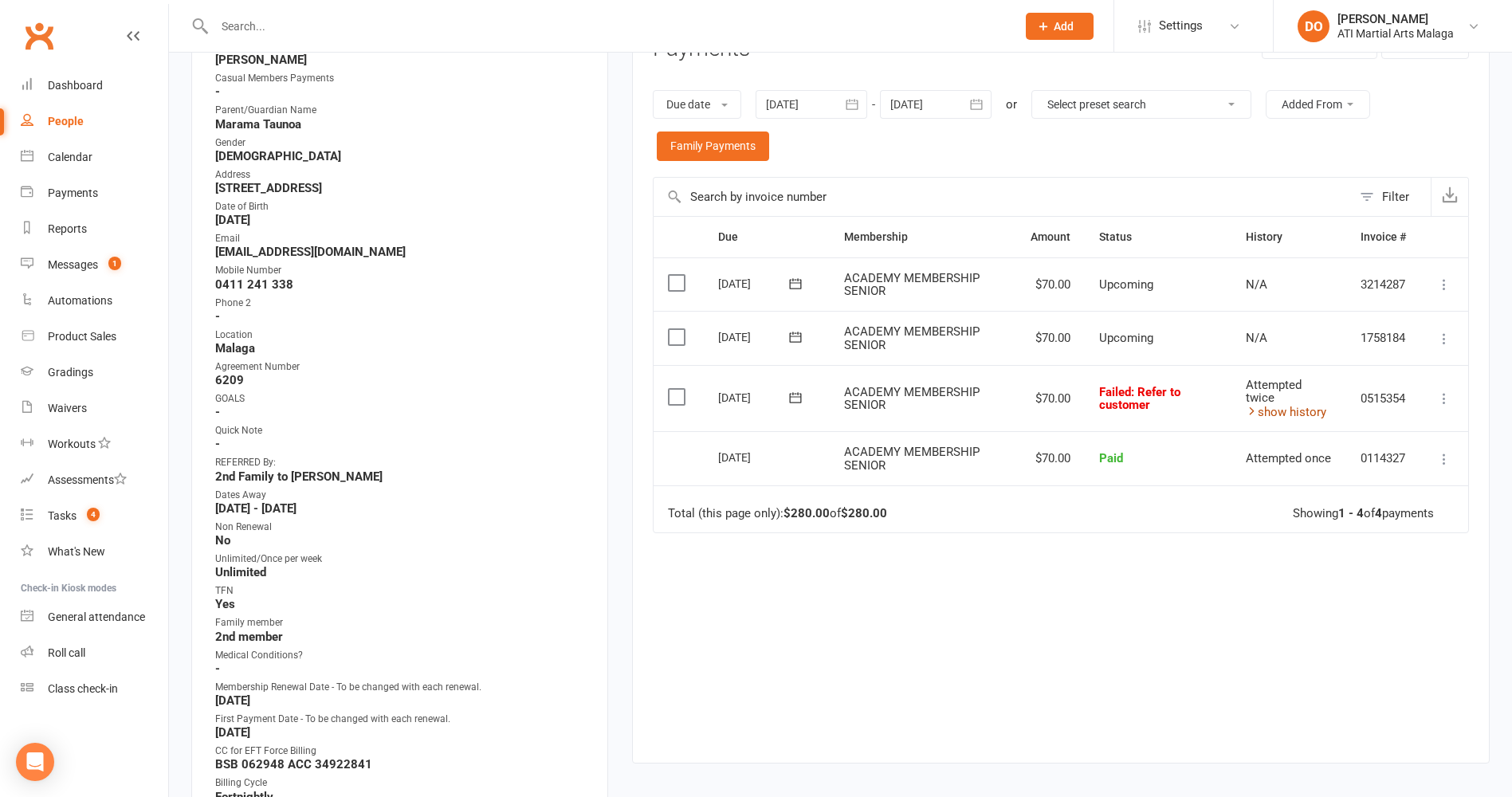
click at [1275, 412] on link "show history" at bounding box center [1286, 412] width 80 height 14
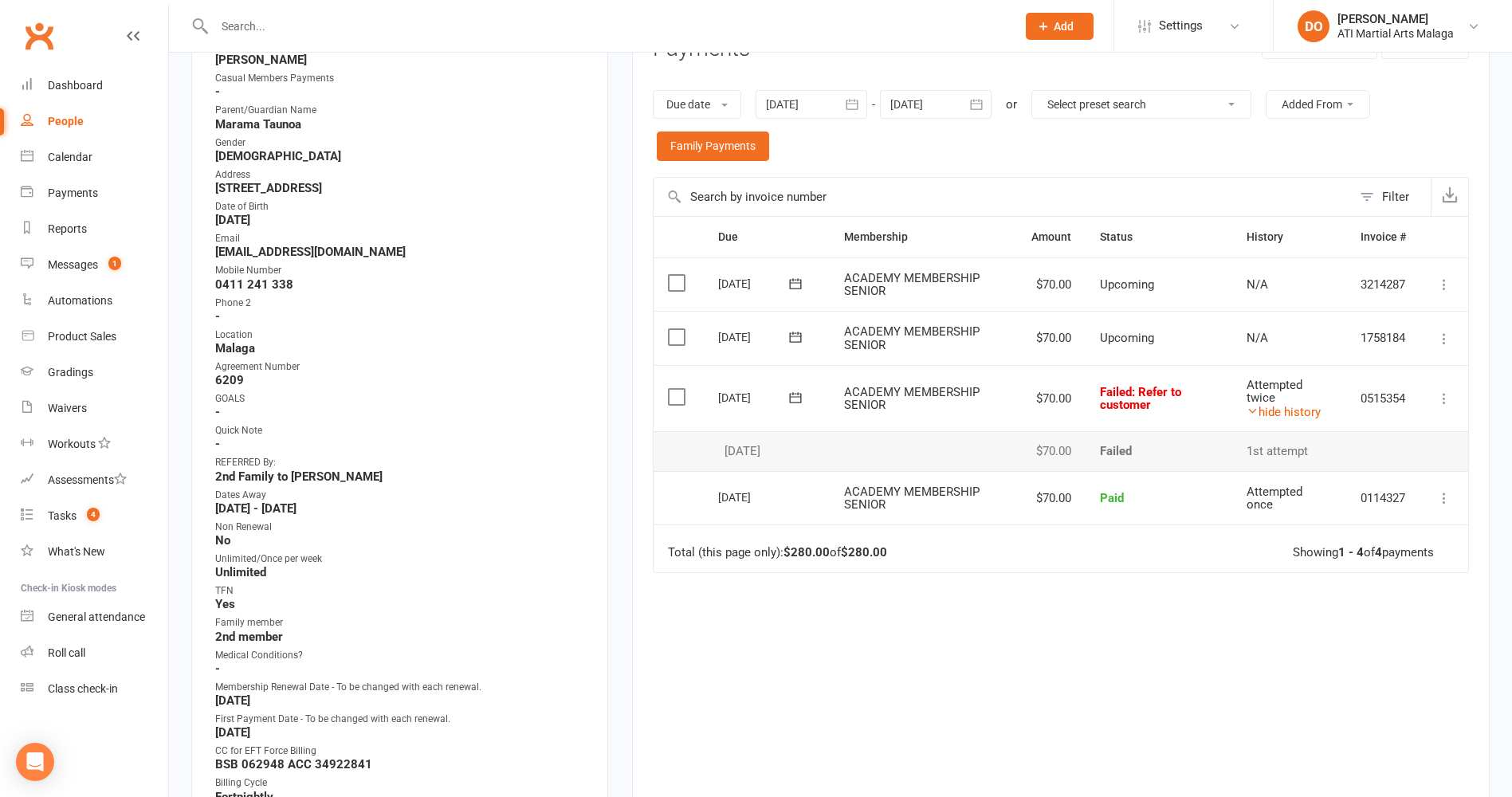
click at [793, 398] on icon at bounding box center [796, 398] width 16 height 16
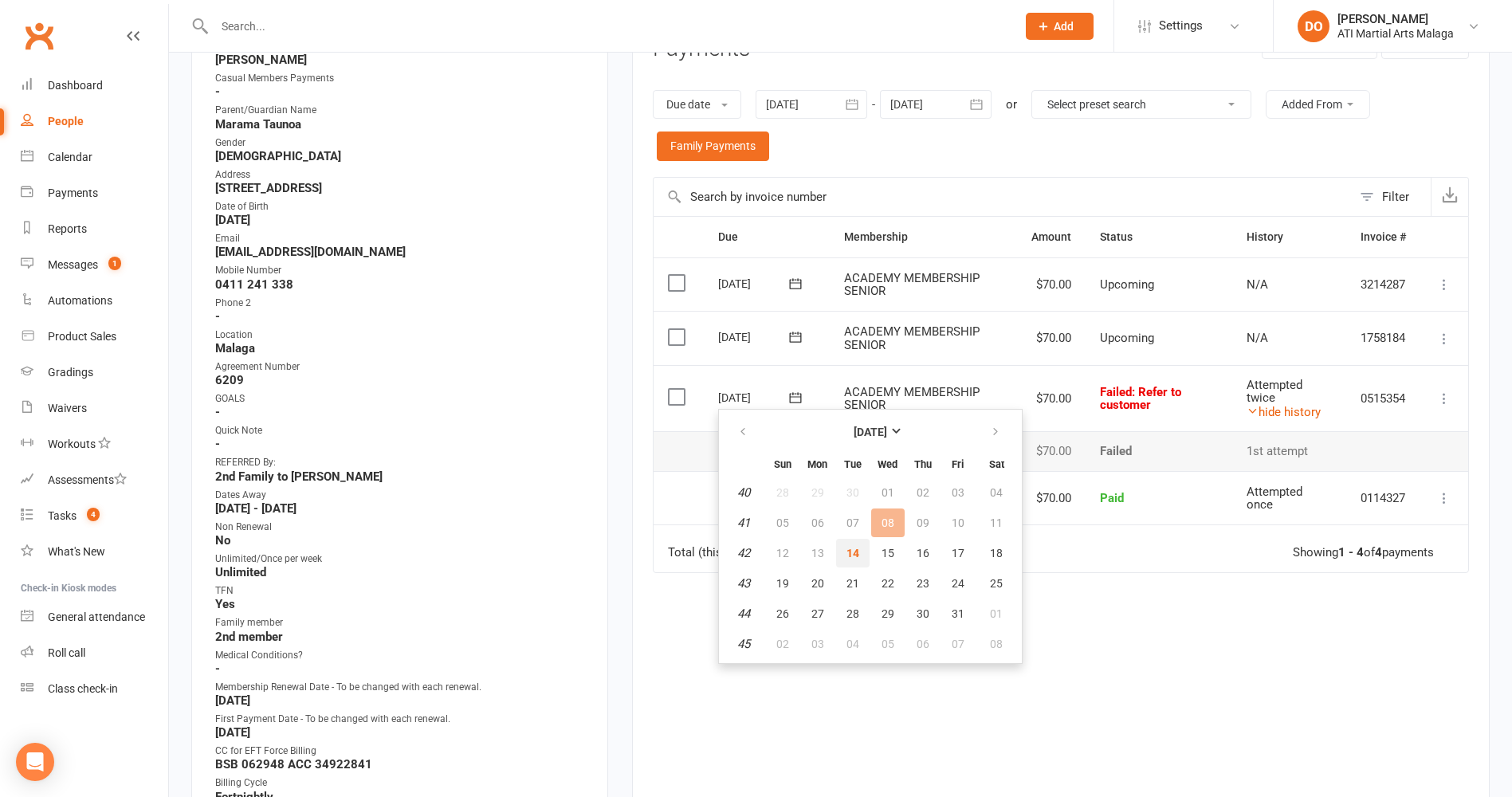
drag, startPoint x: 850, startPoint y: 554, endPoint x: 860, endPoint y: 87, distance: 467.1
click at [851, 554] on span "14" at bounding box center [853, 553] width 13 height 13
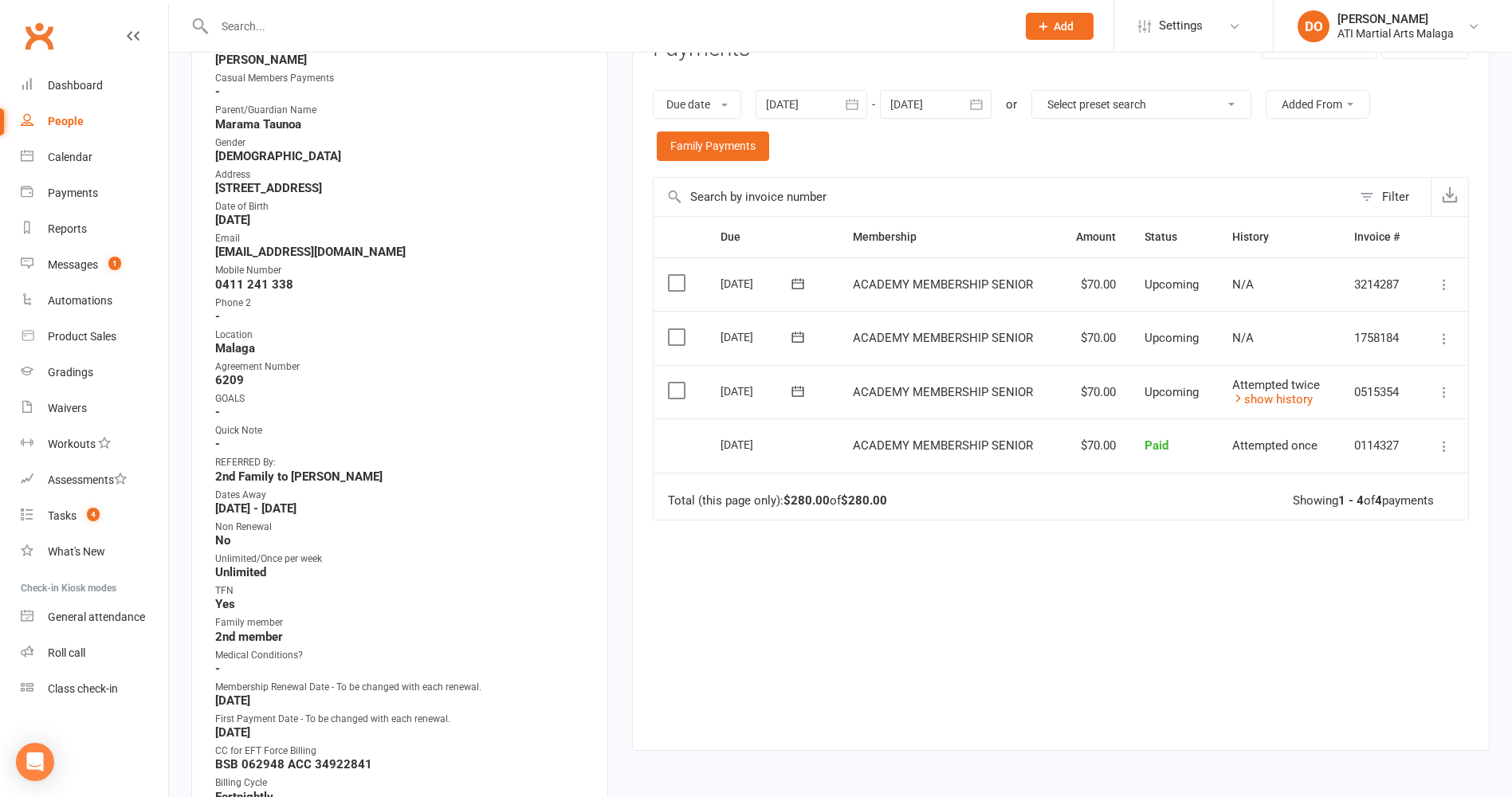
click at [913, 32] on input "text" at bounding box center [608, 26] width 796 height 22
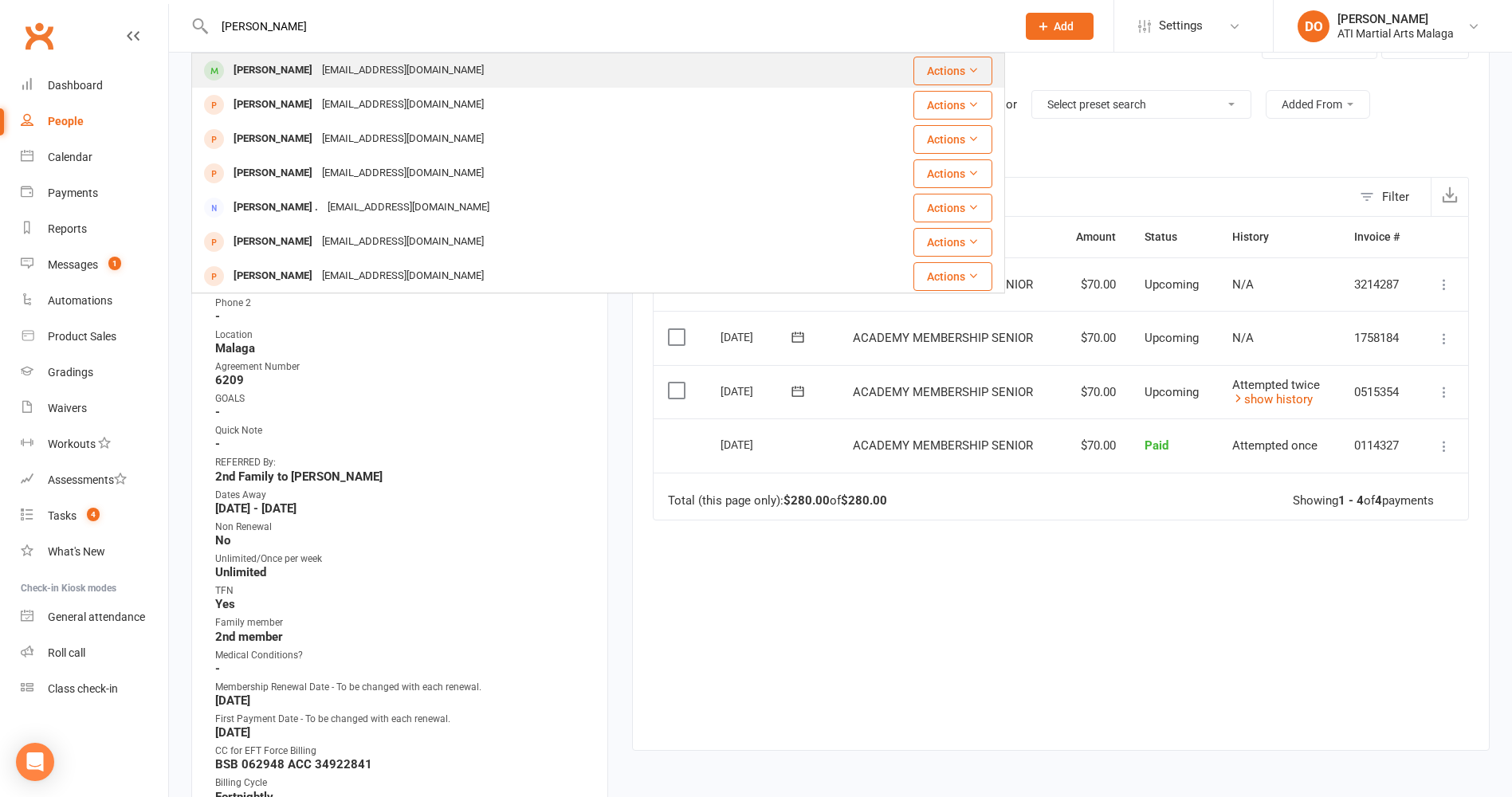
type input "[PERSON_NAME]"
click at [474, 69] on div "[PERSON_NAME] [EMAIL_ADDRESS][DOMAIN_NAME]" at bounding box center [533, 70] width 680 height 32
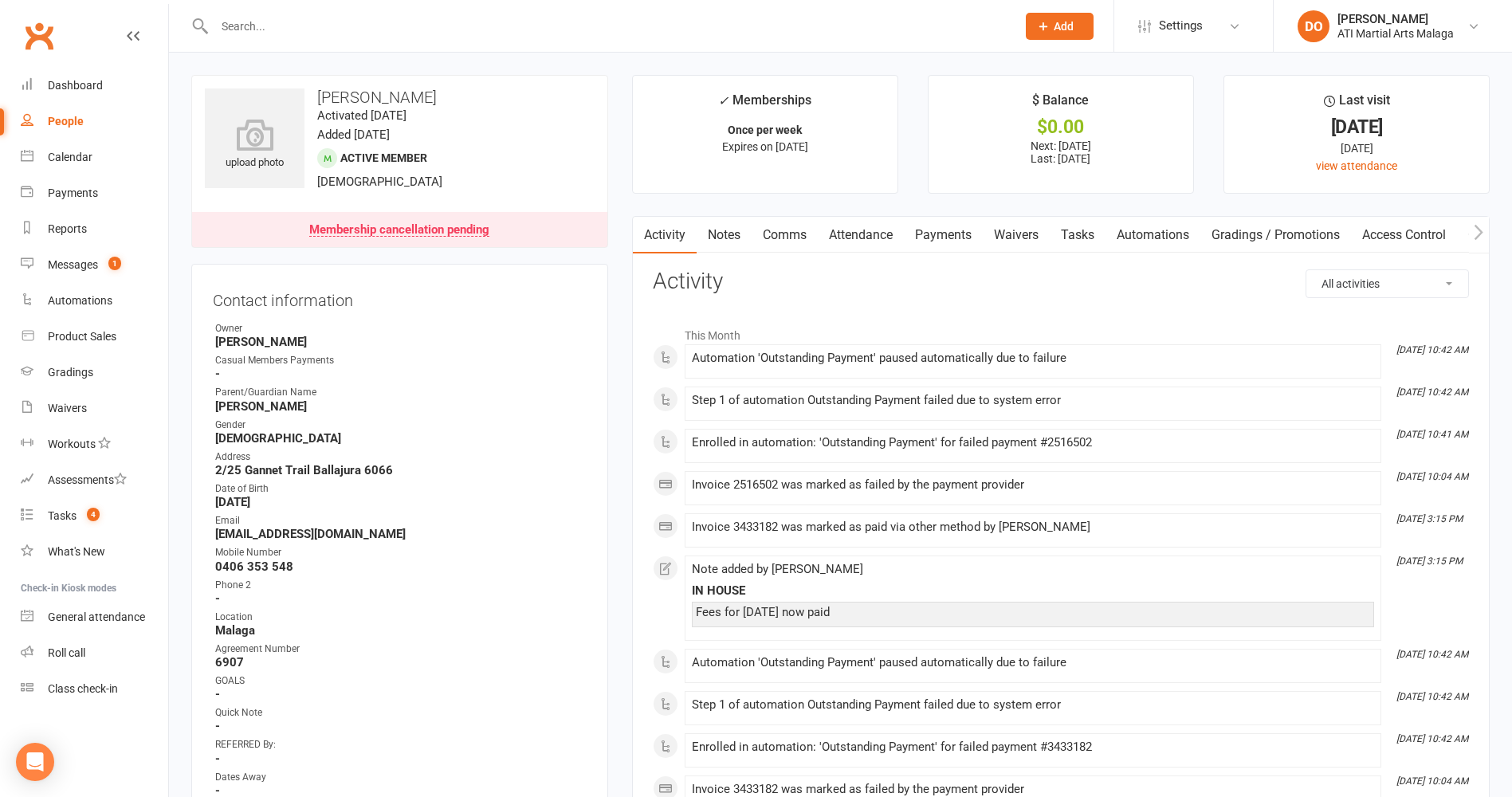
click at [965, 232] on link "Payments" at bounding box center [944, 235] width 79 height 37
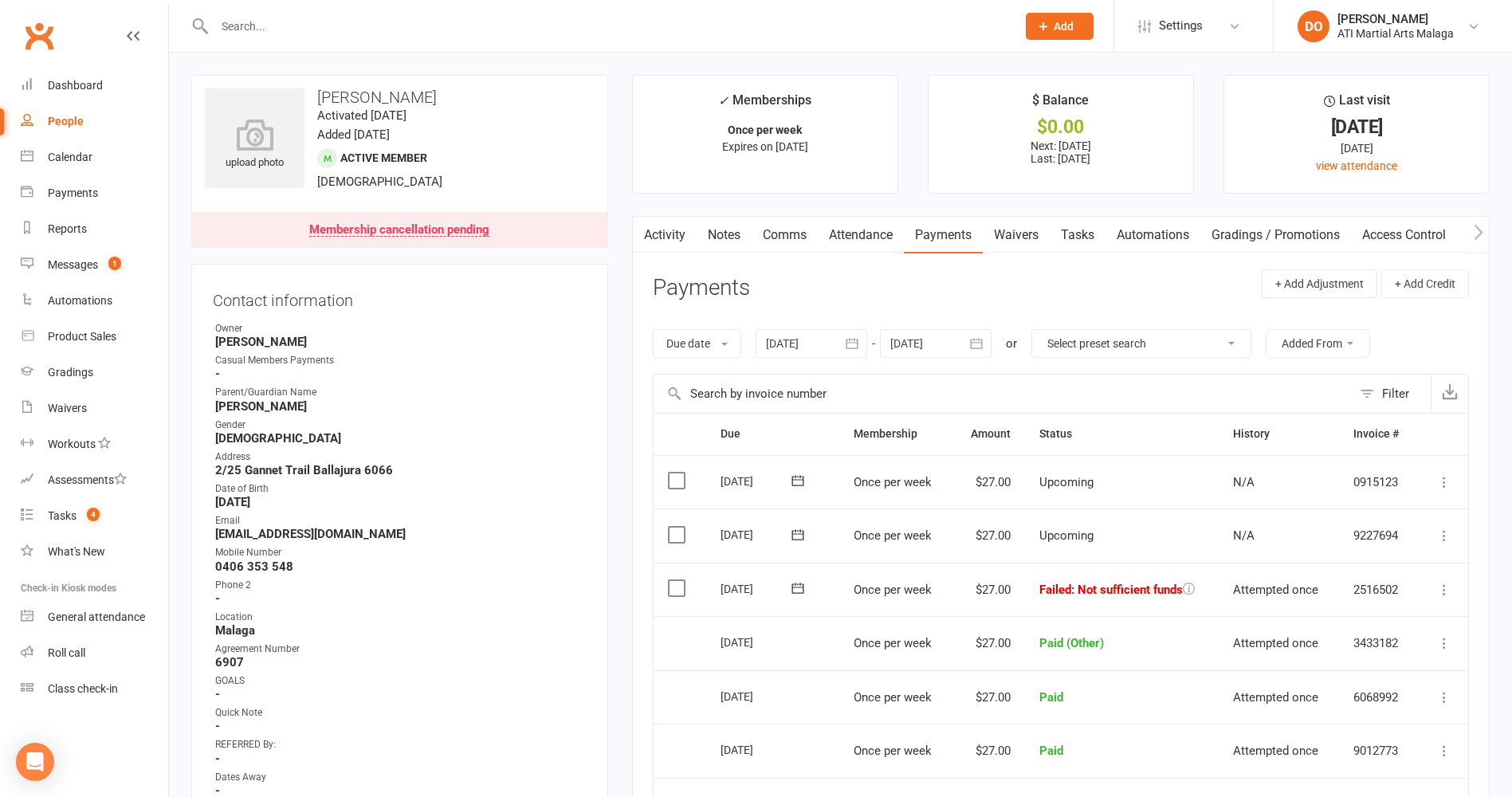
click at [832, 24] on input "text" at bounding box center [608, 26] width 796 height 22
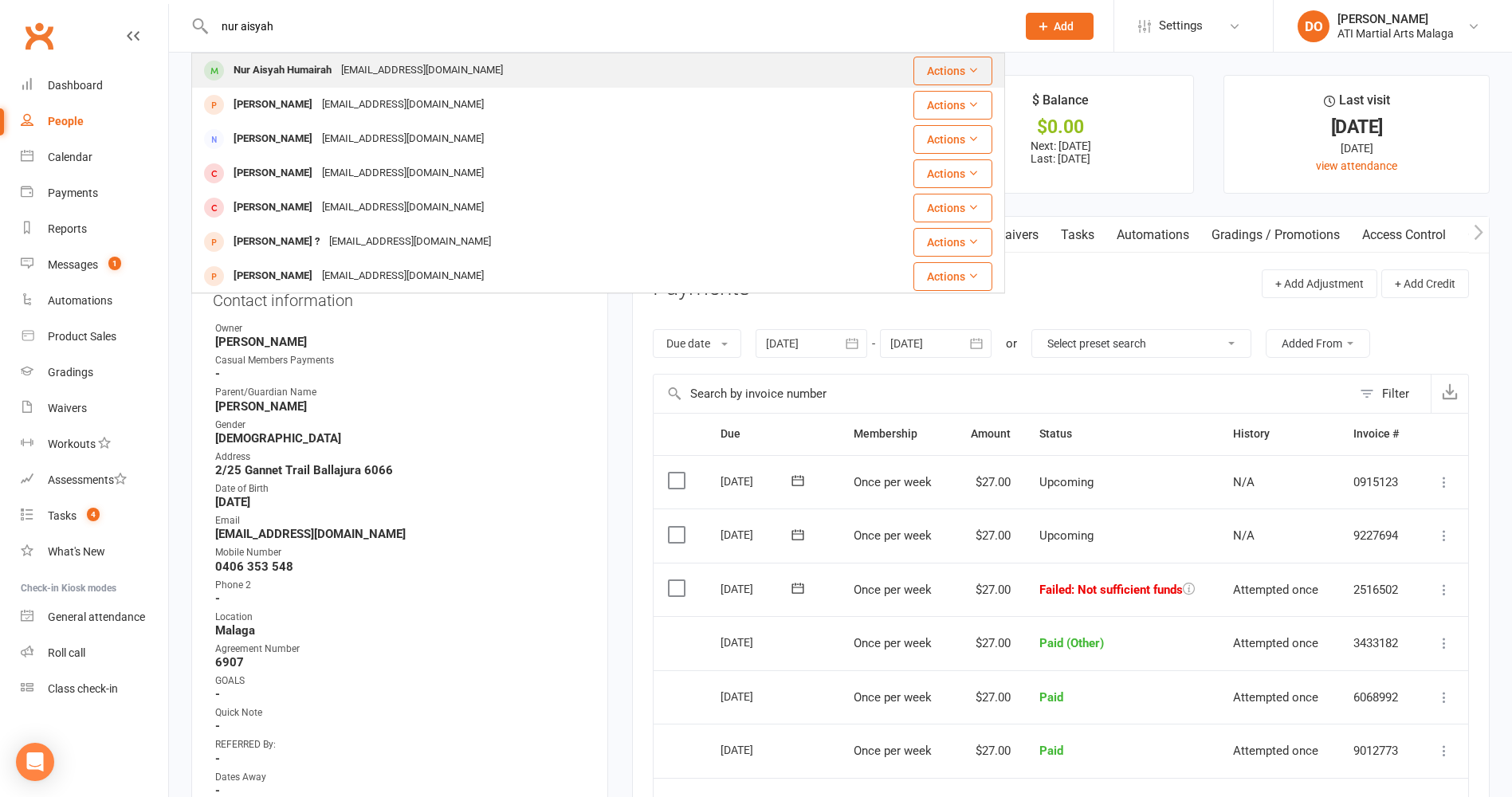
type input "nur aisyah"
click at [506, 79] on div "Nur Aisyah Humairah [EMAIL_ADDRESS][DOMAIN_NAME]" at bounding box center [518, 70] width 652 height 32
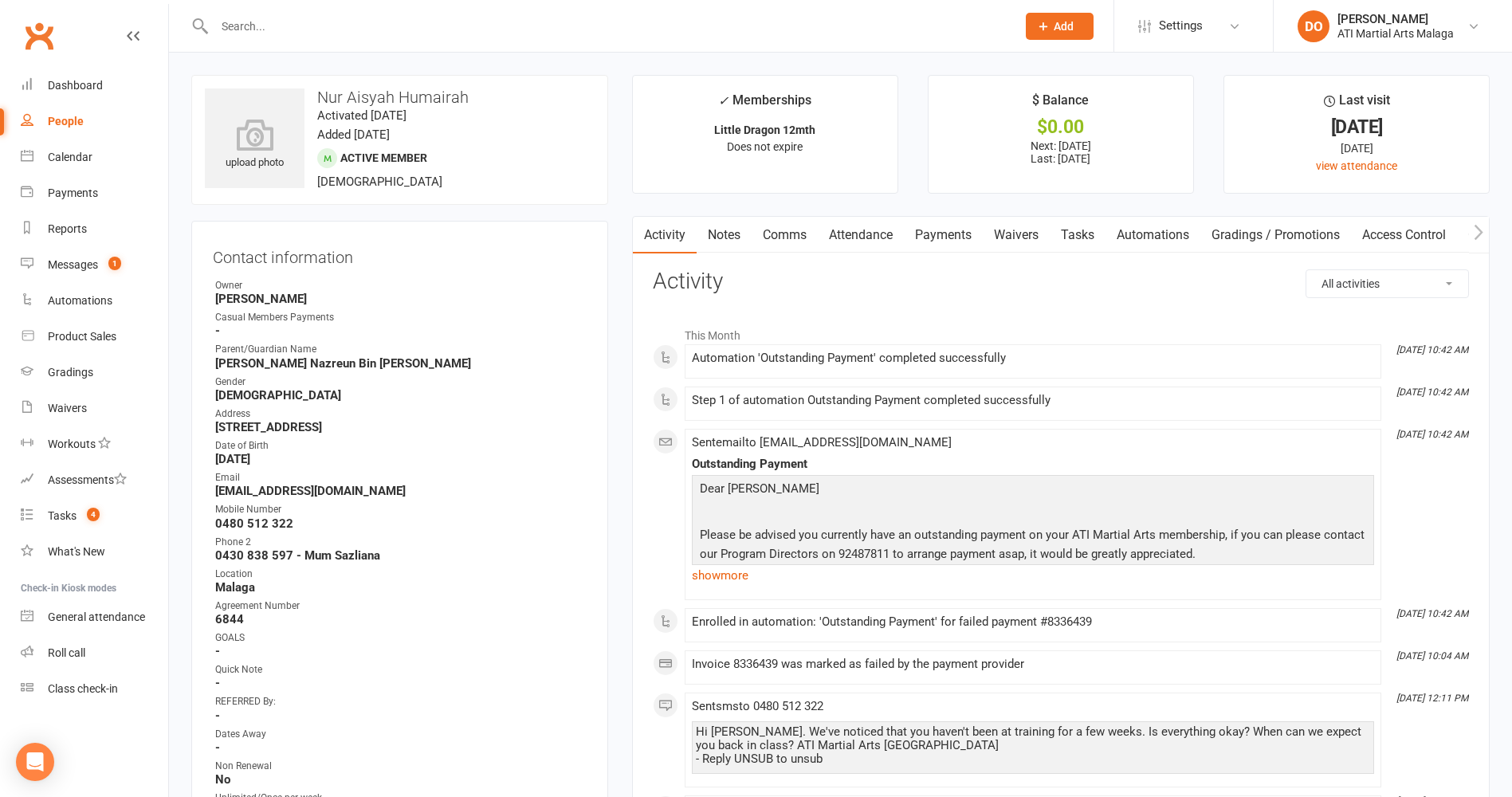
click at [940, 246] on link "Payments" at bounding box center [944, 235] width 79 height 37
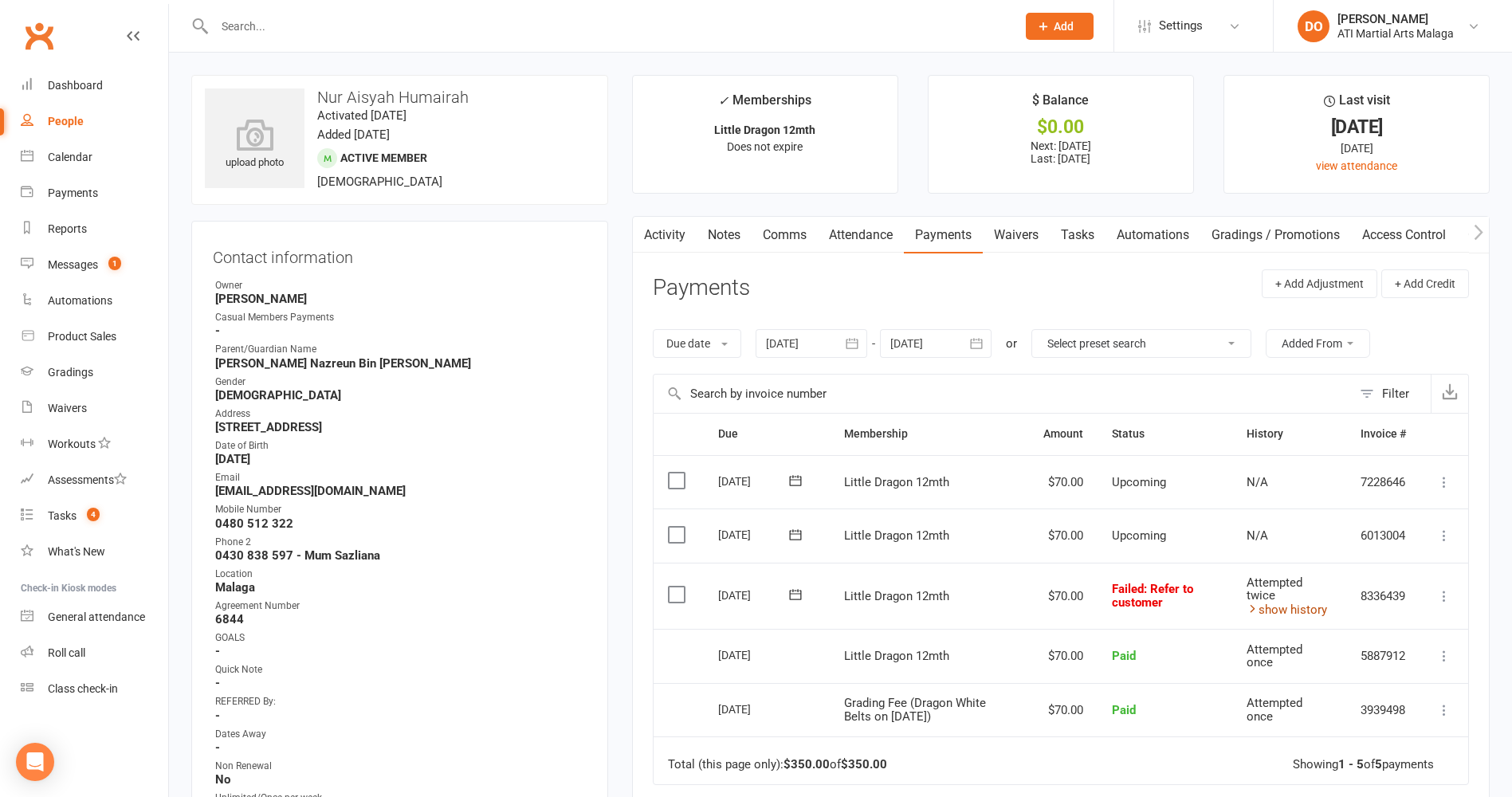
click at [1277, 605] on link "show history" at bounding box center [1286, 610] width 80 height 14
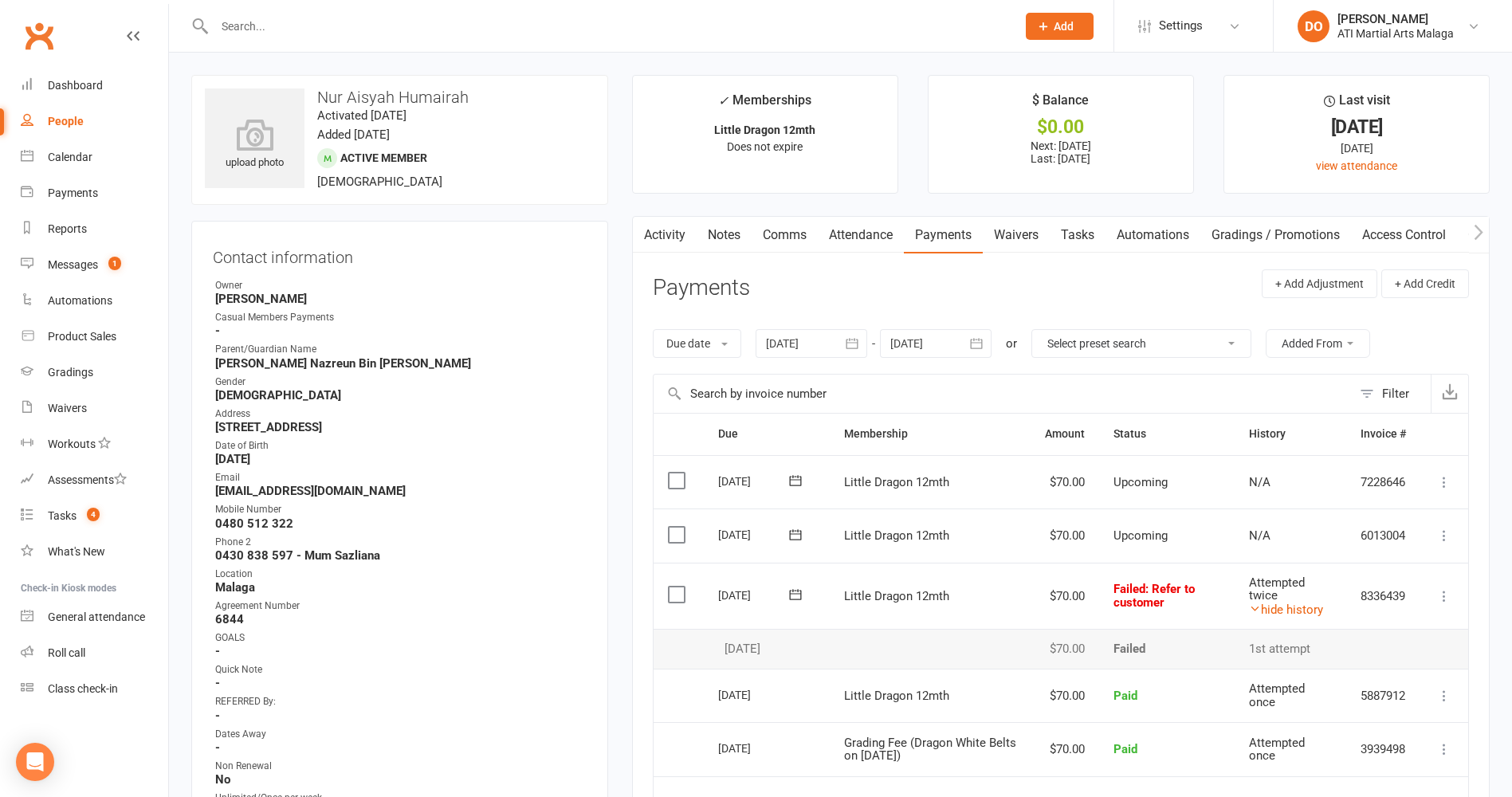
click at [716, 241] on link "Notes" at bounding box center [724, 235] width 55 height 37
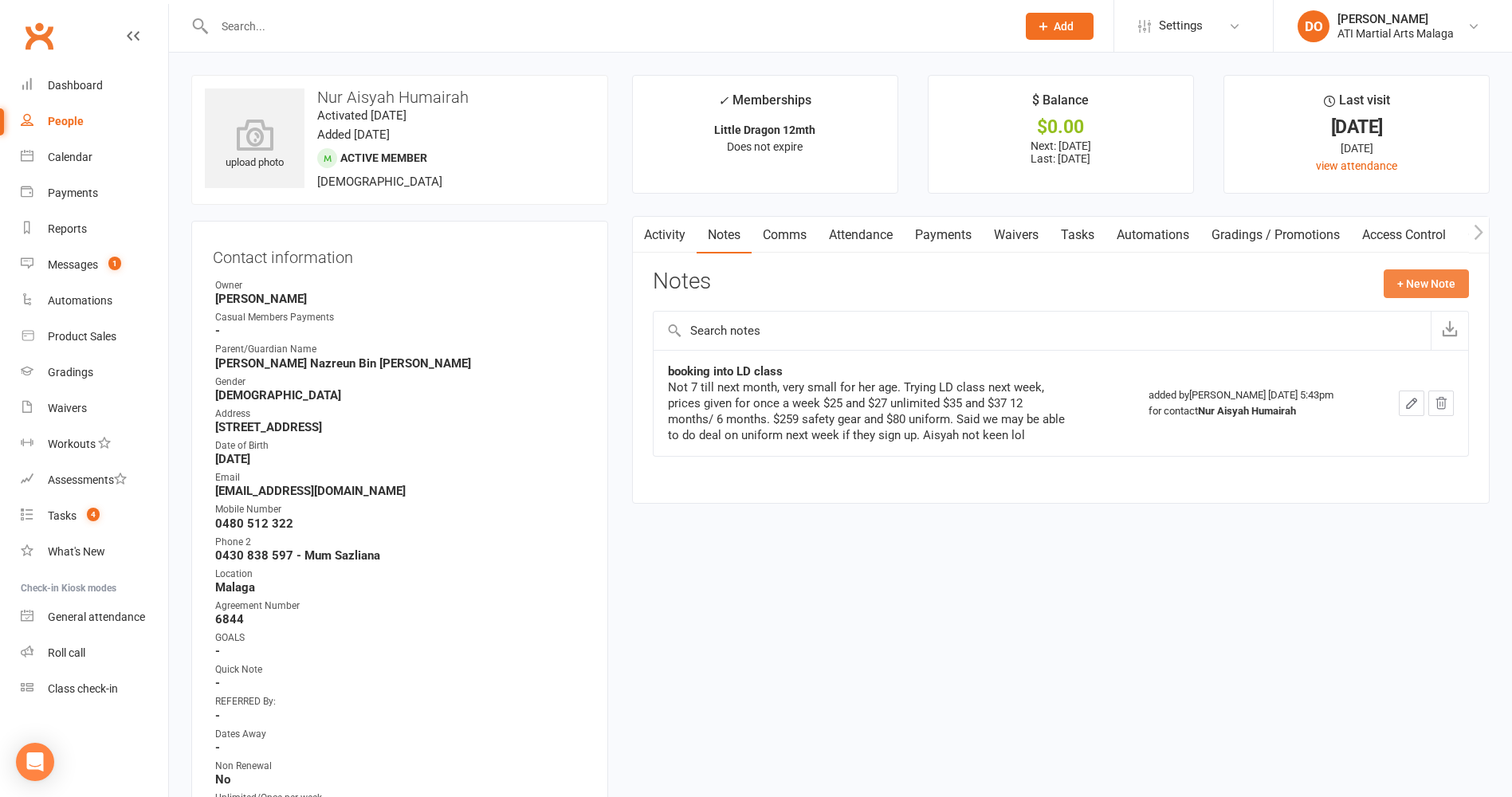
click at [1414, 281] on button "+ New Note" at bounding box center [1426, 283] width 86 height 29
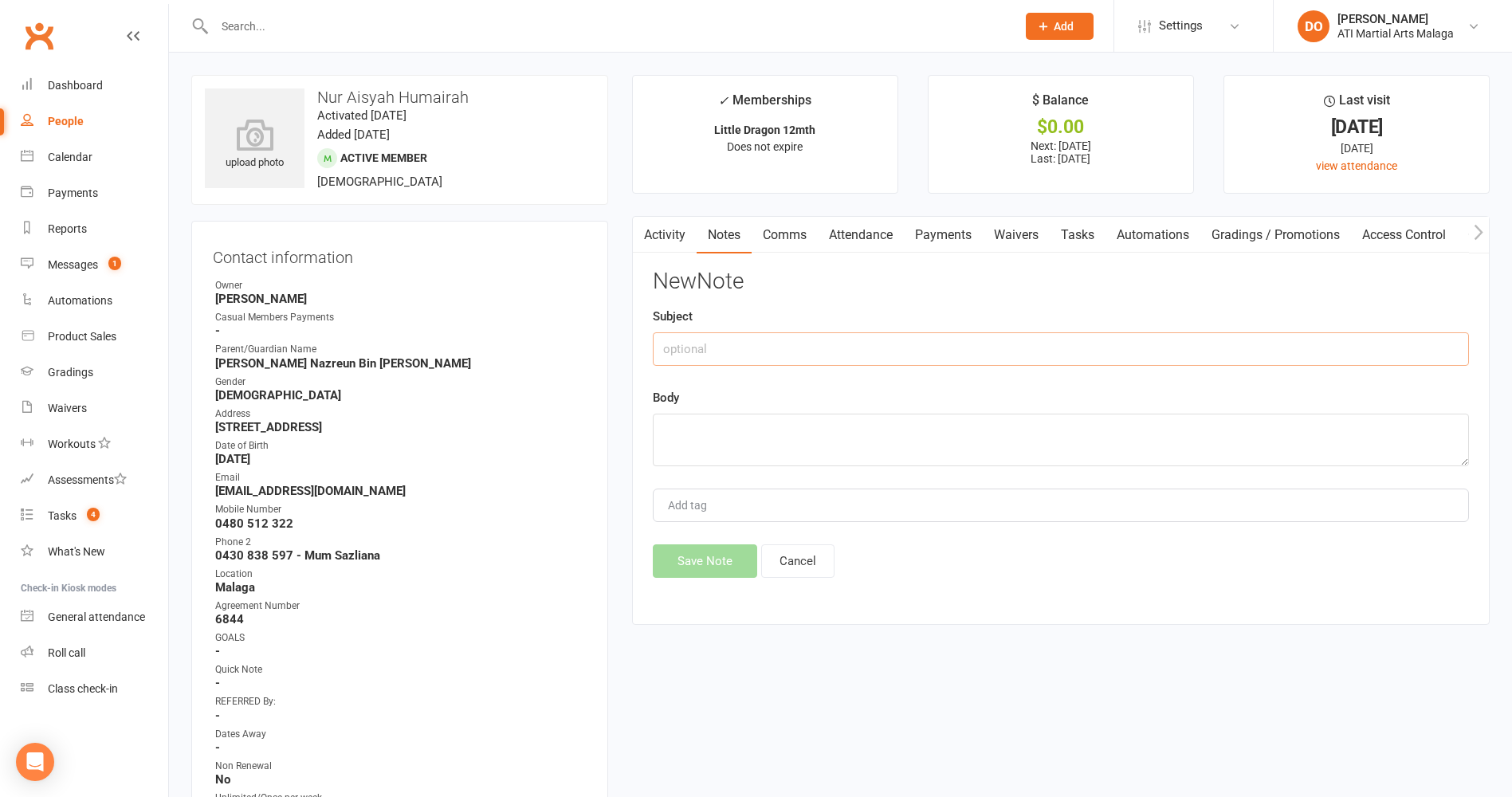
click at [1043, 351] on input "text" at bounding box center [1060, 348] width 816 height 33
type input "LMTCB"
click at [1024, 452] on textarea at bounding box center [1060, 440] width 816 height 52
type textarea "outstanding payment call"
click at [696, 568] on button "Save Note" at bounding box center [705, 560] width 104 height 33
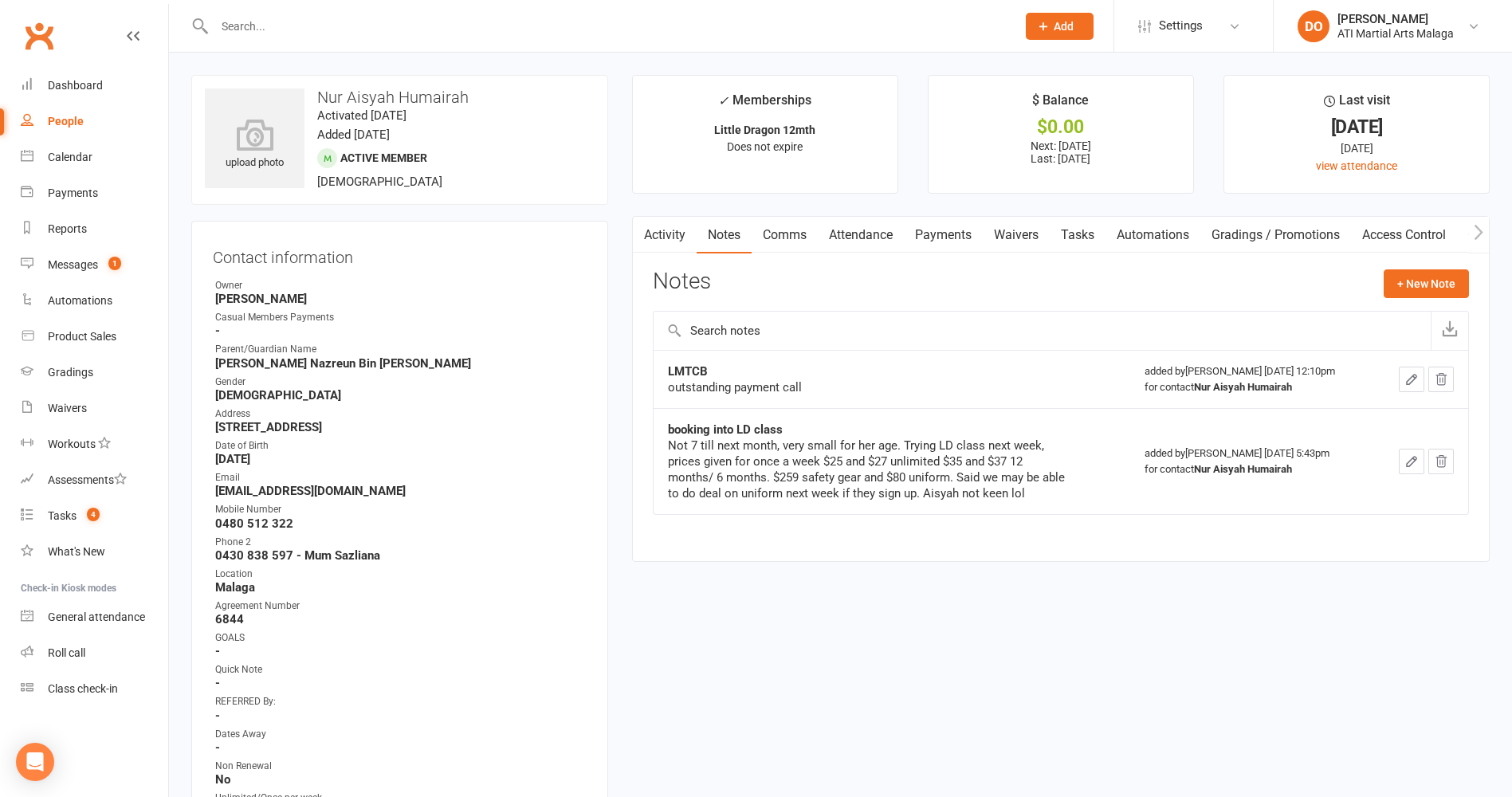
click at [723, 31] on input "text" at bounding box center [608, 26] width 796 height 22
click at [712, 31] on input "text" at bounding box center [608, 26] width 796 height 22
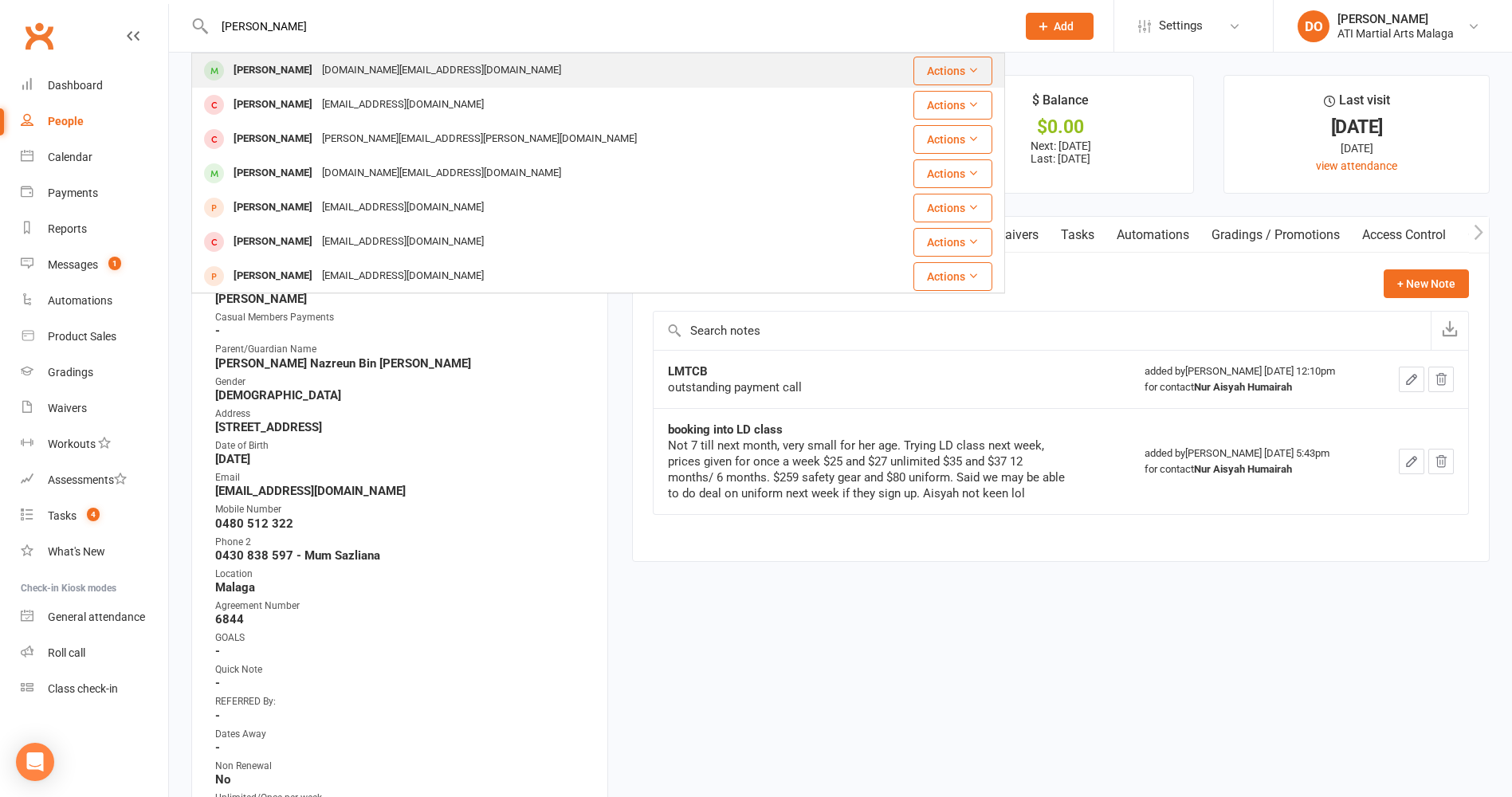
type input "[PERSON_NAME]"
click at [464, 80] on div "[PERSON_NAME] [DOMAIN_NAME][EMAIL_ADDRESS][DOMAIN_NAME]" at bounding box center [530, 70] width 676 height 32
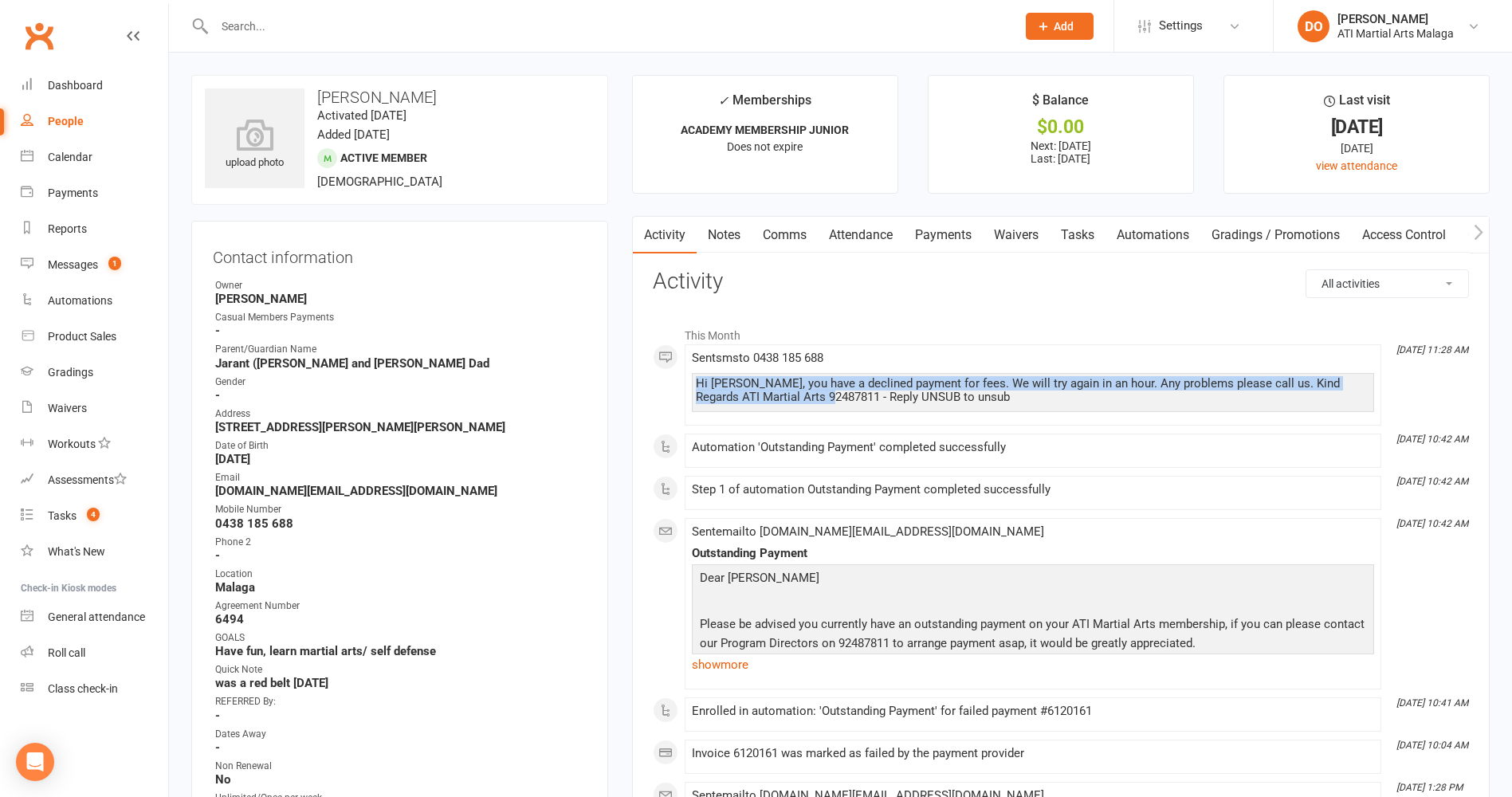
drag, startPoint x: 814, startPoint y: 397, endPoint x: 679, endPoint y: 380, distance: 136.1
click at [679, 380] on div "This Month [DATE] 11:28 AM Sent sms to [PHONE_NUMBER] Hi [PERSON_NAME], you hav…" at bounding box center [1060, 730] width 816 height 822
drag, startPoint x: 679, startPoint y: 380, endPoint x: 721, endPoint y: 389, distance: 43.0
copy div "Hi [PERSON_NAME], you have a declined payment for fees. We will try again in an…"
click at [789, 234] on link "Comms" at bounding box center [785, 235] width 67 height 37
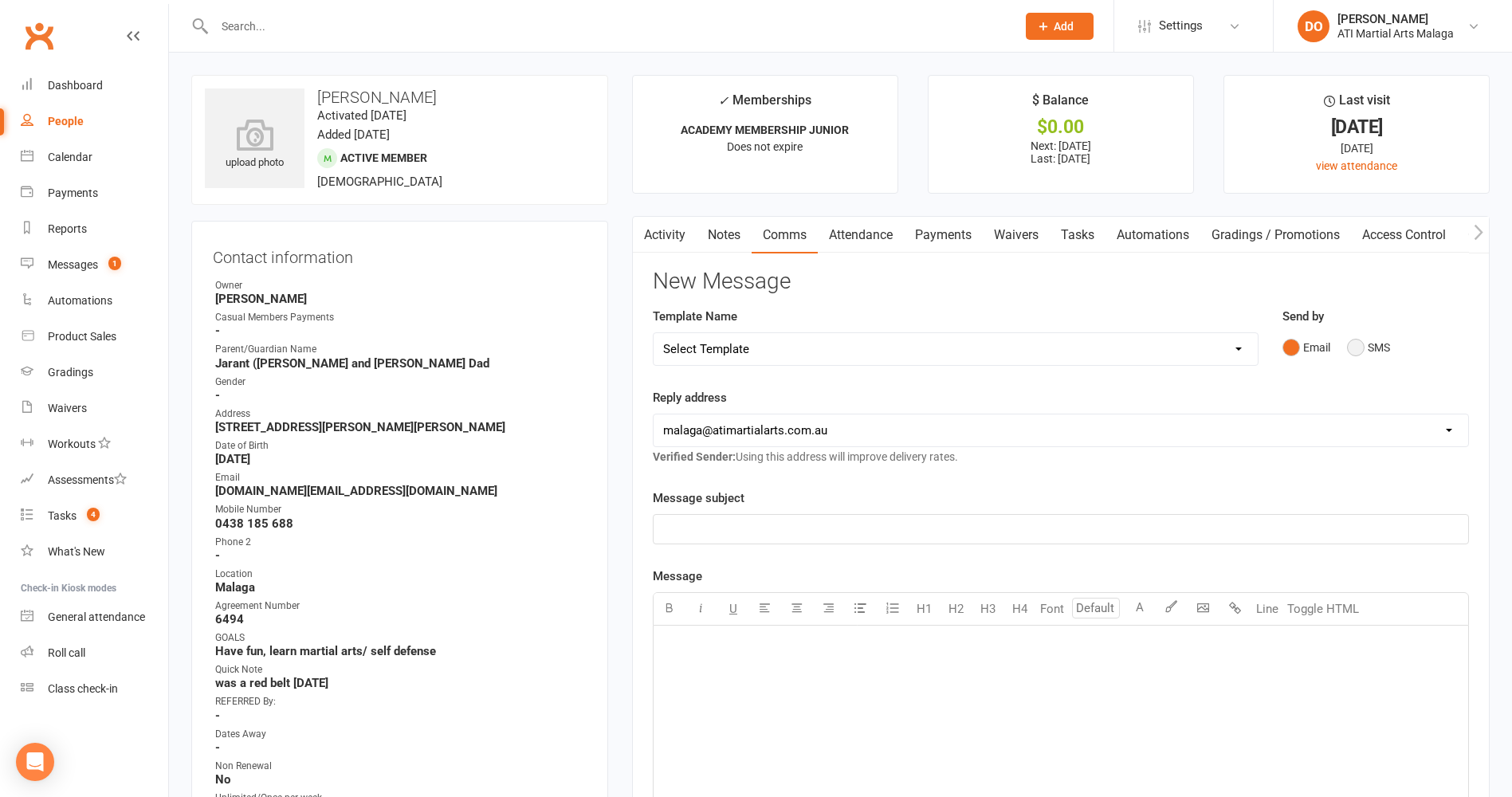
click at [1363, 346] on button "SMS" at bounding box center [1369, 347] width 43 height 31
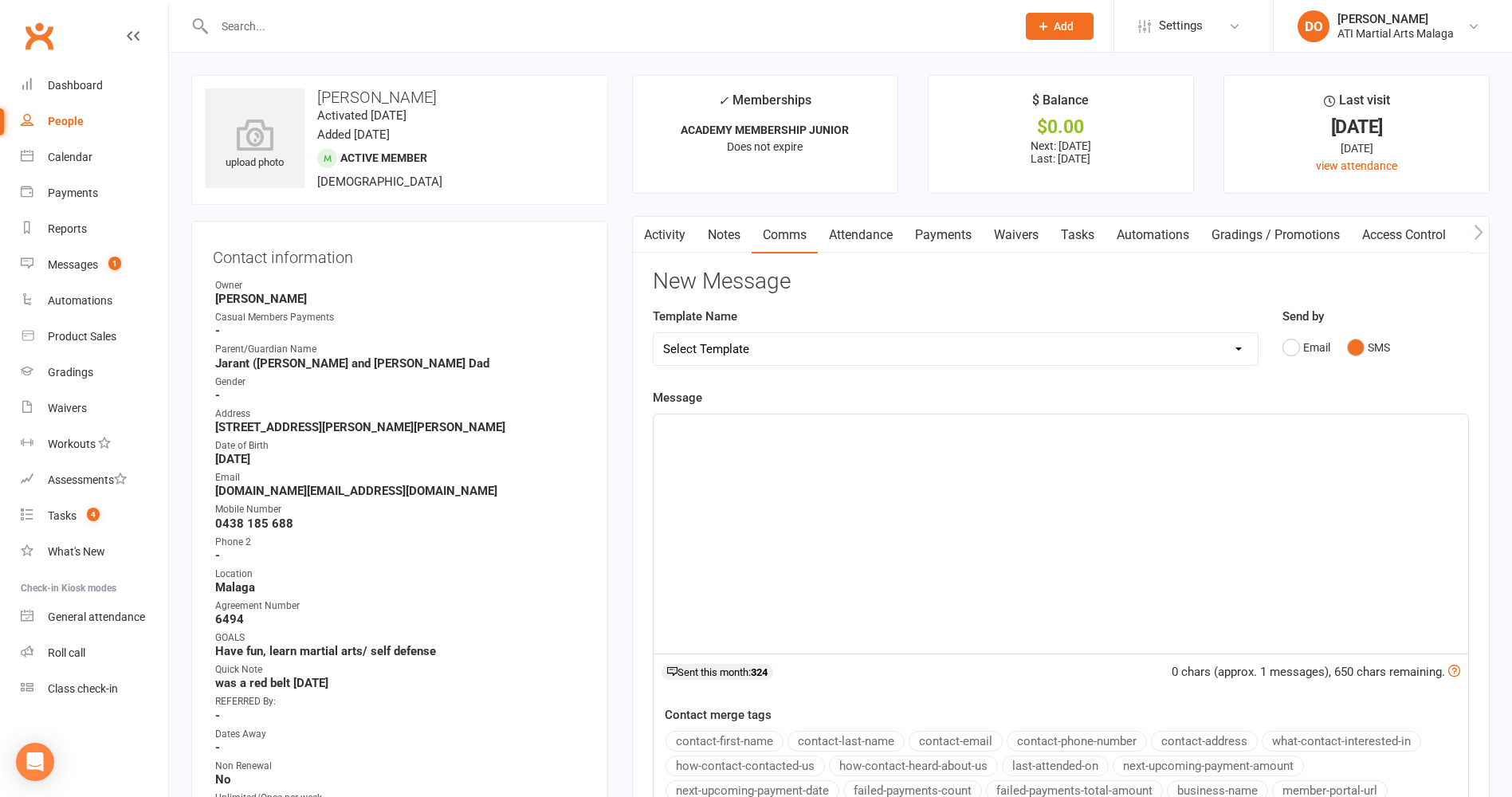
click at [1064, 472] on div "﻿" at bounding box center [1060, 534] width 814 height 239
click at [1034, 495] on div "Hi [PERSON_NAME], you have a declined payment for fees. We will try again in an…" at bounding box center [1060, 534] width 814 height 239
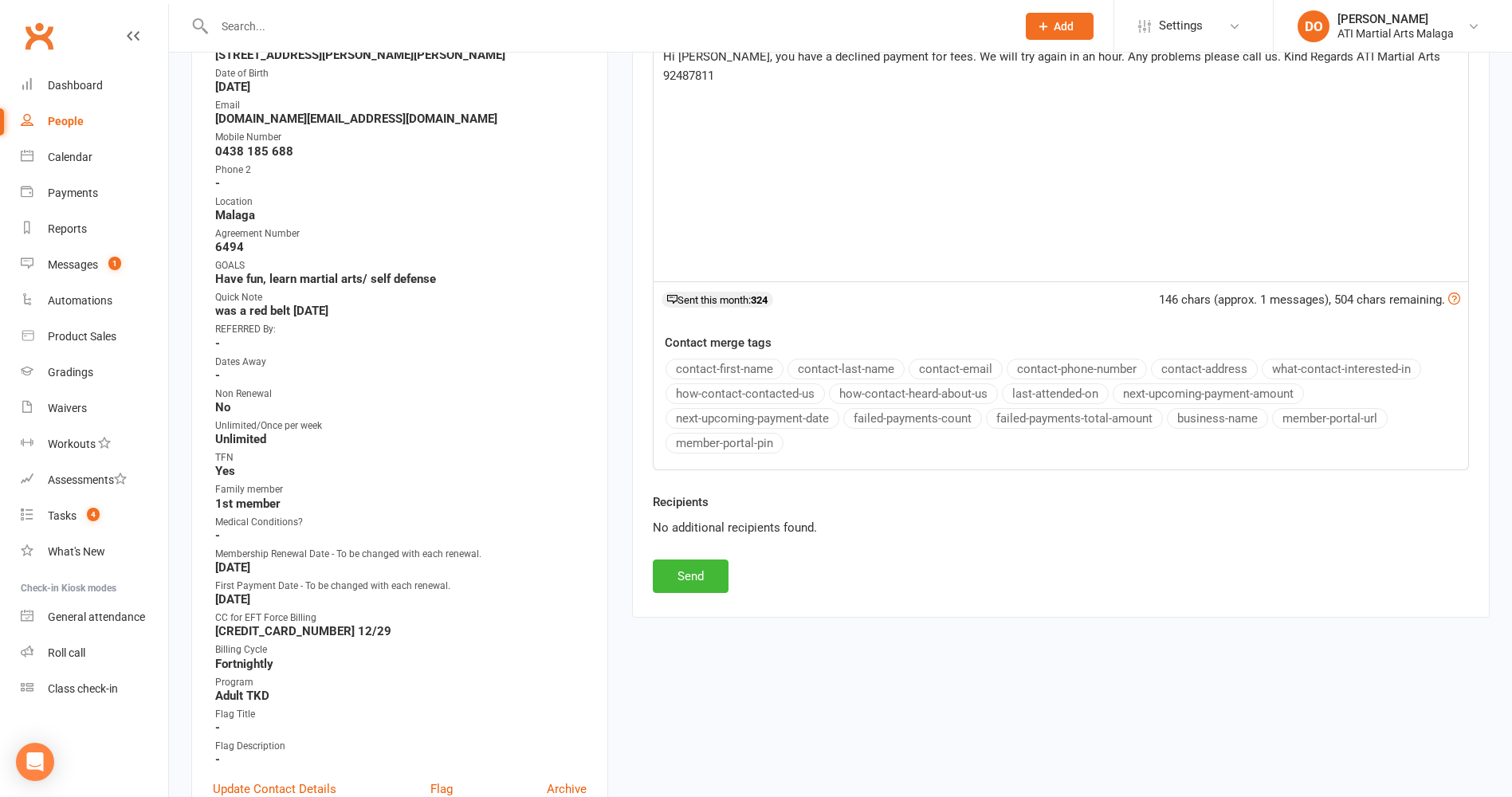
scroll to position [398, 0]
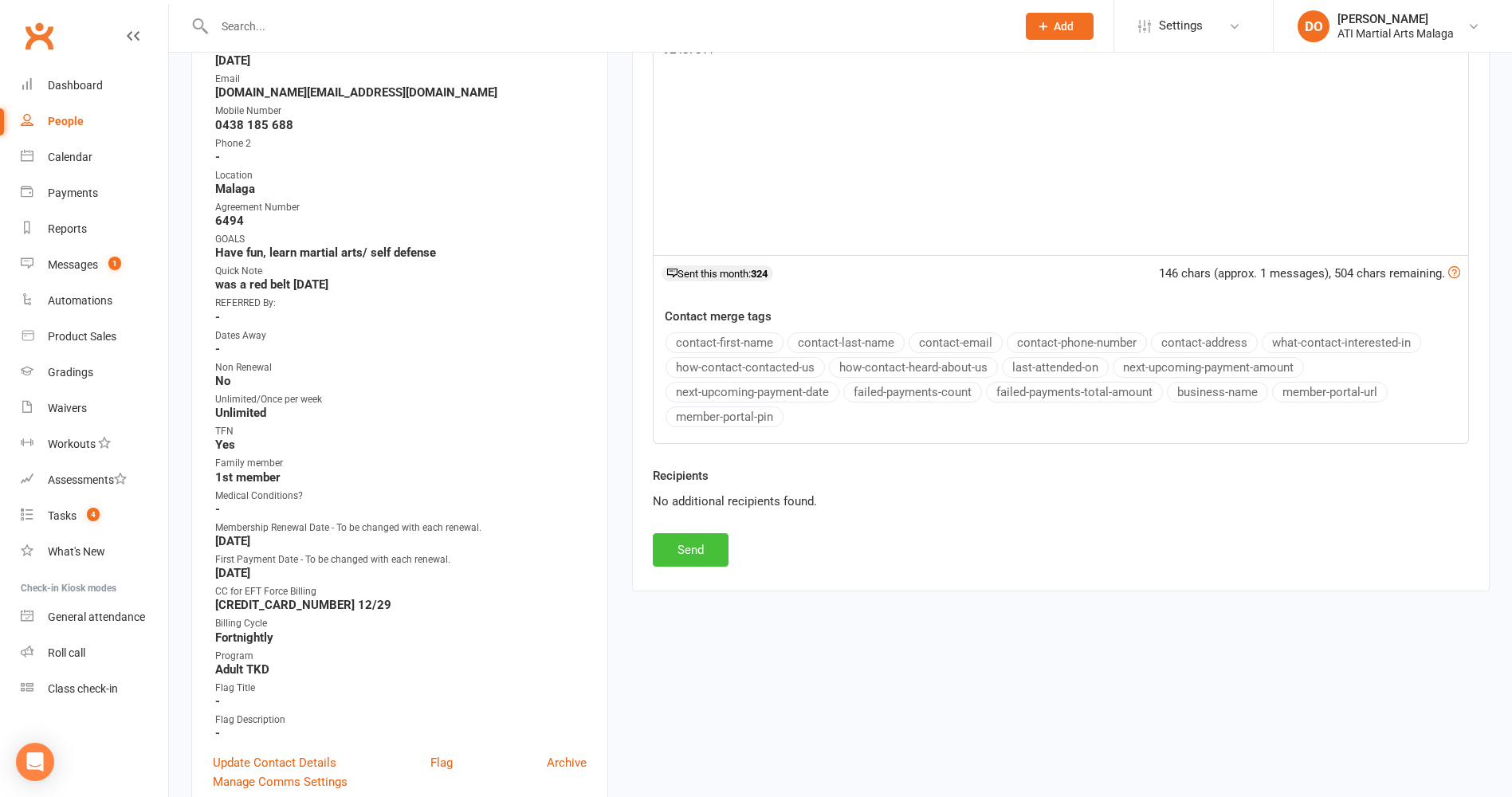
click at [713, 553] on button "Send" at bounding box center [690, 550] width 76 height 33
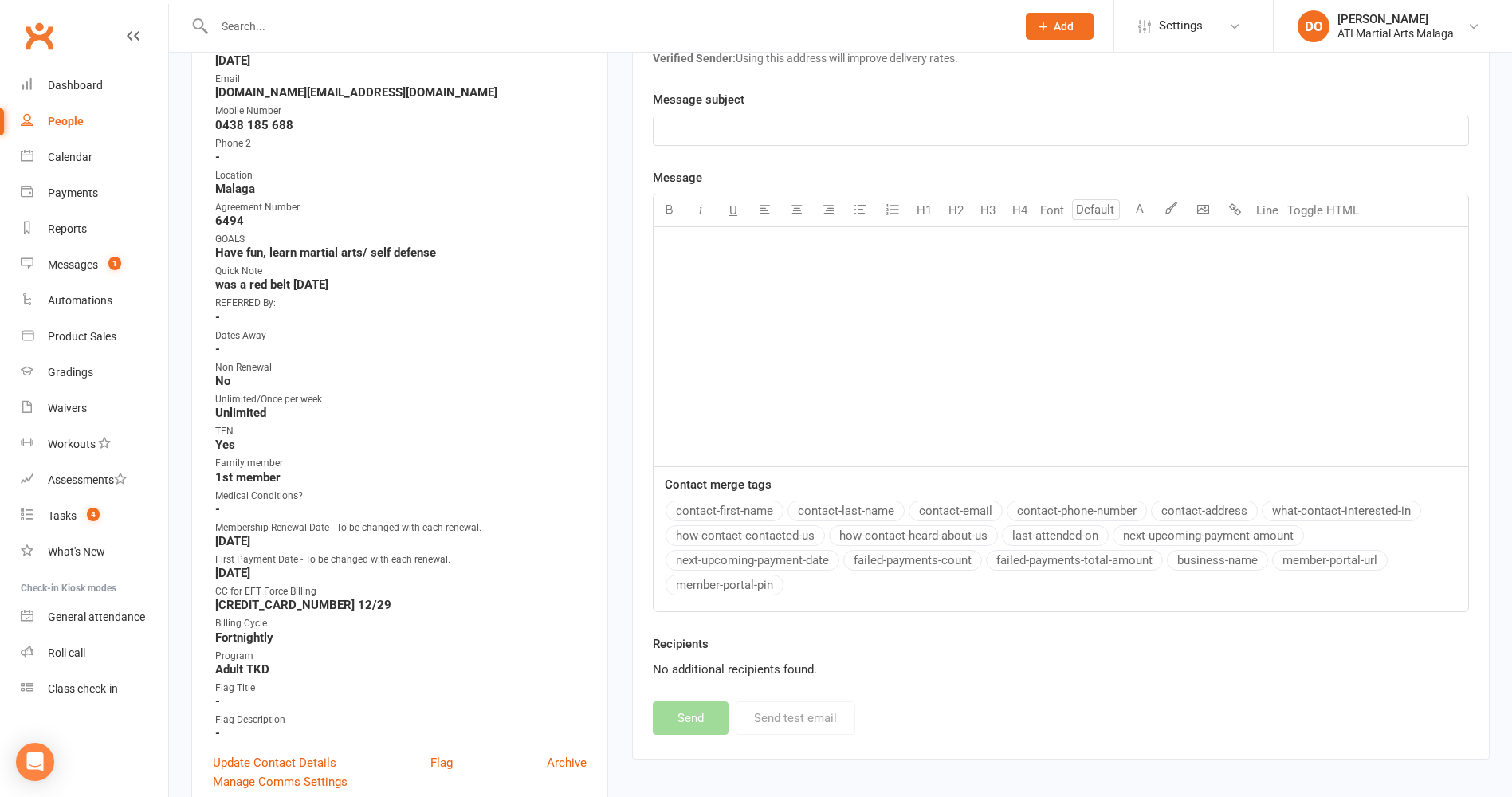
click at [953, 13] on div at bounding box center [598, 26] width 814 height 52
click at [952, 24] on input "text" at bounding box center [608, 26] width 796 height 22
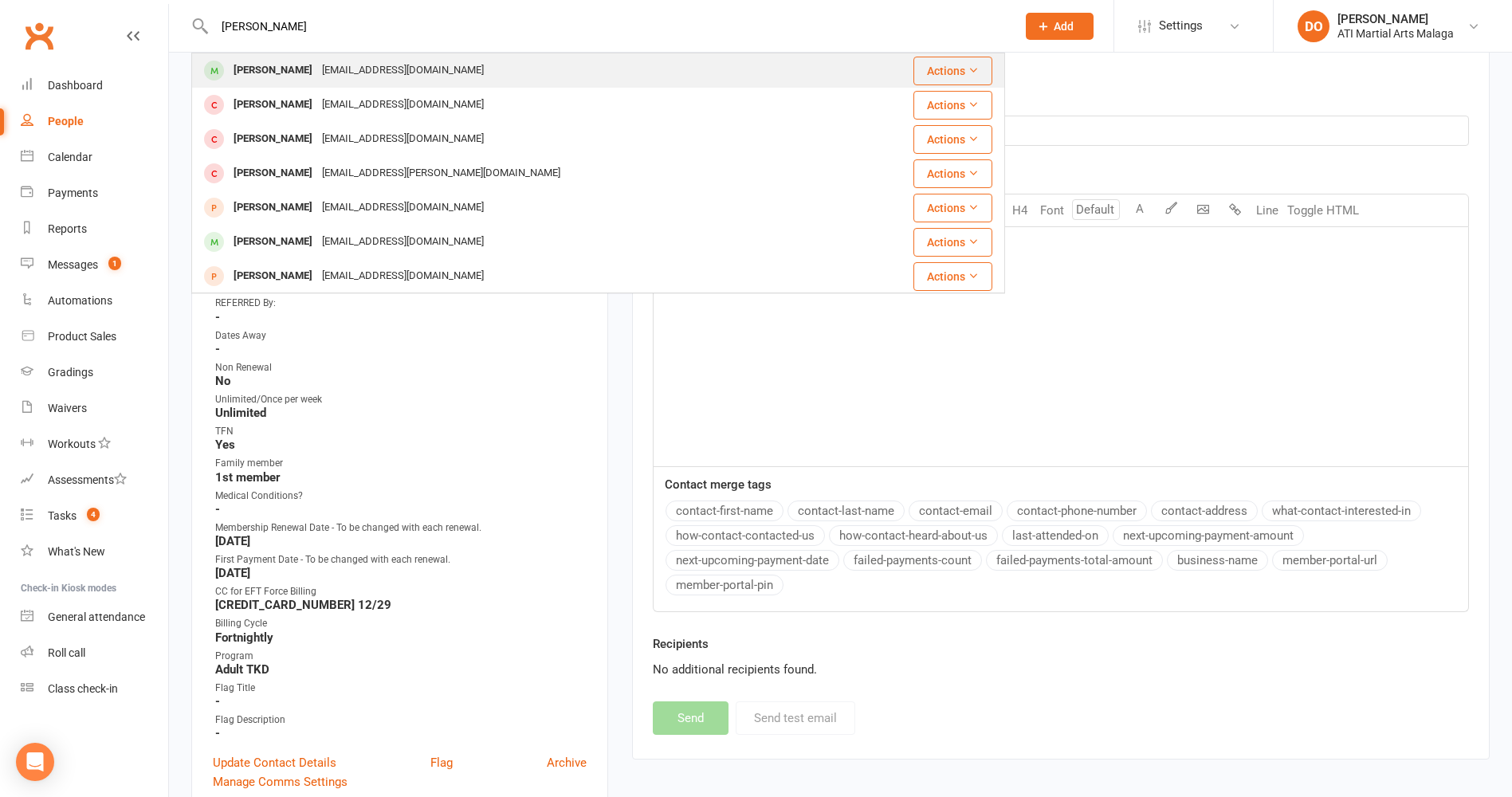
type input "[PERSON_NAME]"
click at [491, 71] on div "[PERSON_NAME] [PERSON_NAME][EMAIL_ADDRESS][DOMAIN_NAME]" at bounding box center [538, 70] width 692 height 32
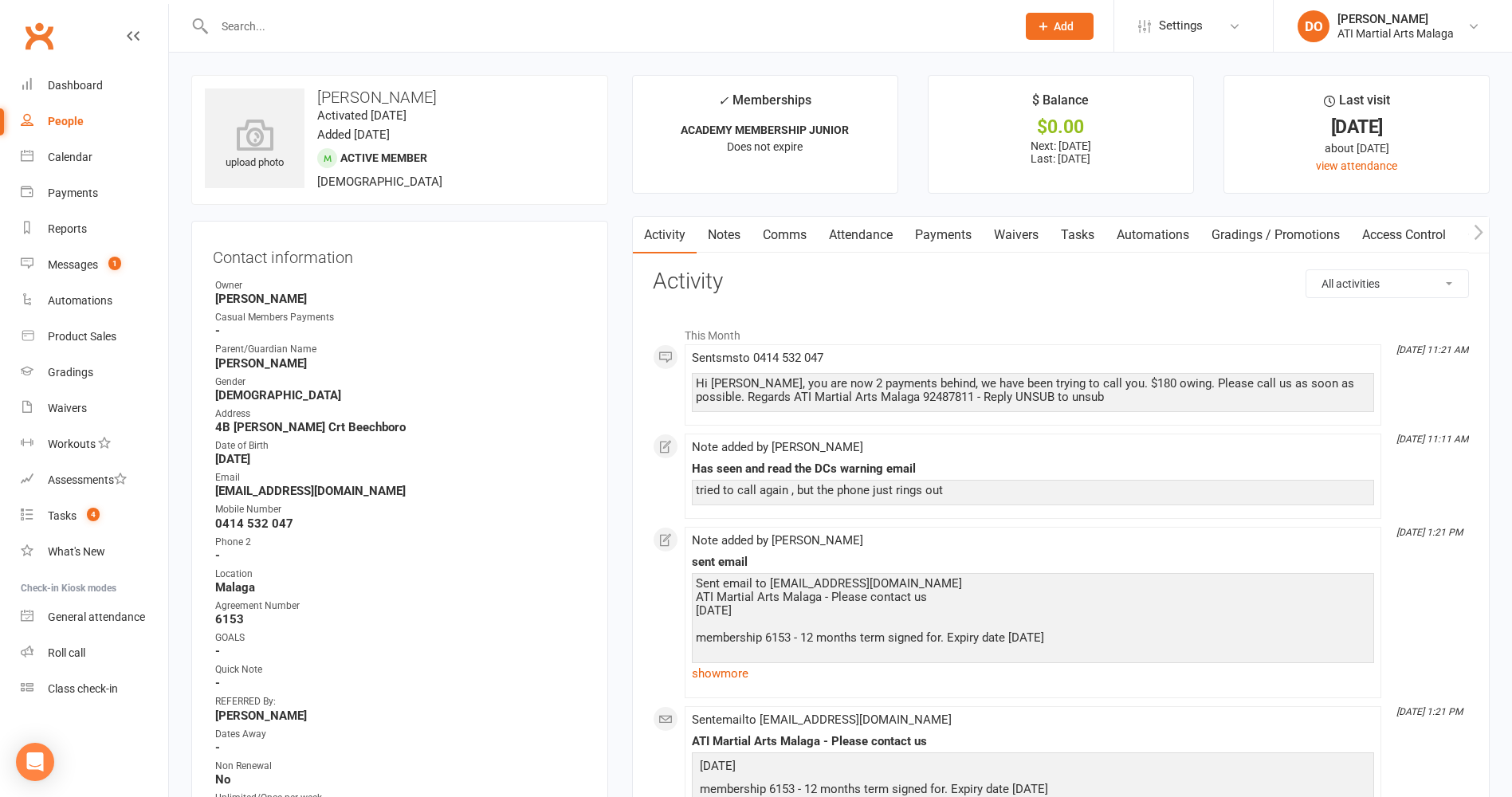
click at [970, 237] on link "Payments" at bounding box center [944, 235] width 79 height 37
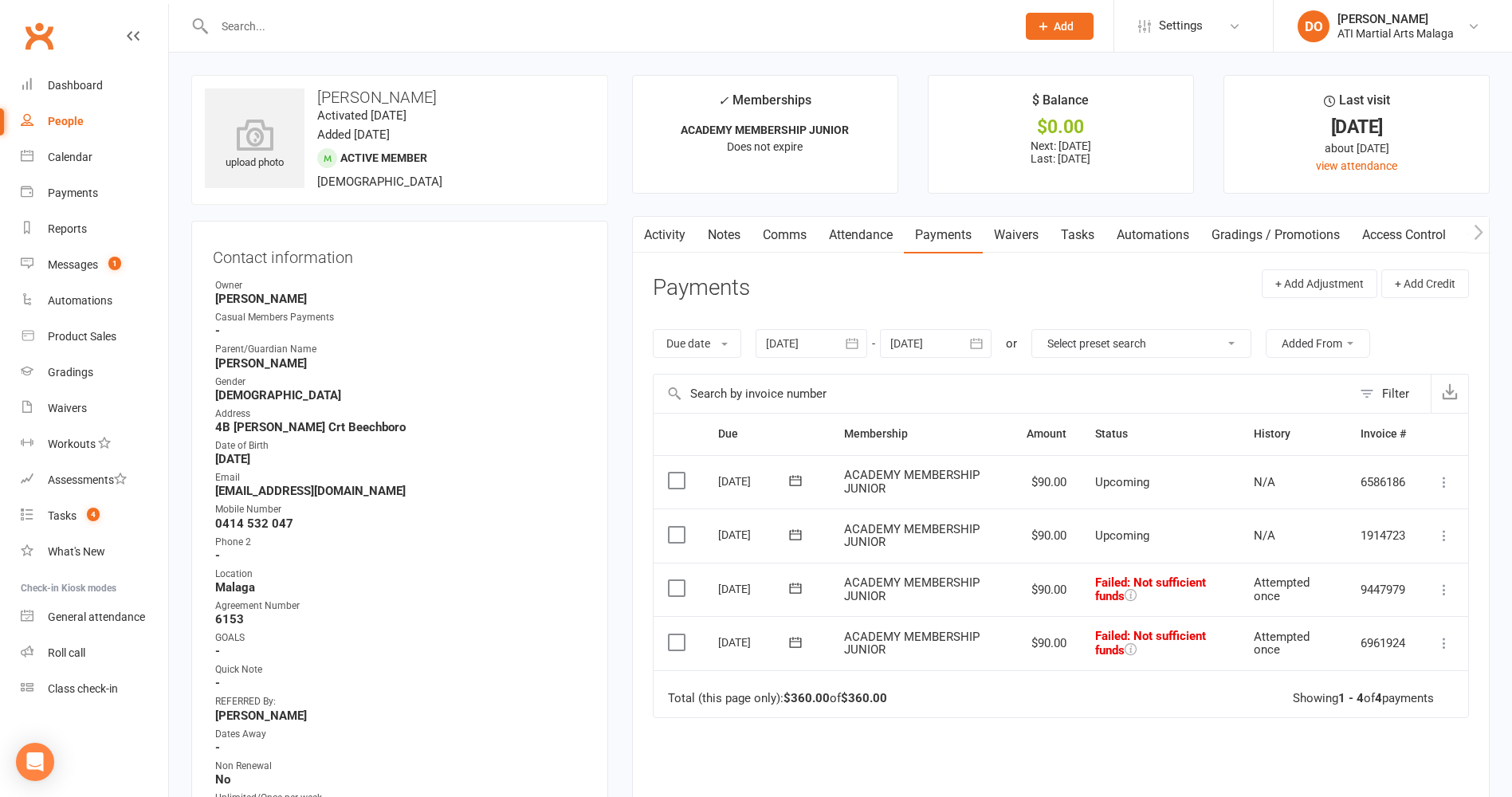
click at [724, 232] on link "Notes" at bounding box center [724, 235] width 55 height 37
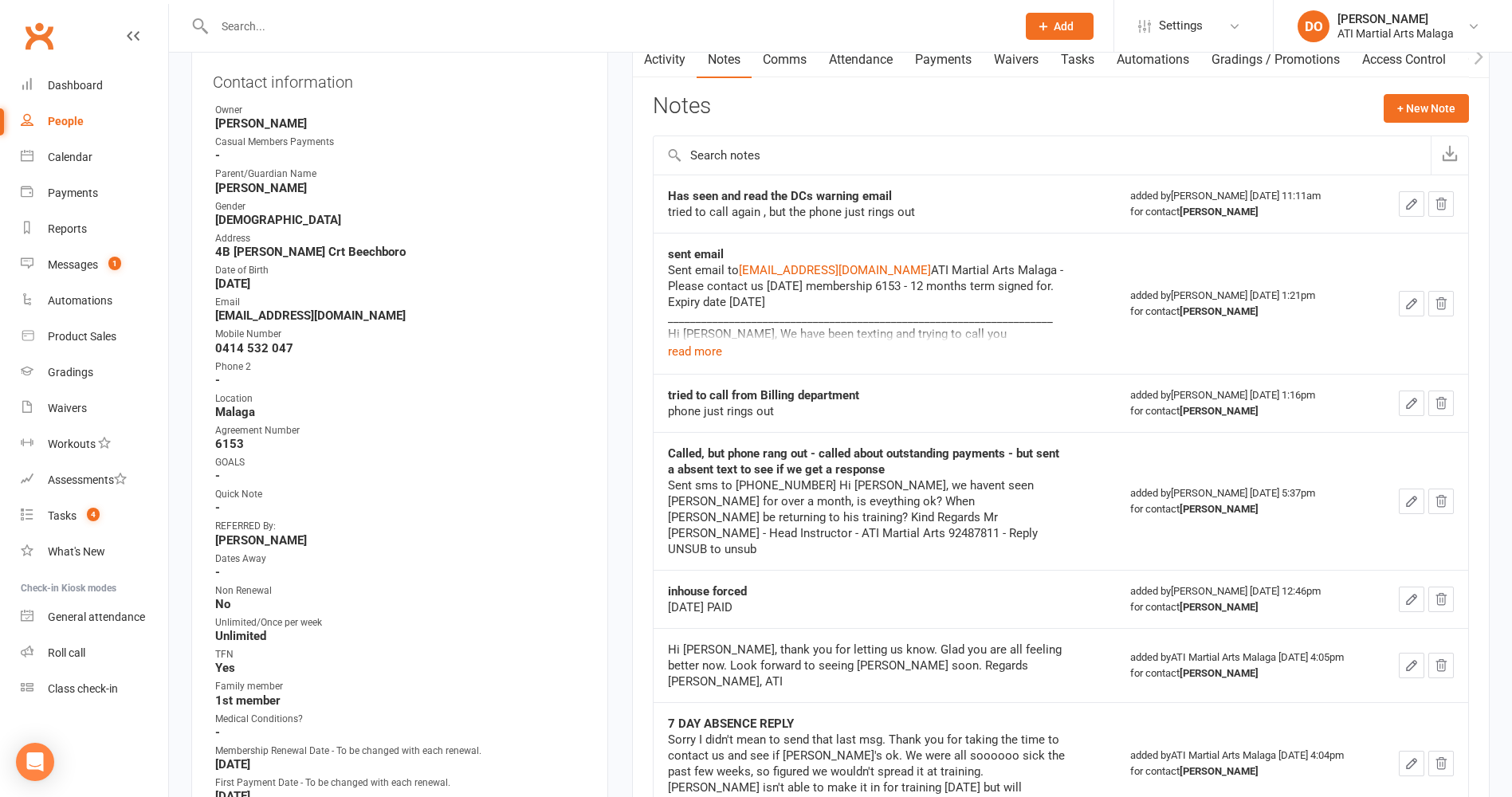
scroll to position [159, 0]
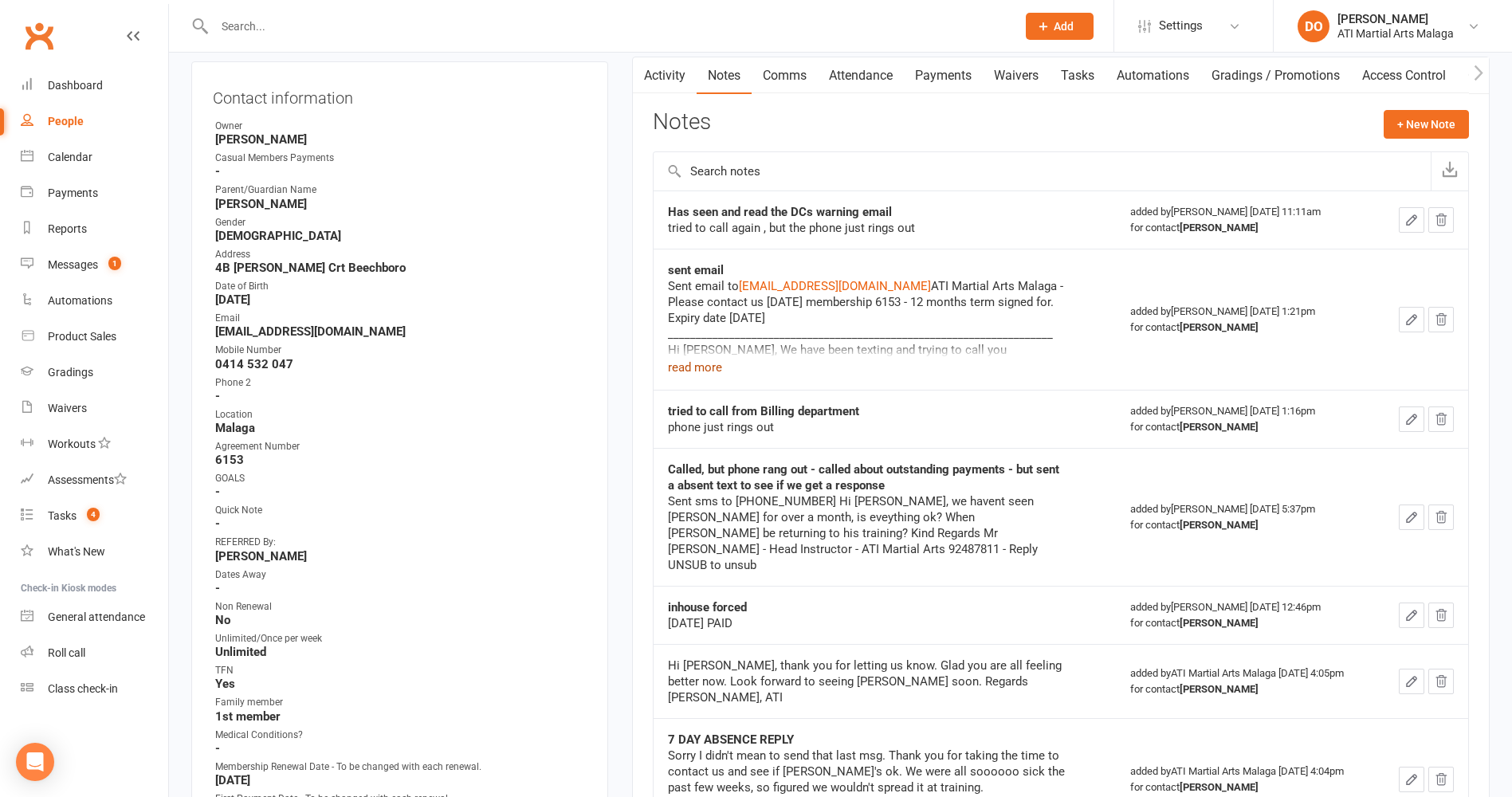
click at [710, 369] on button "read more" at bounding box center [695, 367] width 54 height 19
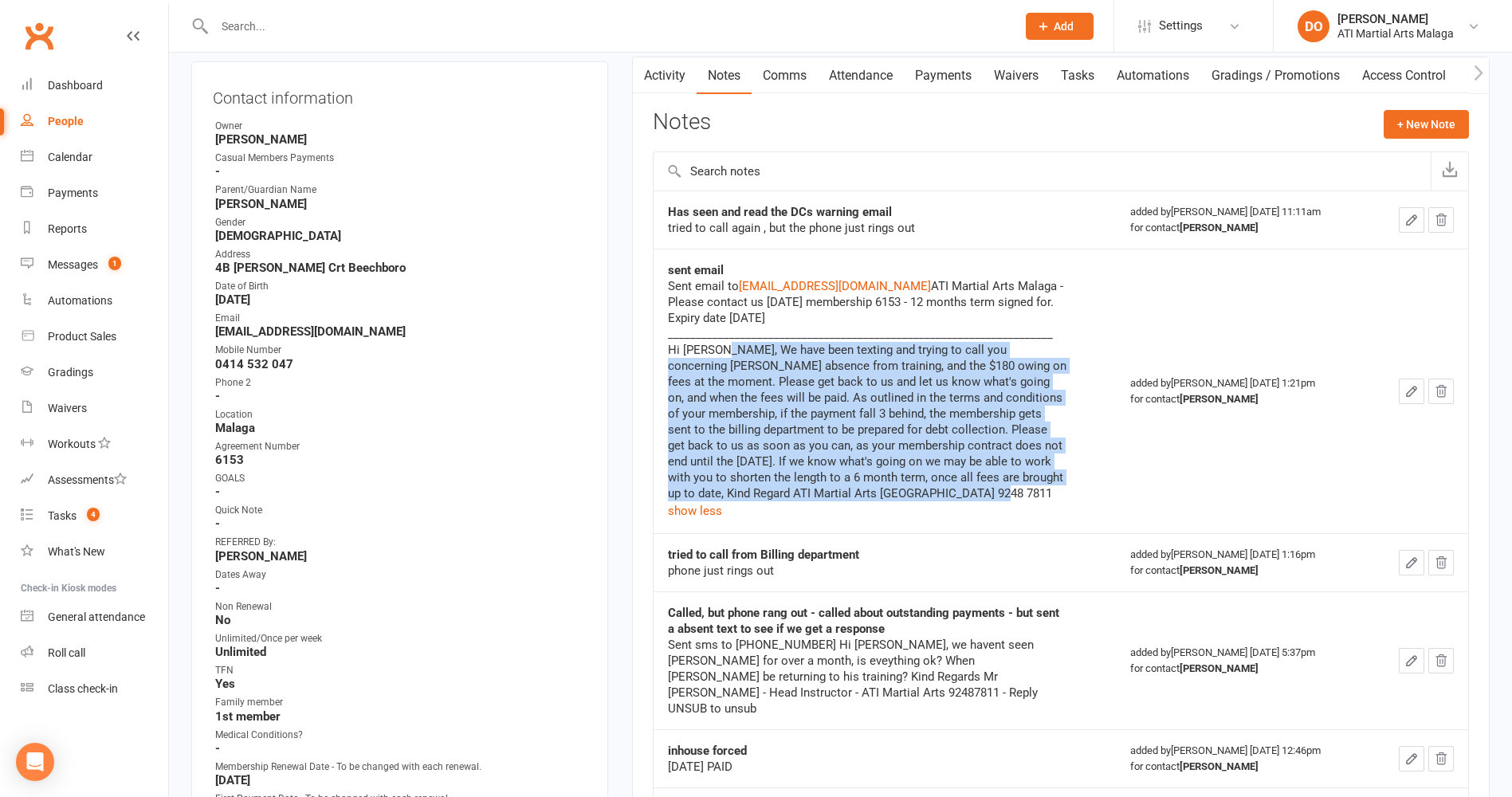
drag, startPoint x: 862, startPoint y: 494, endPoint x: 668, endPoint y: 358, distance: 236.9
click at [668, 358] on div "Sent email to [EMAIL_ADDRESS][DOMAIN_NAME] ATI Martial Arts Malaga - Please con…" at bounding box center [867, 390] width 399 height 223
drag, startPoint x: 668, startPoint y: 358, endPoint x: 680, endPoint y: 79, distance: 279.3
click at [680, 79] on link "Activity" at bounding box center [664, 76] width 64 height 37
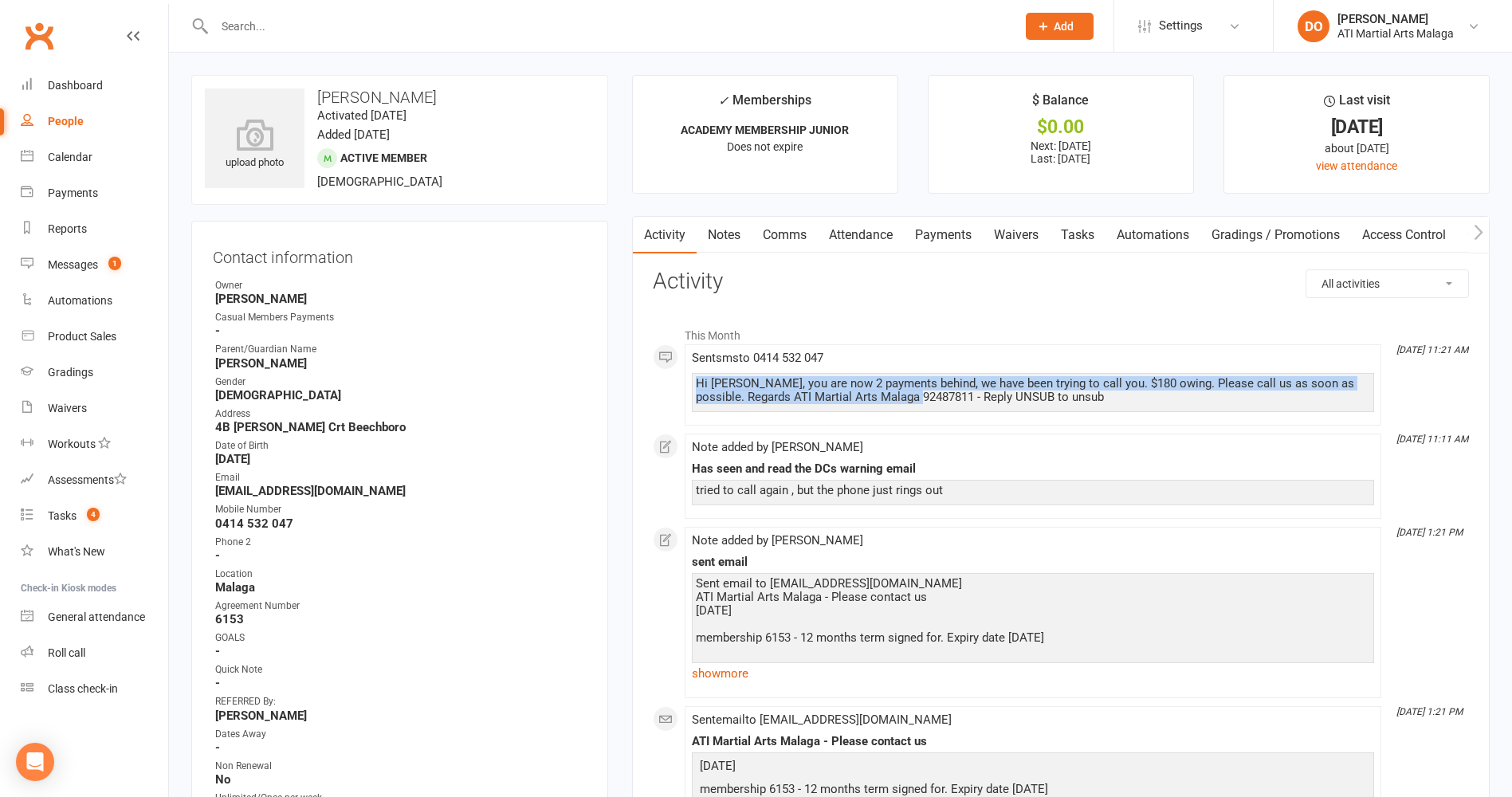
drag, startPoint x: 924, startPoint y: 398, endPoint x: 651, endPoint y: 374, distance: 274.1
drag, startPoint x: 651, startPoint y: 374, endPoint x: 833, endPoint y: 390, distance: 182.7
copy div "Hi [PERSON_NAME], you are now 2 payments behind, we have been trying to call yo…"
click at [786, 242] on link "Comms" at bounding box center [785, 235] width 67 height 37
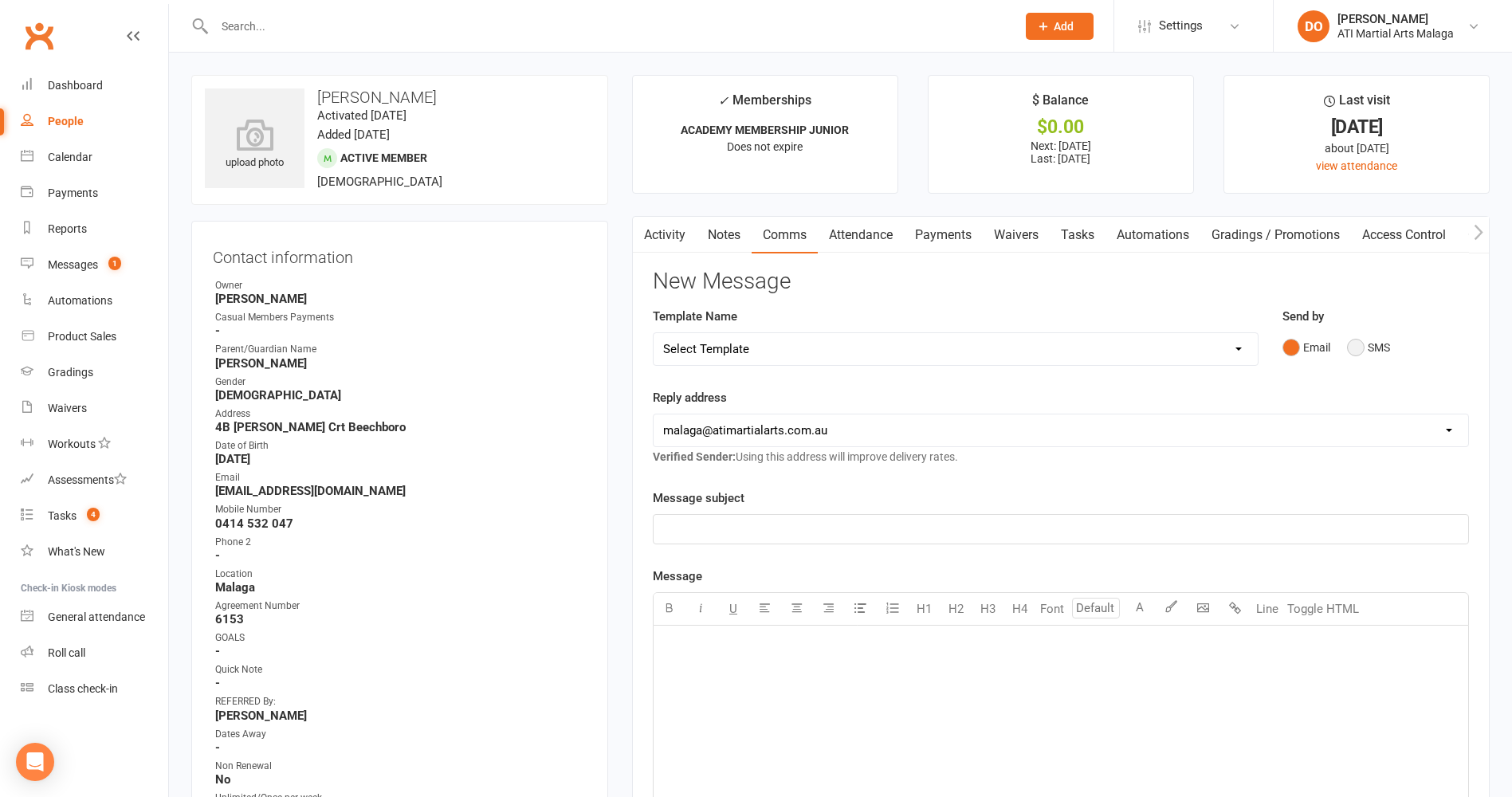
click at [1364, 350] on button "SMS" at bounding box center [1369, 347] width 43 height 31
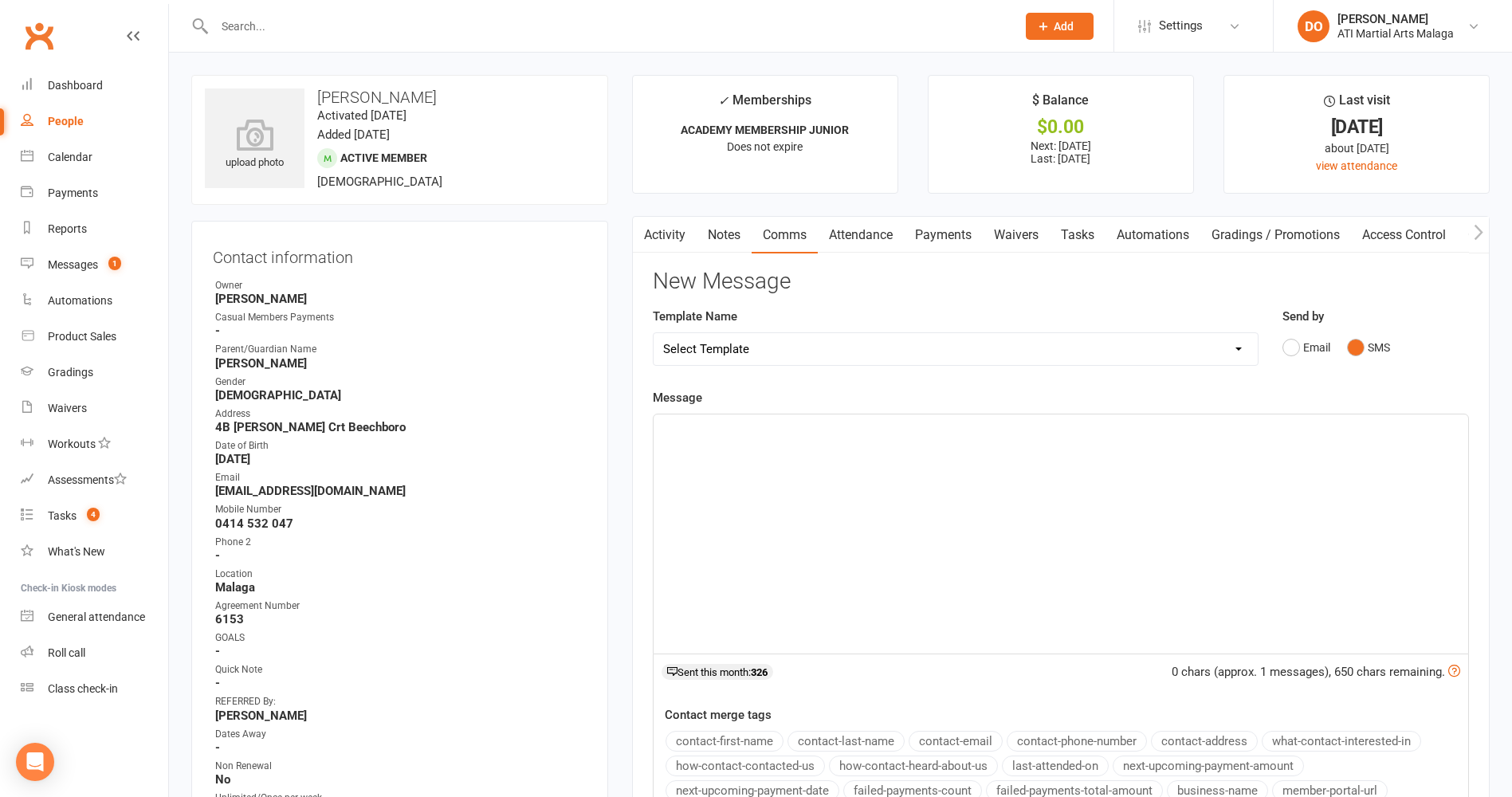
click at [1078, 486] on div "﻿" at bounding box center [1060, 534] width 814 height 239
click at [1067, 513] on div "Hi [PERSON_NAME], you are now 2 payments behind, we have been trying to call yo…" at bounding box center [1060, 534] width 814 height 239
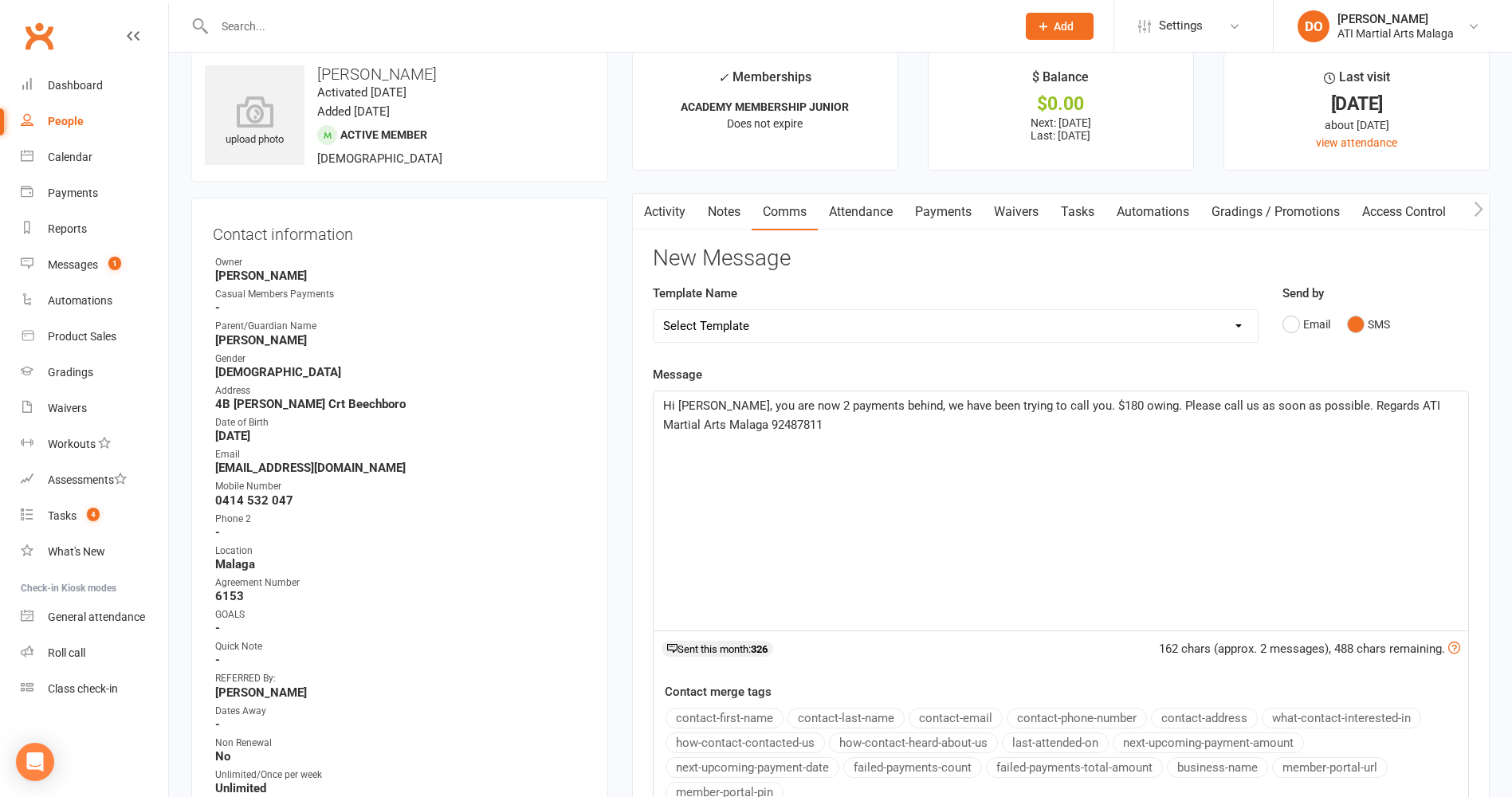
scroll to position [398, 0]
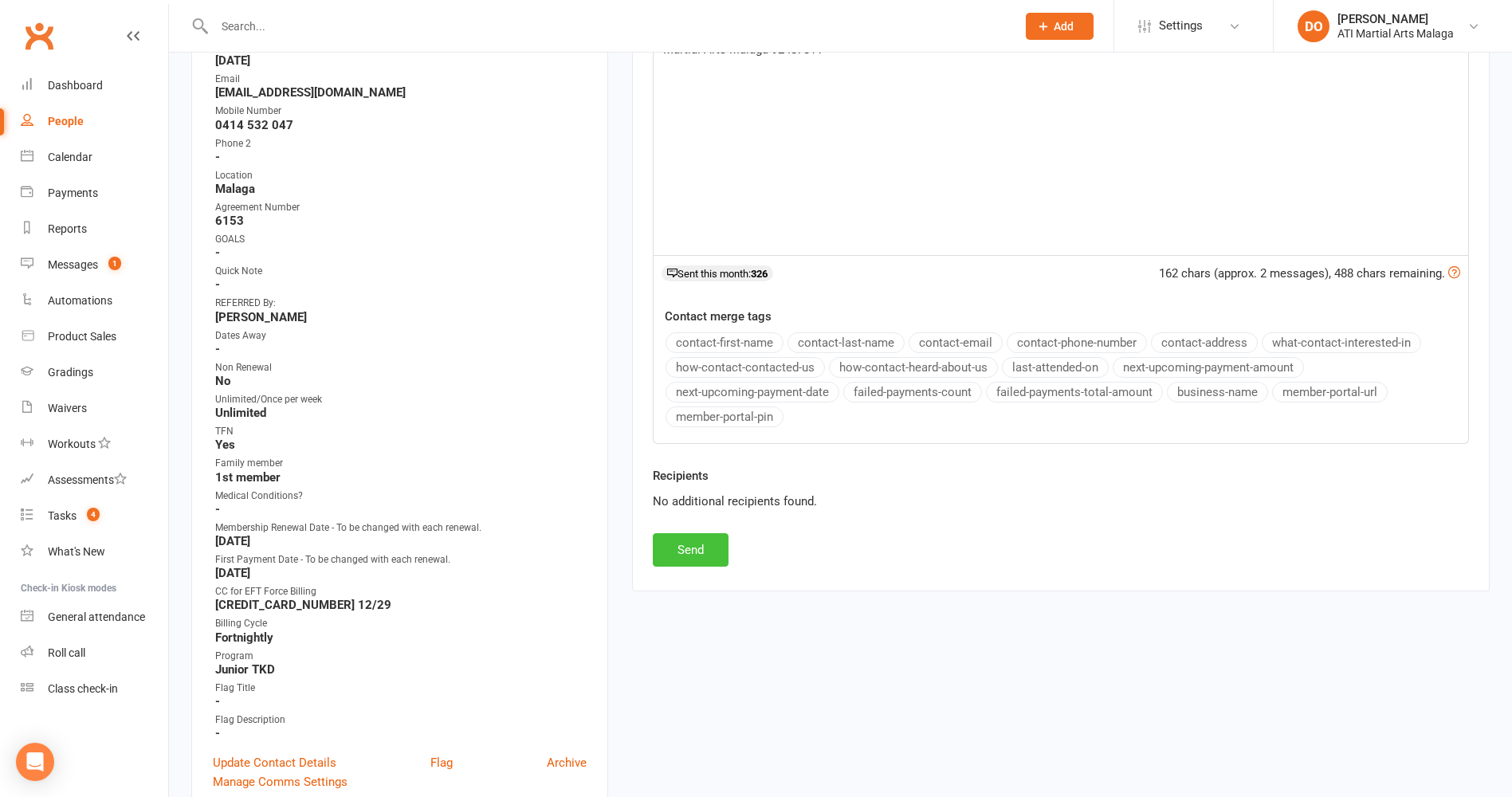
drag, startPoint x: 723, startPoint y: 547, endPoint x: 891, endPoint y: 470, distance: 184.8
click at [724, 545] on button "Send" at bounding box center [690, 550] width 76 height 33
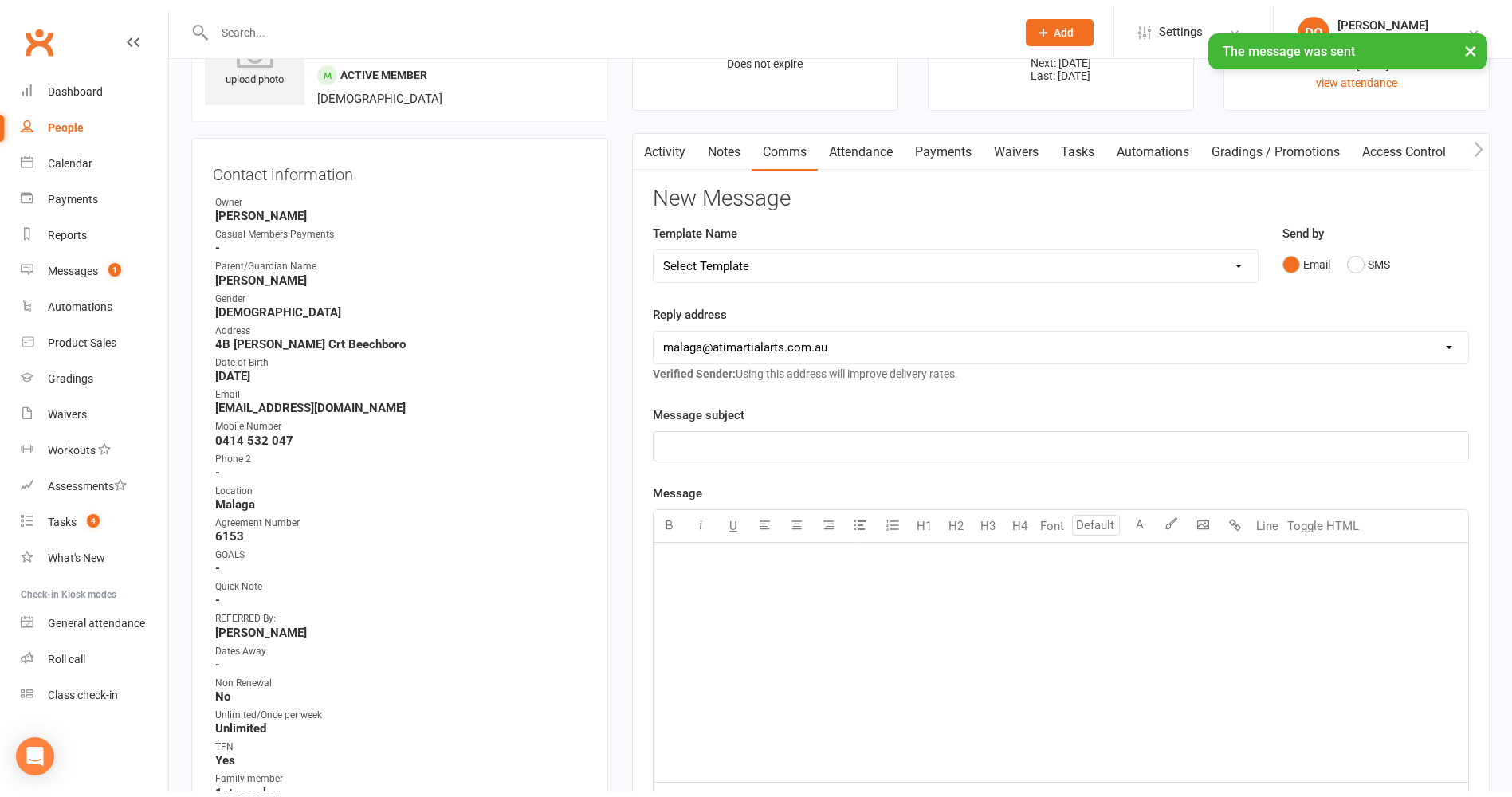
scroll to position [0, 0]
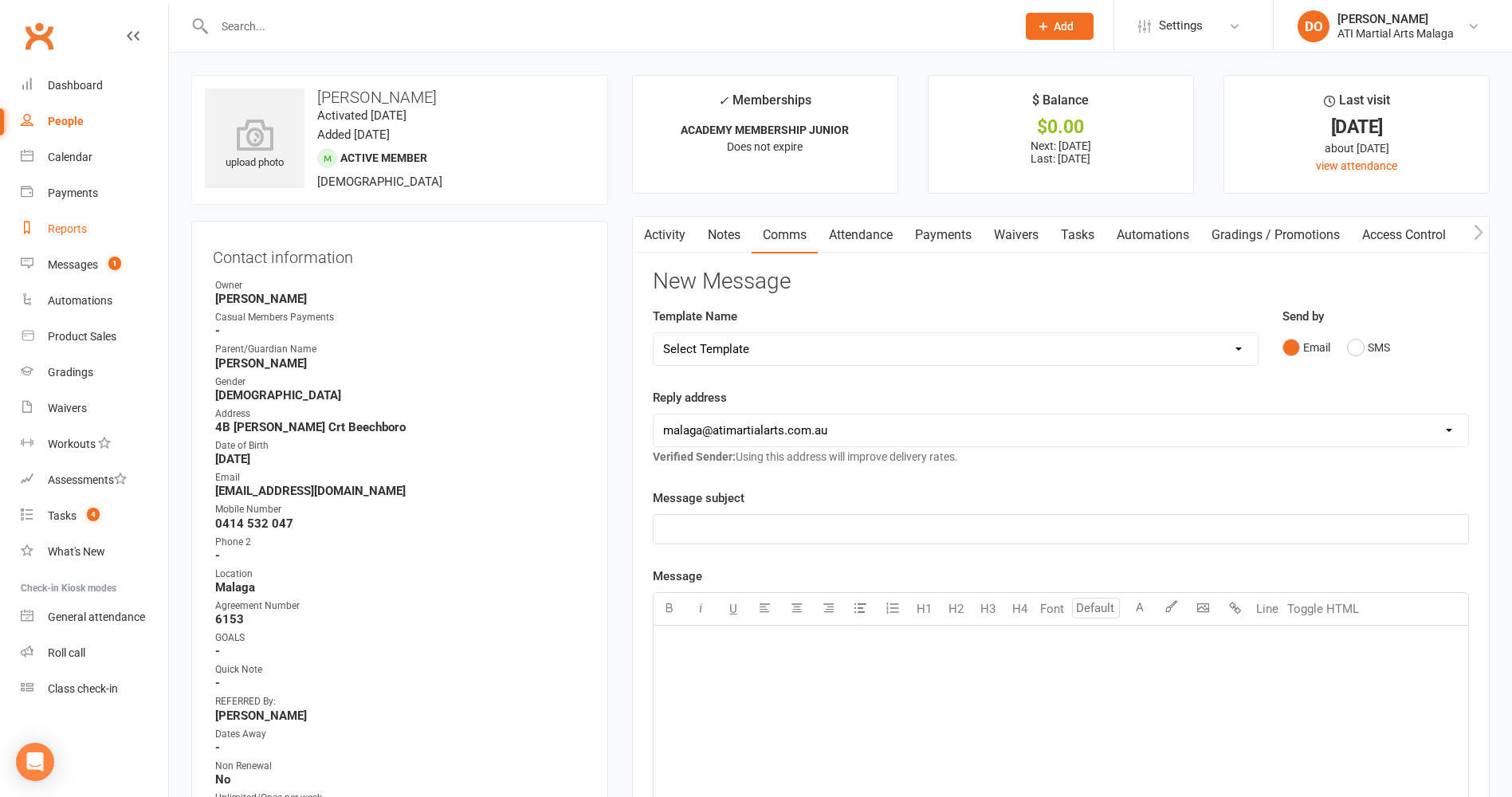
click at [86, 226] on div "Reports" at bounding box center [67, 228] width 39 height 13
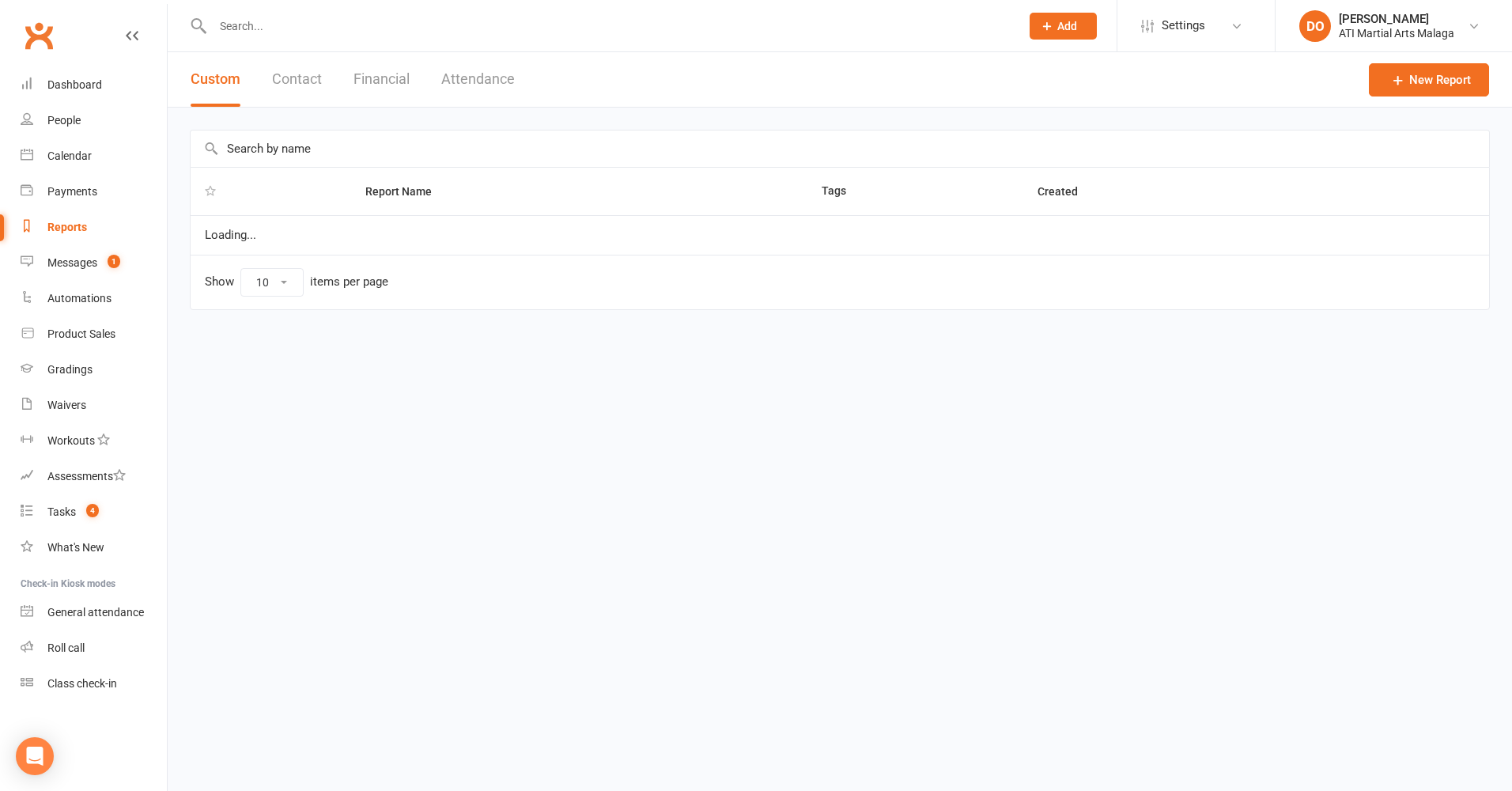
select select "100"
click at [399, 75] on button "Financial" at bounding box center [381, 79] width 56 height 54
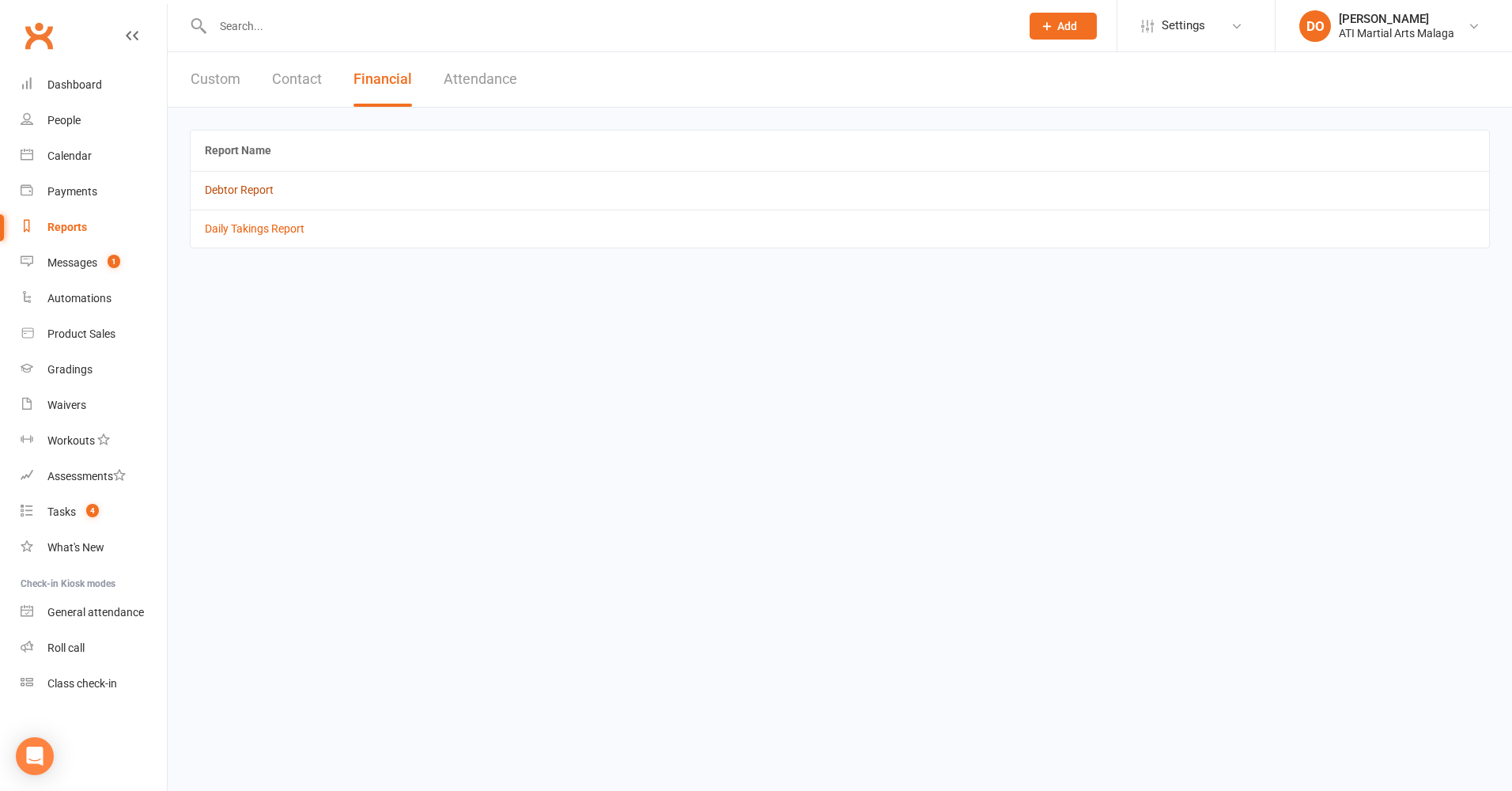
click at [256, 187] on link "Debtor Report" at bounding box center [238, 190] width 69 height 12
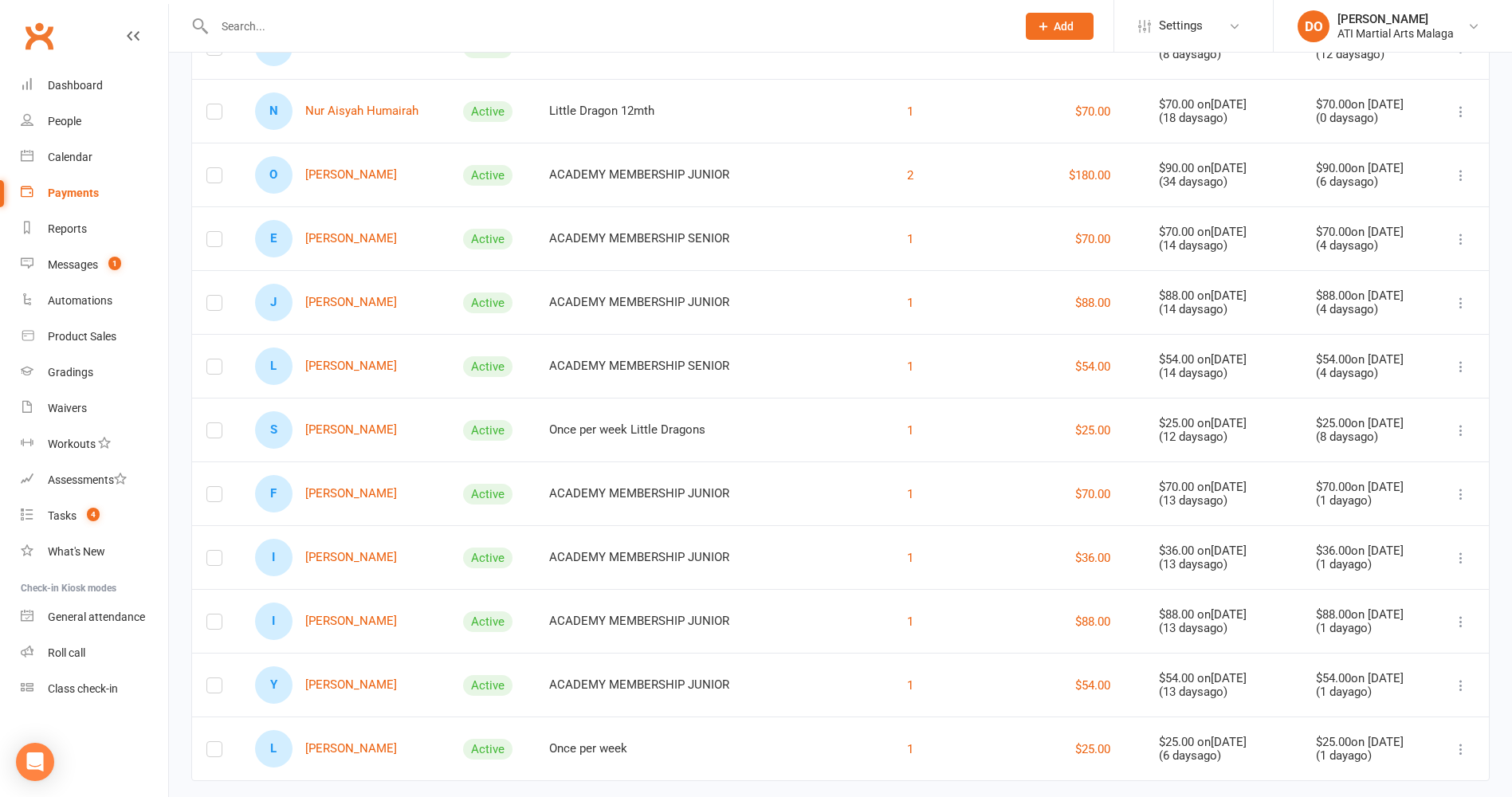
scroll to position [638, 0]
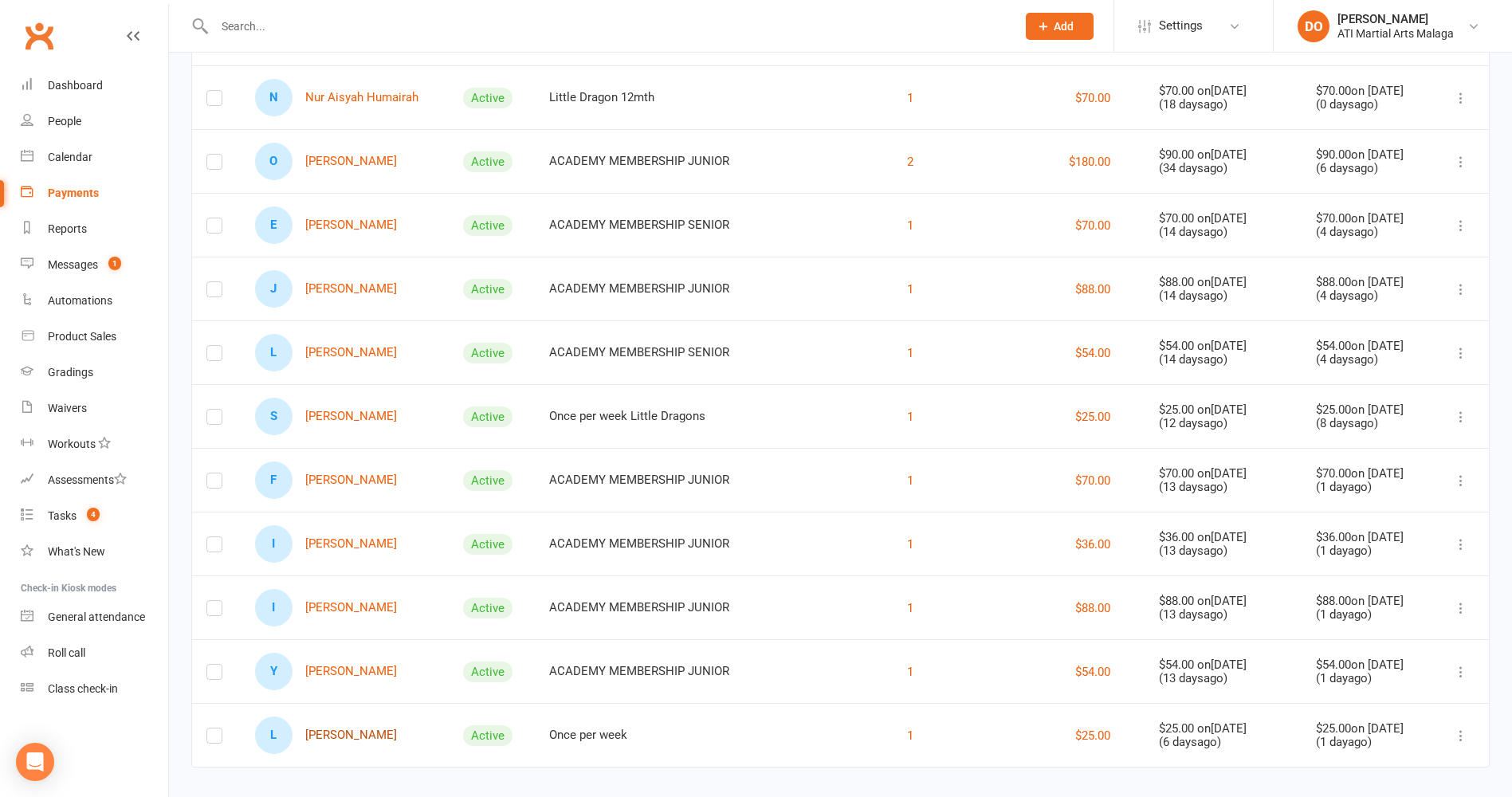
click at [326, 738] on link "L [PERSON_NAME]" at bounding box center [326, 735] width 142 height 38
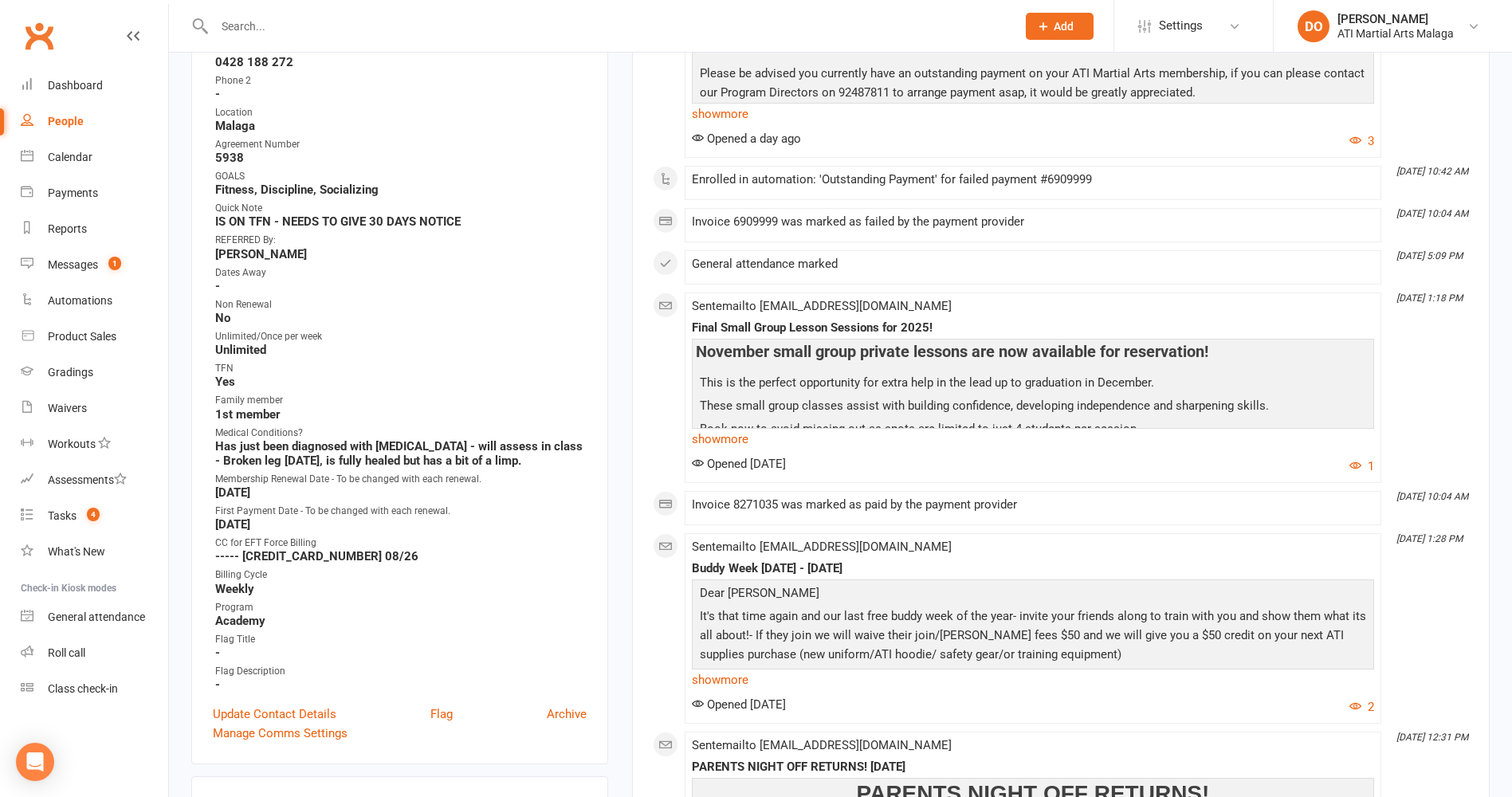
scroll to position [478, 0]
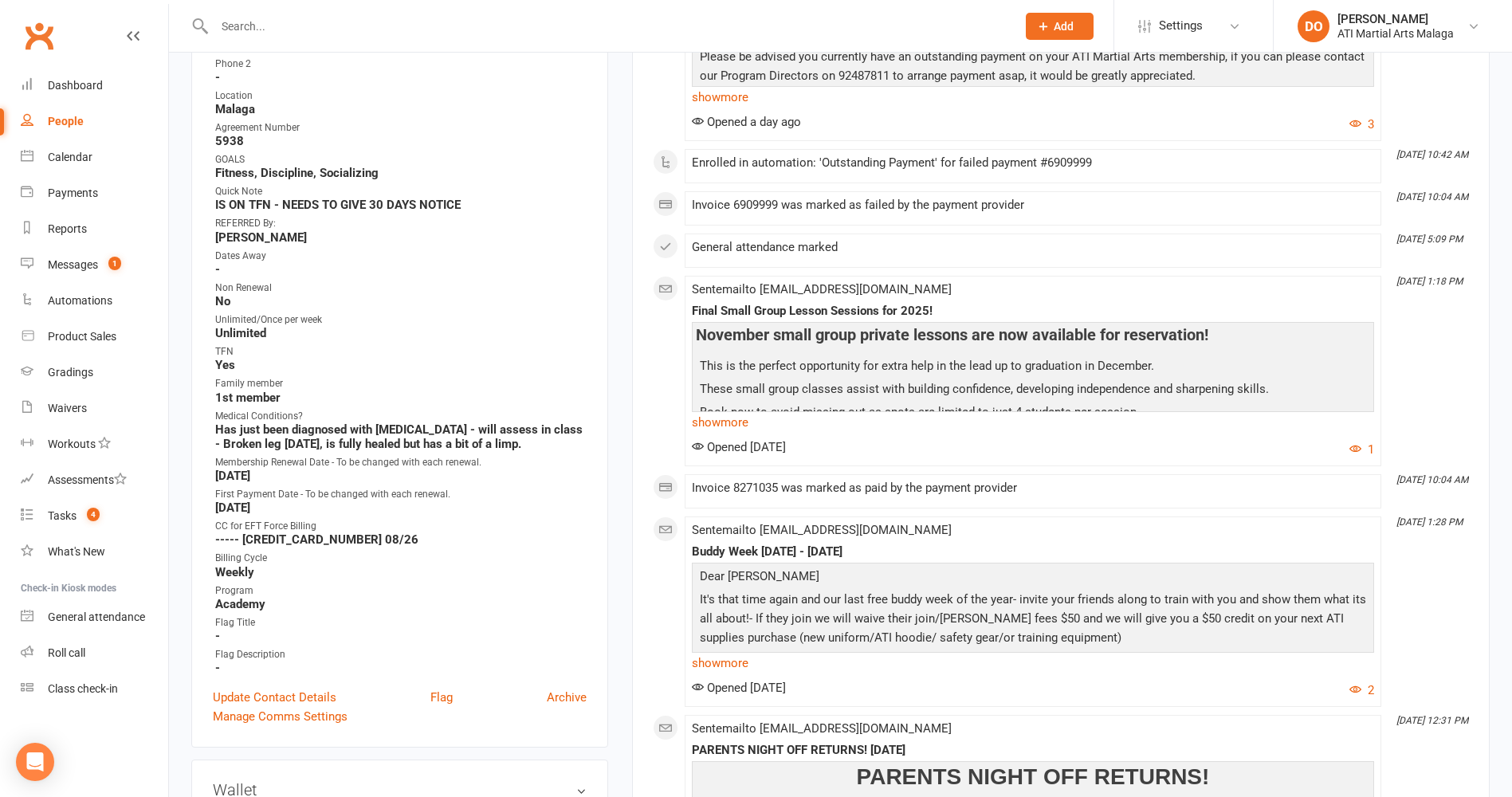
click at [710, 25] on input "text" at bounding box center [608, 26] width 796 height 22
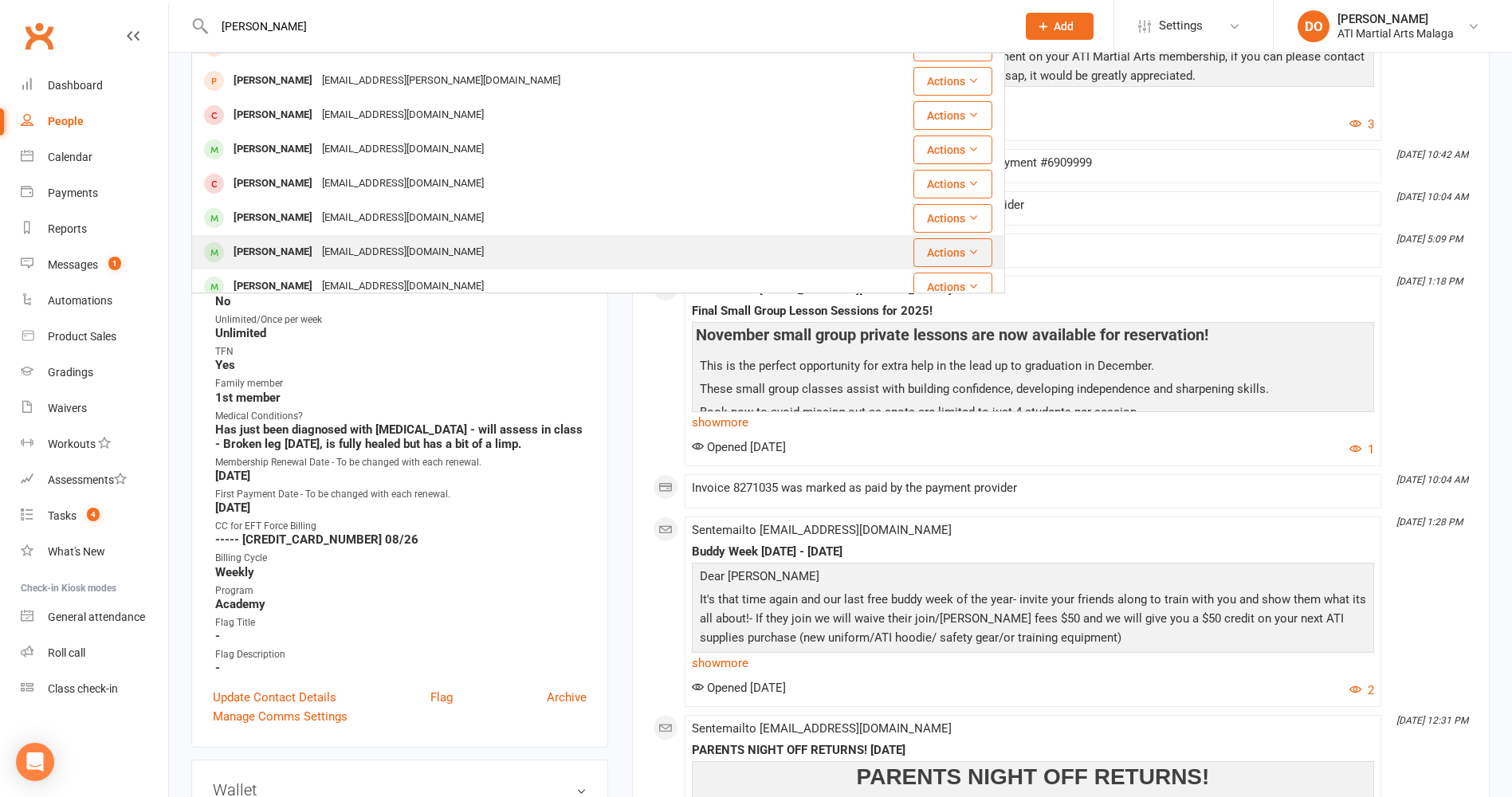
scroll to position [318, 0]
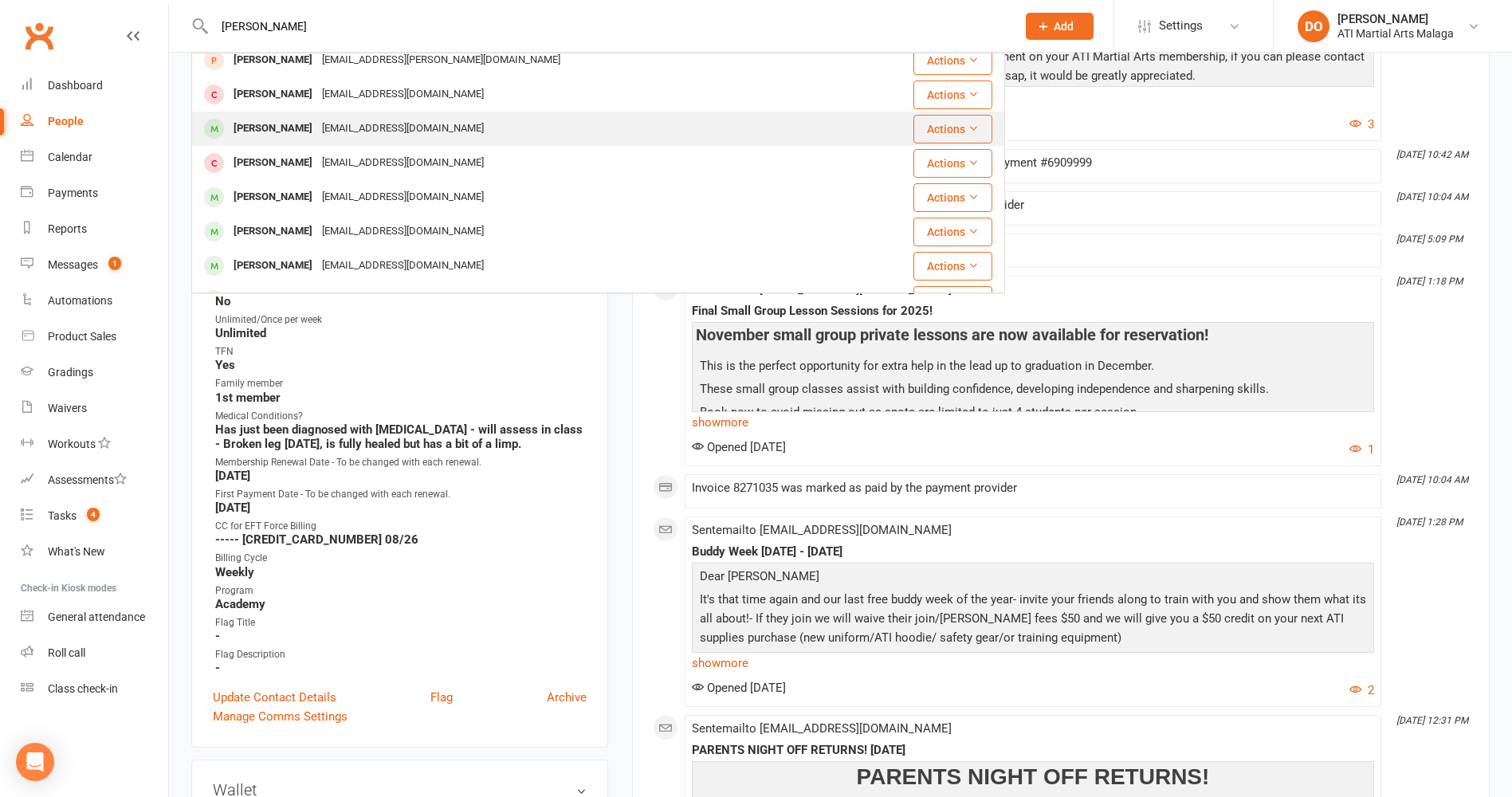
type input "[PERSON_NAME]"
click at [369, 128] on div "[EMAIL_ADDRESS][DOMAIN_NAME]" at bounding box center [403, 129] width 171 height 23
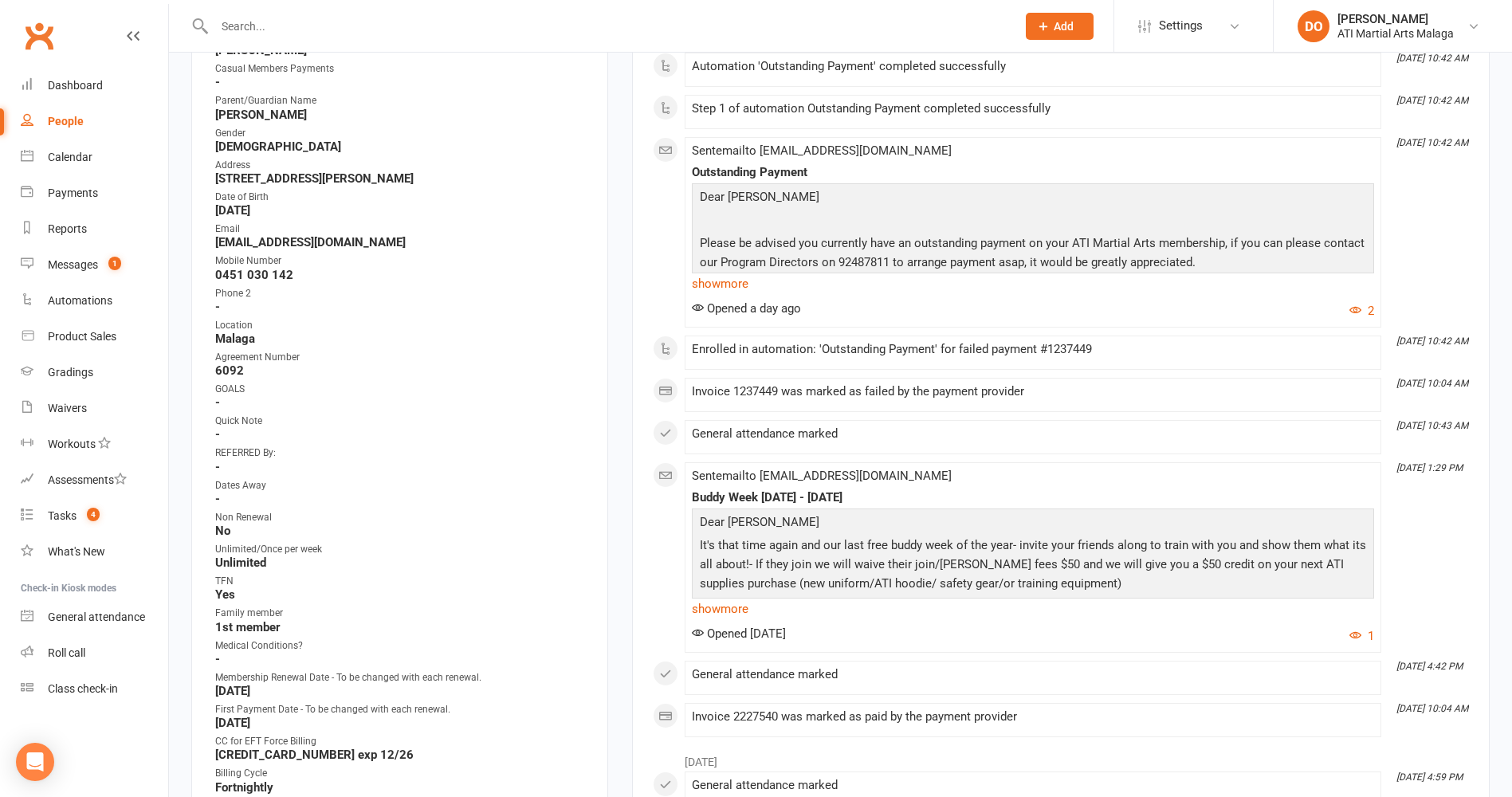
scroll to position [80, 0]
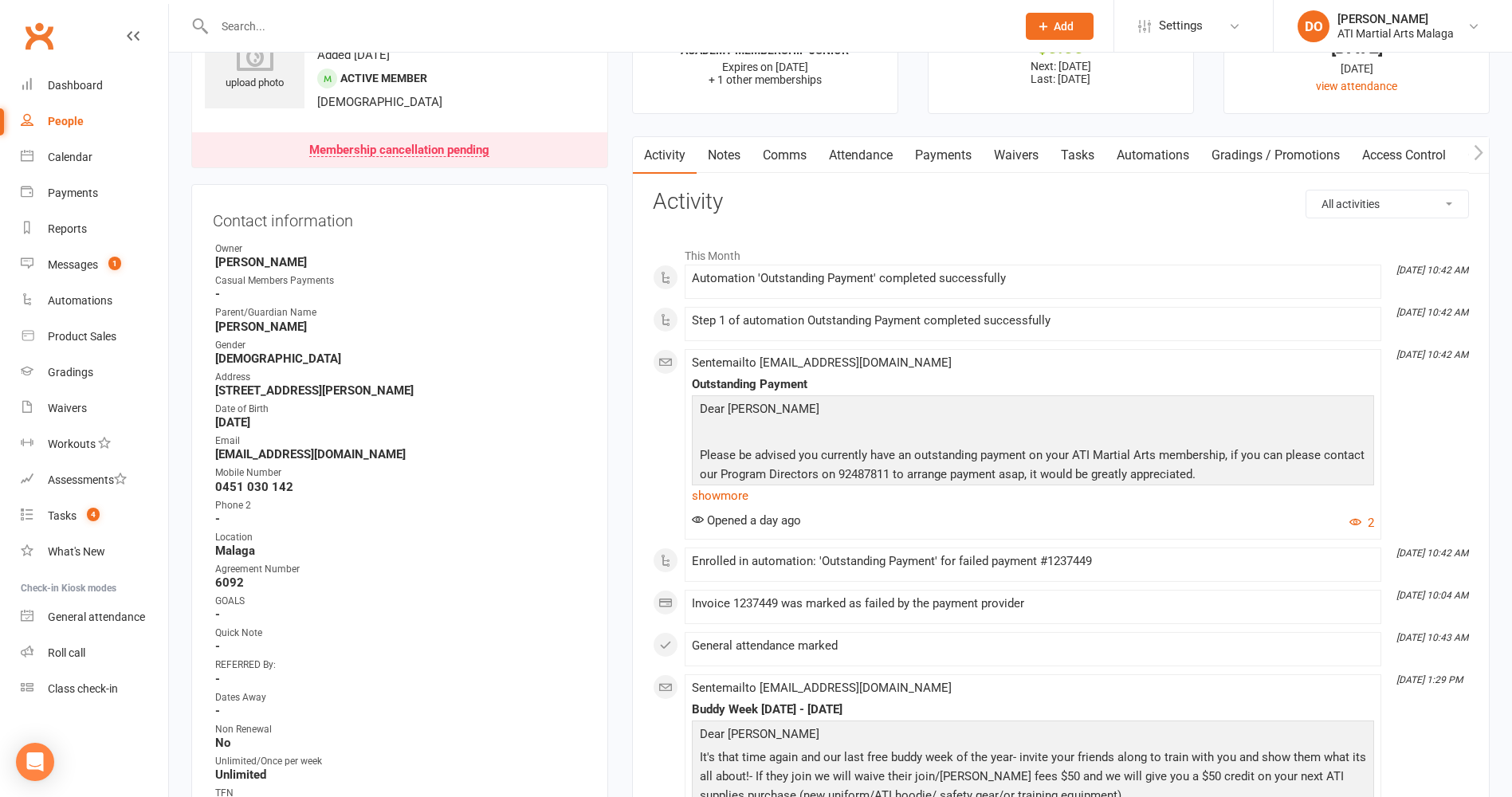
click at [813, 19] on input "text" at bounding box center [608, 26] width 796 height 22
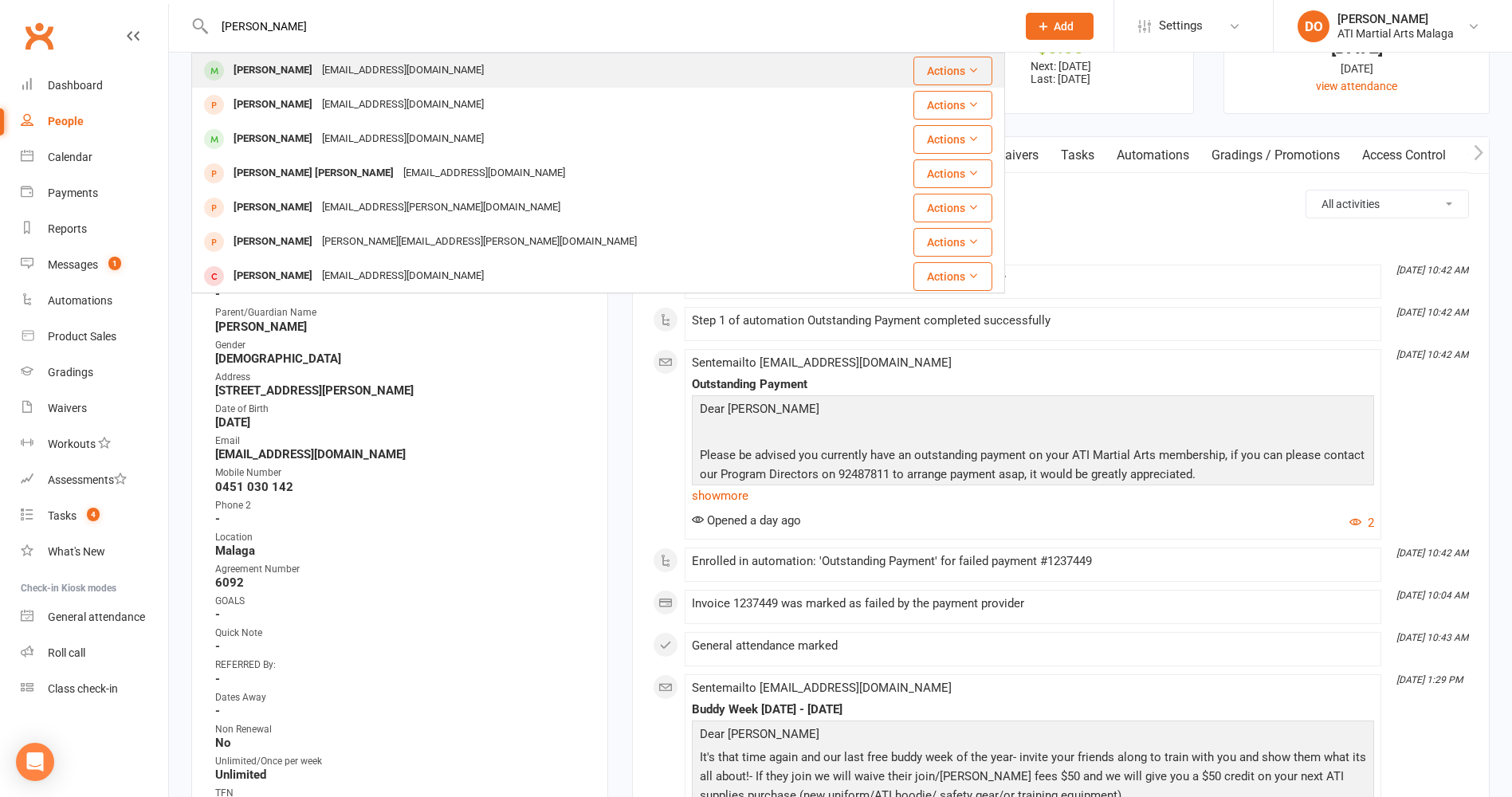
type input "[PERSON_NAME]"
click at [368, 73] on div "[EMAIL_ADDRESS][DOMAIN_NAME]" at bounding box center [403, 71] width 171 height 23
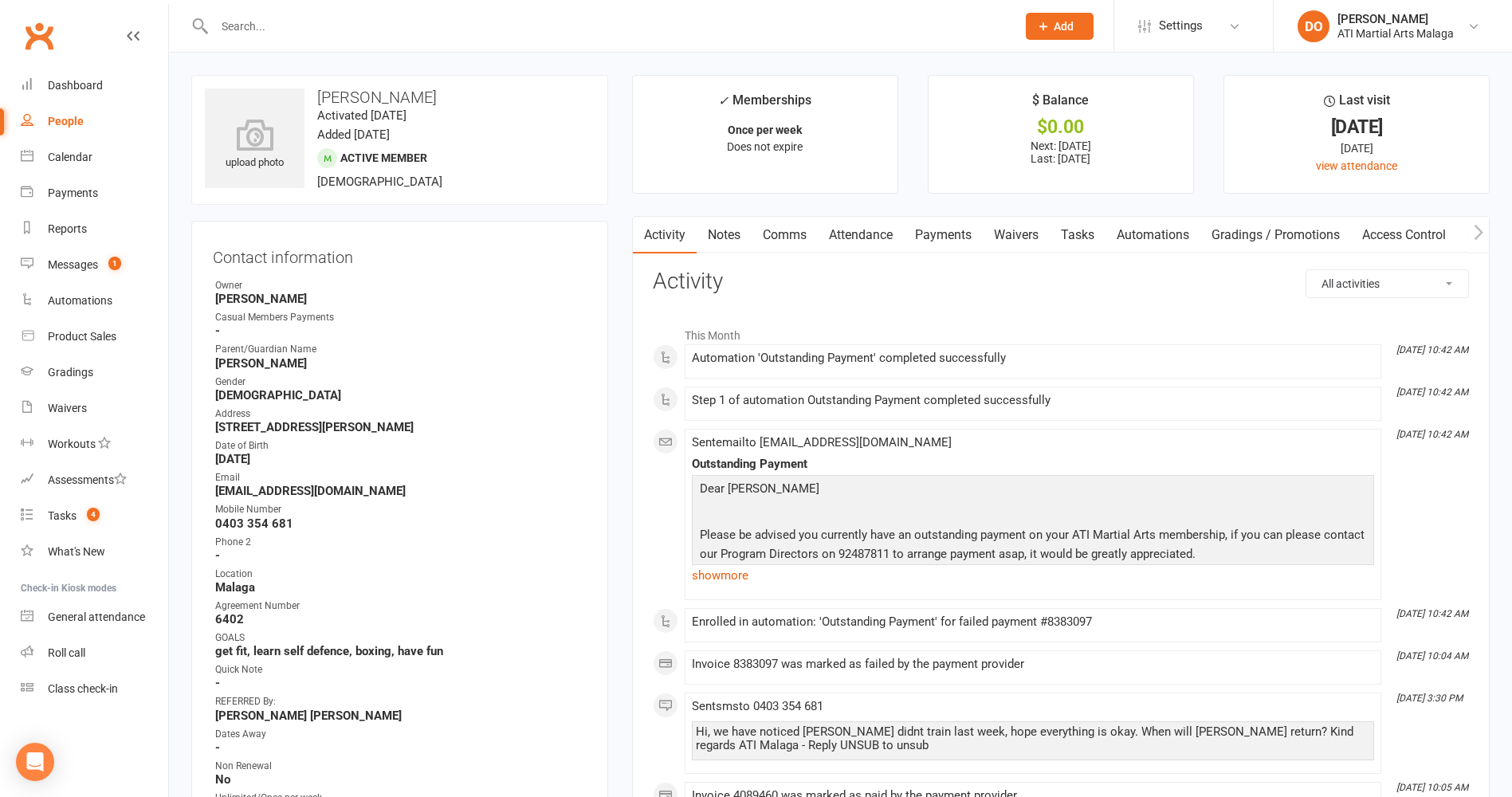
click at [943, 242] on link "Payments" at bounding box center [944, 235] width 79 height 37
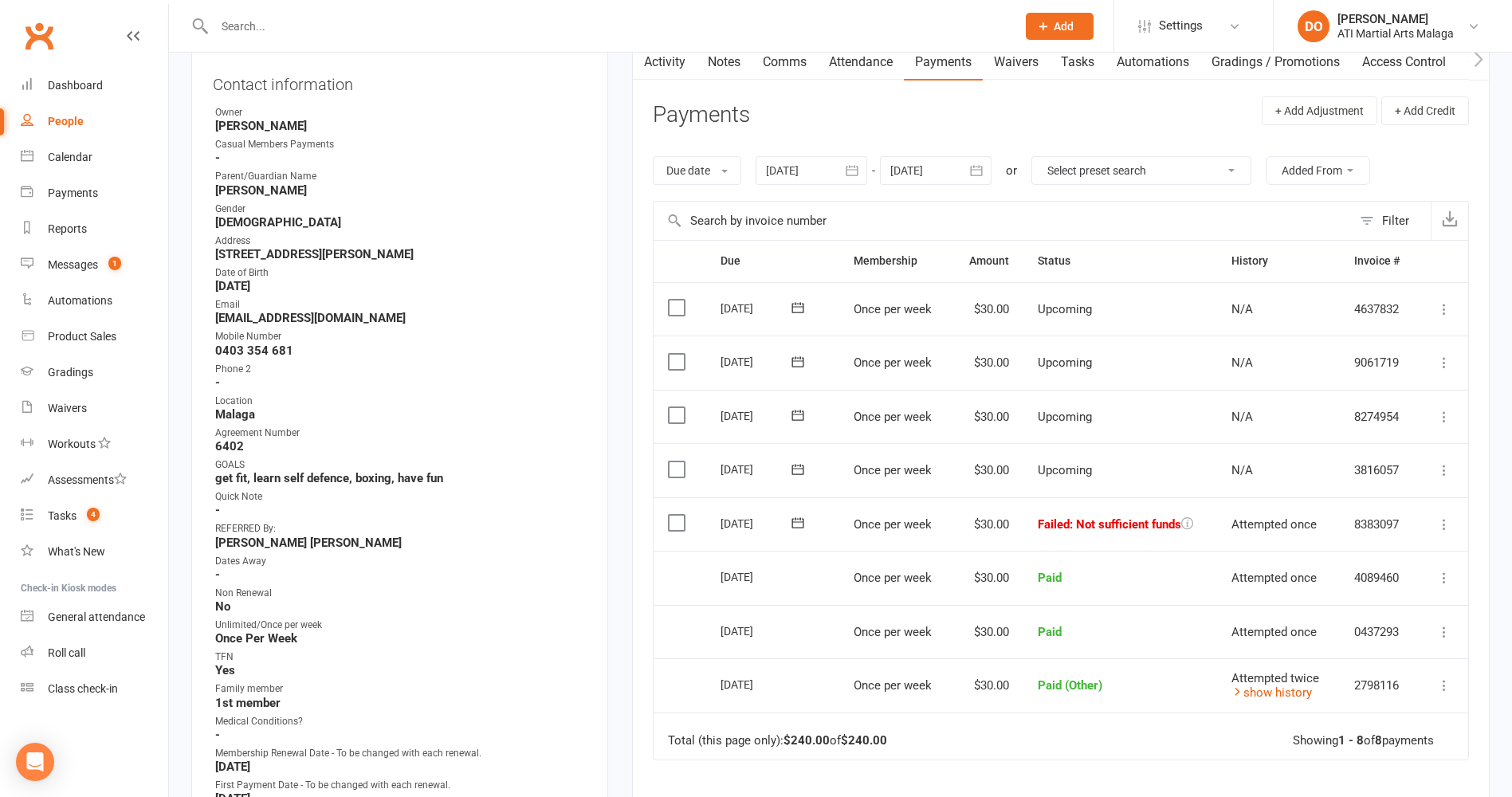
scroll to position [239, 0]
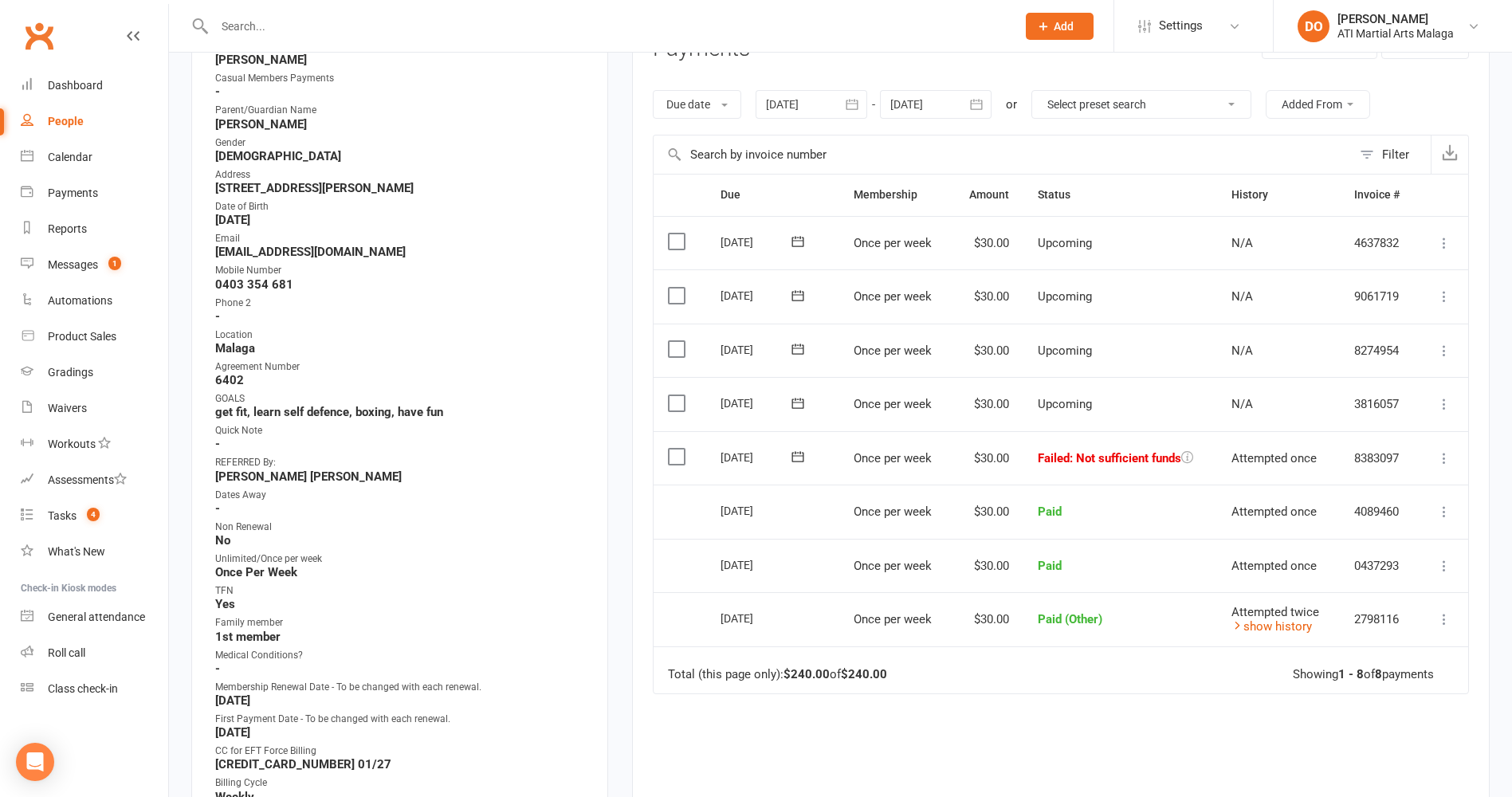
click at [862, 40] on div at bounding box center [598, 26] width 814 height 52
click at [800, 28] on input "text" at bounding box center [608, 26] width 796 height 22
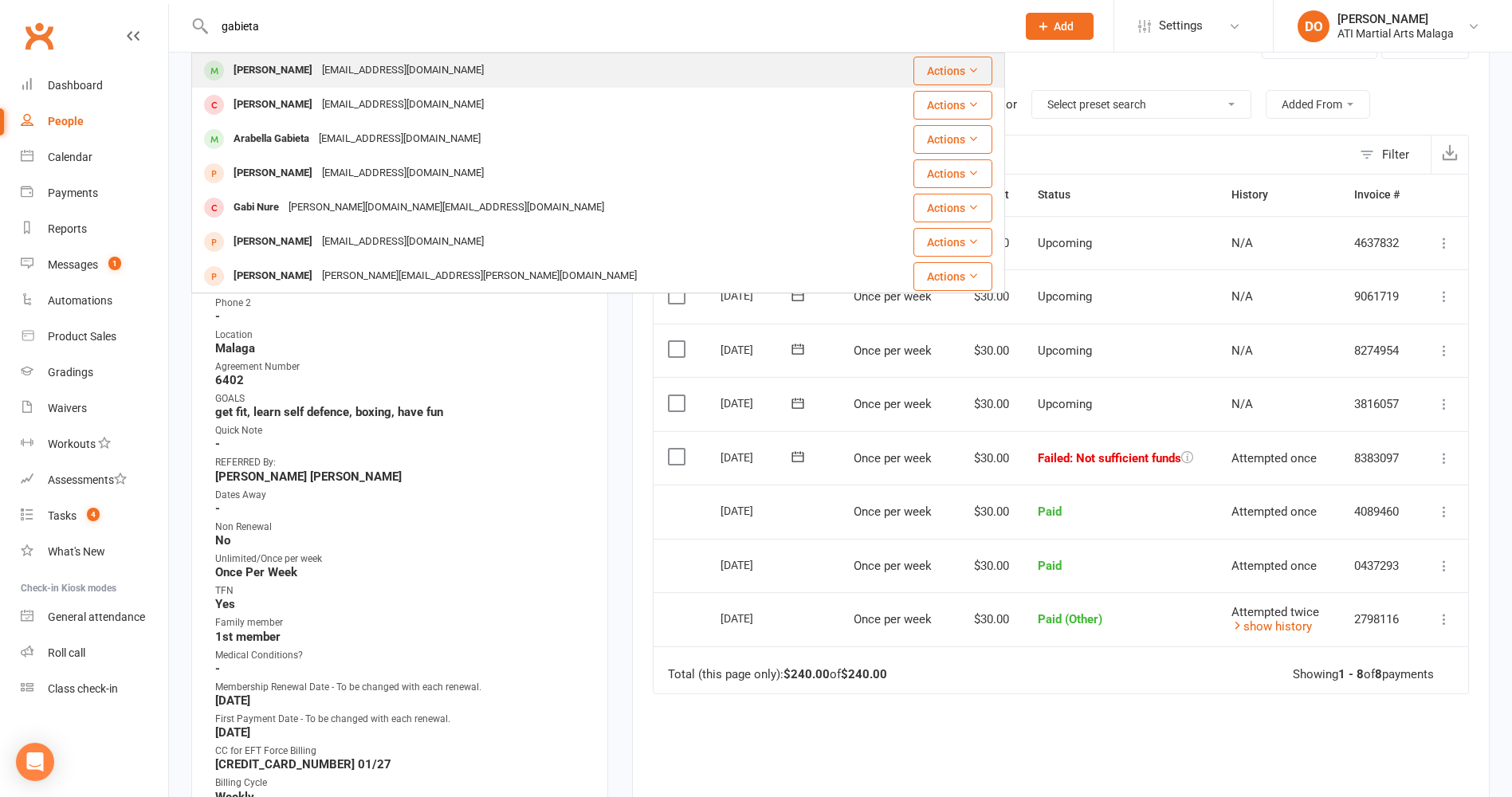
type input "gabieta"
click at [375, 75] on div "[EMAIL_ADDRESS][DOMAIN_NAME]" at bounding box center [403, 71] width 171 height 23
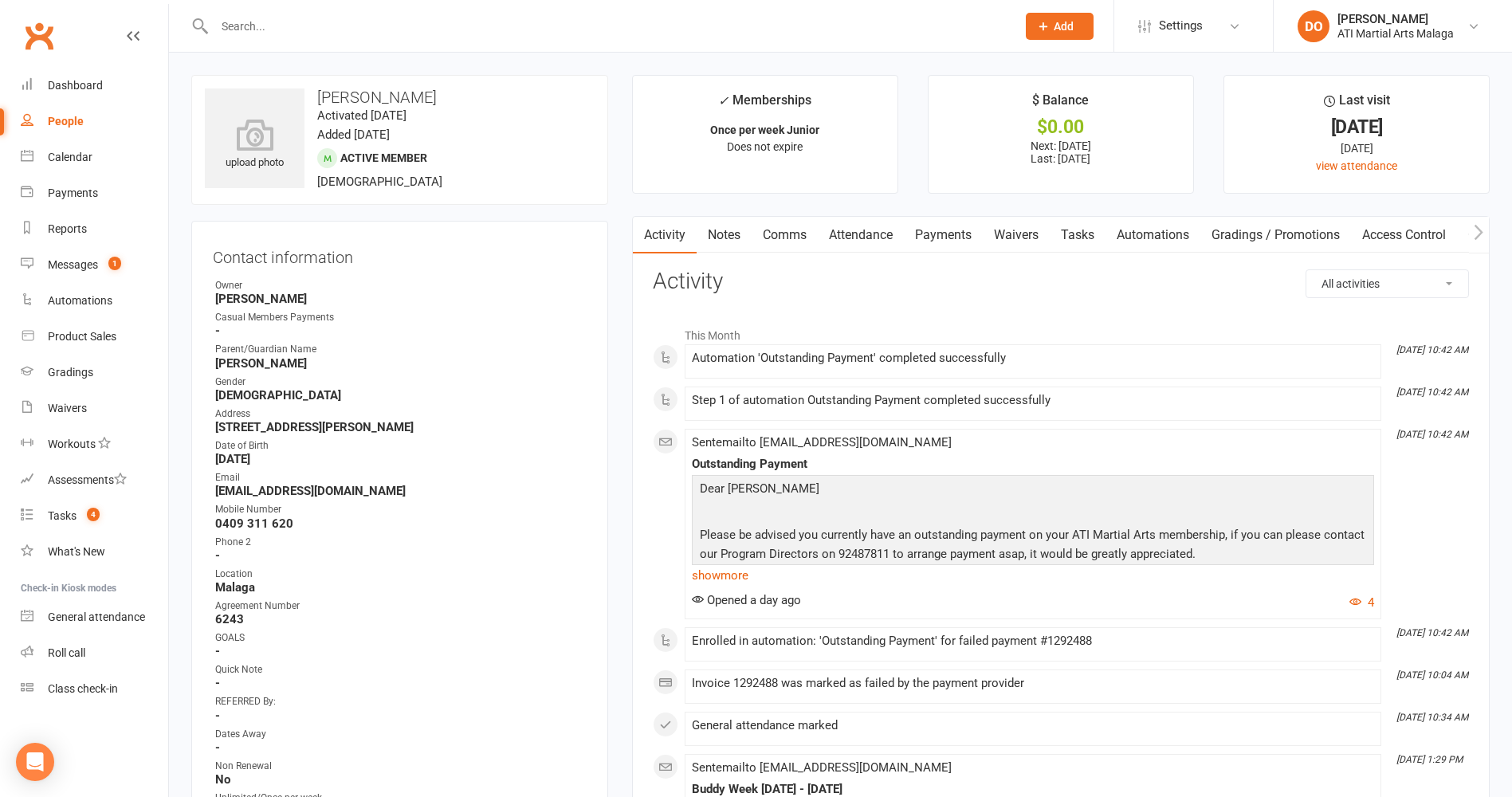
click at [938, 236] on link "Payments" at bounding box center [944, 235] width 79 height 37
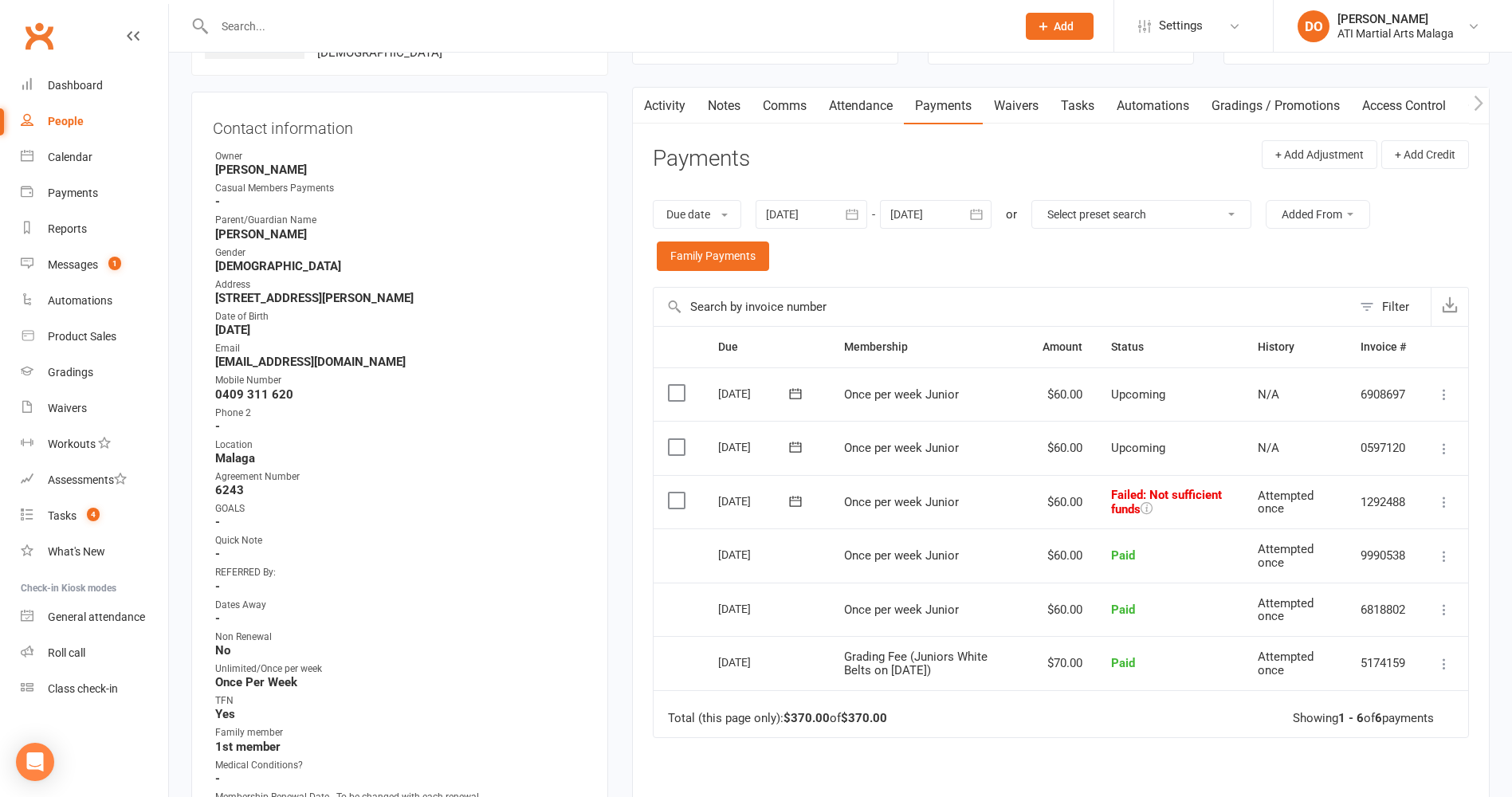
scroll to position [318, 0]
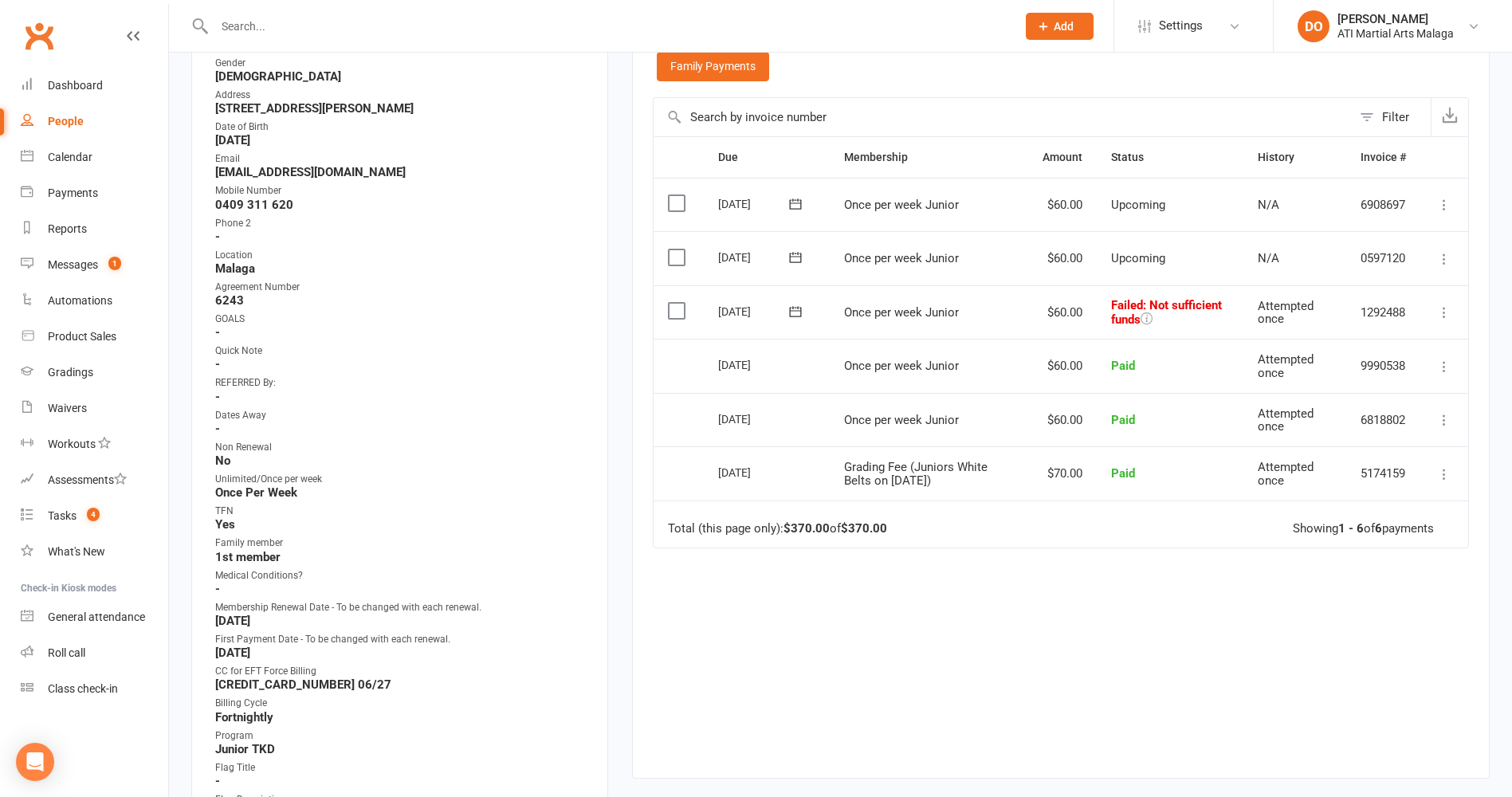
click at [682, 316] on label at bounding box center [679, 311] width 22 height 16
click at [679, 303] on input "checkbox" at bounding box center [673, 303] width 11 height 0
click at [1404, 766] on button "Change status" at bounding box center [1427, 759] width 126 height 33
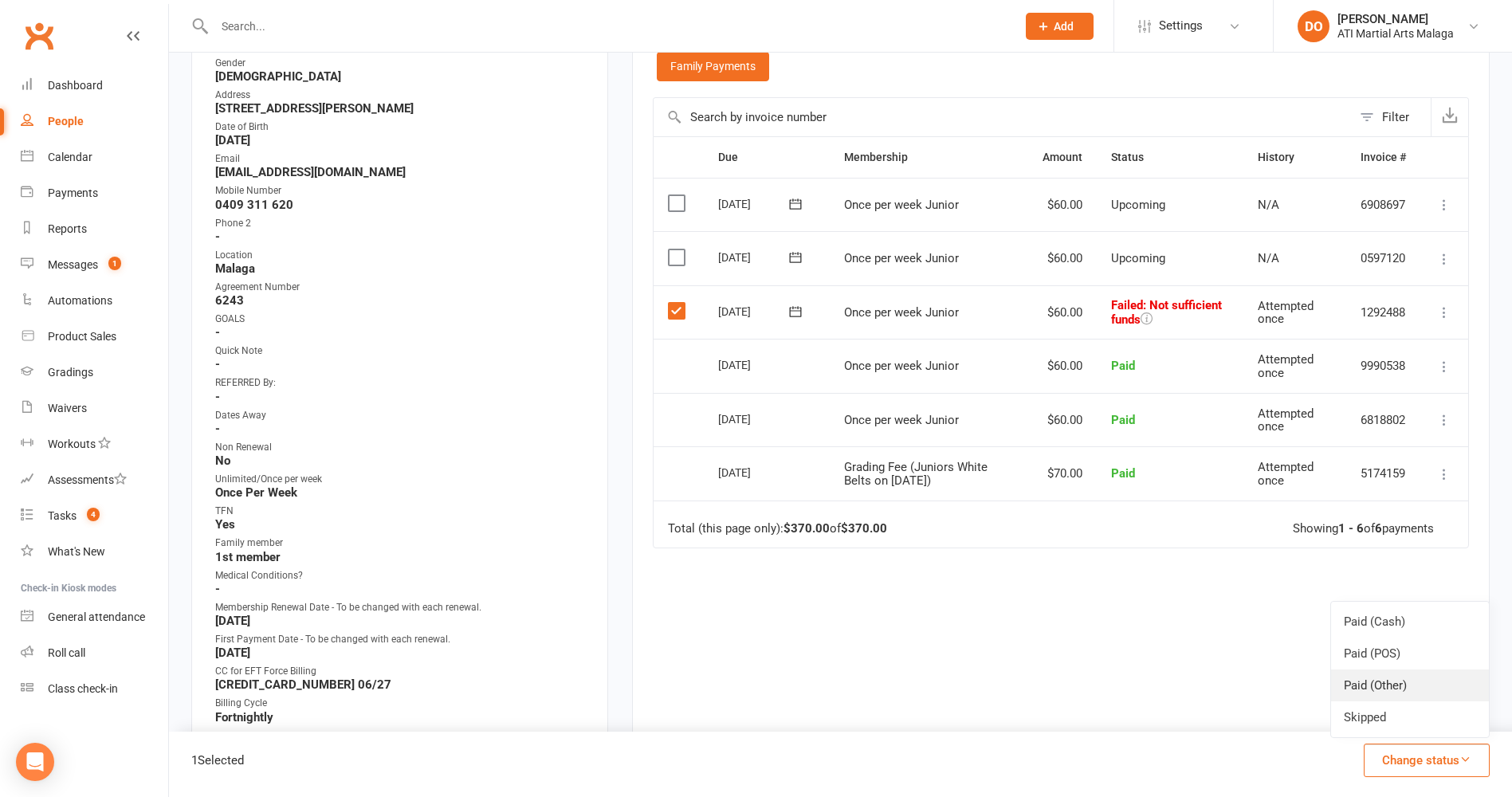
click at [1394, 690] on link "Paid (Other)" at bounding box center [1409, 685] width 158 height 31
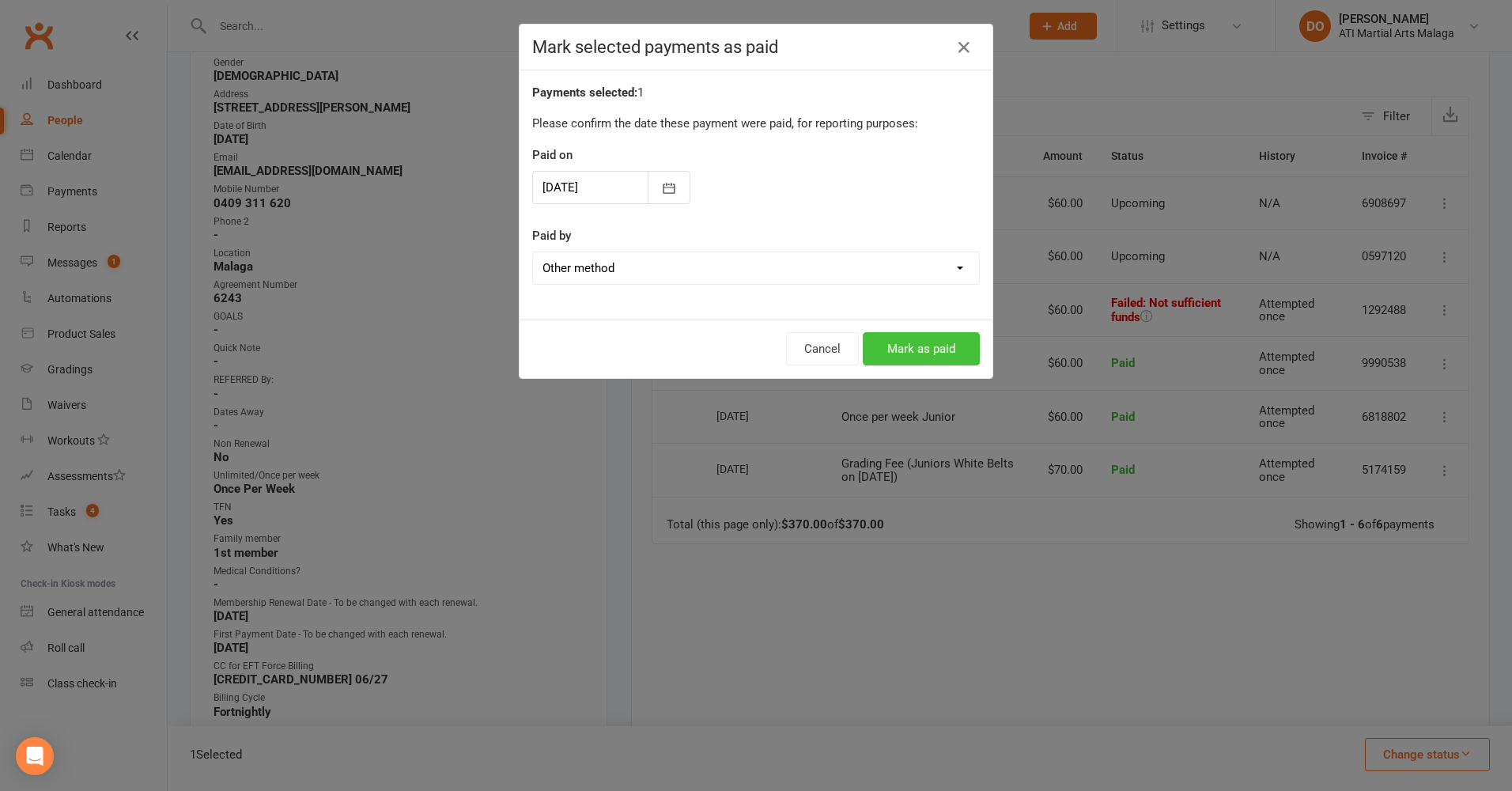
click at [934, 352] on button "Mark as paid" at bounding box center [920, 348] width 117 height 33
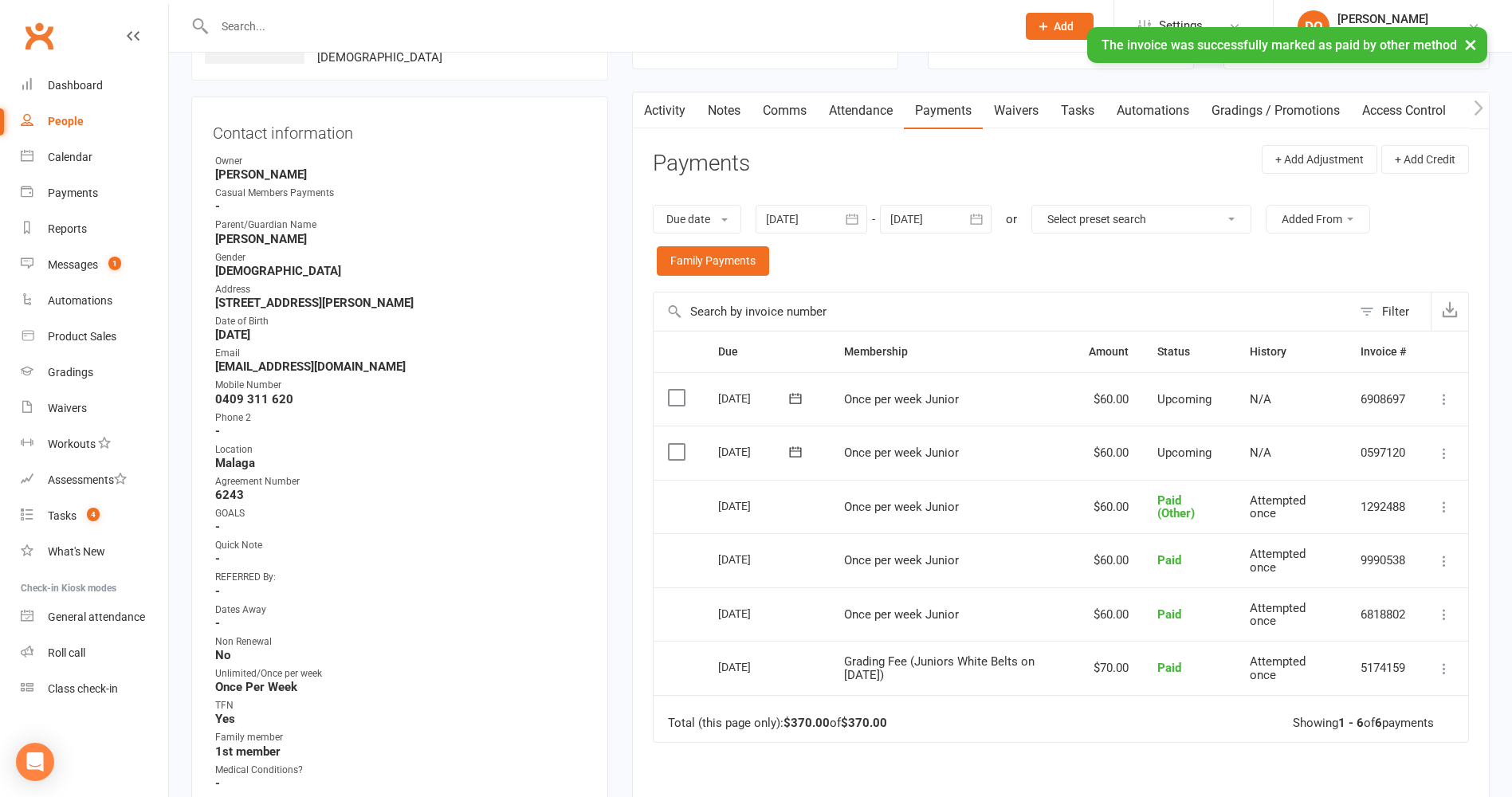
scroll to position [0, 0]
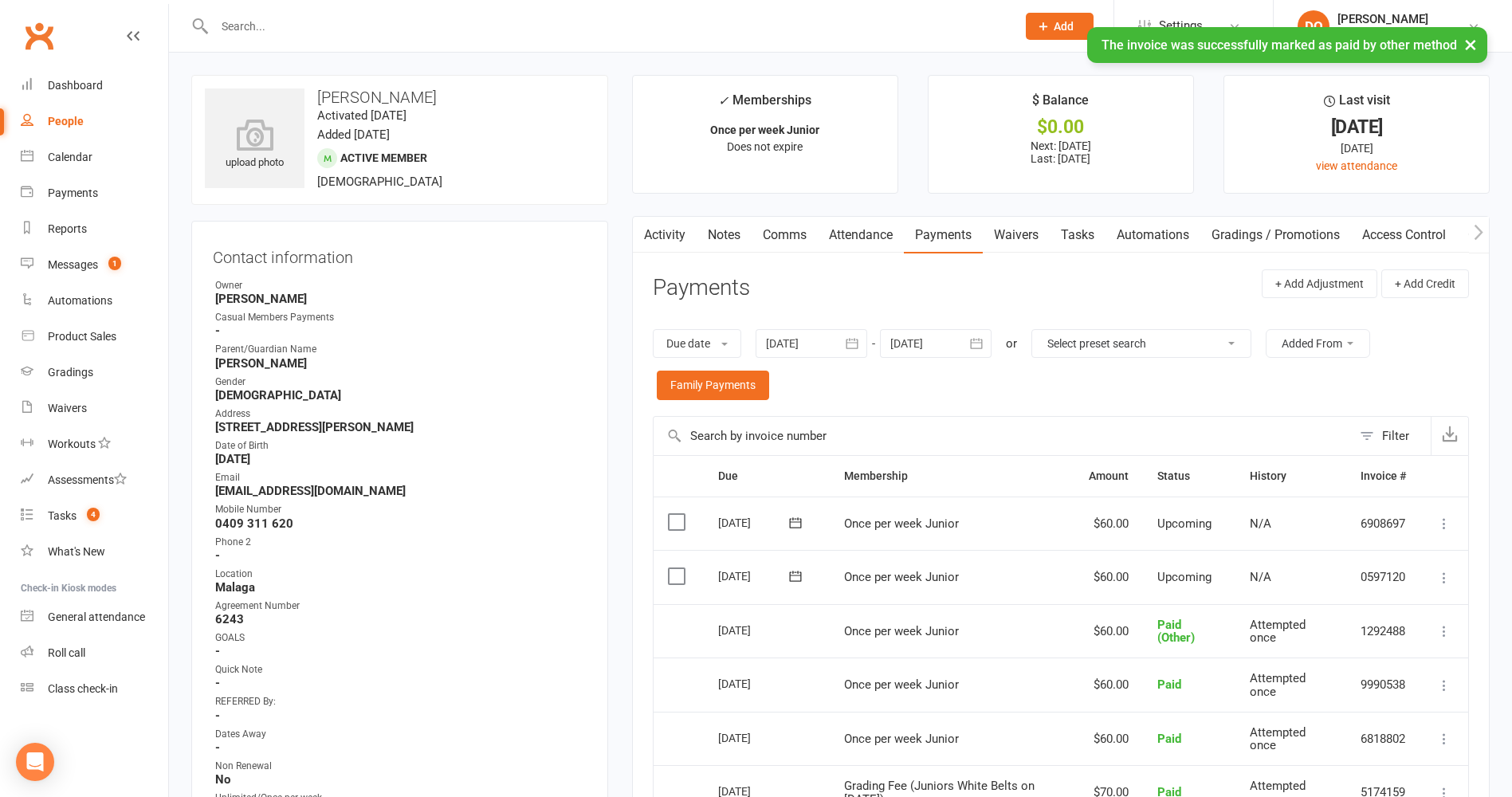
click at [738, 237] on link "Notes" at bounding box center [724, 235] width 55 height 37
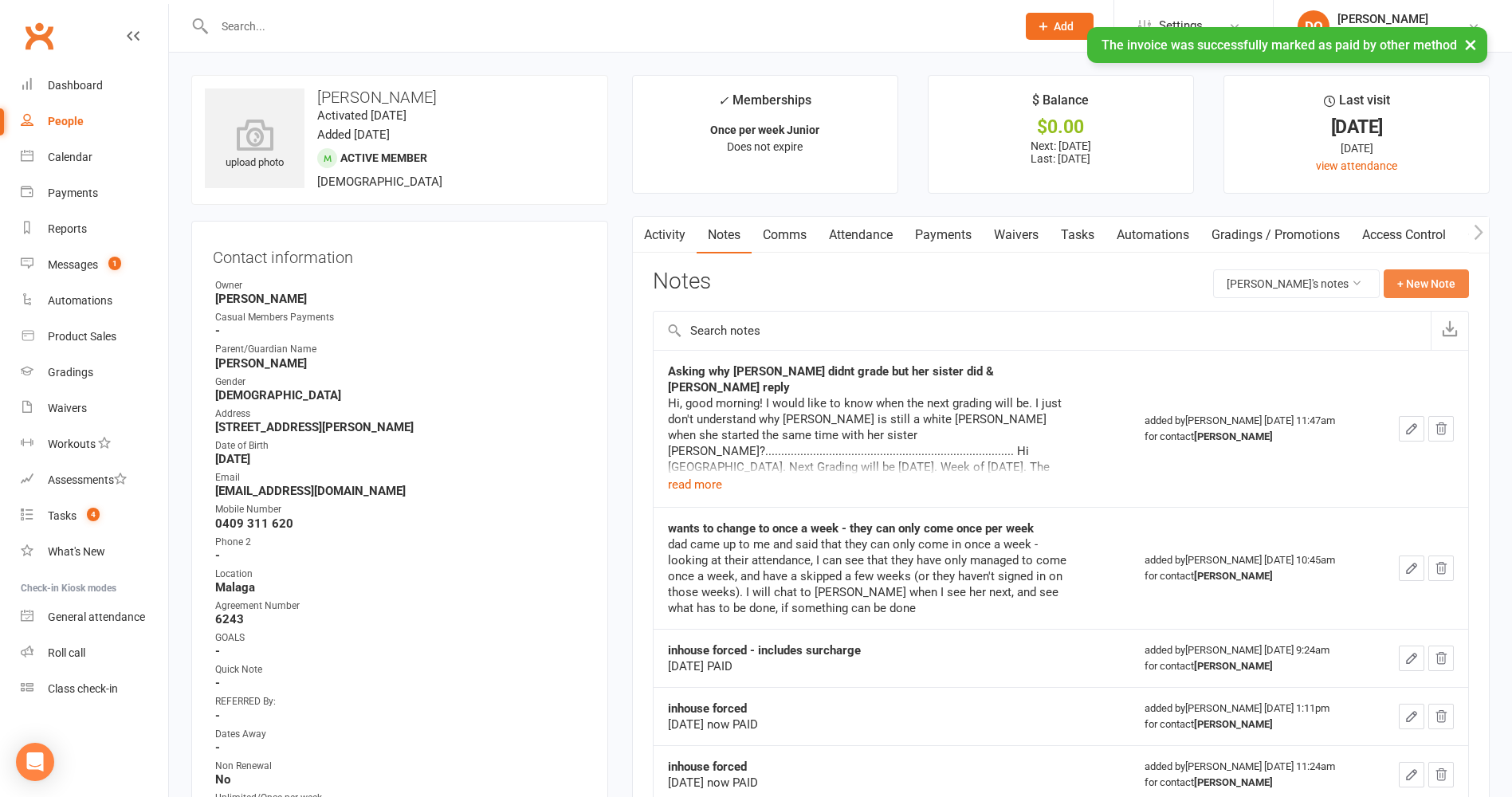
click at [1418, 287] on button "+ New Note" at bounding box center [1426, 283] width 86 height 29
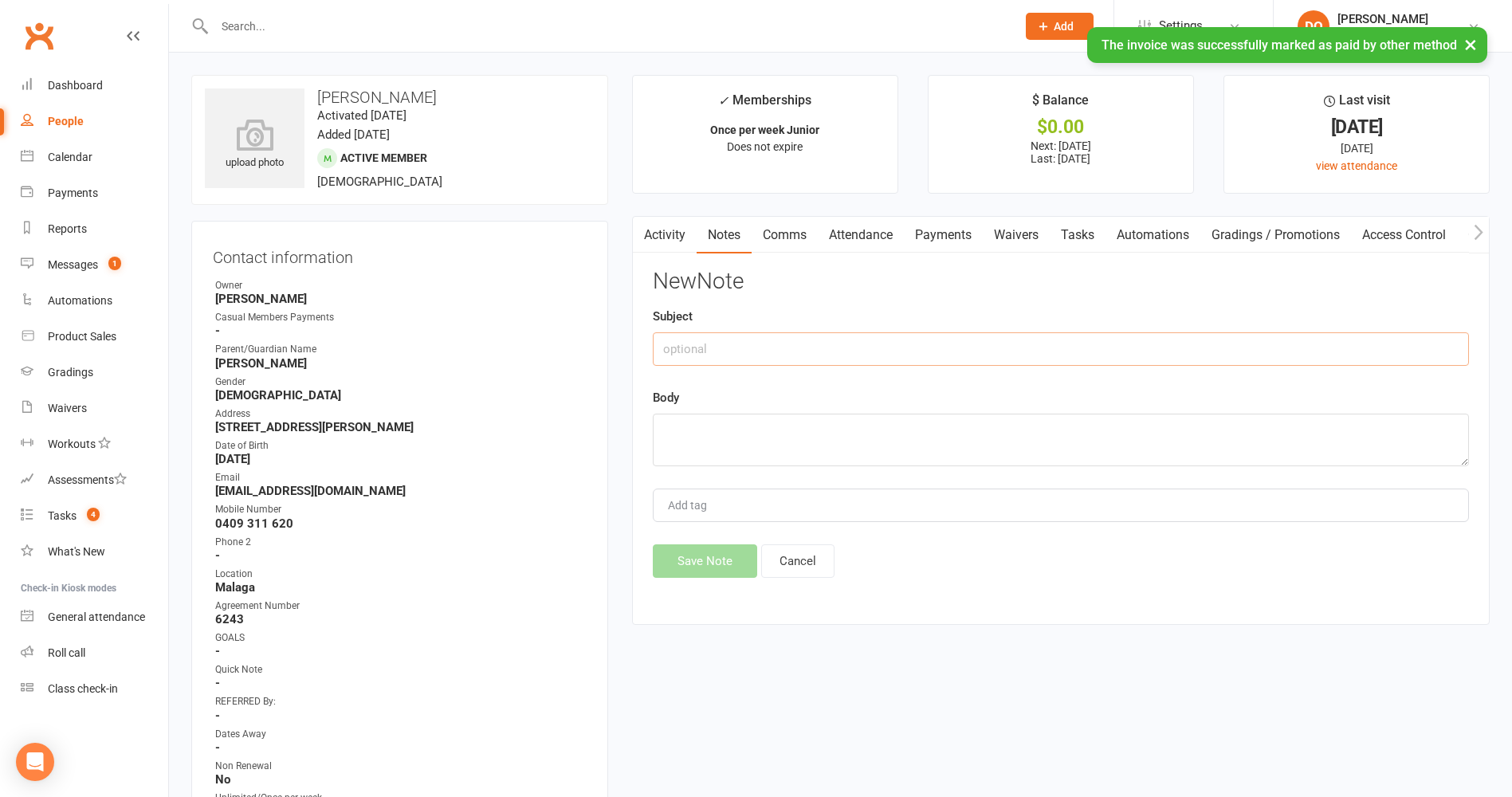
click at [897, 344] on input "text" at bounding box center [1060, 348] width 816 height 33
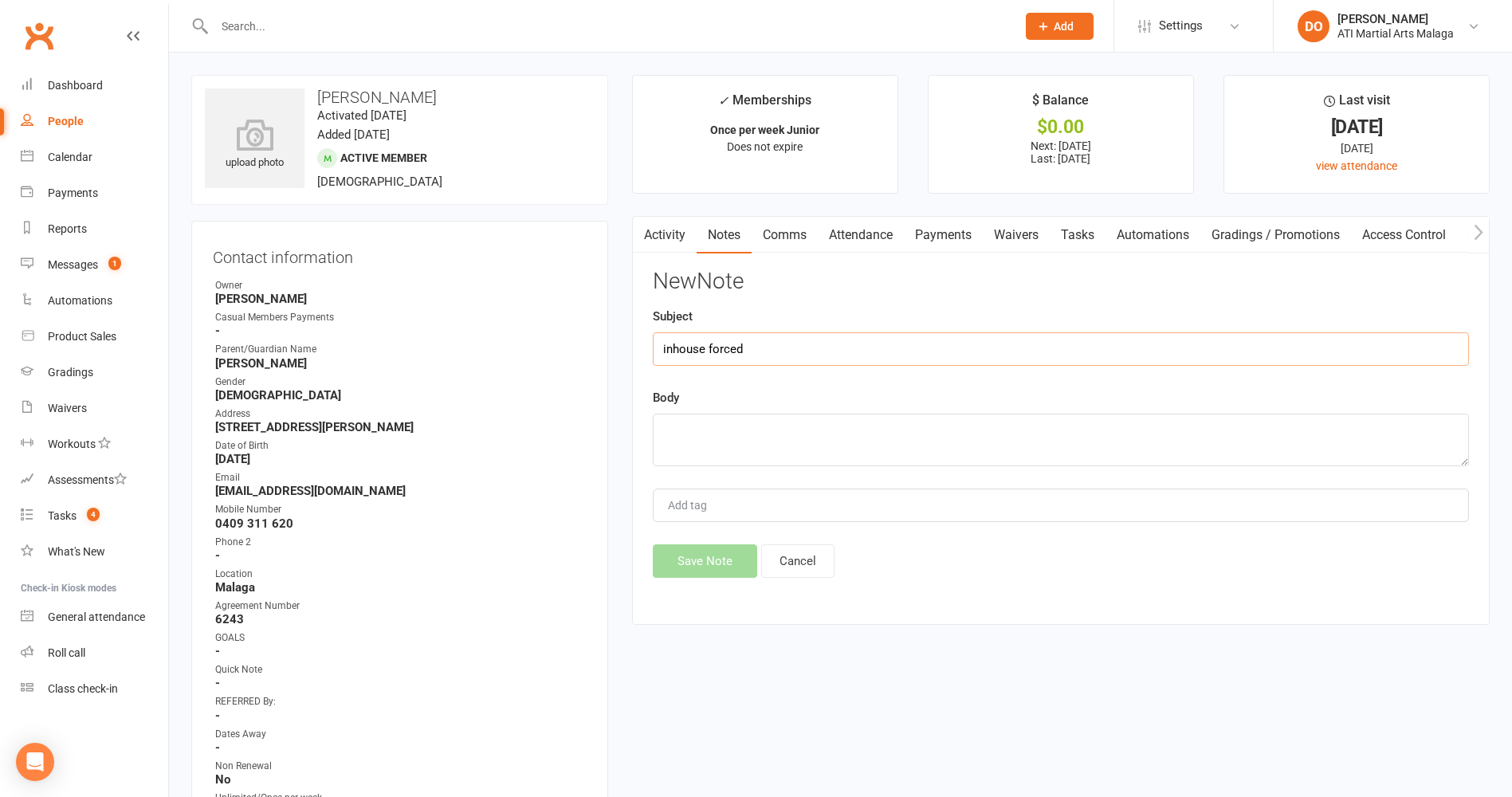
type input "inhouse forced"
click at [841, 441] on textarea at bounding box center [1060, 440] width 816 height 52
type textarea "[DATE] PAID"
click at [717, 561] on button "Save Note" at bounding box center [705, 560] width 104 height 33
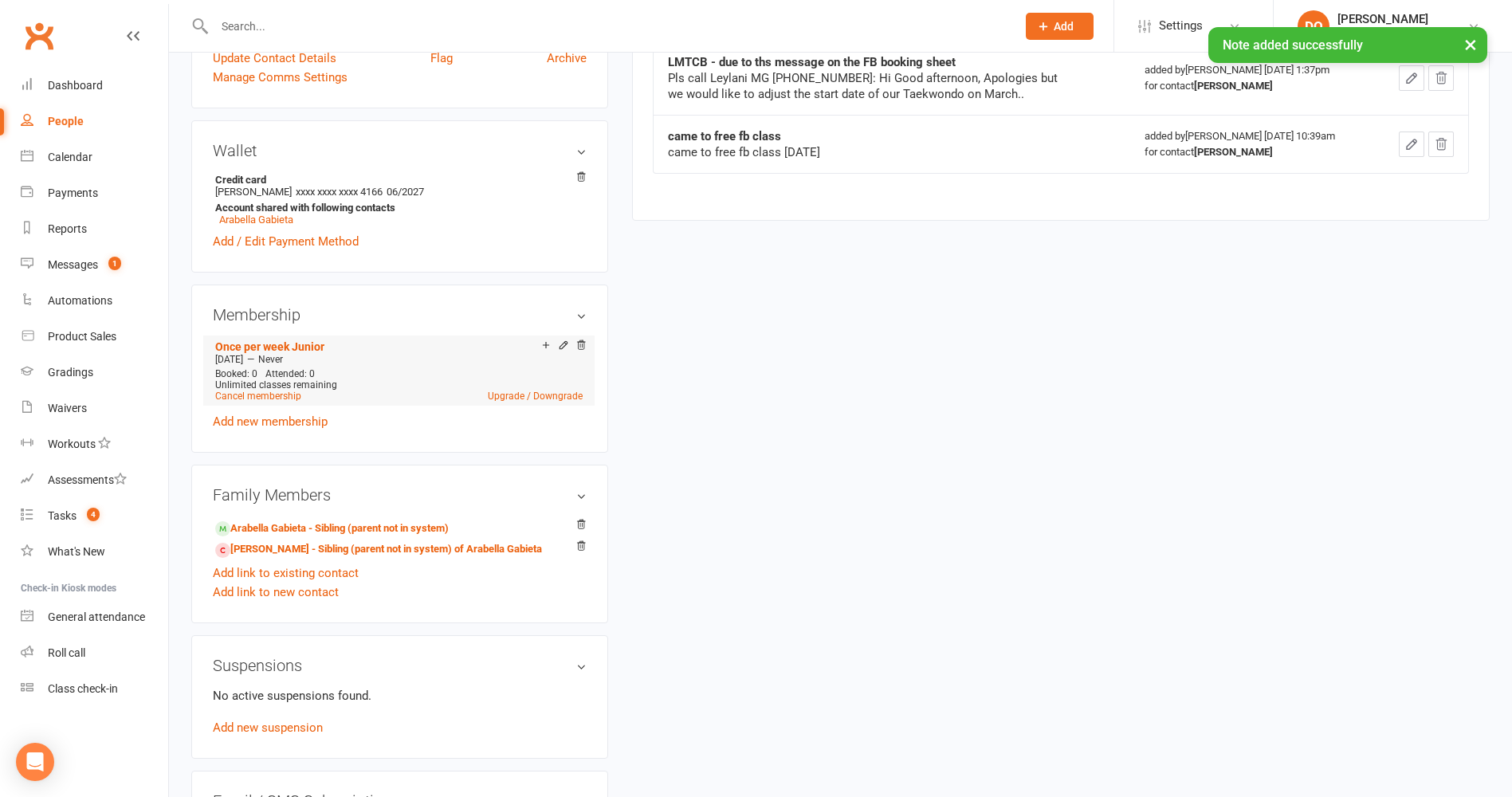
scroll to position [1115, 0]
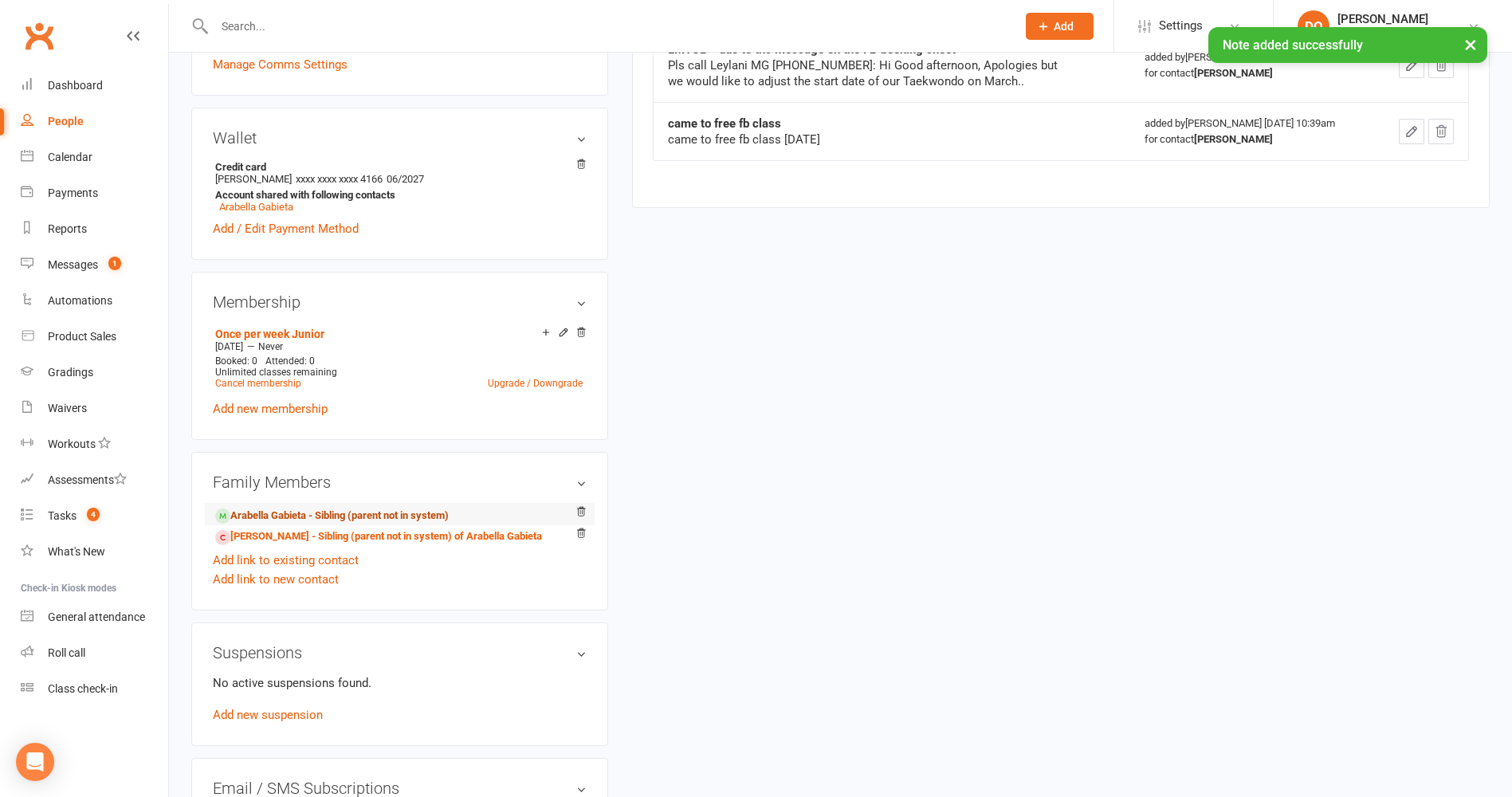
click at [428, 515] on link "Arabella Gabieta - Sibling (parent not in system)" at bounding box center [332, 515] width 234 height 17
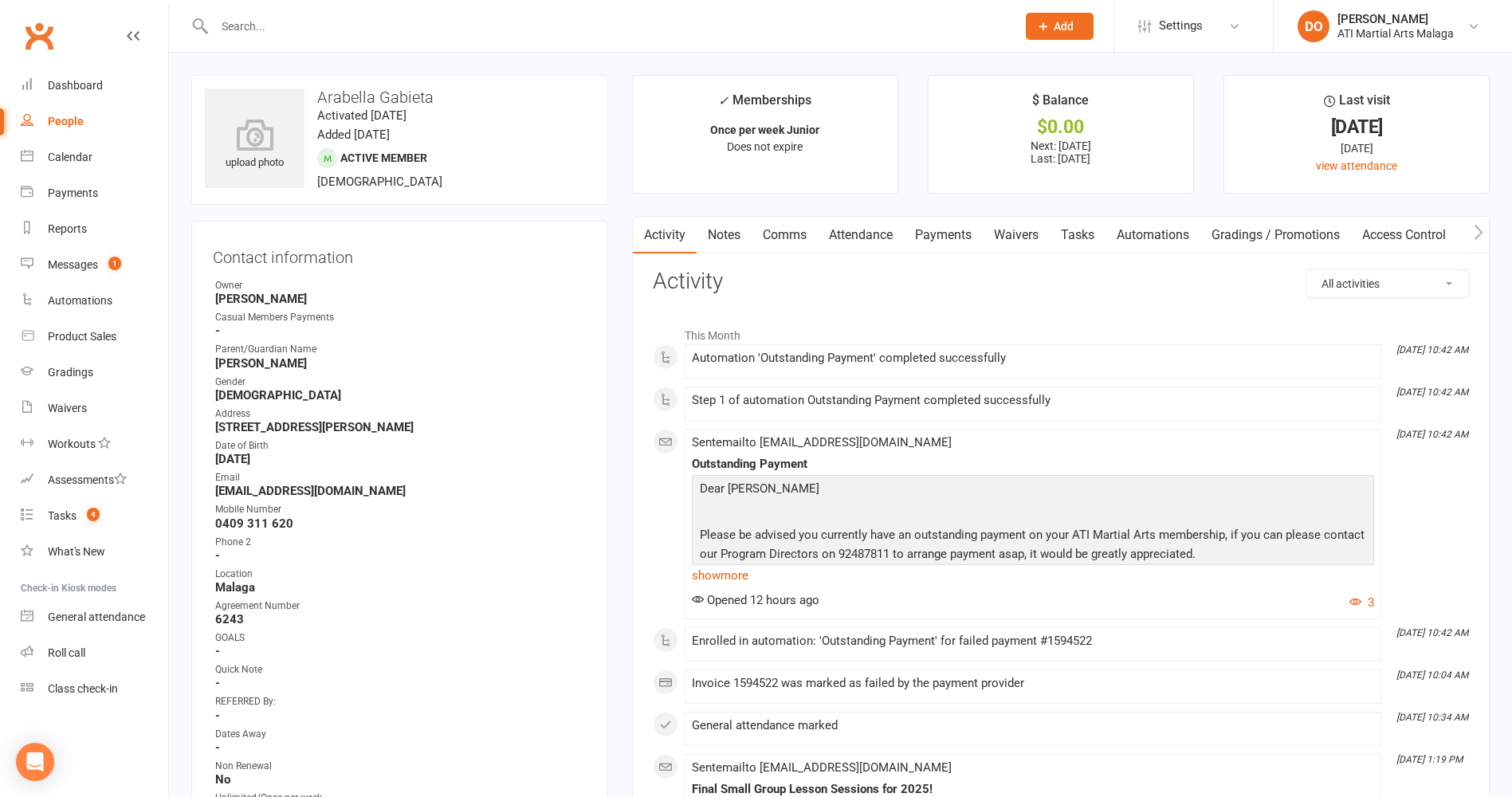
click at [945, 236] on link "Payments" at bounding box center [944, 235] width 79 height 37
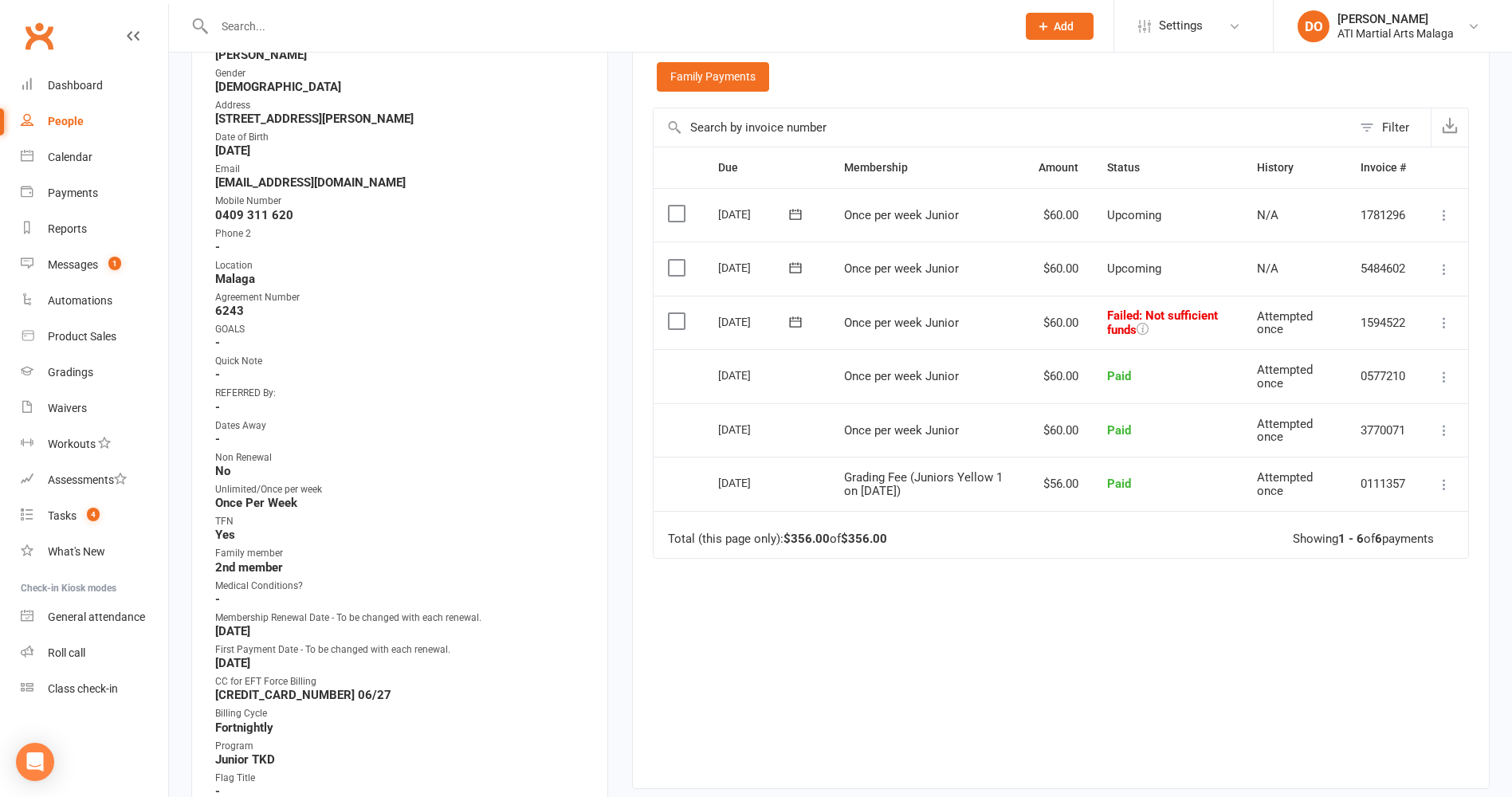
scroll to position [318, 0]
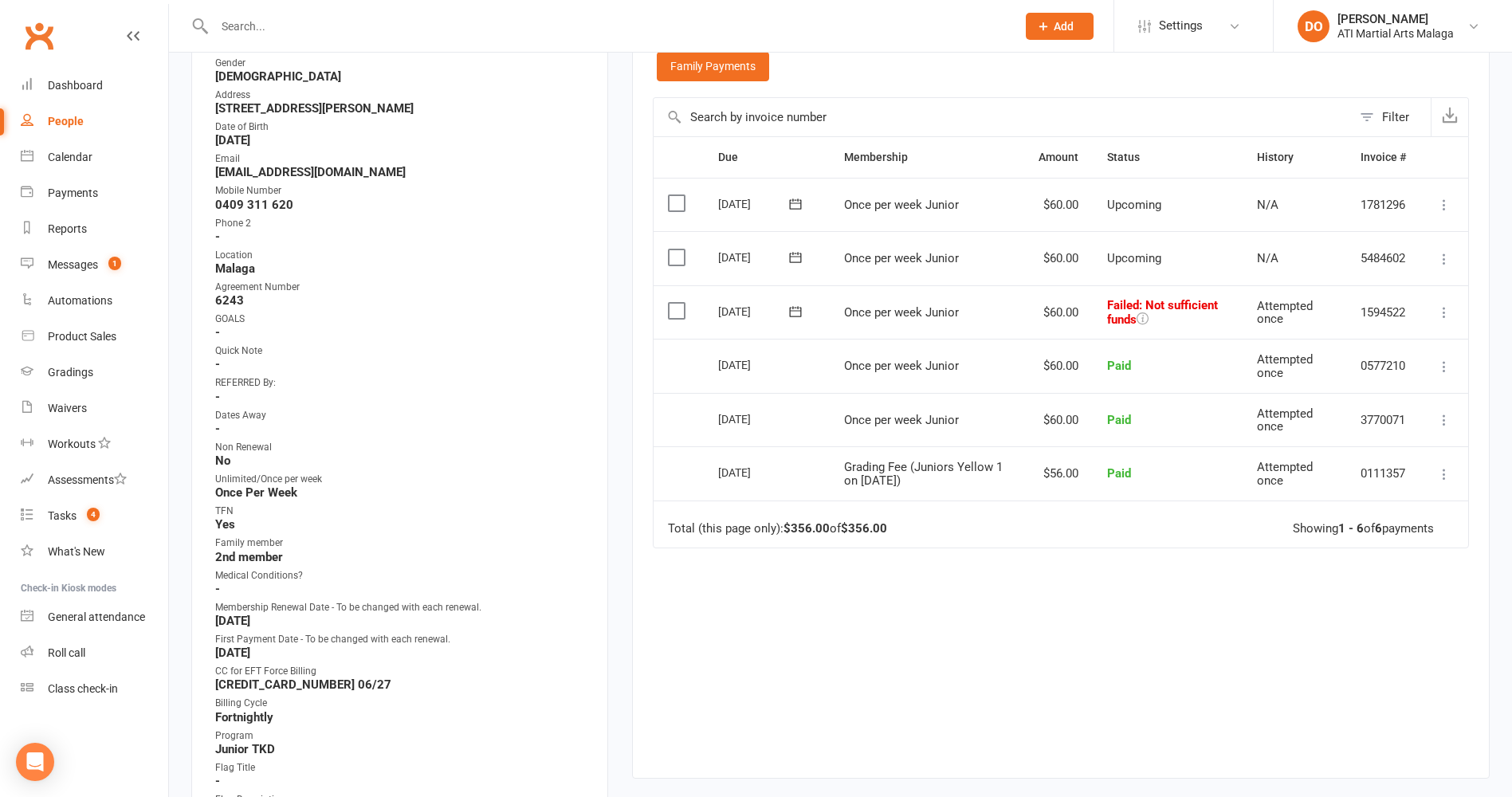
click at [679, 318] on label at bounding box center [679, 311] width 22 height 16
click at [679, 303] on input "checkbox" at bounding box center [673, 303] width 11 height 0
click at [1416, 755] on button "Change status" at bounding box center [1427, 759] width 126 height 33
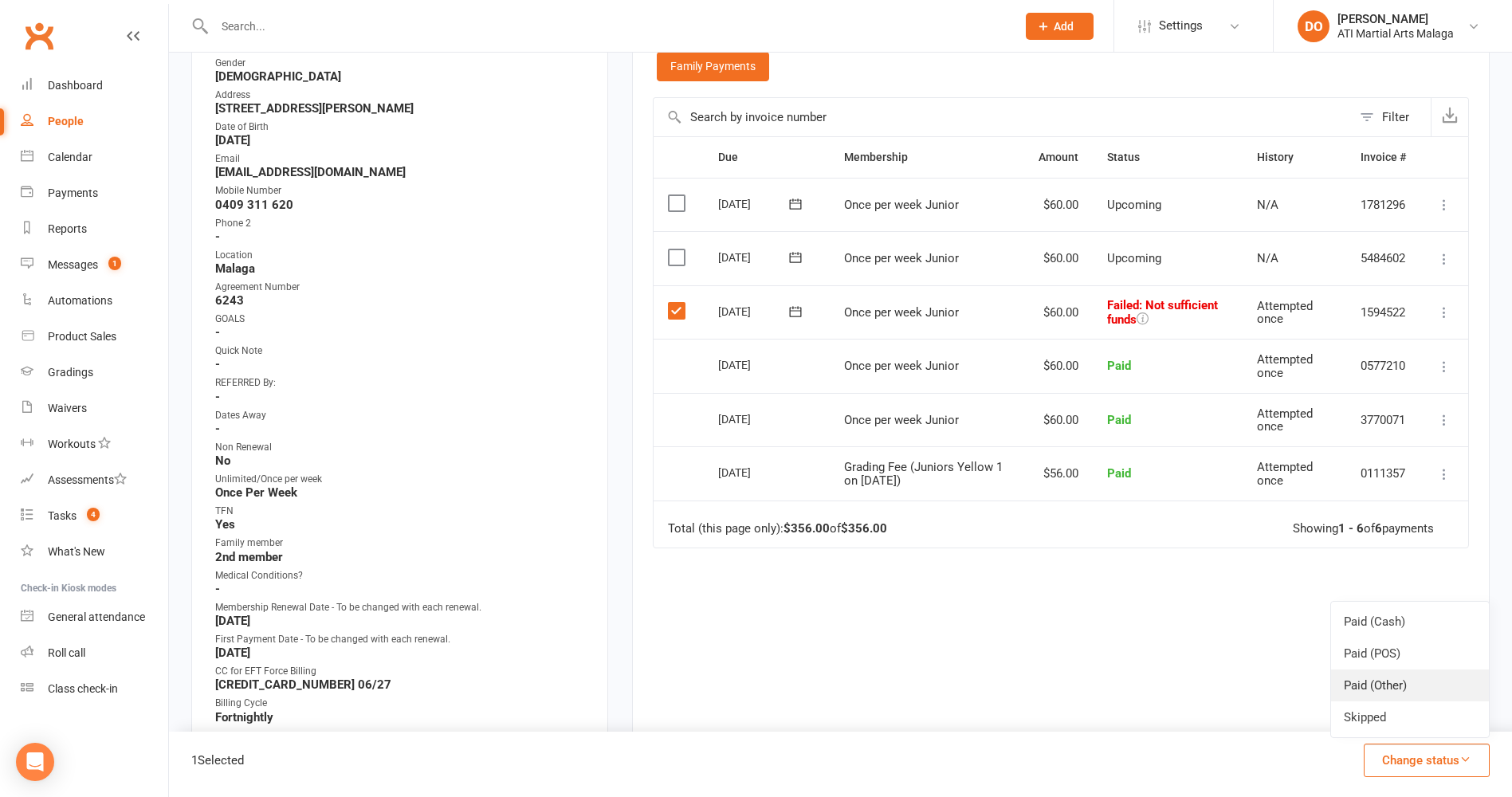
click at [1405, 682] on link "Paid (Other)" at bounding box center [1409, 685] width 158 height 31
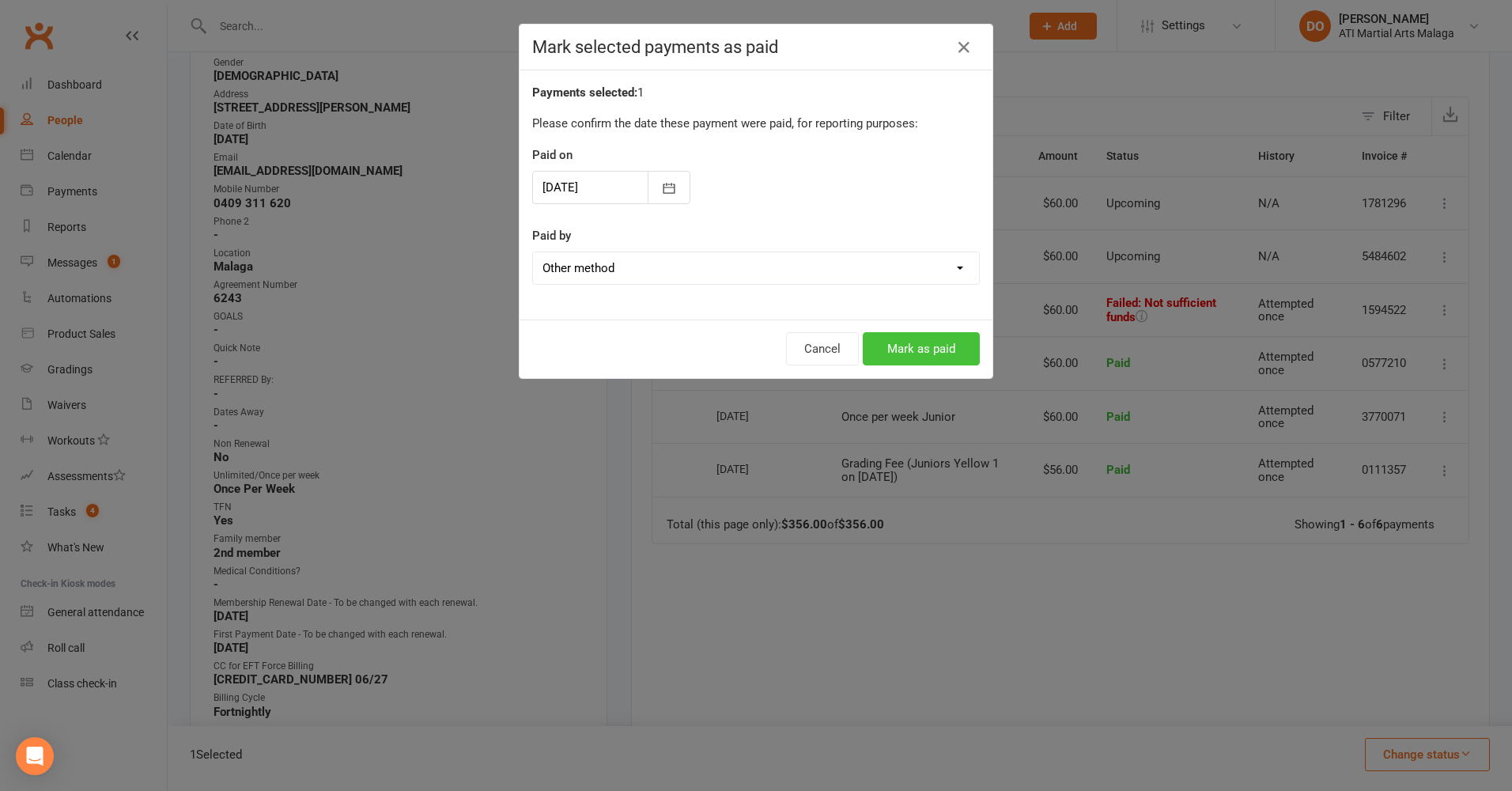
click at [909, 348] on button "Mark as paid" at bounding box center [920, 348] width 117 height 33
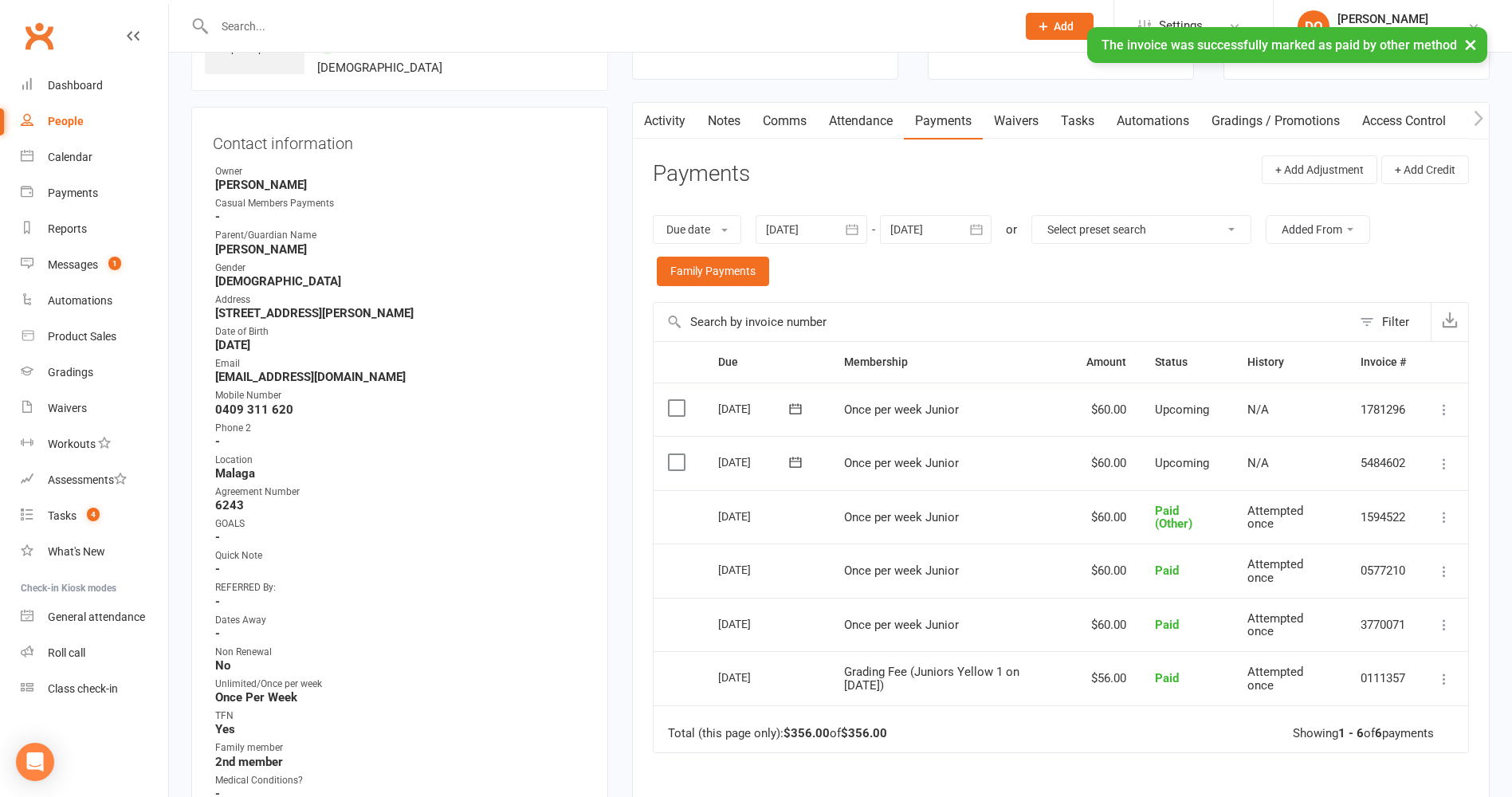
scroll to position [0, 0]
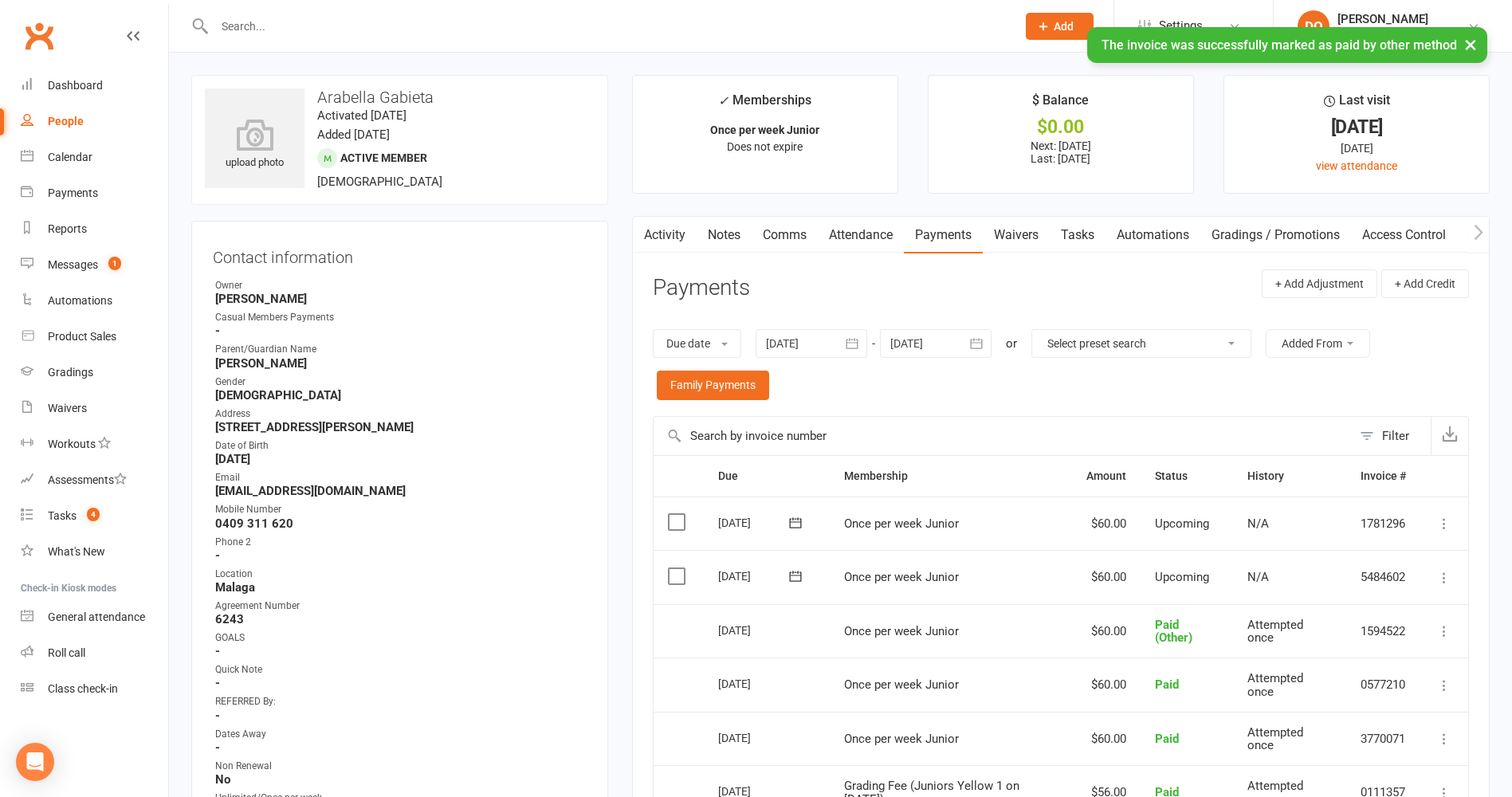
click at [724, 237] on link "Notes" at bounding box center [724, 235] width 55 height 37
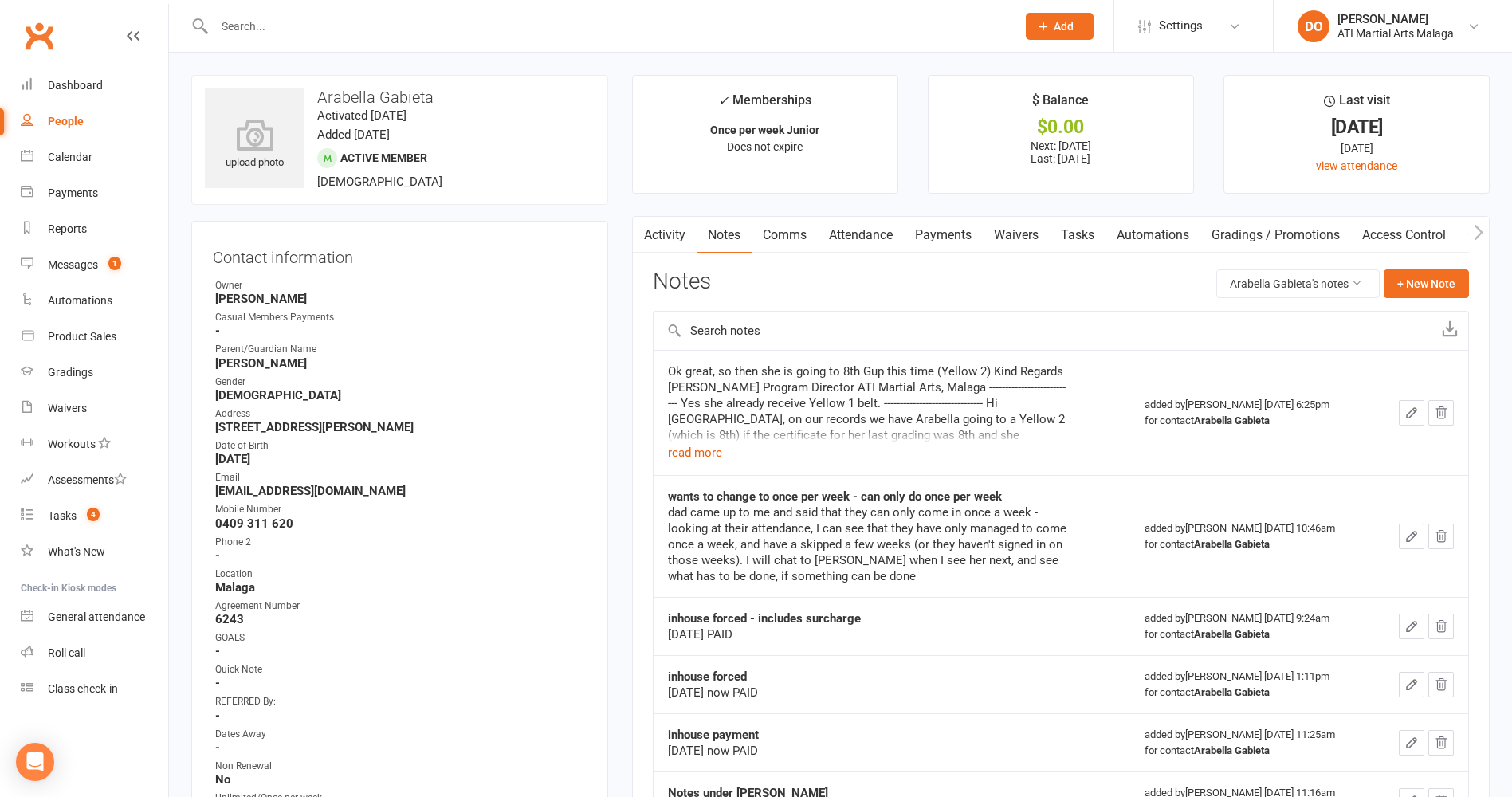
click at [788, 238] on link "Comms" at bounding box center [785, 235] width 67 height 37
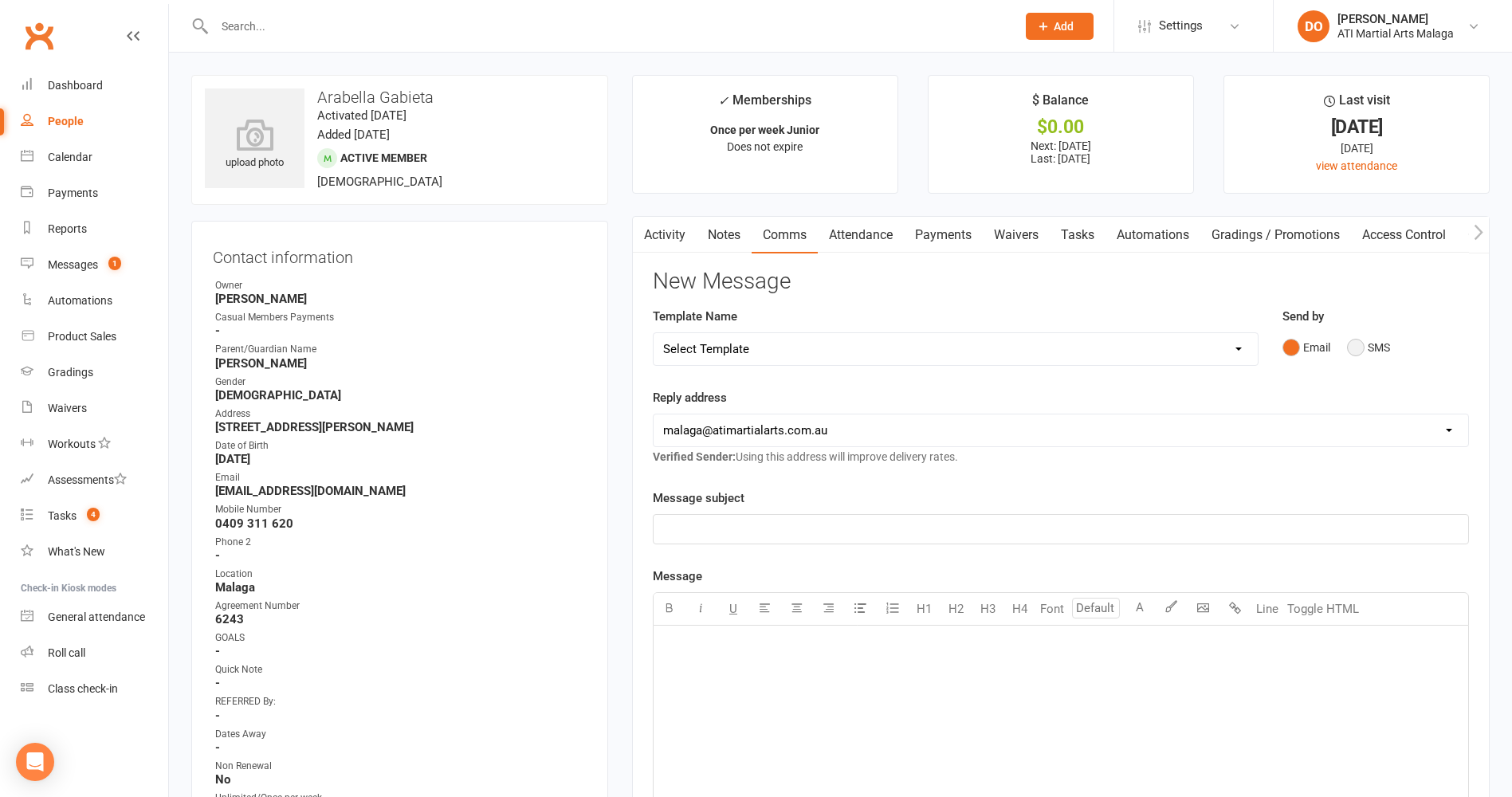
click at [1358, 353] on button "SMS" at bounding box center [1369, 347] width 43 height 31
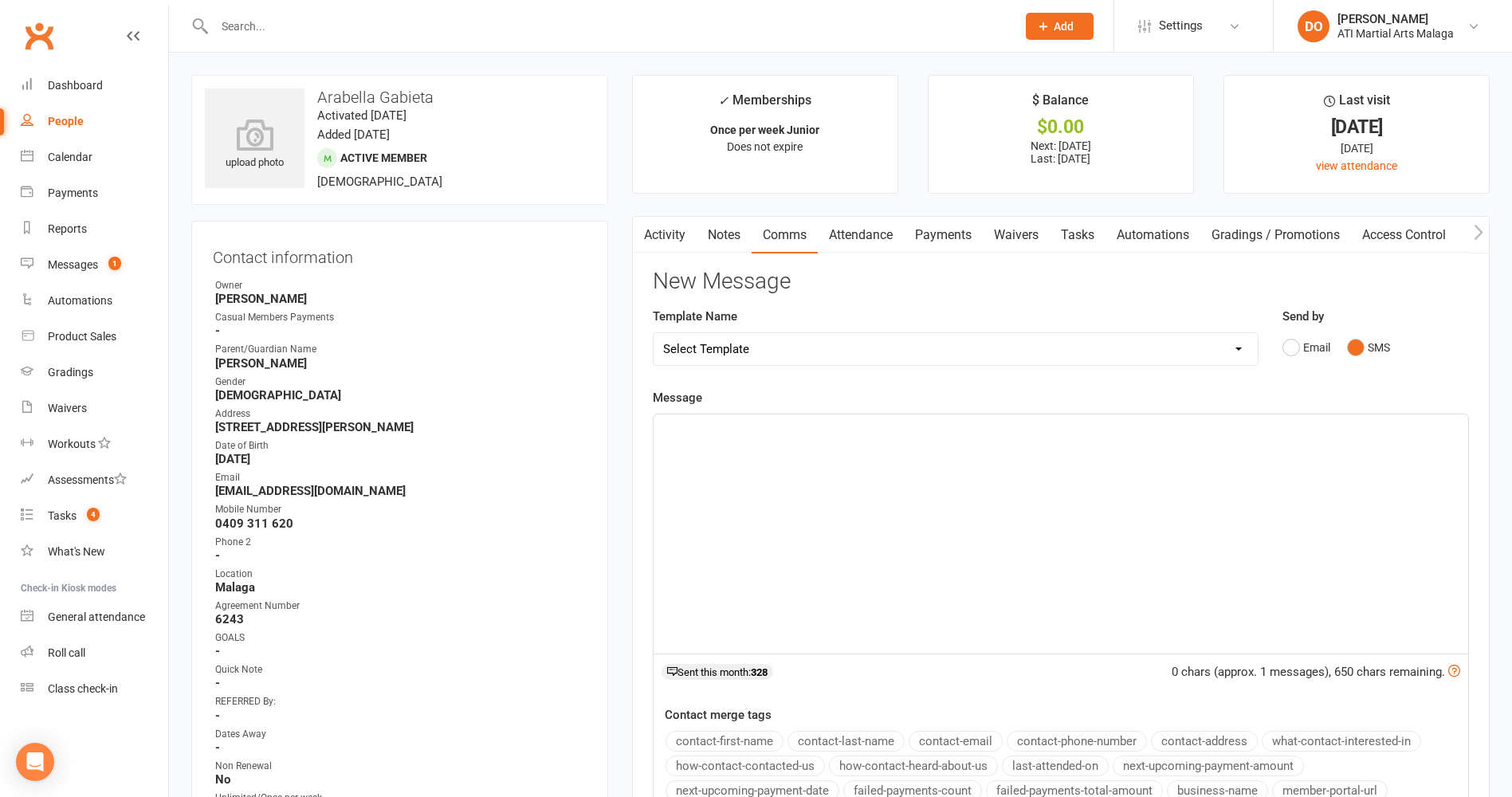
drag, startPoint x: 1027, startPoint y: 463, endPoint x: 1071, endPoint y: 466, distance: 44.1
click at [1028, 464] on div "﻿" at bounding box center [1060, 534] width 814 height 239
click at [731, 240] on link "Notes" at bounding box center [724, 235] width 55 height 37
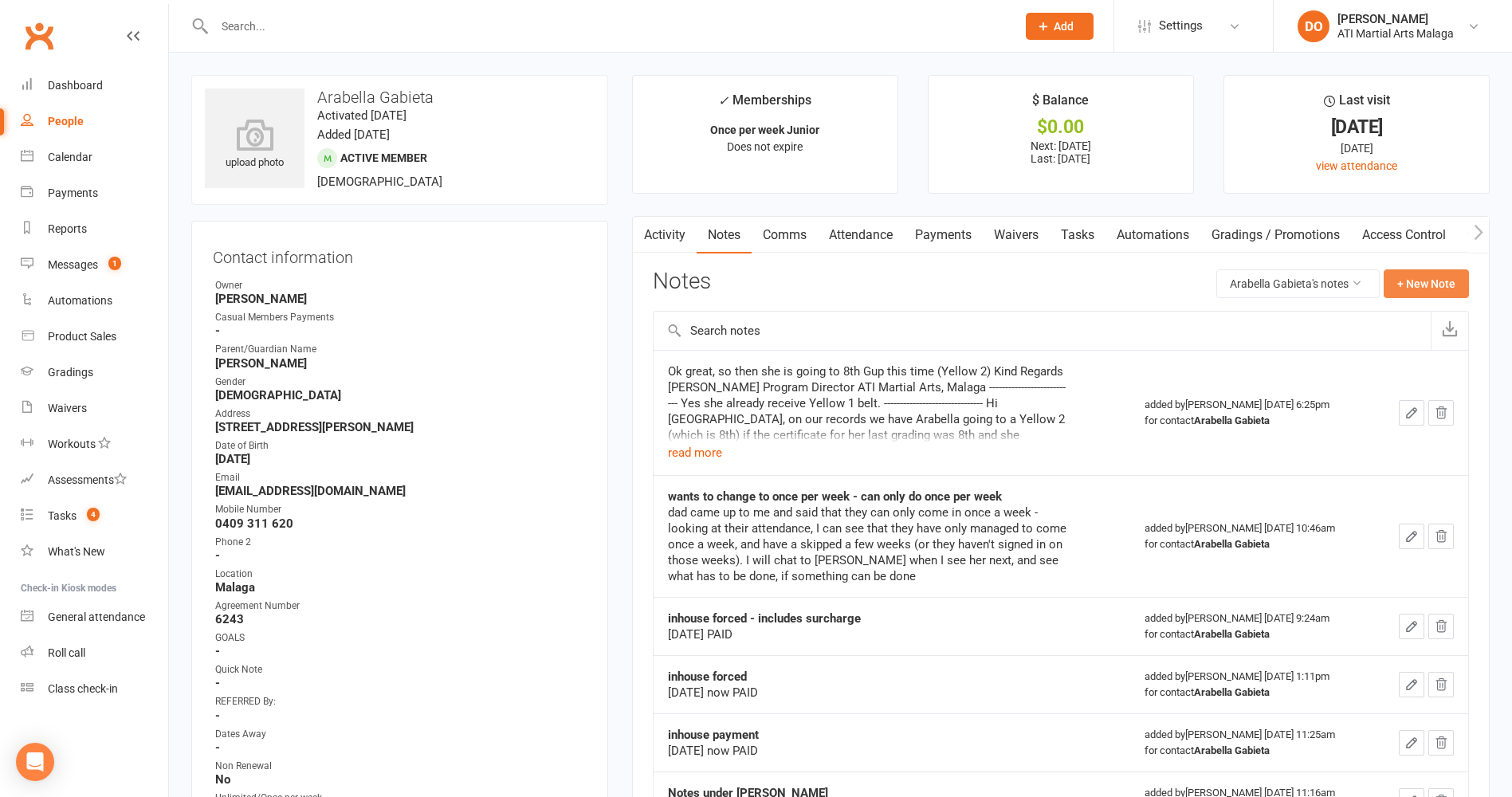
click at [1411, 282] on button "+ New Note" at bounding box center [1426, 283] width 86 height 29
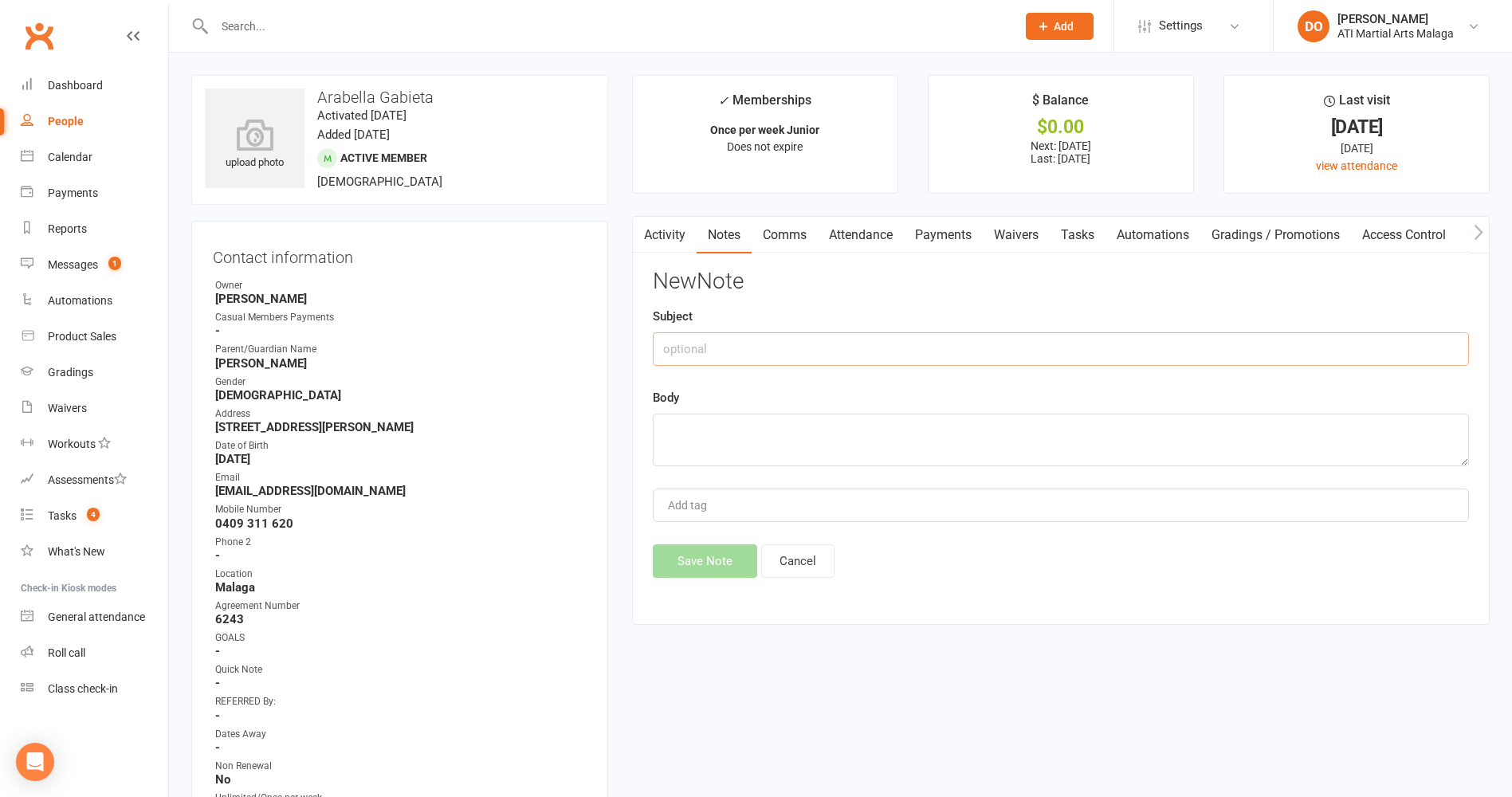
click at [832, 347] on input "text" at bounding box center [1060, 348] width 816 height 33
type input "inhouse forced"
click at [828, 443] on textarea at bounding box center [1060, 440] width 816 height 52
type textarea "[DATE] PAID"
click at [688, 562] on button "Save Note" at bounding box center [705, 560] width 104 height 33
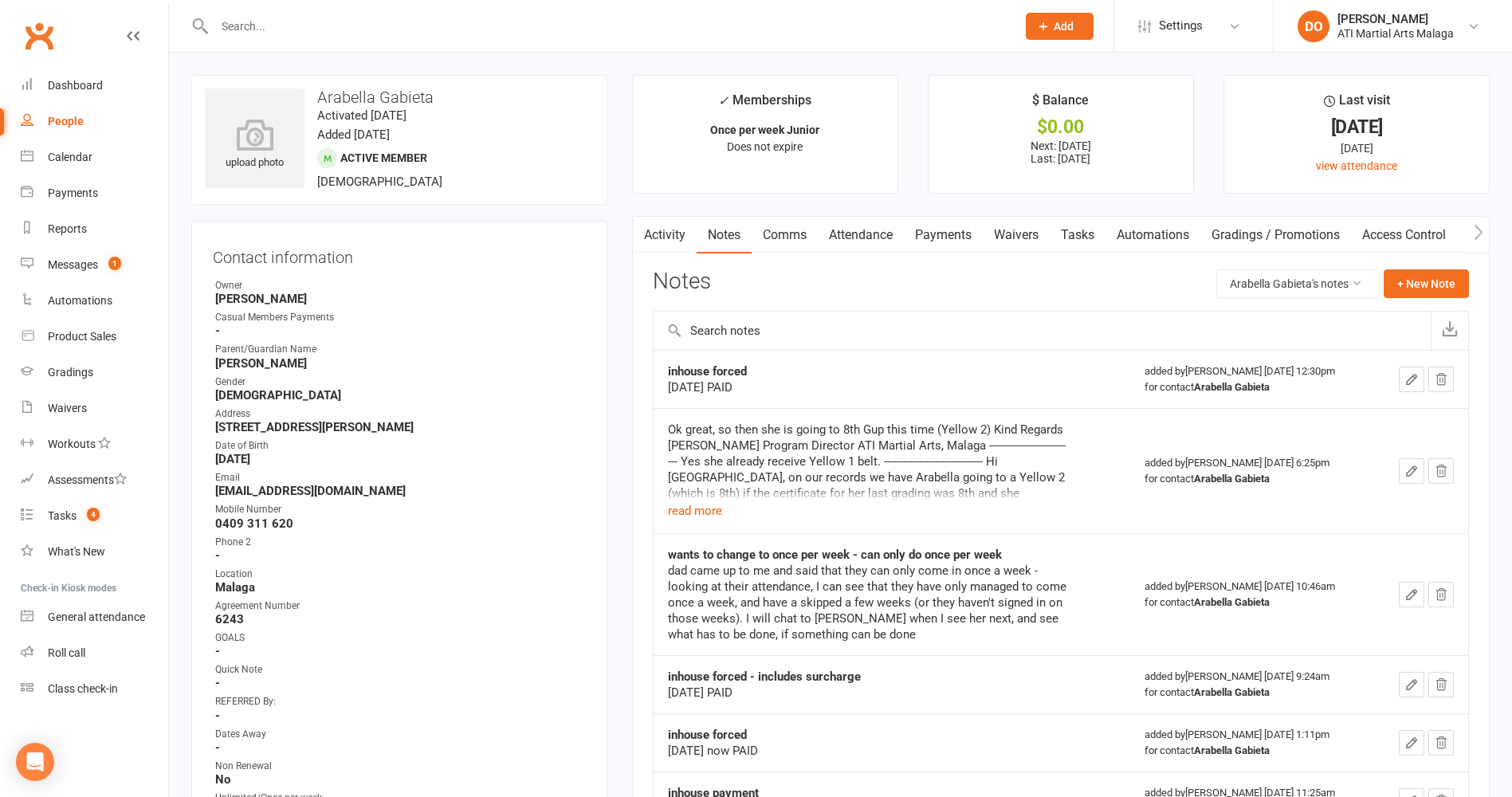
click at [811, 32] on input "text" at bounding box center [608, 26] width 796 height 22
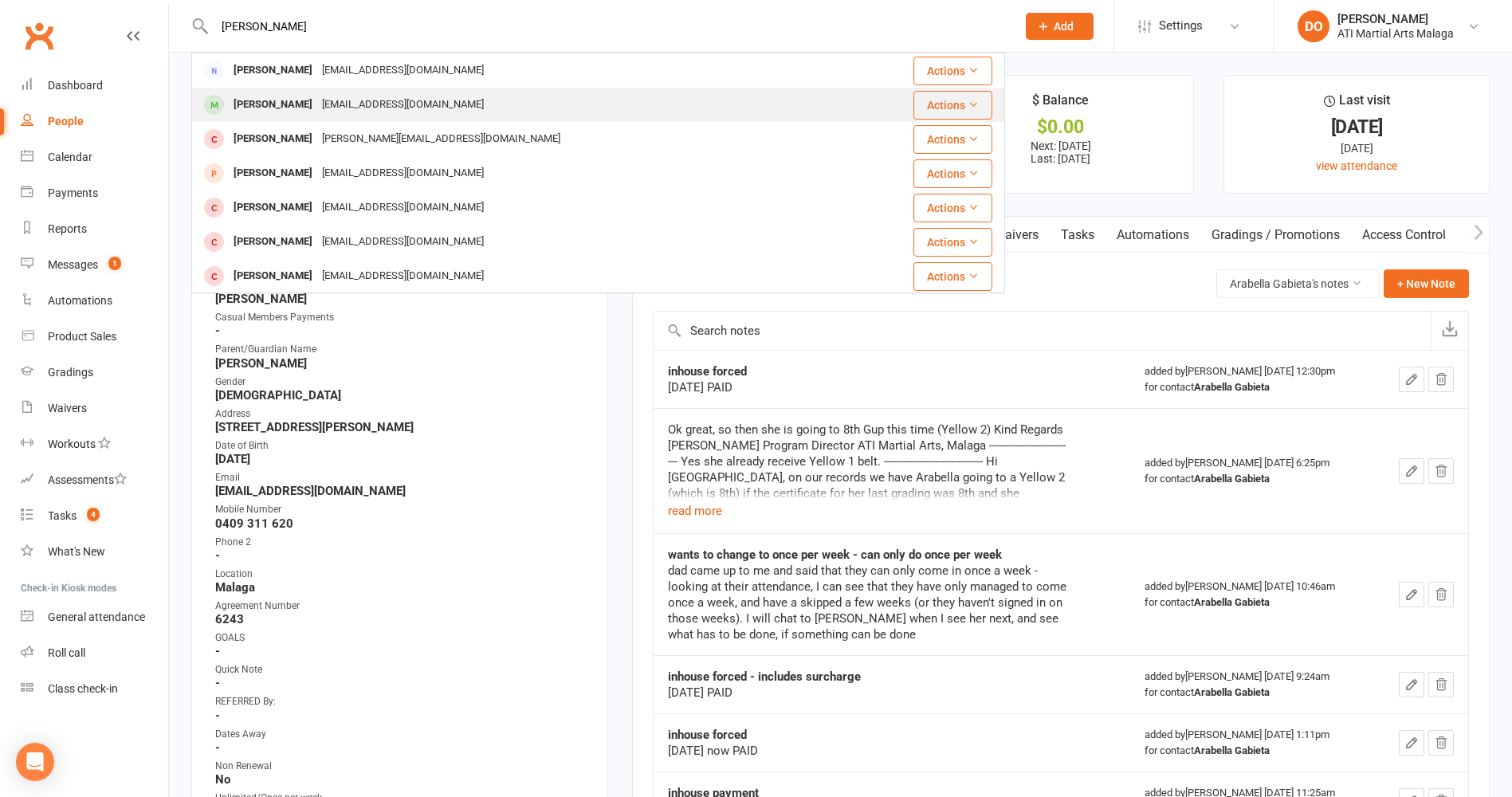
type input "[PERSON_NAME]"
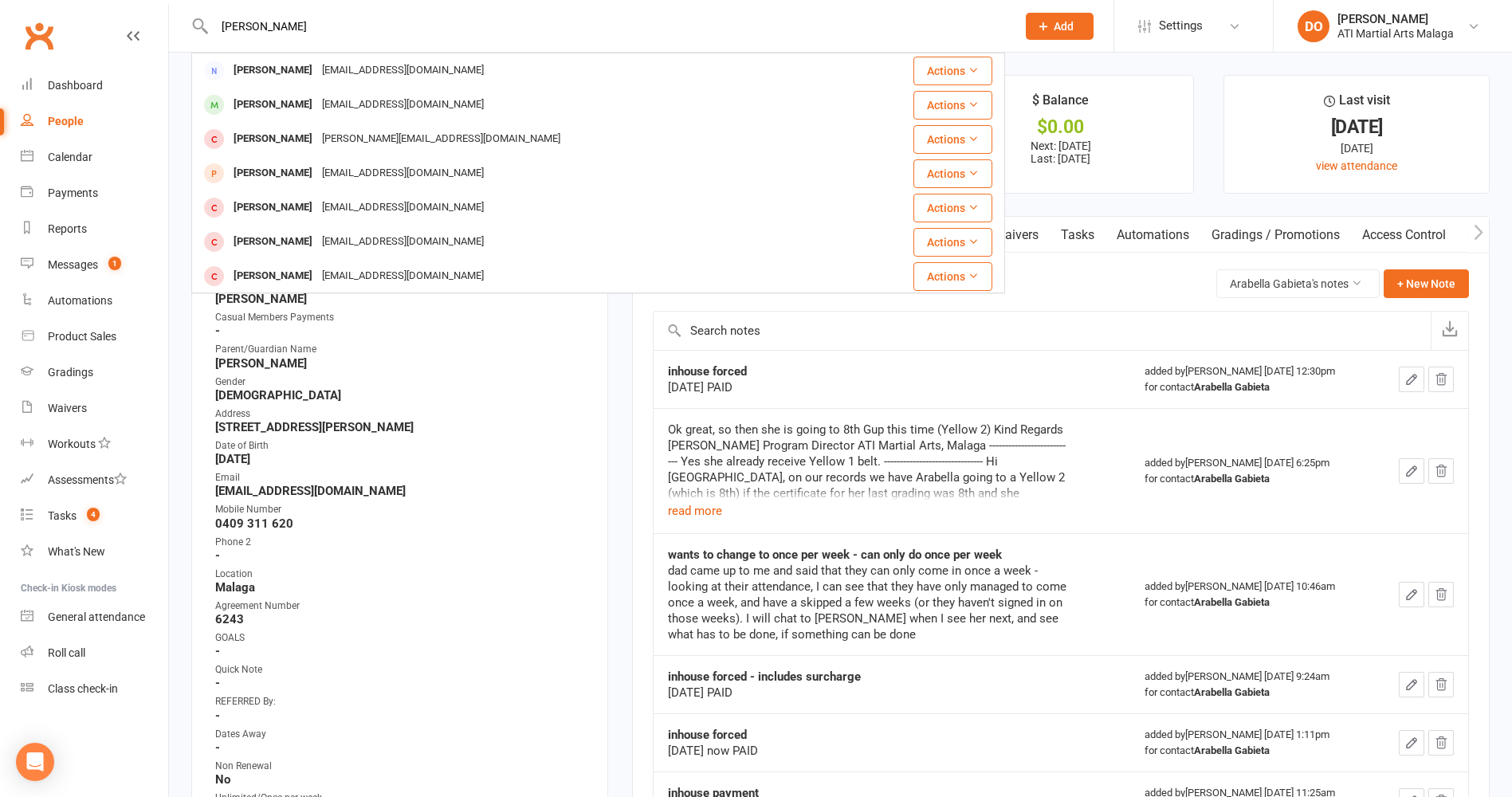
drag, startPoint x: 292, startPoint y: 94, endPoint x: 339, endPoint y: 106, distance: 48.5
click at [292, 94] on div "[PERSON_NAME]" at bounding box center [273, 105] width 88 height 23
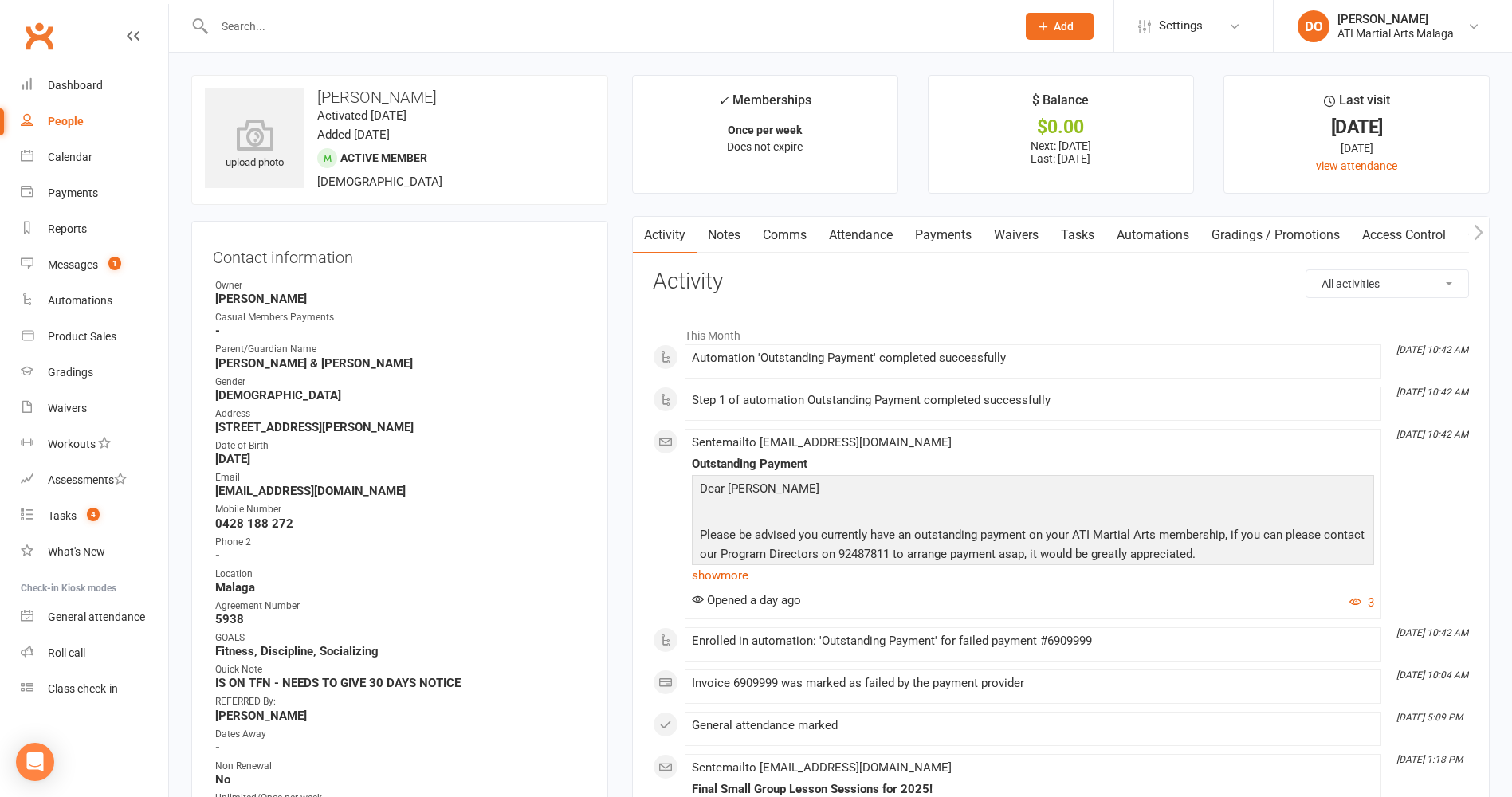
click at [779, 230] on link "Comms" at bounding box center [785, 235] width 67 height 37
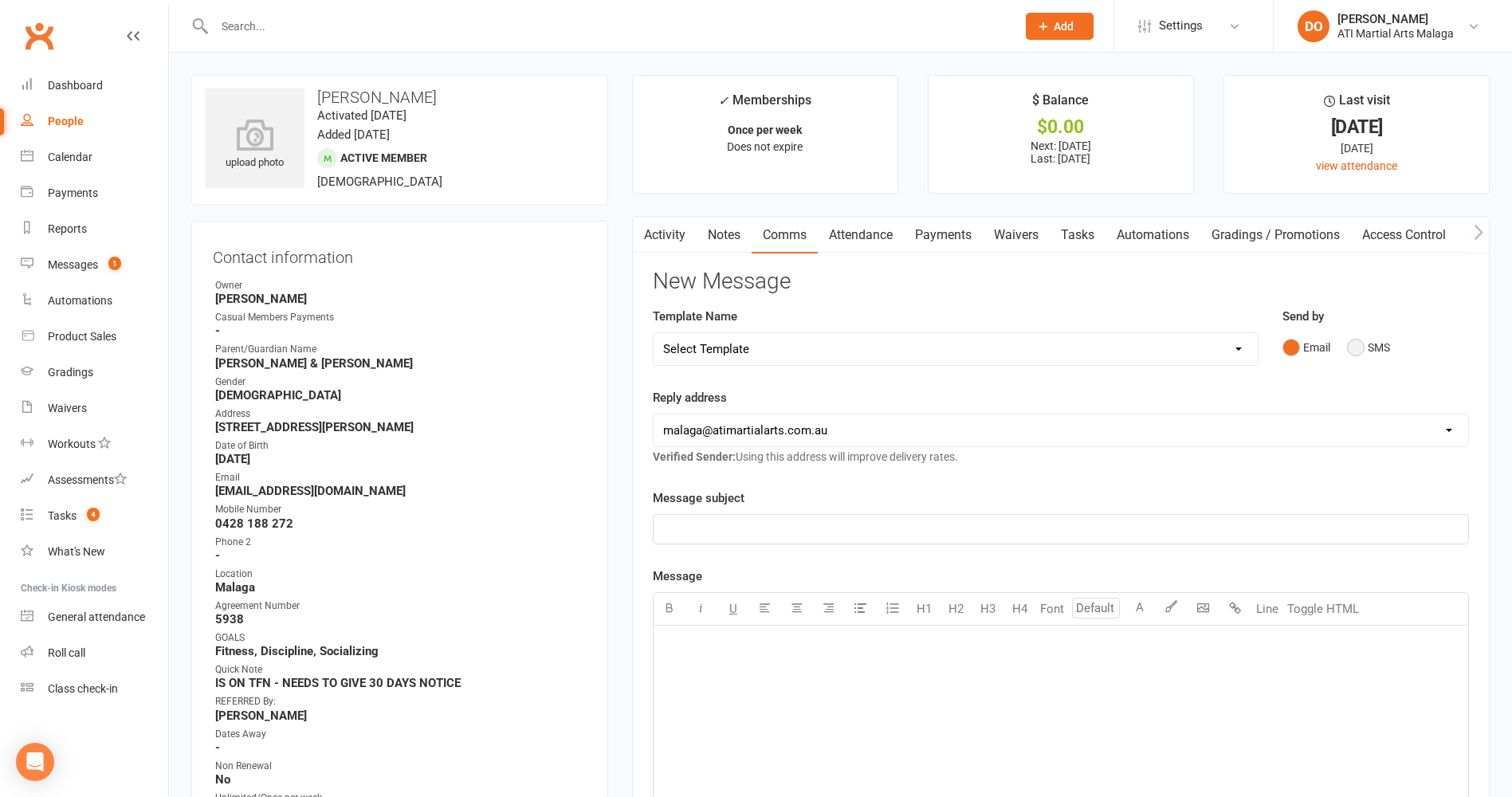
click at [1354, 348] on button "SMS" at bounding box center [1369, 347] width 43 height 31
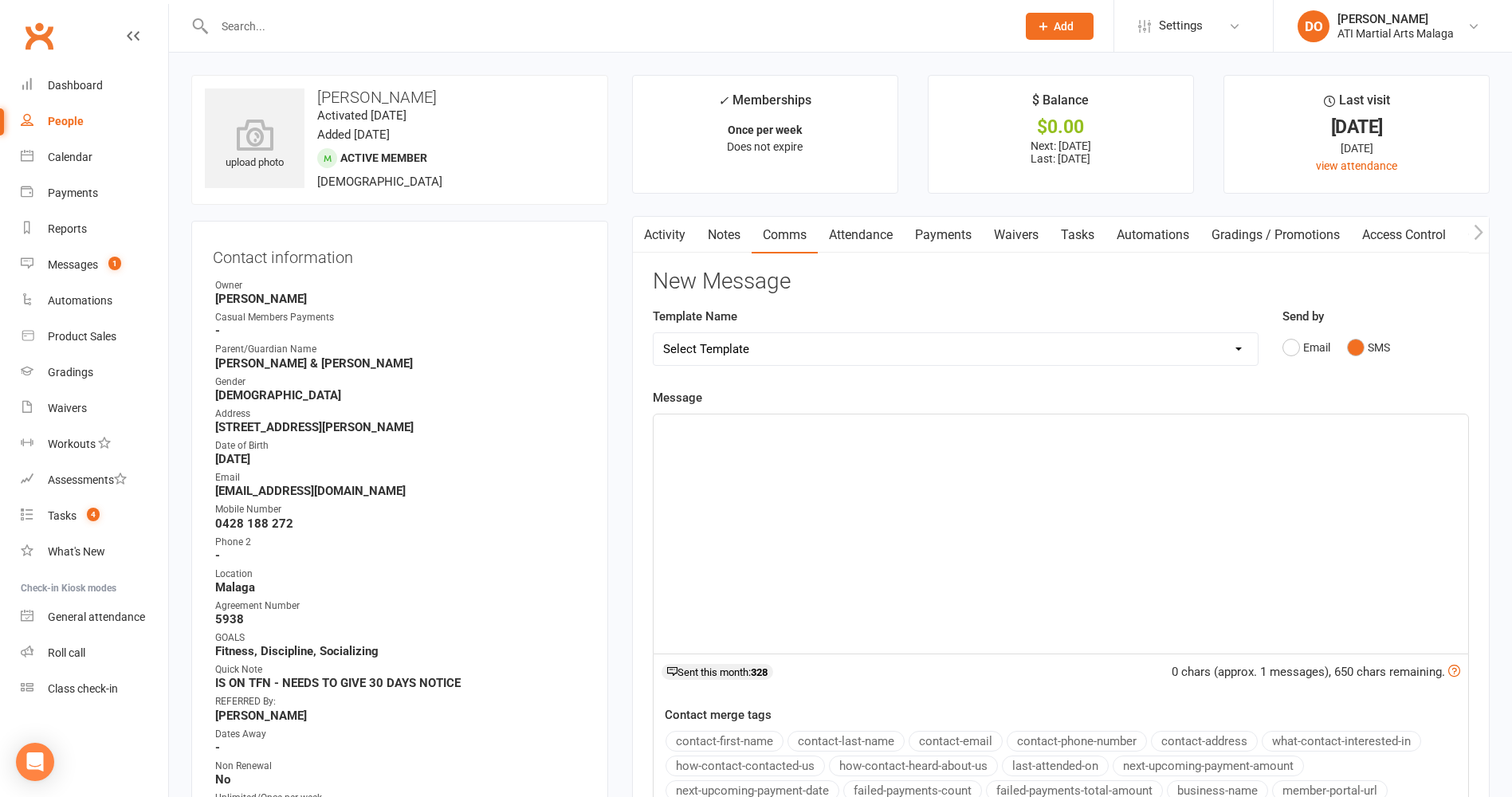
click at [1060, 434] on p "﻿" at bounding box center [1061, 428] width 796 height 19
click at [1074, 473] on div "Hi [PERSON_NAME], you have a declined payment from [DATE]. We will try again in…" at bounding box center [1060, 534] width 814 height 239
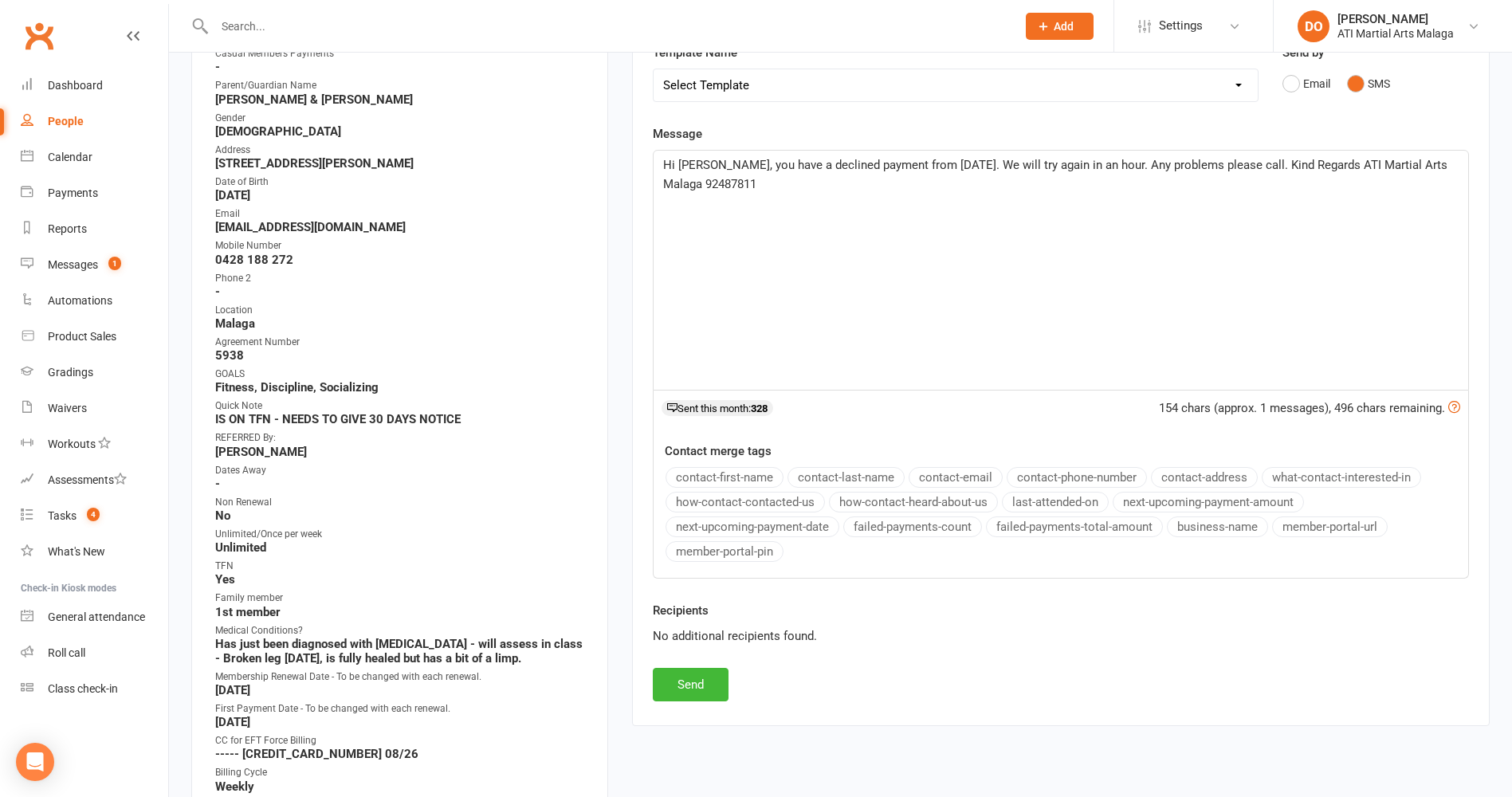
scroll to position [318, 0]
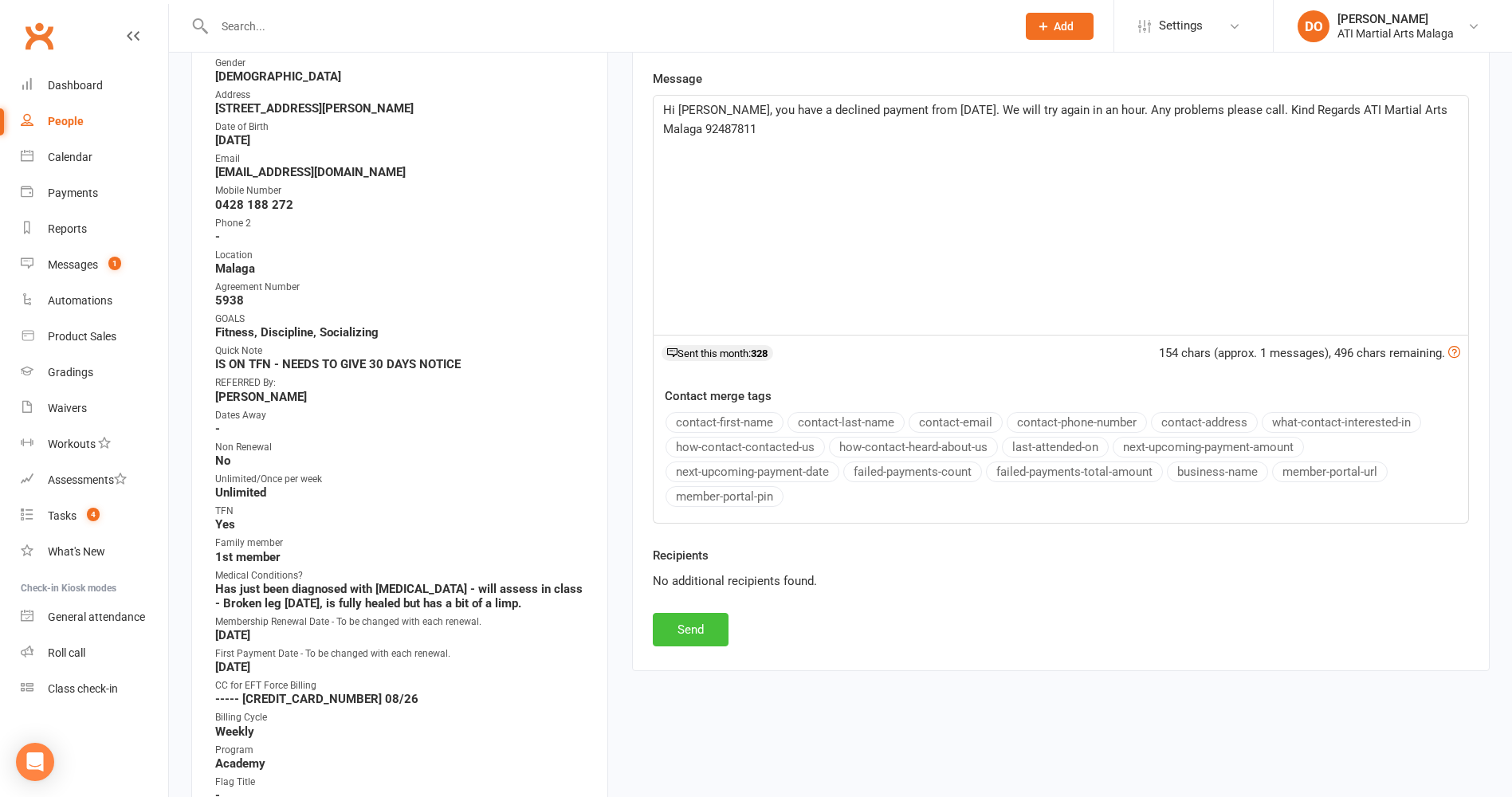
click at [694, 637] on button "Send" at bounding box center [690, 629] width 76 height 33
click at [694, 638] on div "New Message Template Name Select Template [SMS] 8 days absence [SMS] Absent rep…" at bounding box center [1060, 298] width 816 height 695
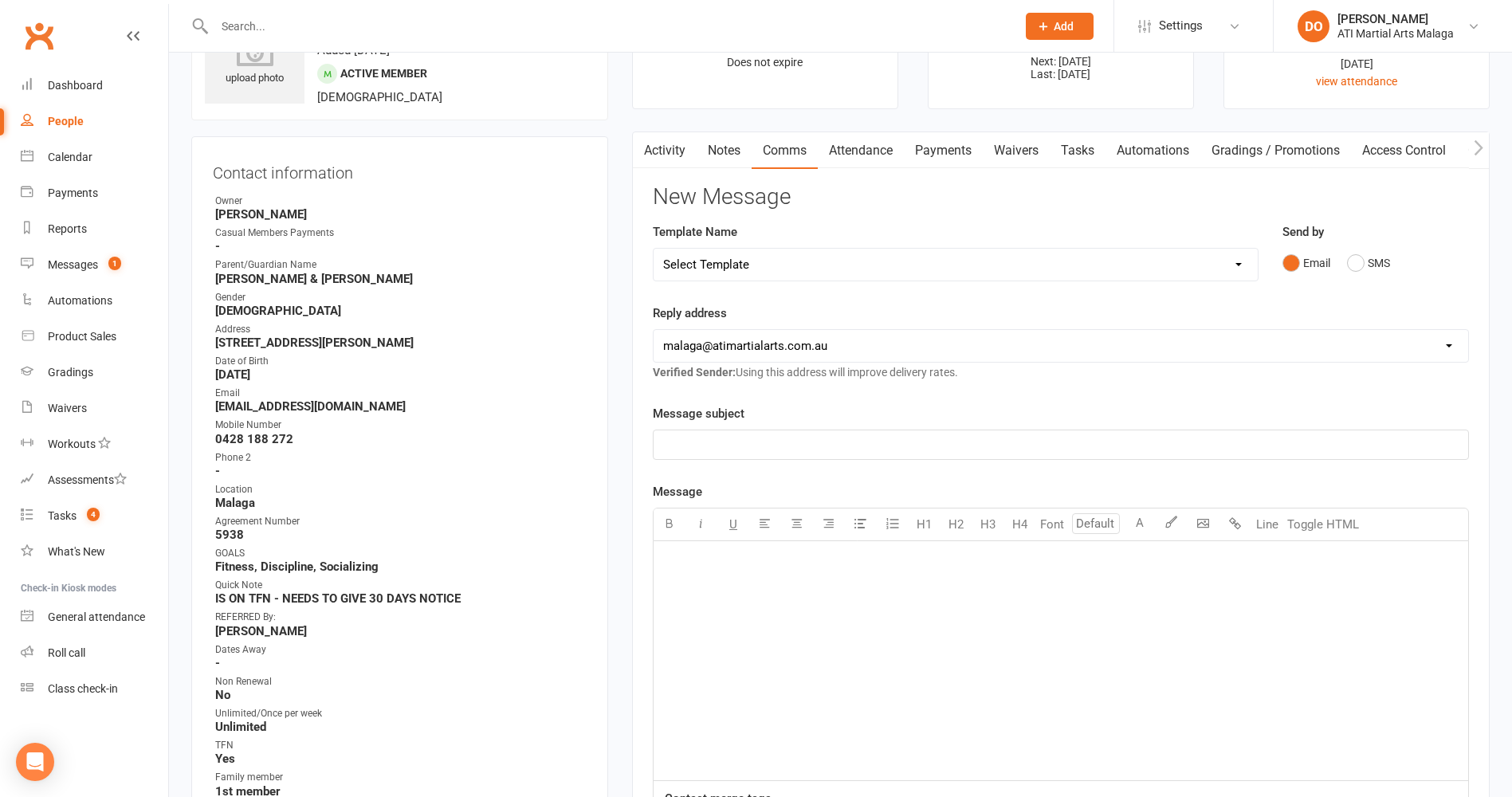
scroll to position [0, 0]
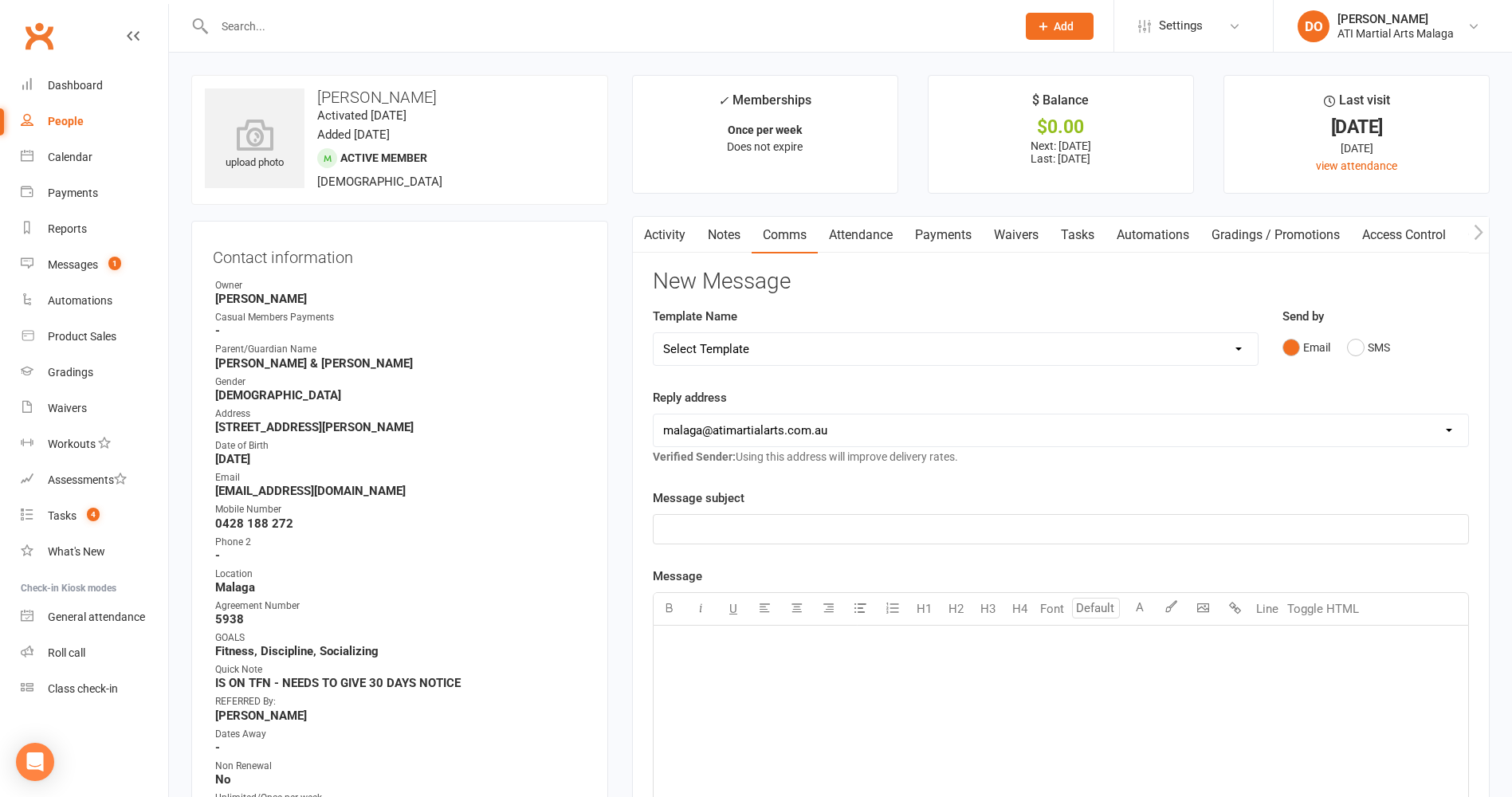
click at [713, 21] on input "text" at bounding box center [608, 26] width 796 height 22
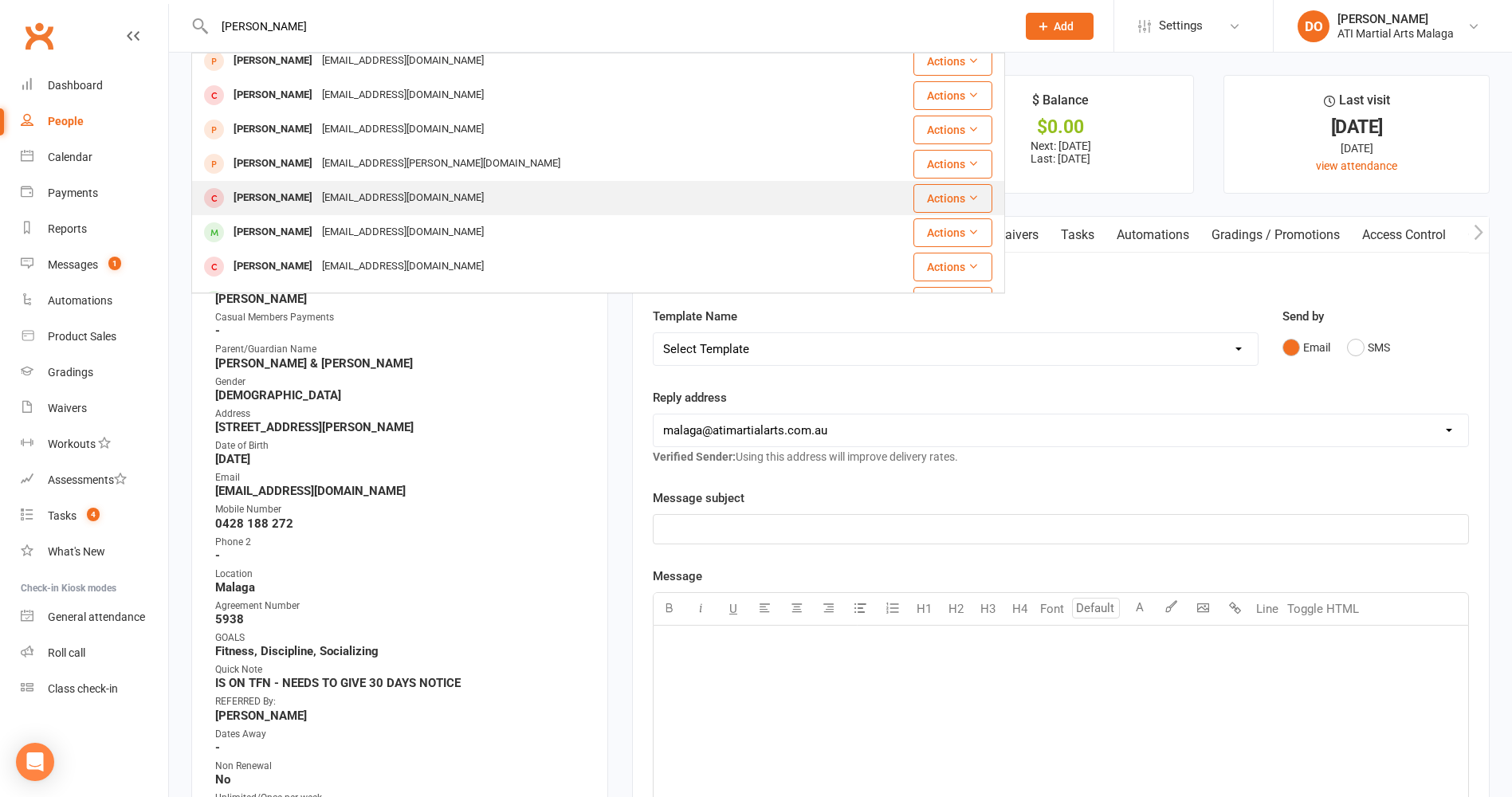
scroll to position [318, 0]
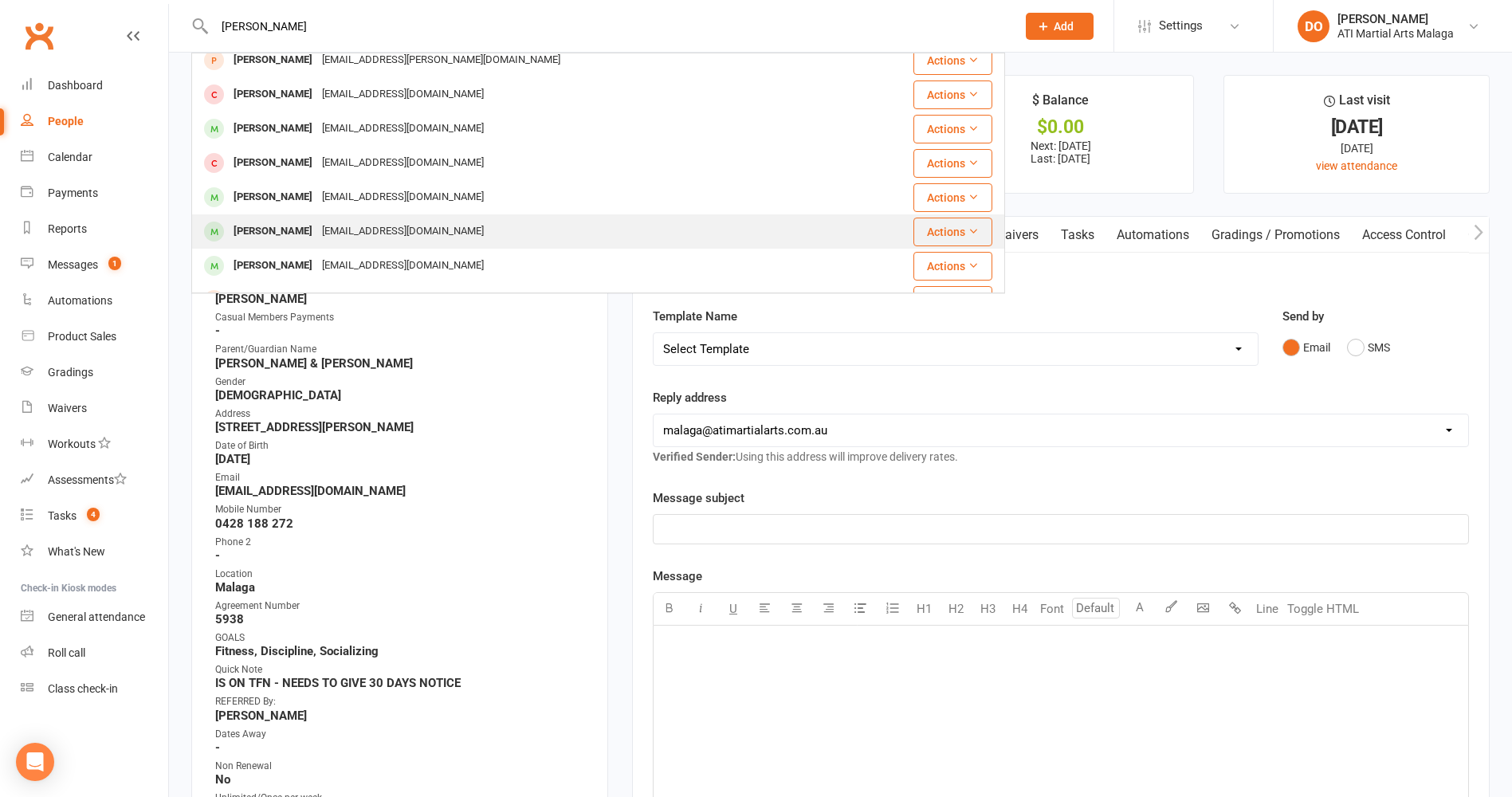
type input "[PERSON_NAME]"
click at [283, 229] on div "[PERSON_NAME]" at bounding box center [273, 231] width 88 height 23
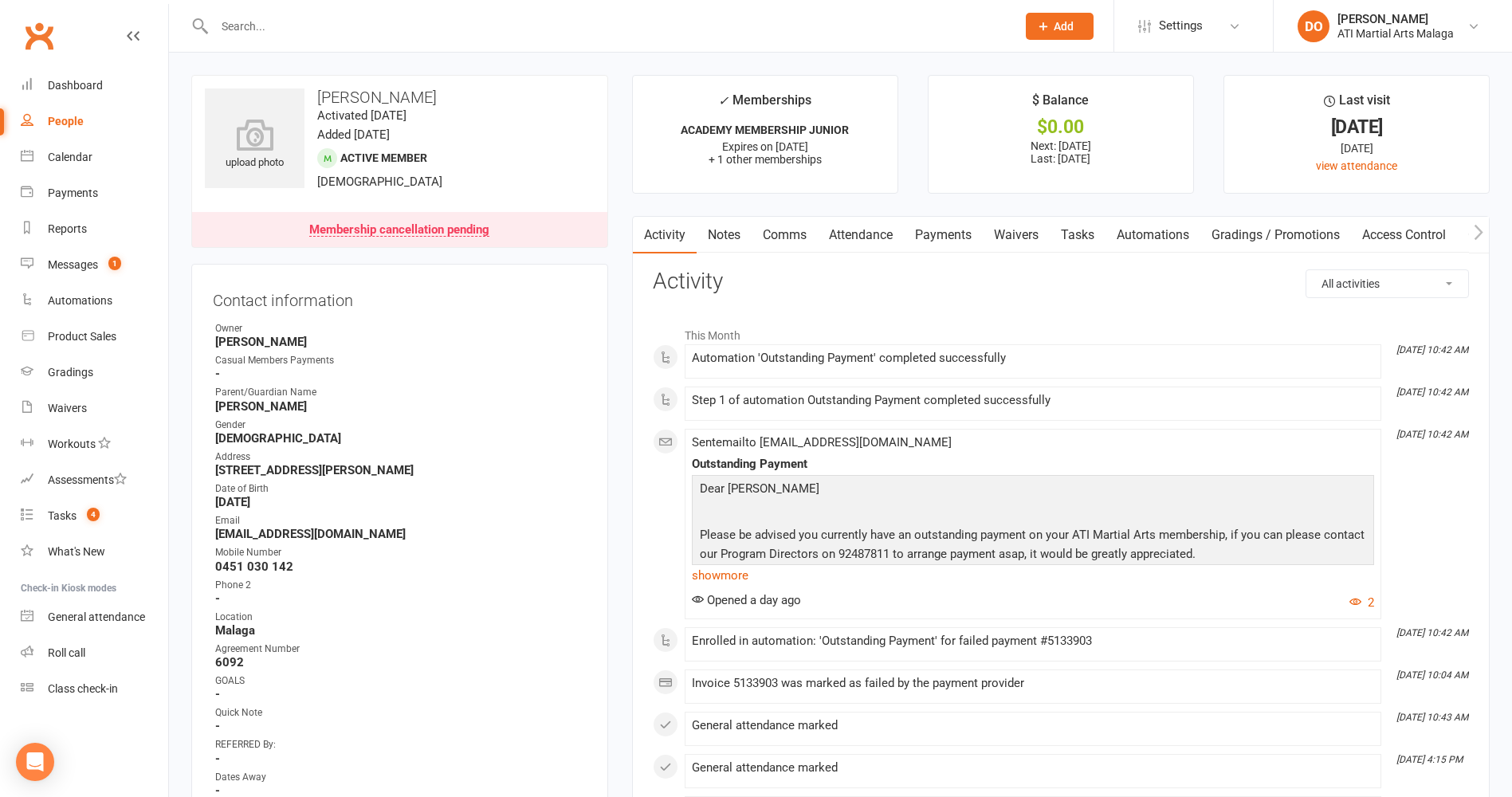
click at [799, 235] on link "Comms" at bounding box center [785, 235] width 67 height 37
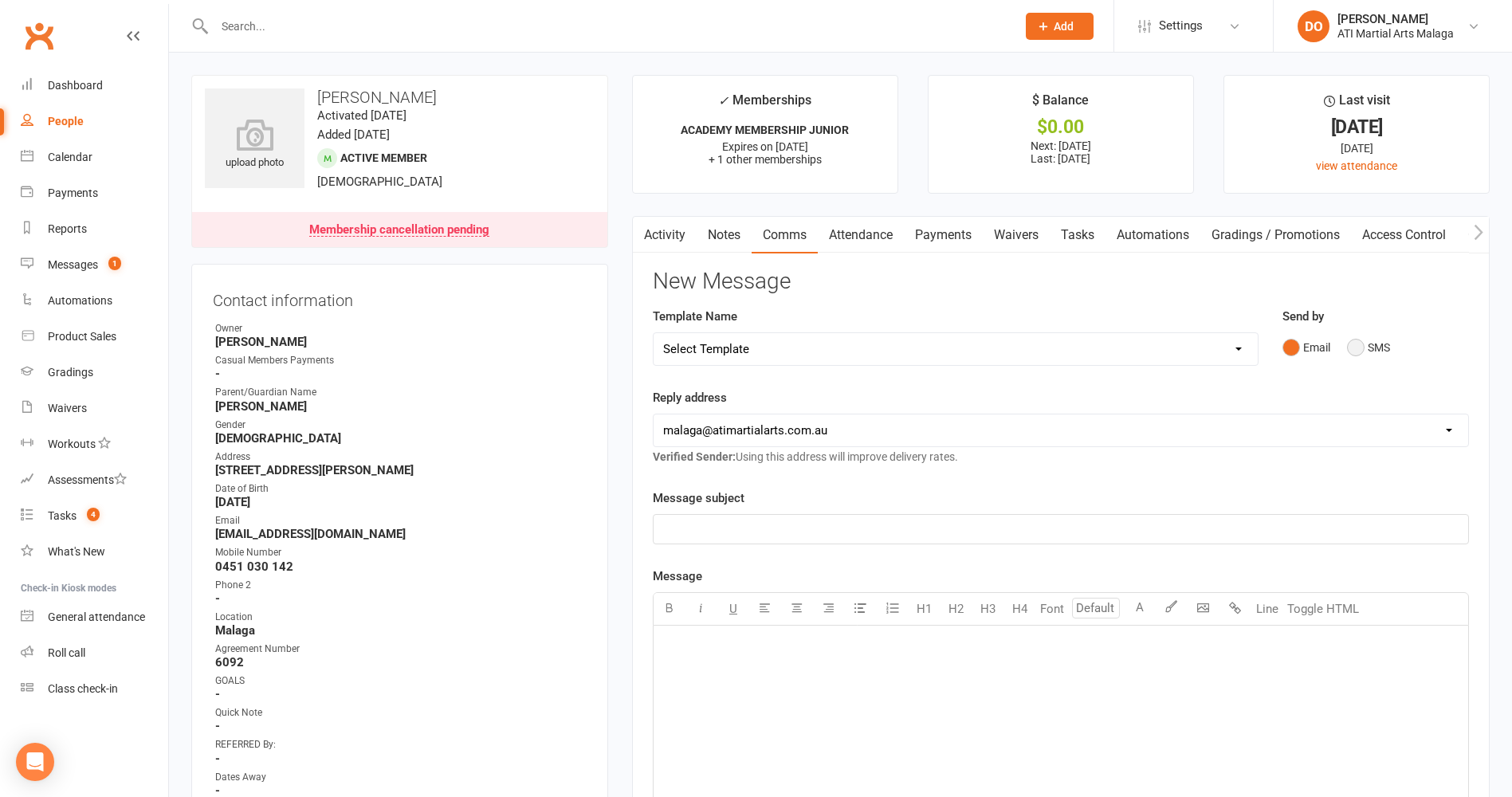
click at [1357, 352] on button "SMS" at bounding box center [1369, 347] width 43 height 31
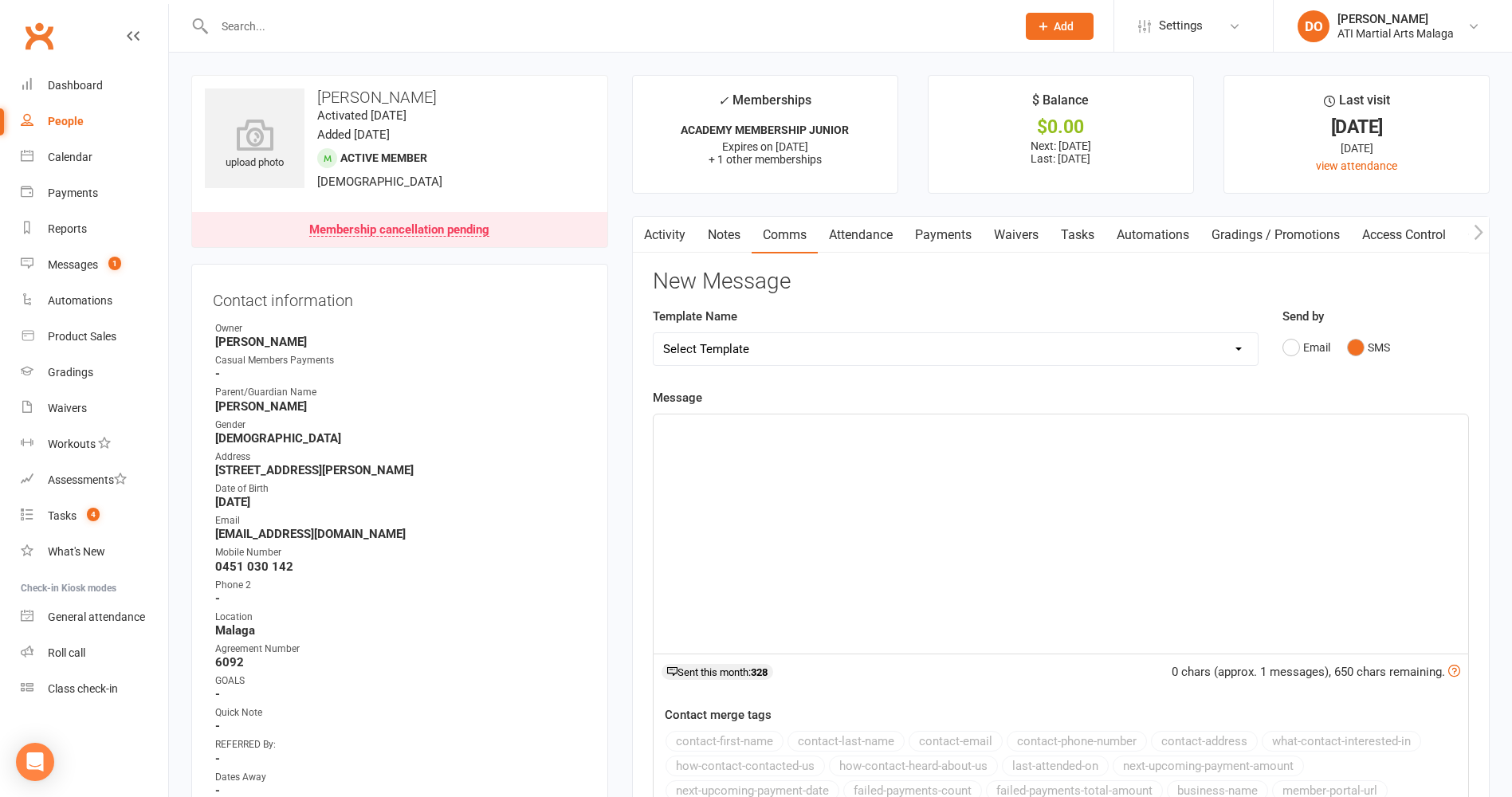
click at [904, 456] on div "﻿" at bounding box center [1060, 534] width 814 height 239
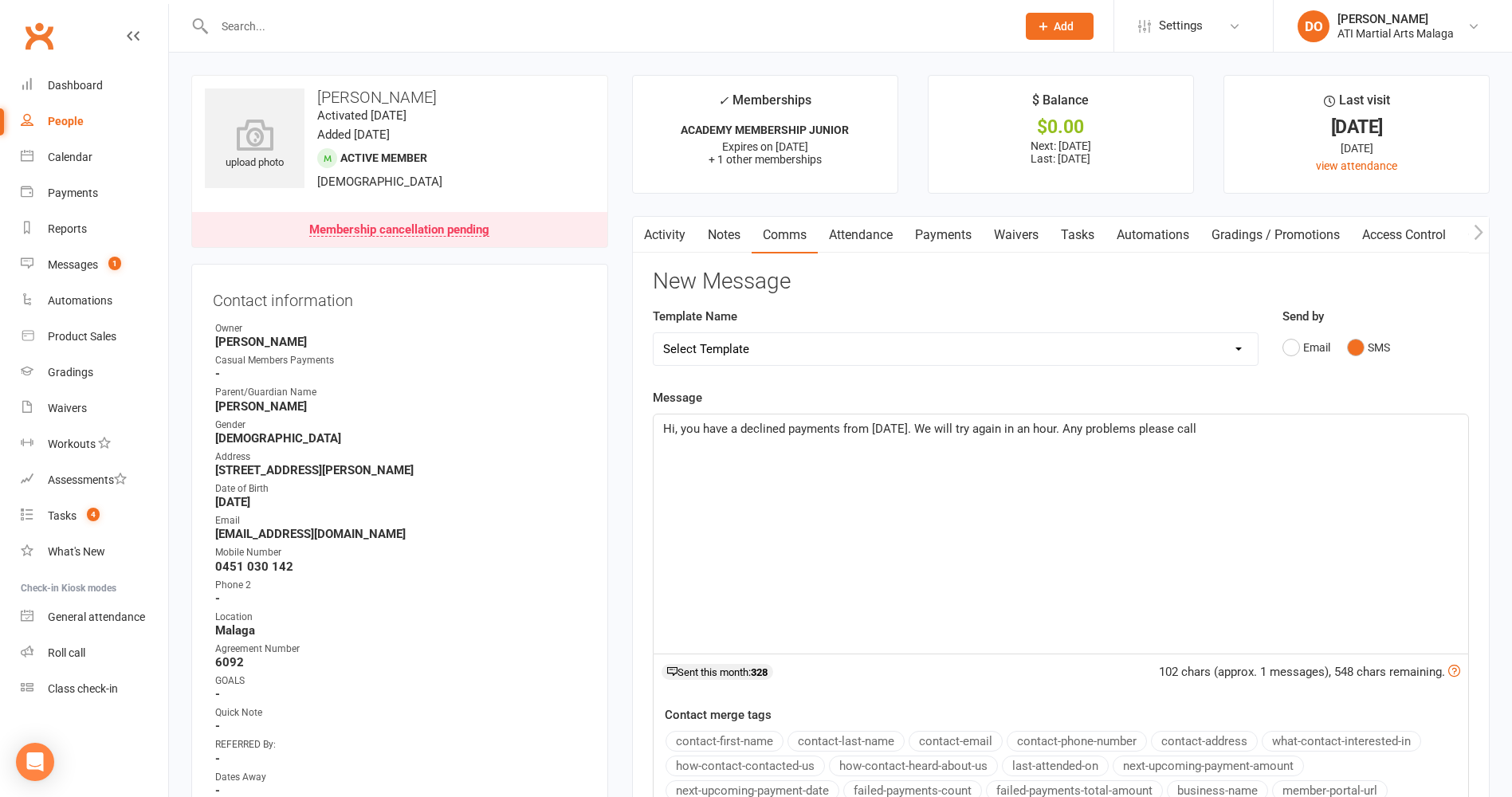
click at [1221, 434] on p "Hi, you have a declined payments from [DATE]. We will try again in an hour. Any…" at bounding box center [1061, 428] width 796 height 19
drag, startPoint x: 1105, startPoint y: 506, endPoint x: 1073, endPoint y: 511, distance: 32.4
click at [1108, 505] on div "Hi, you have a declined payments from [DATE]. We will try again in an hour. Any…" at bounding box center [1060, 534] width 814 height 239
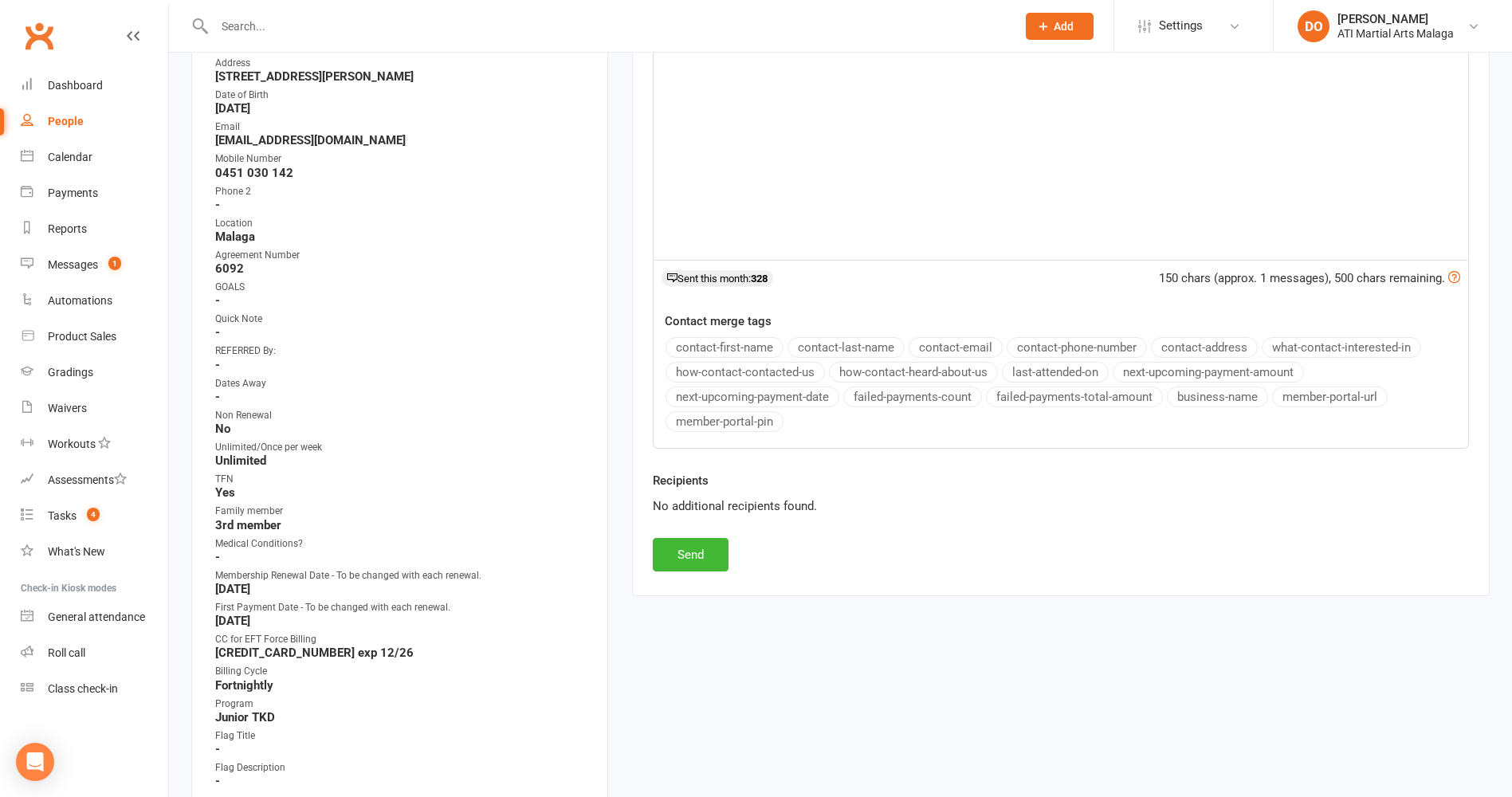
scroll to position [398, 0]
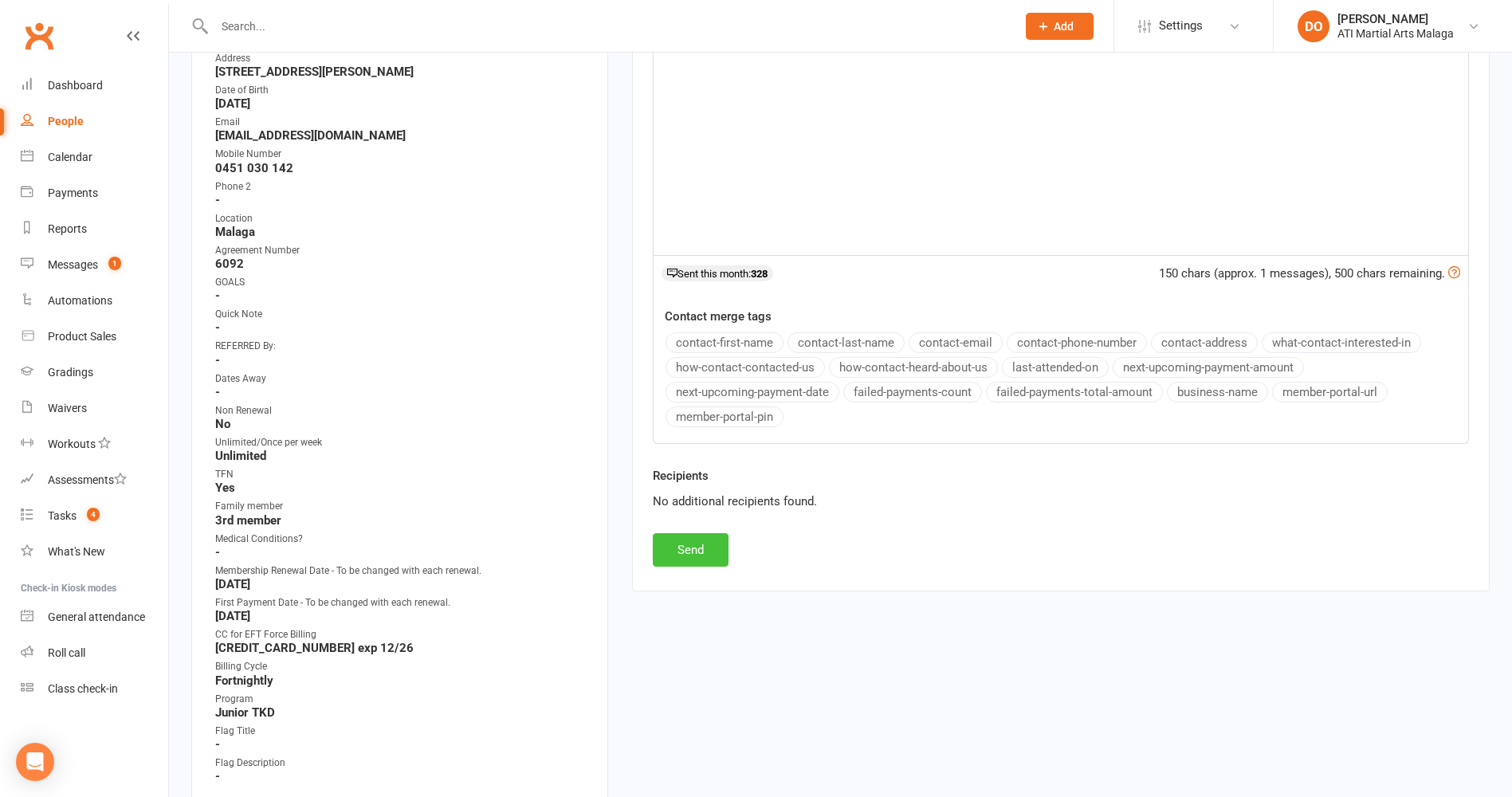
click at [706, 545] on button "Send" at bounding box center [690, 550] width 76 height 33
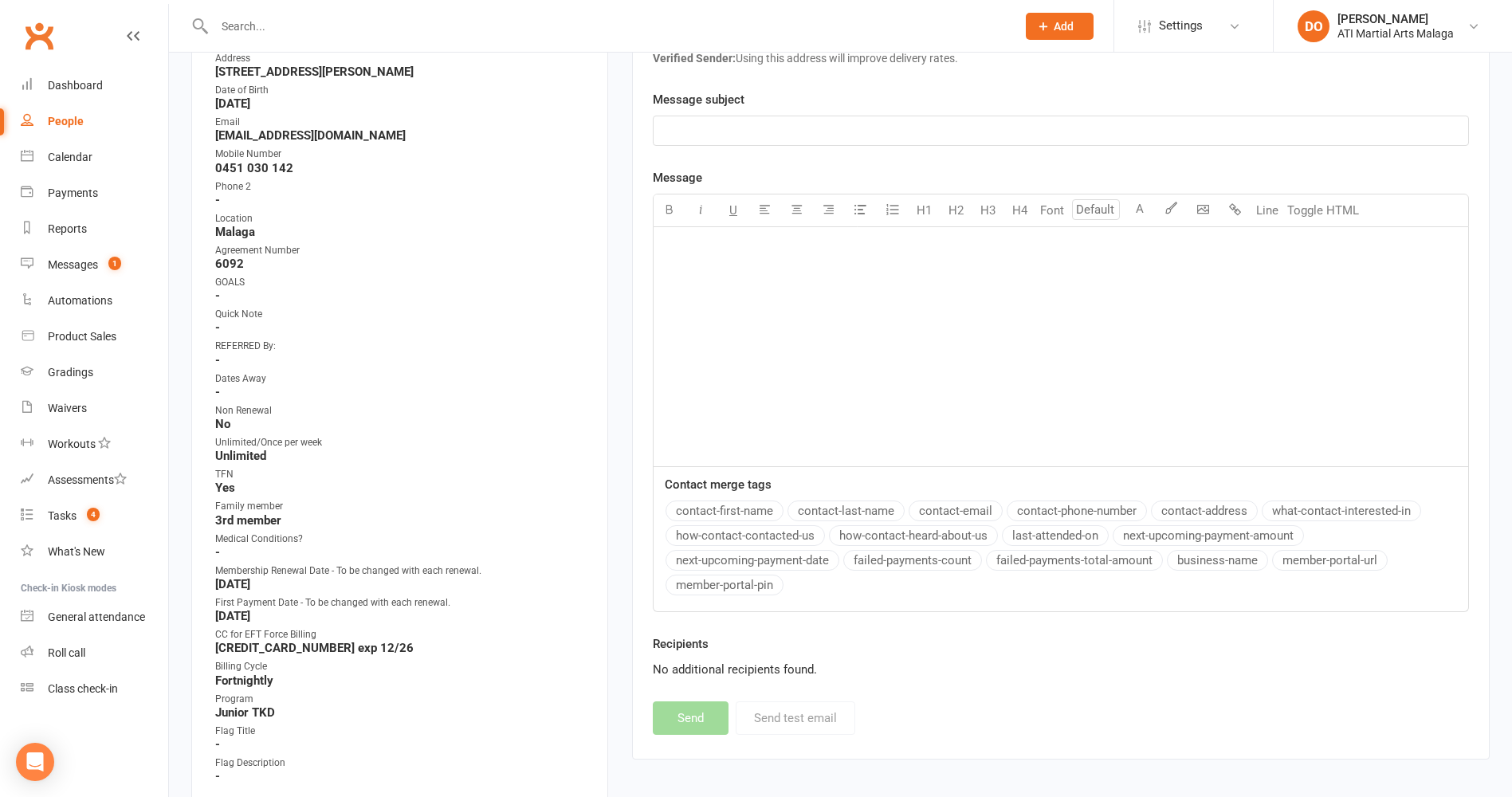
click at [817, 22] on input "text" at bounding box center [608, 26] width 796 height 22
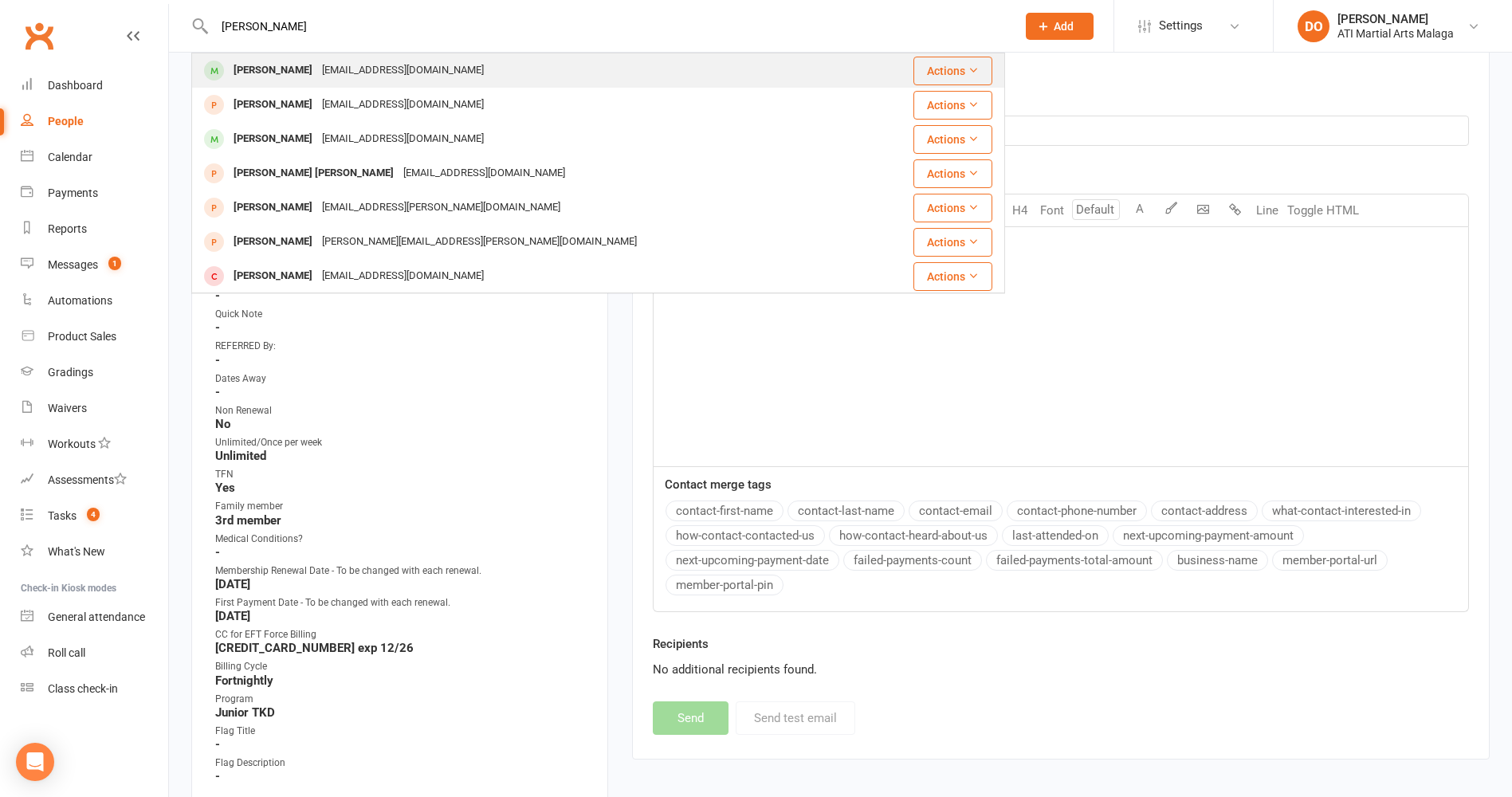
type input "[PERSON_NAME]"
click at [441, 67] on div "[PERSON_NAME] [EMAIL_ADDRESS][DOMAIN_NAME]" at bounding box center [530, 70] width 675 height 32
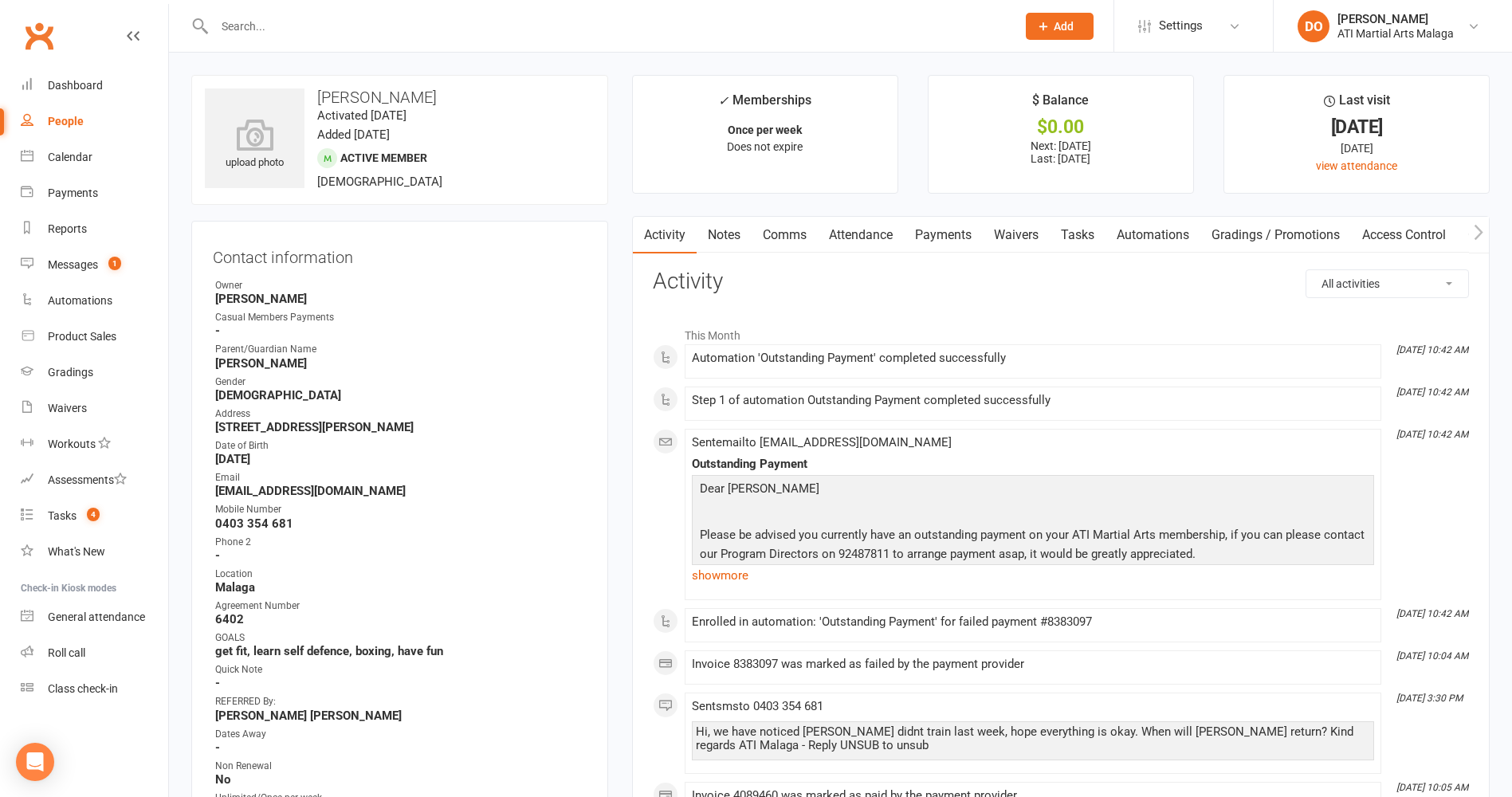
click at [790, 241] on link "Comms" at bounding box center [785, 235] width 67 height 37
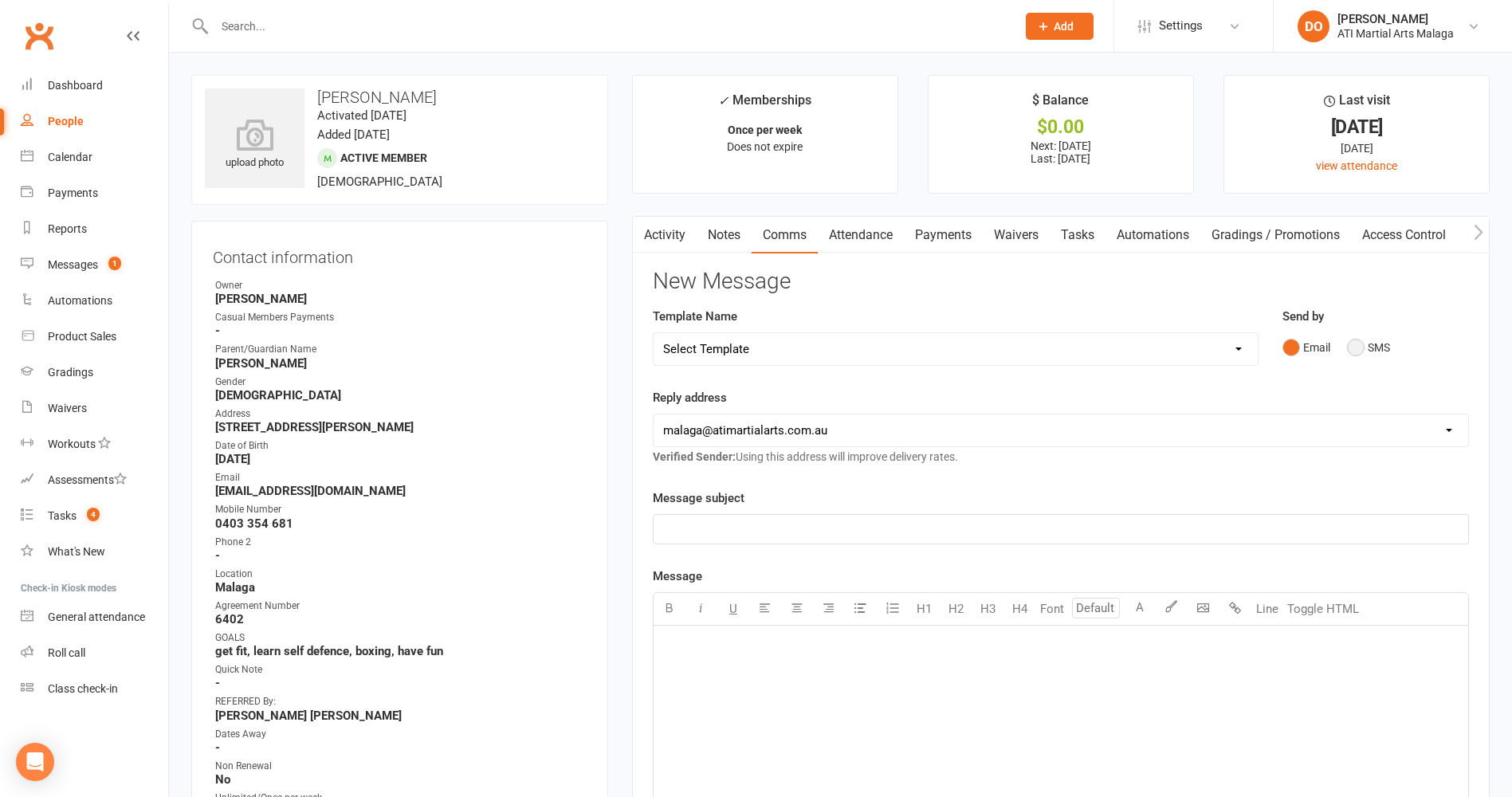
click at [1354, 350] on button "SMS" at bounding box center [1369, 347] width 43 height 31
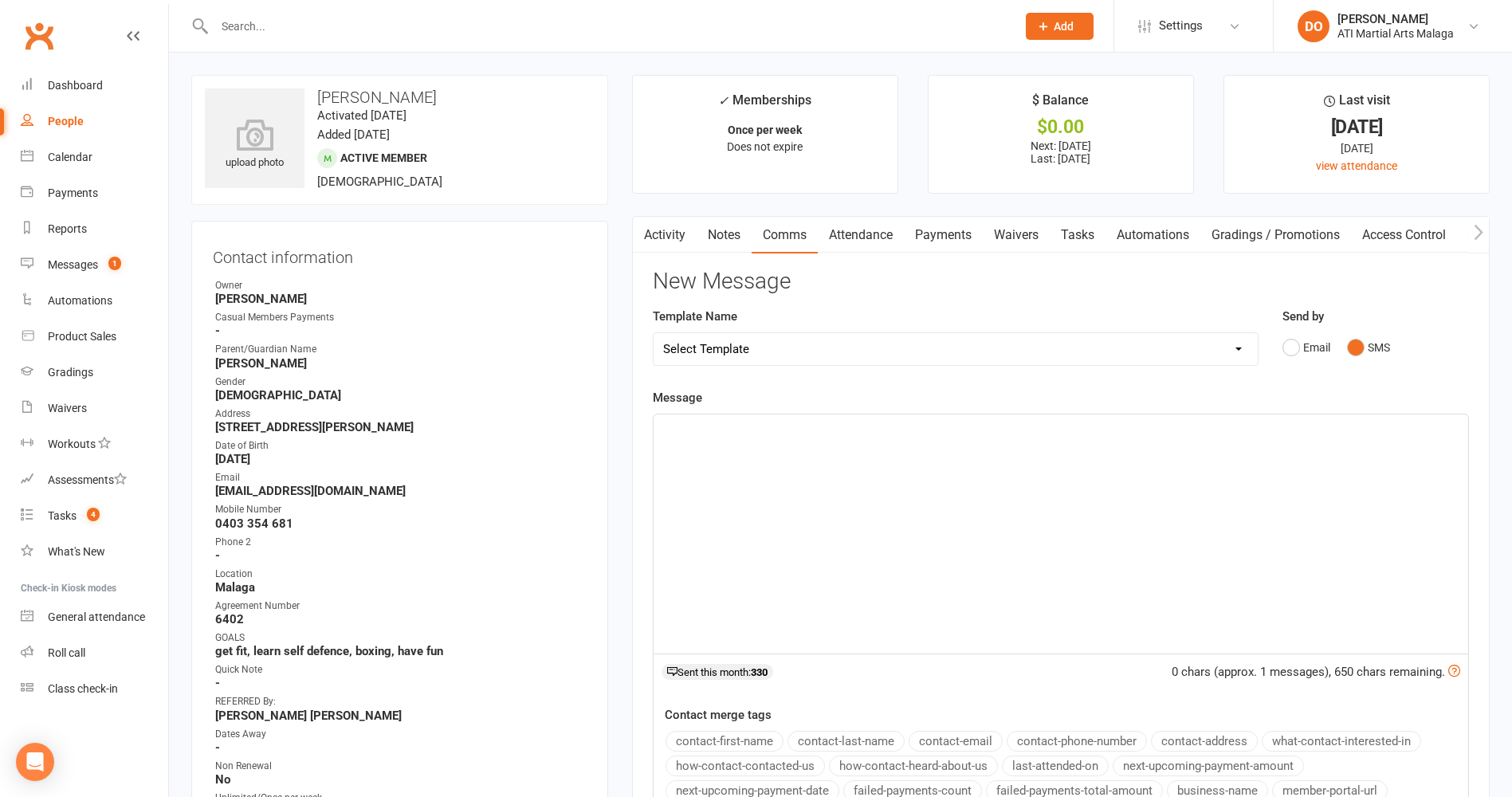
drag, startPoint x: 978, startPoint y: 518, endPoint x: 1032, endPoint y: 520, distance: 54.0
click at [986, 518] on div "﻿" at bounding box center [1060, 534] width 814 height 239
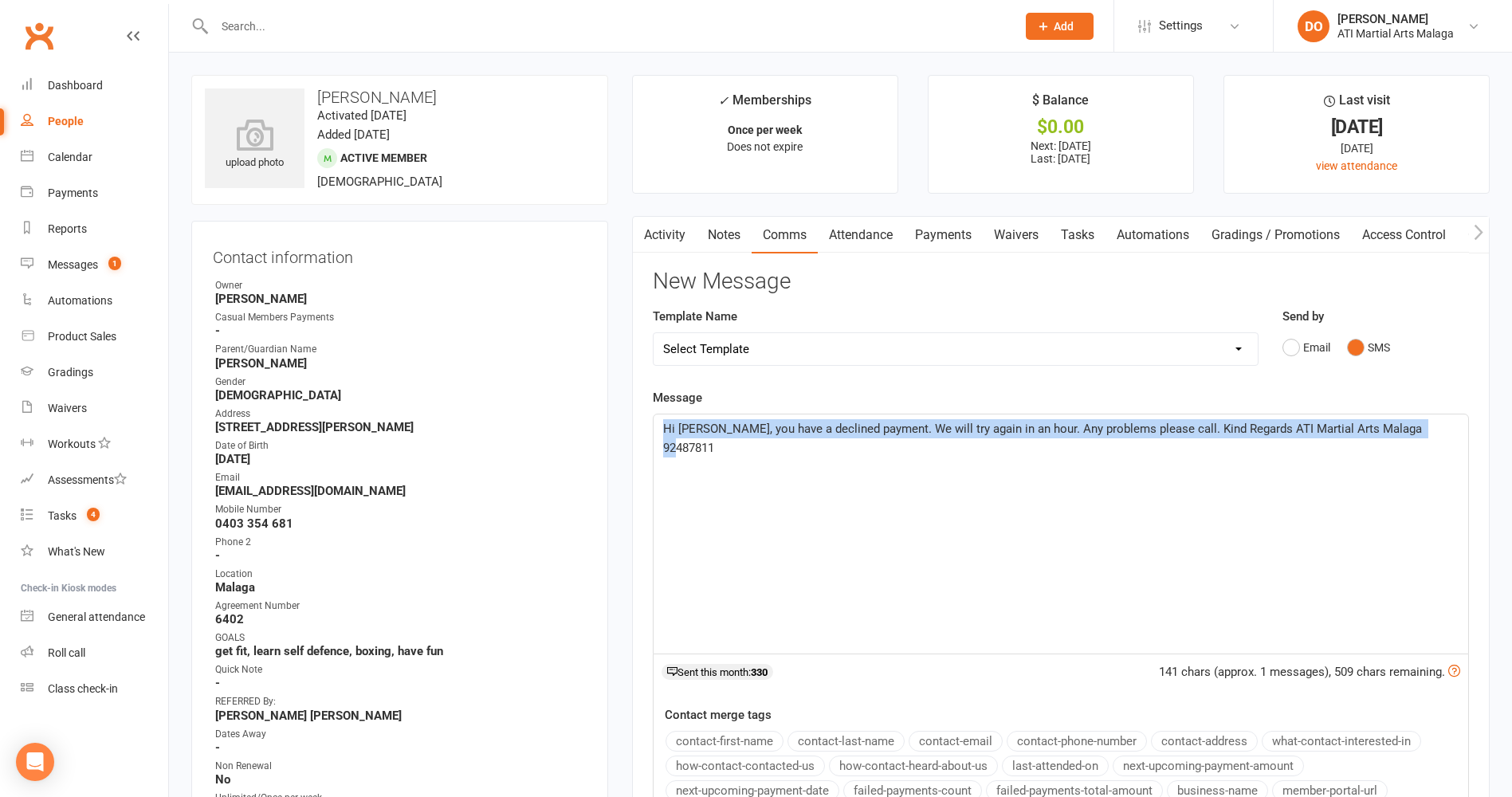
drag, startPoint x: 1421, startPoint y: 450, endPoint x: 600, endPoint y: 470, distance: 821.2
copy span "Hi [PERSON_NAME], you have a declined payment. We will try again in an hour. An…"
click at [894, 532] on div "Hi [PERSON_NAME], you have a declined payment. We will try again in an hour. An…" at bounding box center [1060, 534] width 814 height 239
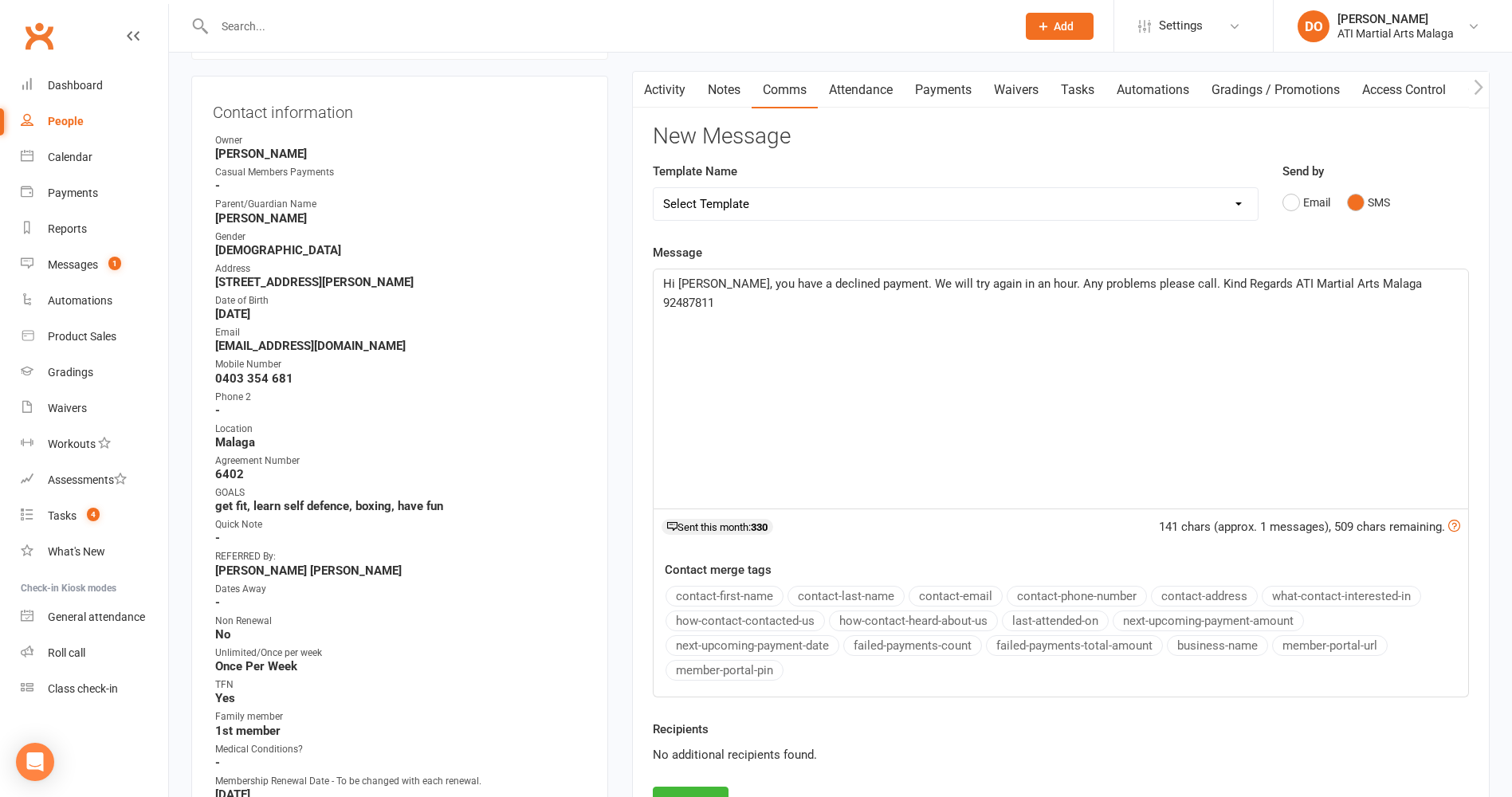
scroll to position [478, 0]
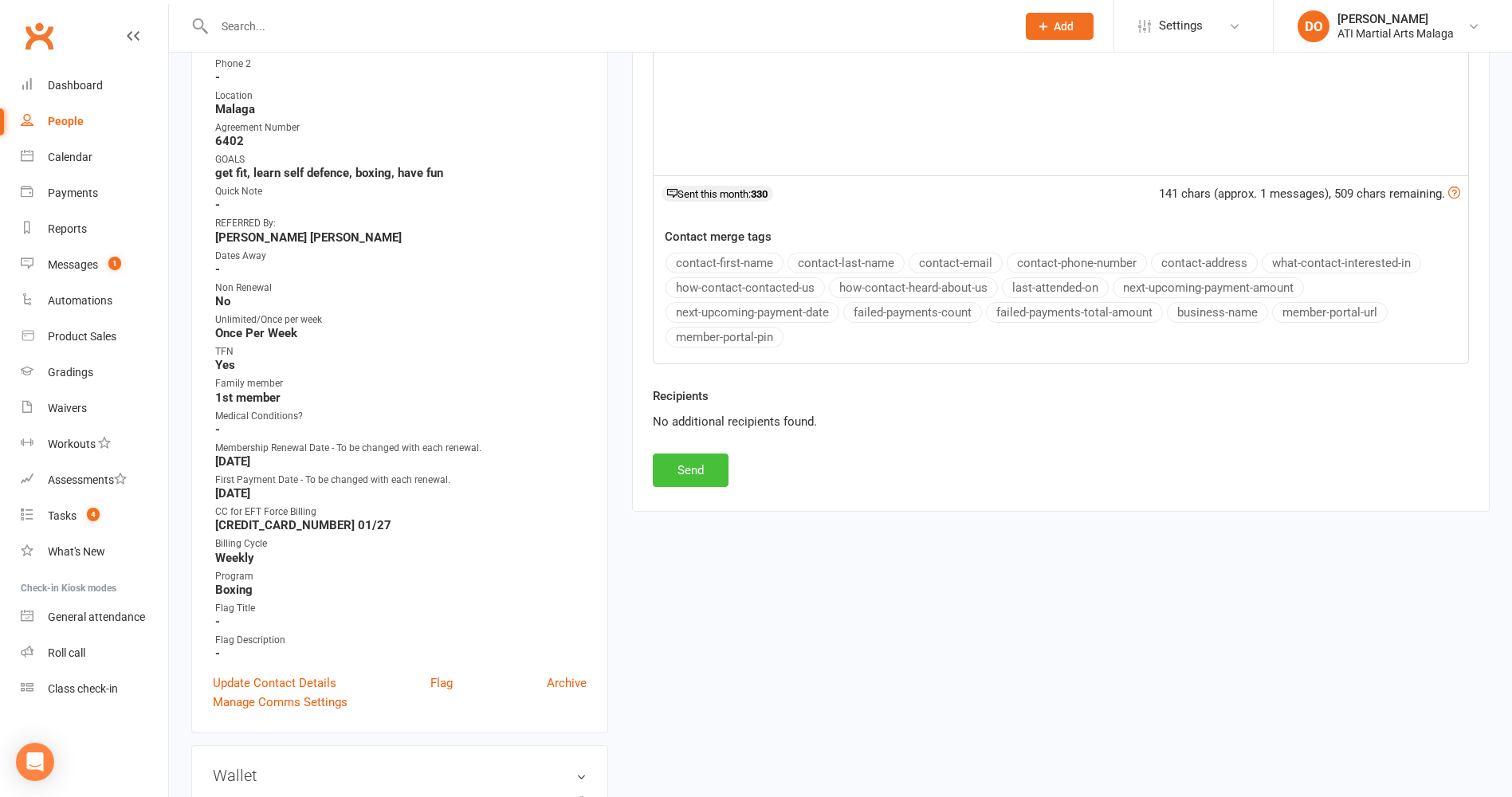
click at [720, 471] on button "Send" at bounding box center [690, 470] width 76 height 33
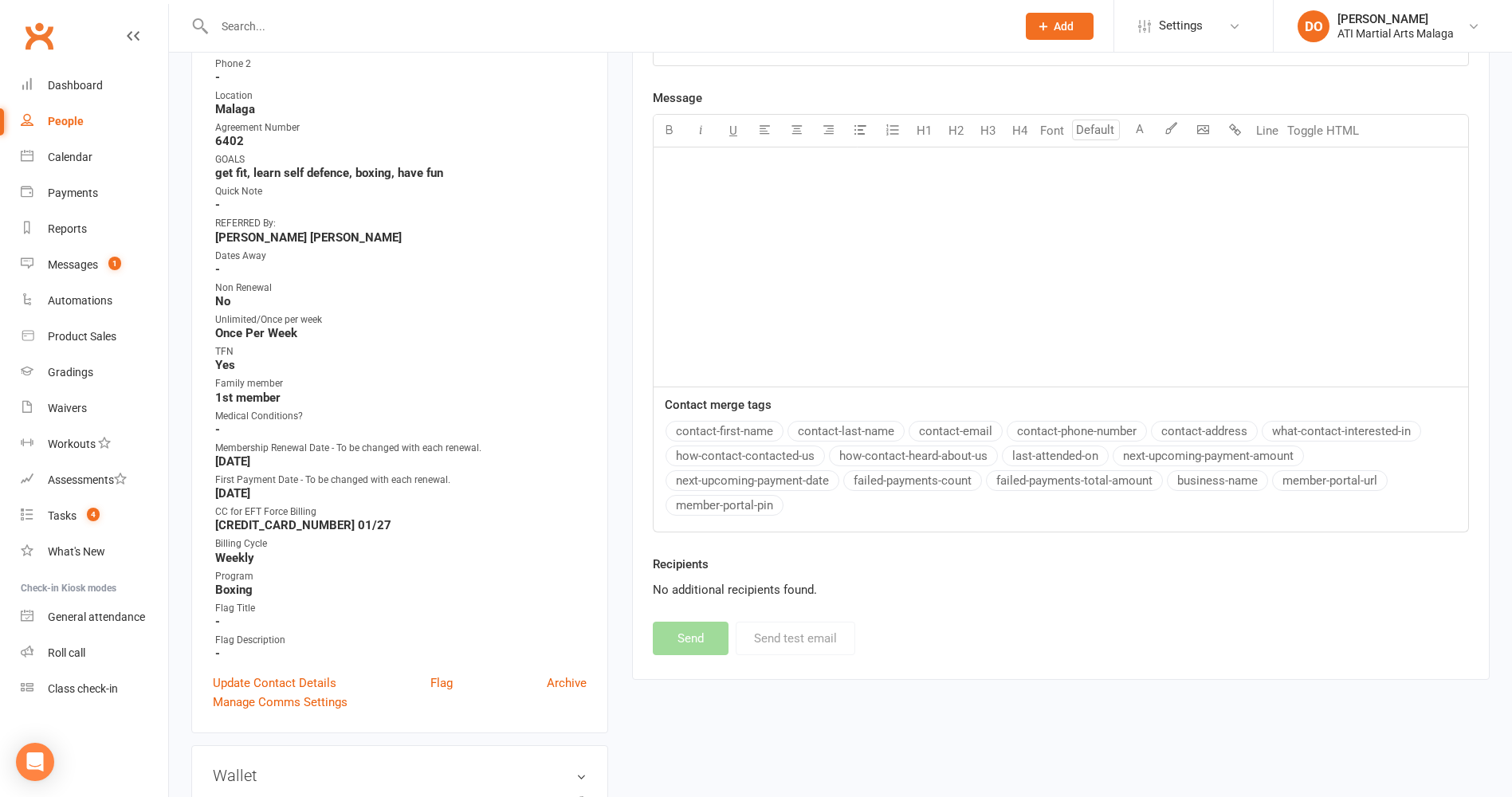
click at [629, 20] on input "text" at bounding box center [608, 26] width 796 height 22
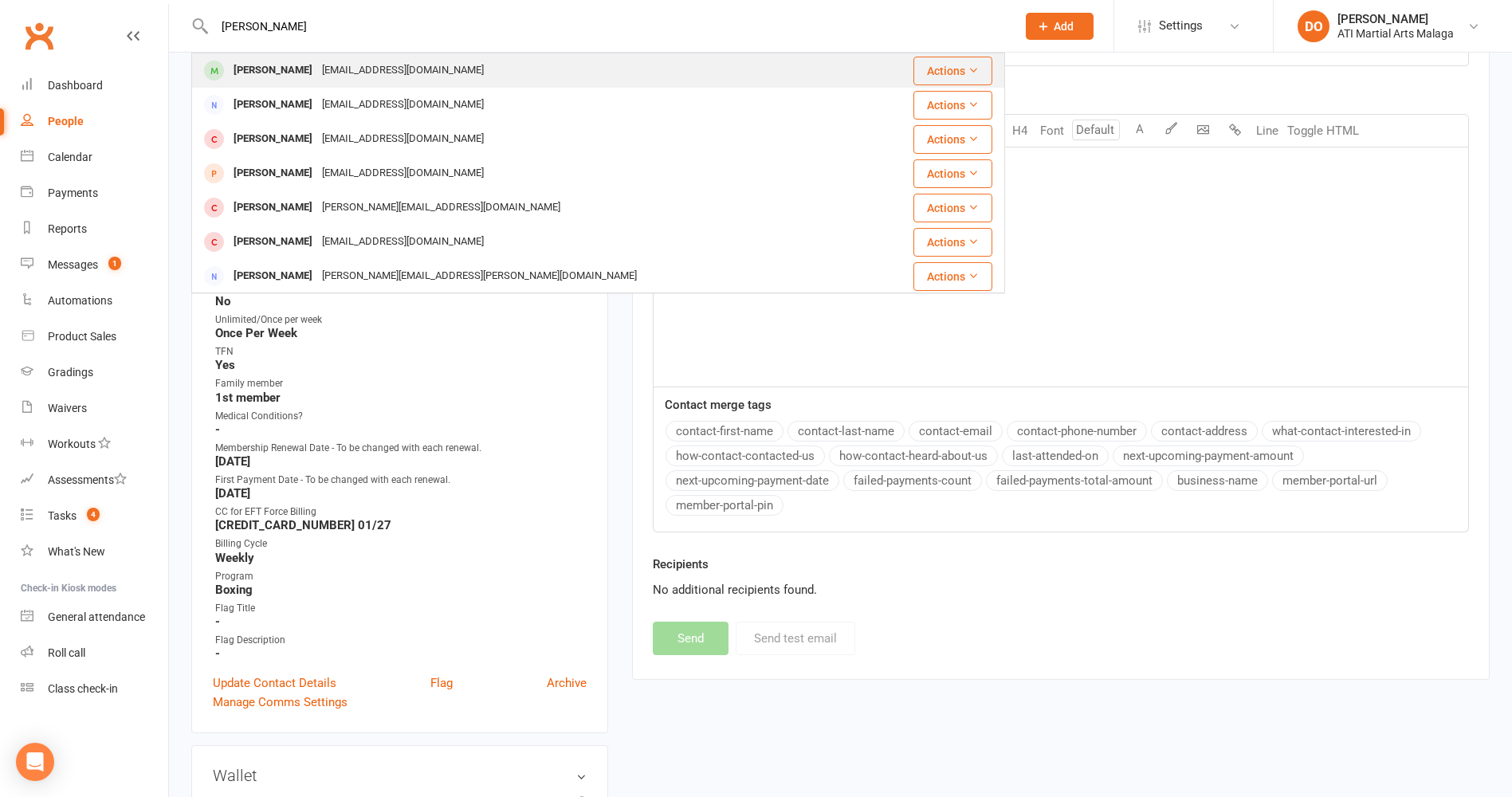
type input "[PERSON_NAME]"
click at [265, 70] on div "[PERSON_NAME]" at bounding box center [273, 71] width 88 height 23
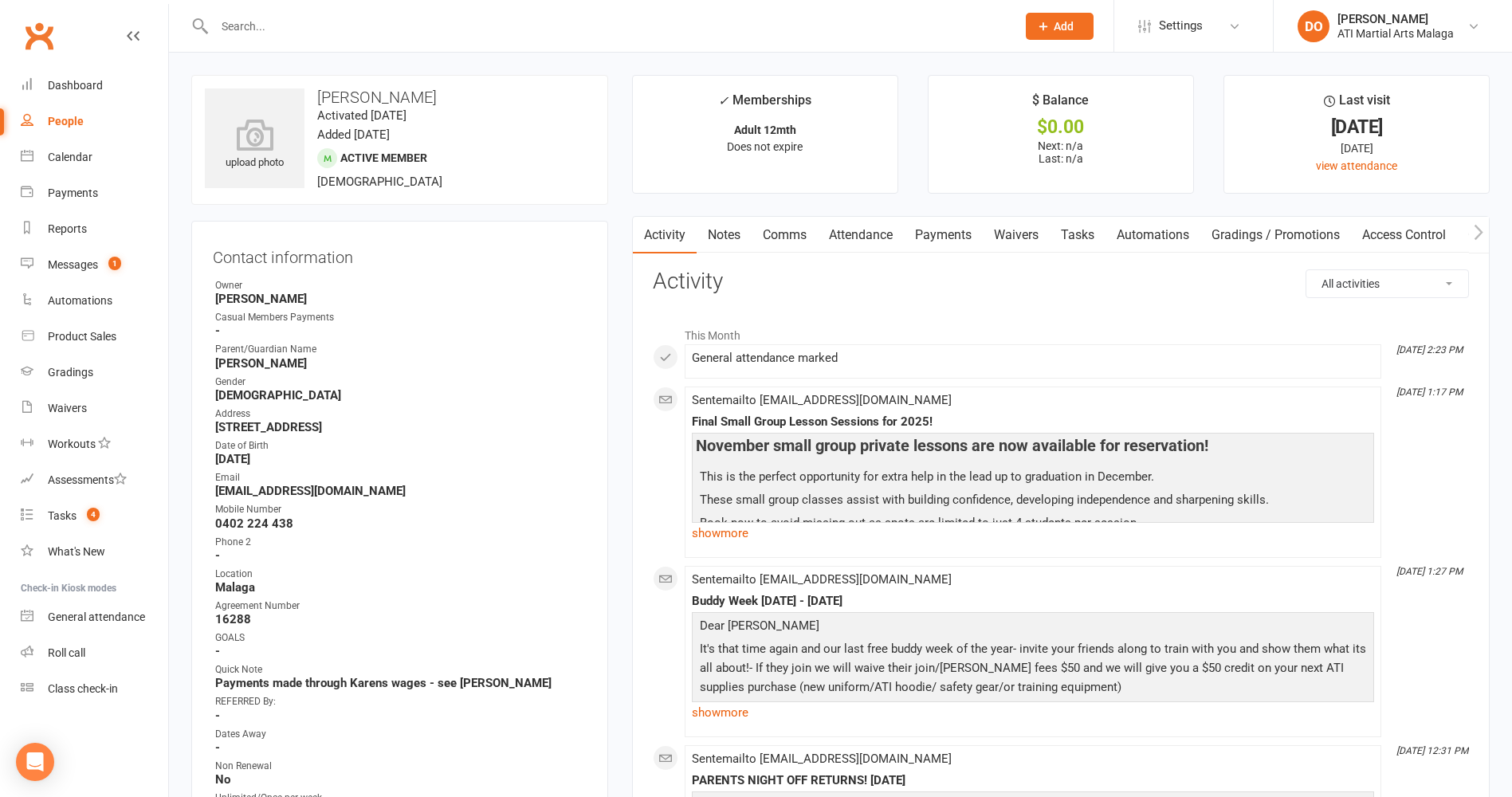
click at [419, 22] on input "text" at bounding box center [608, 26] width 796 height 22
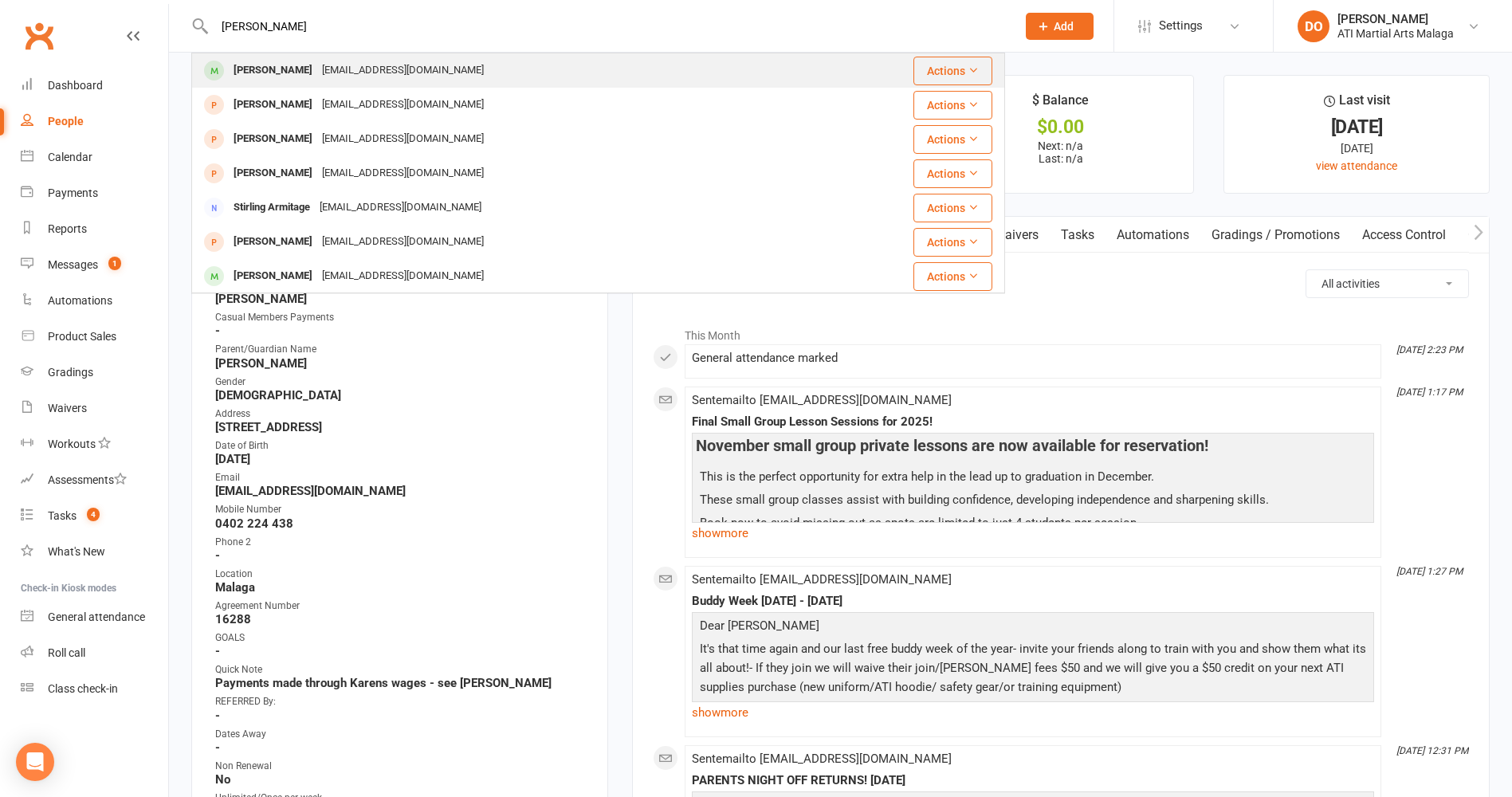
type input "[PERSON_NAME]"
click at [366, 76] on div "[EMAIL_ADDRESS][DOMAIN_NAME]" at bounding box center [403, 71] width 171 height 23
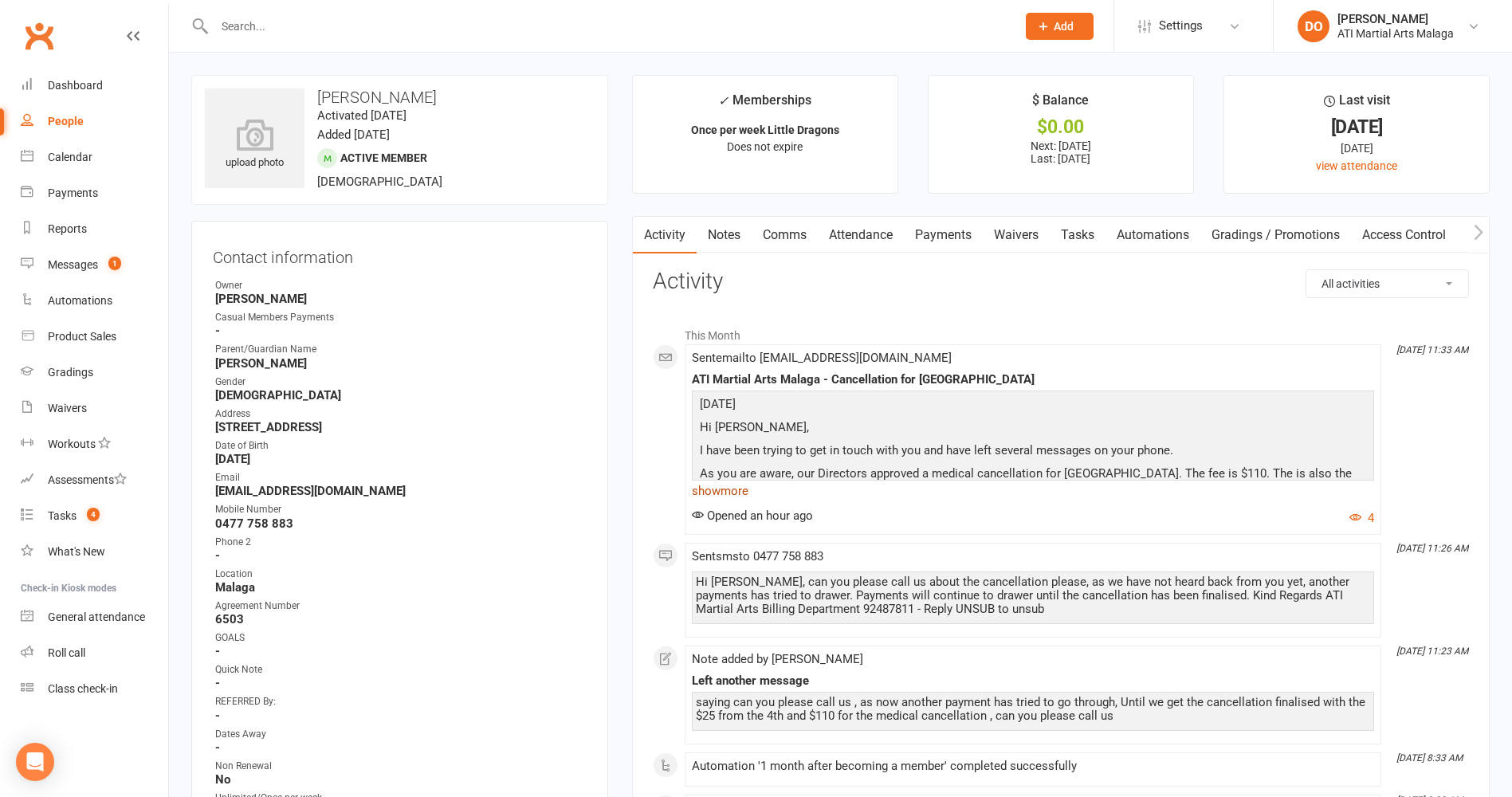
click at [712, 486] on link "show more" at bounding box center [1033, 490] width 682 height 22
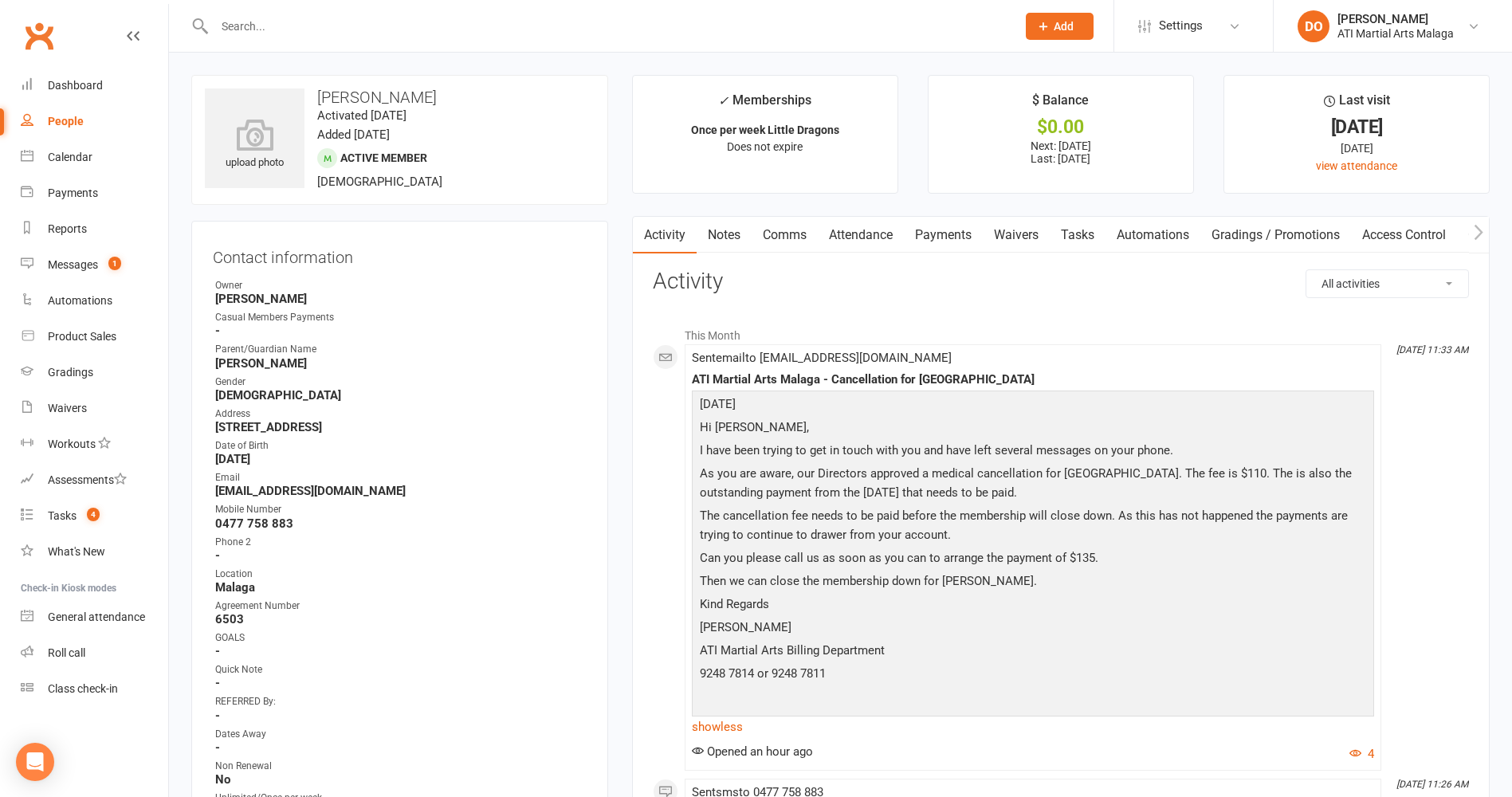
click at [429, 28] on input "text" at bounding box center [608, 26] width 796 height 22
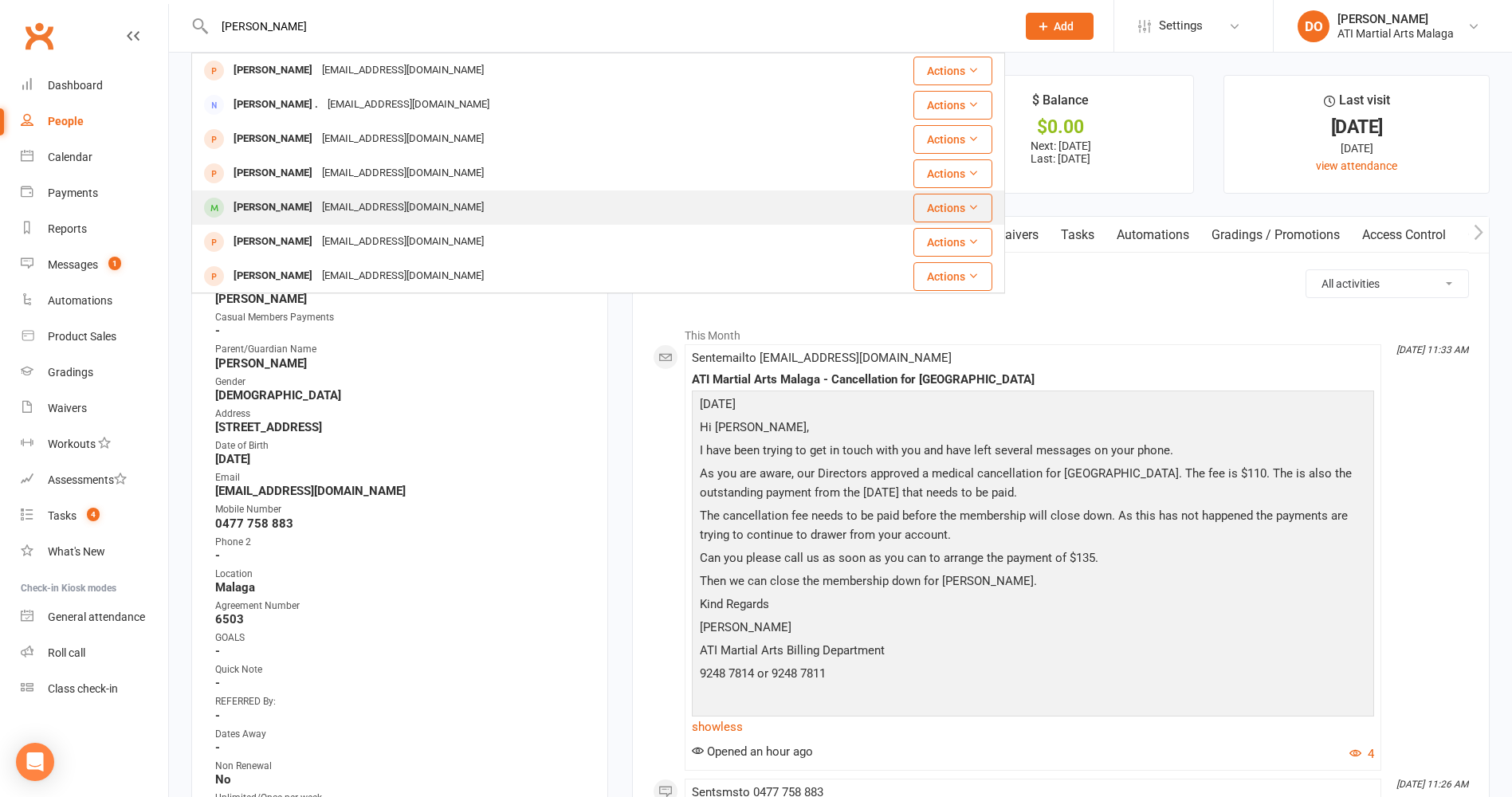
type input "[PERSON_NAME]"
click at [310, 210] on div "[PERSON_NAME]" at bounding box center [273, 208] width 88 height 23
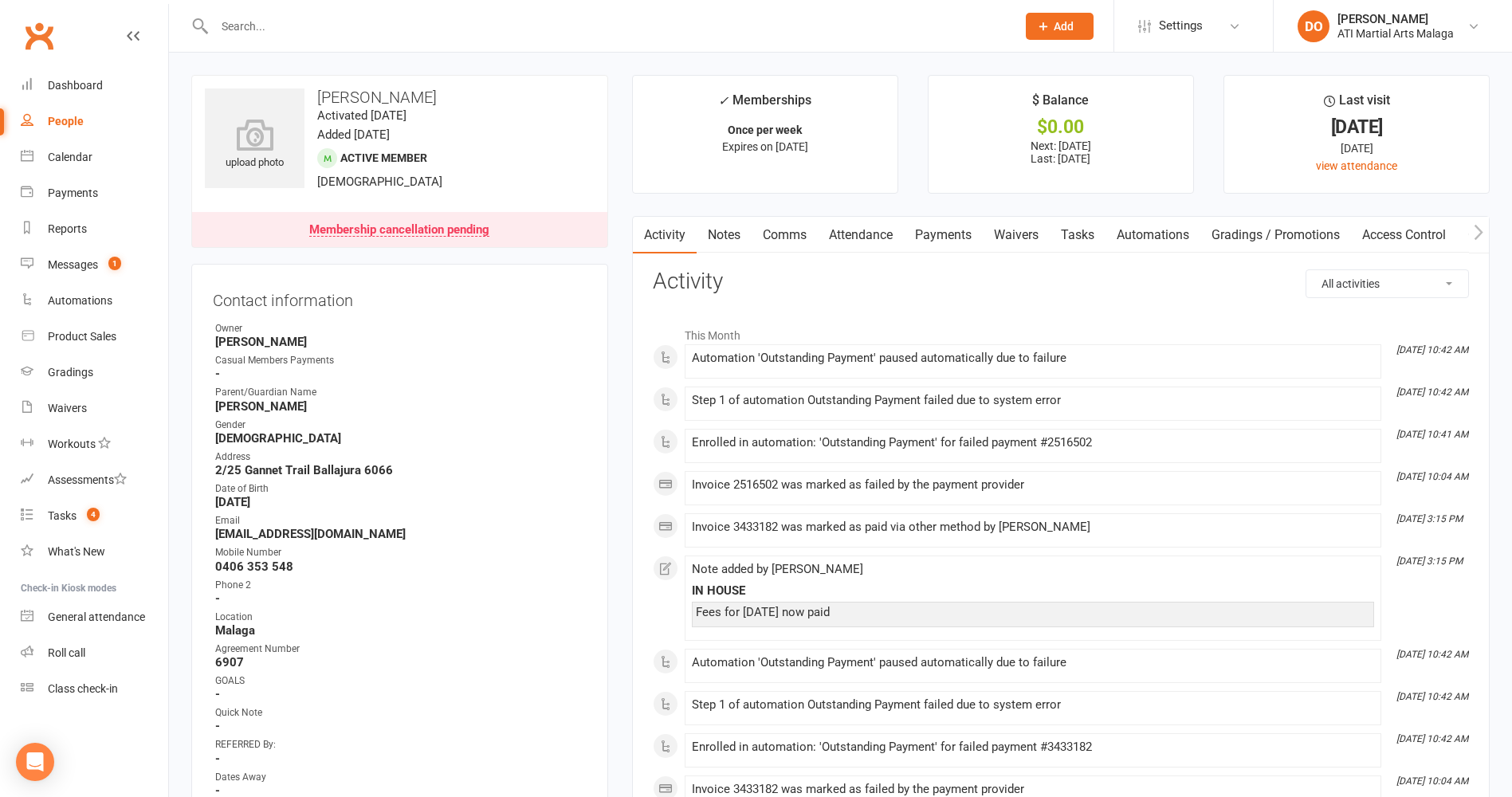
click at [773, 230] on link "Comms" at bounding box center [785, 235] width 67 height 37
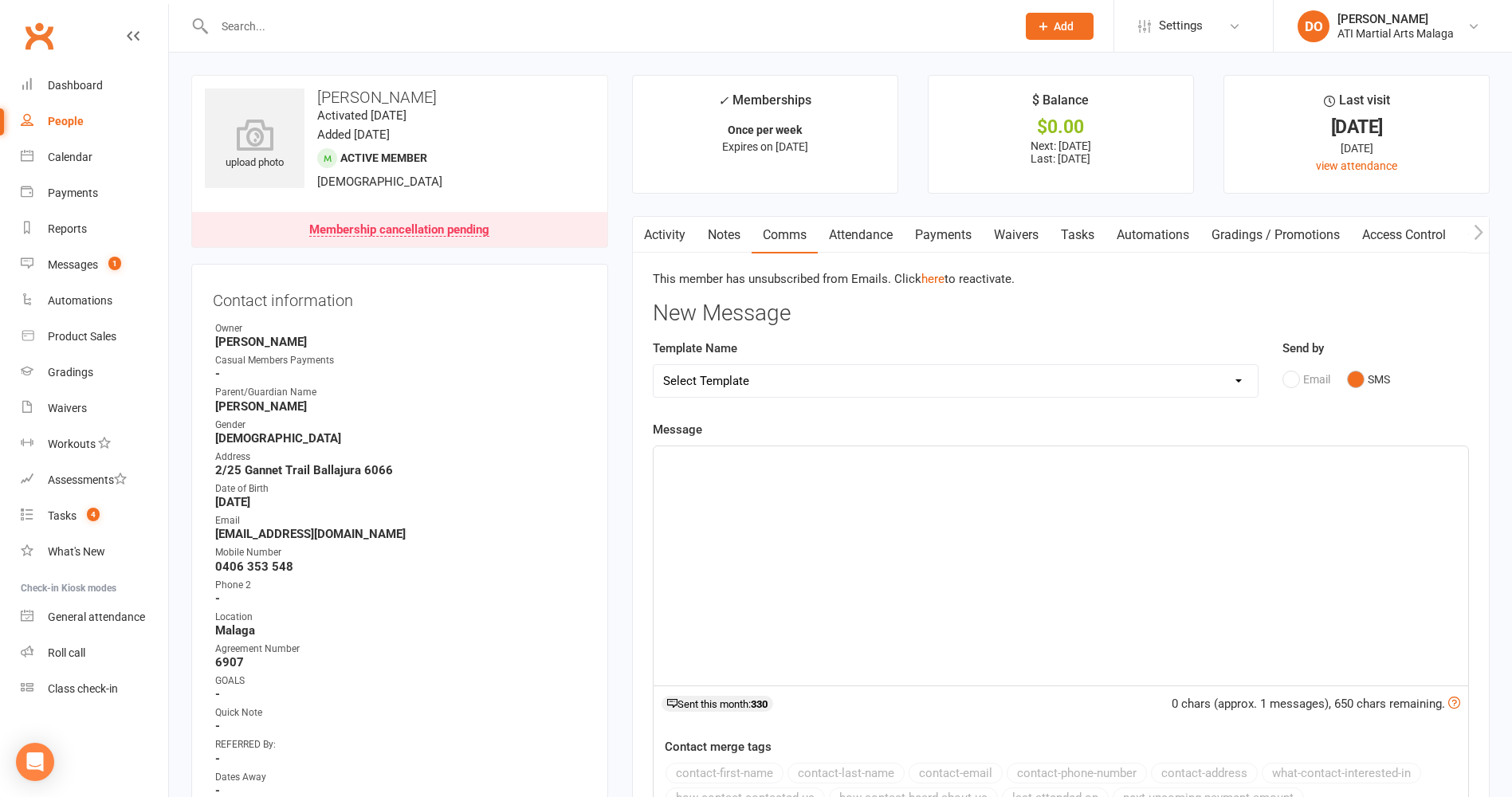
click at [668, 243] on link "Activity" at bounding box center [664, 235] width 64 height 37
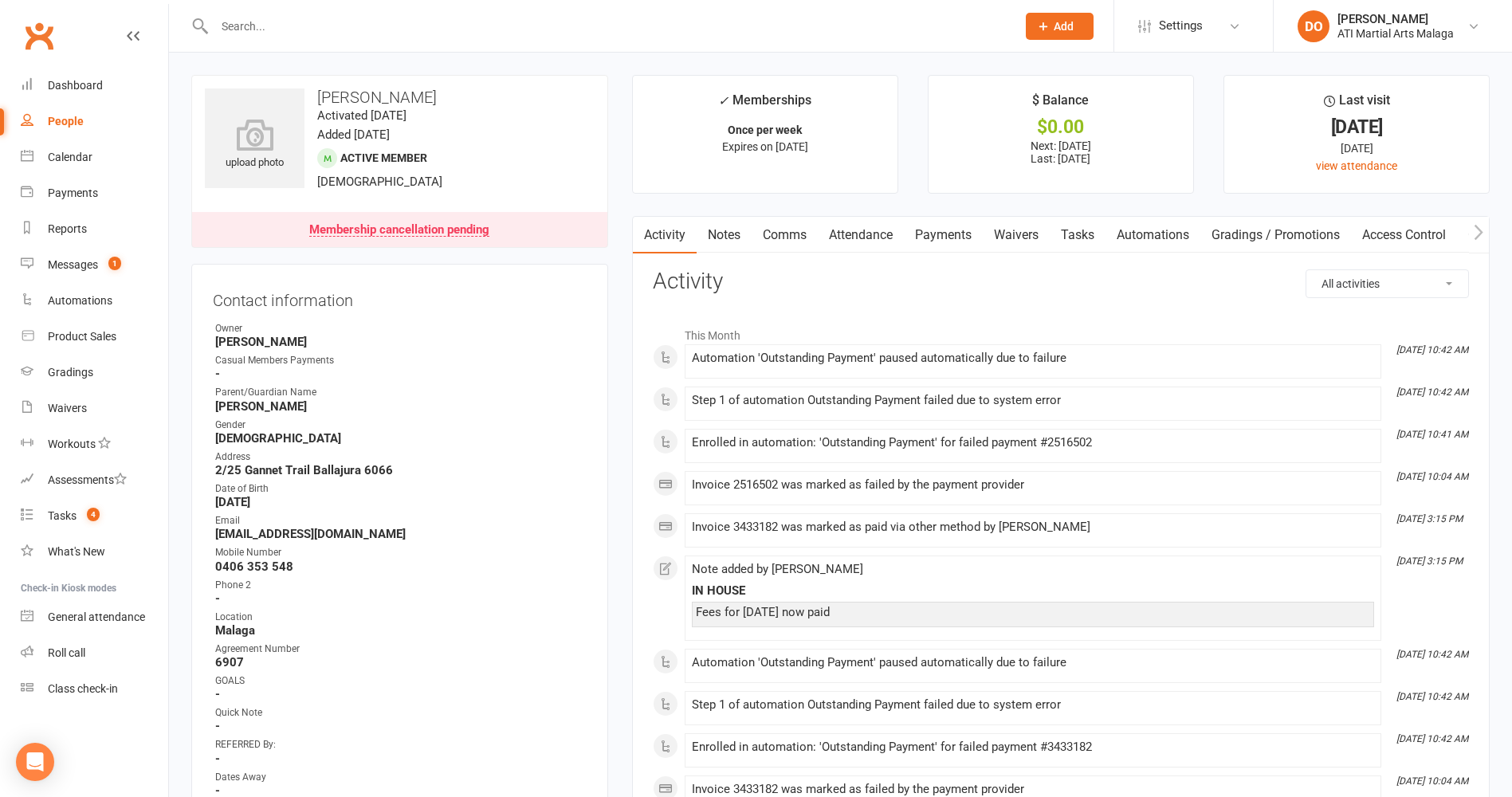
scroll to position [80, 0]
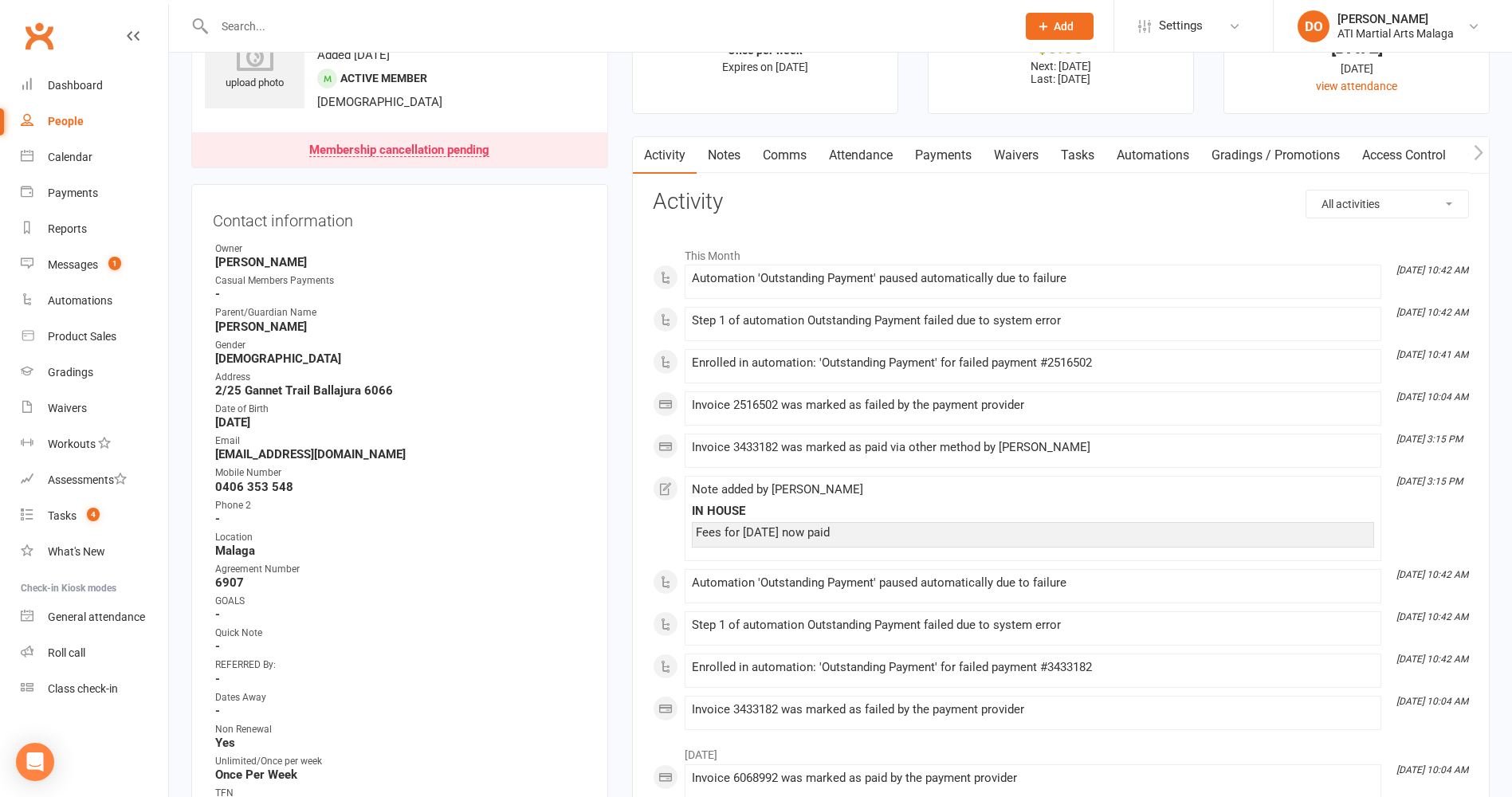
drag, startPoint x: 955, startPoint y: 157, endPoint x: 938, endPoint y: 255, distance: 99.5
click at [955, 157] on link "Payments" at bounding box center [944, 155] width 79 height 37
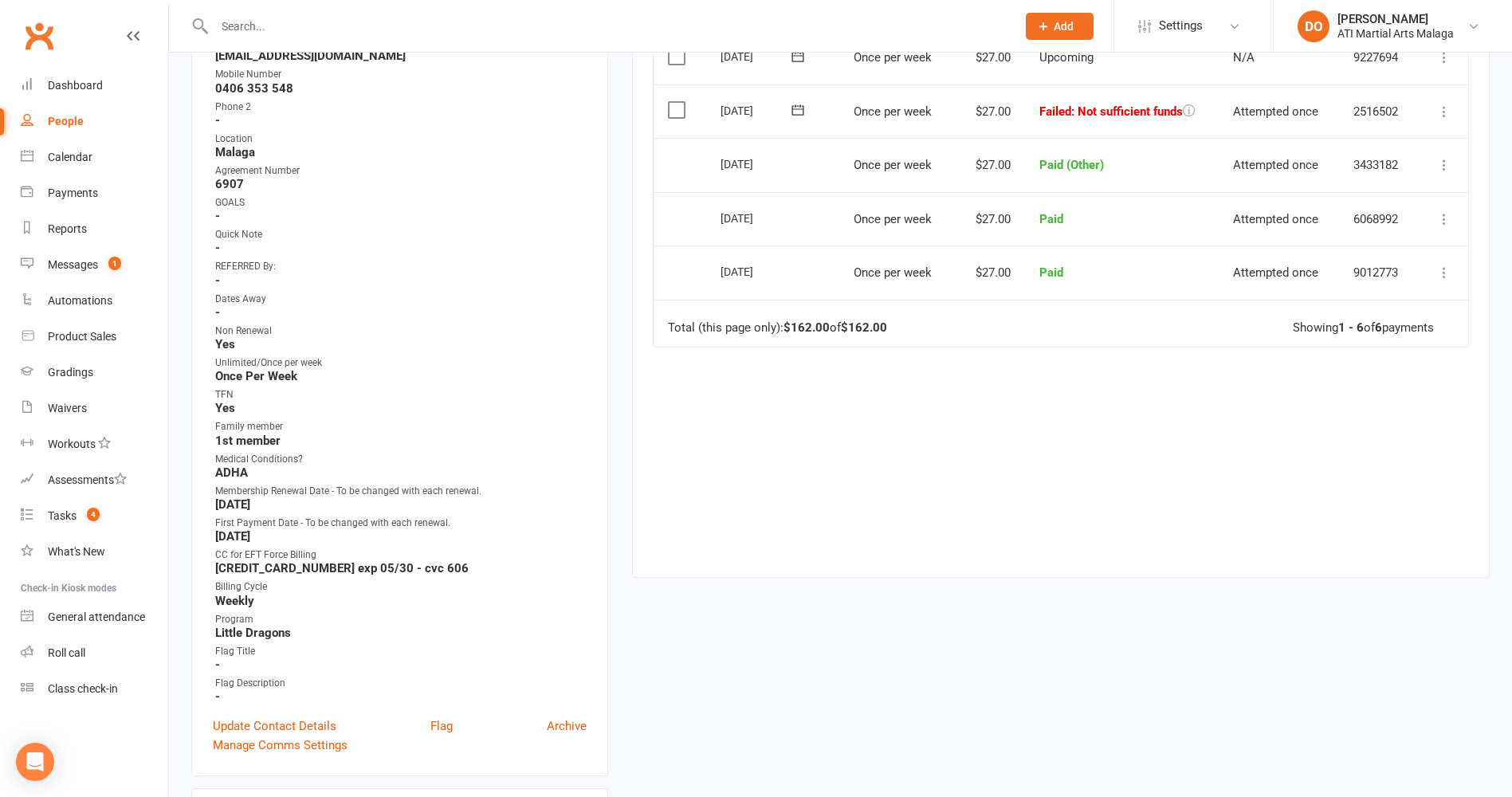
scroll to position [80, 0]
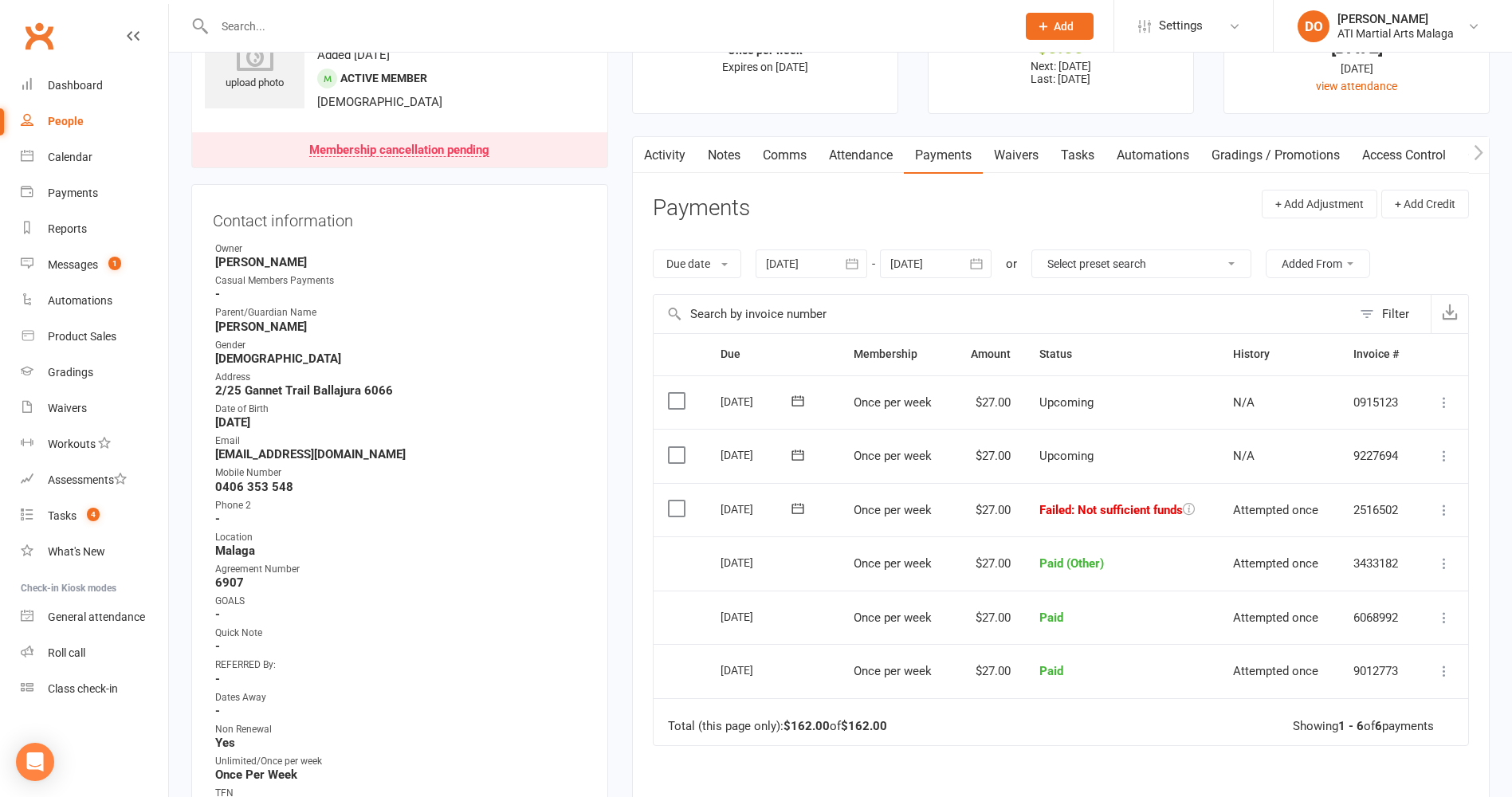
click at [683, 157] on link "Activity" at bounding box center [664, 155] width 64 height 37
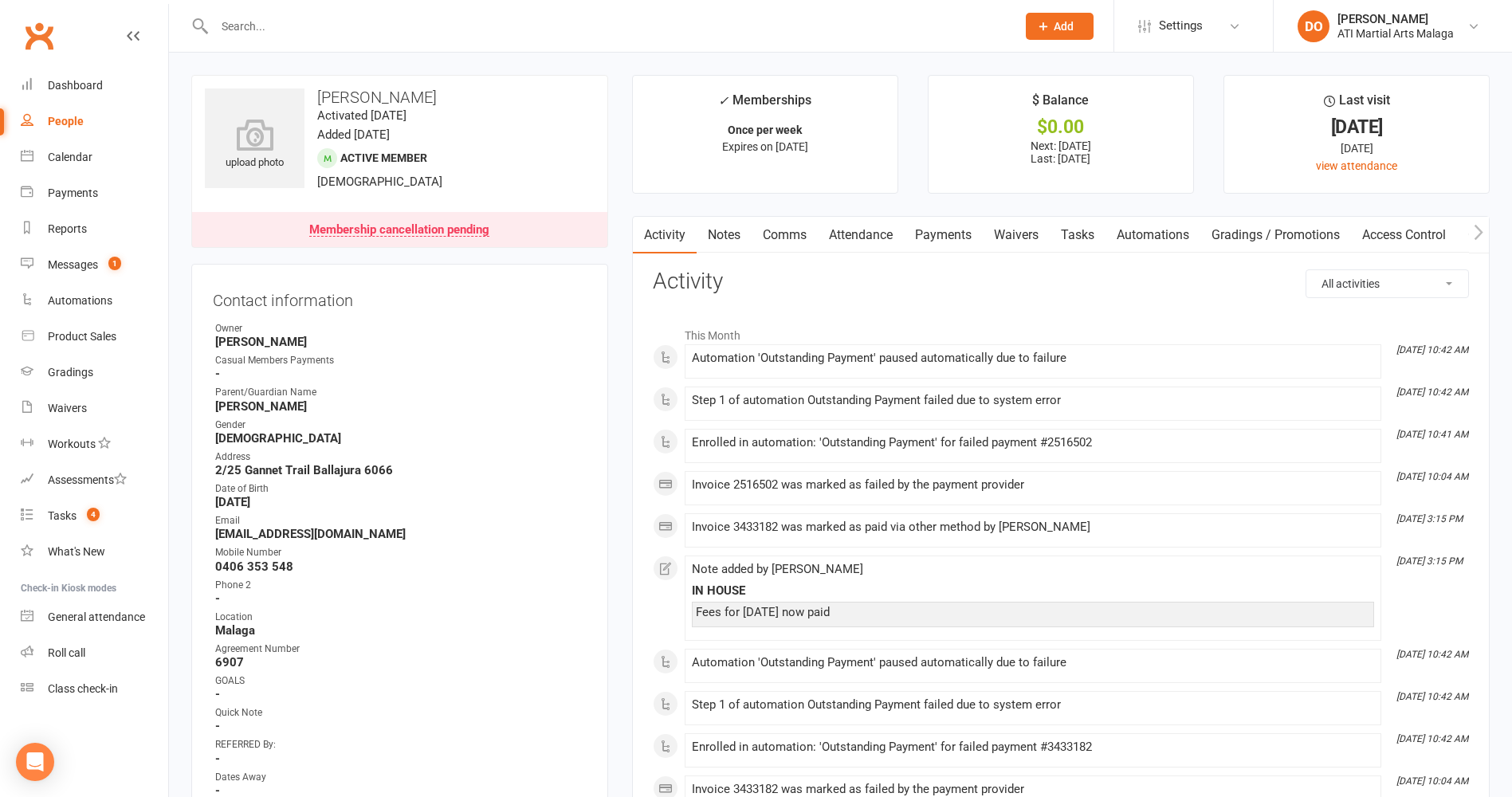
click at [807, 238] on link "Comms" at bounding box center [785, 235] width 67 height 37
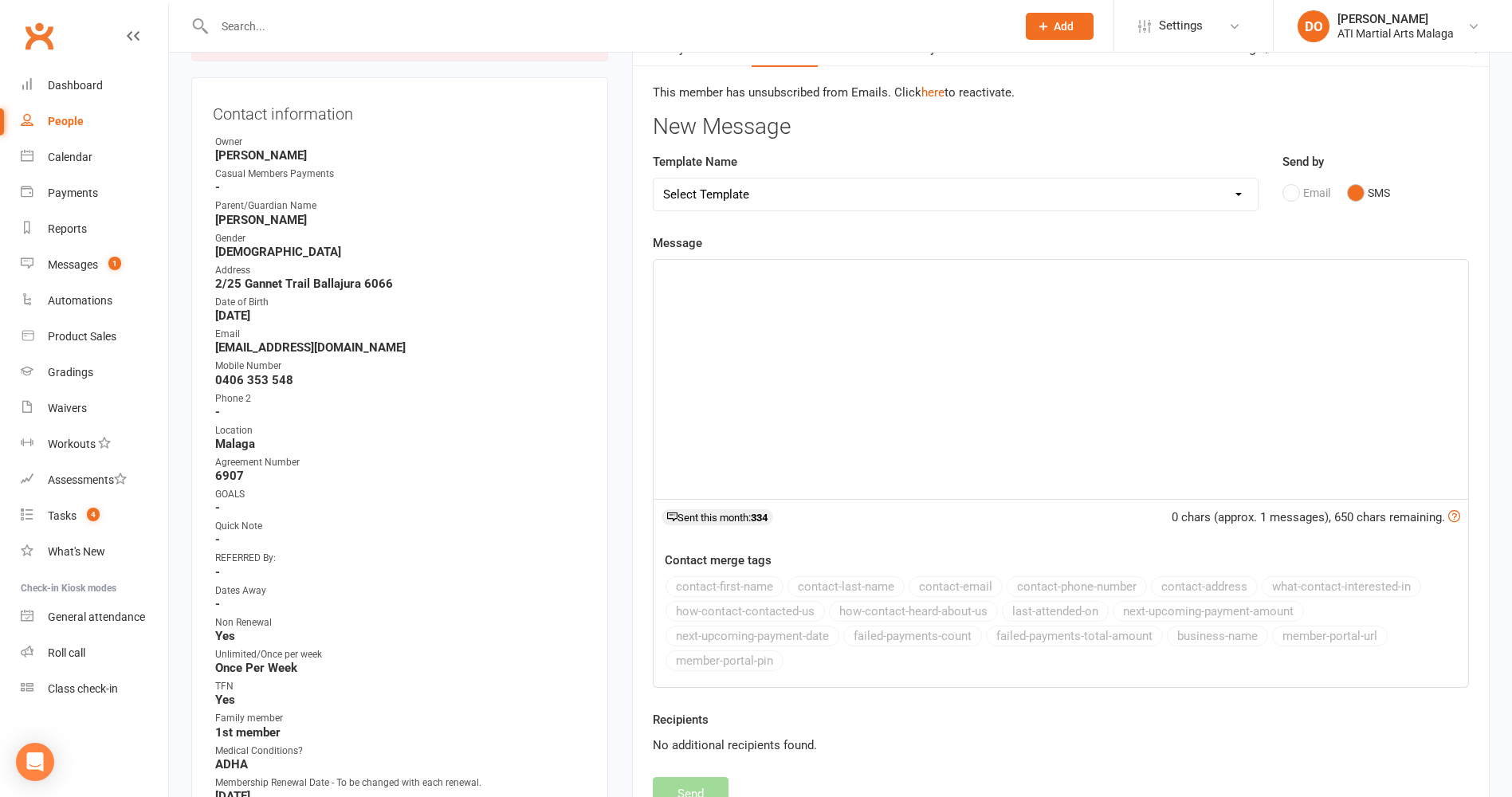
scroll to position [159, 0]
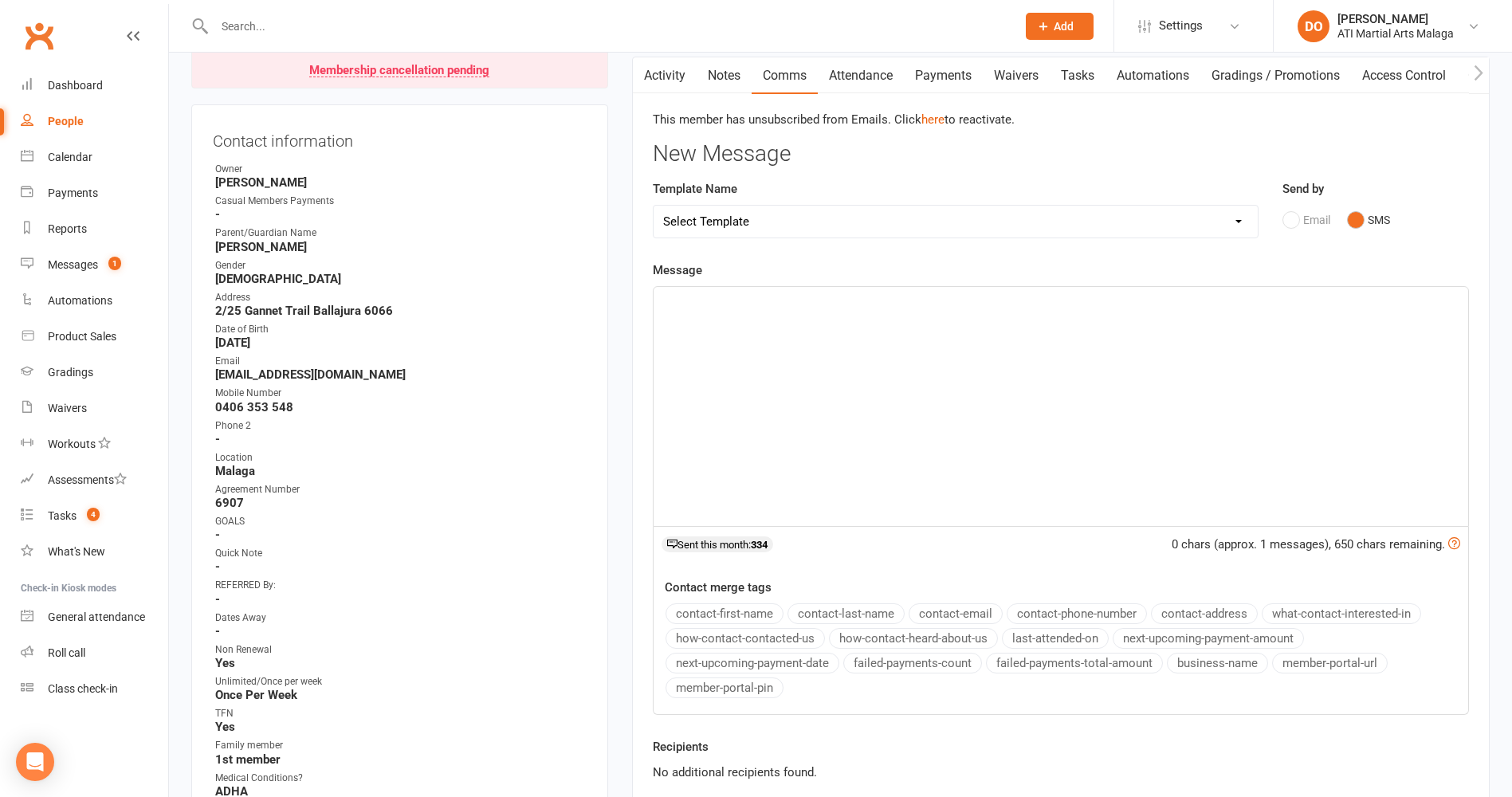
click at [936, 404] on div "﻿" at bounding box center [1060, 407] width 814 height 239
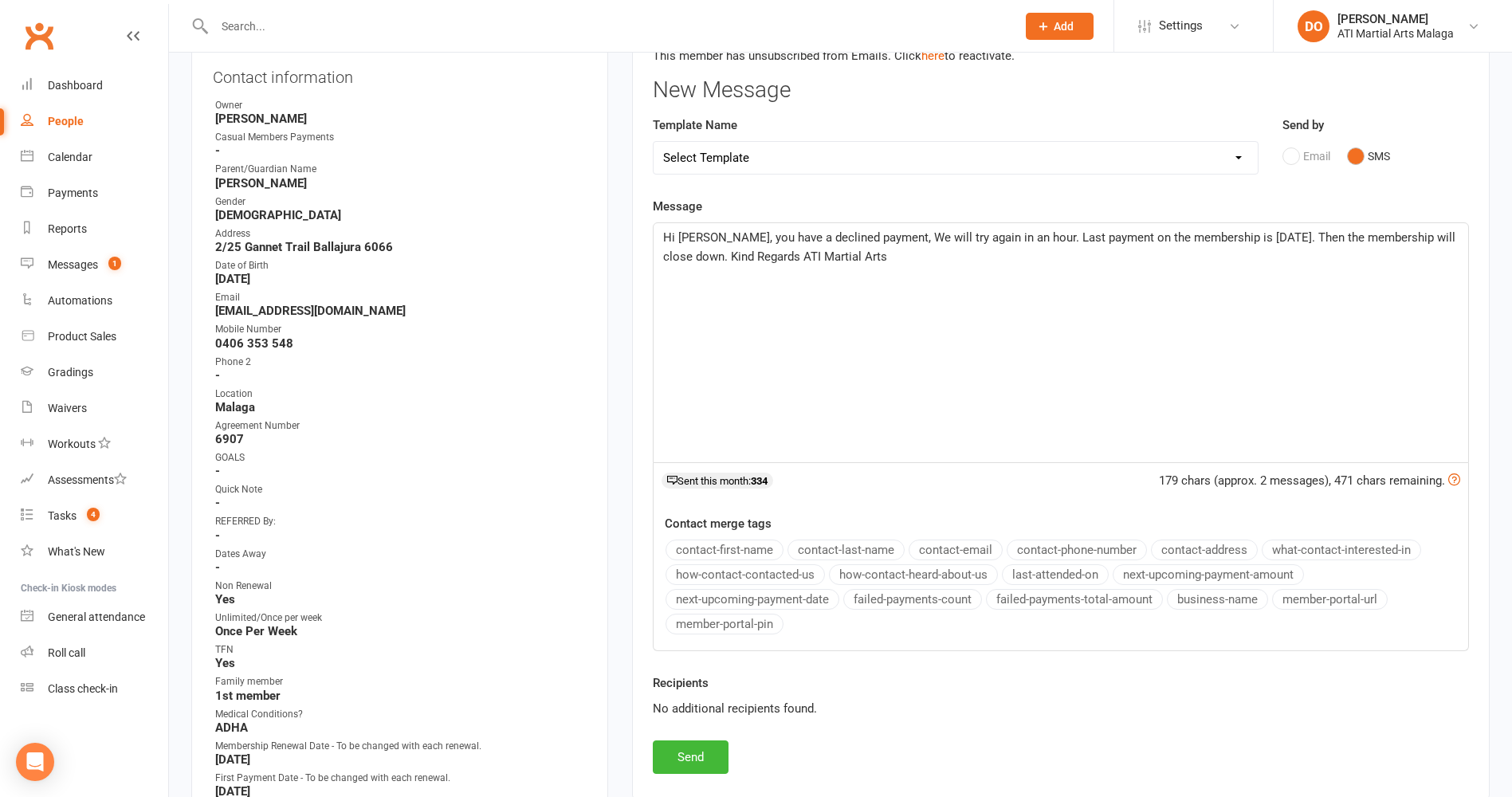
scroll to position [478, 0]
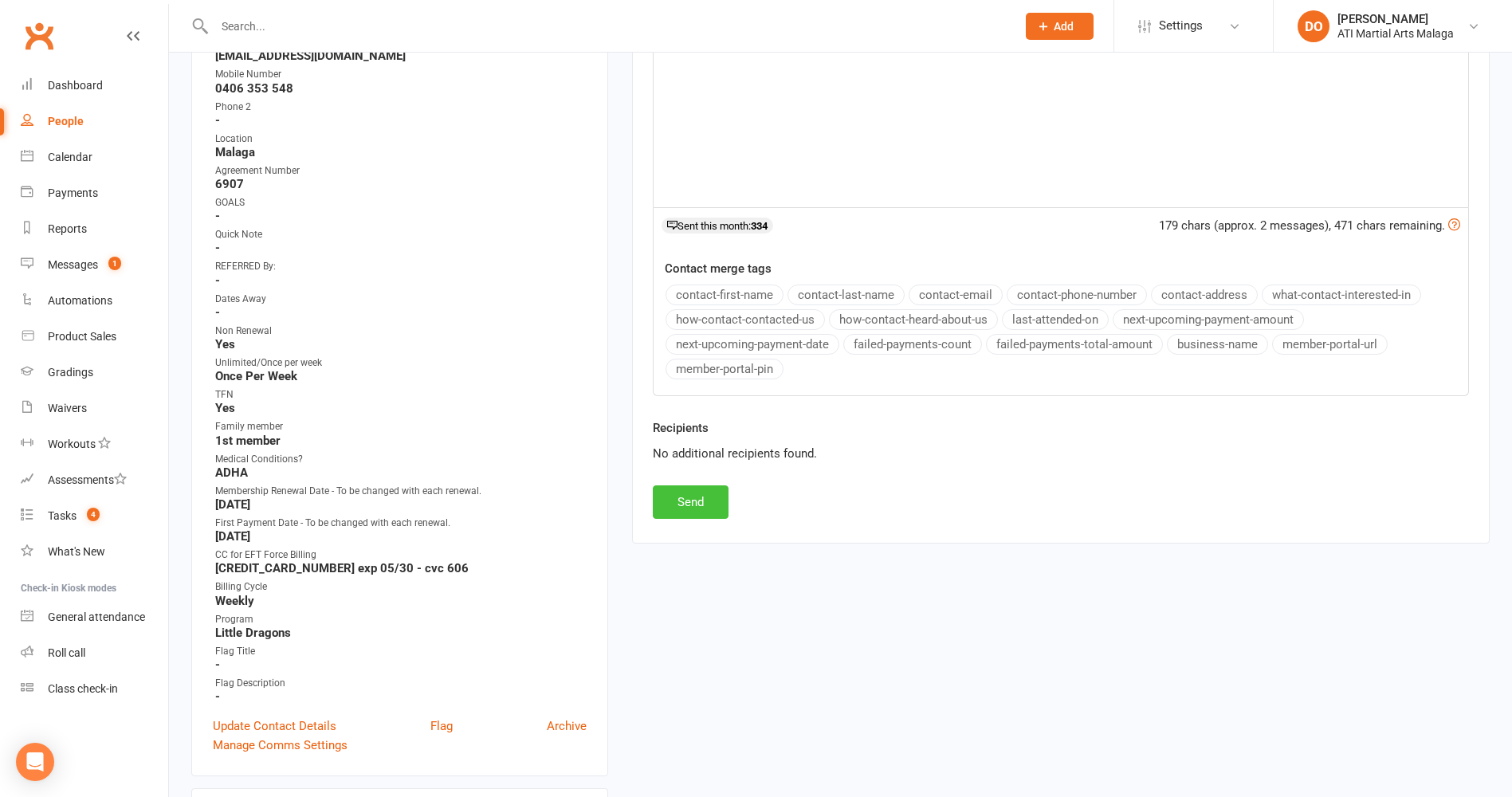
click at [711, 500] on button "Send" at bounding box center [690, 501] width 76 height 33
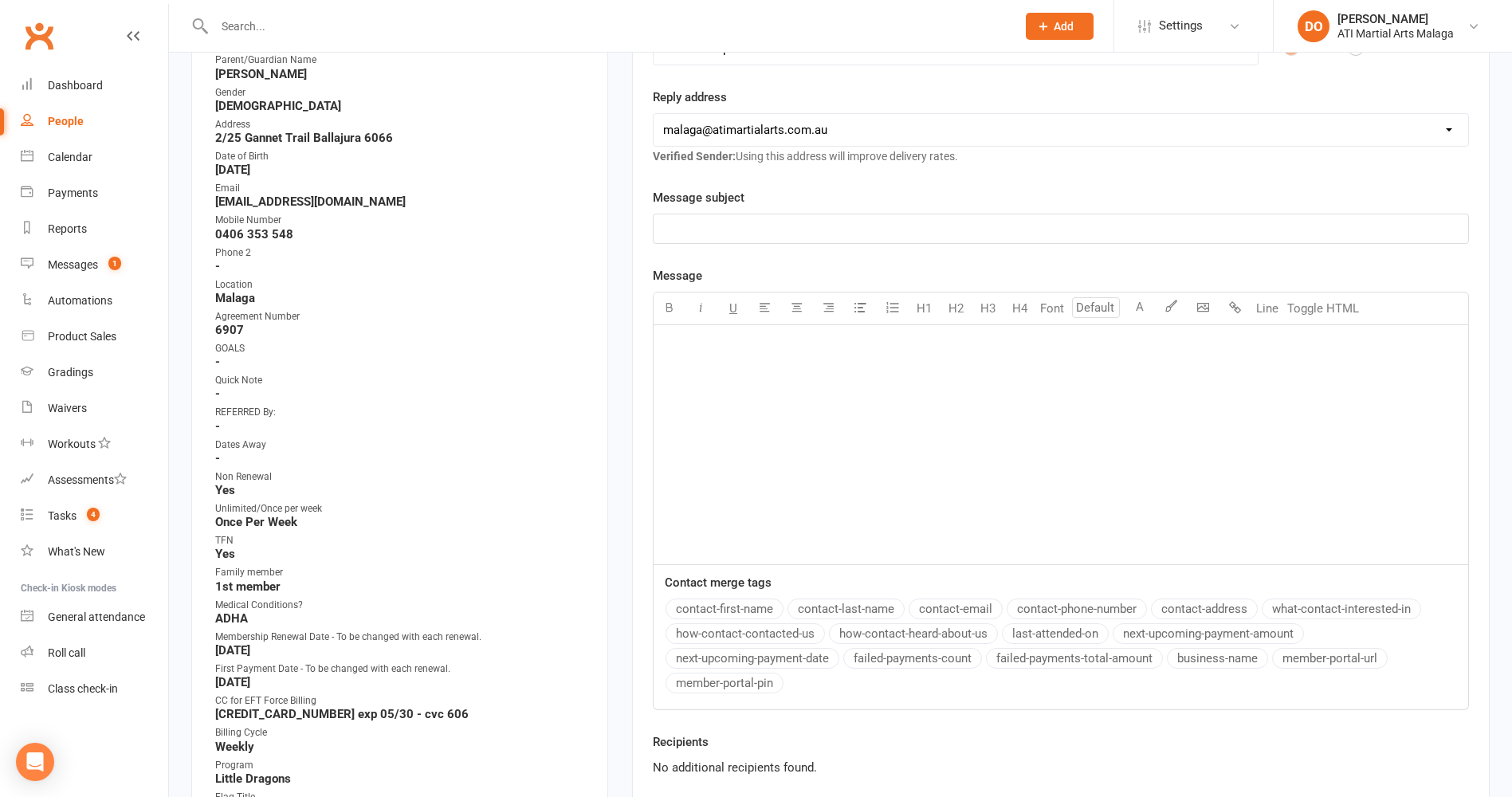
scroll to position [0, 0]
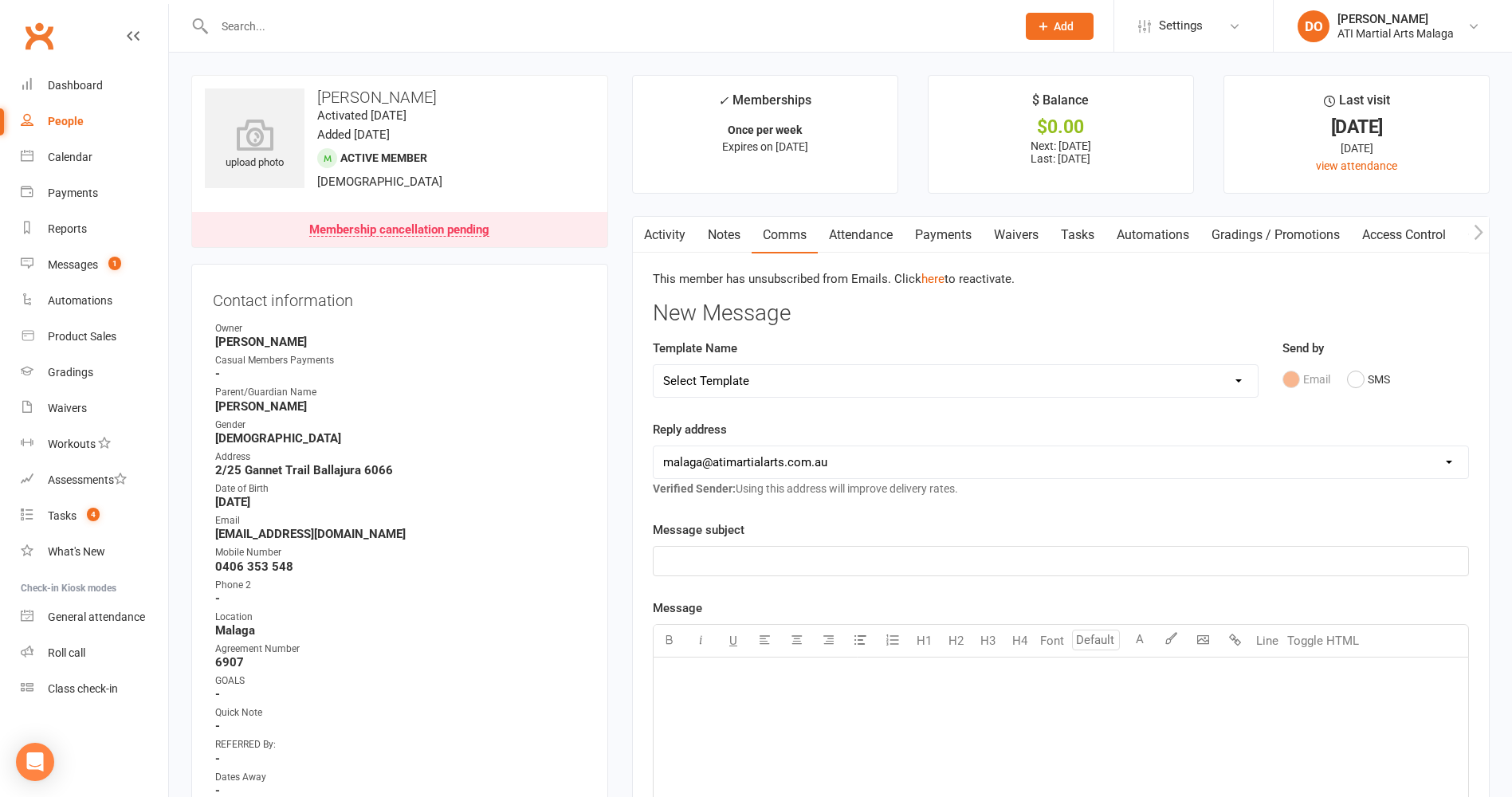
click at [750, 23] on input "text" at bounding box center [608, 26] width 796 height 22
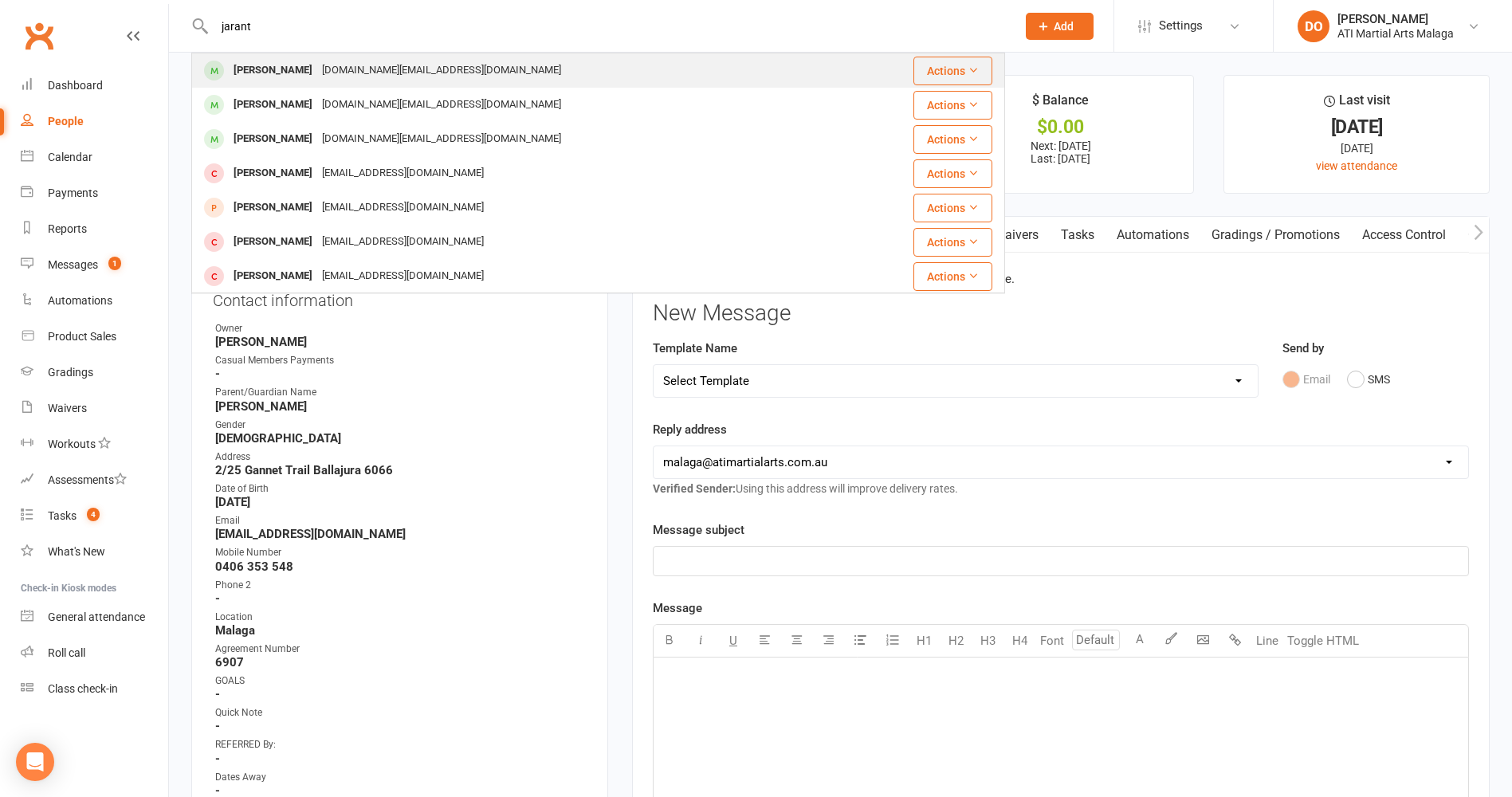
type input "jarant"
click at [381, 67] on div "[DOMAIN_NAME][EMAIL_ADDRESS][DOMAIN_NAME]" at bounding box center [442, 71] width 248 height 23
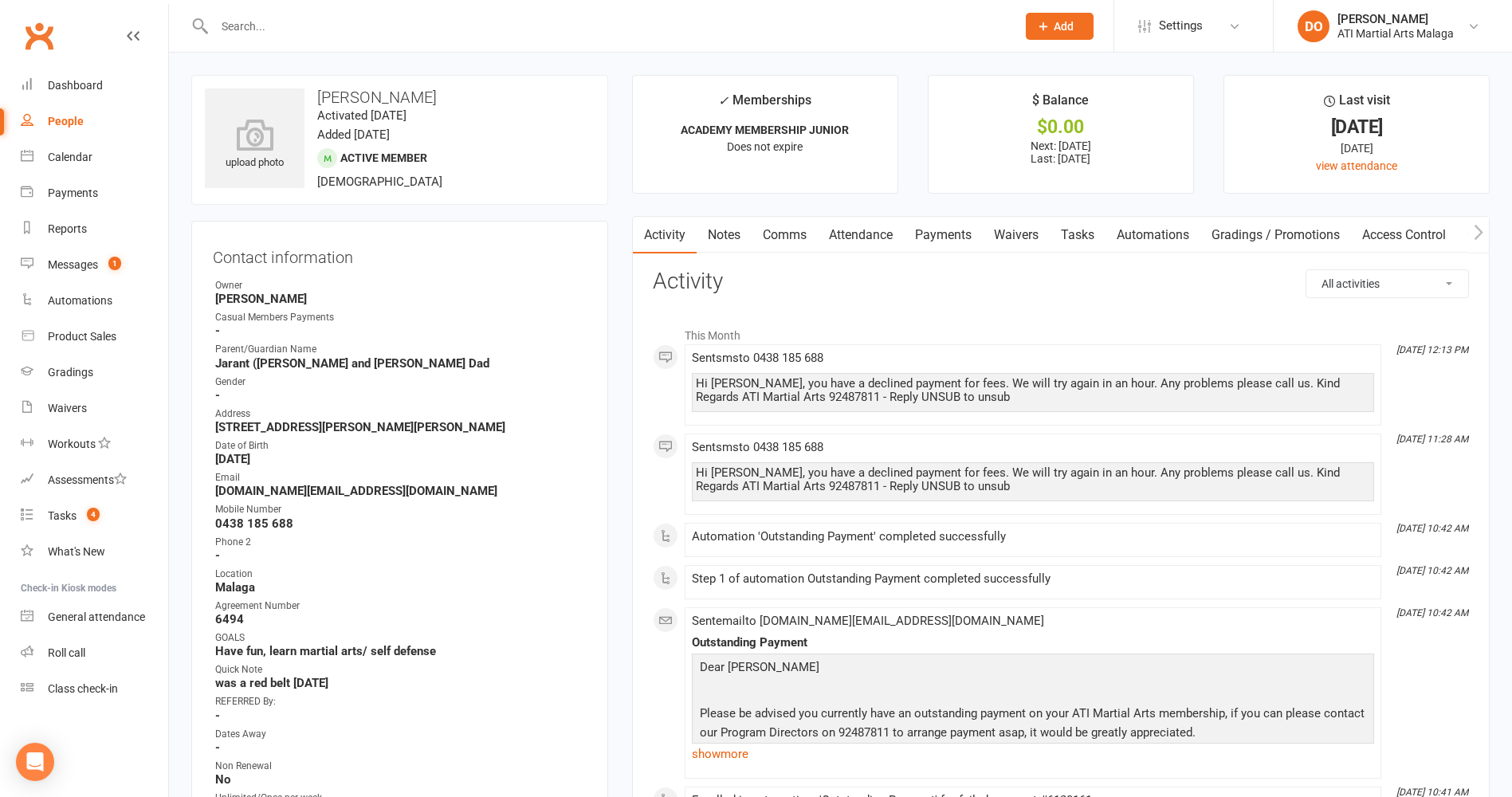
click at [939, 230] on link "Payments" at bounding box center [944, 235] width 79 height 37
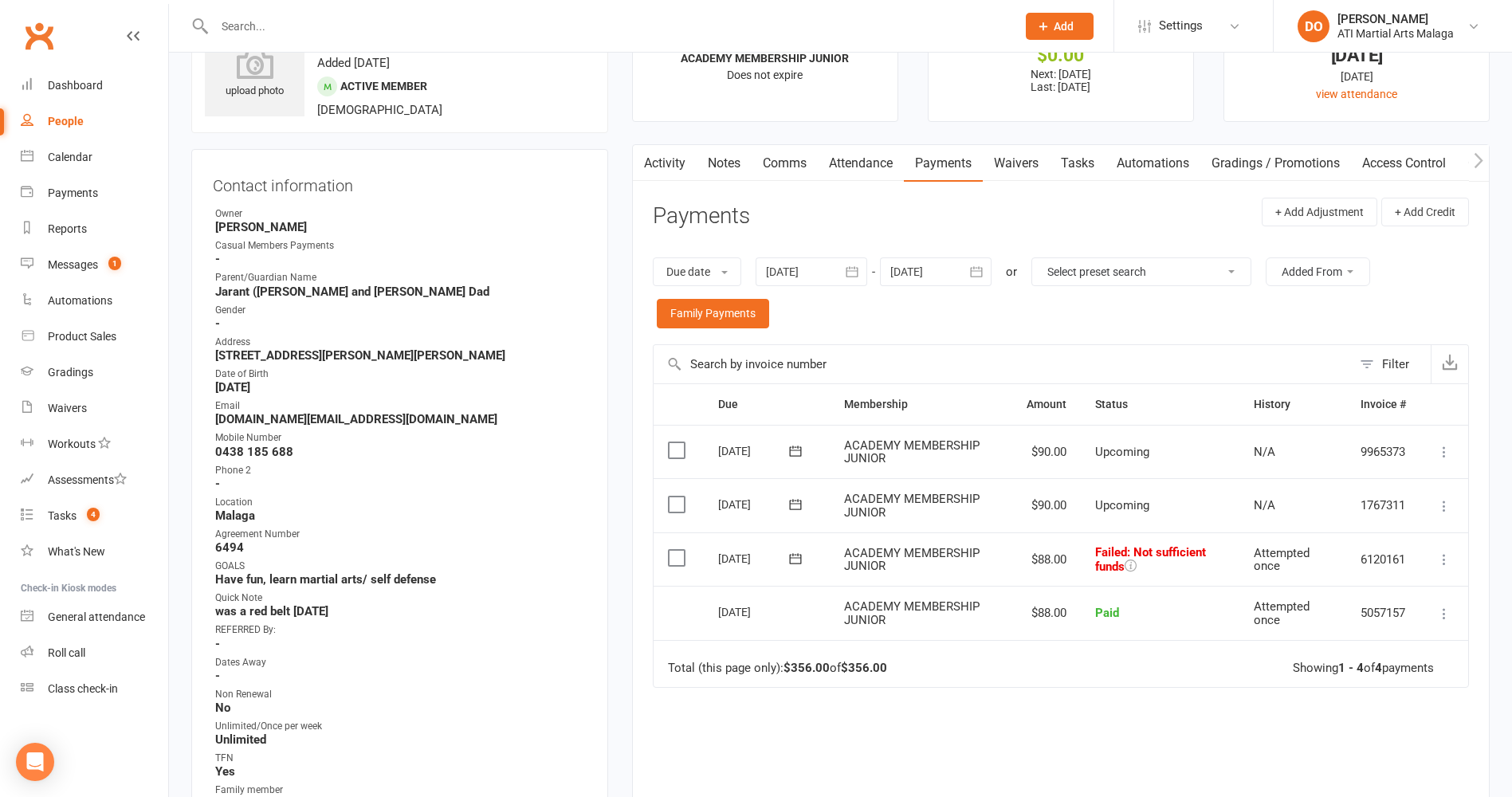
scroll to position [159, 0]
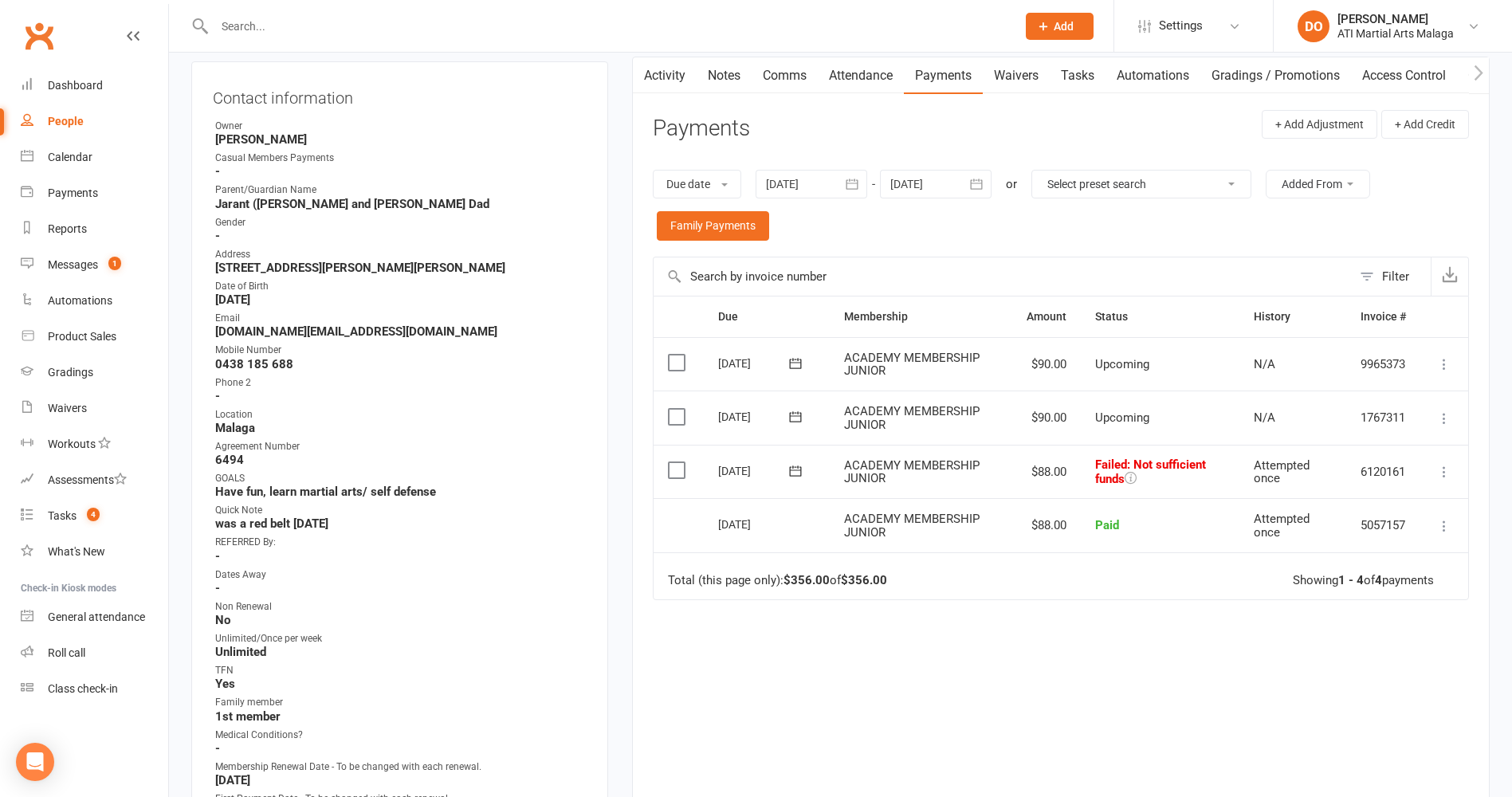
drag, startPoint x: 681, startPoint y: 467, endPoint x: 992, endPoint y: 533, distance: 317.9
click at [681, 468] on label at bounding box center [679, 470] width 22 height 16
click at [679, 462] on input "checkbox" at bounding box center [673, 462] width 11 height 0
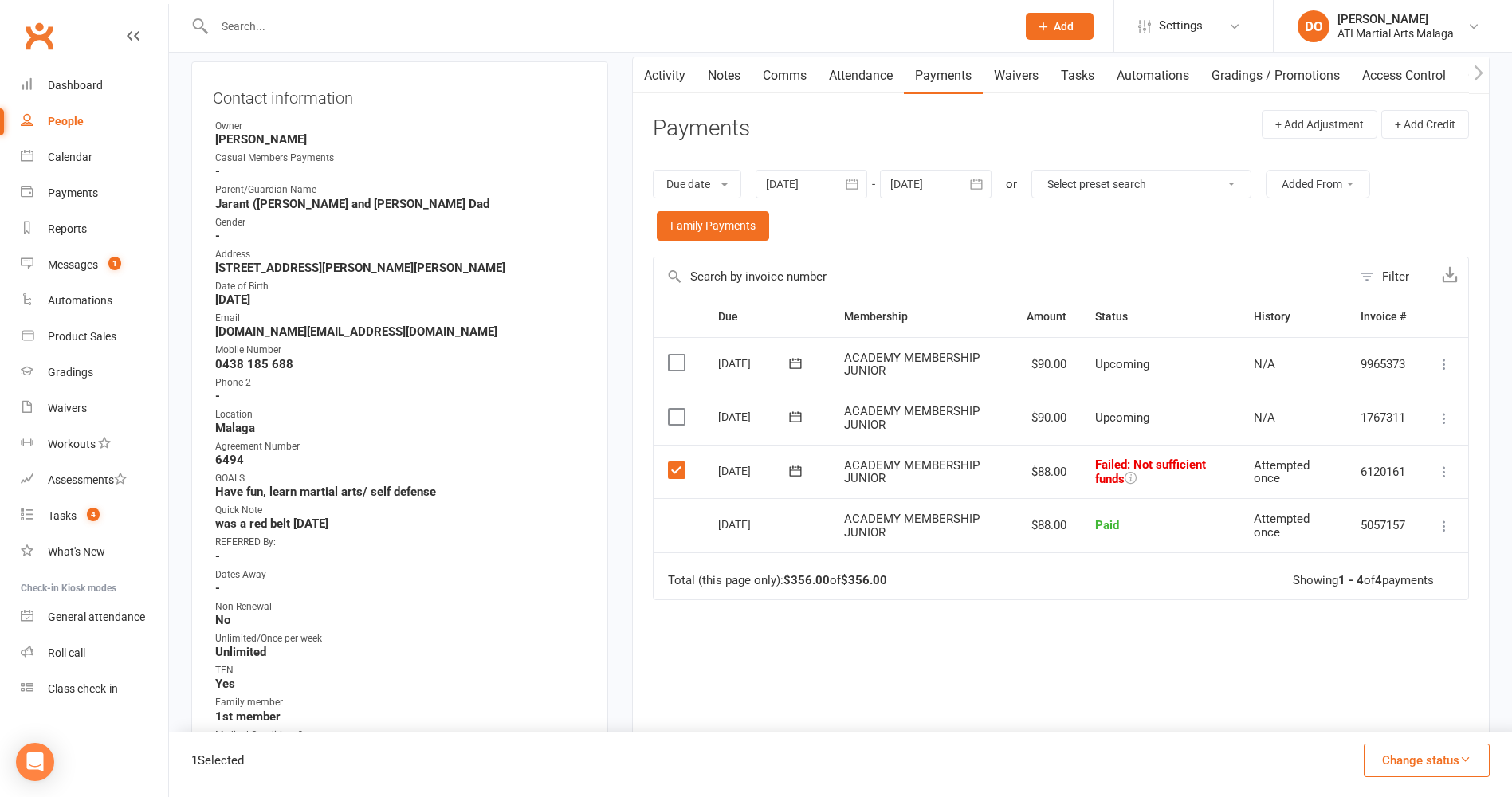
click at [1408, 759] on button "Change status" at bounding box center [1427, 759] width 126 height 33
click at [1394, 685] on link "Paid (Other)" at bounding box center [1409, 685] width 158 height 31
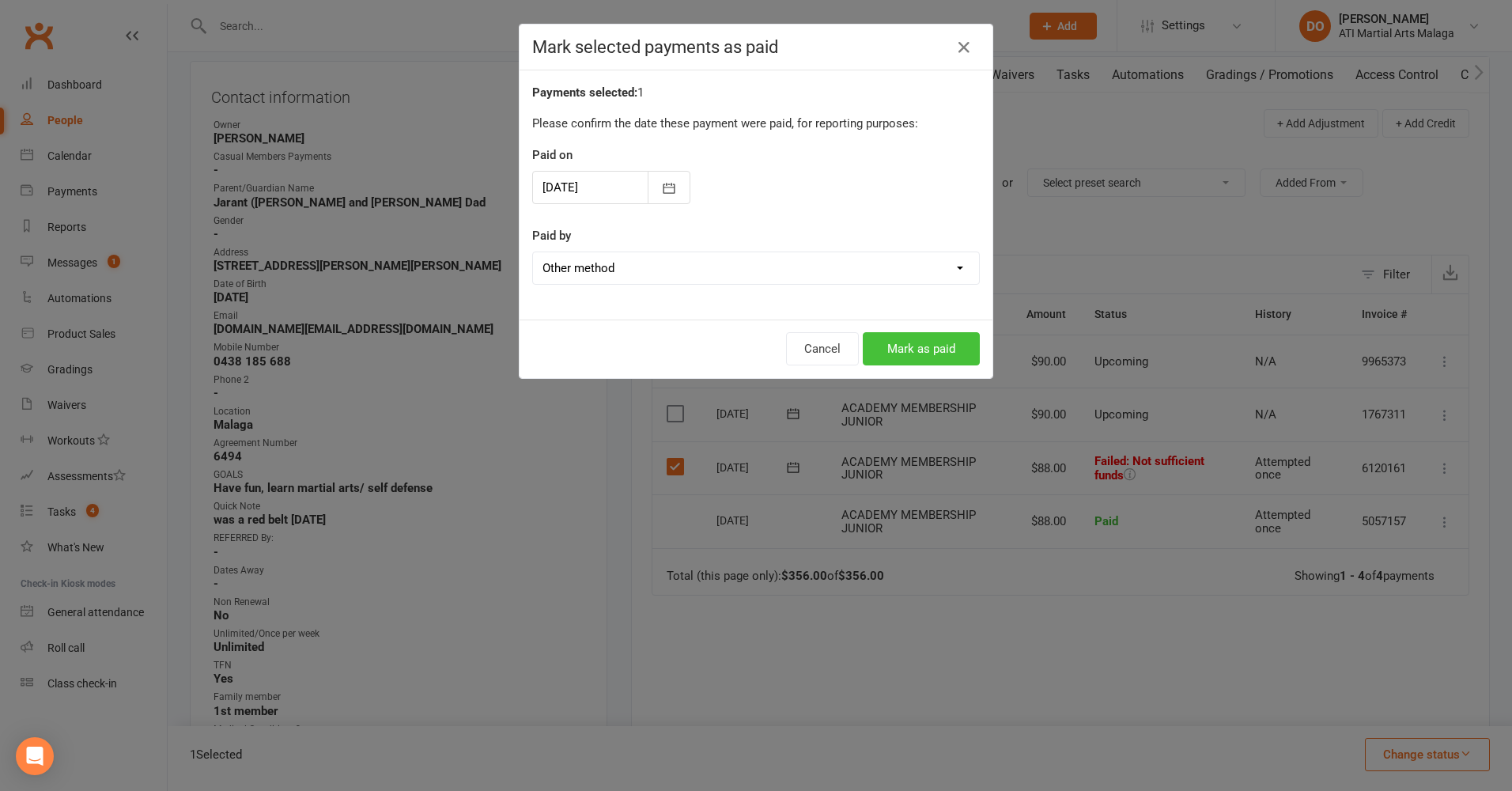
click at [956, 350] on button "Mark as paid" at bounding box center [920, 348] width 117 height 33
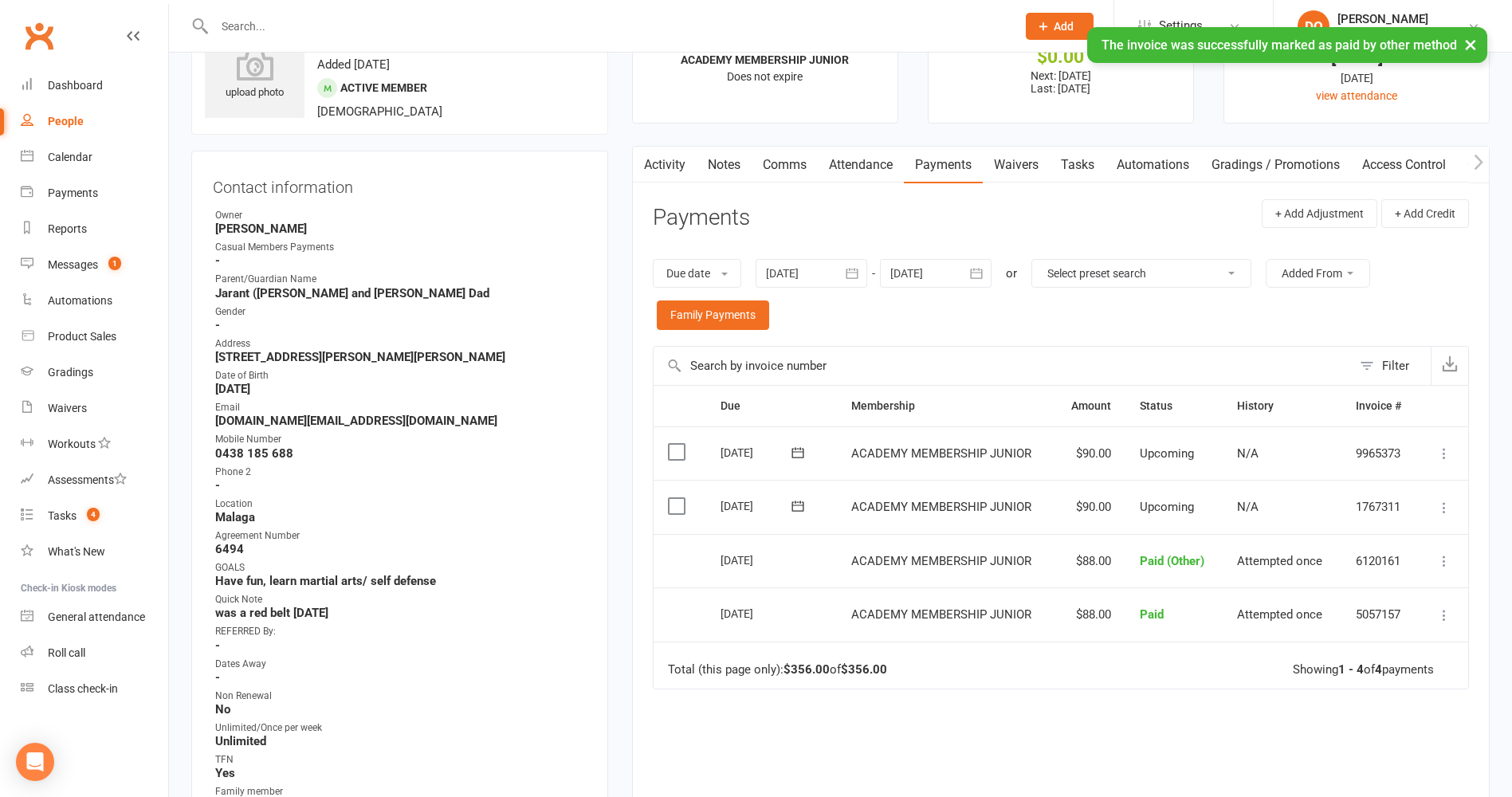
scroll to position [0, 0]
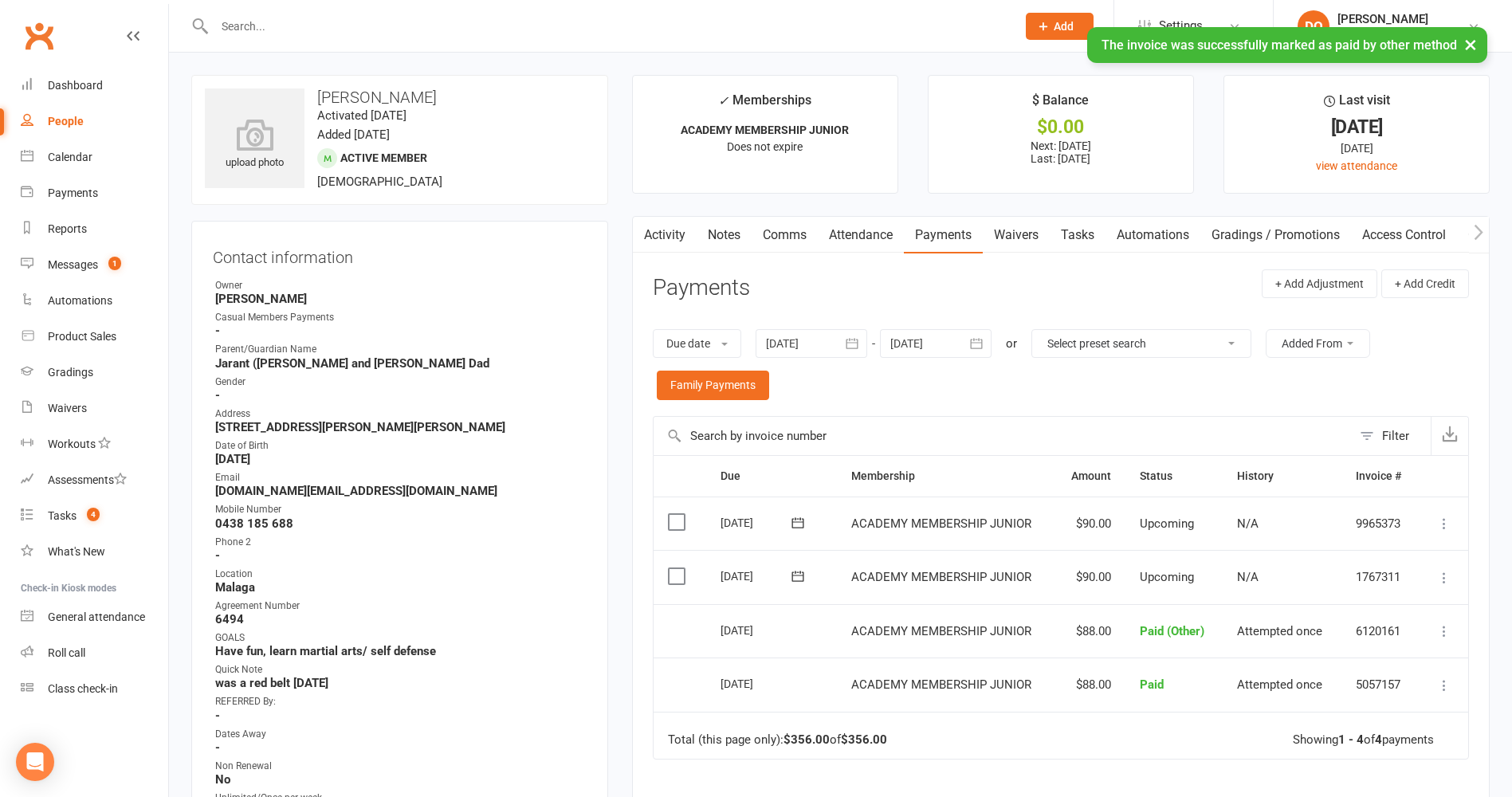
click at [739, 239] on link "Notes" at bounding box center [724, 235] width 55 height 37
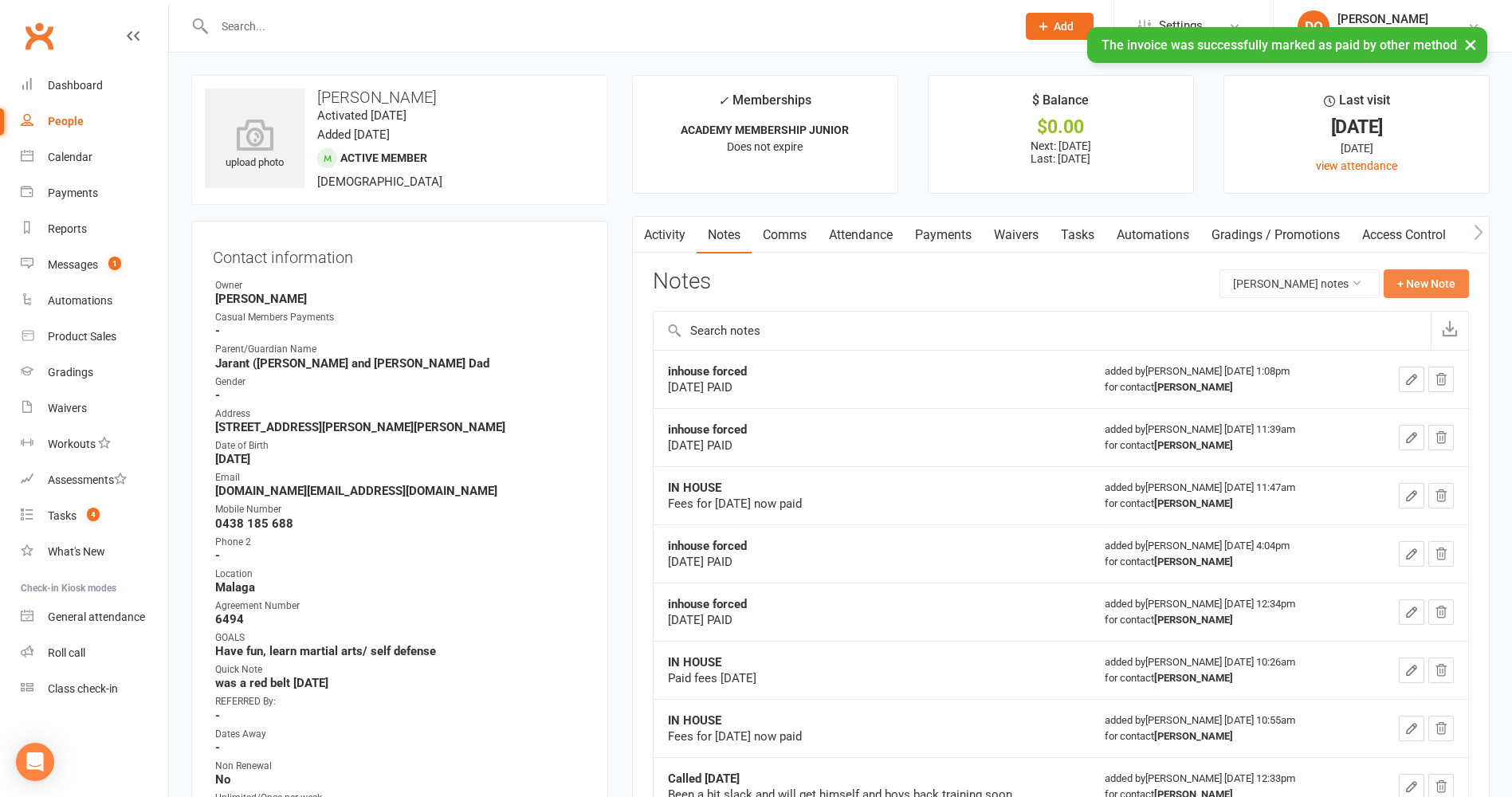
click at [1407, 282] on button "+ New Note" at bounding box center [1426, 283] width 86 height 29
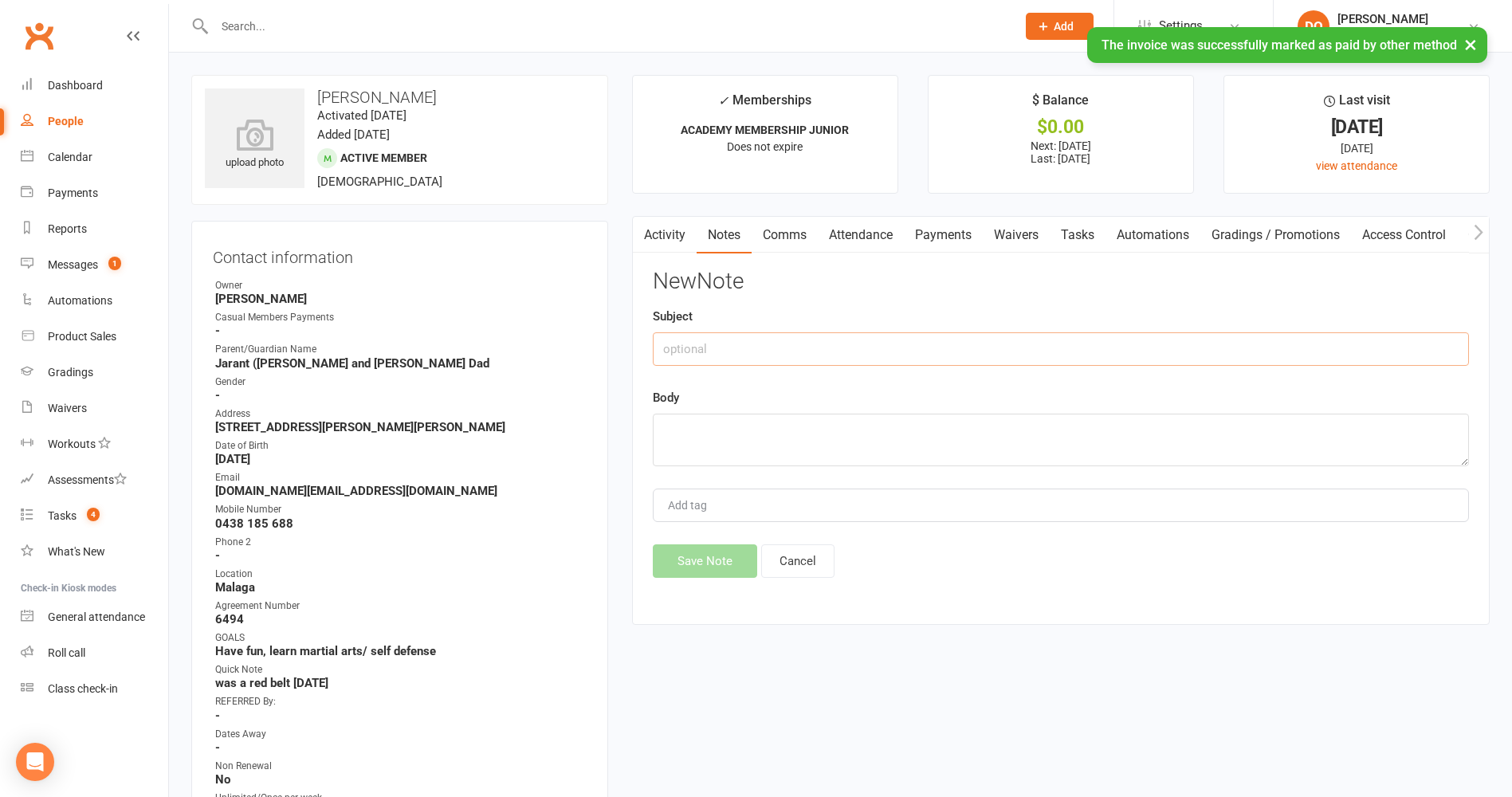
click at [856, 345] on input "text" at bounding box center [1060, 348] width 816 height 33
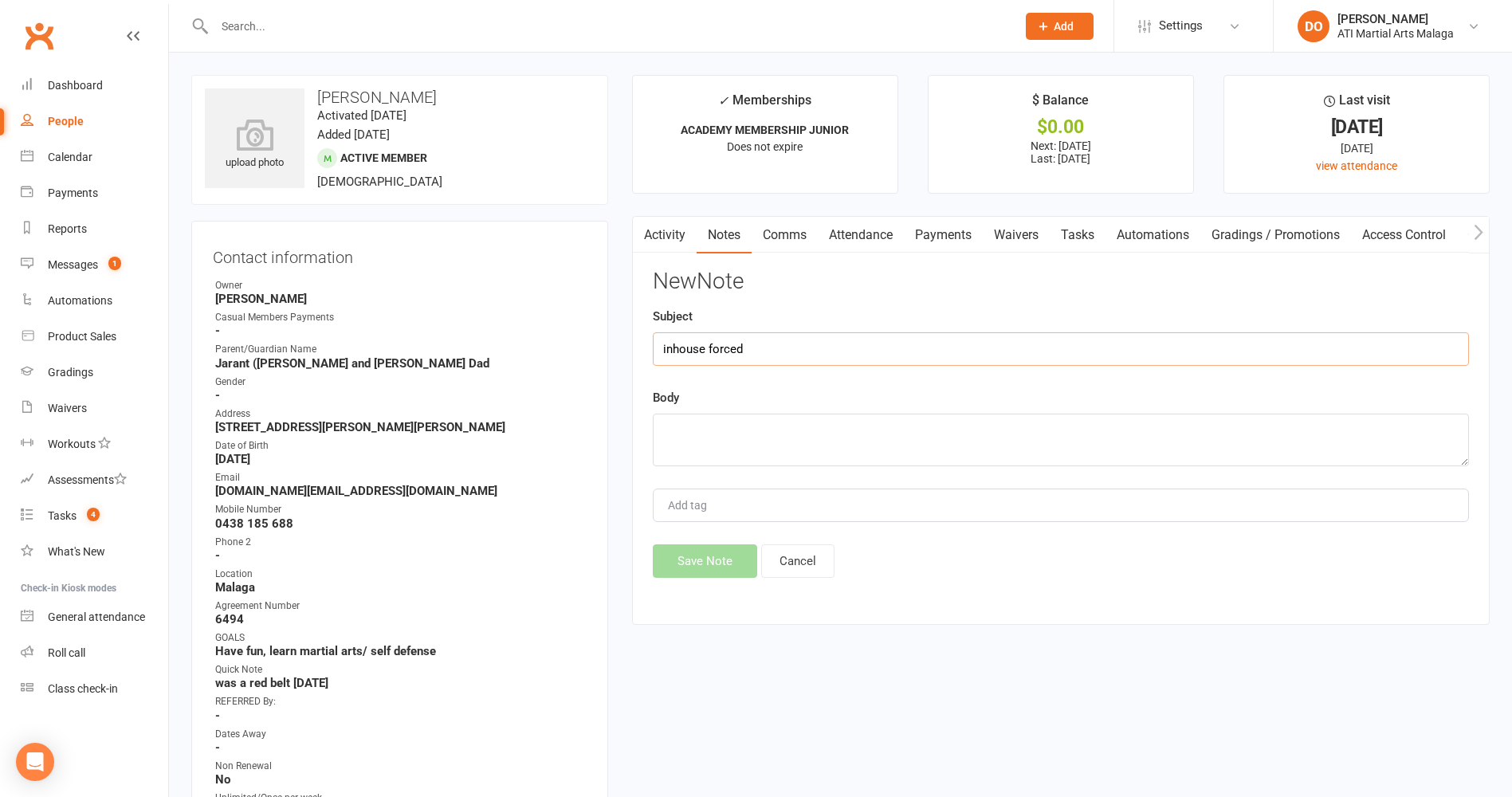
type input "inhouse forced"
click at [838, 450] on textarea at bounding box center [1060, 440] width 816 height 52
type textarea "[DATE] PAID"
click at [723, 550] on button "Save Note" at bounding box center [705, 560] width 104 height 33
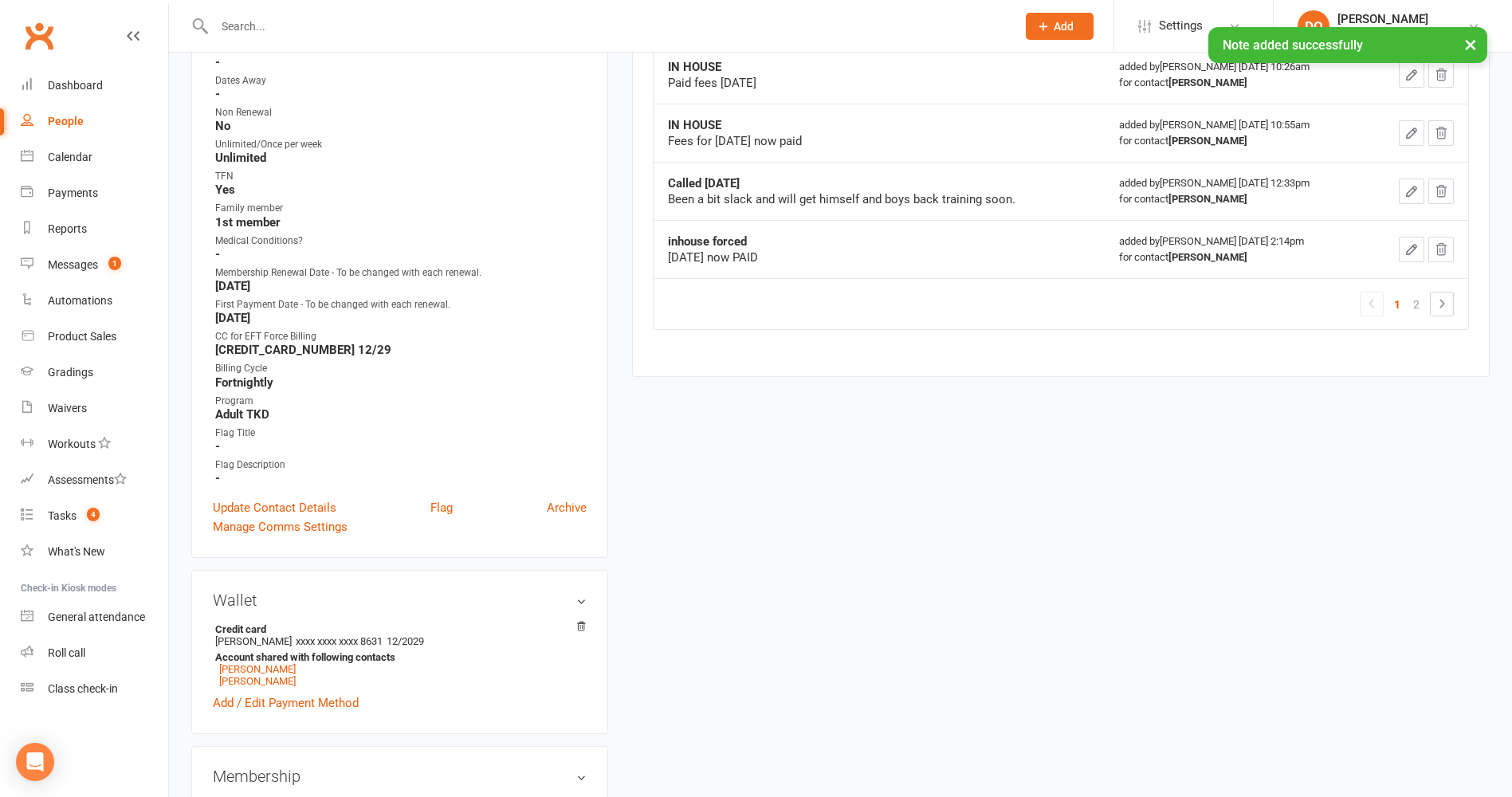
scroll to position [876, 0]
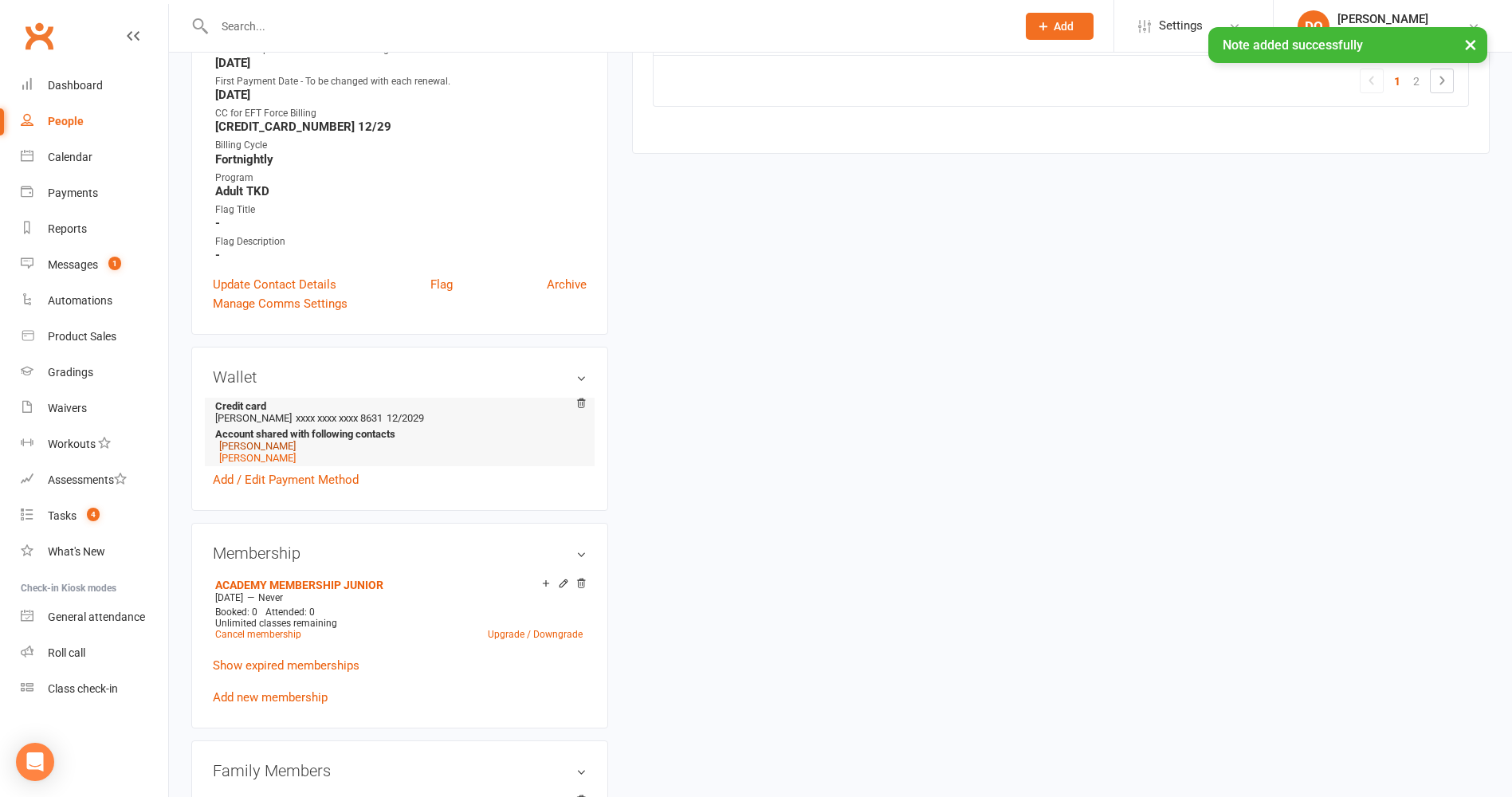
click at [268, 443] on link "[PERSON_NAME]" at bounding box center [257, 445] width 76 height 12
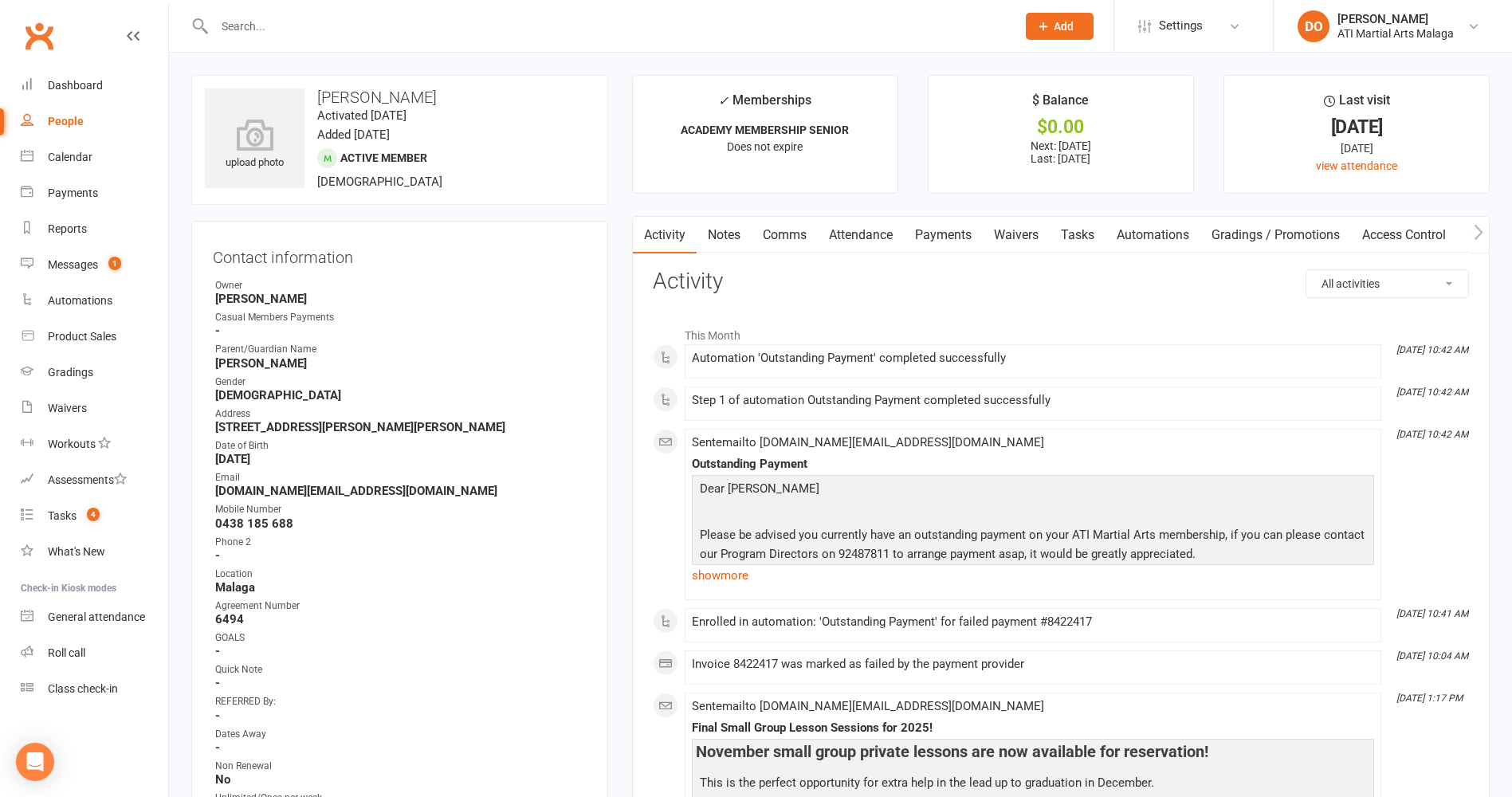
click at [946, 234] on link "Payments" at bounding box center [944, 235] width 79 height 37
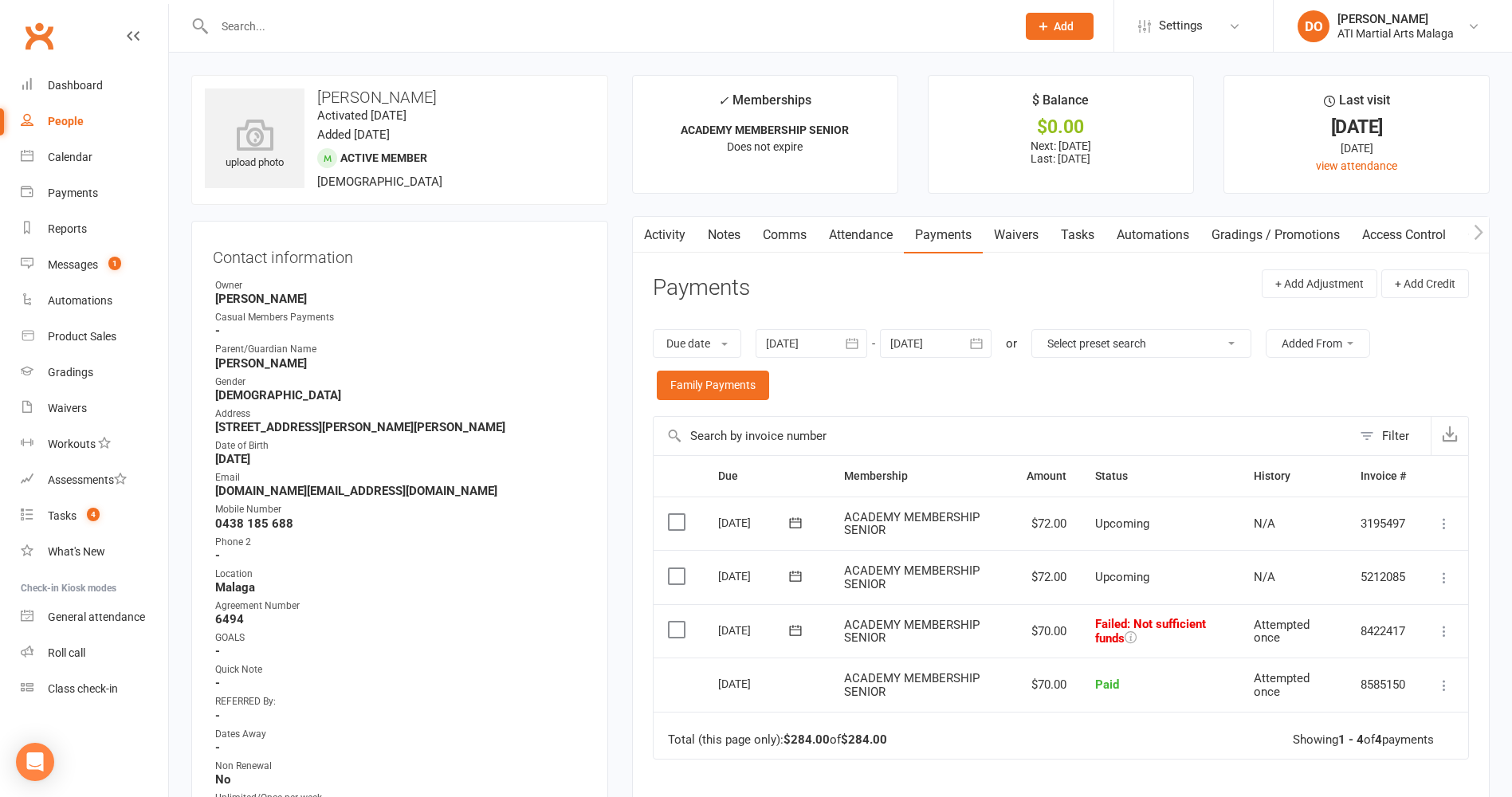
click at [679, 628] on label at bounding box center [679, 630] width 22 height 16
click at [679, 622] on input "checkbox" at bounding box center [673, 622] width 11 height 0
click at [1407, 769] on button "Change status" at bounding box center [1427, 759] width 126 height 33
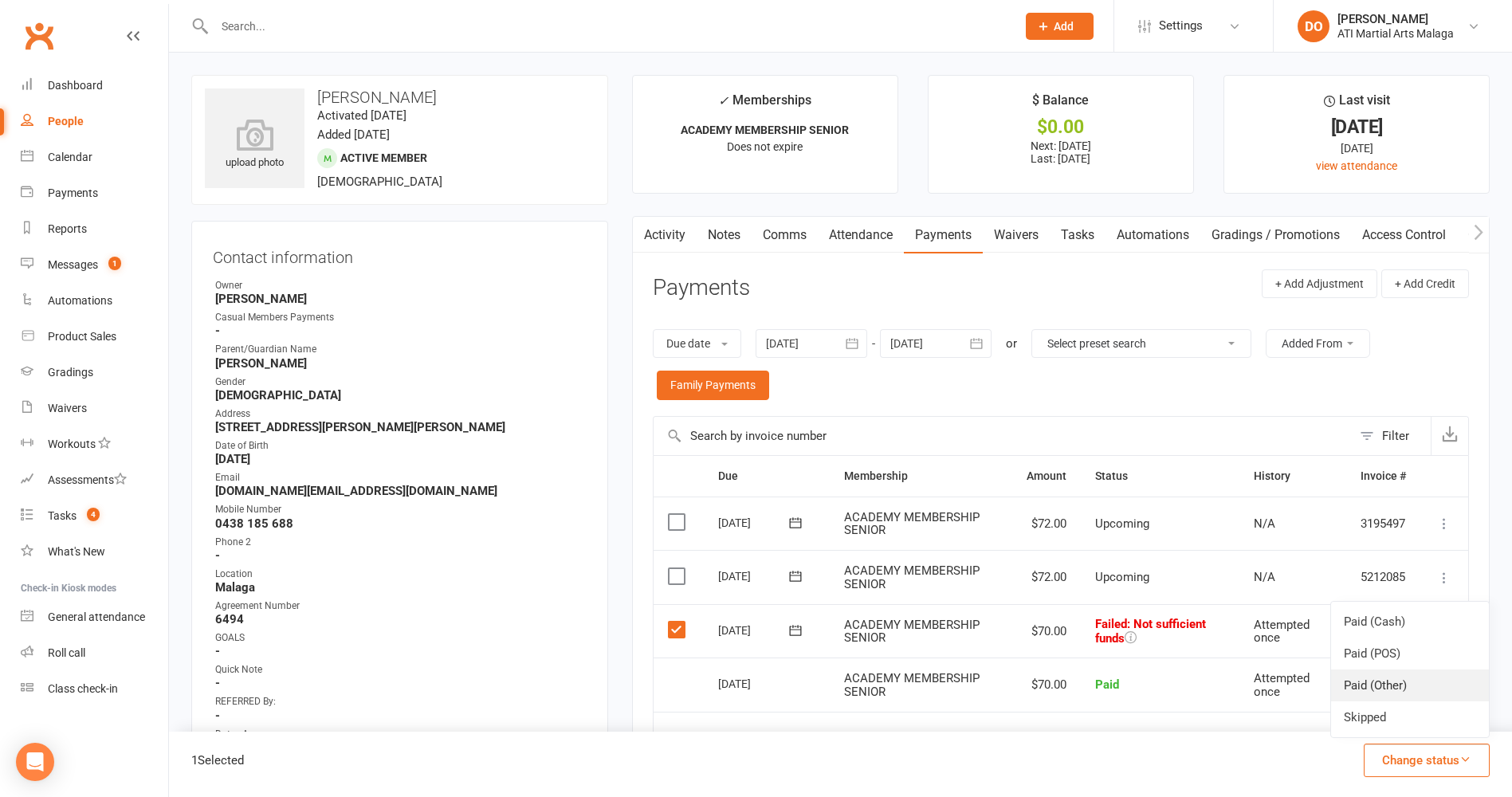
click at [1373, 676] on link "Paid (Other)" at bounding box center [1409, 685] width 158 height 31
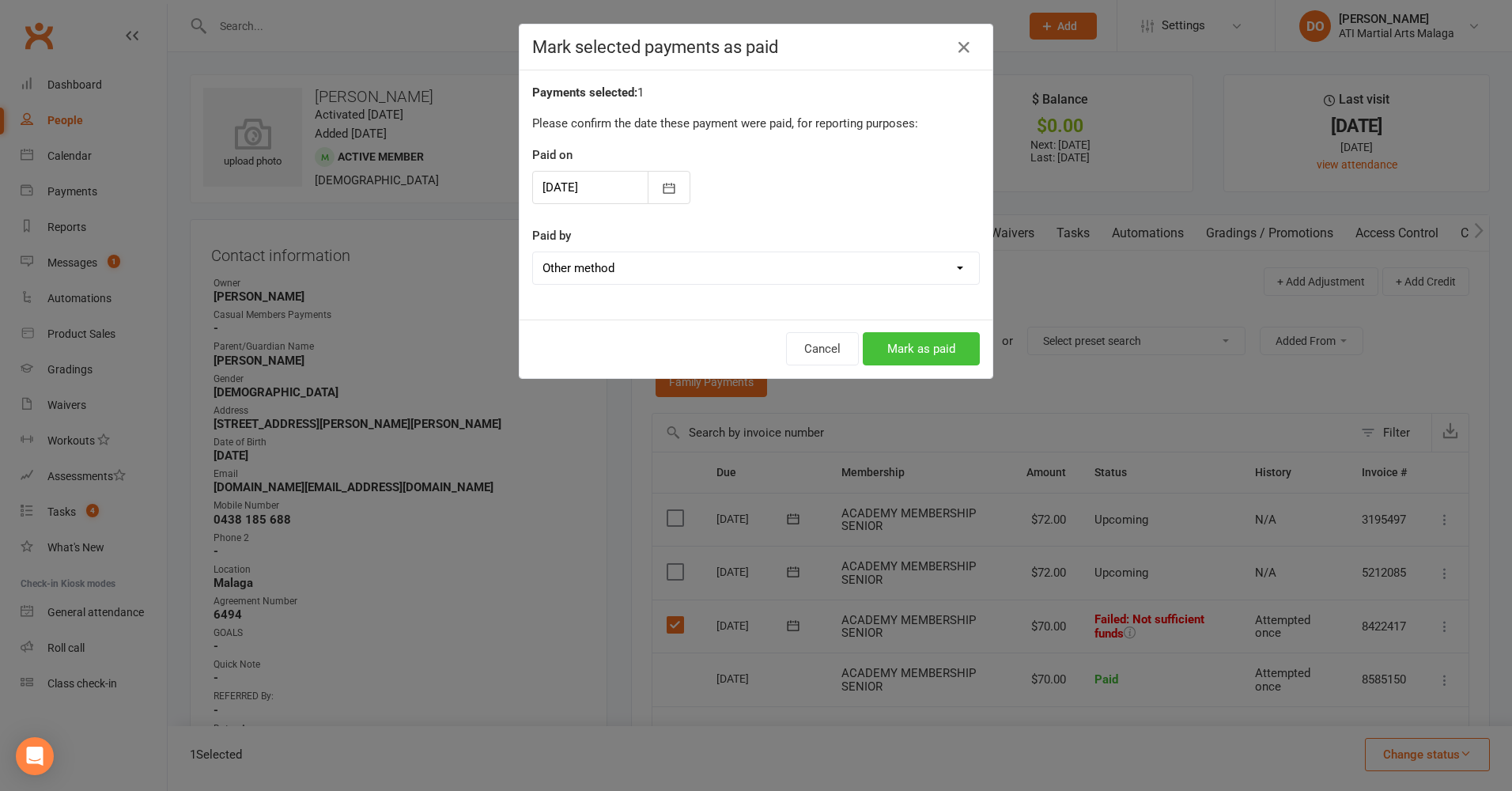
click at [930, 346] on button "Mark as paid" at bounding box center [920, 348] width 117 height 33
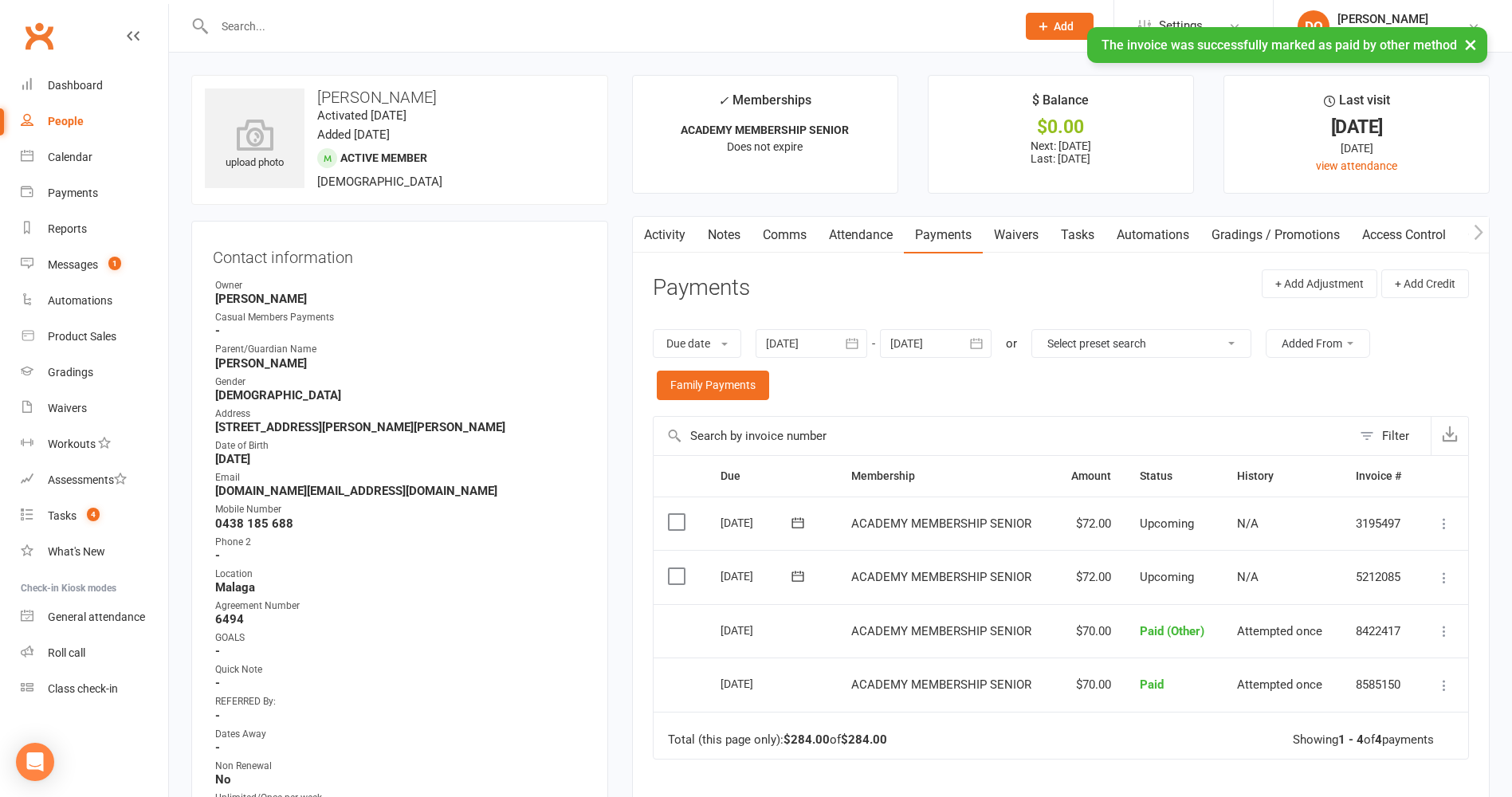
drag, startPoint x: 724, startPoint y: 235, endPoint x: 814, endPoint y: 264, distance: 94.6
click at [725, 235] on link "Notes" at bounding box center [724, 235] width 55 height 37
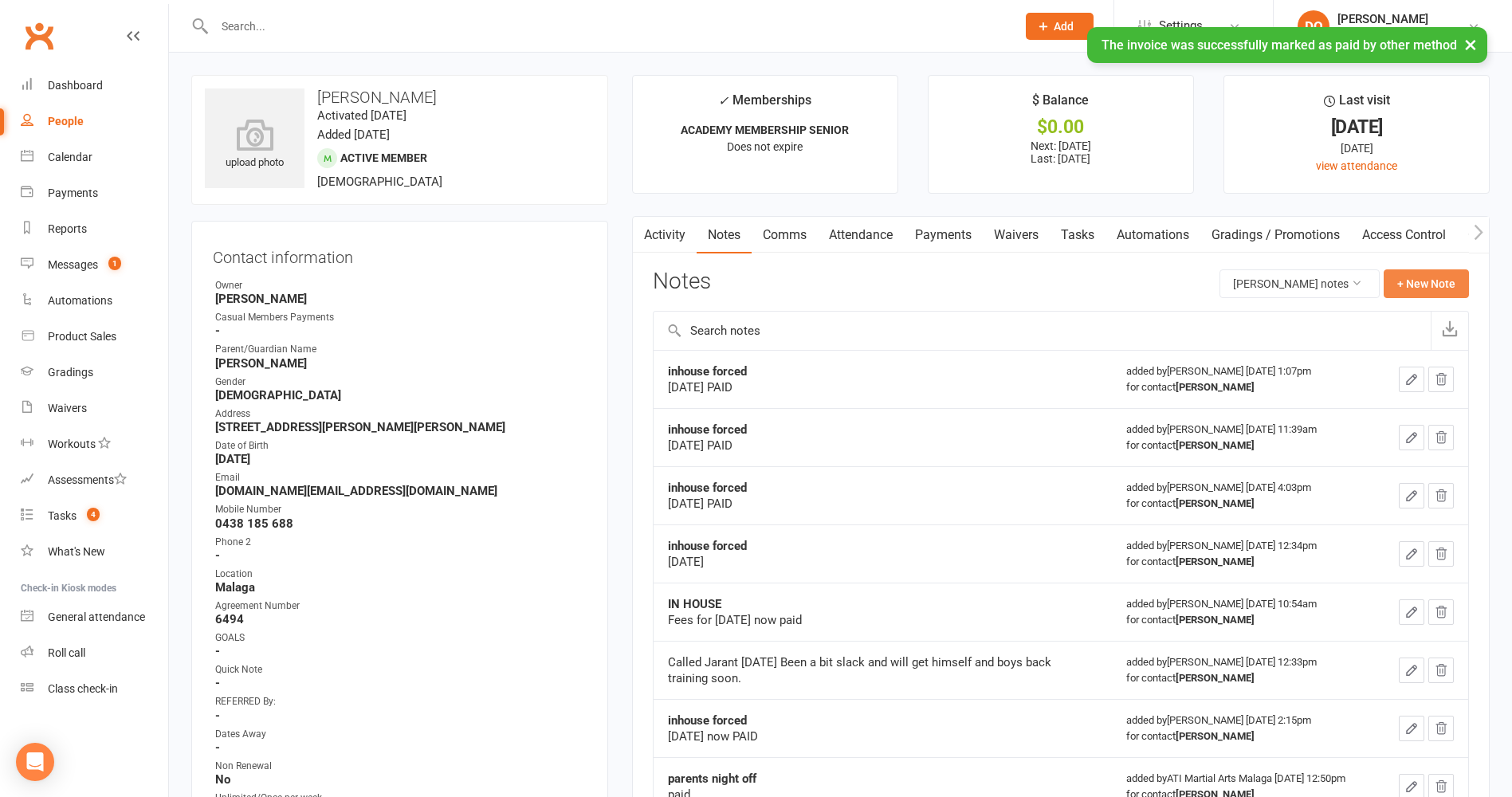
click at [1435, 282] on button "+ New Note" at bounding box center [1426, 283] width 86 height 29
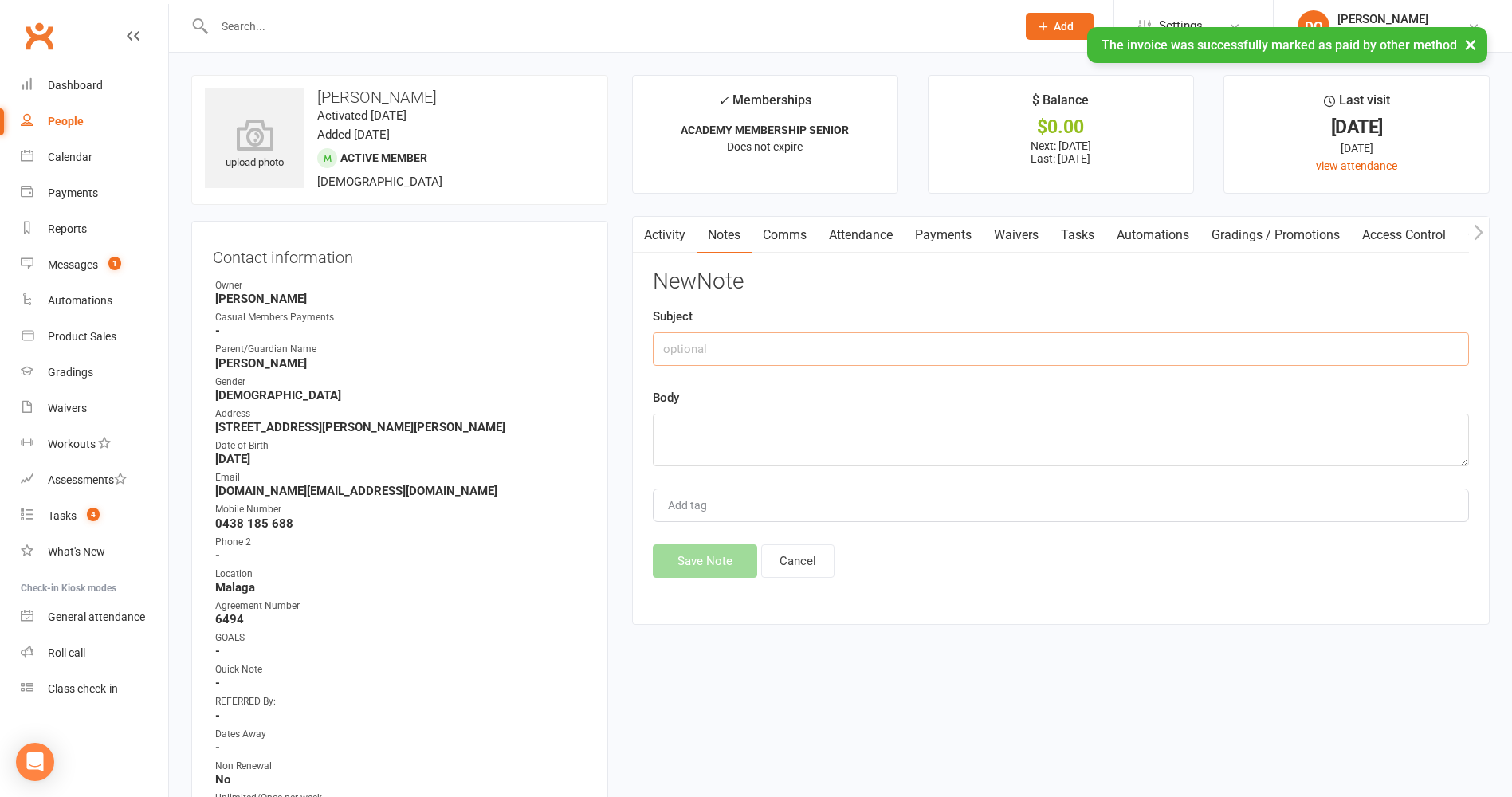
click at [799, 351] on input "text" at bounding box center [1060, 348] width 816 height 33
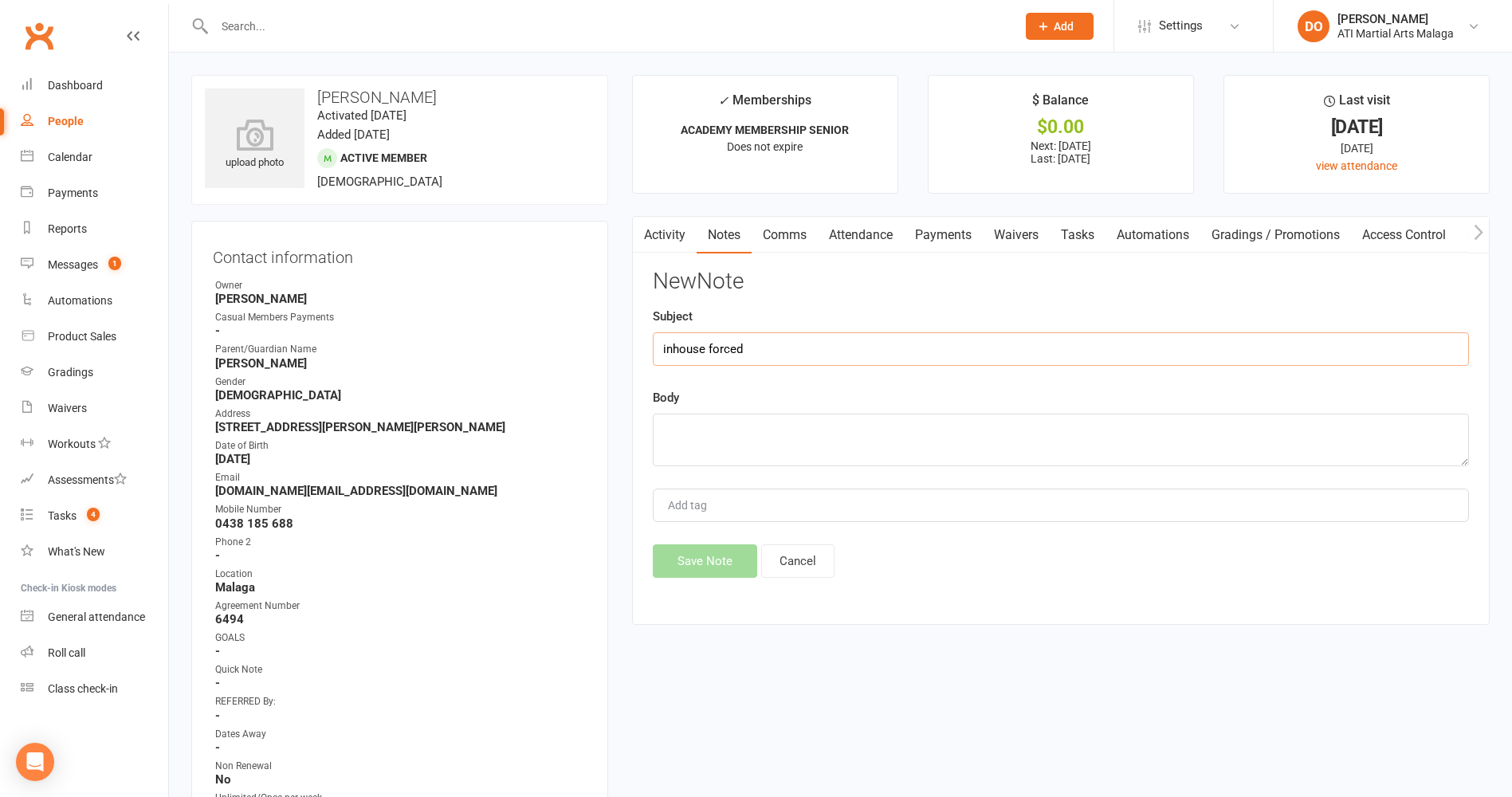
type input "inhouse forced"
click at [831, 436] on textarea at bounding box center [1060, 440] width 816 height 52
type textarea "[DATE]"
click at [723, 567] on button "Save Note" at bounding box center [705, 560] width 104 height 33
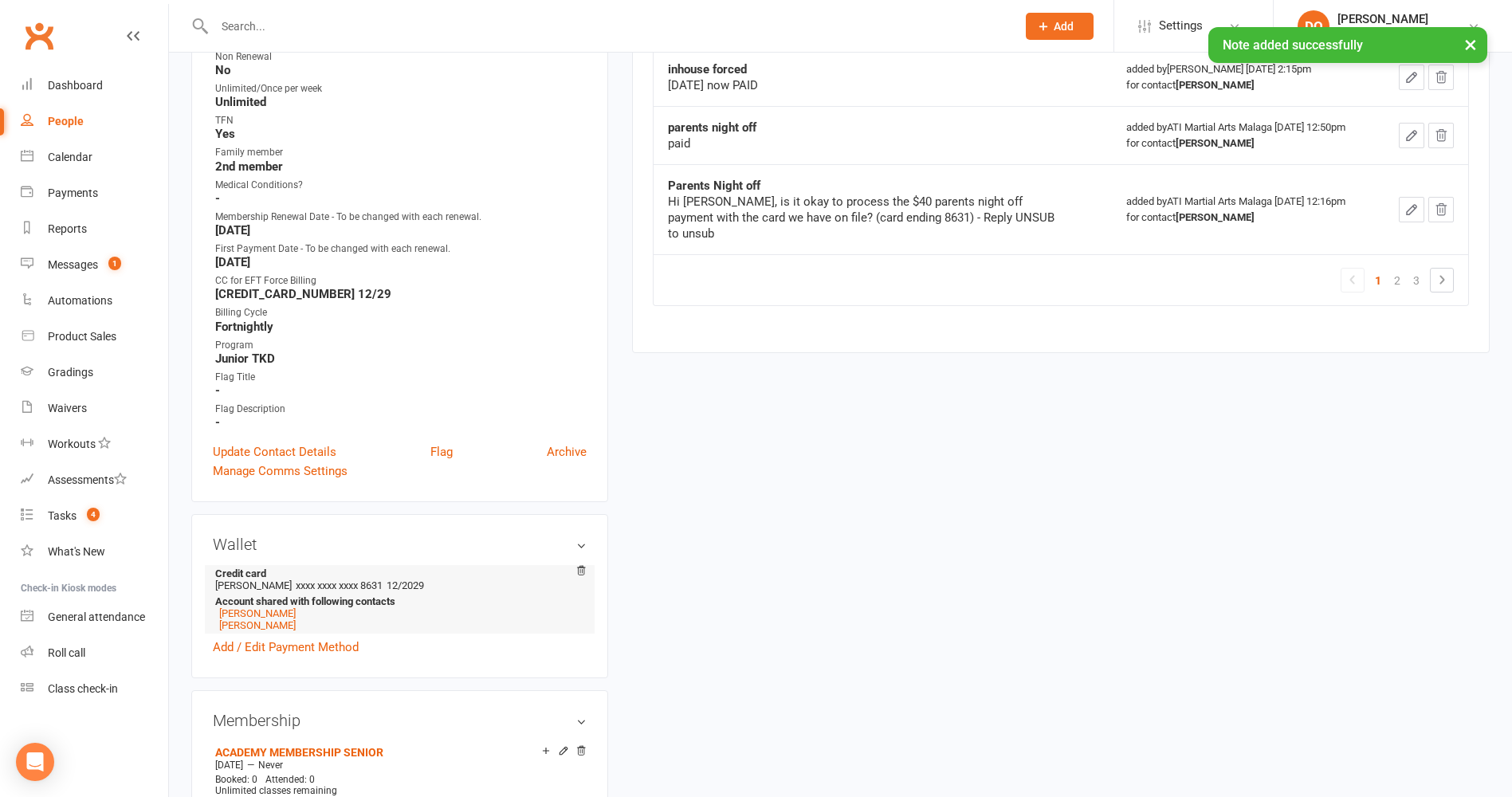
scroll to position [717, 0]
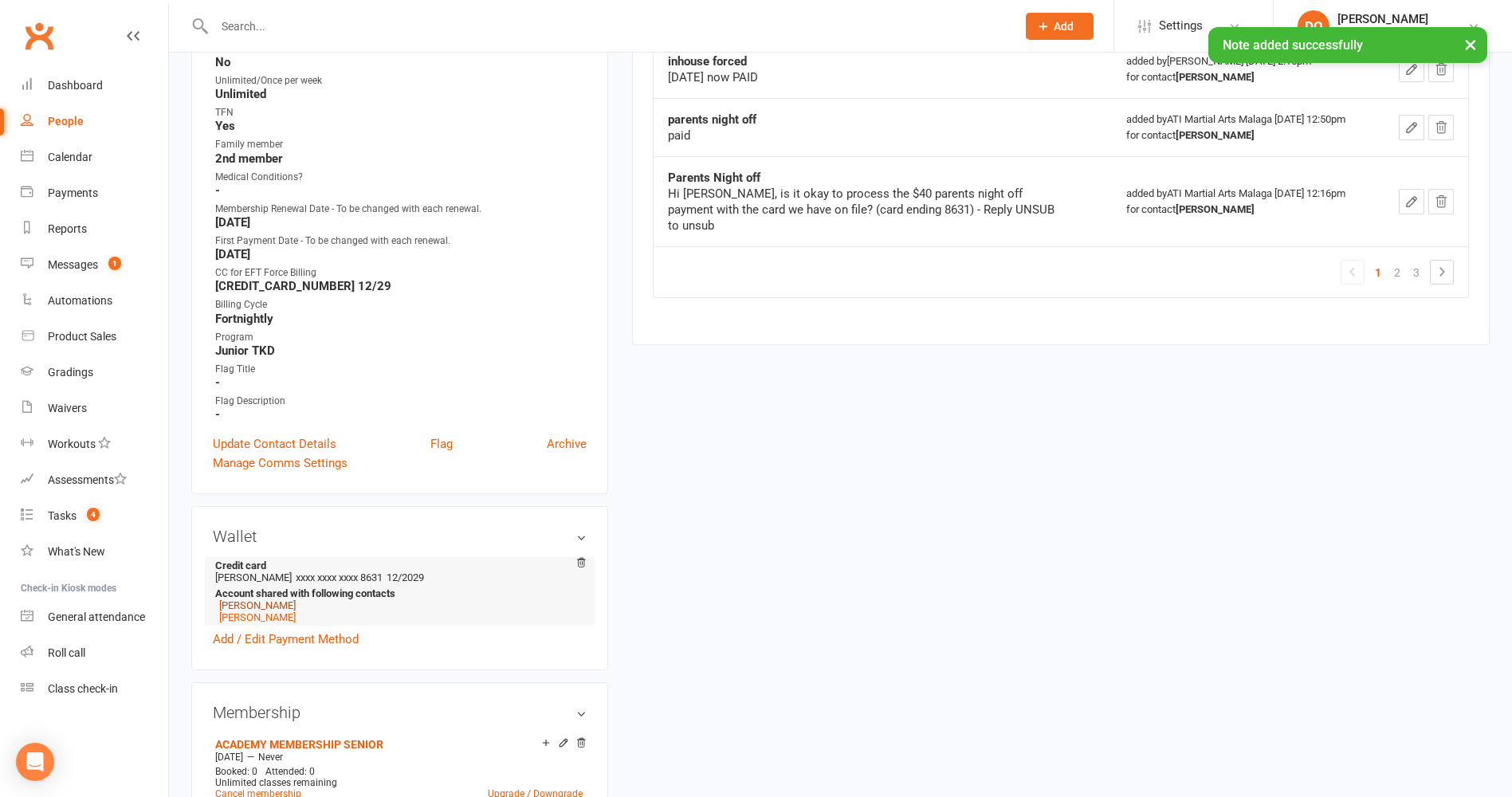
click at [256, 604] on link "[PERSON_NAME]" at bounding box center [257, 604] width 76 height 12
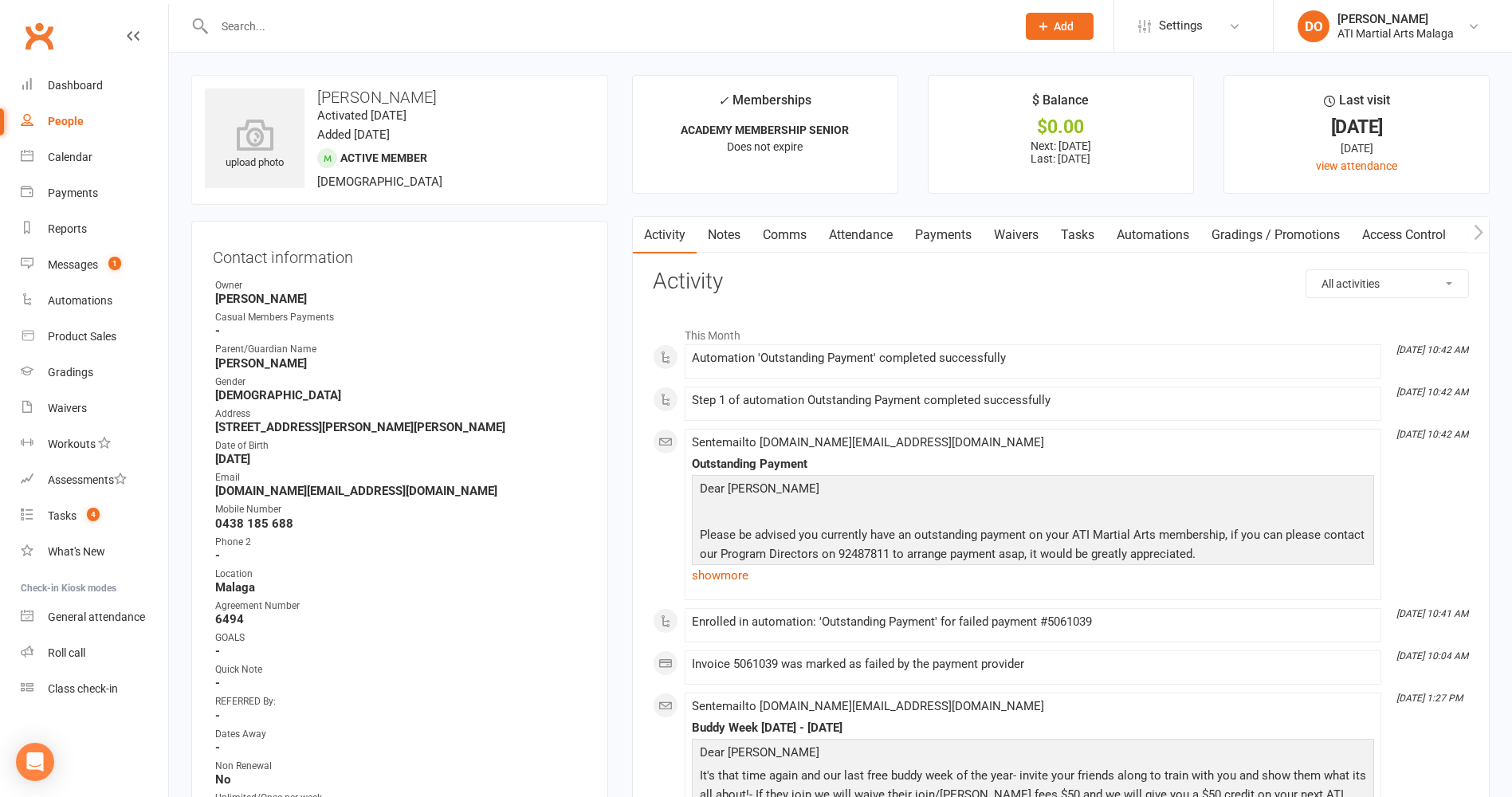
click at [867, 236] on link "Attendance" at bounding box center [861, 235] width 86 height 37
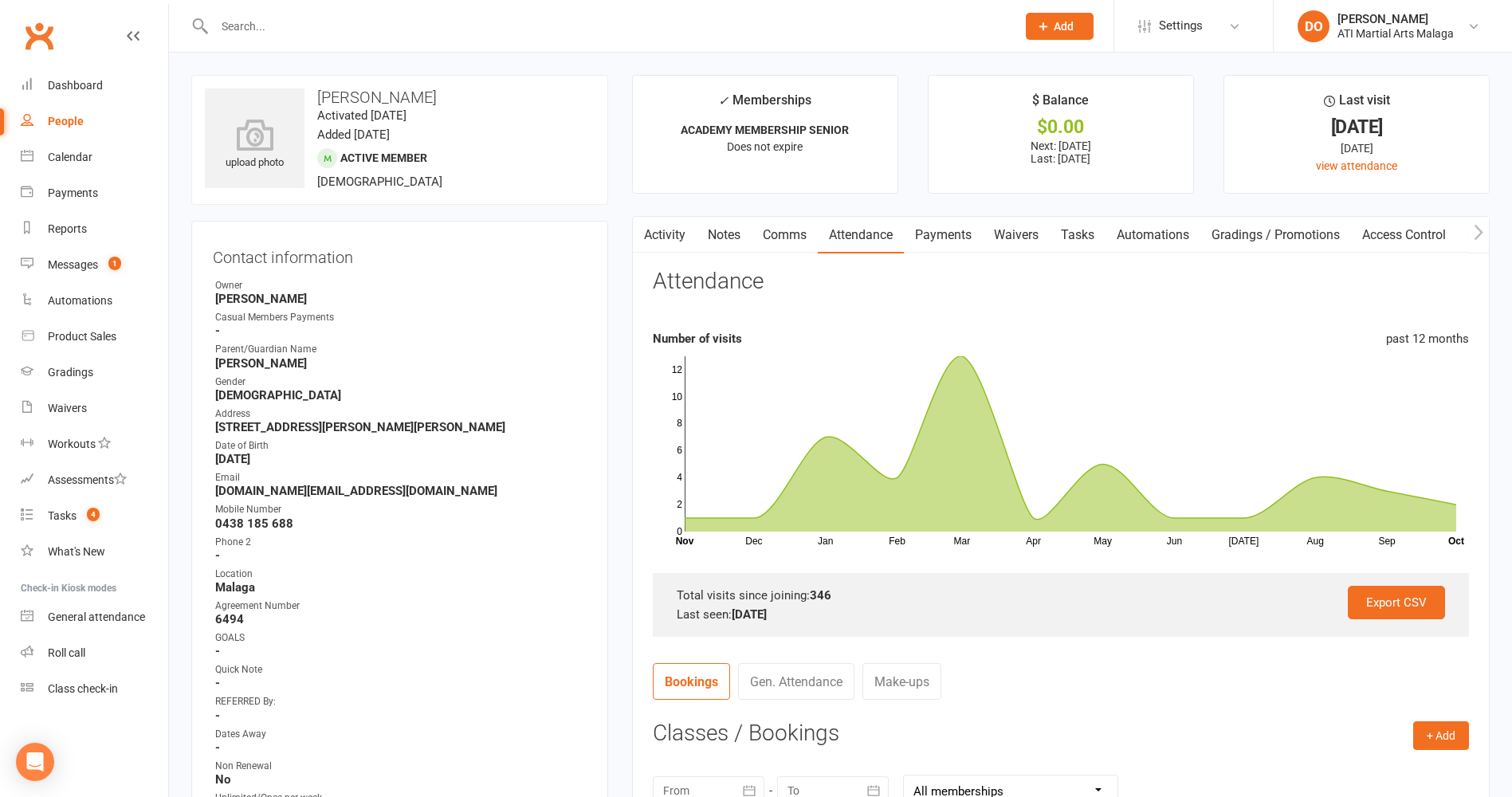
click at [940, 241] on link "Payments" at bounding box center [944, 235] width 79 height 37
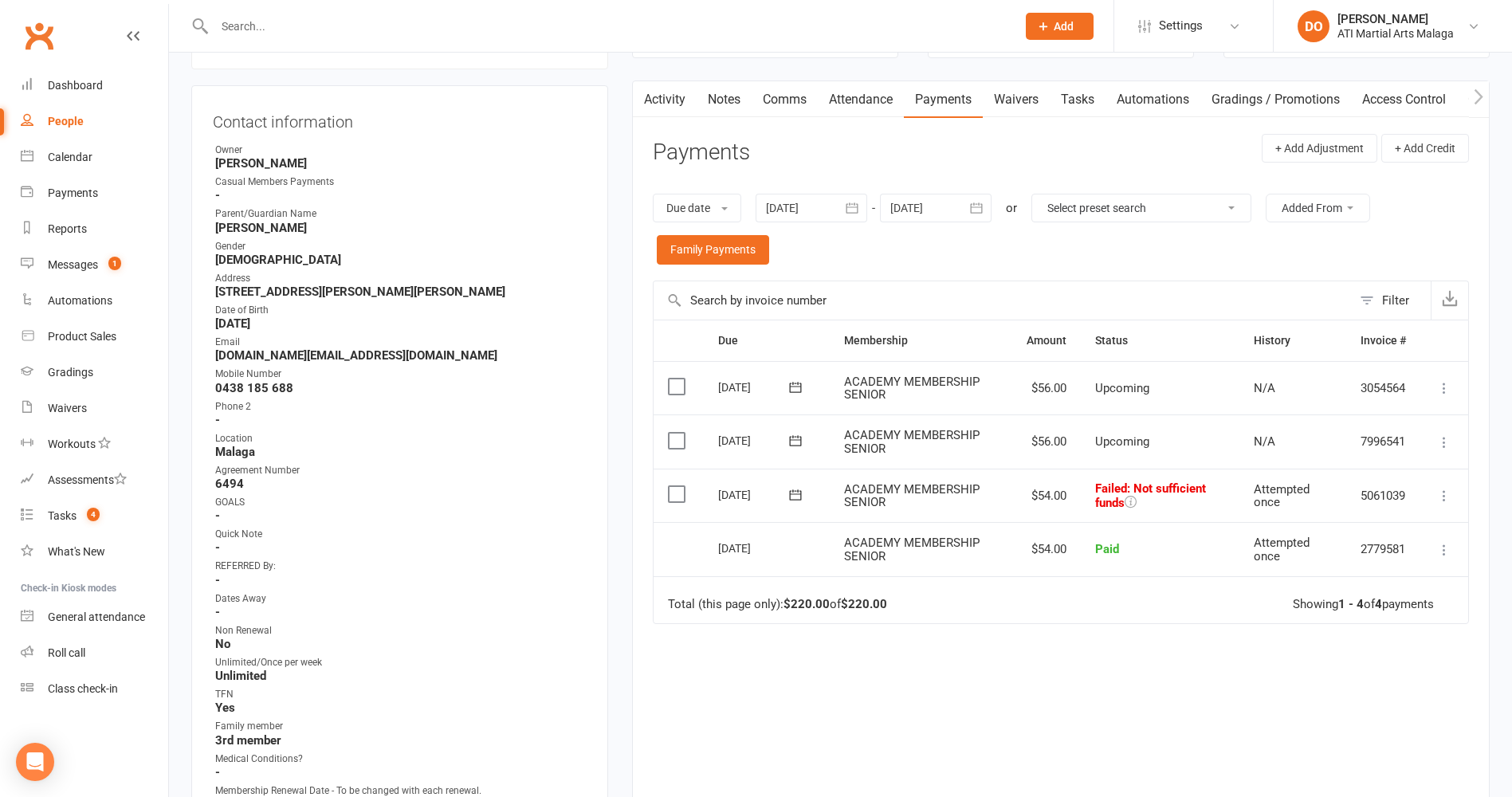
scroll to position [159, 0]
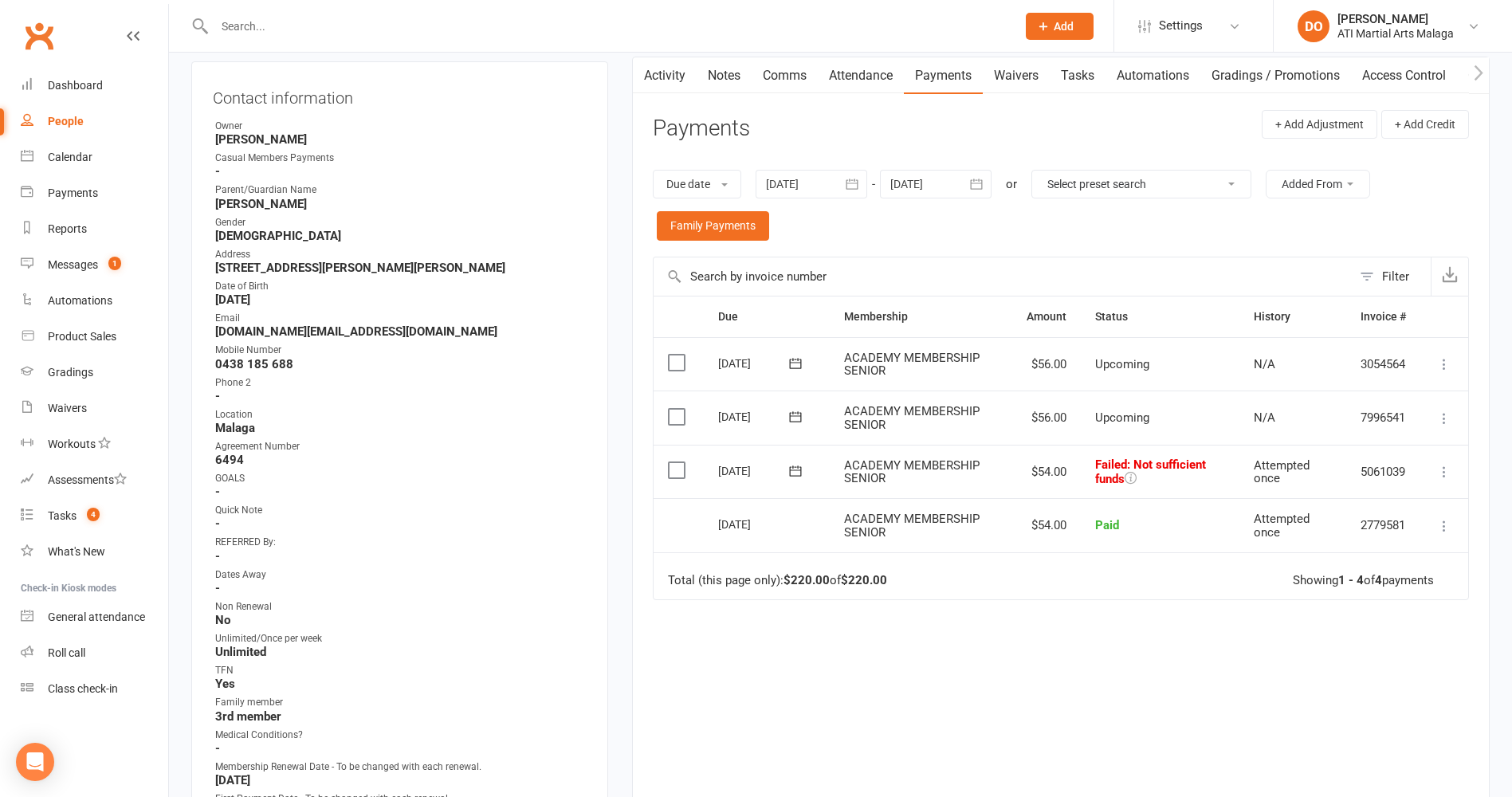
click at [681, 475] on label at bounding box center [679, 470] width 22 height 16
click at [679, 462] on input "checkbox" at bounding box center [673, 462] width 11 height 0
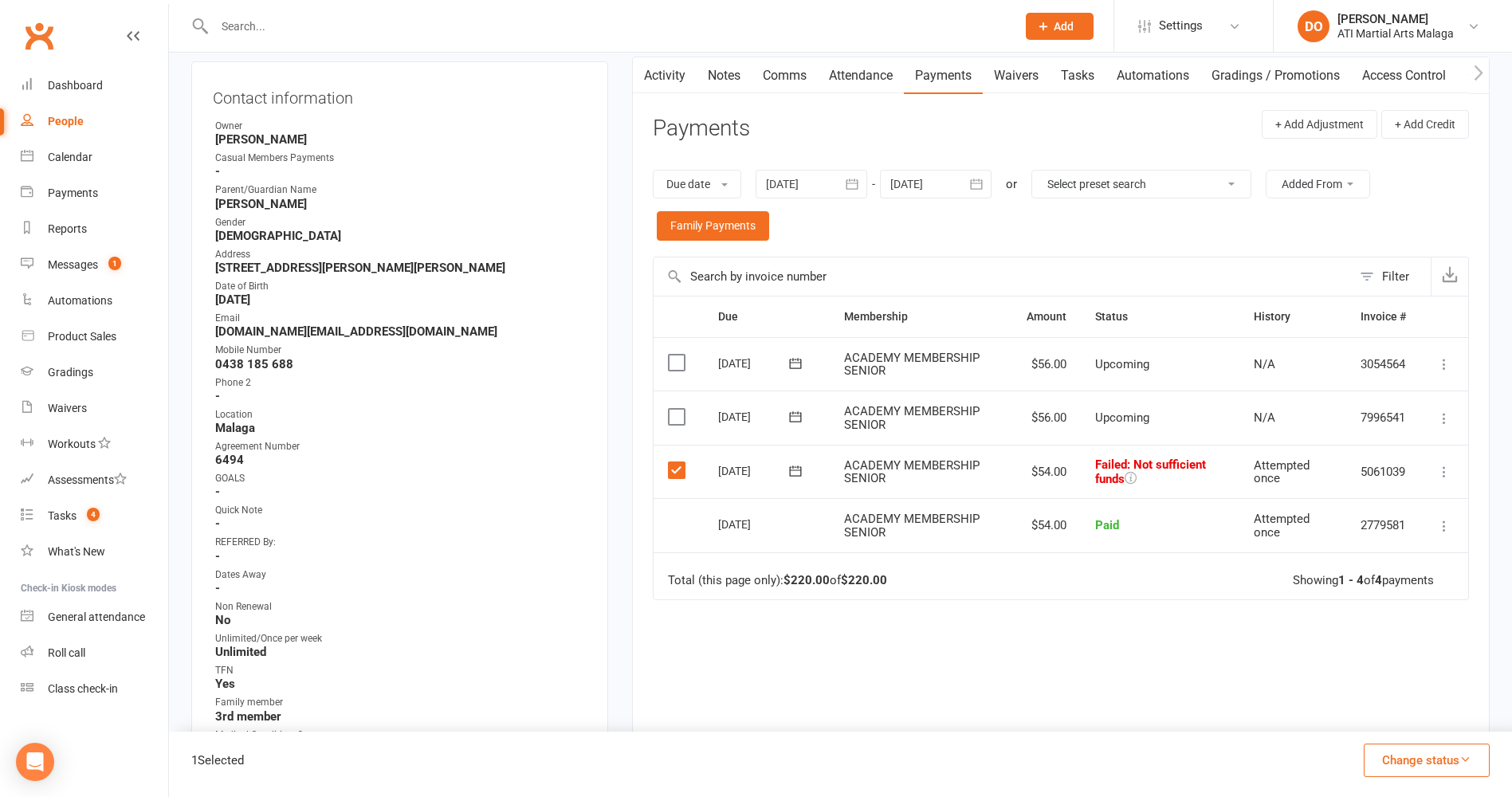
click at [1418, 766] on button "Change status" at bounding box center [1427, 759] width 126 height 33
click at [1399, 688] on link "Paid (Other)" at bounding box center [1409, 685] width 158 height 31
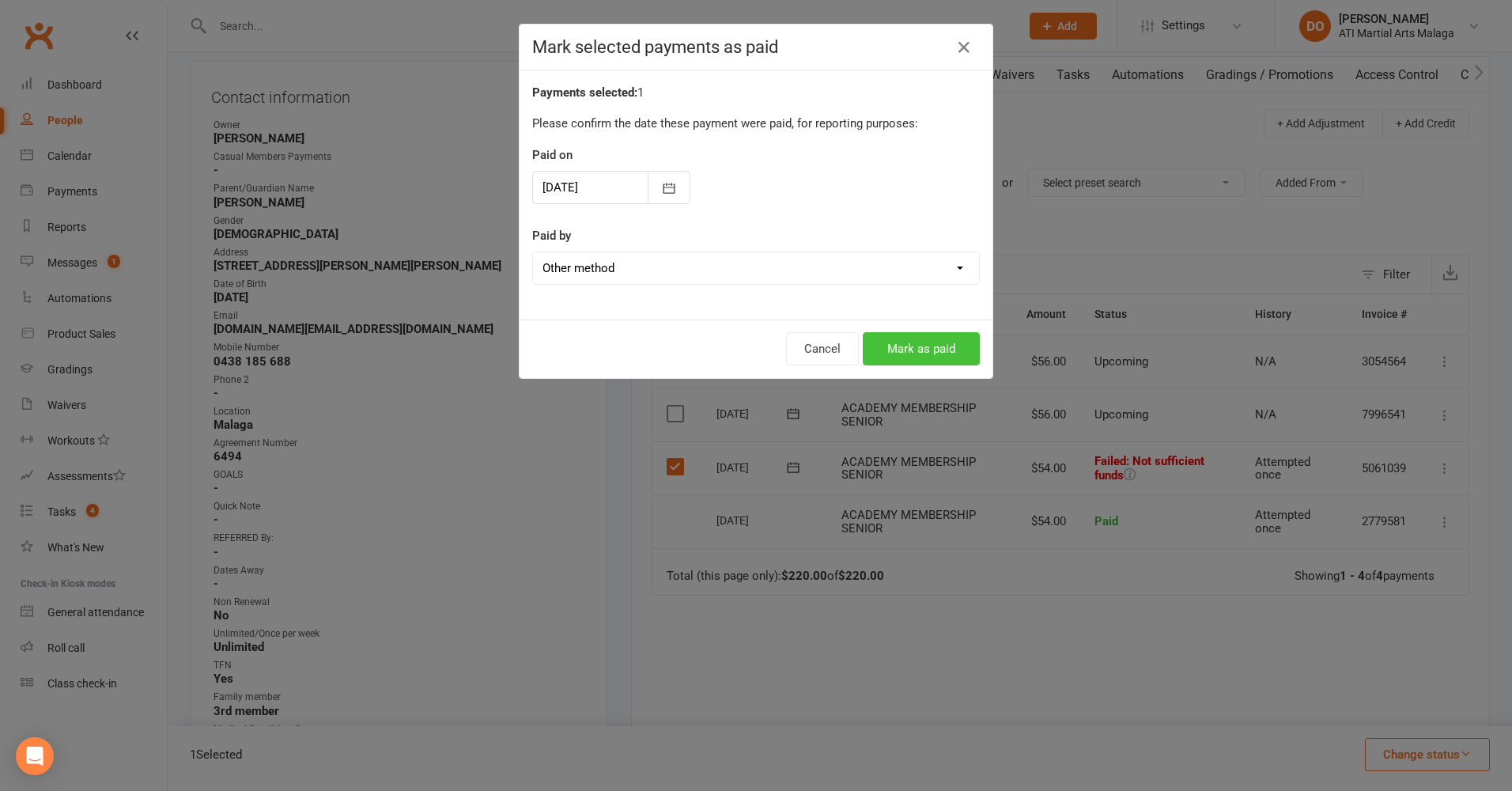
click at [925, 340] on button "Mark as paid" at bounding box center [920, 348] width 117 height 33
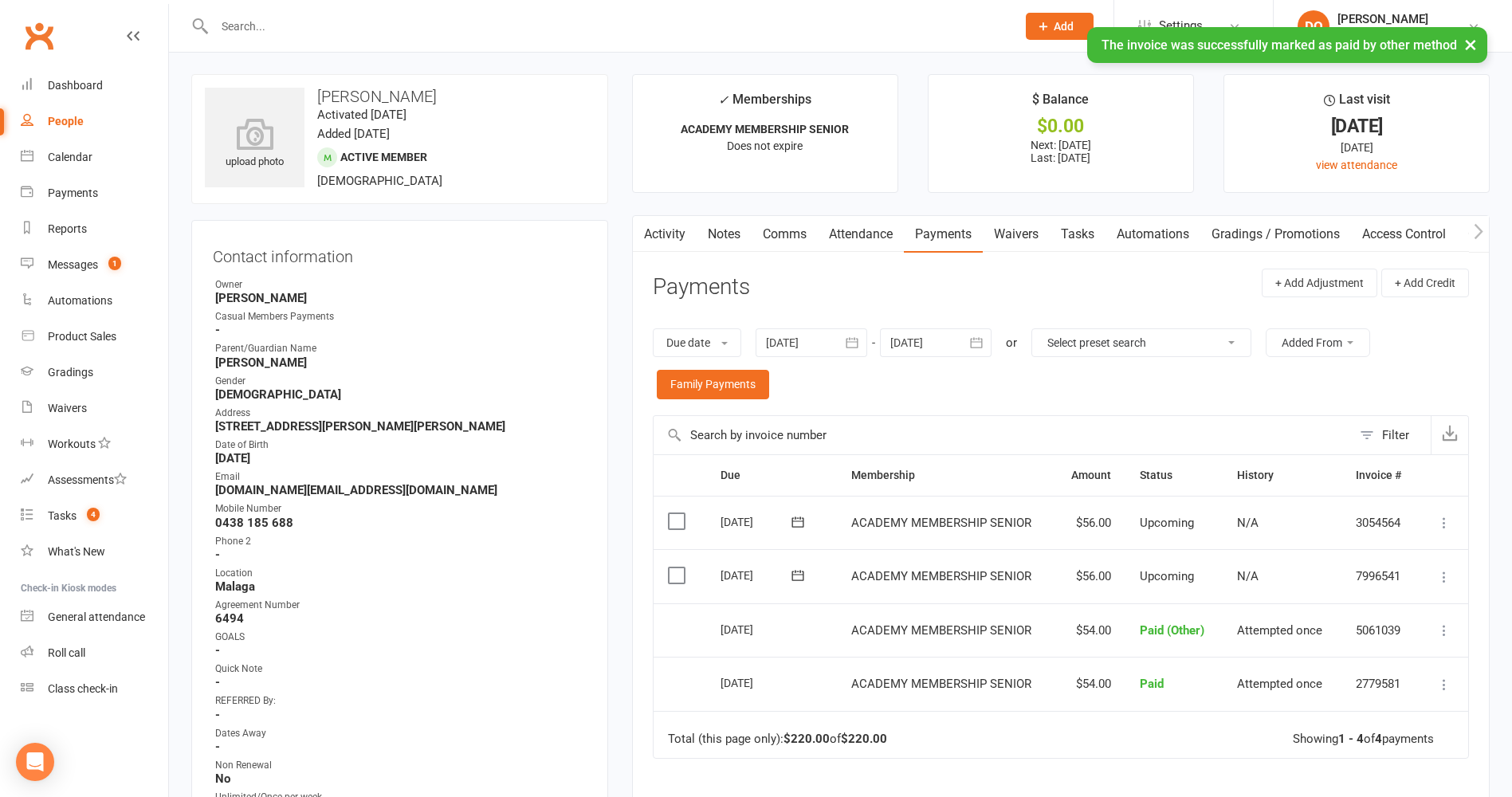
scroll to position [0, 0]
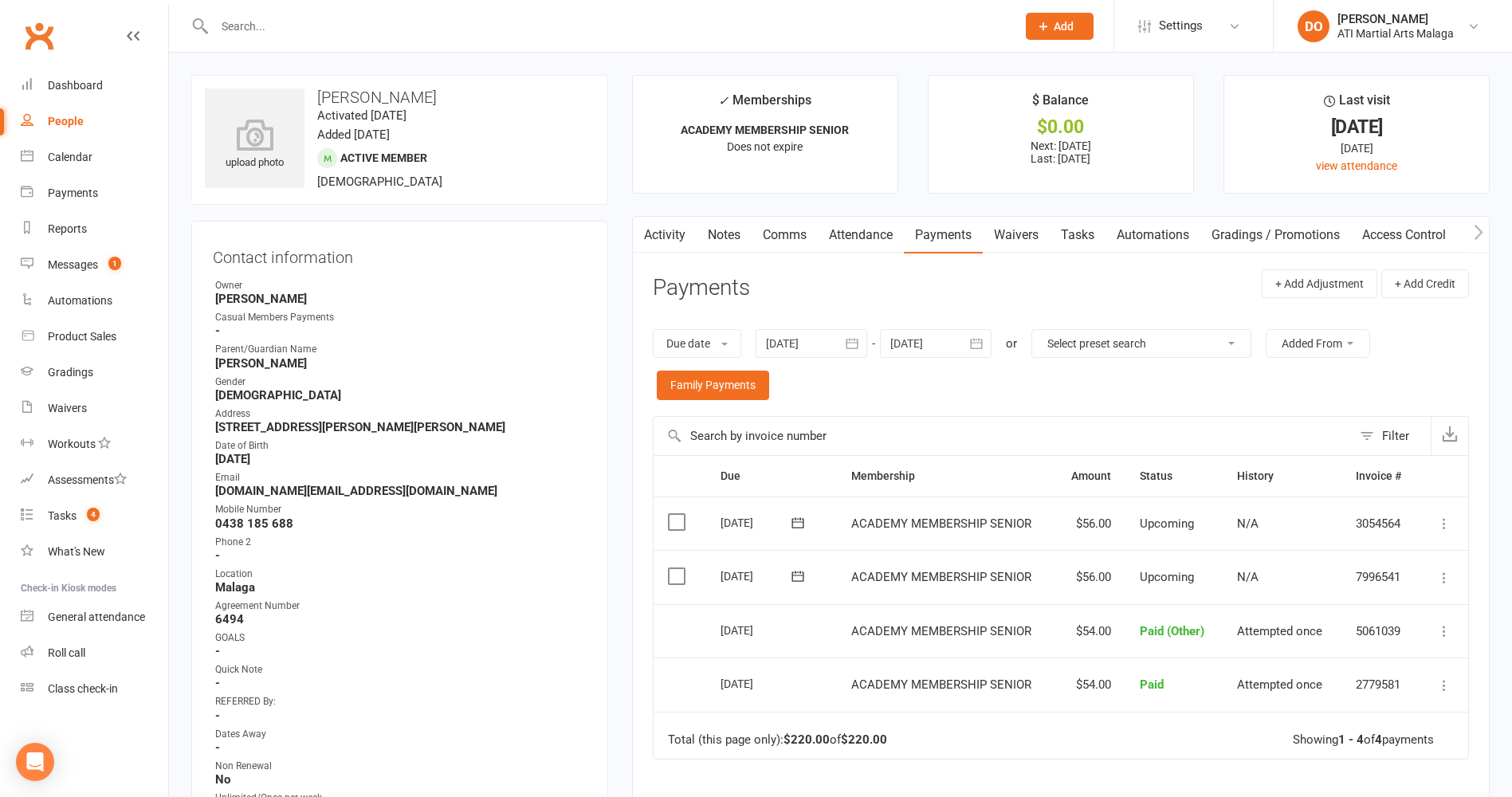
click at [730, 231] on link "Notes" at bounding box center [724, 235] width 55 height 37
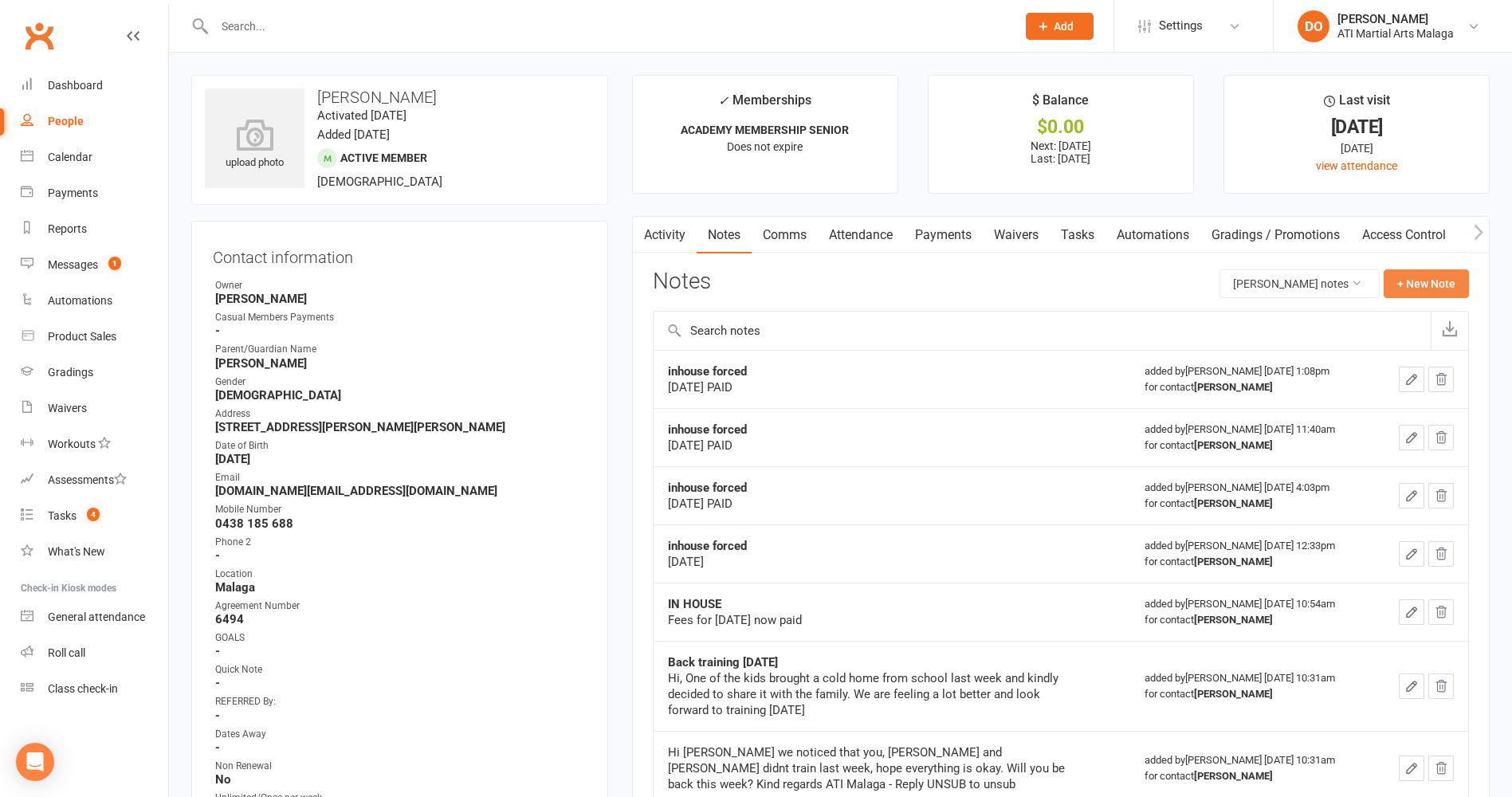
click at [1408, 287] on button "+ New Note" at bounding box center [1426, 283] width 86 height 29
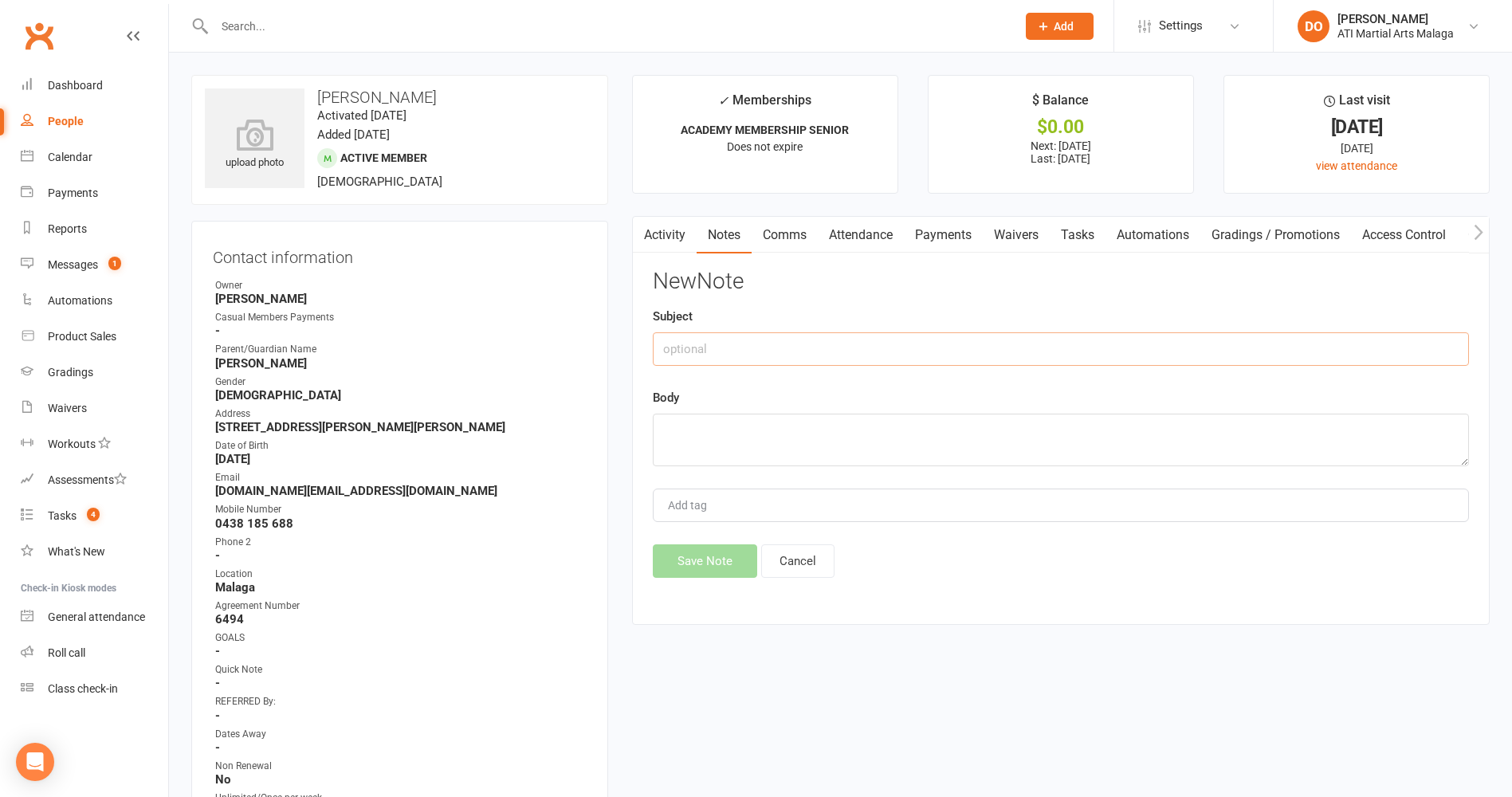
click at [760, 354] on input "text" at bounding box center [1060, 348] width 816 height 33
type input "1"
type input "inhouse forced"
click at [766, 452] on textarea at bounding box center [1060, 440] width 816 height 52
type textarea "[DATE]"
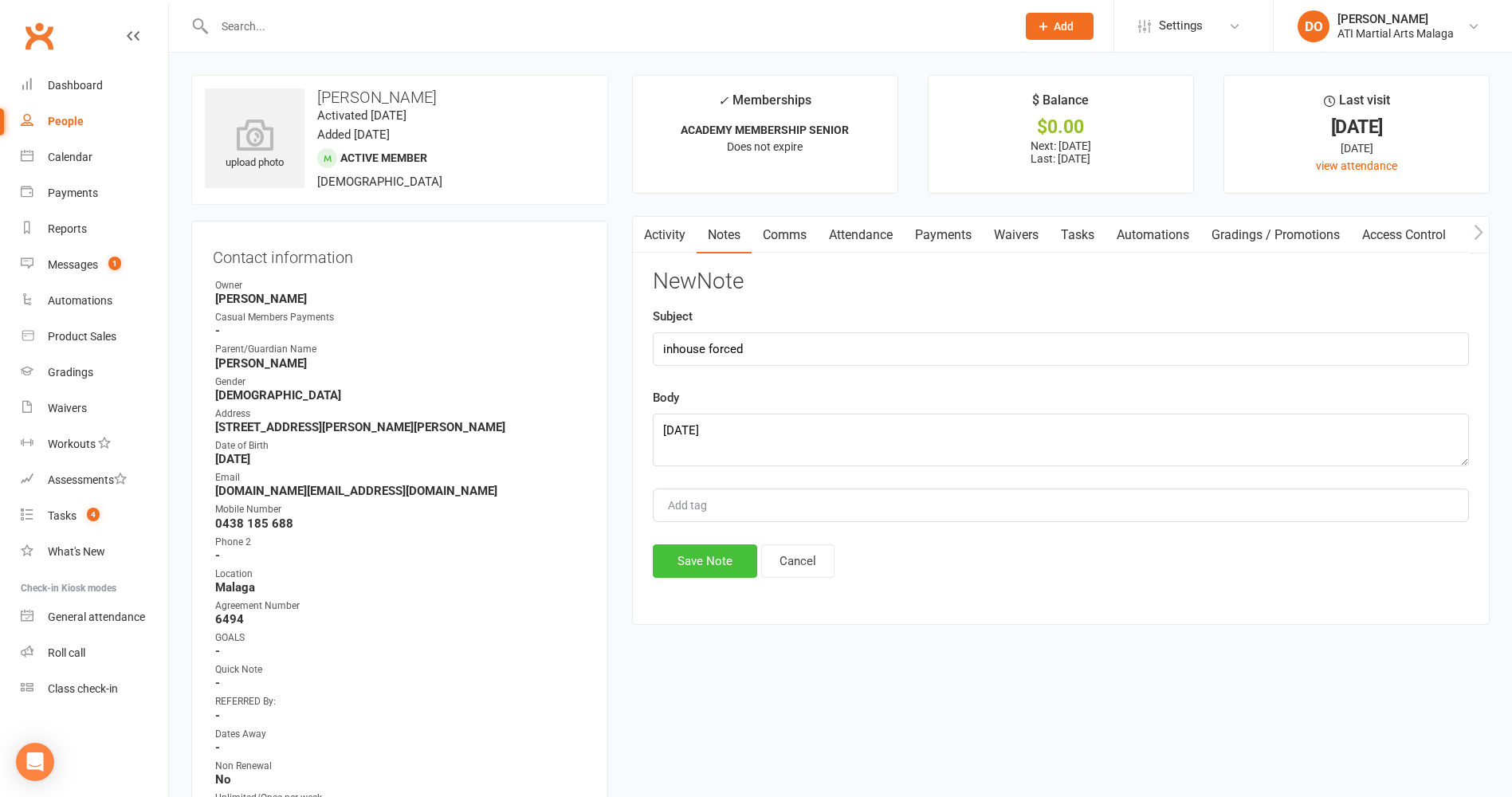
click at [741, 560] on button "Save Note" at bounding box center [705, 560] width 104 height 33
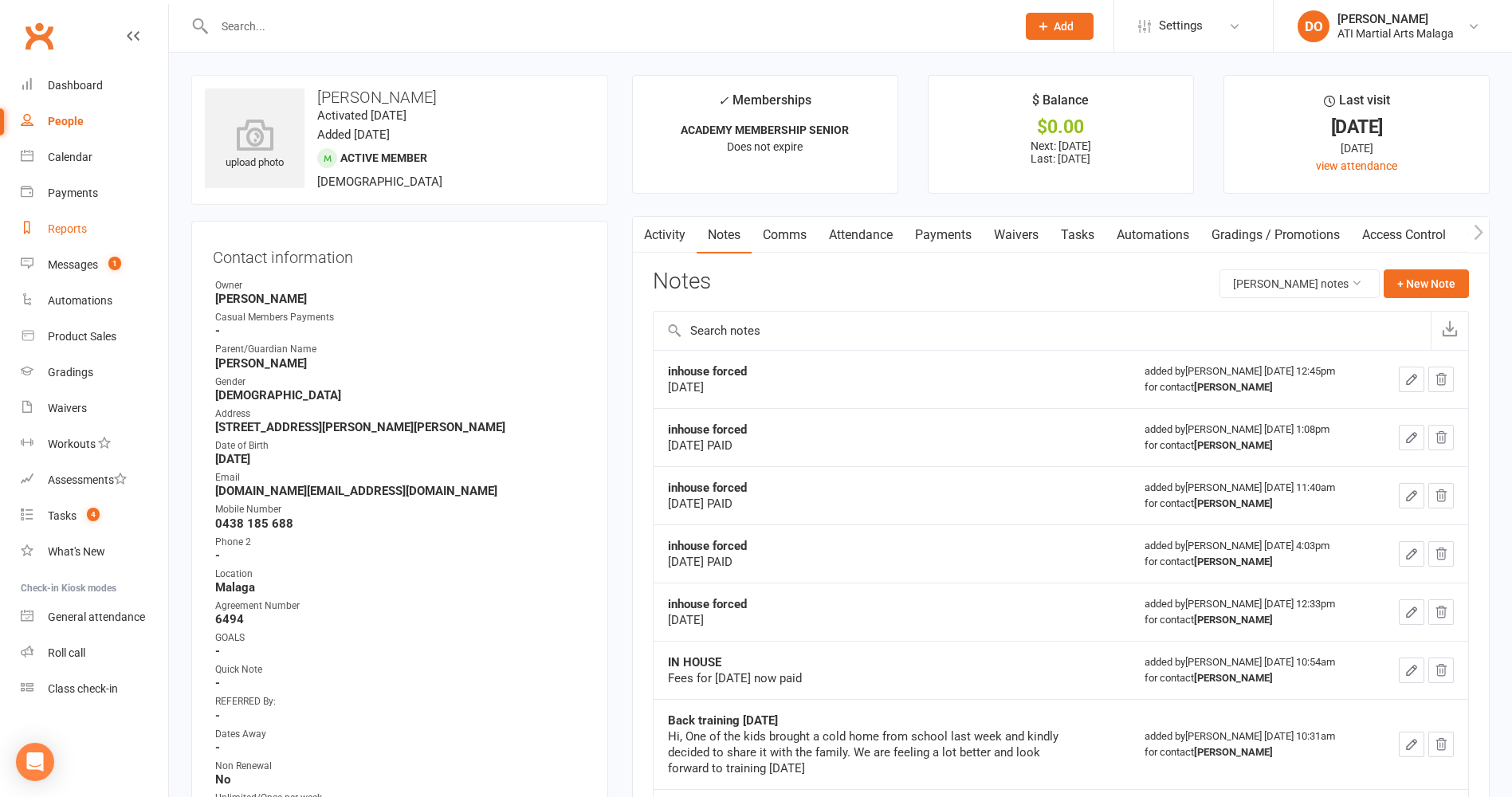
click at [87, 234] on link "Reports" at bounding box center [94, 229] width 148 height 36
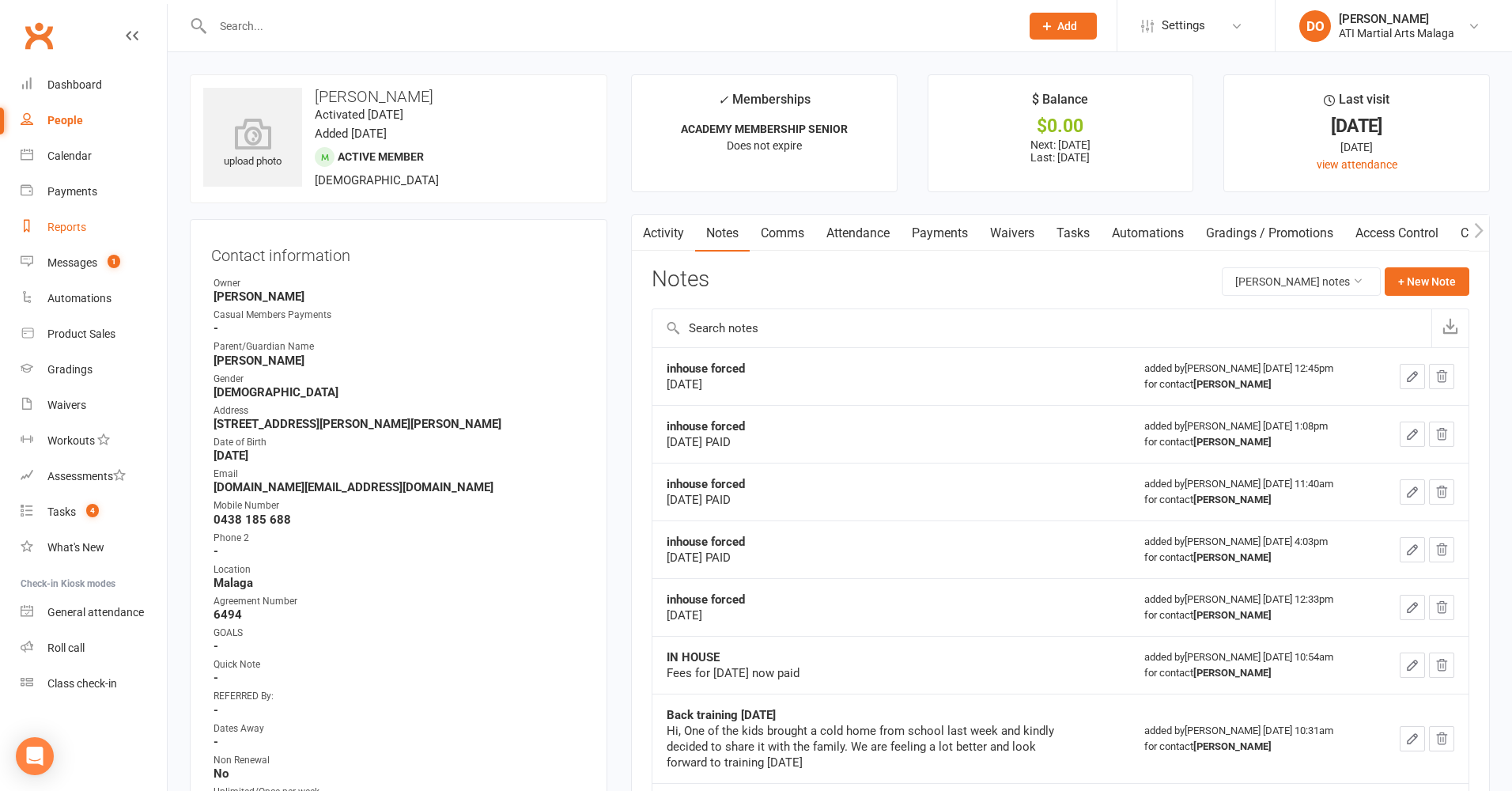
select select "100"
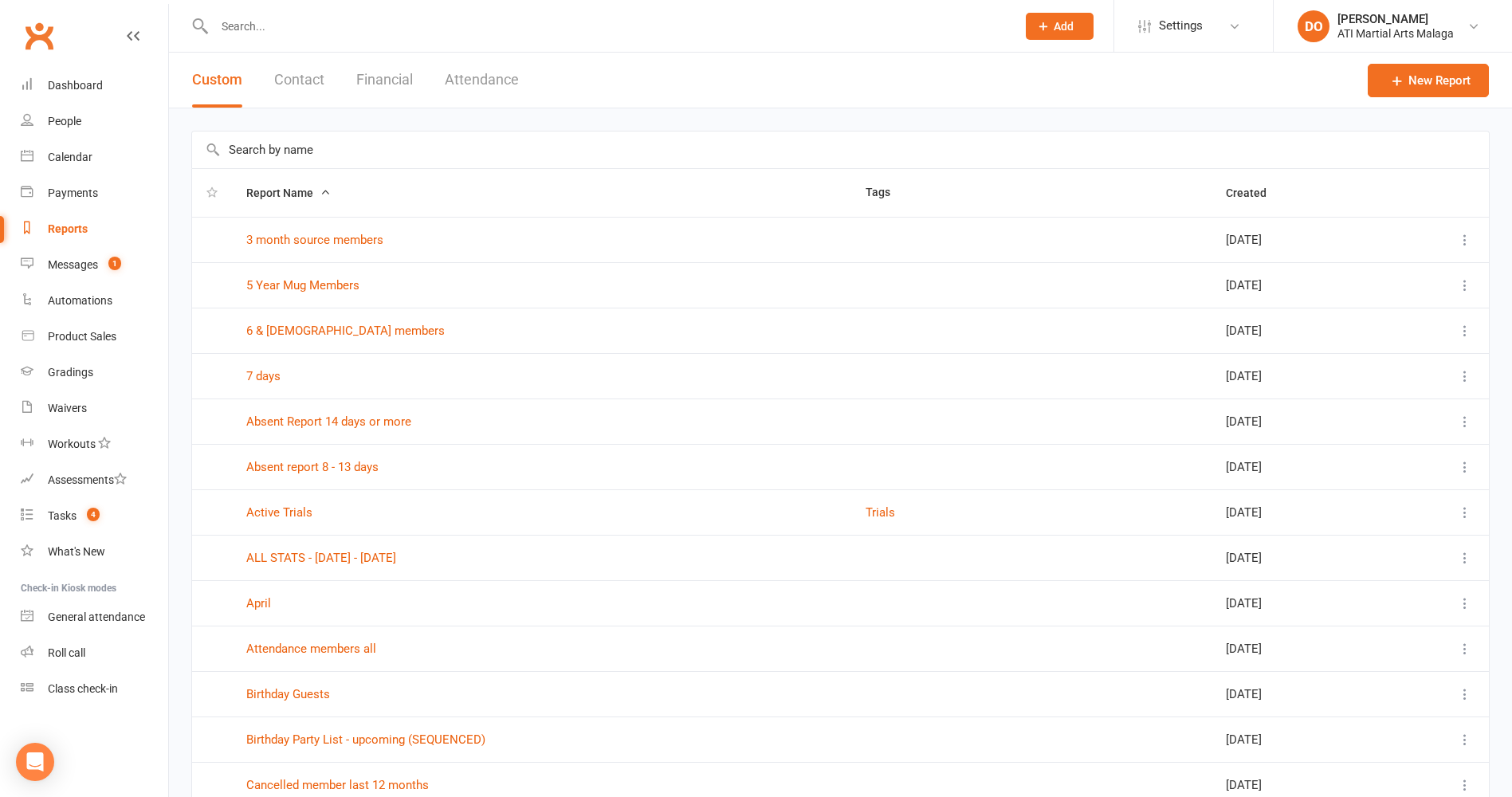
click at [383, 79] on button "Financial" at bounding box center [384, 79] width 57 height 55
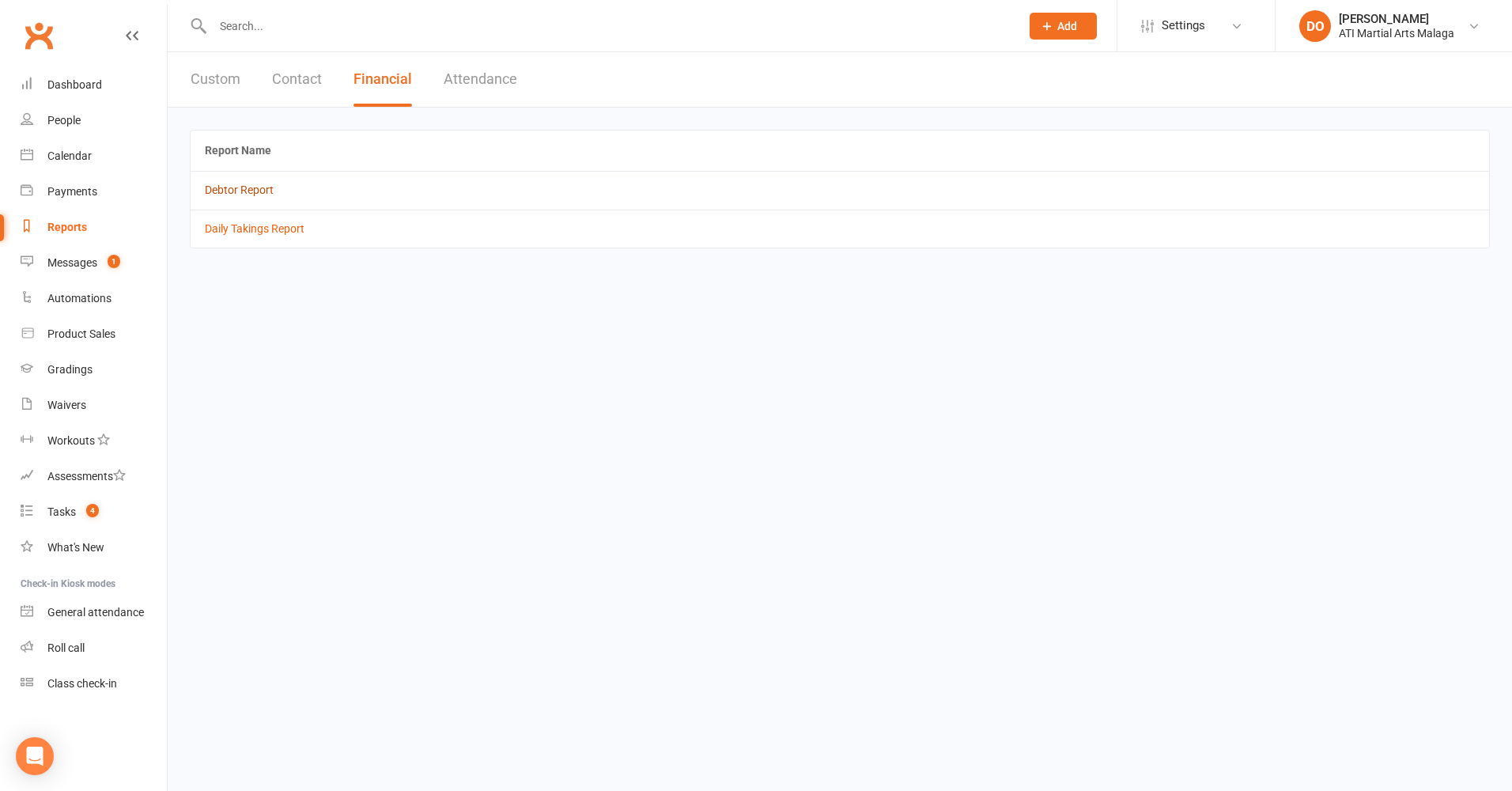
click at [267, 185] on link "Debtor Report" at bounding box center [238, 190] width 69 height 12
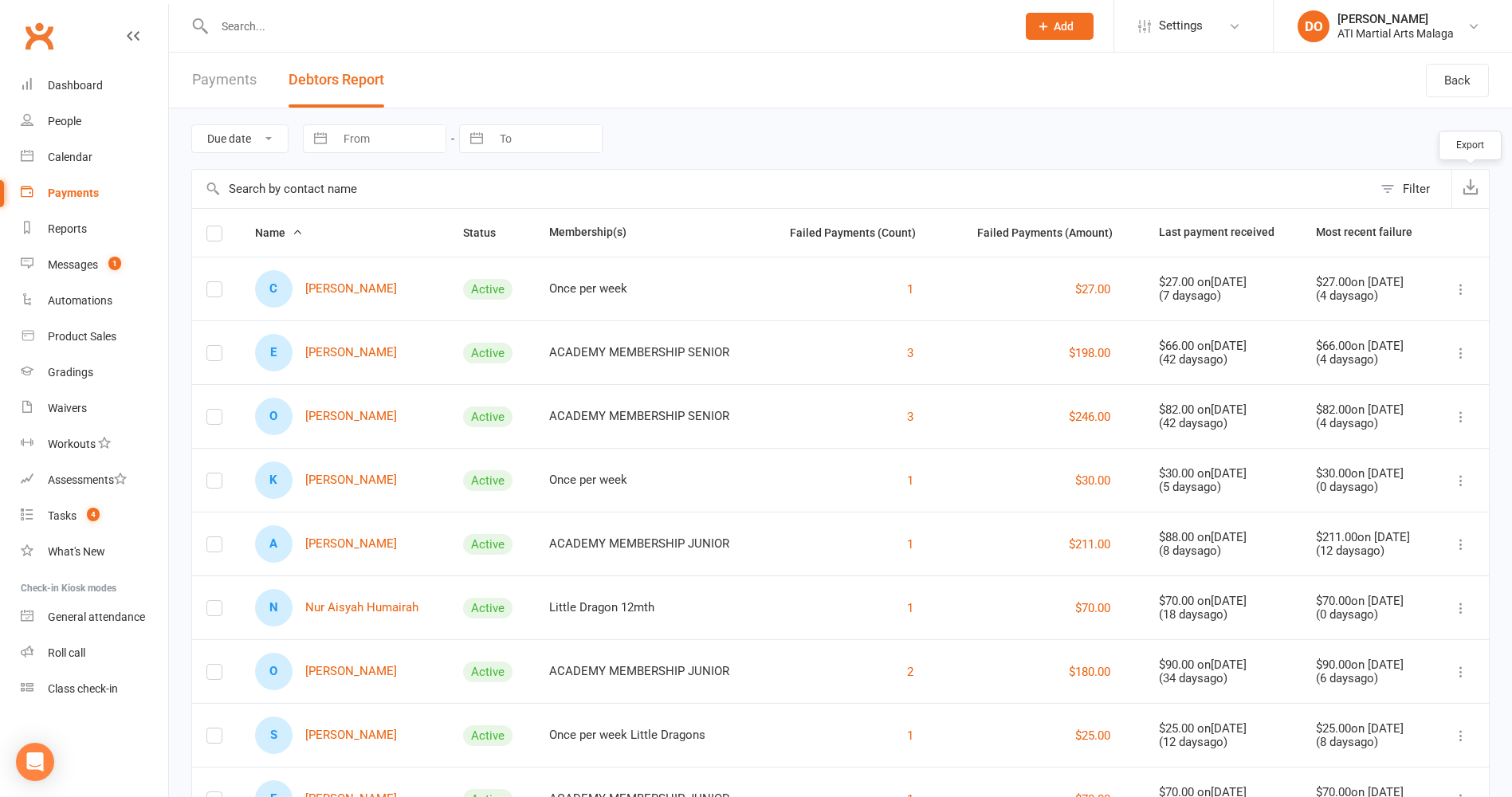
click at [1475, 187] on icon "button" at bounding box center [1472, 186] width 16 height 16
click at [548, 33] on input "text" at bounding box center [608, 26] width 796 height 22
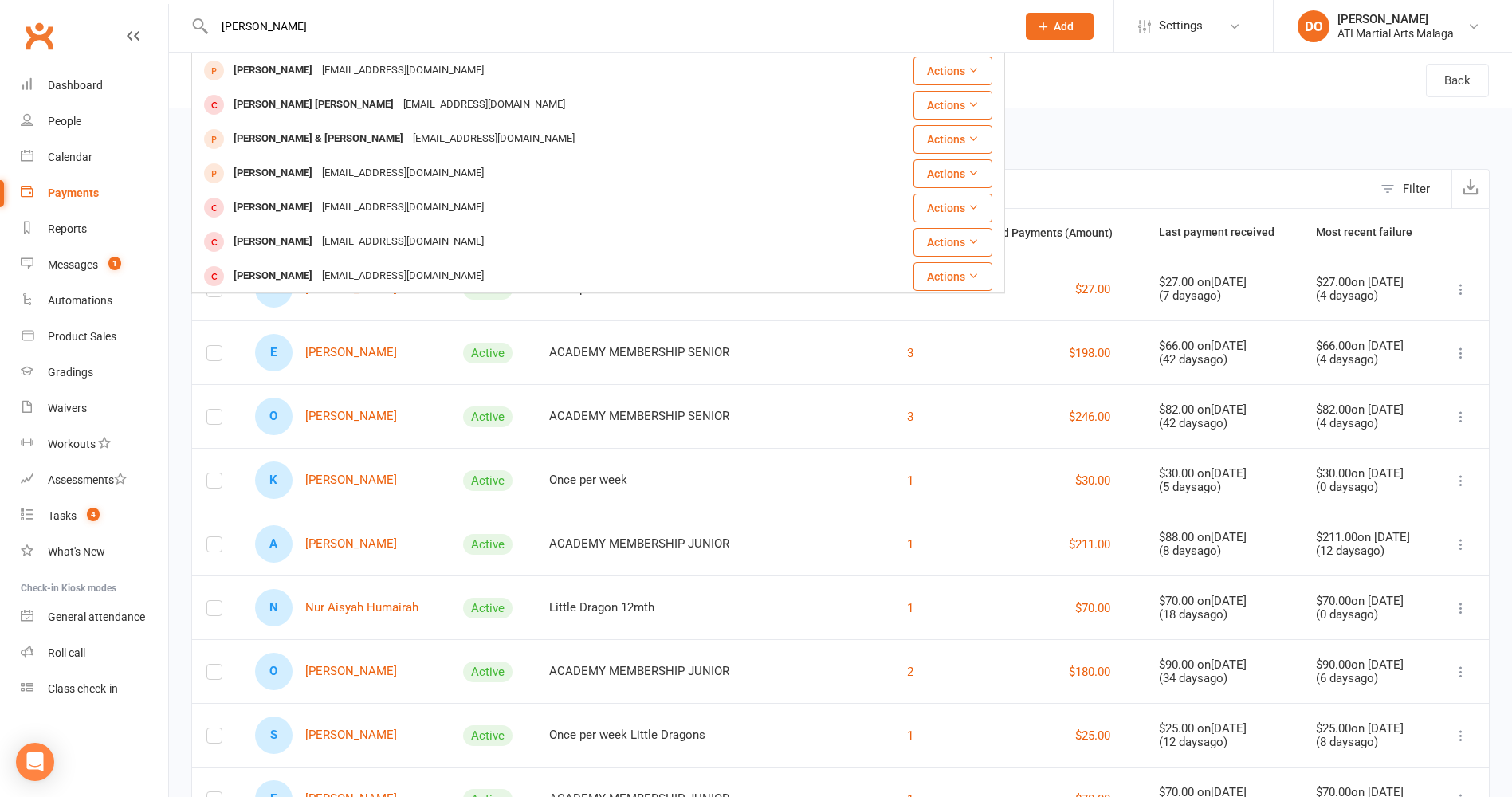
click at [307, 37] on input "[PERSON_NAME]" at bounding box center [608, 26] width 796 height 22
drag, startPoint x: 306, startPoint y: 36, endPoint x: 216, endPoint y: 32, distance: 90.1
click at [216, 32] on input "[PERSON_NAME]" at bounding box center [608, 26] width 796 height 22
drag, startPoint x: 228, startPoint y: 32, endPoint x: 213, endPoint y: 34, distance: 15.1
click at [213, 34] on input "eliss" at bounding box center [608, 26] width 796 height 22
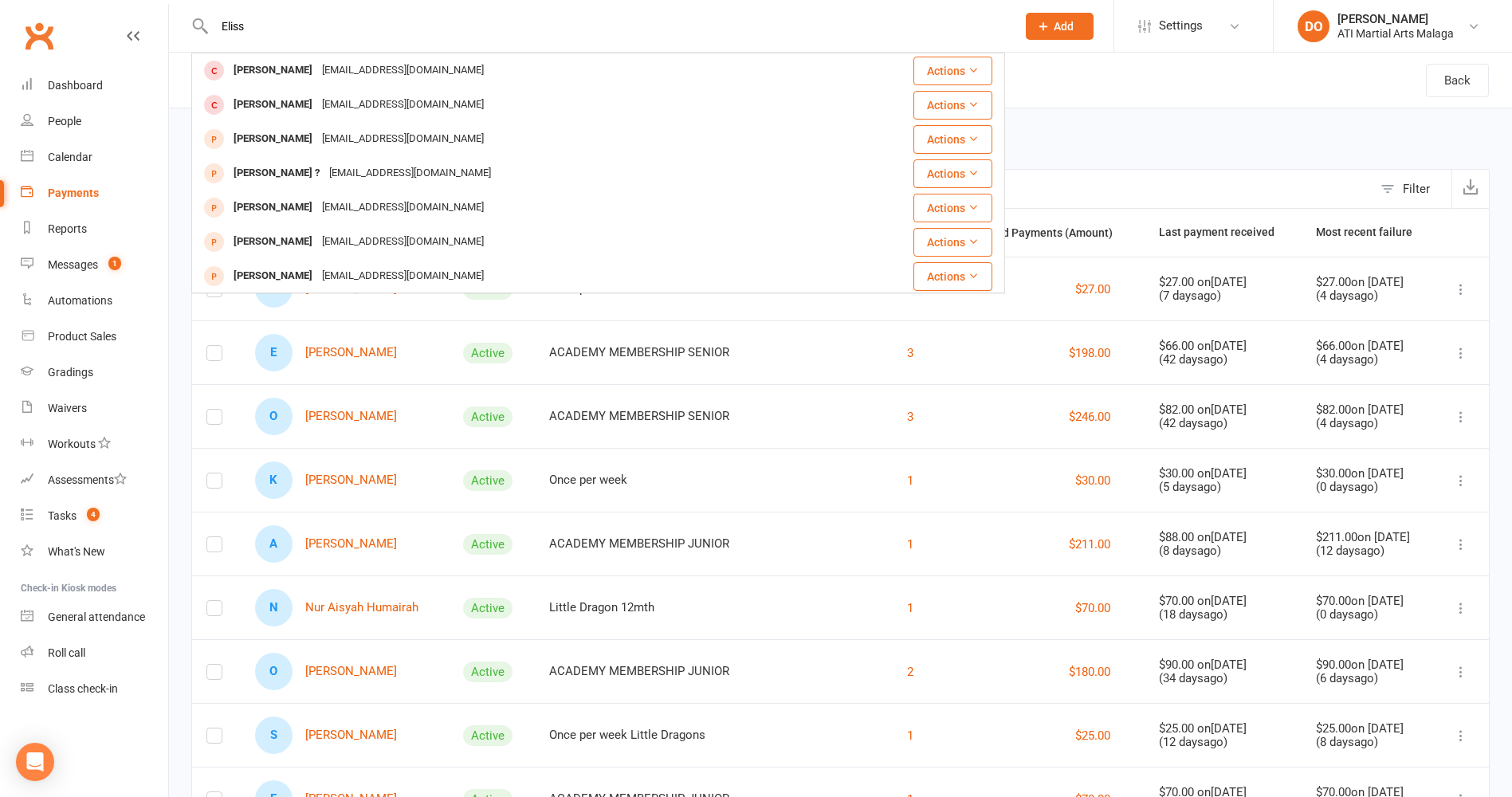
drag, startPoint x: 320, startPoint y: 32, endPoint x: 191, endPoint y: 32, distance: 129.0
click at [191, 32] on react-component "Eliss [PERSON_NAME] [EMAIL_ADDRESS][DOMAIN_NAME] Actions [PERSON_NAME] [EMAIL_A…" at bounding box center [502, 26] width 1005 height 52
type input "[PERSON_NAME]"
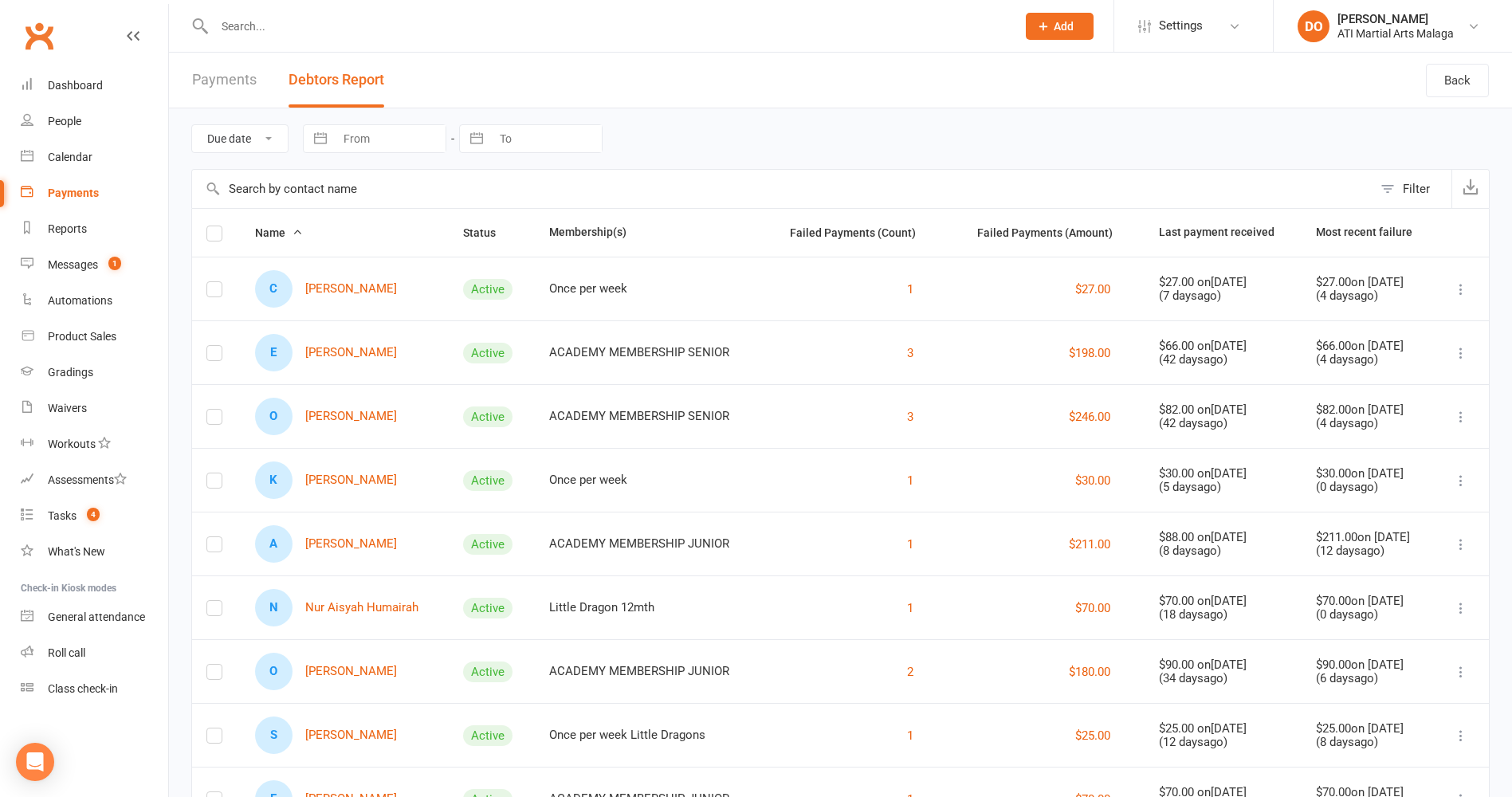
click at [634, 30] on input "text" at bounding box center [608, 26] width 796 height 22
paste input "[EMAIL_ADDRESS][DOMAIN_NAME]"
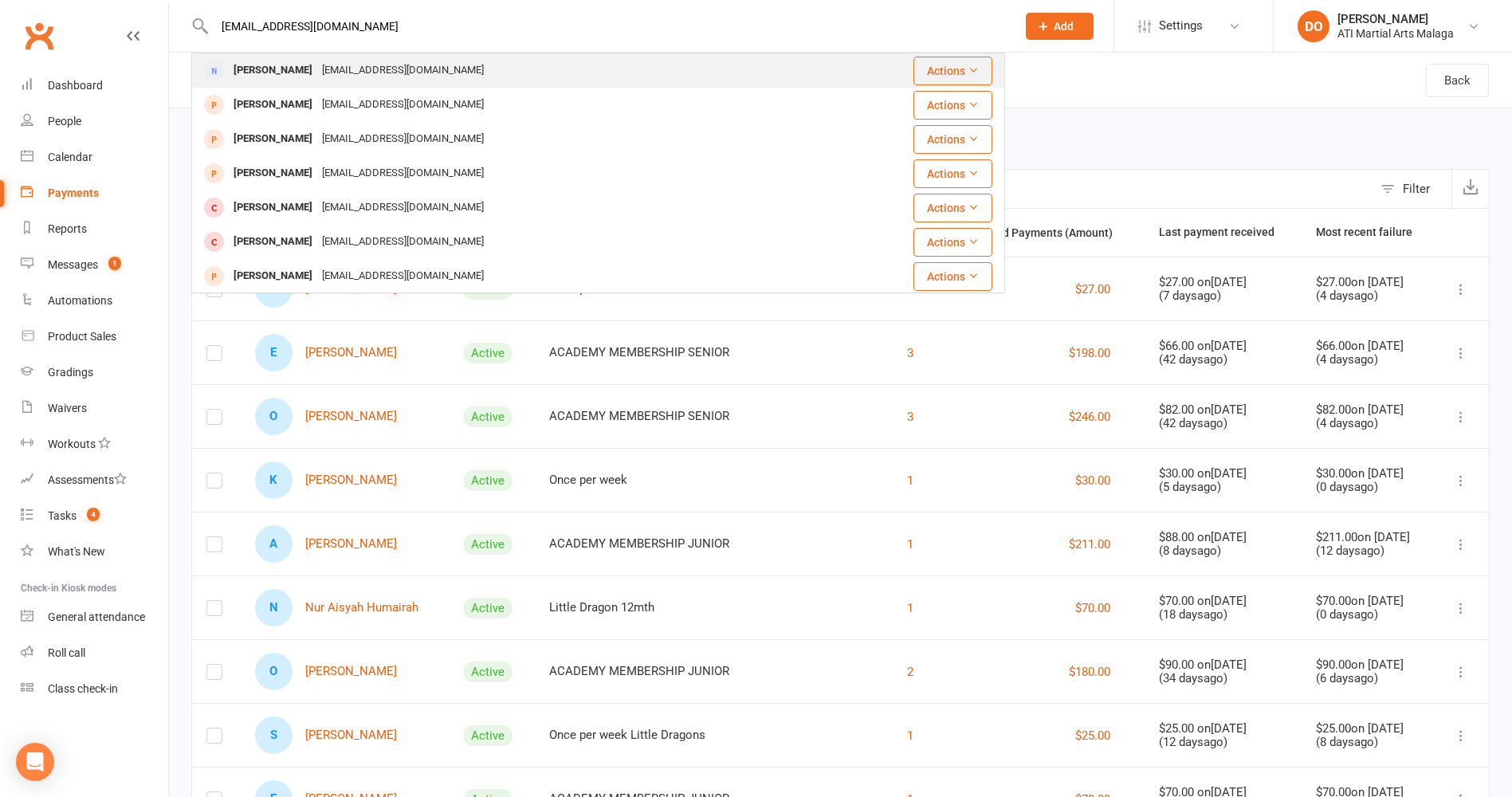
type input "[EMAIL_ADDRESS][DOMAIN_NAME]"
click at [301, 76] on div "[PERSON_NAME]" at bounding box center [273, 71] width 88 height 23
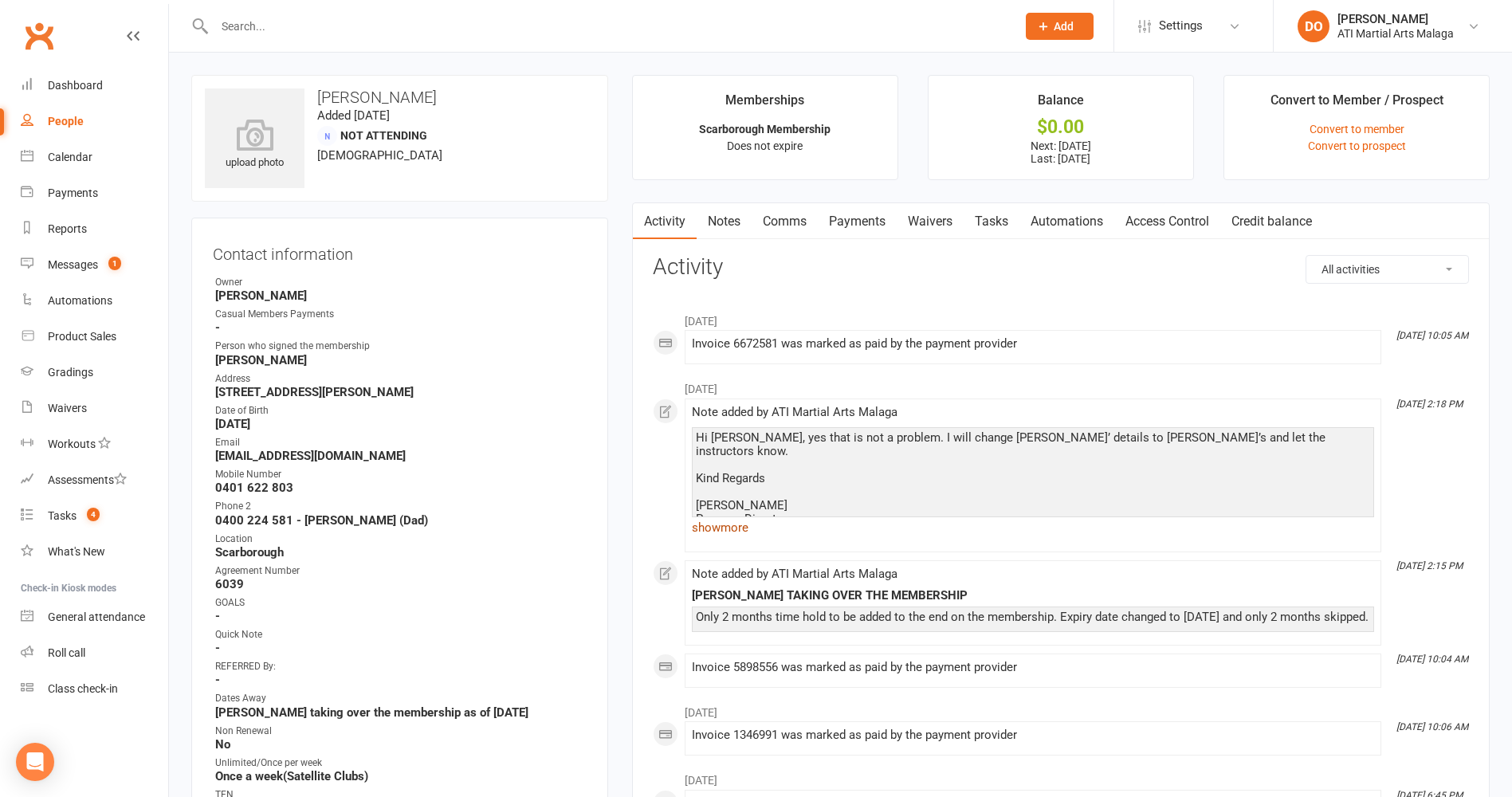
click at [719, 528] on link "show more" at bounding box center [1033, 527] width 682 height 22
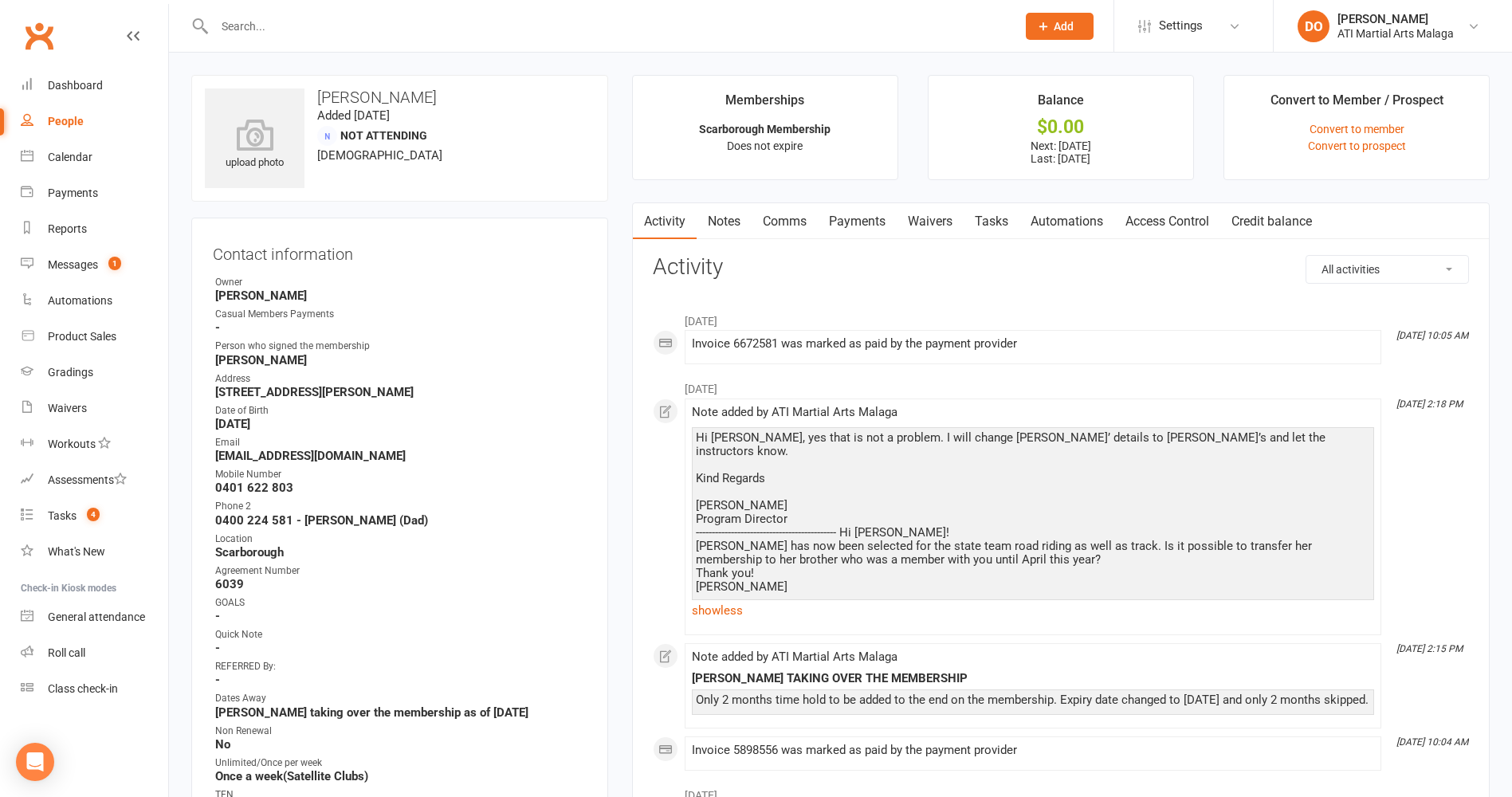
click at [724, 223] on link "Notes" at bounding box center [724, 221] width 55 height 37
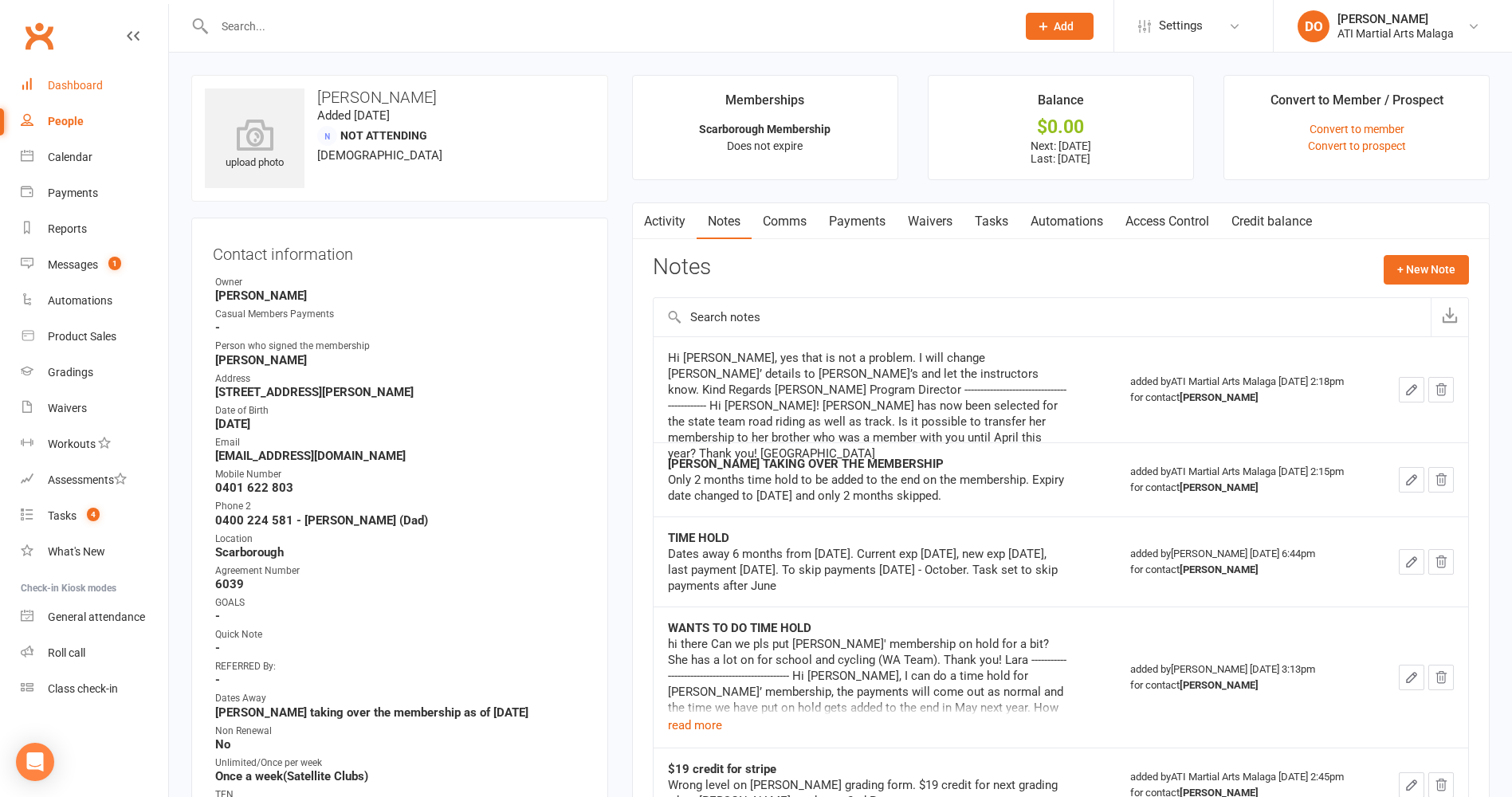
click at [84, 88] on div "Dashboard" at bounding box center [75, 85] width 55 height 13
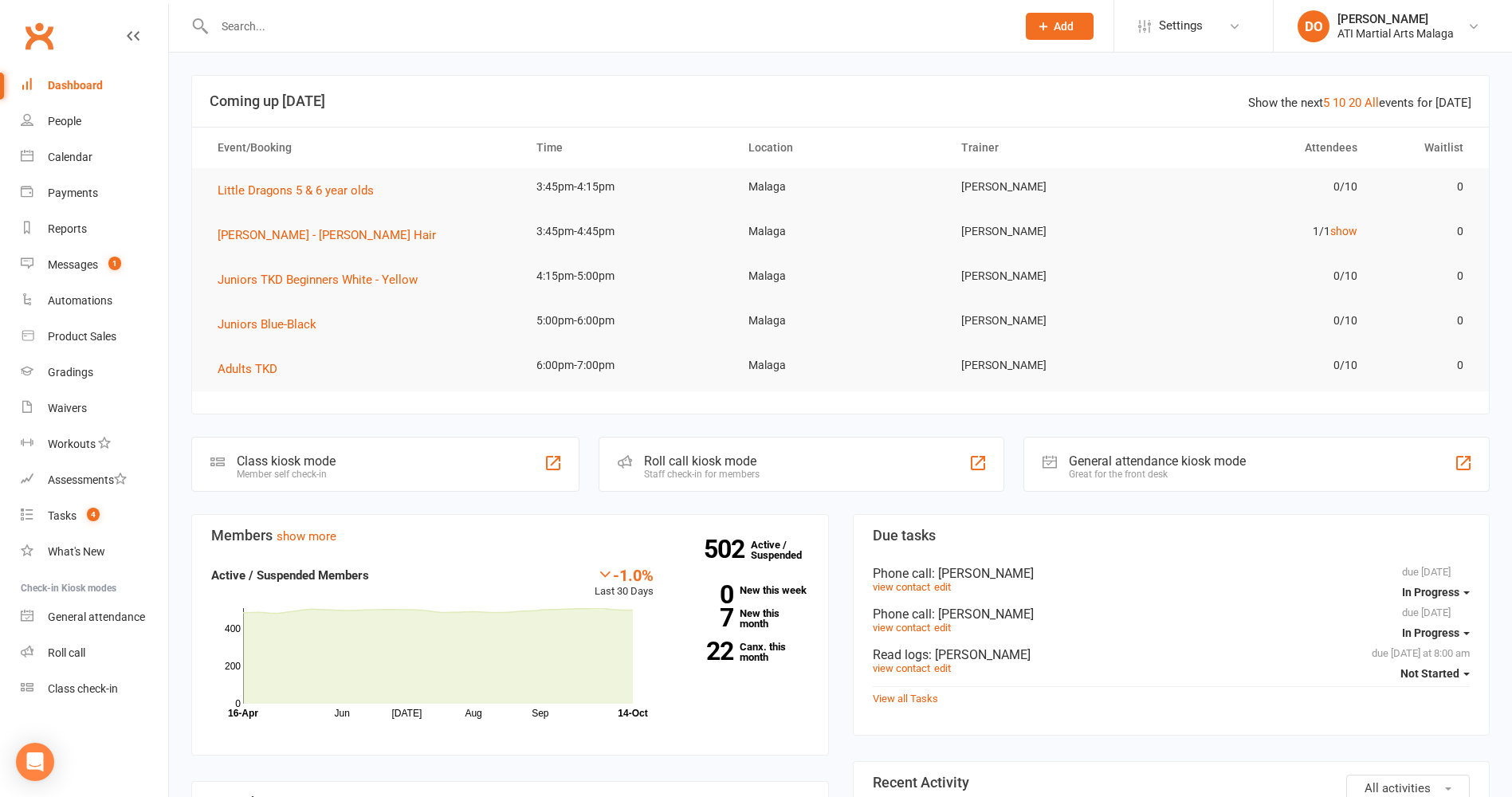
click at [702, 22] on input "text" at bounding box center [608, 26] width 796 height 22
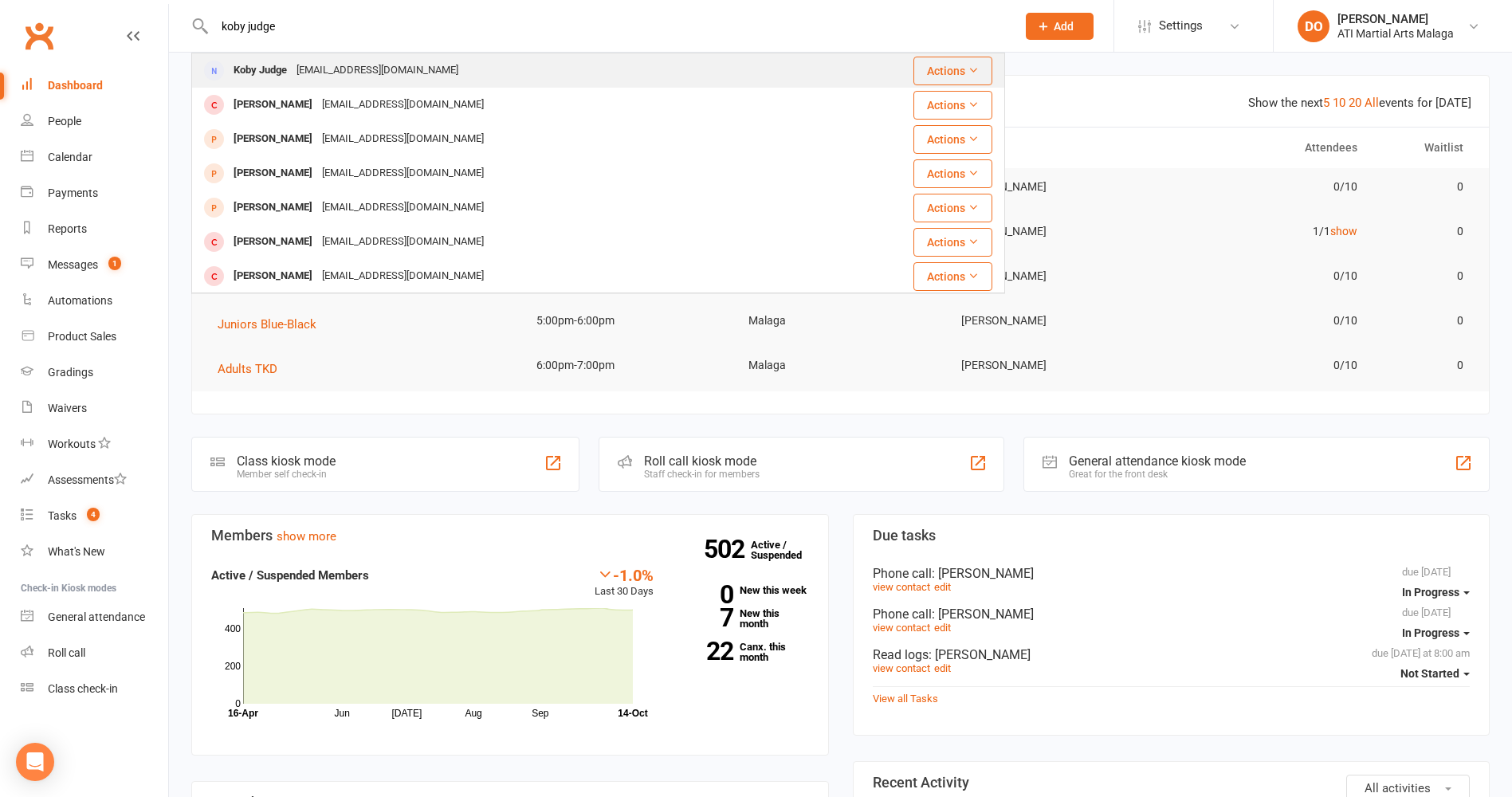
type input "koby judge"
click at [334, 71] on div "[EMAIL_ADDRESS][DOMAIN_NAME]" at bounding box center [377, 71] width 171 height 23
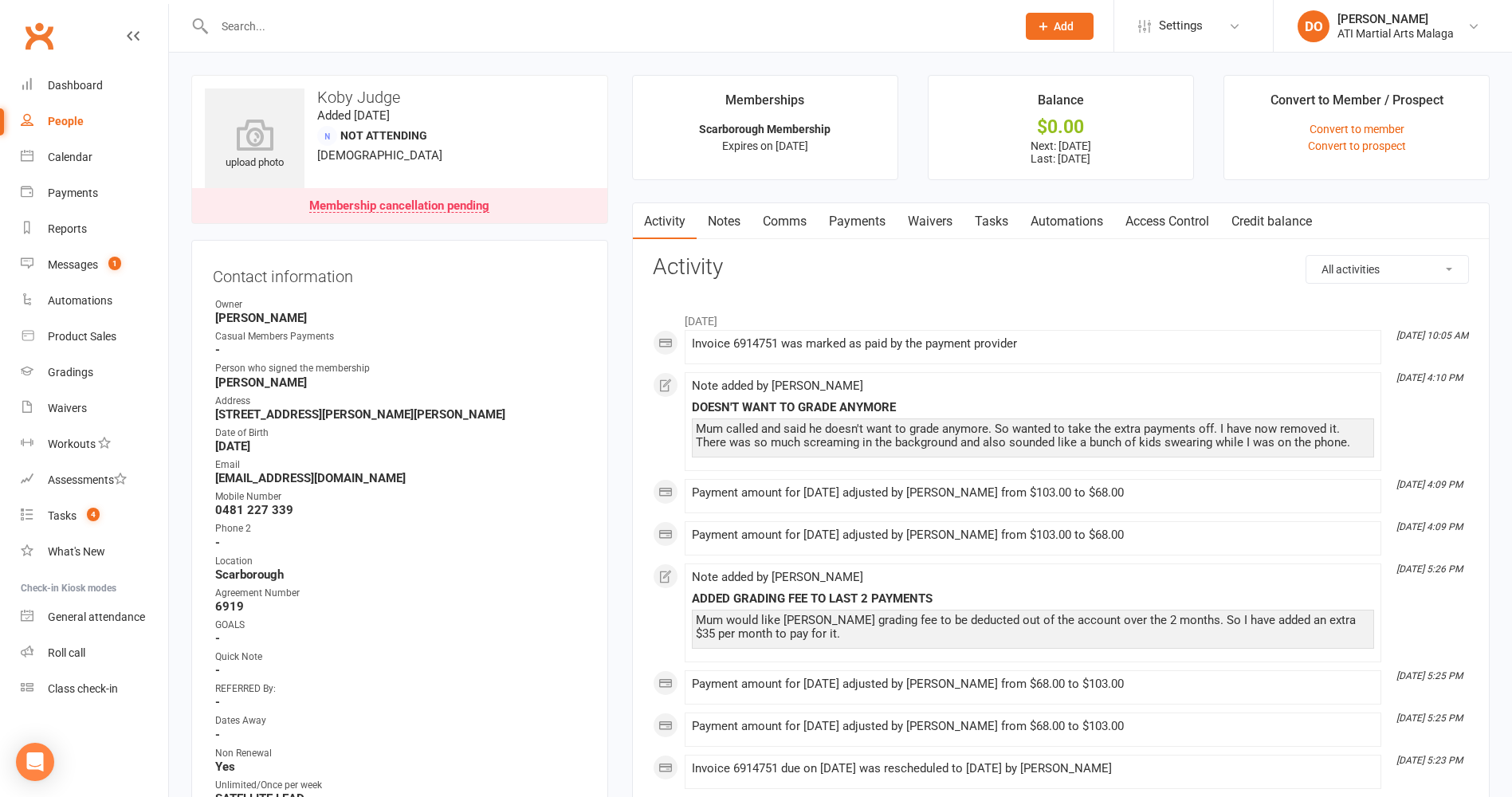
click at [736, 220] on link "Notes" at bounding box center [724, 221] width 55 height 37
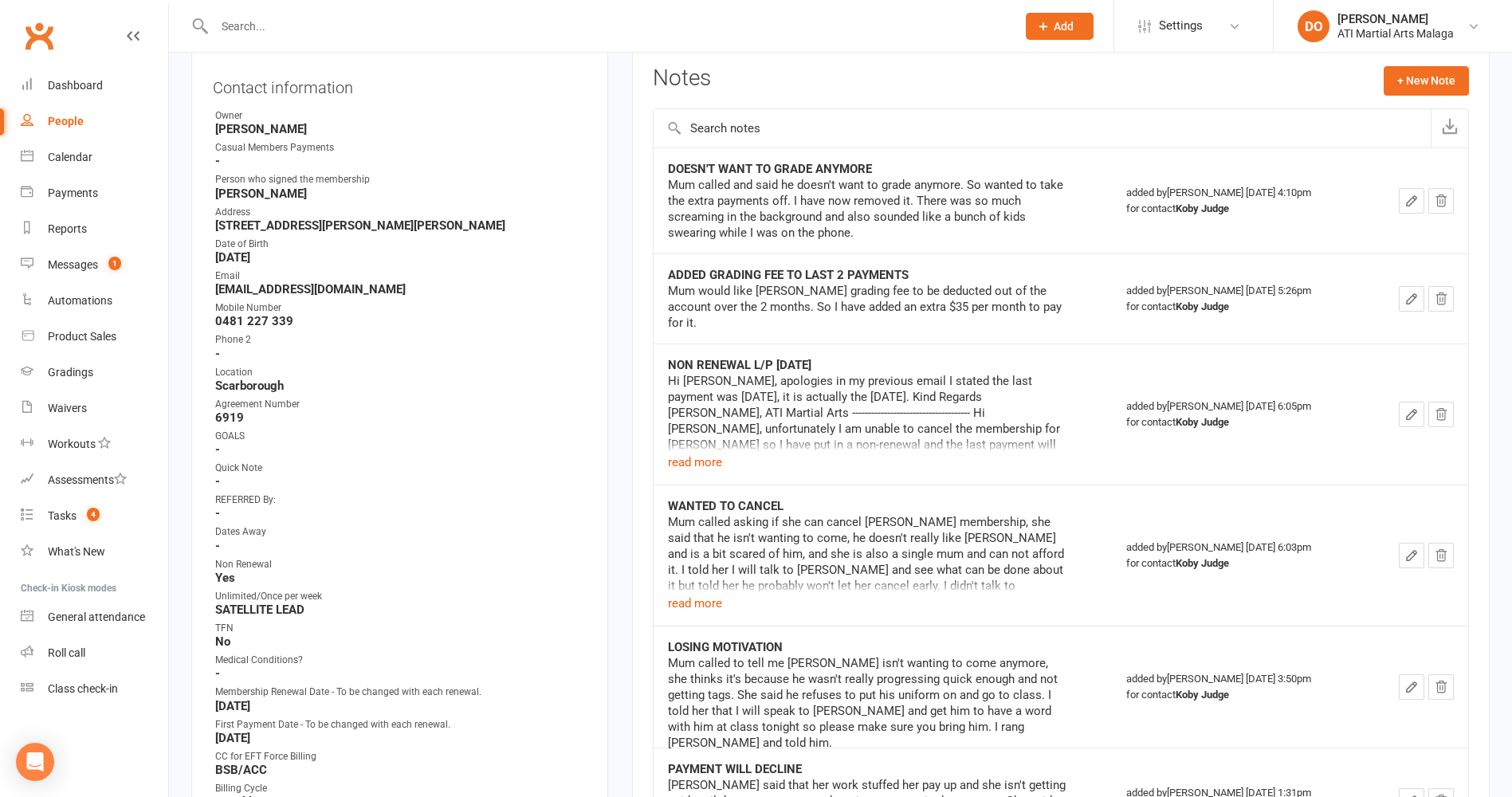
scroll to position [318, 0]
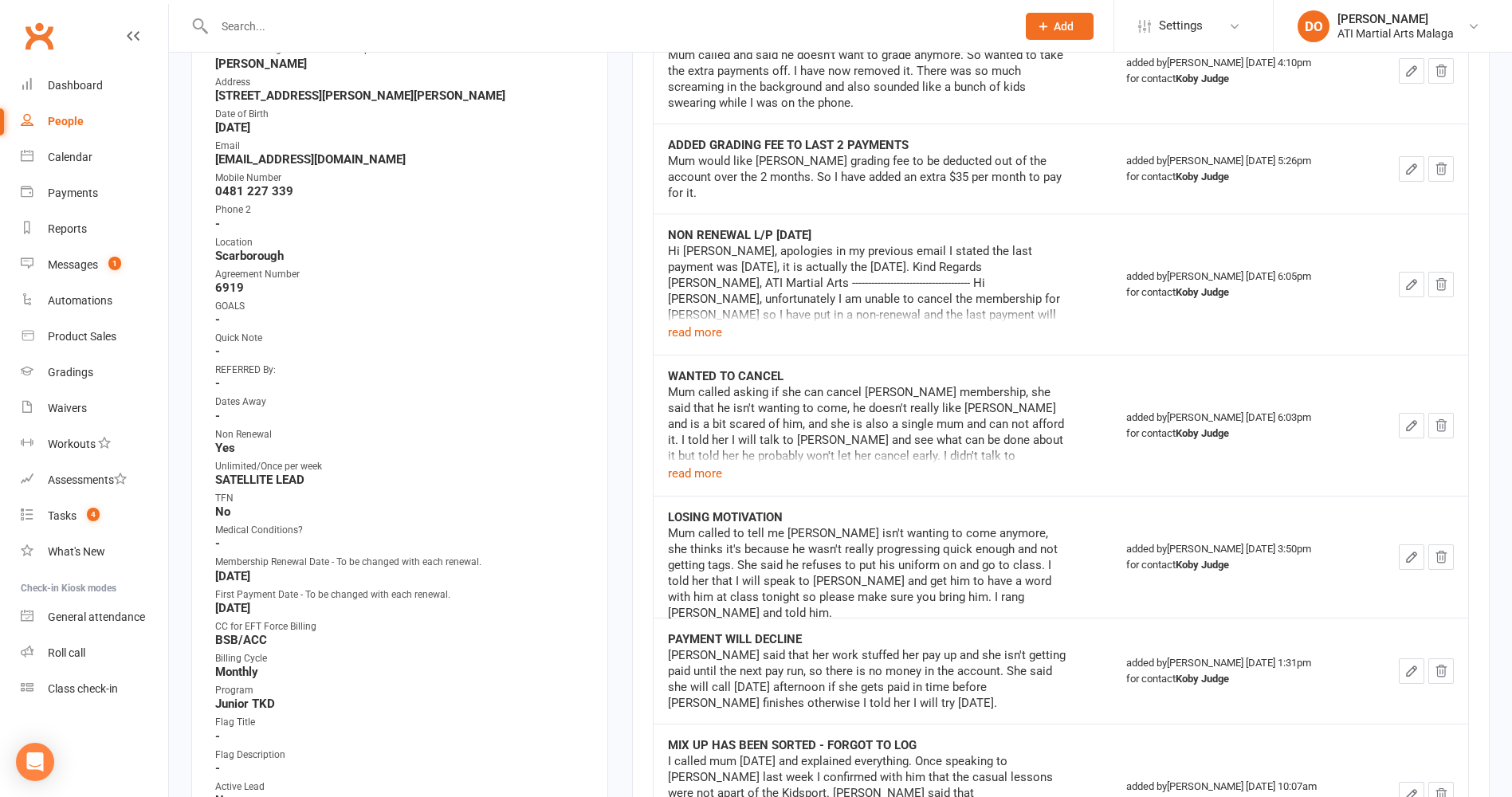
click at [824, 11] on div at bounding box center [598, 26] width 814 height 52
